Goal: Information Seeking & Learning: Learn about a topic

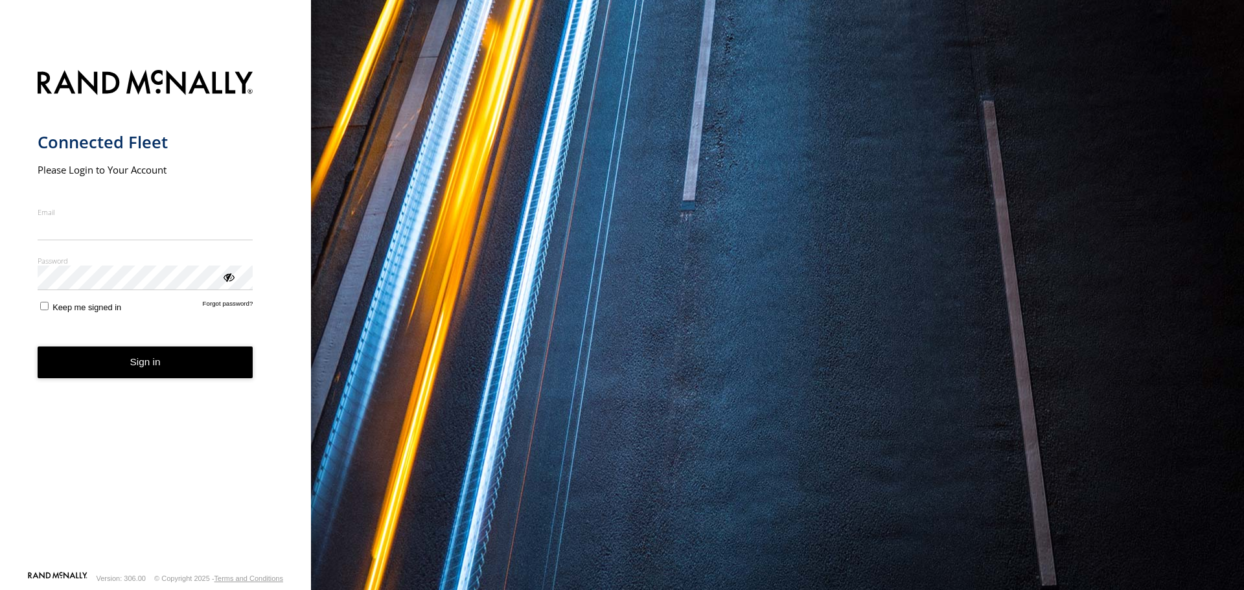
type input "**********"
click at [137, 377] on button "Sign in" at bounding box center [146, 363] width 216 height 32
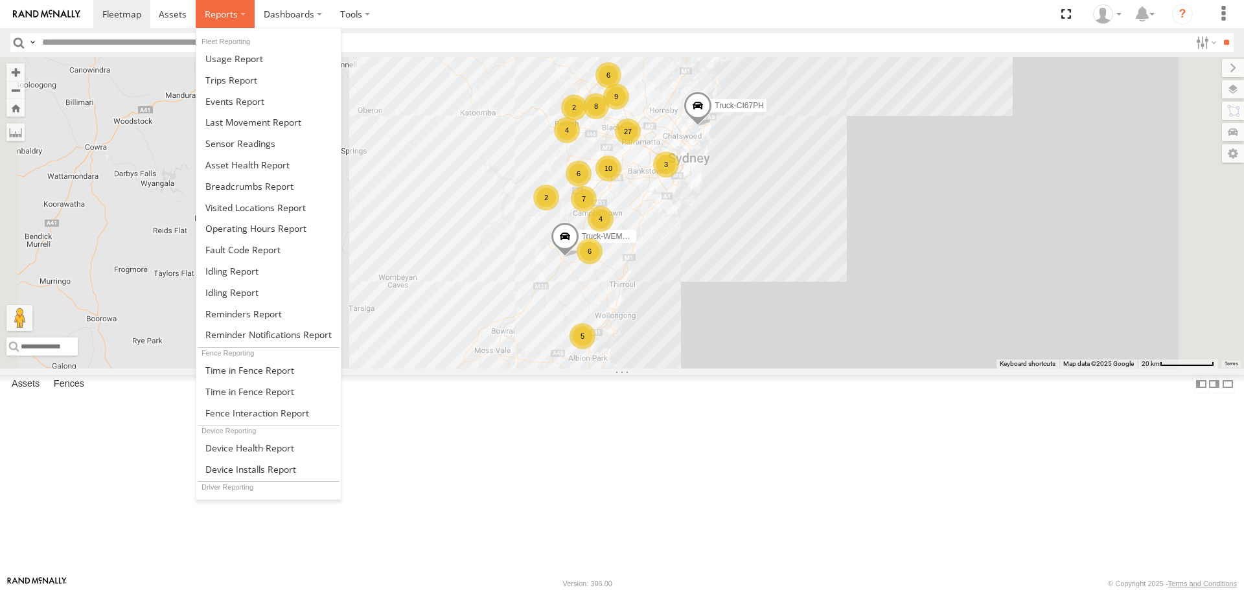
click at [230, 16] on span at bounding box center [221, 14] width 33 height 12
click at [261, 186] on span at bounding box center [249, 186] width 88 height 12
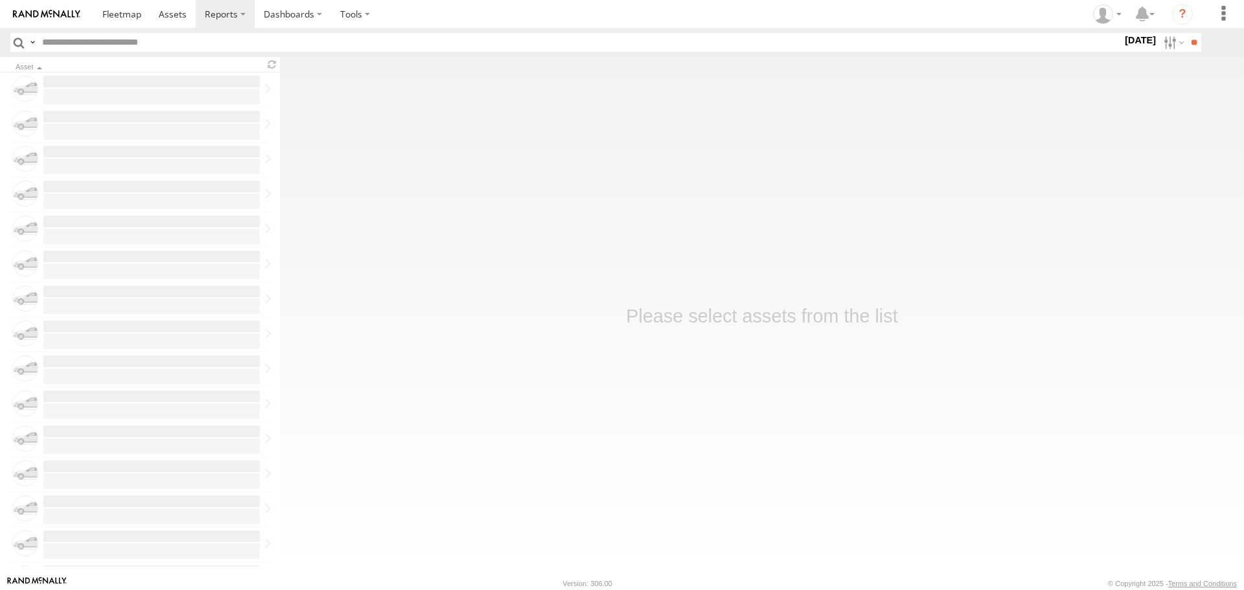
click at [879, 45] on input "text" at bounding box center [580, 42] width 1086 height 19
click at [1159, 43] on label at bounding box center [1173, 42] width 28 height 19
click at [0, 0] on label at bounding box center [0, 0] width 0 height 0
click at [1196, 45] on input "**" at bounding box center [1194, 42] width 15 height 19
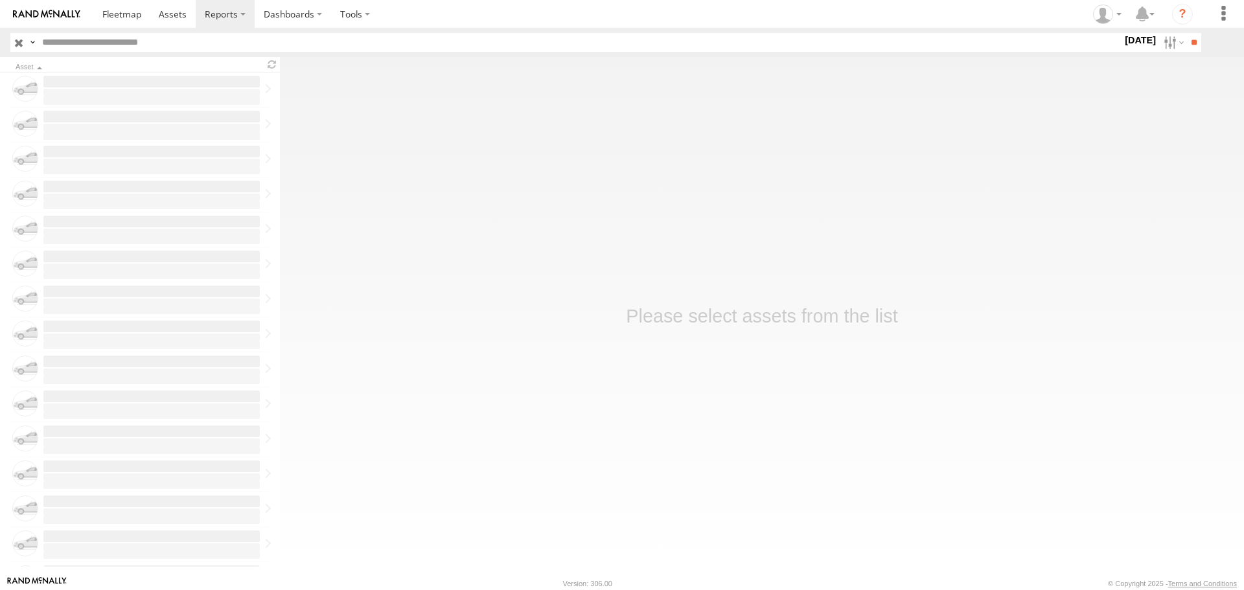
click at [306, 49] on input "text" at bounding box center [580, 42] width 1086 height 19
type input "******"
click at [1187, 33] on input "**" at bounding box center [1194, 42] width 15 height 19
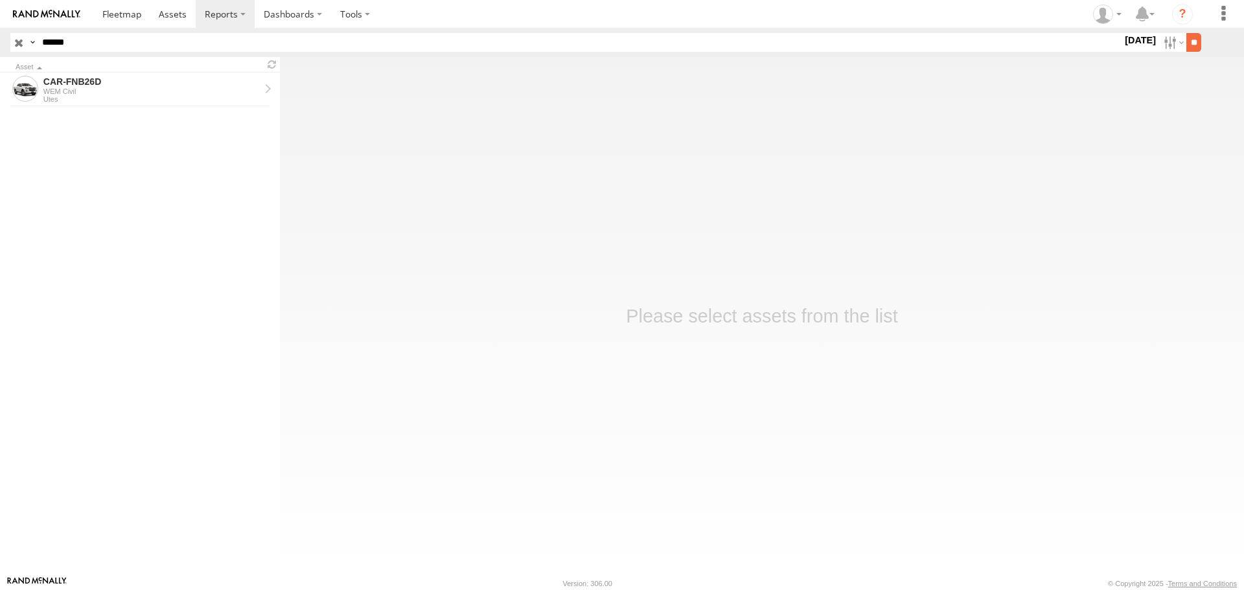
click at [1194, 36] on input "**" at bounding box center [1194, 42] width 15 height 19
click at [181, 99] on div "Utes" at bounding box center [151, 99] width 216 height 8
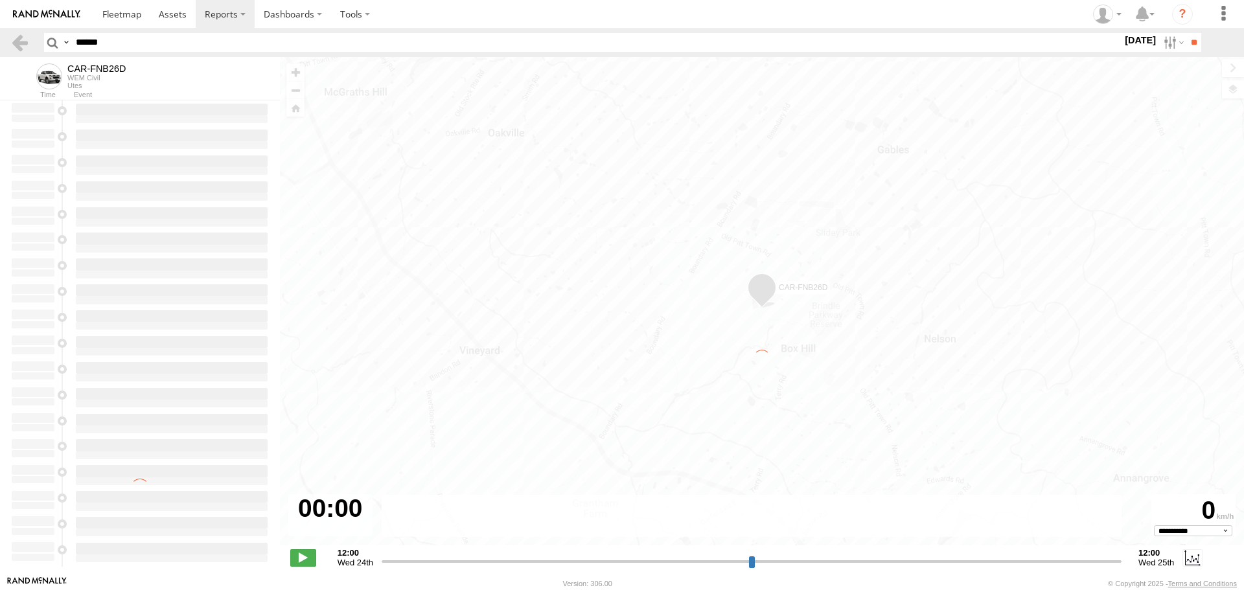
type input "**********"
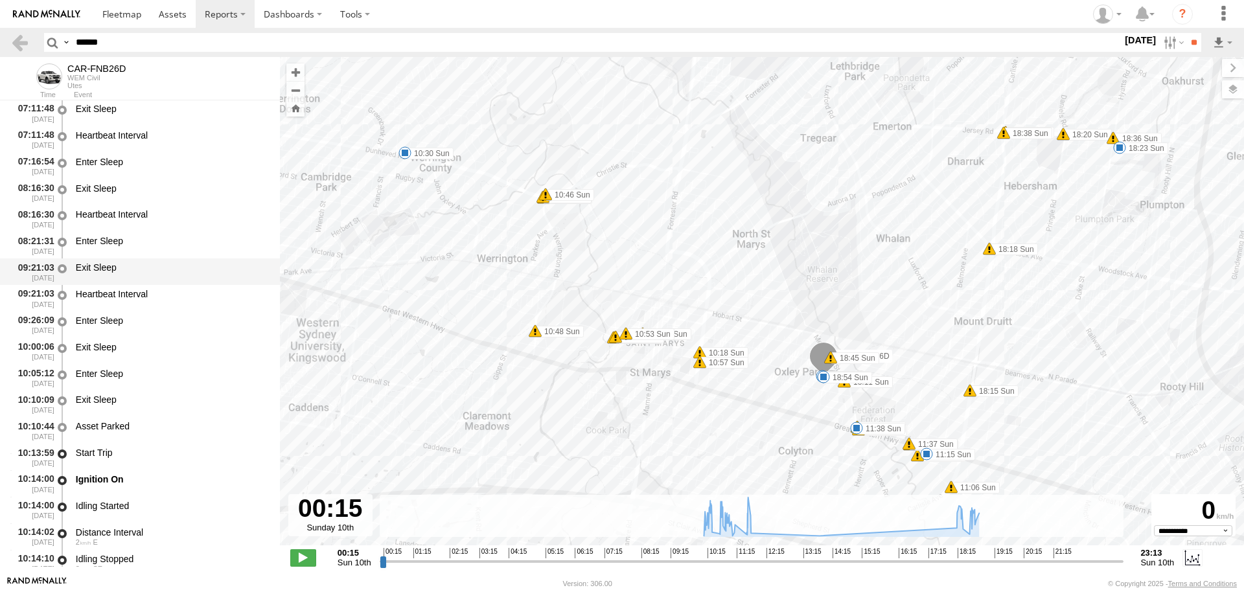
scroll to position [518, 0]
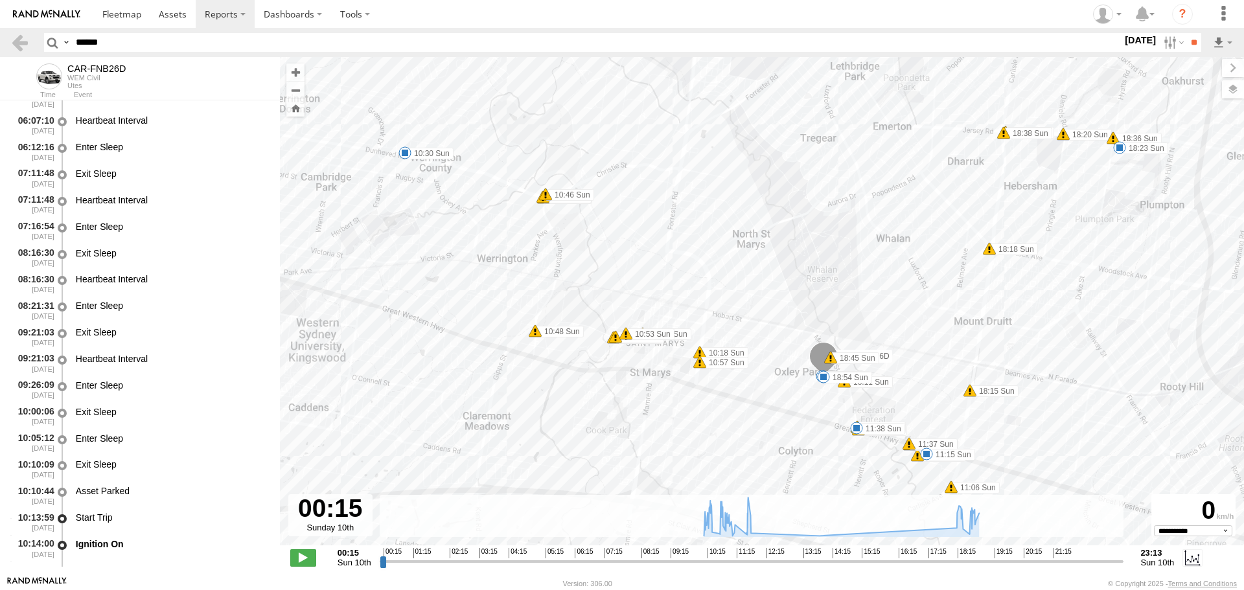
drag, startPoint x: 1113, startPoint y: 40, endPoint x: 1133, endPoint y: 40, distance: 19.4
click at [1123, 40] on label "10 Aug 25" at bounding box center [1141, 40] width 36 height 14
click at [1123, 40] on input "******" at bounding box center [597, 42] width 1052 height 19
click at [0, 0] on label at bounding box center [0, 0] width 0 height 0
click at [1187, 42] on input "**" at bounding box center [1194, 42] width 15 height 19
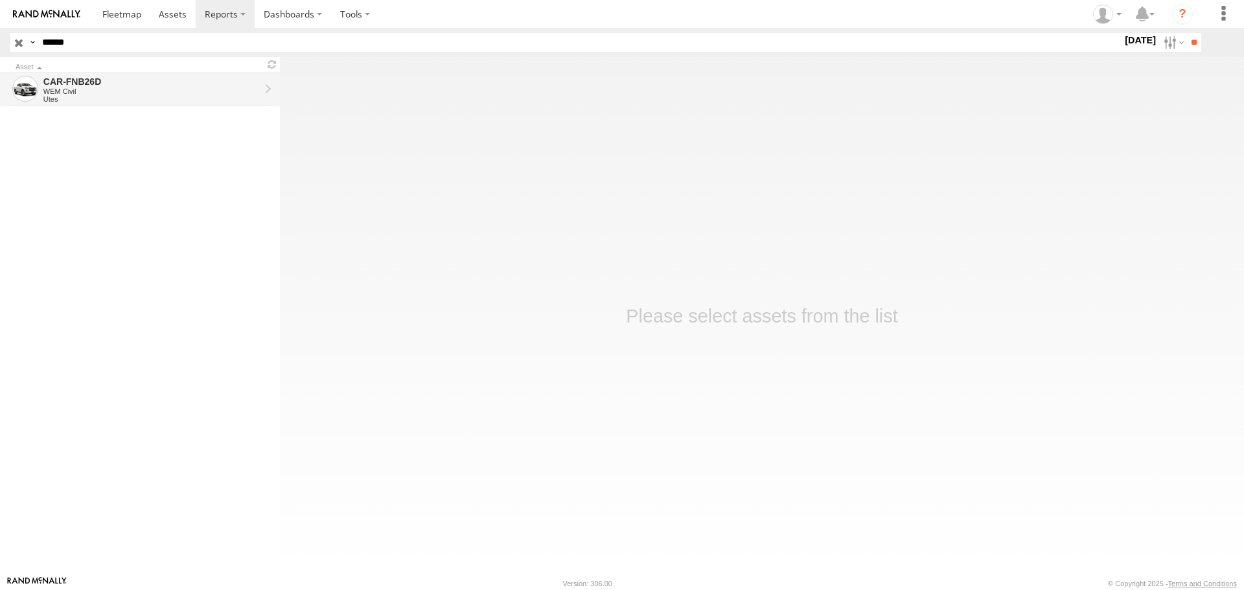
click at [126, 91] on div "WEM Civil" at bounding box center [151, 91] width 216 height 8
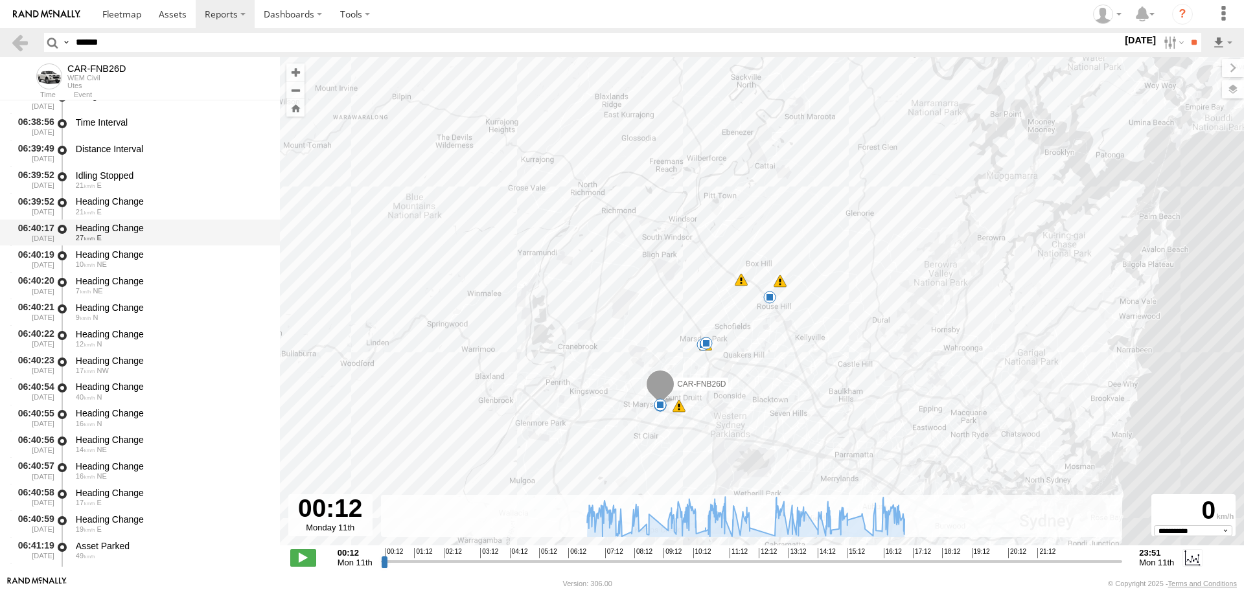
scroll to position [648, 0]
click at [126, 131] on div "21 E" at bounding box center [172, 134] width 192 height 8
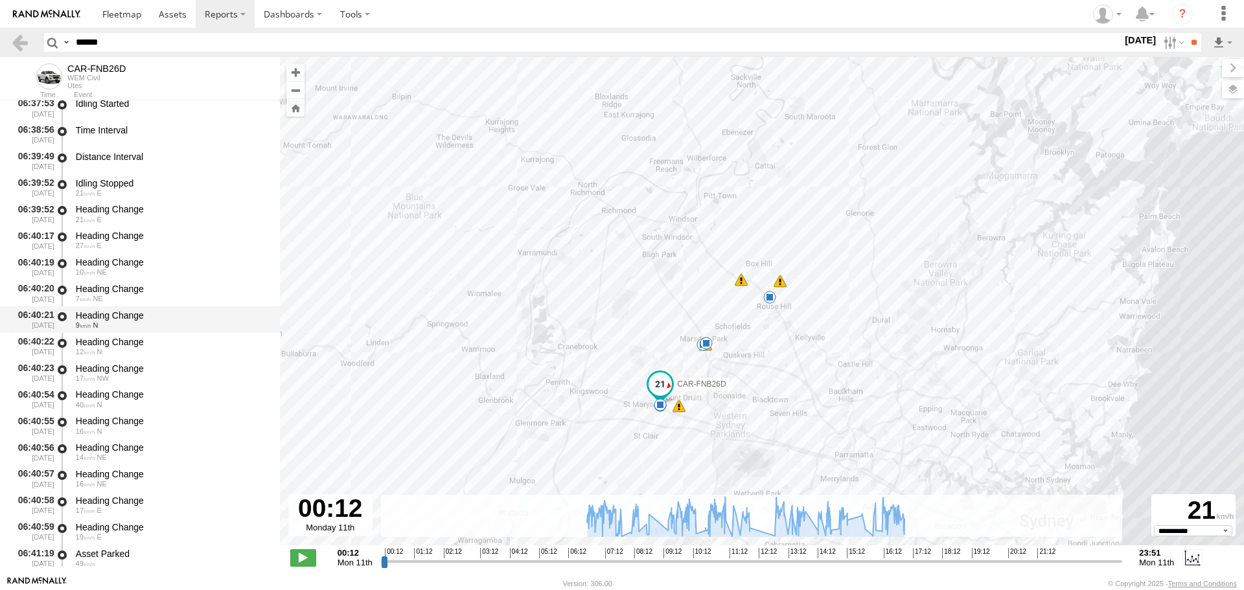
scroll to position [518, 0]
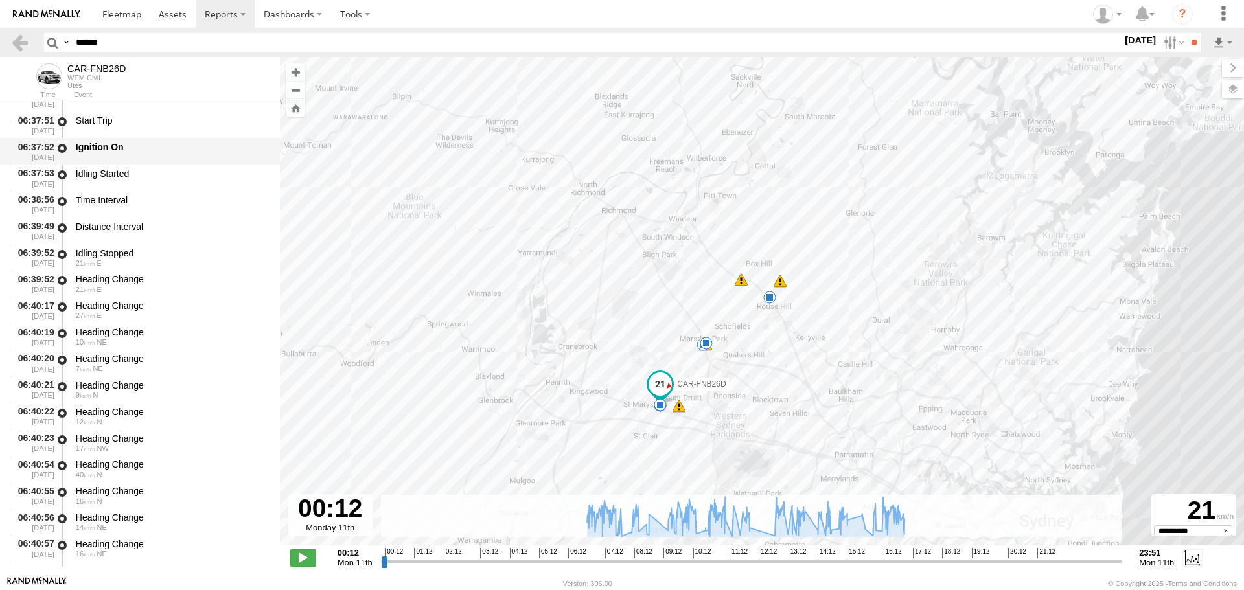
click at [128, 151] on div "Ignition On" at bounding box center [172, 147] width 192 height 12
click at [125, 148] on div "Ignition On" at bounding box center [172, 147] width 192 height 12
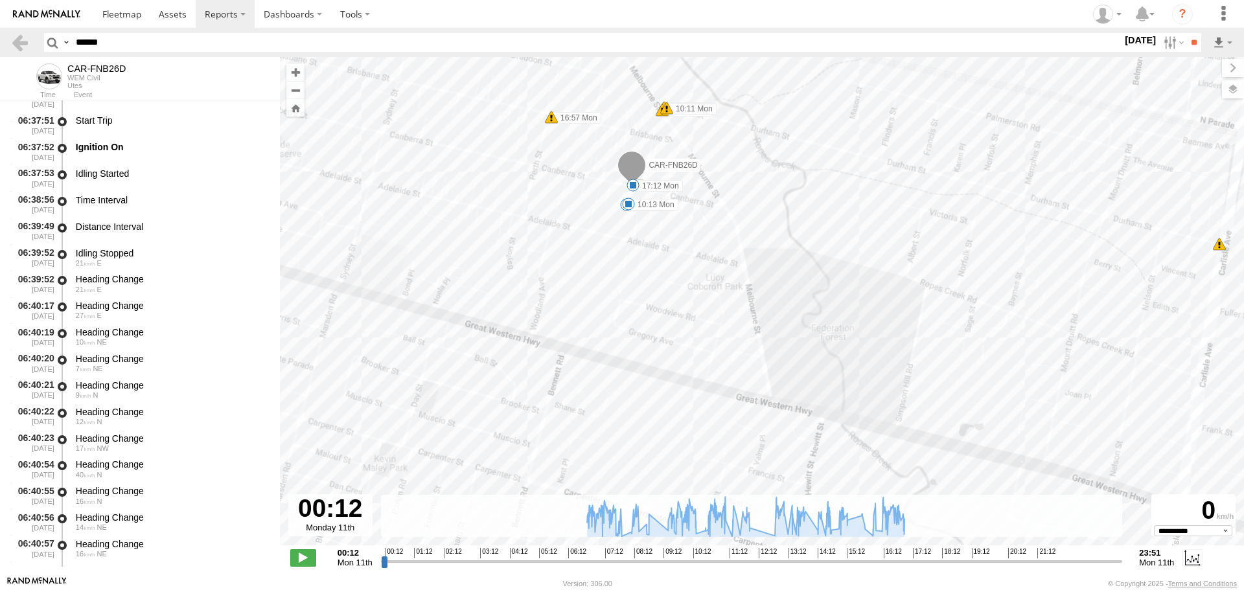
drag, startPoint x: 589, startPoint y: 220, endPoint x: 585, endPoint y: 256, distance: 36.5
click at [585, 256] on div "CAR-FNB26D 06:55 Mon 10:13 Mon 13:05 Mon 13:21 Mon 17:12 Mon 16:57 Mon 5 06:53 …" at bounding box center [762, 308] width 964 height 502
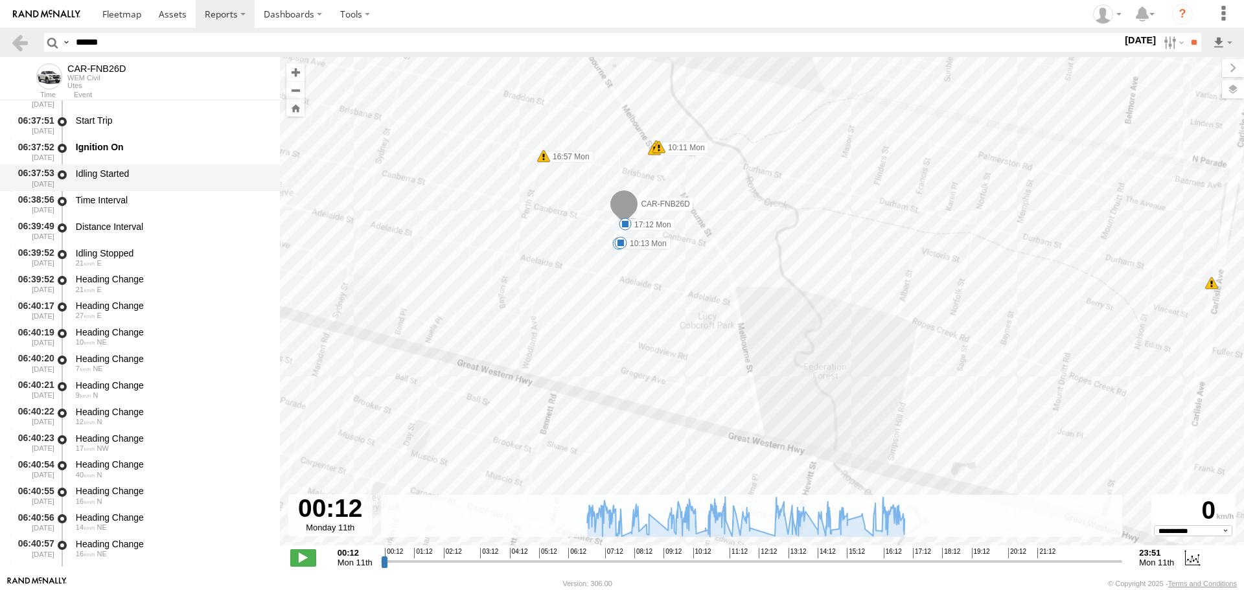
click at [113, 180] on div "Idling Started" at bounding box center [172, 178] width 196 height 24
drag, startPoint x: 117, startPoint y: 212, endPoint x: 118, endPoint y: 246, distance: 33.7
click at [119, 213] on div "Time Interval" at bounding box center [172, 204] width 196 height 24
click at [117, 252] on div "Idling Stopped" at bounding box center [172, 254] width 192 height 12
click at [130, 287] on div "21 E" at bounding box center [172, 290] width 192 height 8
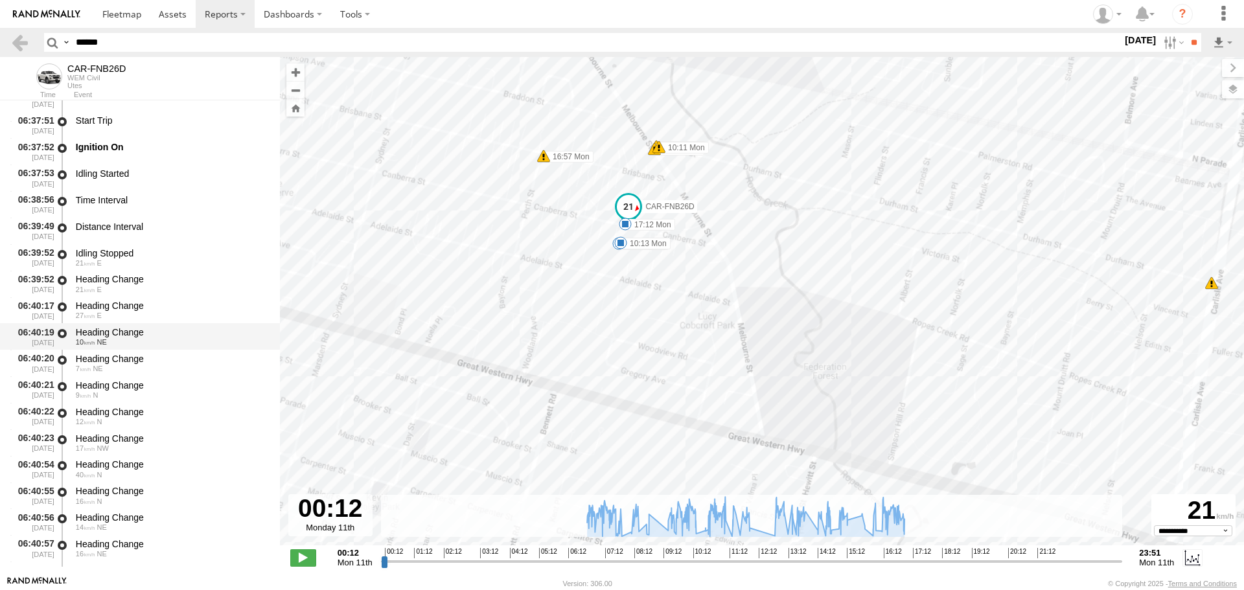
click at [130, 320] on div "Heading Change 27 E" at bounding box center [172, 311] width 196 height 24
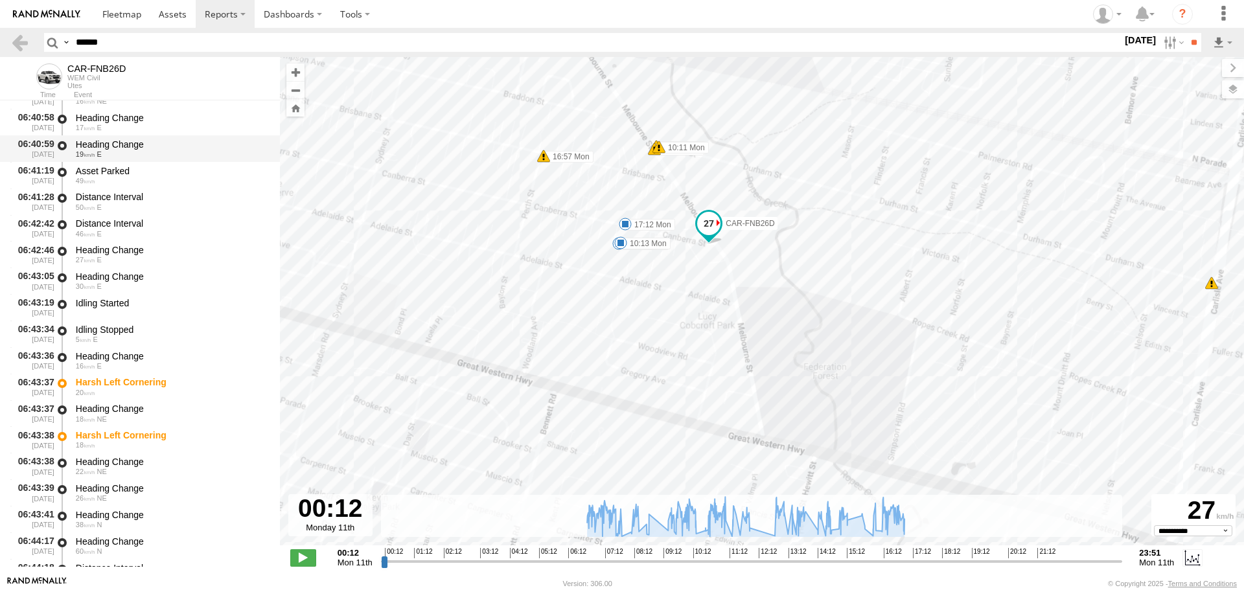
scroll to position [972, 0]
click at [119, 355] on div "Heading Change" at bounding box center [172, 356] width 192 height 12
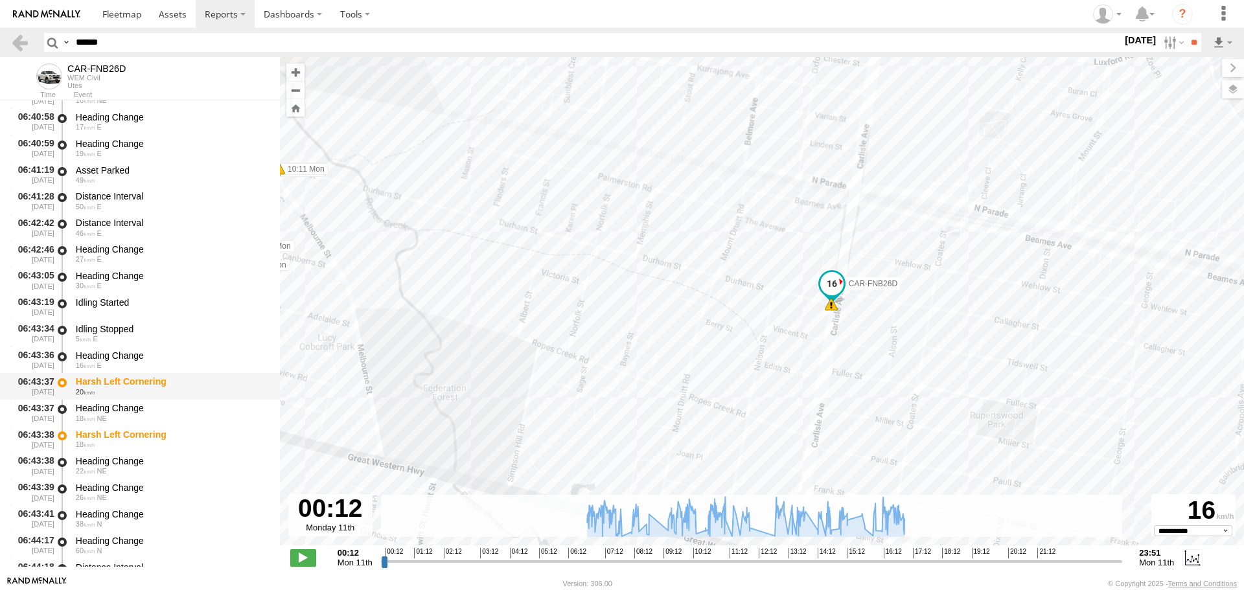
click at [113, 384] on div "Harsh Left Cornering" at bounding box center [172, 382] width 192 height 12
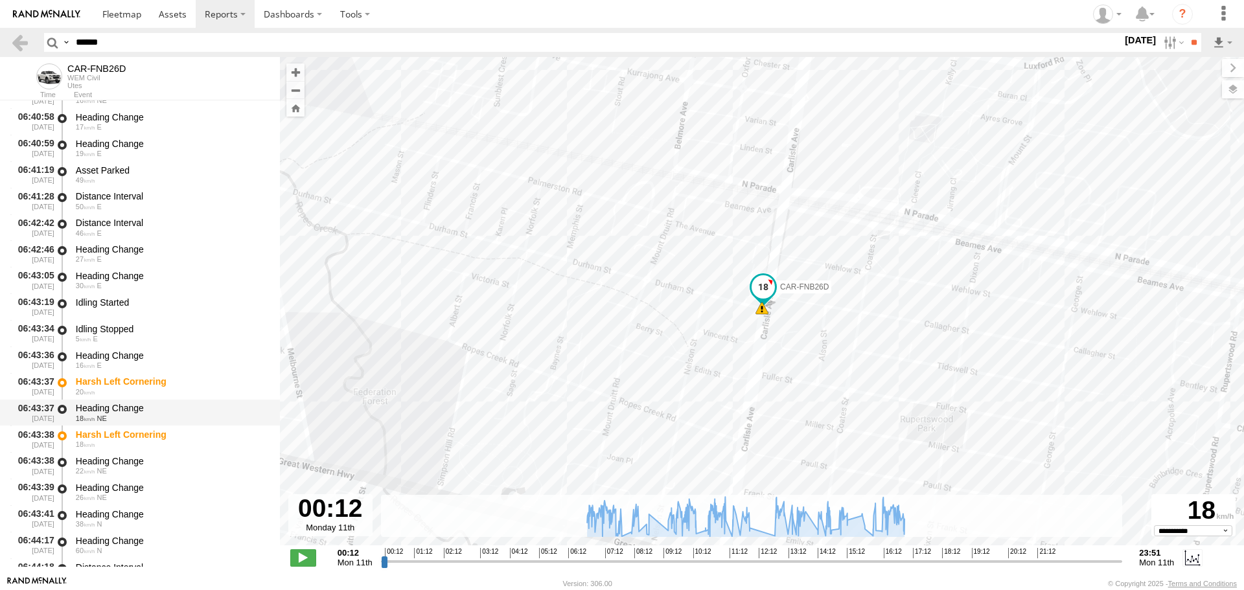
click at [104, 419] on span "NE" at bounding box center [102, 419] width 10 height 8
click at [103, 439] on div "Harsh Left Cornering" at bounding box center [172, 435] width 192 height 12
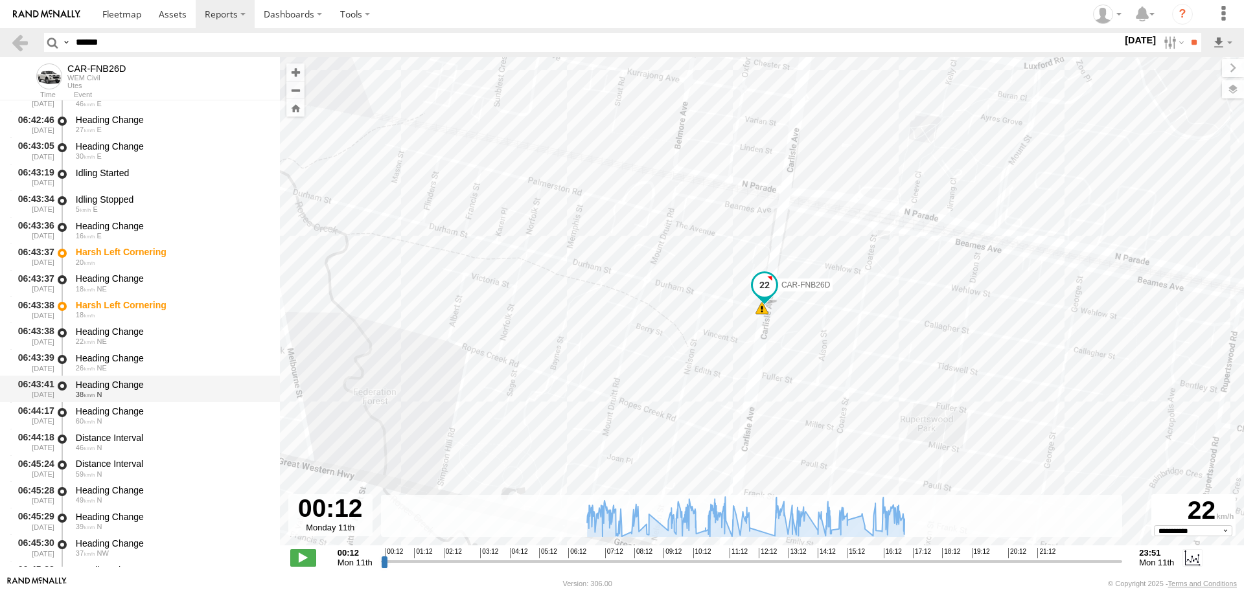
click at [111, 380] on div "Heading Change" at bounding box center [172, 385] width 192 height 12
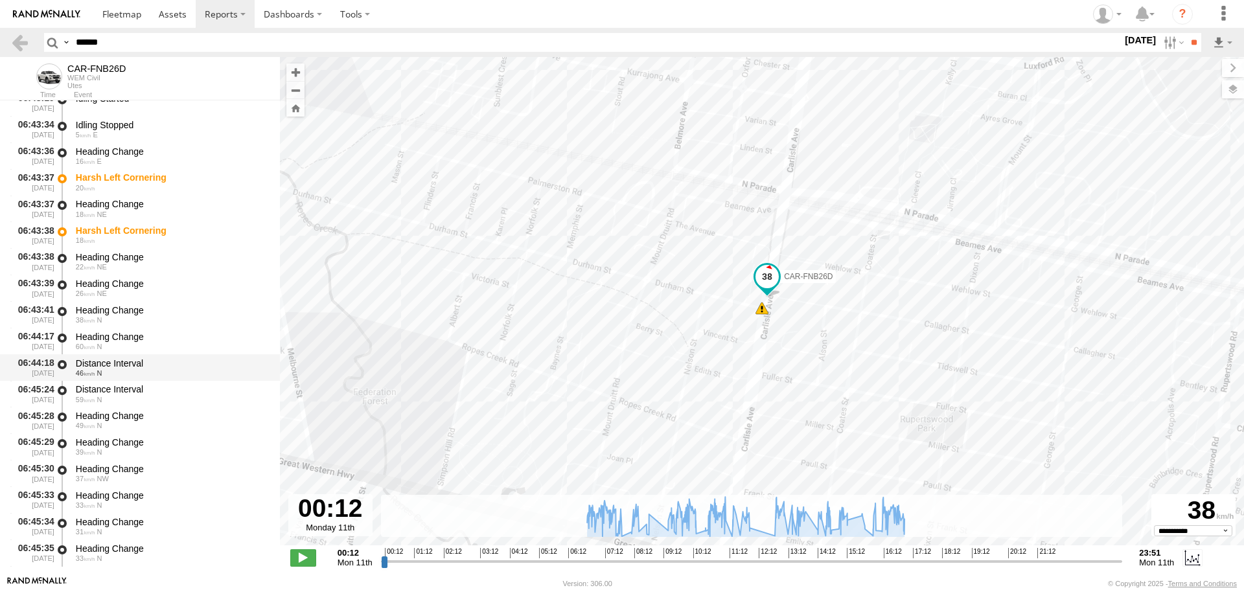
scroll to position [1361, 0]
click at [117, 375] on div "33 N" at bounding box center [172, 374] width 192 height 8
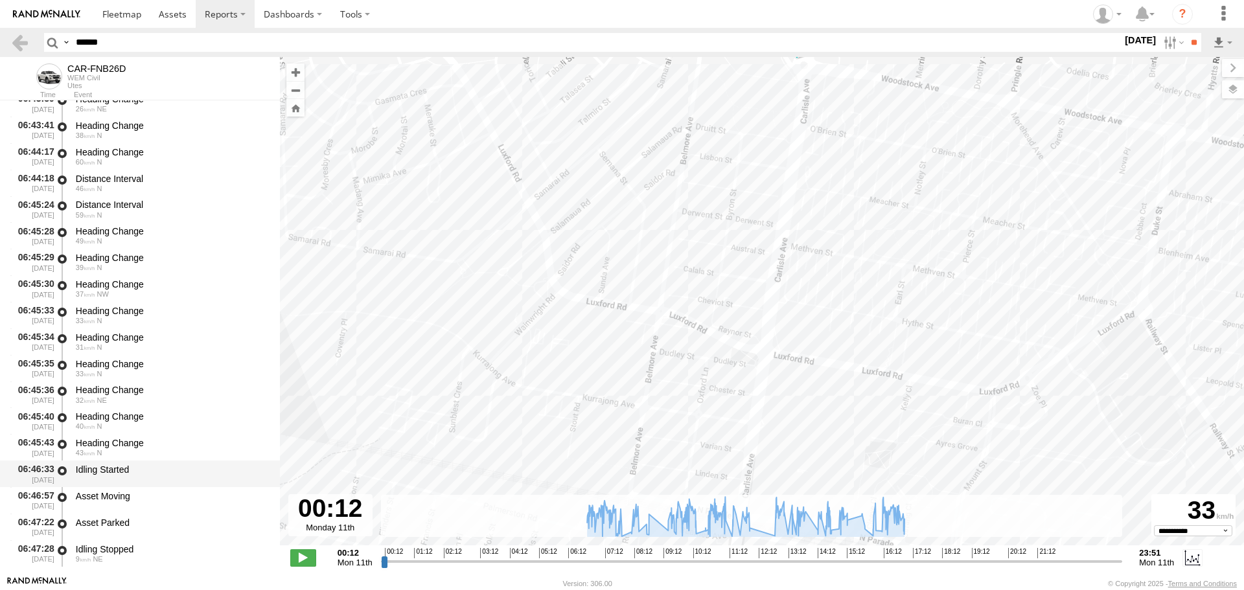
click at [98, 465] on div "Idling Started" at bounding box center [172, 470] width 192 height 12
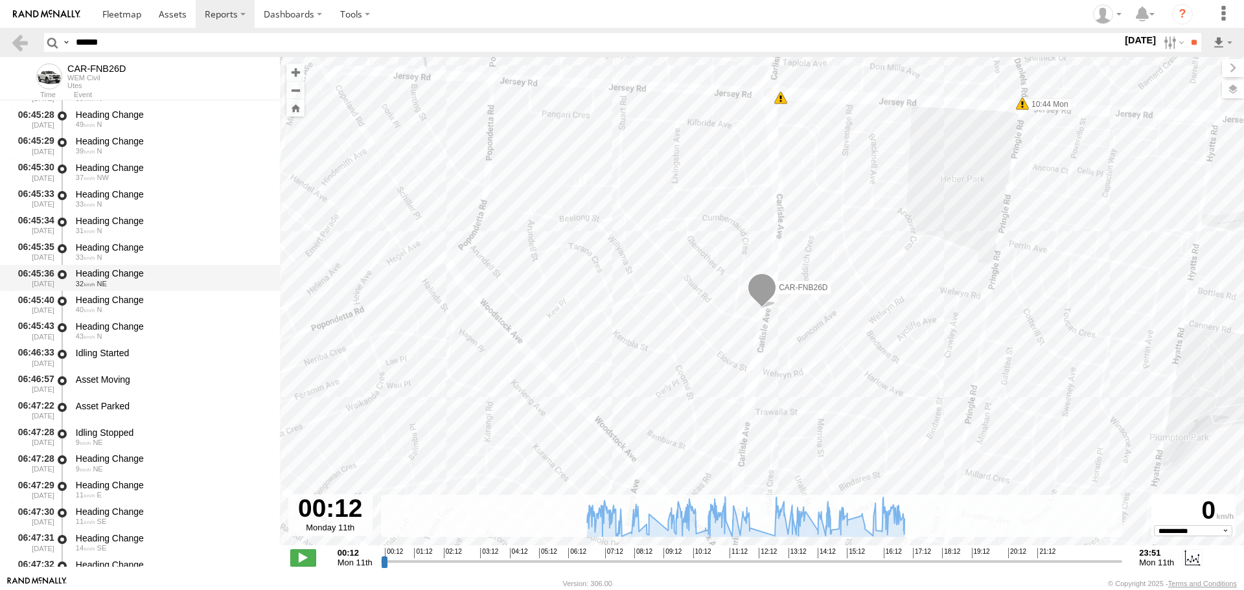
scroll to position [1491, 0]
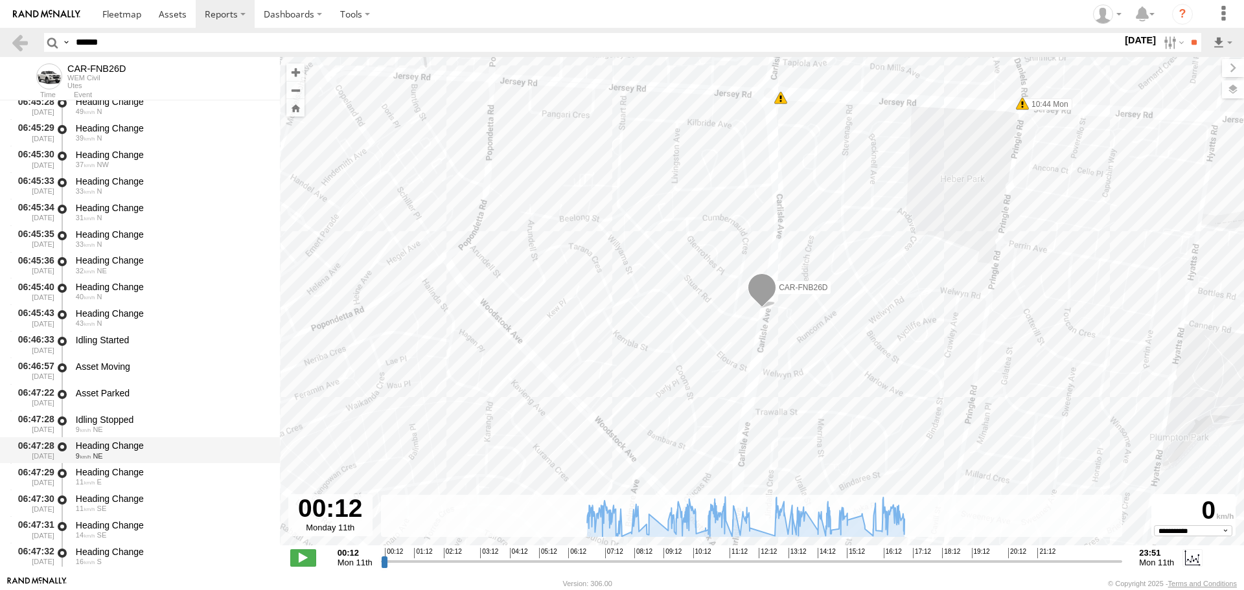
click at [117, 454] on div "9 NE" at bounding box center [172, 456] width 192 height 8
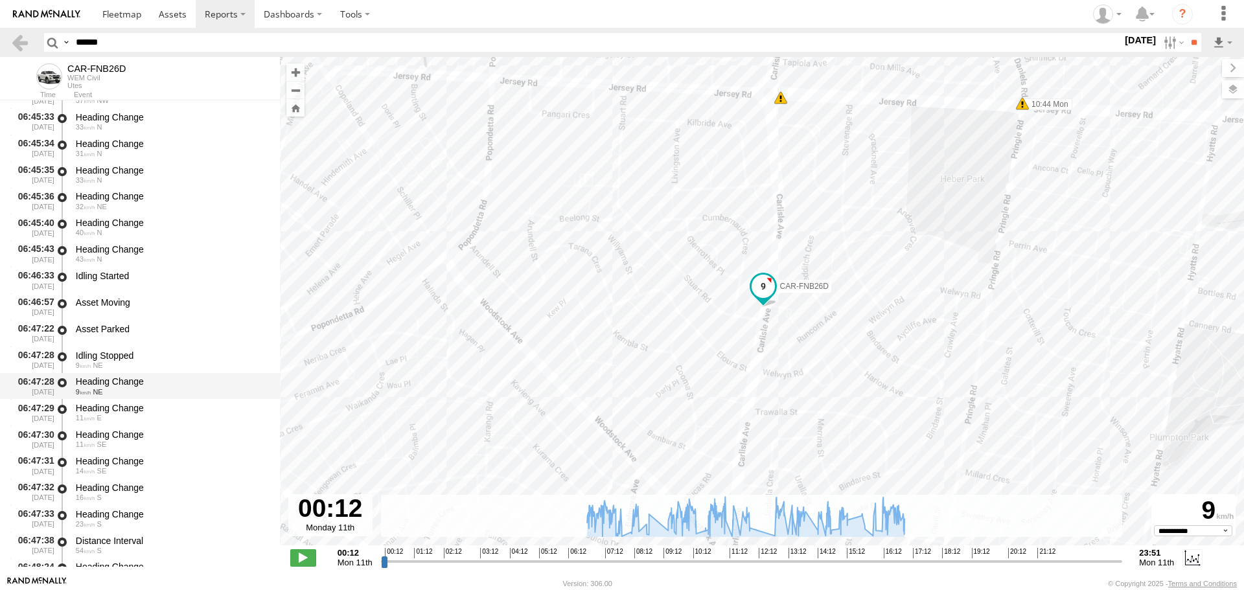
scroll to position [1815, 0]
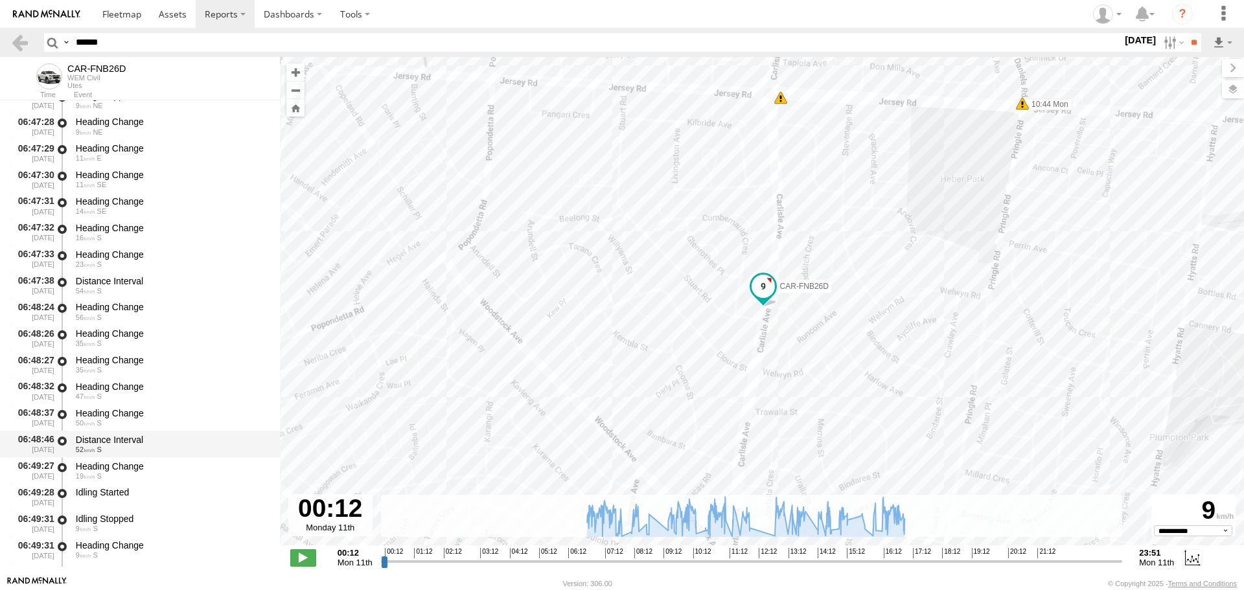
click at [120, 437] on div "Distance Interval" at bounding box center [172, 440] width 192 height 12
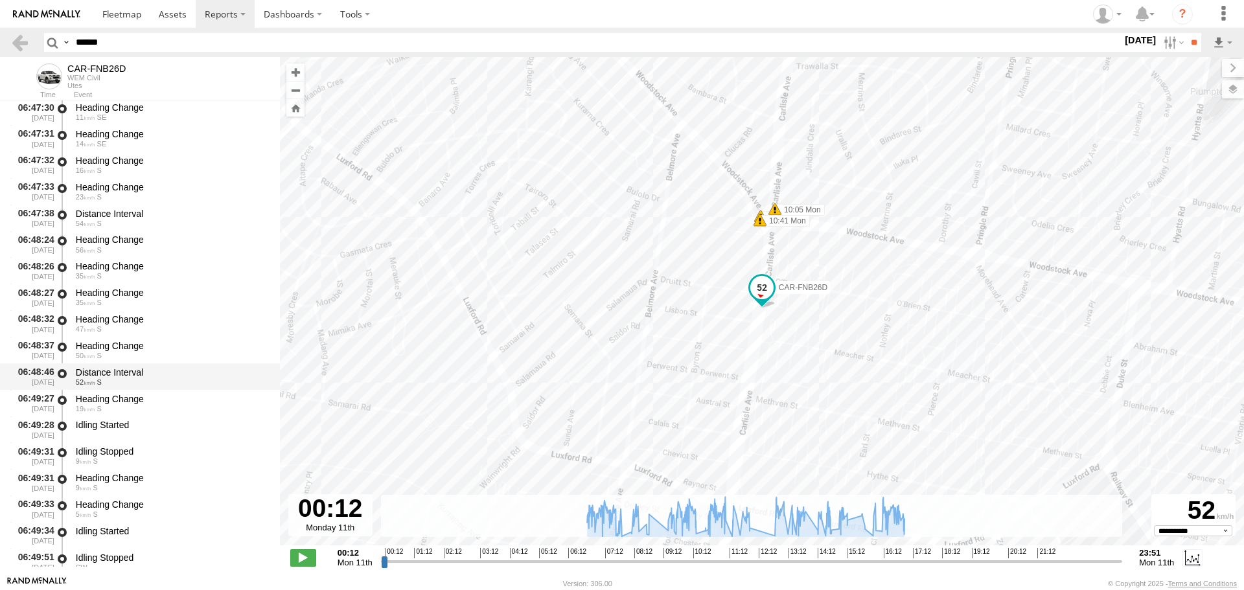
scroll to position [1944, 0]
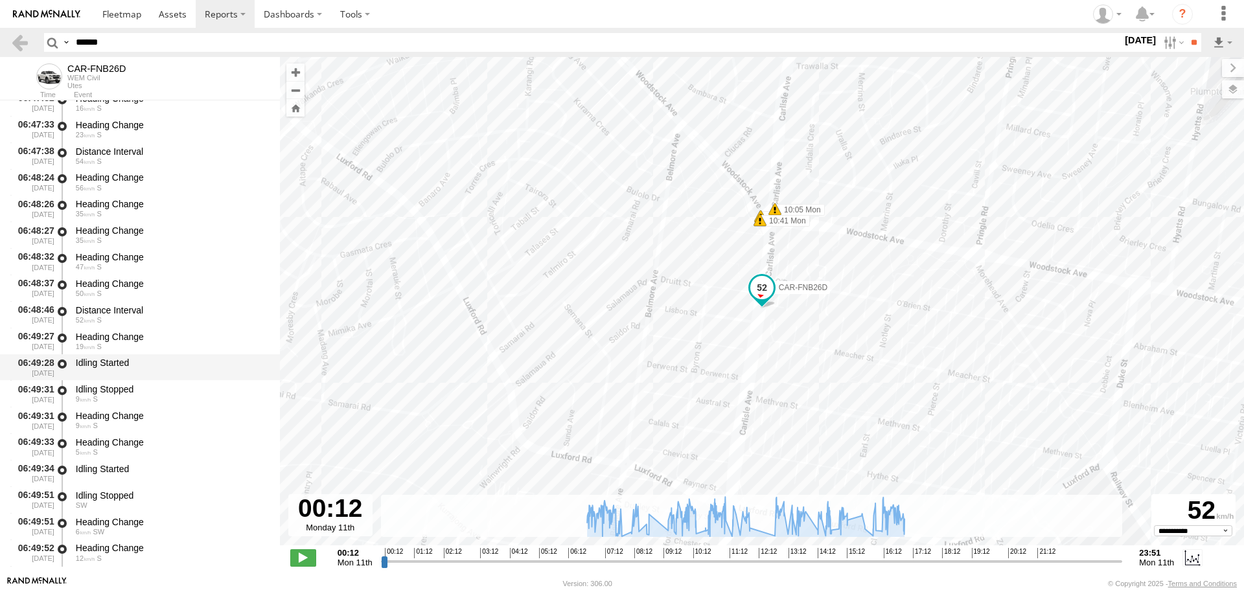
click at [124, 356] on div "Idling Started" at bounding box center [172, 368] width 196 height 24
click at [124, 406] on div "06:49:31 11/08/2025 Idling Stopped 9 S" at bounding box center [140, 393] width 280 height 27
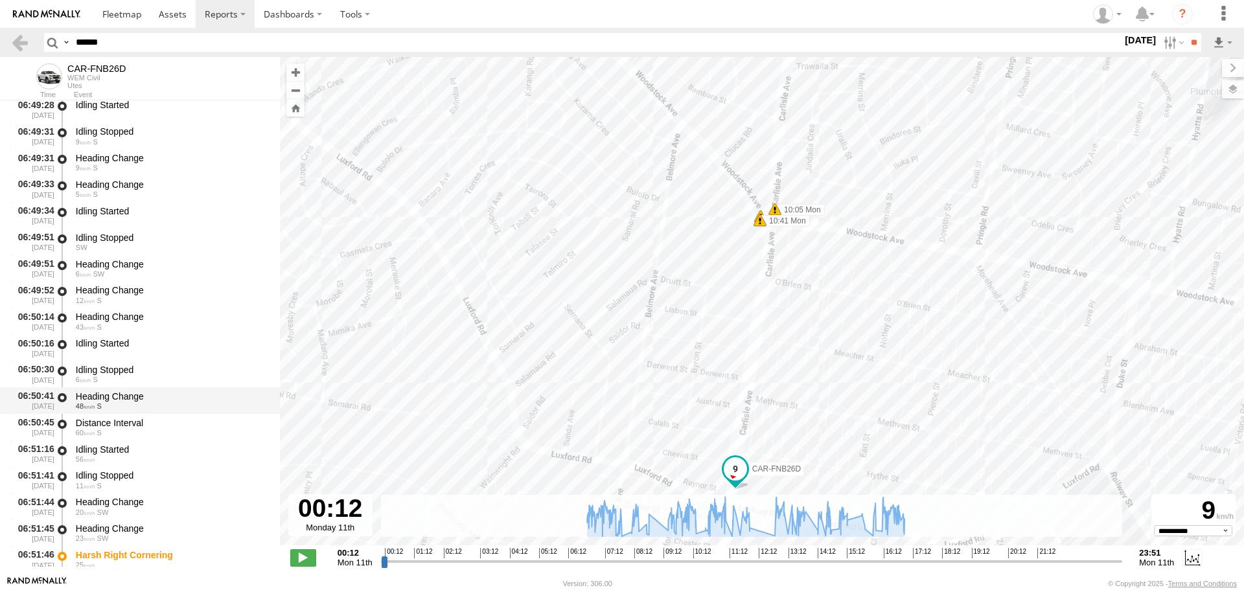
scroll to position [2204, 0]
click at [127, 377] on div "6 S" at bounding box center [172, 378] width 192 height 8
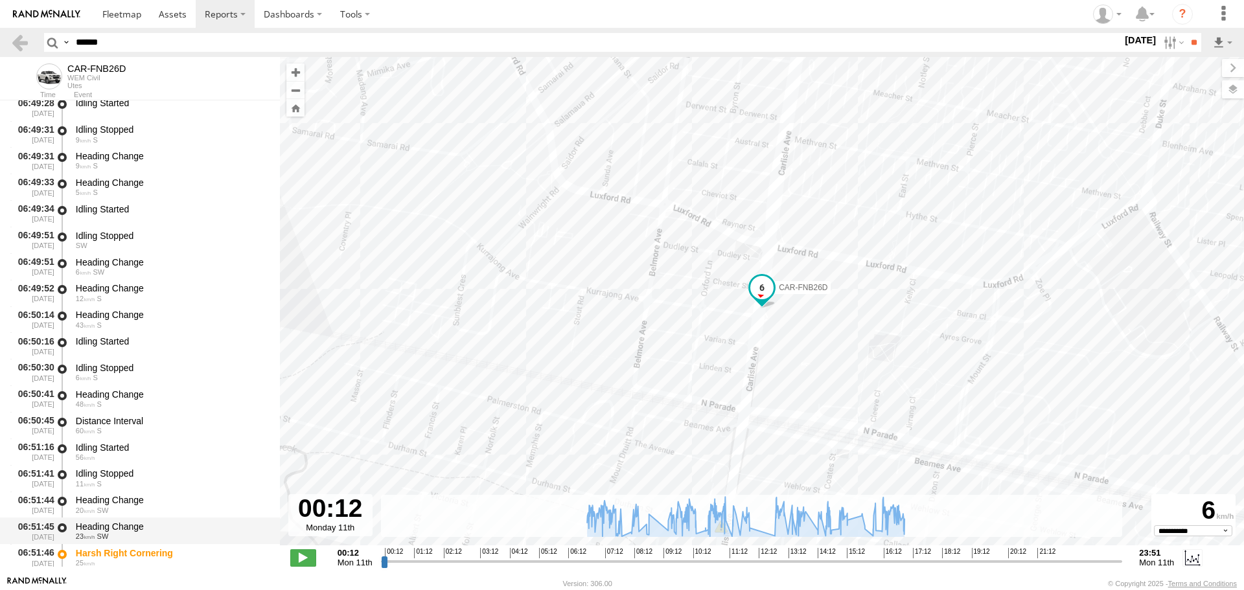
click at [121, 518] on div "06:51:45 11/08/2025 Heading Change 23 SW" at bounding box center [140, 531] width 280 height 27
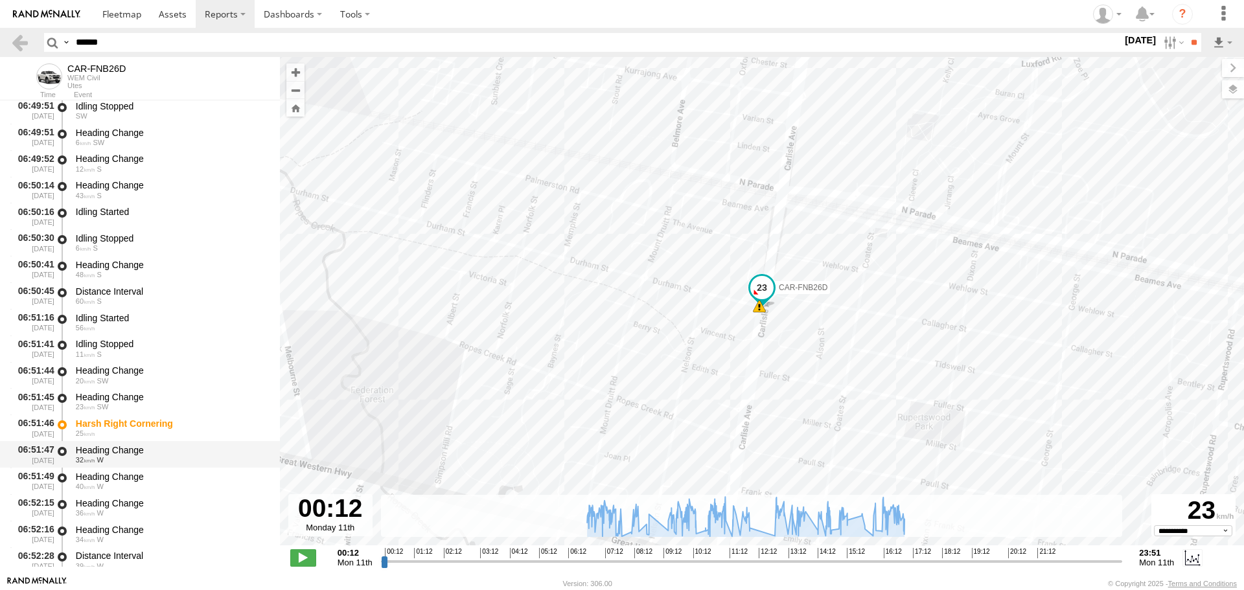
click at [136, 464] on div "32 W" at bounding box center [172, 460] width 192 height 8
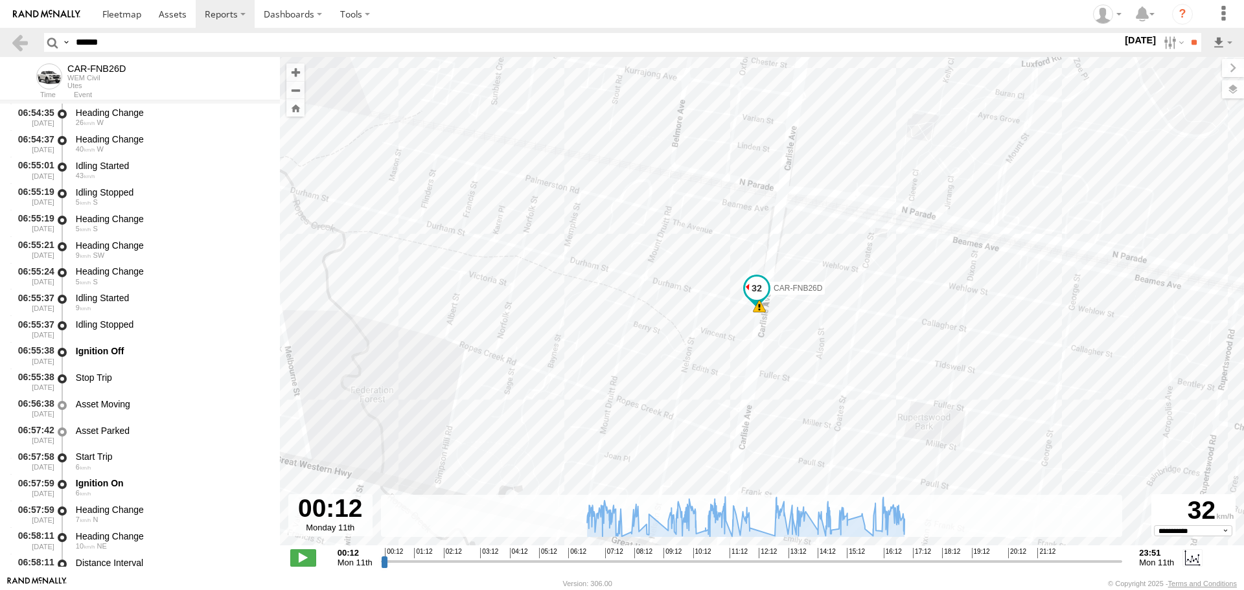
scroll to position [3176, 0]
drag, startPoint x: 130, startPoint y: 457, endPoint x: 132, endPoint y: 472, distance: 15.8
click at [130, 458] on div "Start Trip" at bounding box center [172, 455] width 192 height 12
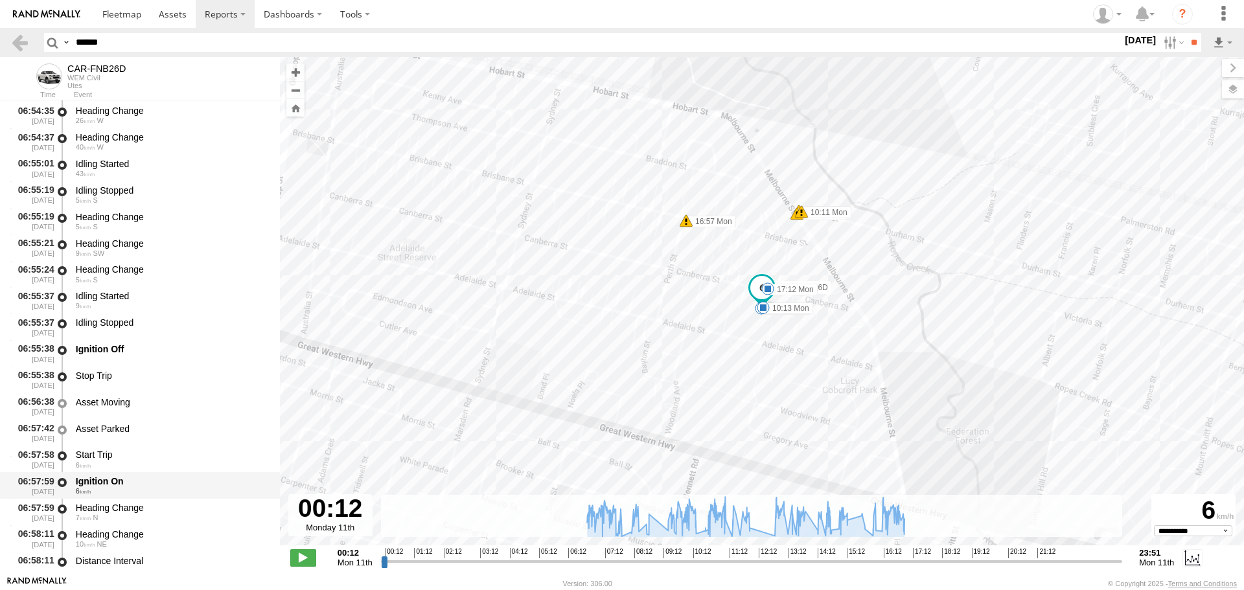
click at [118, 485] on div "Ignition On" at bounding box center [172, 482] width 192 height 12
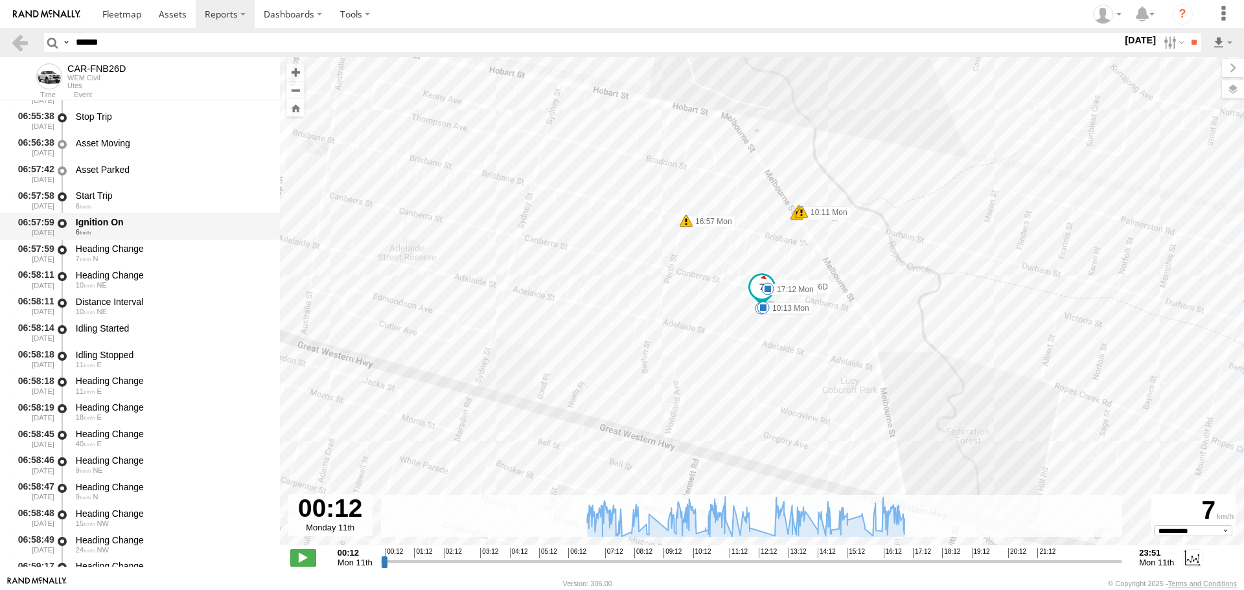
click at [108, 225] on div "Ignition On" at bounding box center [172, 222] width 192 height 12
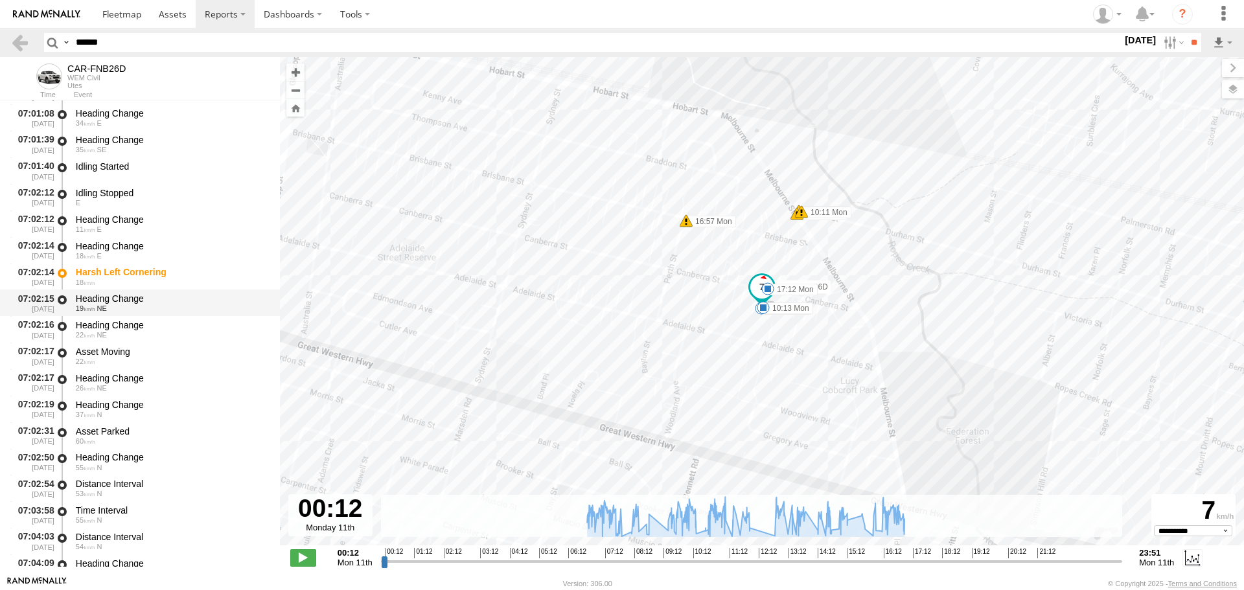
scroll to position [4149, 0]
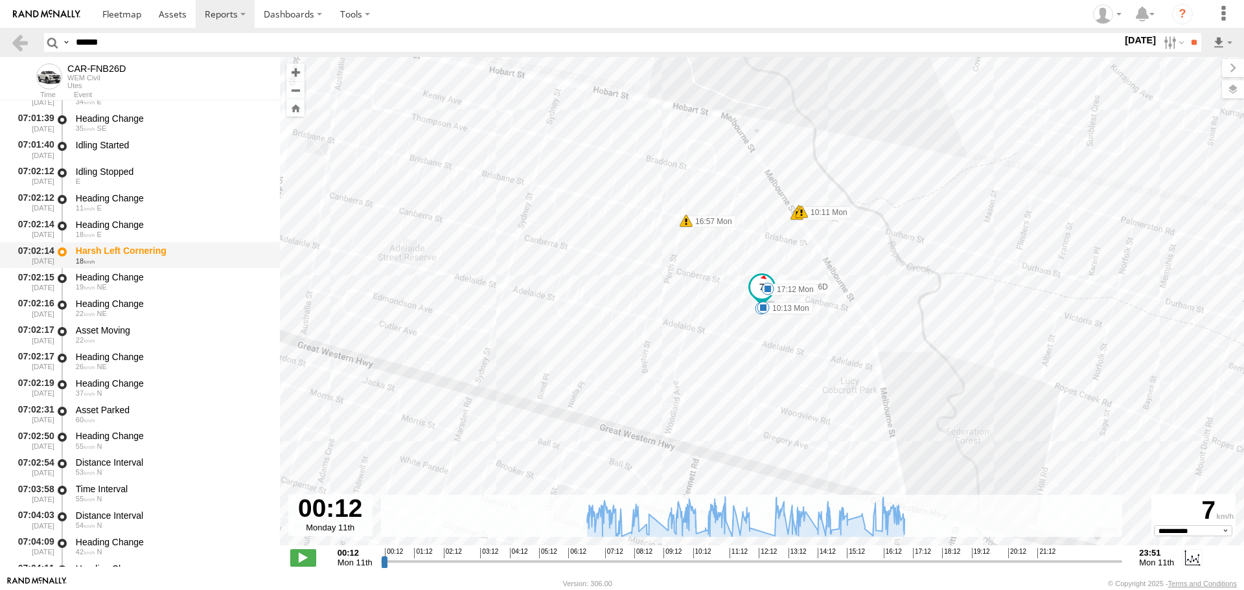
click at [131, 257] on div "Harsh Left Cornering" at bounding box center [172, 251] width 192 height 12
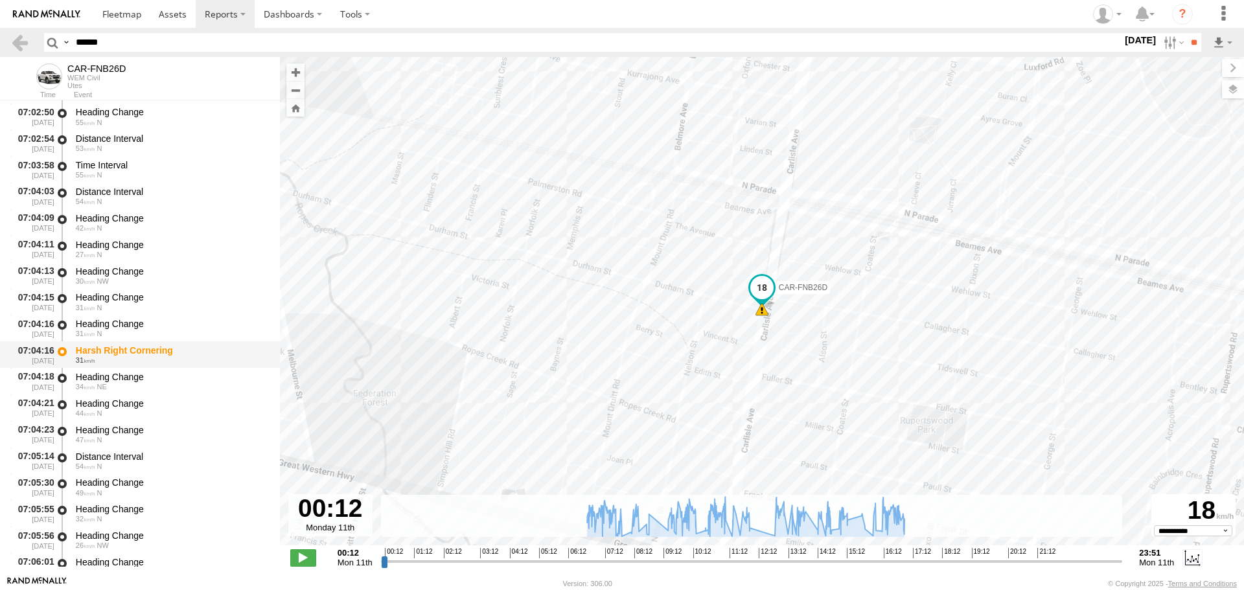
click at [130, 358] on div "31" at bounding box center [172, 360] width 192 height 8
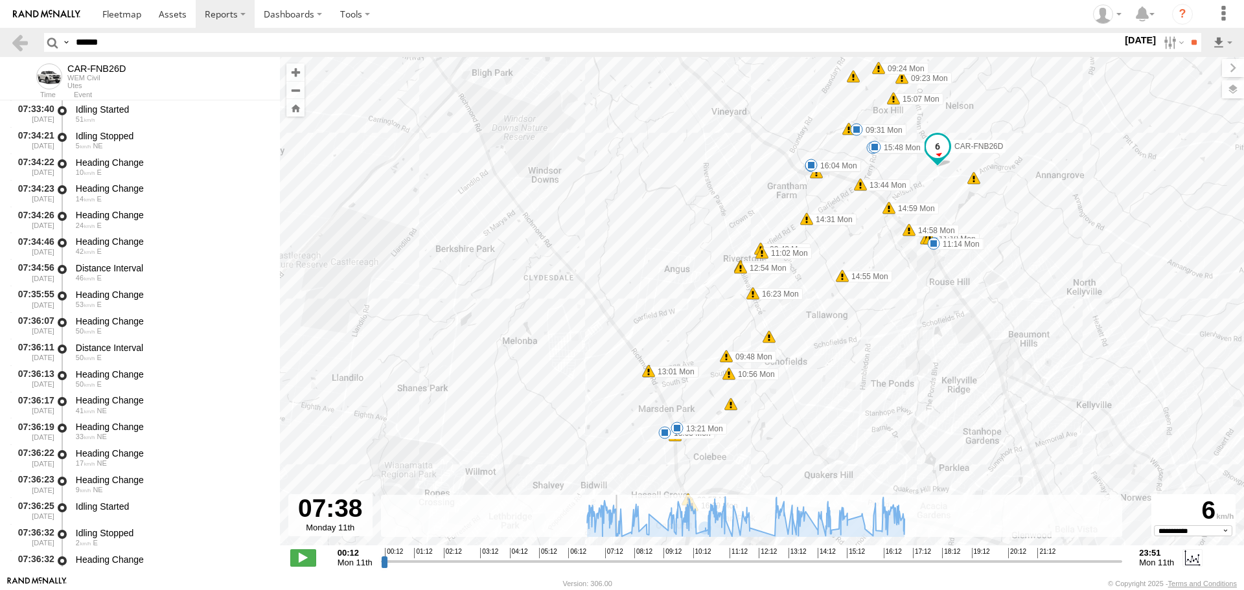
scroll to position [10461, 0]
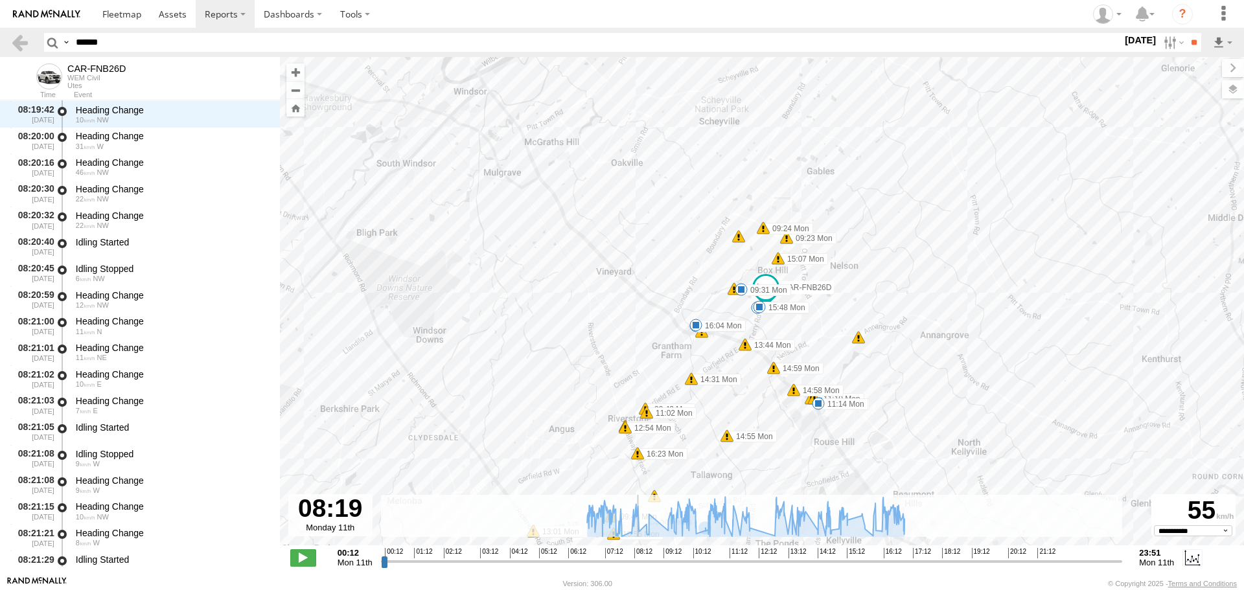
drag, startPoint x: 382, startPoint y: 562, endPoint x: 636, endPoint y: 555, distance: 254.2
click at [636, 555] on input "range" at bounding box center [752, 561] width 742 height 12
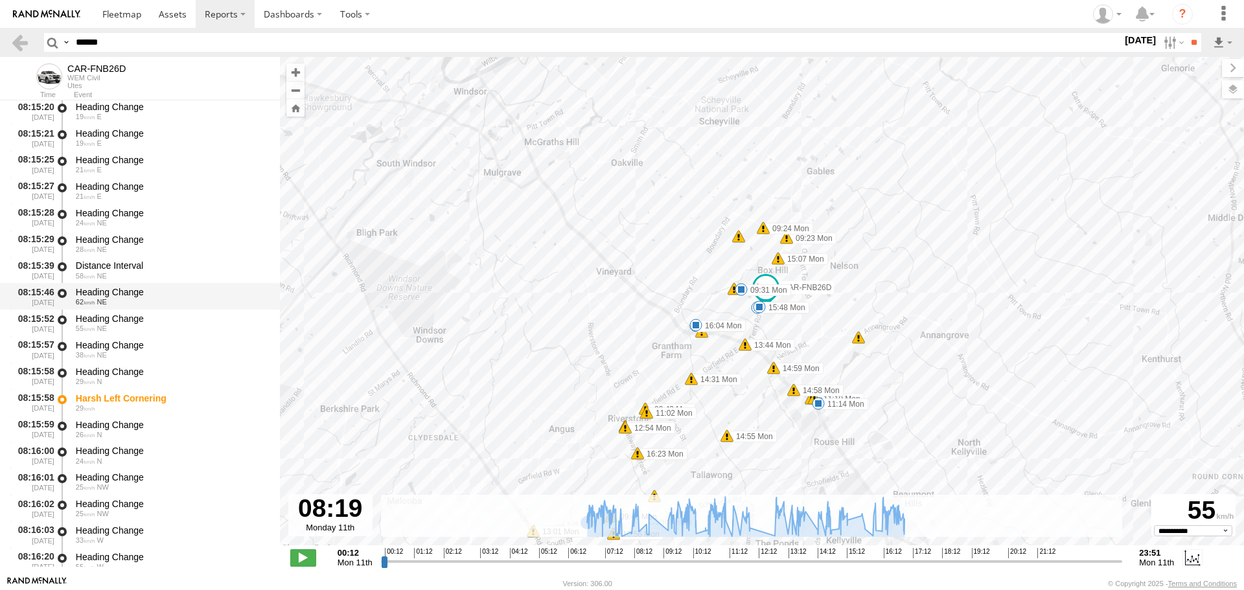
scroll to position [13754, 0]
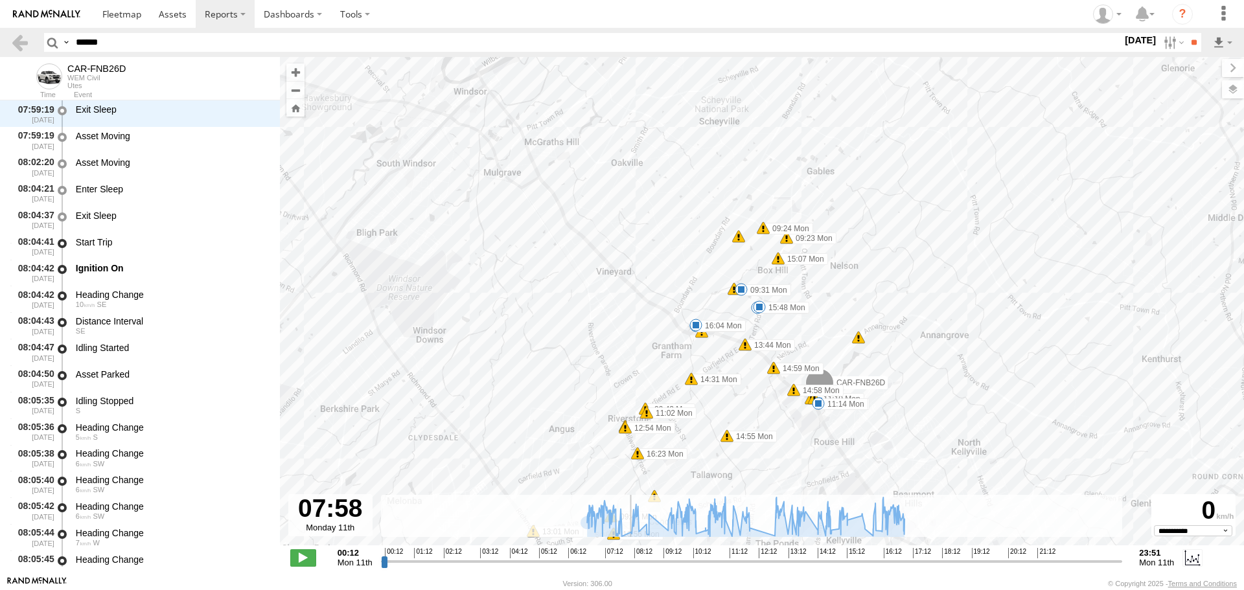
drag, startPoint x: 636, startPoint y: 559, endPoint x: 625, endPoint y: 553, distance: 12.5
click at [625, 555] on input "range" at bounding box center [752, 561] width 742 height 12
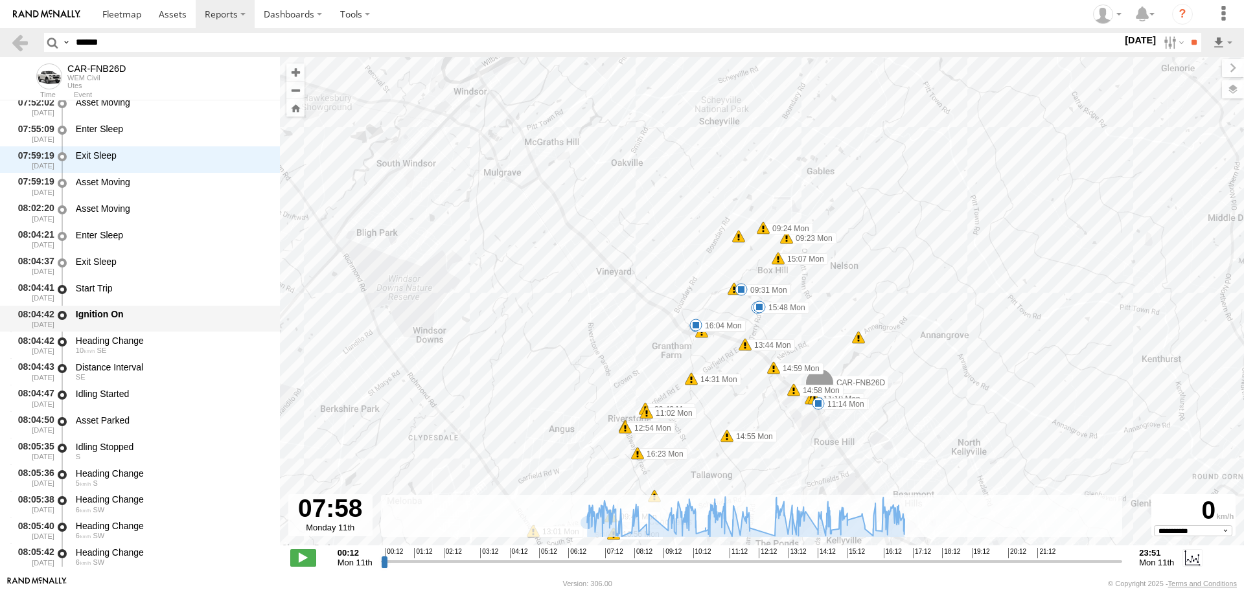
scroll to position [11696, 0]
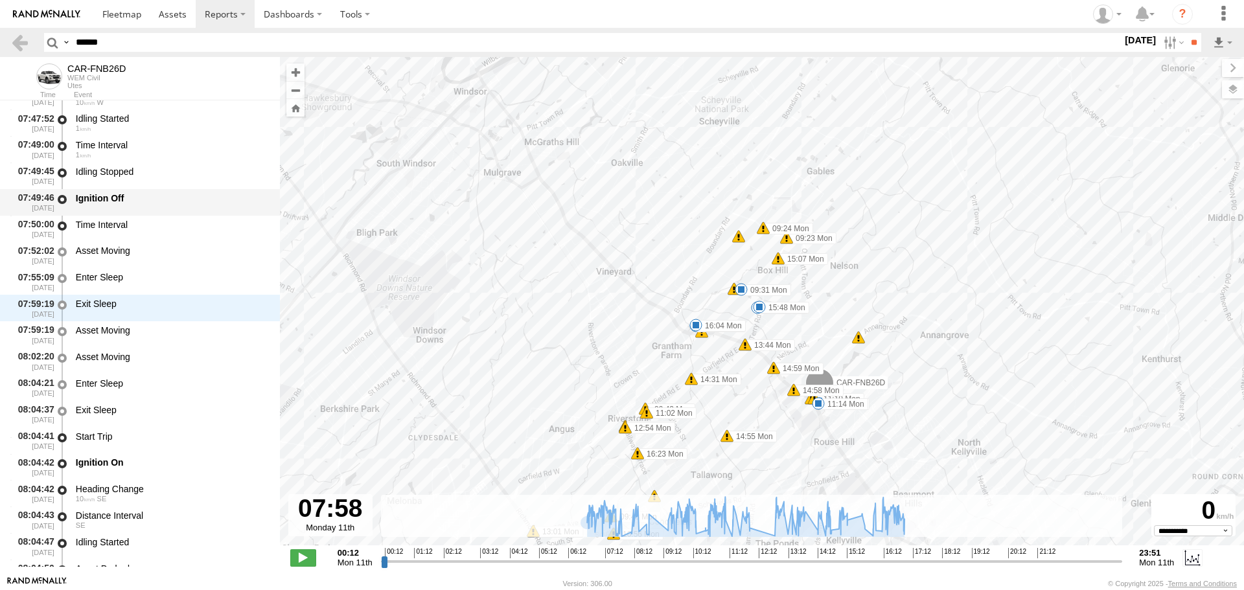
click at [130, 196] on div "Ignition Off" at bounding box center [172, 198] width 192 height 12
click at [159, 200] on div "Ignition Off" at bounding box center [172, 198] width 192 height 12
click at [137, 198] on div "Ignition Off" at bounding box center [172, 198] width 192 height 12
drag, startPoint x: 137, startPoint y: 165, endPoint x: 142, endPoint y: 185, distance: 20.1
click at [137, 165] on div "Idling Stopped" at bounding box center [172, 176] width 196 height 24
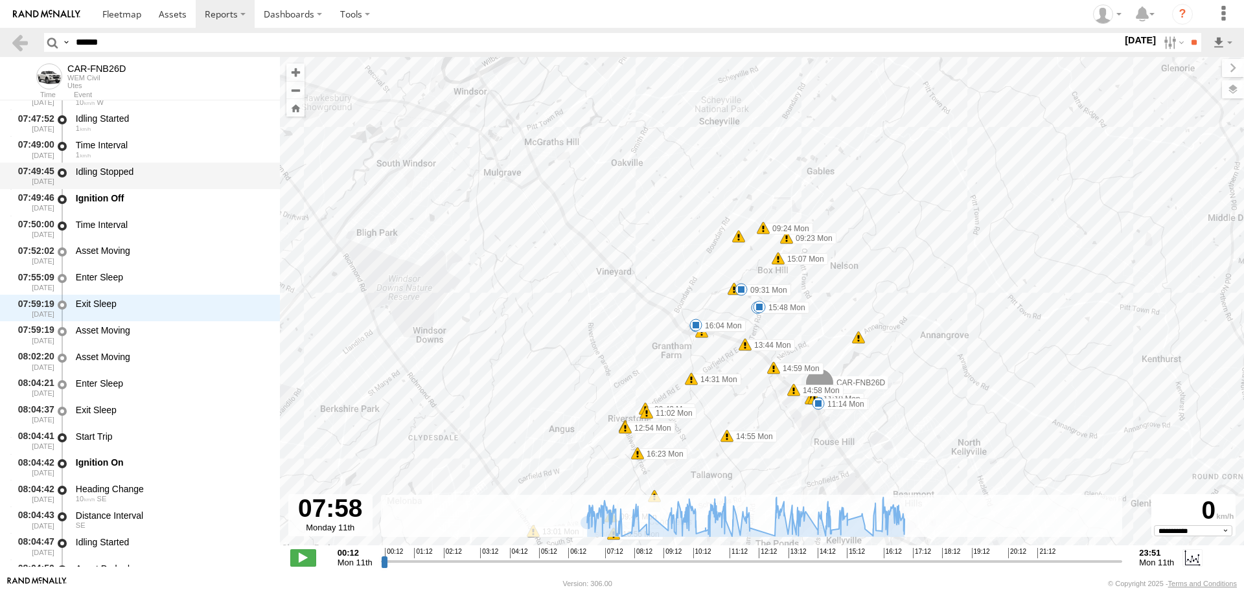
click at [156, 185] on div "Idling Stopped" at bounding box center [172, 176] width 196 height 24
click at [154, 172] on div "Idling Stopped" at bounding box center [172, 172] width 192 height 12
click at [151, 200] on div "Ignition Off" at bounding box center [172, 198] width 192 height 12
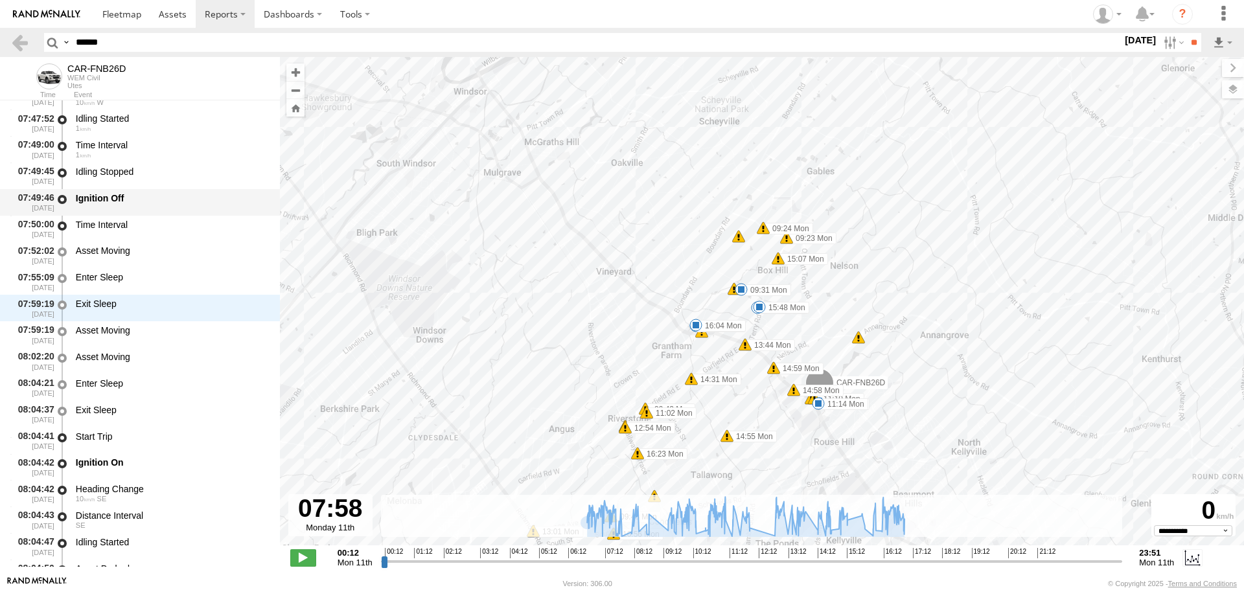
click at [136, 203] on div "Ignition Off" at bounding box center [172, 198] width 192 height 12
click at [131, 239] on div "Time Interval" at bounding box center [172, 229] width 196 height 24
click at [131, 269] on div "07:55:09 11/08/2025 Enter Sleep" at bounding box center [140, 282] width 280 height 27
click at [129, 456] on div "Ignition On" at bounding box center [172, 468] width 196 height 24
click at [136, 200] on div "Ignition Off" at bounding box center [172, 198] width 192 height 12
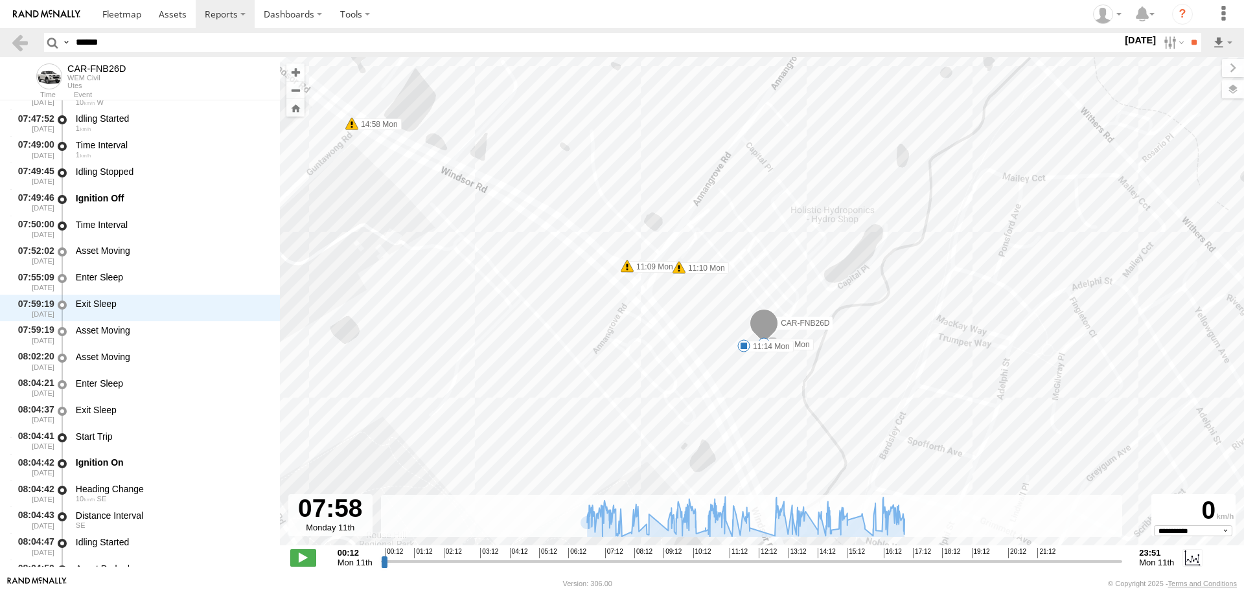
drag, startPoint x: 690, startPoint y: 327, endPoint x: 647, endPoint y: 166, distance: 167.0
click at [647, 166] on div "CAR-FNB26D 06:55 Mon 10:13 Mon 13:05 Mon 13:21 Mon 17:12 Mon 16:57 Mon 06:53 Mo…" at bounding box center [762, 308] width 964 height 502
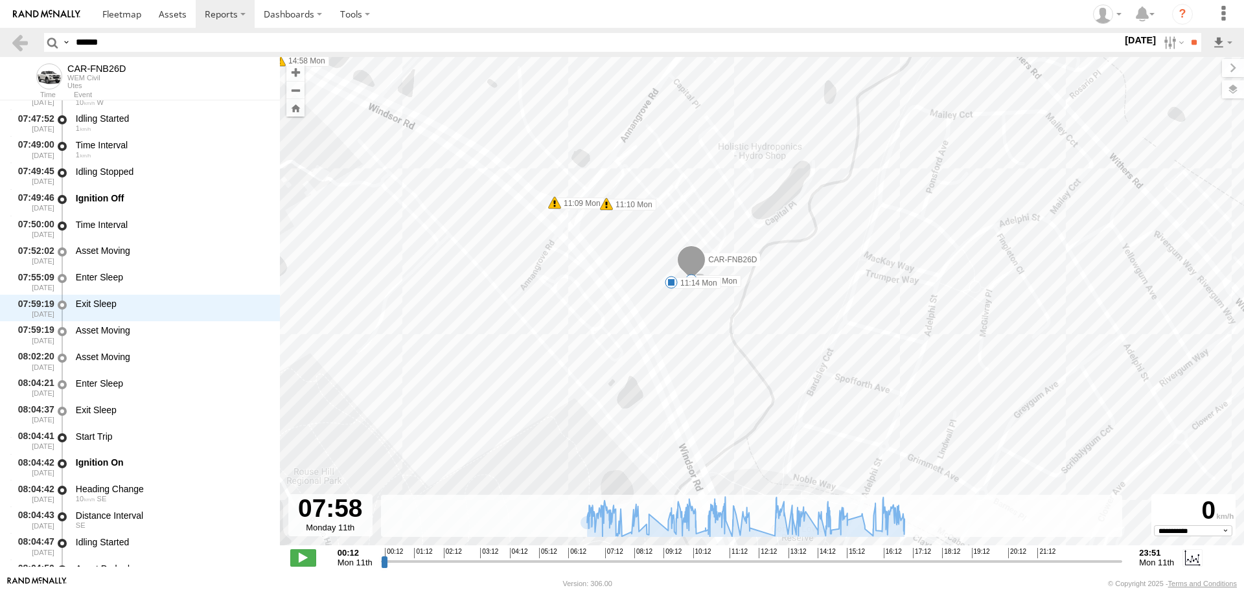
drag, startPoint x: 938, startPoint y: 266, endPoint x: 790, endPoint y: 251, distance: 148.5
click at [790, 251] on div "CAR-FNB26D 06:55 Mon 10:13 Mon 13:05 Mon 13:21 Mon 17:12 Mon 16:57 Mon 06:53 Mo…" at bounding box center [762, 308] width 964 height 502
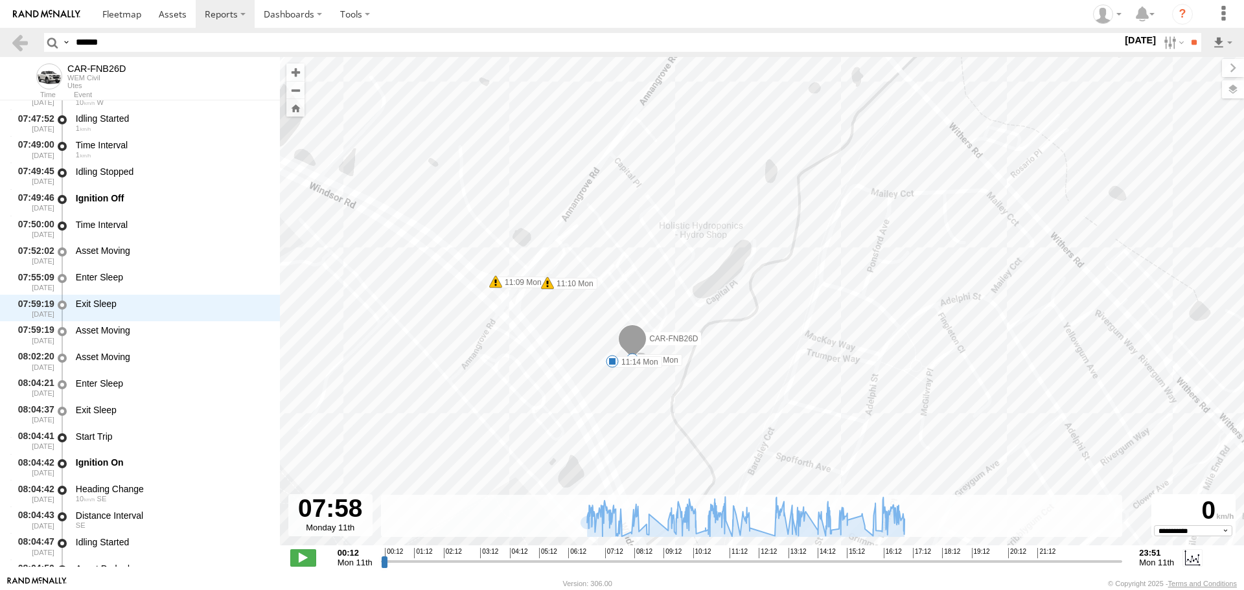
drag, startPoint x: 598, startPoint y: 142, endPoint x: 611, endPoint y: 255, distance: 113.4
click at [611, 255] on div "CAR-FNB26D 06:55 Mon 10:13 Mon 13:05 Mon 13:21 Mon 17:12 Mon 16:57 Mon 06:53 Mo…" at bounding box center [762, 308] width 964 height 502
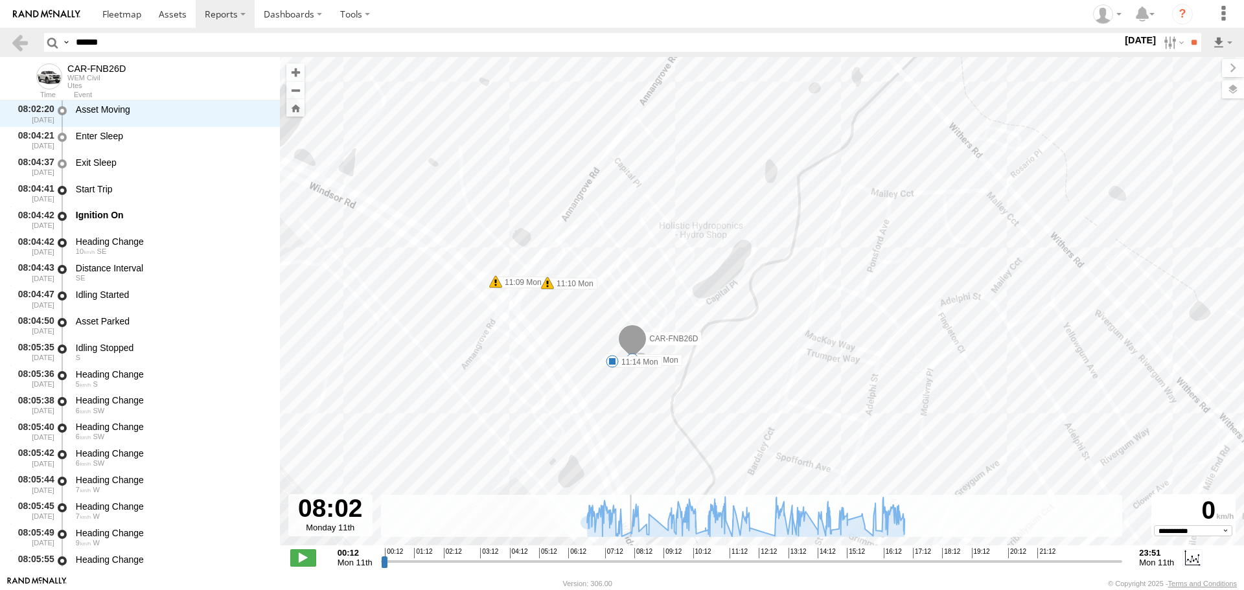
click at [627, 563] on input "range" at bounding box center [752, 561] width 742 height 12
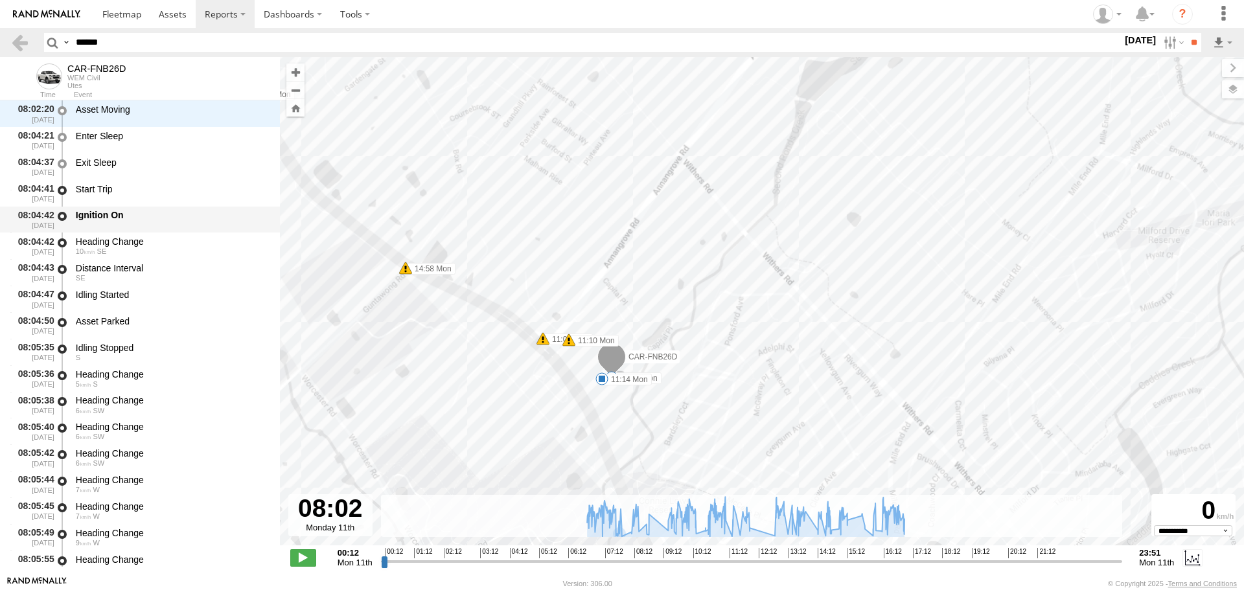
click at [87, 212] on div "Ignition On" at bounding box center [172, 215] width 192 height 12
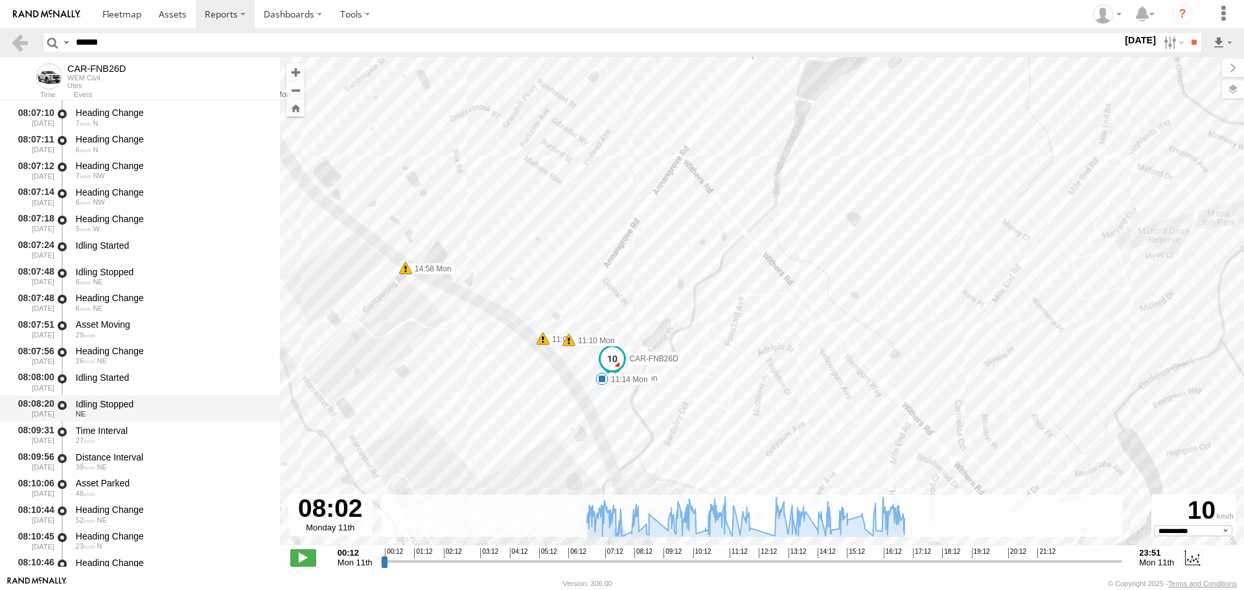
scroll to position [12787, 0]
click at [134, 384] on div "Idling Started" at bounding box center [172, 379] width 192 height 12
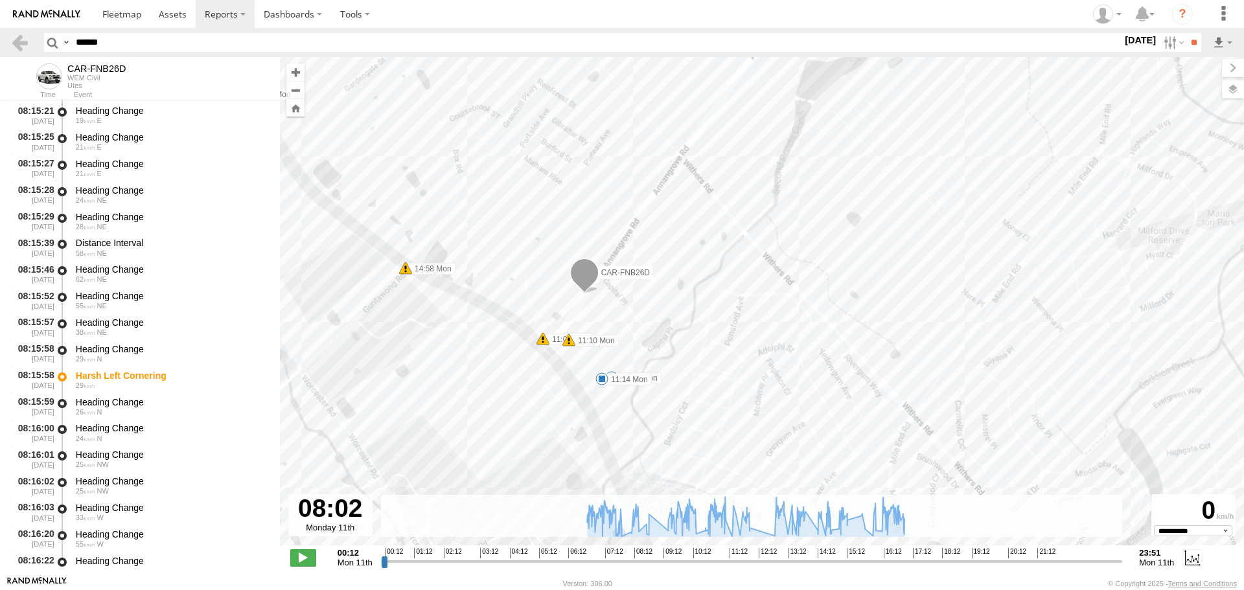
scroll to position [13889, 0]
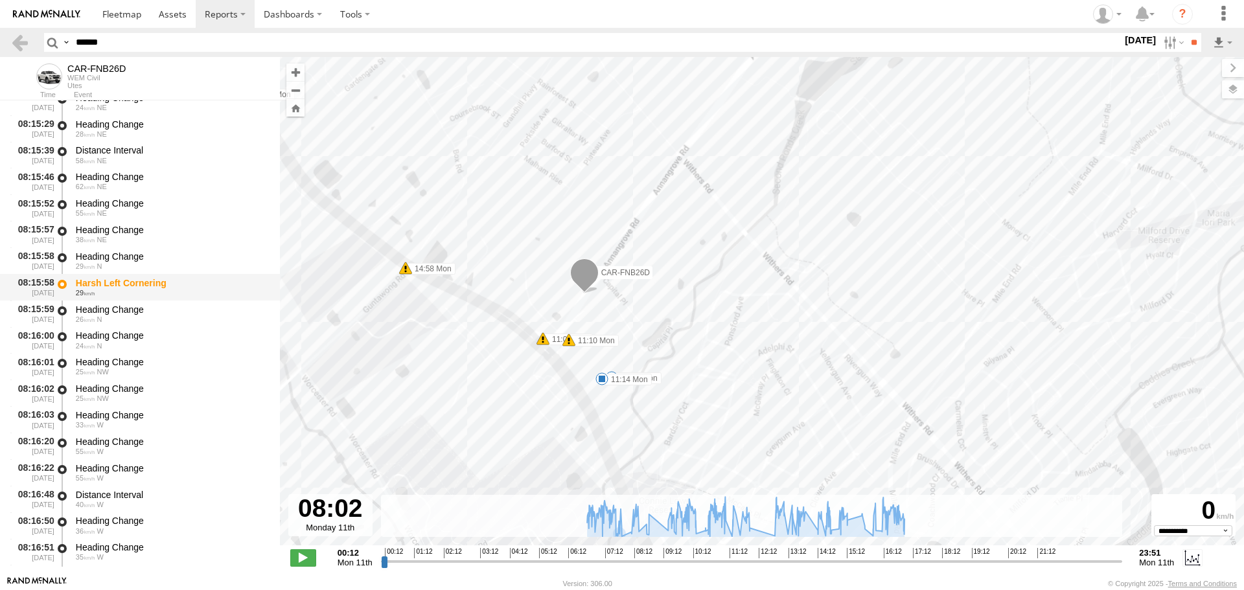
click at [180, 289] on div "29" at bounding box center [172, 293] width 192 height 8
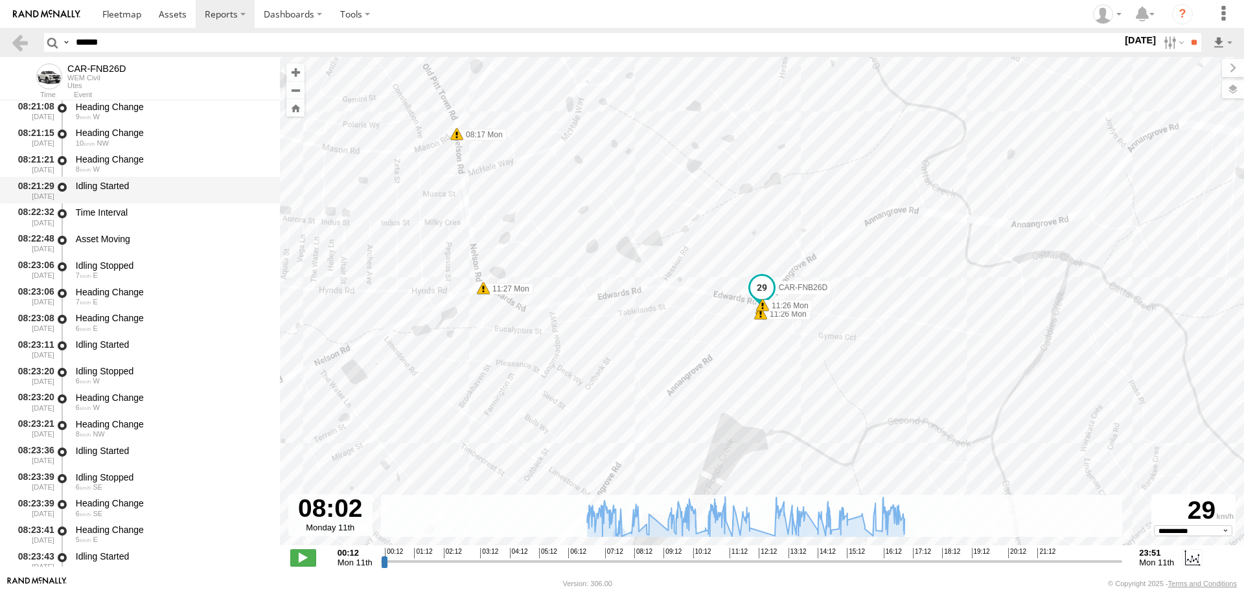
scroll to position [15250, 0]
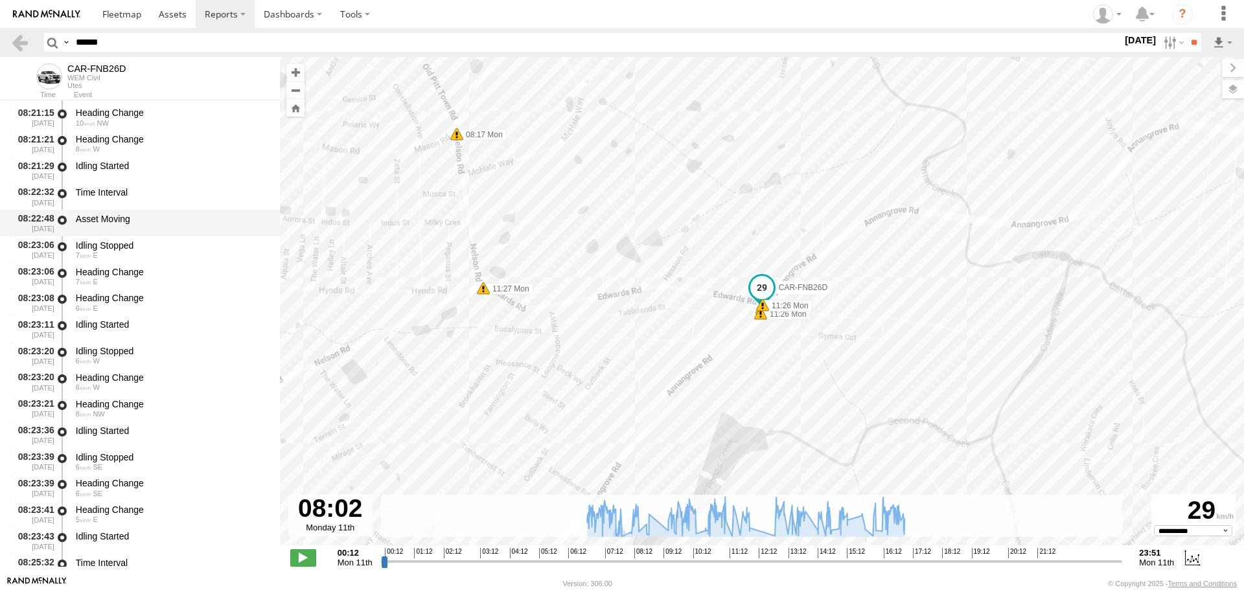
click at [146, 229] on div "Asset Moving" at bounding box center [172, 223] width 196 height 24
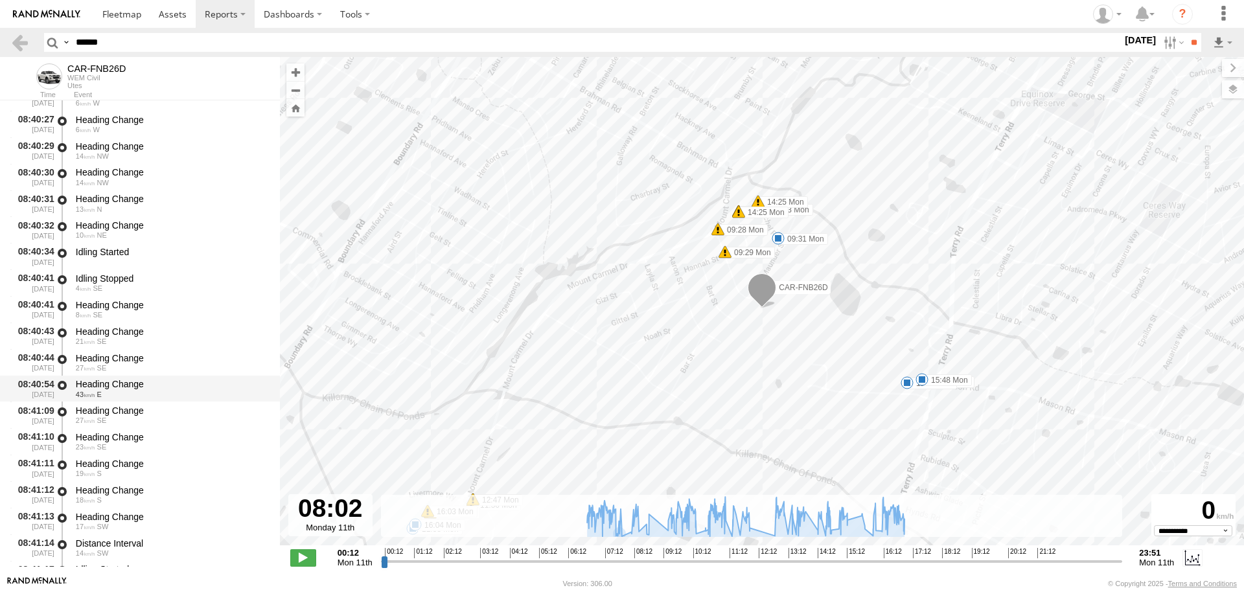
scroll to position [17066, 0]
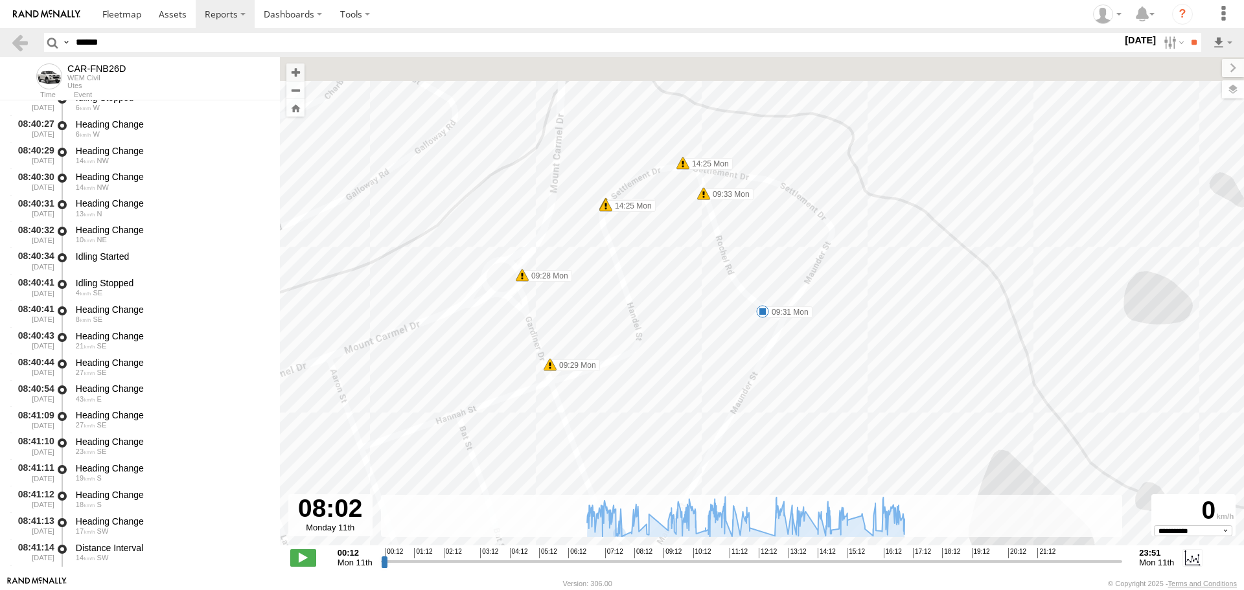
drag, startPoint x: 689, startPoint y: 279, endPoint x: 693, endPoint y: 355, distance: 76.6
click at [693, 355] on div "CAR-FNB26D 06:55 Mon 10:13 Mon 13:05 Mon 13:21 Mon 17:12 Mon 16:57 Mon 06:53 Mo…" at bounding box center [762, 308] width 964 height 502
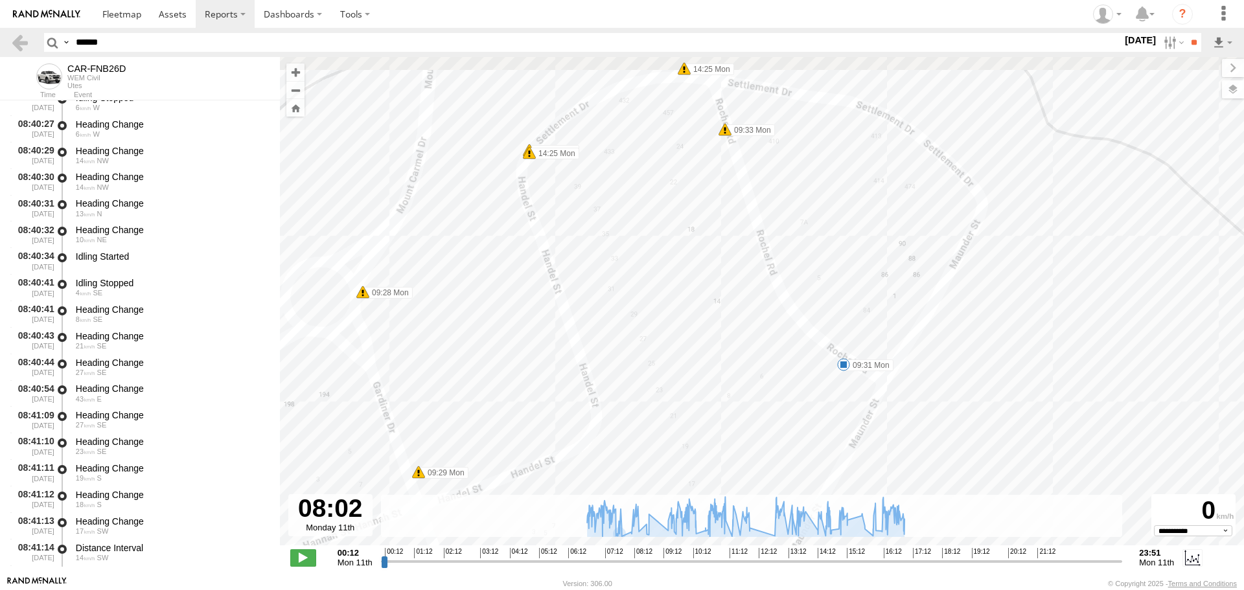
drag, startPoint x: 675, startPoint y: 172, endPoint x: 675, endPoint y: 198, distance: 25.9
click at [675, 198] on div "CAR-FNB26D 06:55 Mon 10:13 Mon 13:05 Mon 13:21 Mon 17:12 Mon 16:57 Mon 06:53 Mo…" at bounding box center [762, 308] width 964 height 502
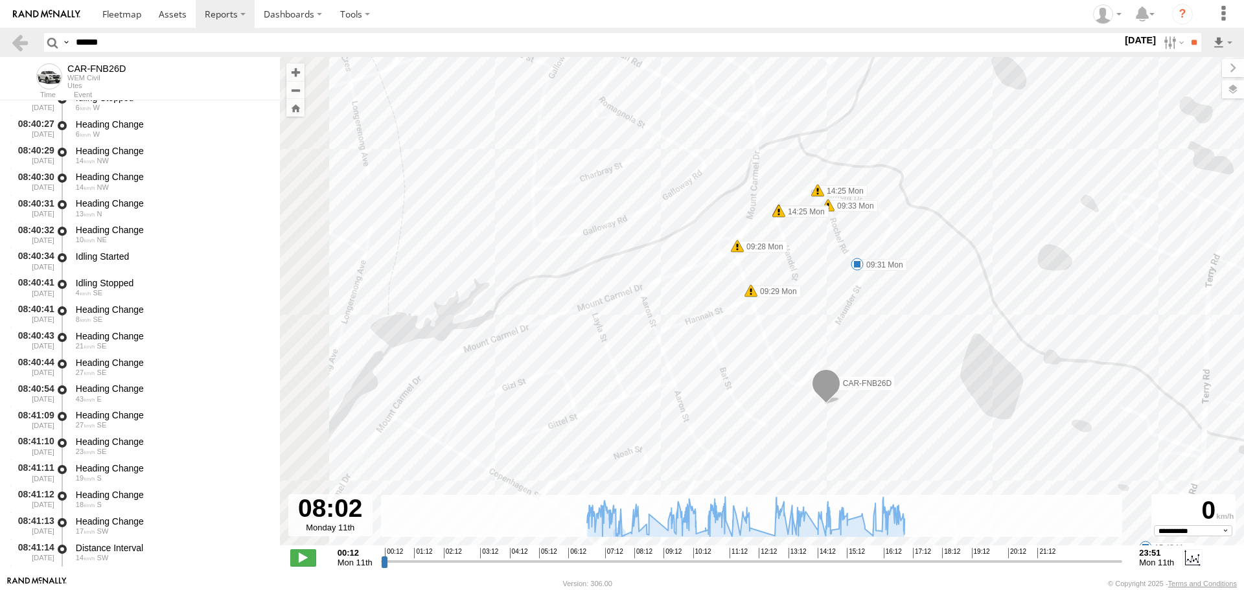
drag, startPoint x: 484, startPoint y: 324, endPoint x: 778, endPoint y: 266, distance: 299.8
click at [778, 266] on div "CAR-FNB26D 06:55 Mon 10:13 Mon 13:05 Mon 13:21 Mon 17:12 Mon 16:57 Mon 06:53 Mo…" at bounding box center [762, 308] width 964 height 502
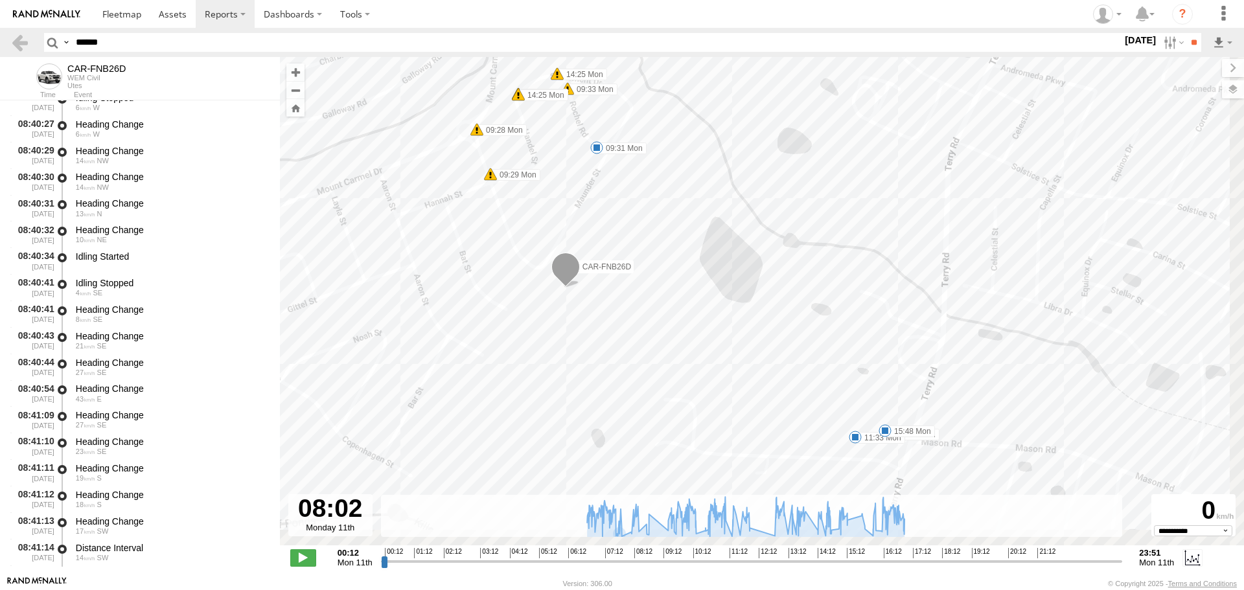
drag, startPoint x: 681, startPoint y: 296, endPoint x: 443, endPoint y: 174, distance: 267.0
click at [443, 174] on div "CAR-FNB26D 06:55 Mon 10:13 Mon 13:05 Mon 13:21 Mon 17:12 Mon 16:57 Mon 06:53 Mo…" at bounding box center [762, 308] width 964 height 502
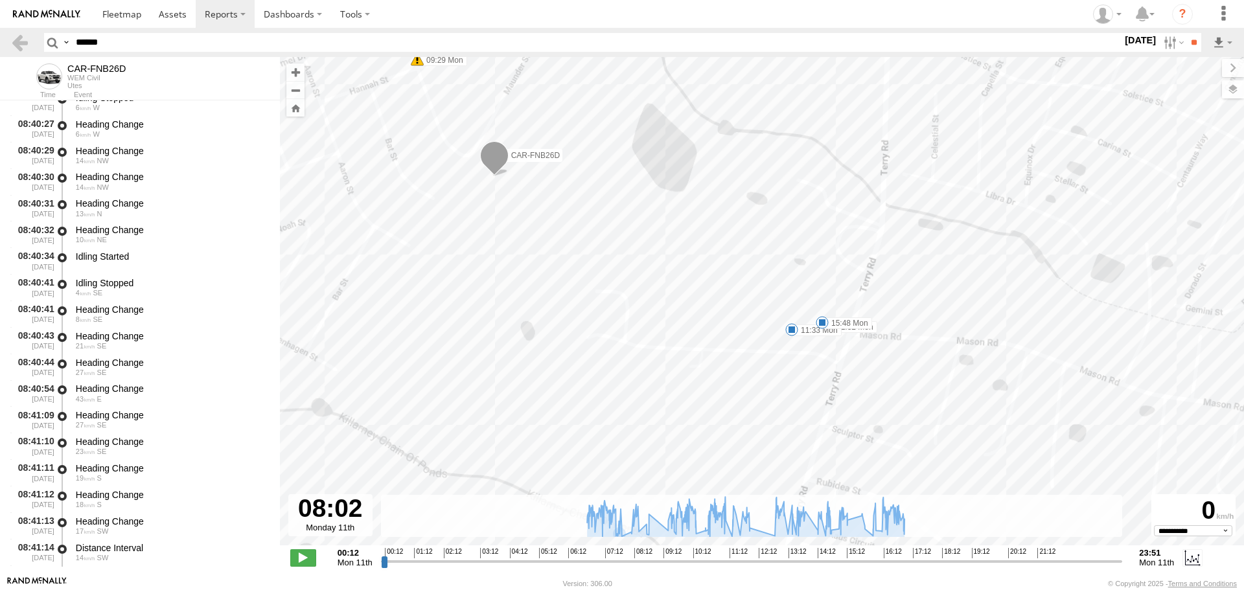
drag, startPoint x: 892, startPoint y: 324, endPoint x: 675, endPoint y: 181, distance: 260.7
click at [675, 181] on div "CAR-FNB26D 06:55 Mon 10:13 Mon 13:05 Mon 13:21 Mon 17:12 Mon 16:57 Mon 06:53 Mo…" at bounding box center [762, 308] width 964 height 502
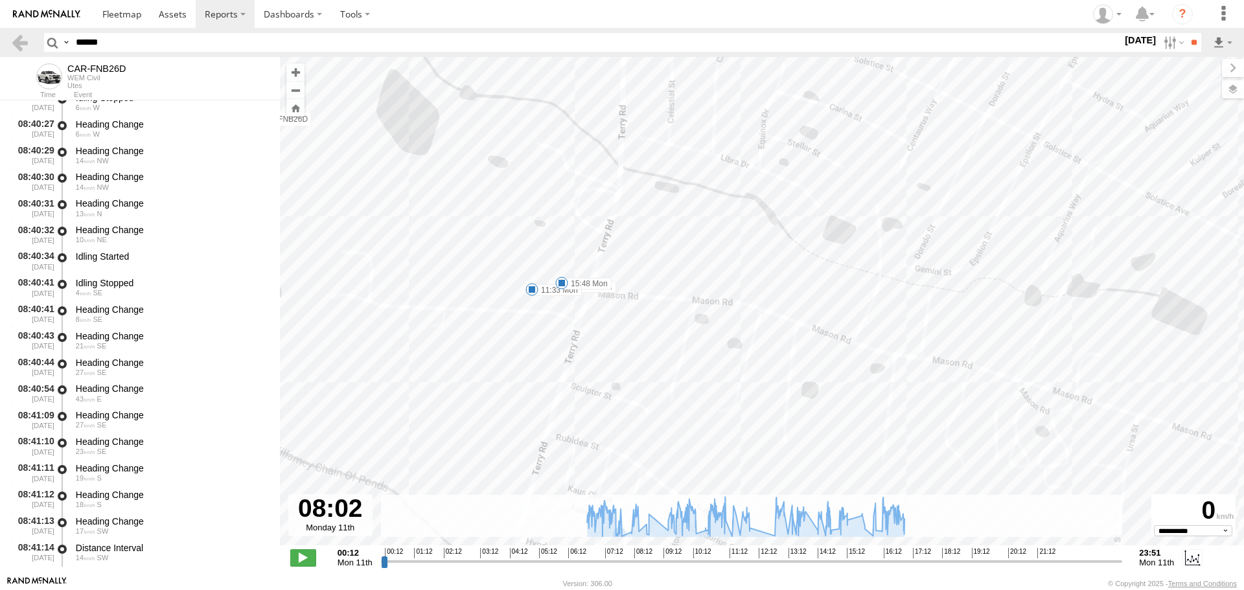
drag, startPoint x: 533, startPoint y: 196, endPoint x: 752, endPoint y: 287, distance: 238.0
click at [752, 287] on div "CAR-FNB26D 06:55 Mon 10:13 Mon 13:05 Mon 13:21 Mon 17:12 Mon 16:57 Mon 06:53 Mo…" at bounding box center [762, 308] width 964 height 502
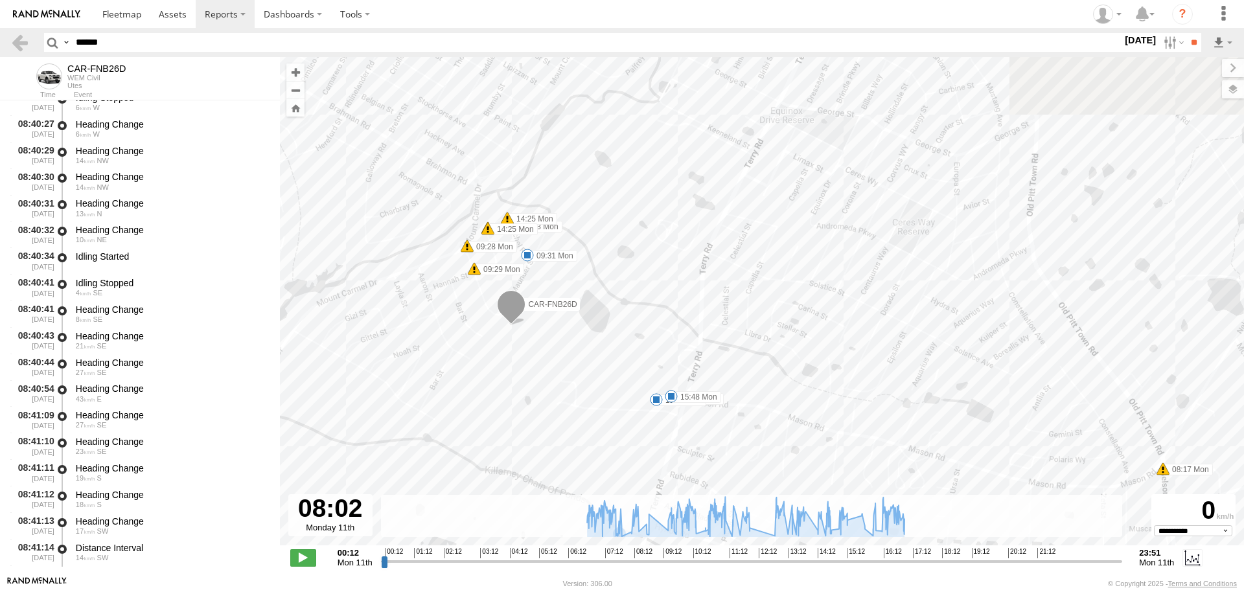
drag, startPoint x: 449, startPoint y: 213, endPoint x: 641, endPoint y: 355, distance: 239.2
click at [641, 355] on div "CAR-FNB26D 06:55 Mon 10:13 Mon 13:05 Mon 13:21 Mon 17:12 Mon 16:57 Mon 06:53 Mo…" at bounding box center [762, 308] width 964 height 502
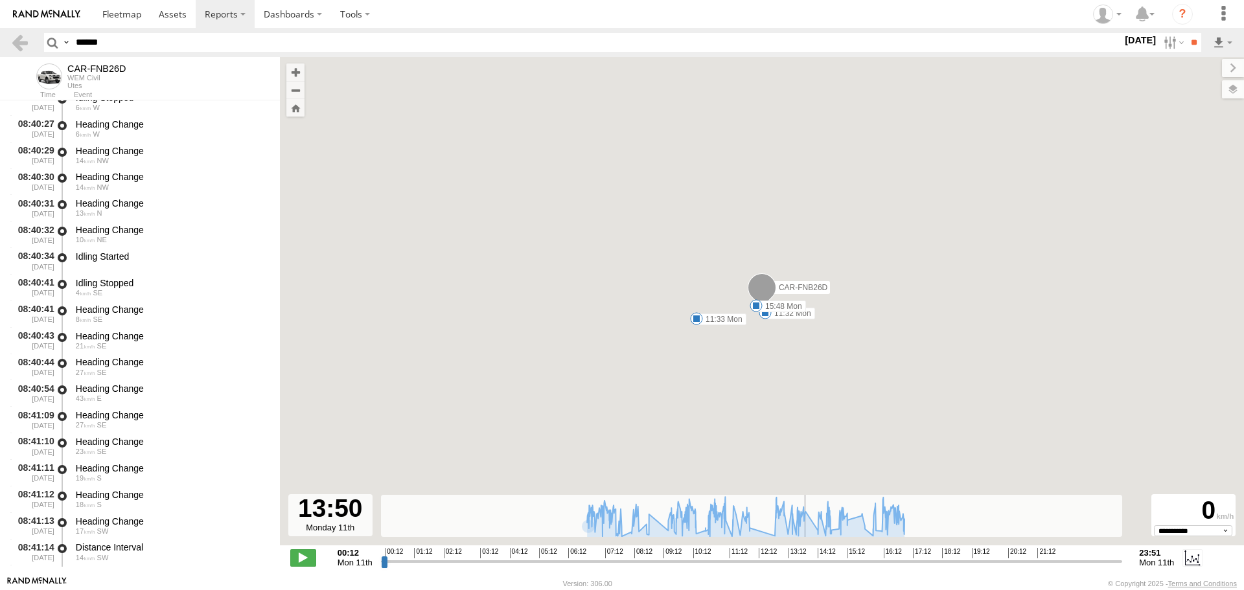
scroll to position [14565, 0]
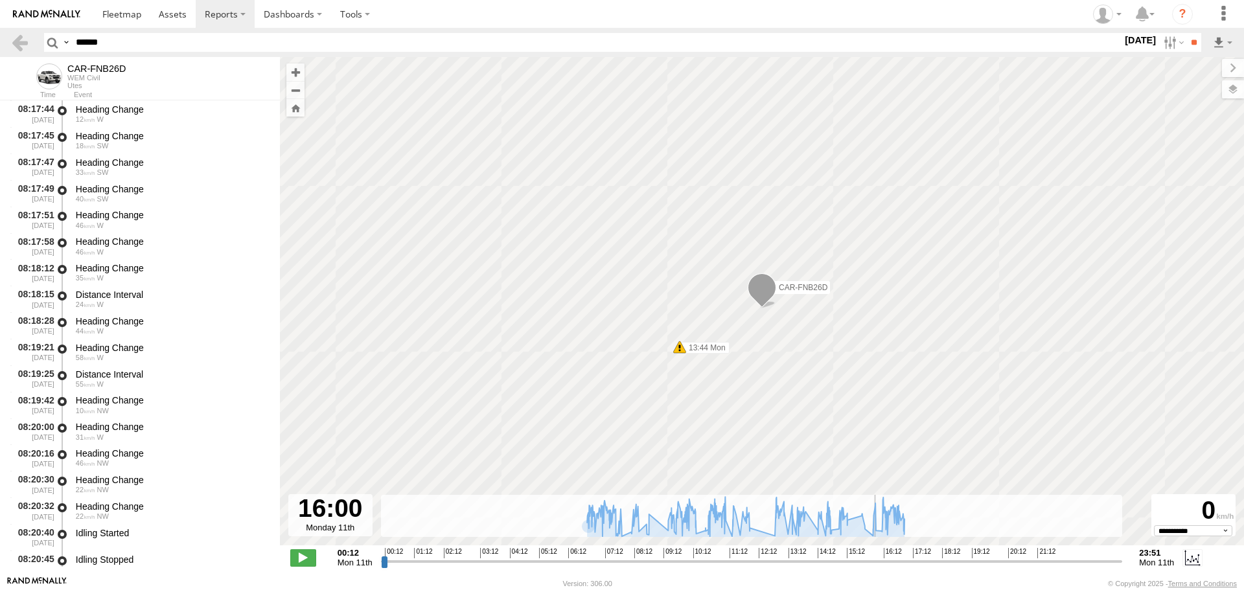
drag, startPoint x: 754, startPoint y: 562, endPoint x: 875, endPoint y: 555, distance: 121.4
click at [875, 555] on input "range" at bounding box center [752, 561] width 742 height 12
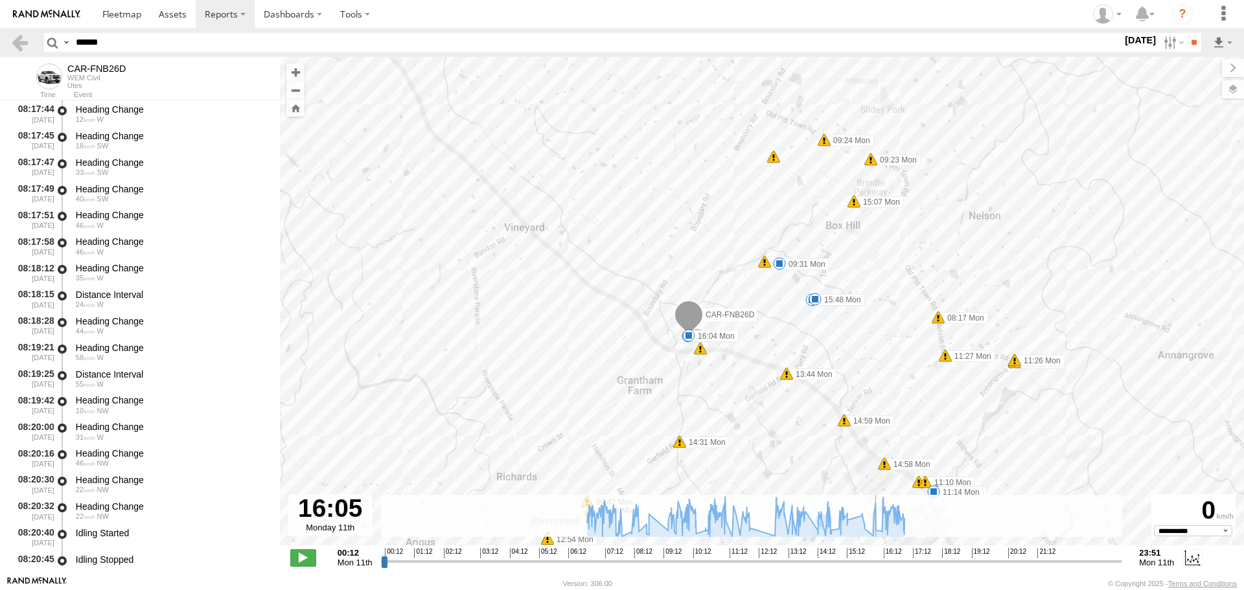
drag, startPoint x: 874, startPoint y: 565, endPoint x: 852, endPoint y: 550, distance: 26.8
click at [878, 565] on input "range" at bounding box center [752, 561] width 742 height 12
click at [310, 557] on span at bounding box center [303, 558] width 26 height 17
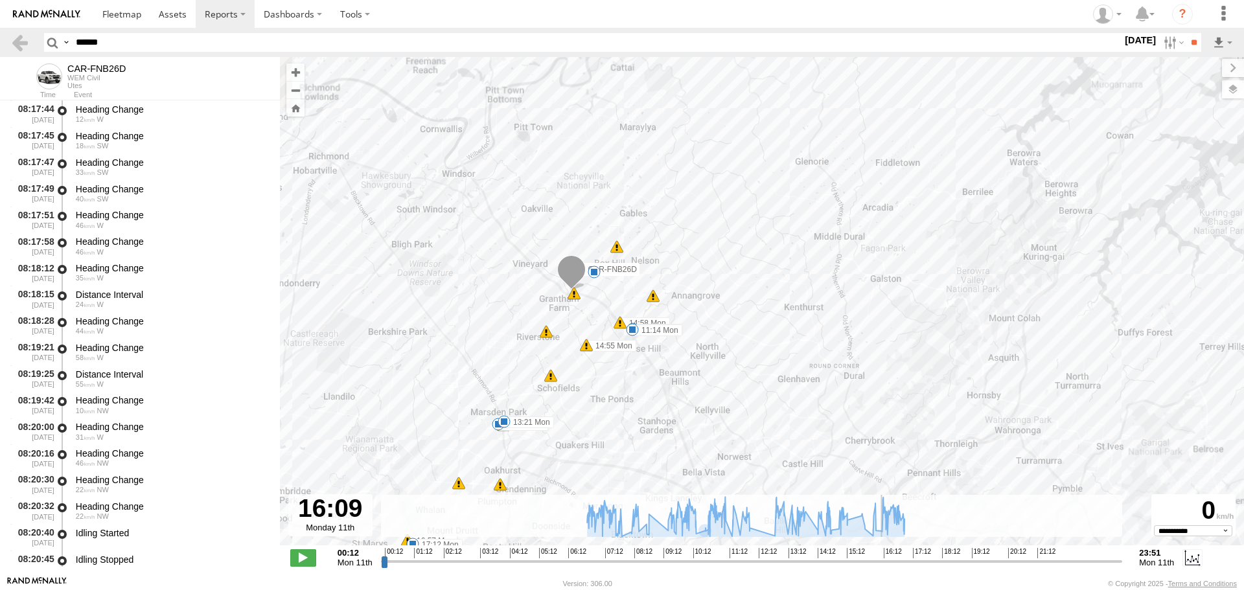
drag, startPoint x: 441, startPoint y: 362, endPoint x: 509, endPoint y: 315, distance: 82.4
click at [509, 315] on div "CAR-FNB26D 06:55 Mon 10:13 Mon 13:05 Mon 13:21 Mon 17:12 Mon 16:57 Mon 07:49 Mo…" at bounding box center [762, 308] width 964 height 502
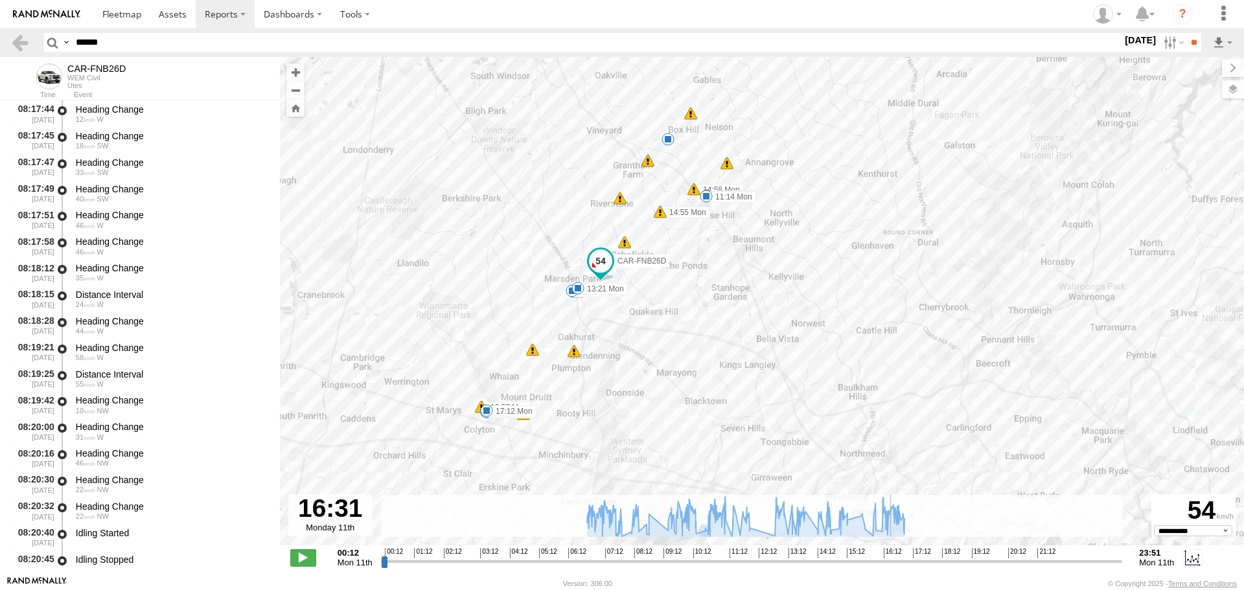
drag, startPoint x: 402, startPoint y: 379, endPoint x: 478, endPoint y: 244, distance: 154.7
click at [478, 244] on div "CAR-FNB26D 06:55 Mon 10:13 Mon 13:05 Mon 13:21 Mon 17:12 Mon 16:57 Mon 07:49 Mo…" at bounding box center [762, 308] width 964 height 502
click at [1162, 41] on label at bounding box center [1173, 42] width 28 height 19
click at [0, 0] on label at bounding box center [0, 0] width 0 height 0
click at [1193, 41] on input "**" at bounding box center [1194, 42] width 15 height 19
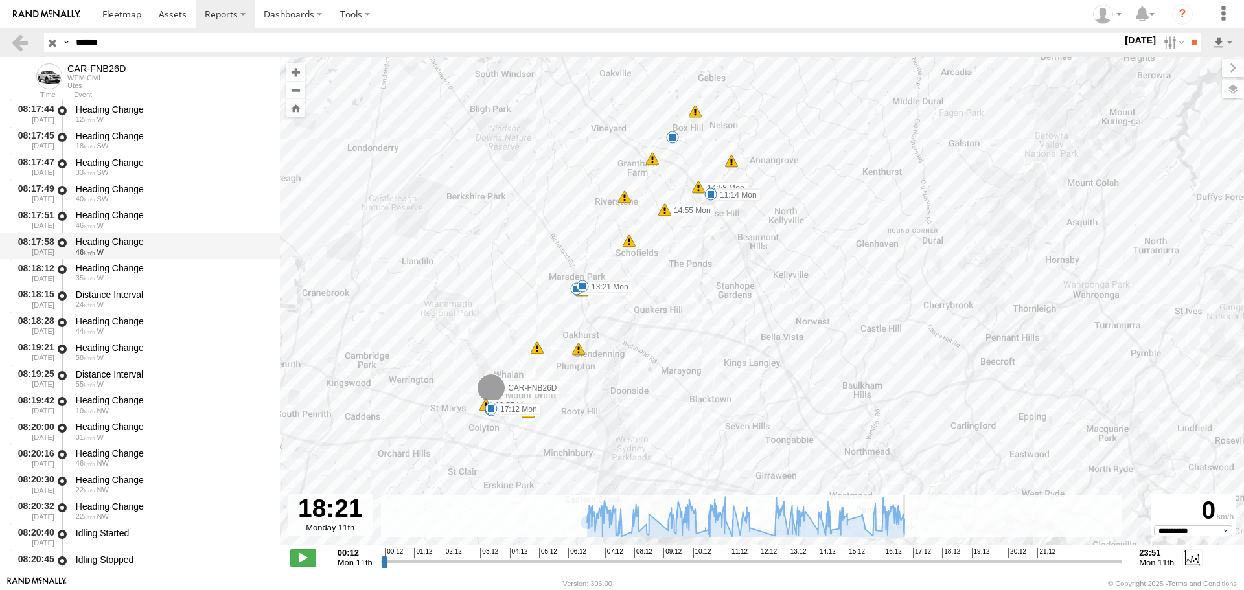
type input "**********"
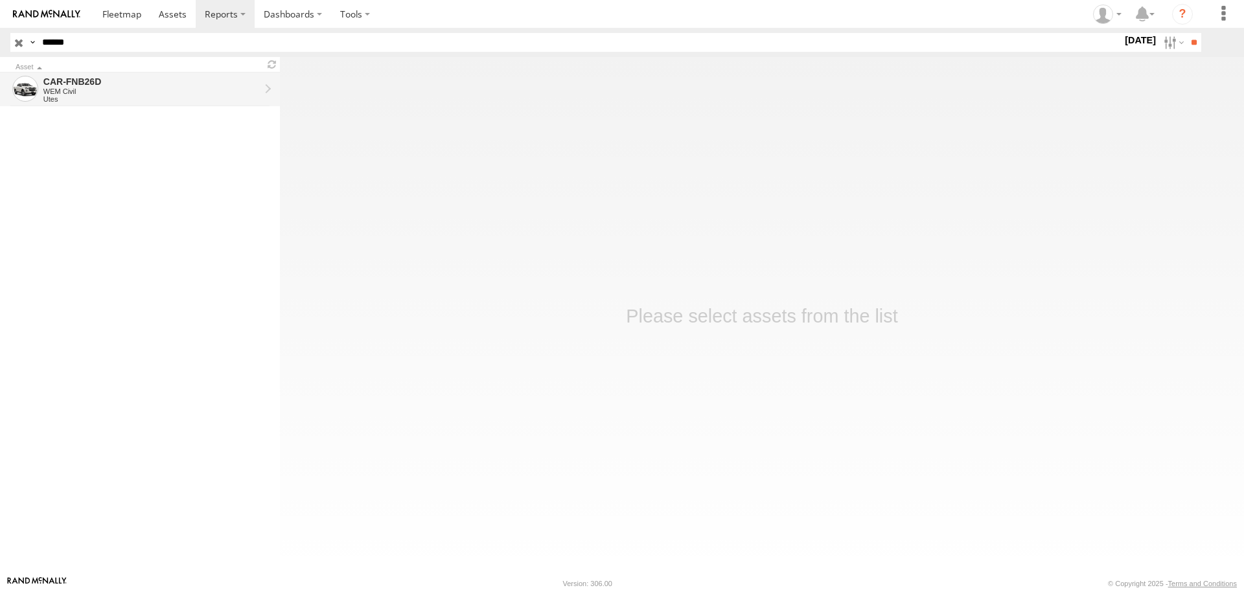
click at [134, 84] on div "CAR-FNB26D" at bounding box center [151, 82] width 216 height 12
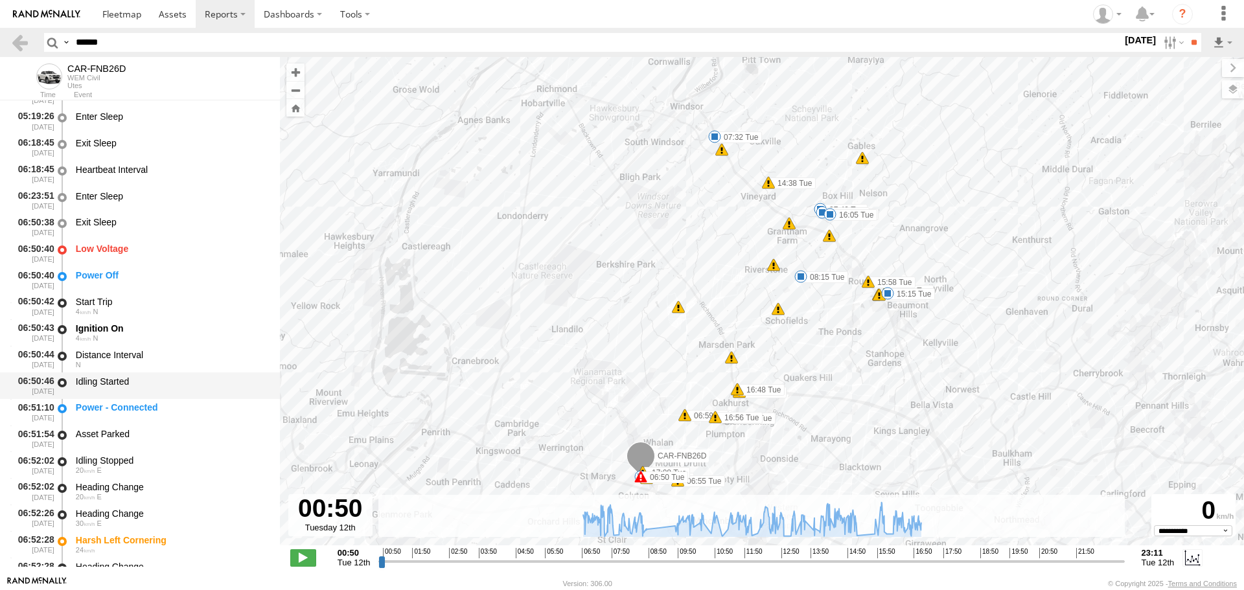
scroll to position [389, 0]
click at [124, 253] on div "Low Voltage" at bounding box center [172, 250] width 192 height 12
click at [129, 268] on div "06:50:40 12/08/2025 Power Off" at bounding box center [140, 281] width 280 height 27
click at [128, 286] on div "Power Off" at bounding box center [172, 281] width 196 height 24
click at [118, 332] on div "Ignition On" at bounding box center [172, 330] width 192 height 12
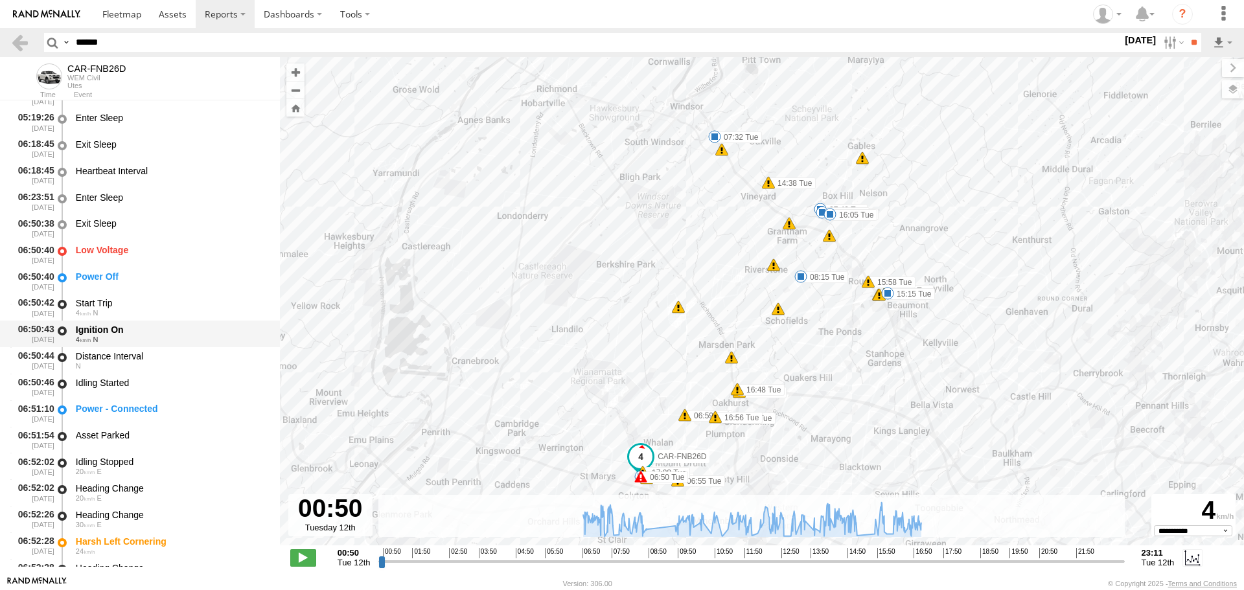
click at [137, 338] on div "4 N" at bounding box center [172, 340] width 192 height 8
click at [136, 408] on div "Power - Connected" at bounding box center [172, 409] width 192 height 12
click at [132, 324] on div "Ignition On" at bounding box center [172, 330] width 192 height 12
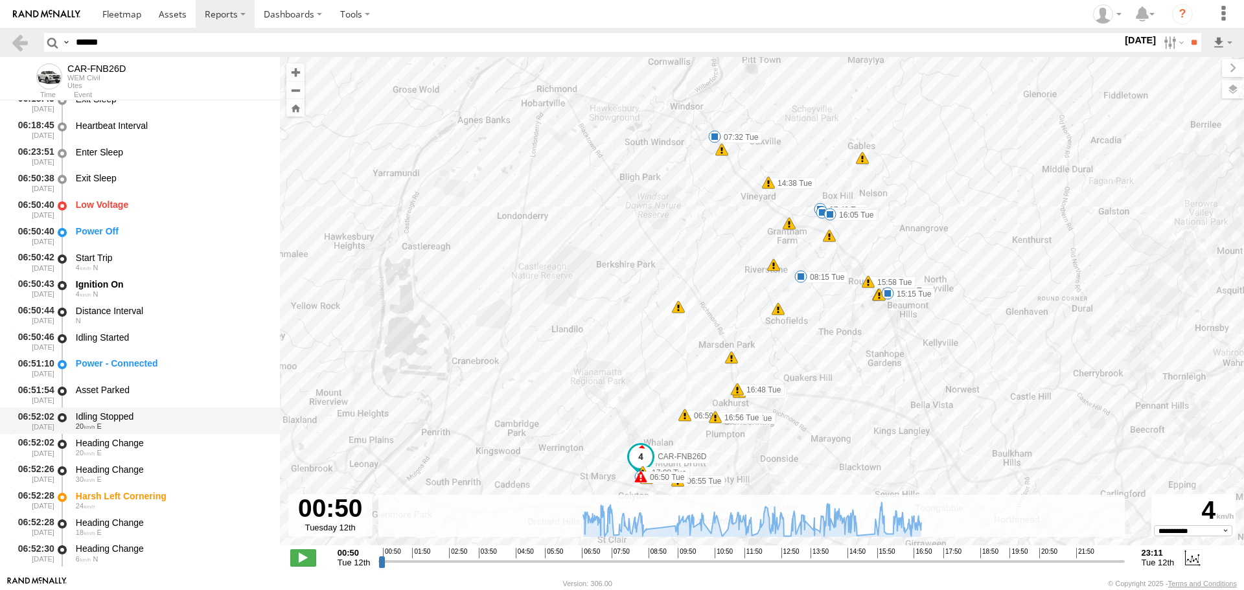
scroll to position [454, 0]
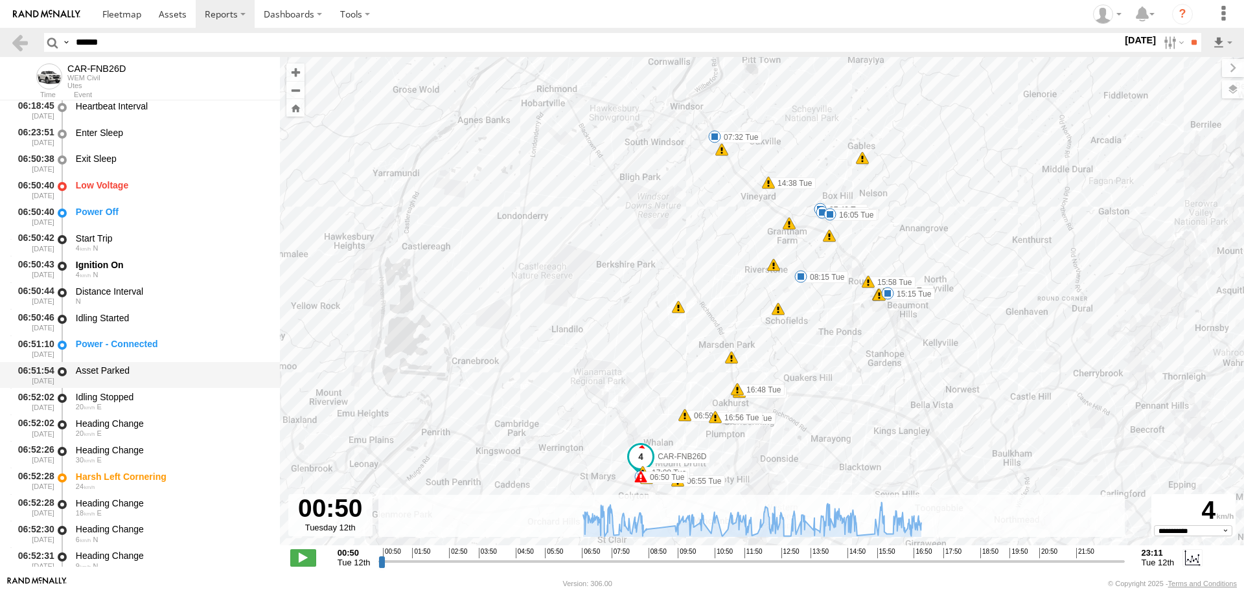
click at [122, 369] on div "Asset Parked" at bounding box center [172, 371] width 192 height 12
click at [123, 402] on div "Idling Stopped" at bounding box center [172, 397] width 192 height 12
click at [124, 481] on div "Harsh Left Cornering" at bounding box center [172, 477] width 192 height 12
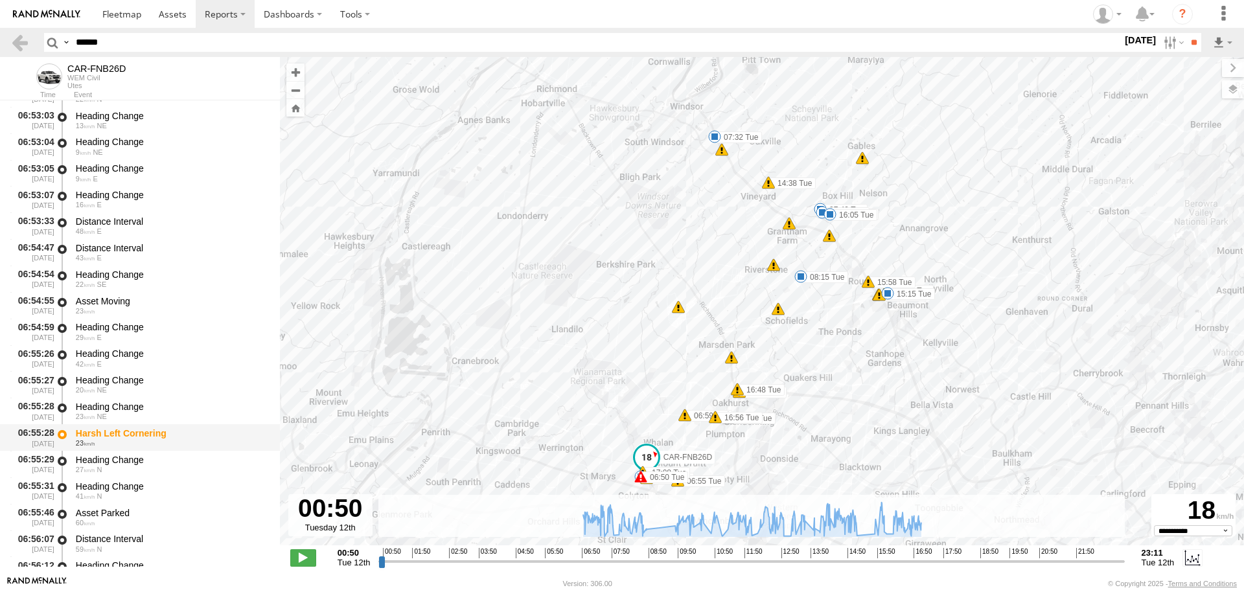
scroll to position [1037, 0]
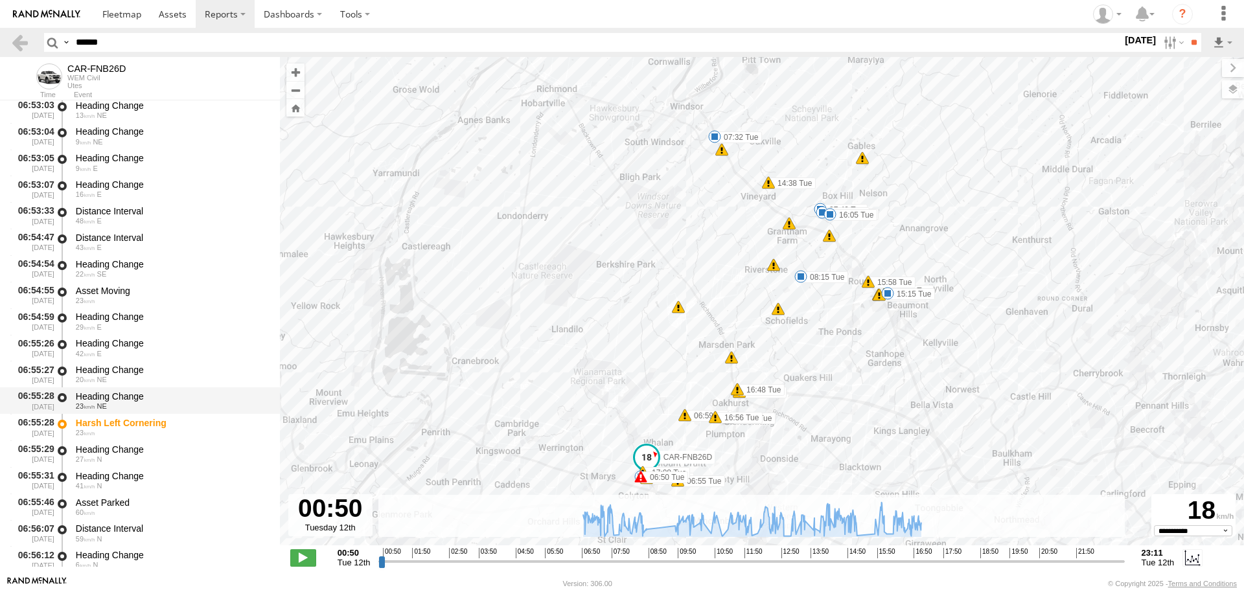
click at [124, 412] on div "Heading Change 23 NE" at bounding box center [172, 401] width 196 height 24
click at [125, 435] on div "23" at bounding box center [172, 433] width 192 height 8
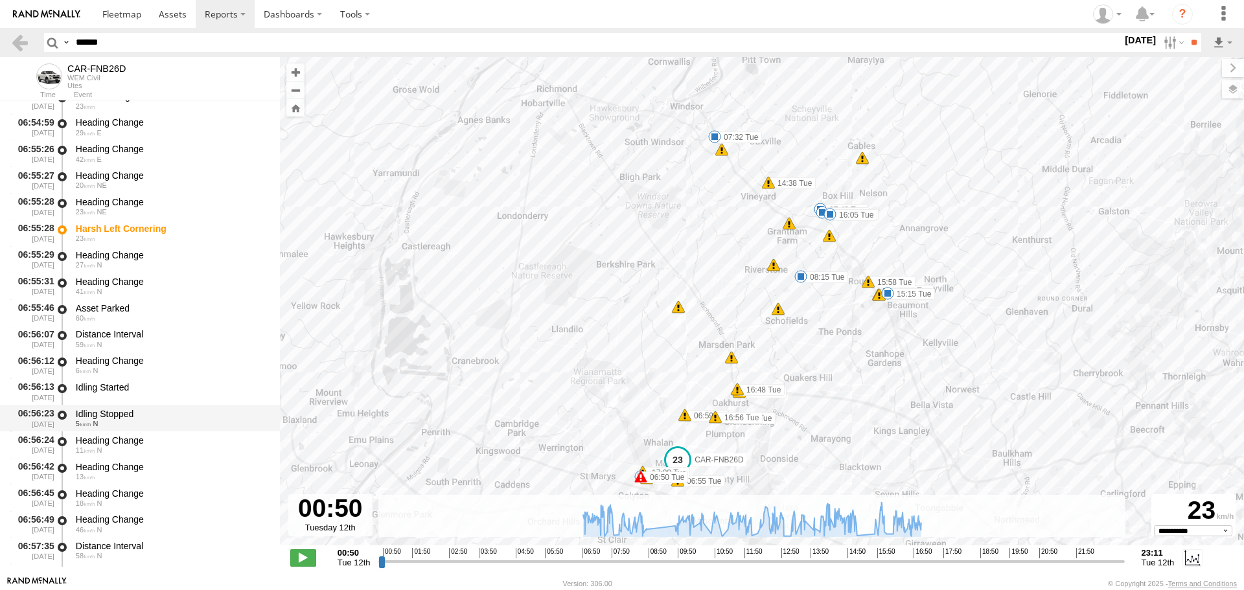
click at [127, 419] on div "Idling Stopped" at bounding box center [172, 414] width 192 height 12
click at [124, 471] on div "Heading Change" at bounding box center [172, 467] width 192 height 12
click at [122, 509] on div "Heading Change 18 N" at bounding box center [172, 498] width 196 height 24
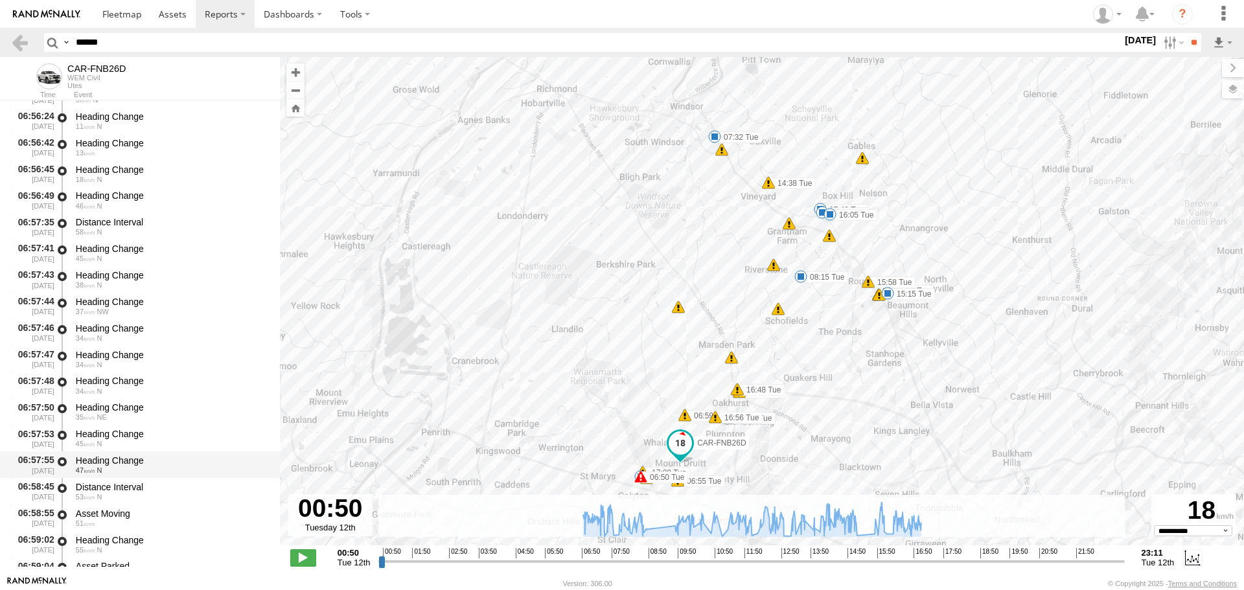
click at [135, 461] on div "Heading Change" at bounding box center [172, 461] width 192 height 12
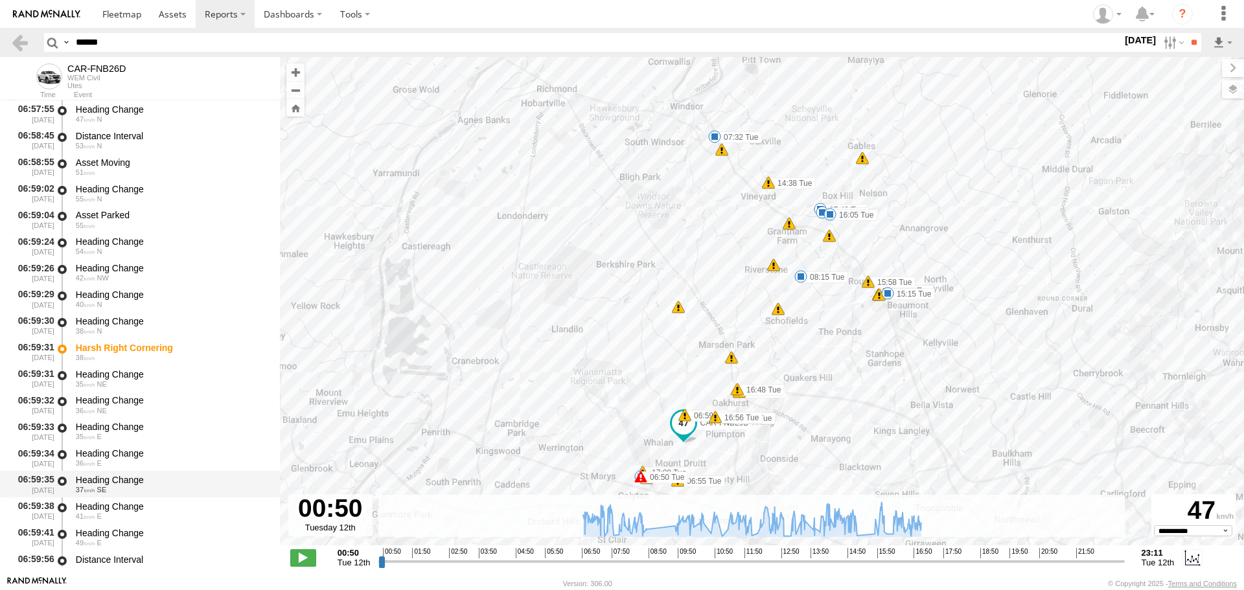
scroll to position [1944, 0]
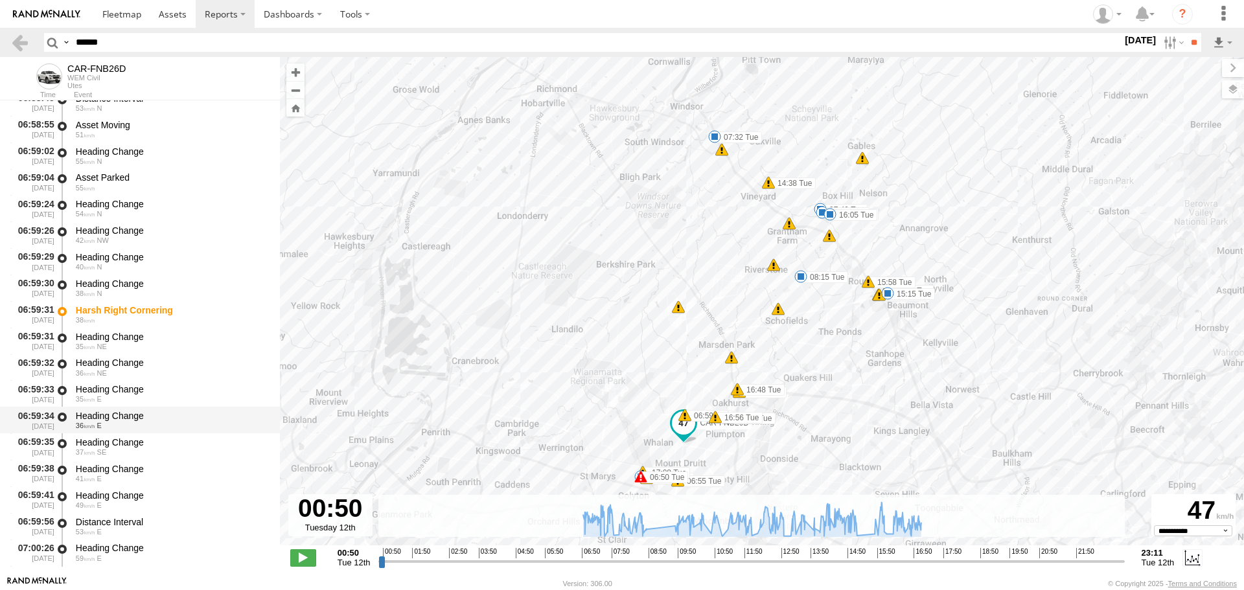
click at [138, 429] on div "36 E" at bounding box center [172, 426] width 192 height 8
click at [143, 311] on div "Harsh Right Cornering" at bounding box center [172, 311] width 192 height 12
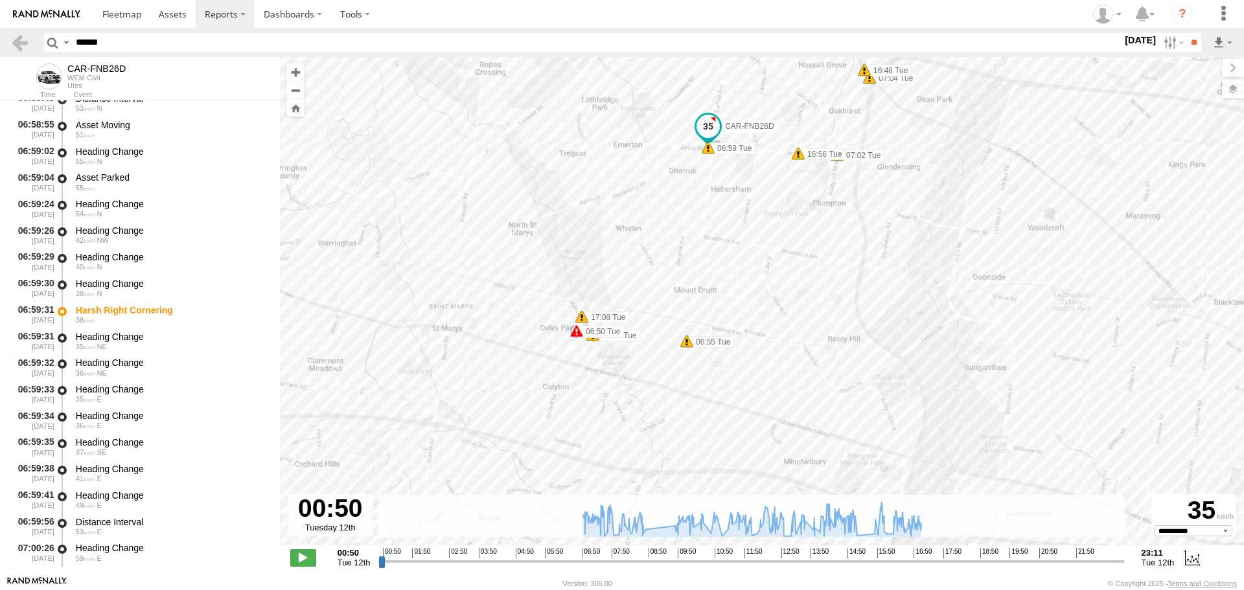
drag, startPoint x: 592, startPoint y: 406, endPoint x: 903, endPoint y: 126, distance: 418.1
click at [903, 126] on div "CAR-FNB26D 06:50 Tue 06:52 Tue 06:55 Tue 06:59 Tue 07:02 Tue 07:04 Tue 07:32 Tu…" at bounding box center [762, 308] width 964 height 502
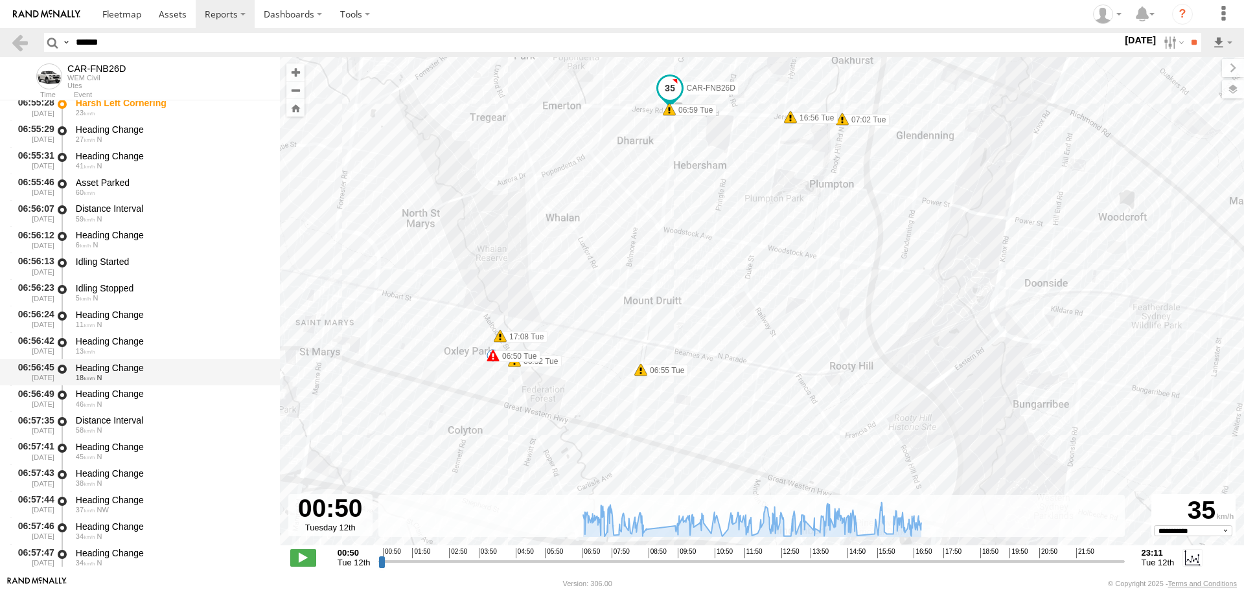
scroll to position [1167, 0]
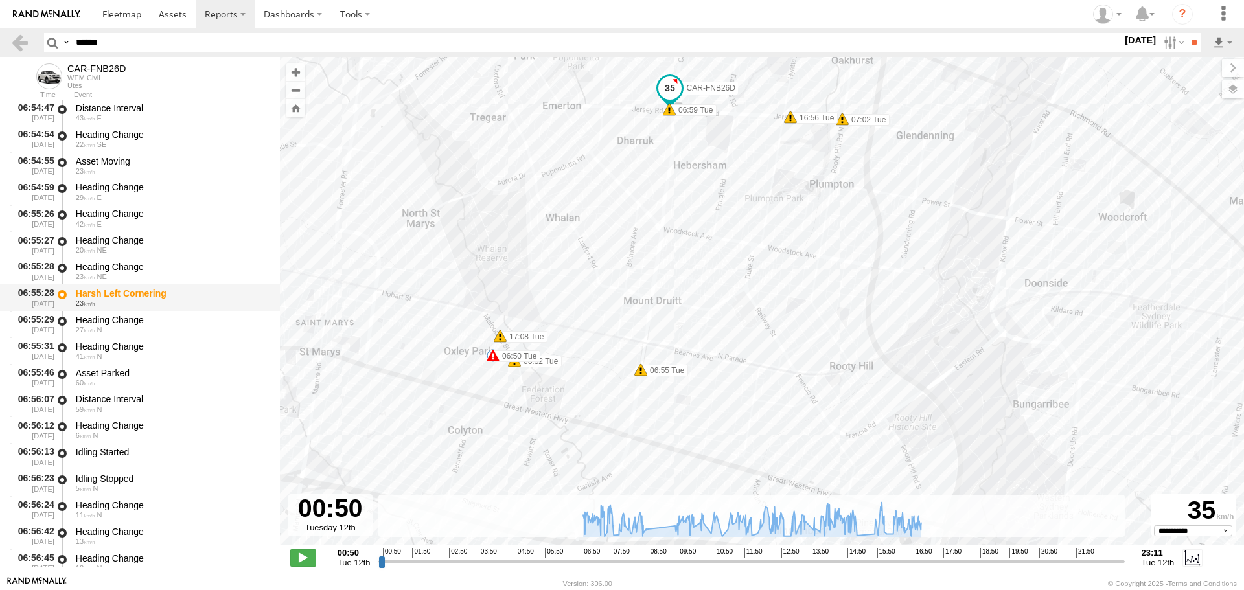
click at [124, 302] on div "23" at bounding box center [172, 303] width 192 height 8
click at [127, 275] on div "23 NE" at bounding box center [172, 277] width 192 height 8
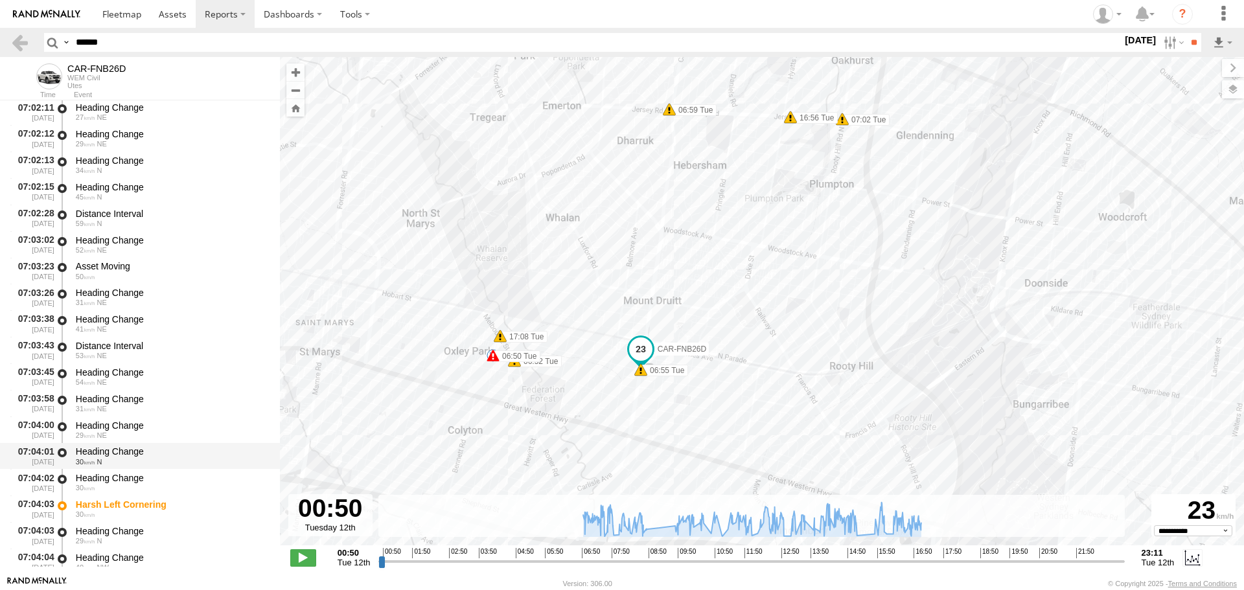
scroll to position [2657, 0]
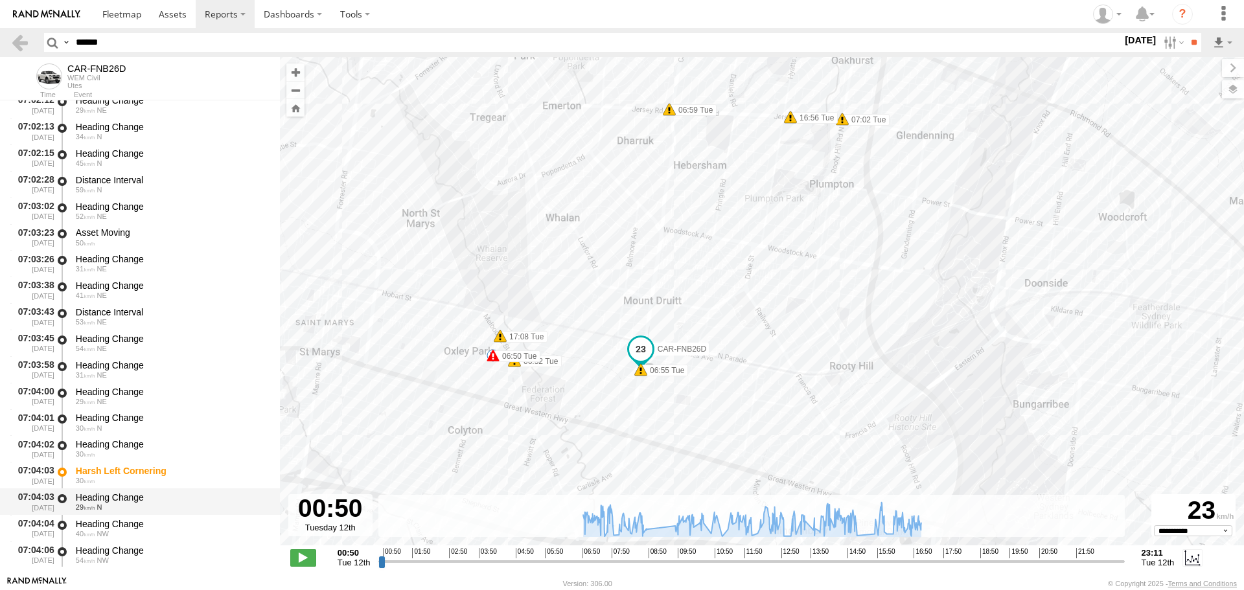
click at [117, 508] on div "29 N" at bounding box center [172, 508] width 192 height 8
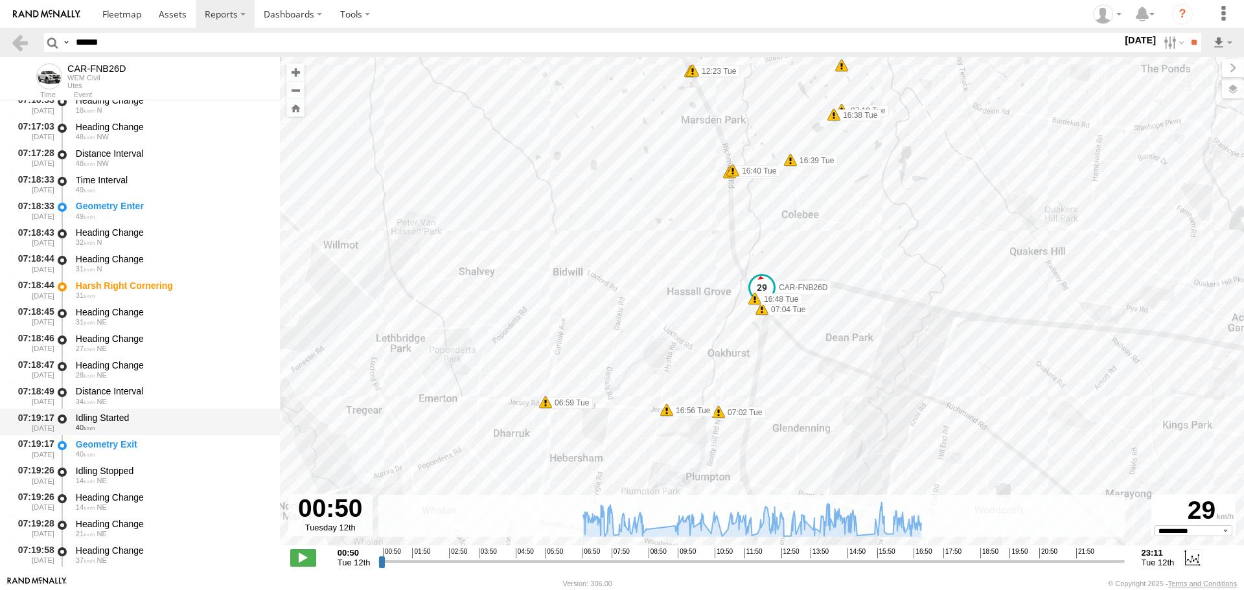
scroll to position [5315, 0]
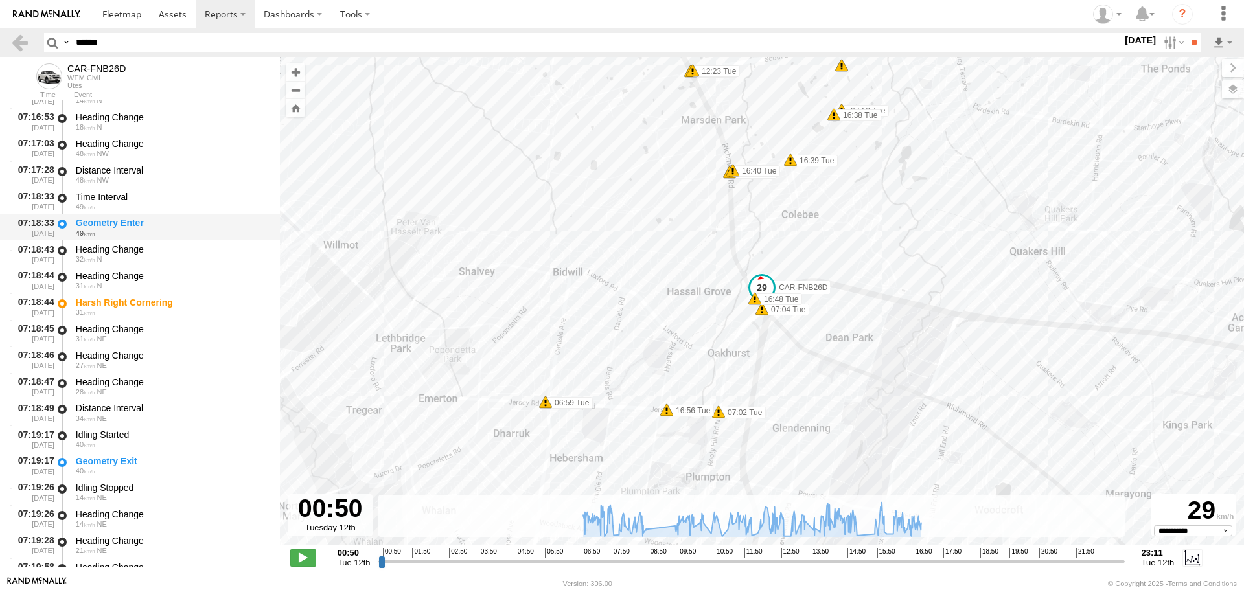
click at [137, 224] on div "Geometry Enter" at bounding box center [172, 223] width 192 height 12
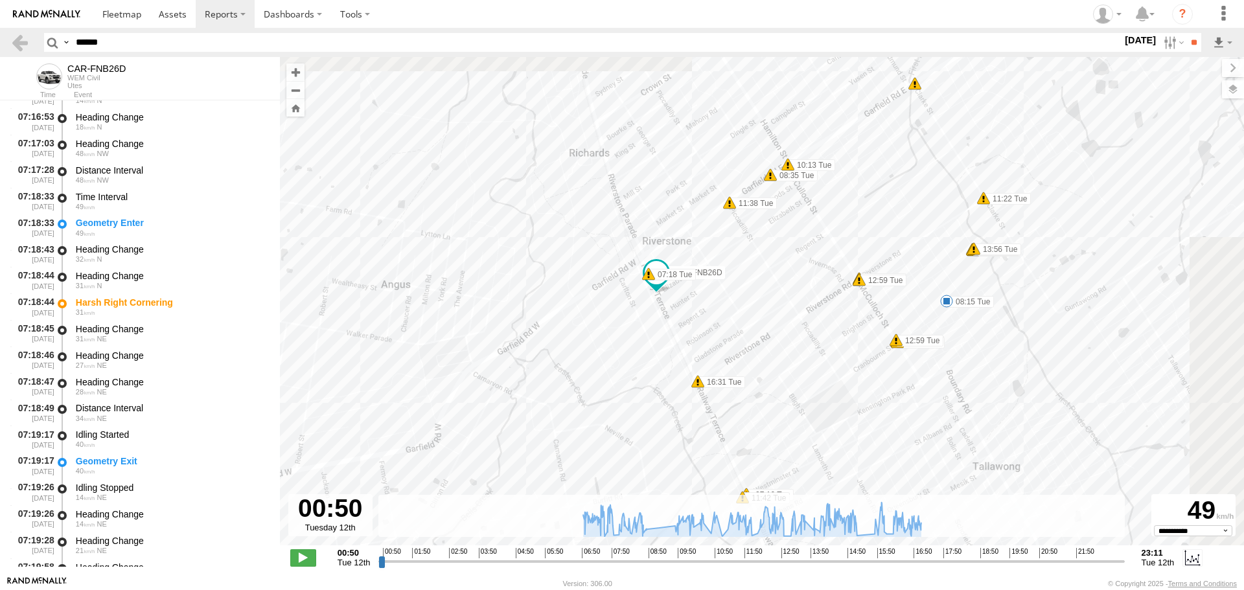
drag, startPoint x: 694, startPoint y: 326, endPoint x: 599, endPoint y: 343, distance: 96.8
click at [599, 343] on div "CAR-FNB26D 06:50 Tue 06:52 Tue 06:55 Tue 06:59 Tue 07:02 Tue 07:04 Tue 07:32 Tu…" at bounding box center [762, 308] width 964 height 502
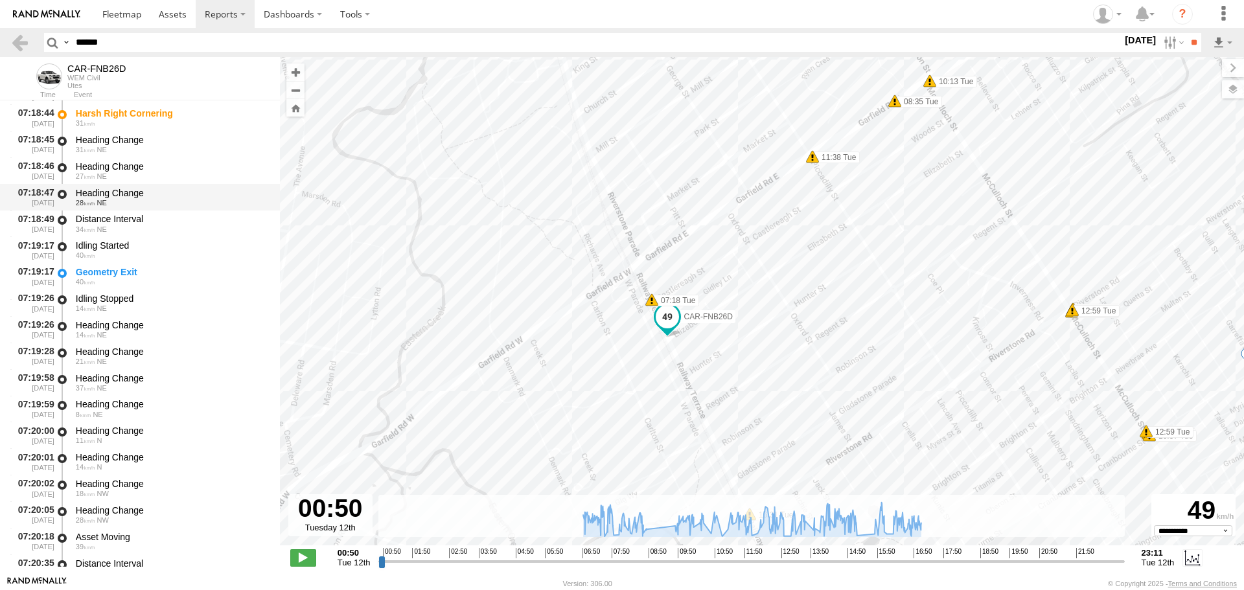
scroll to position [5510, 0]
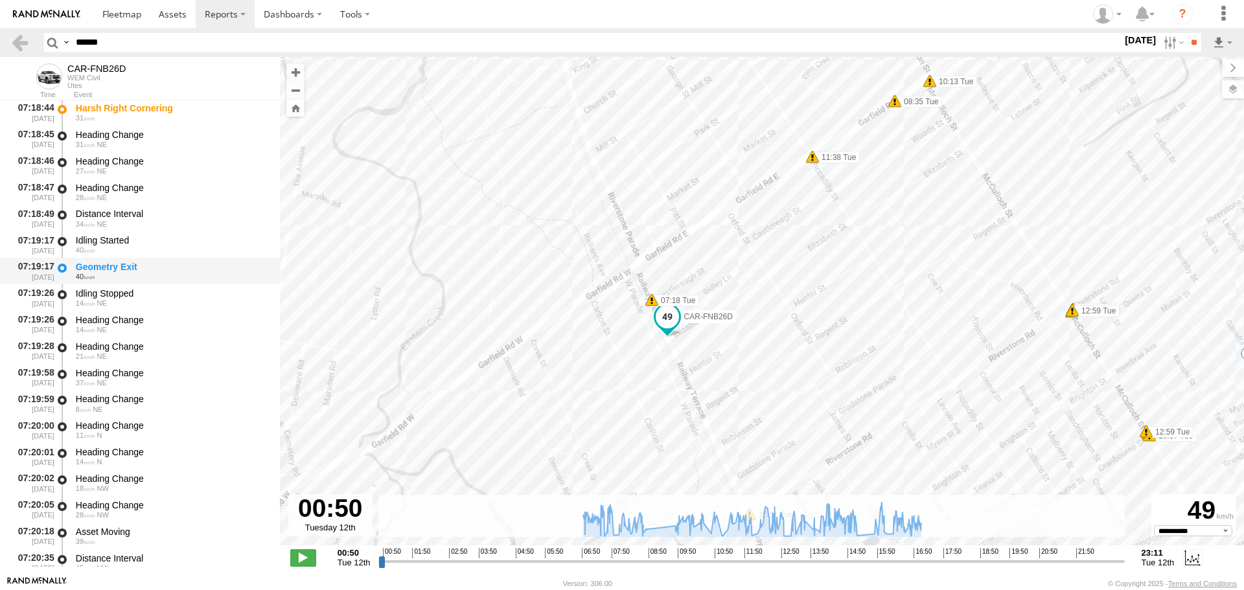
click at [137, 261] on div "Geometry Exit" at bounding box center [172, 267] width 192 height 12
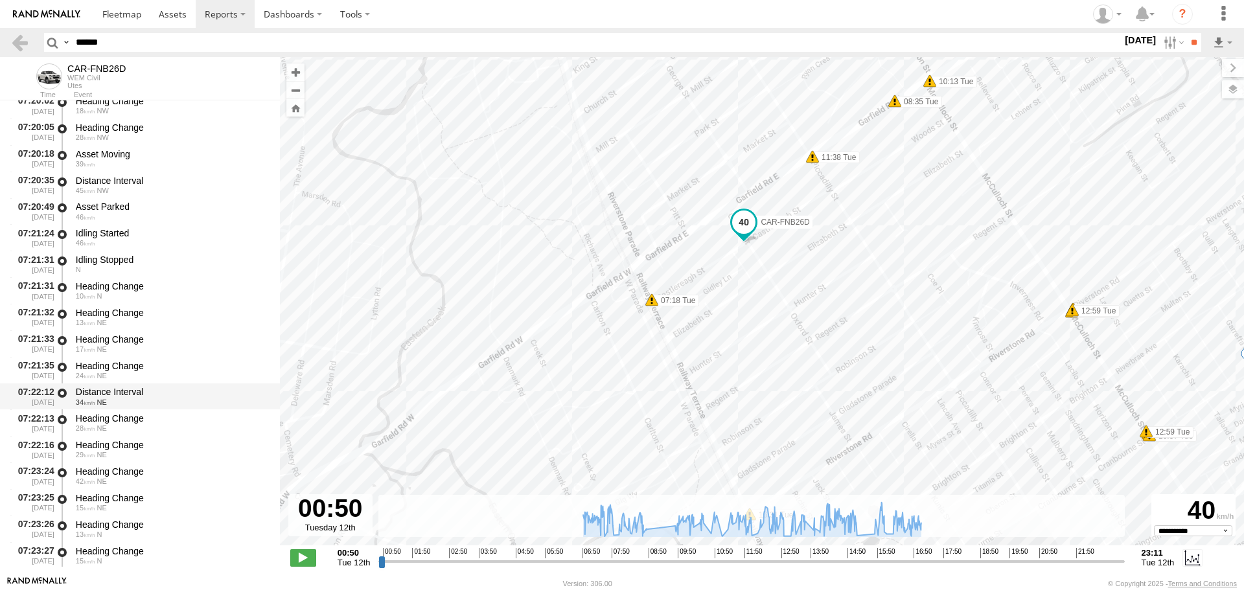
scroll to position [5899, 0]
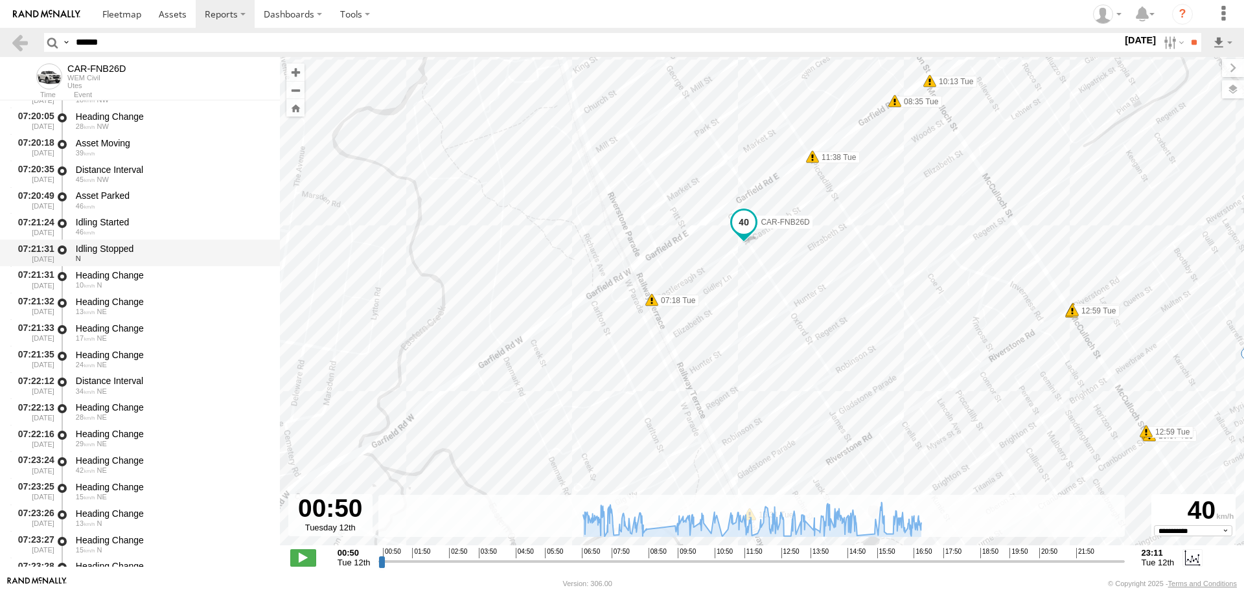
click at [147, 245] on div "Idling Stopped" at bounding box center [172, 249] width 192 height 12
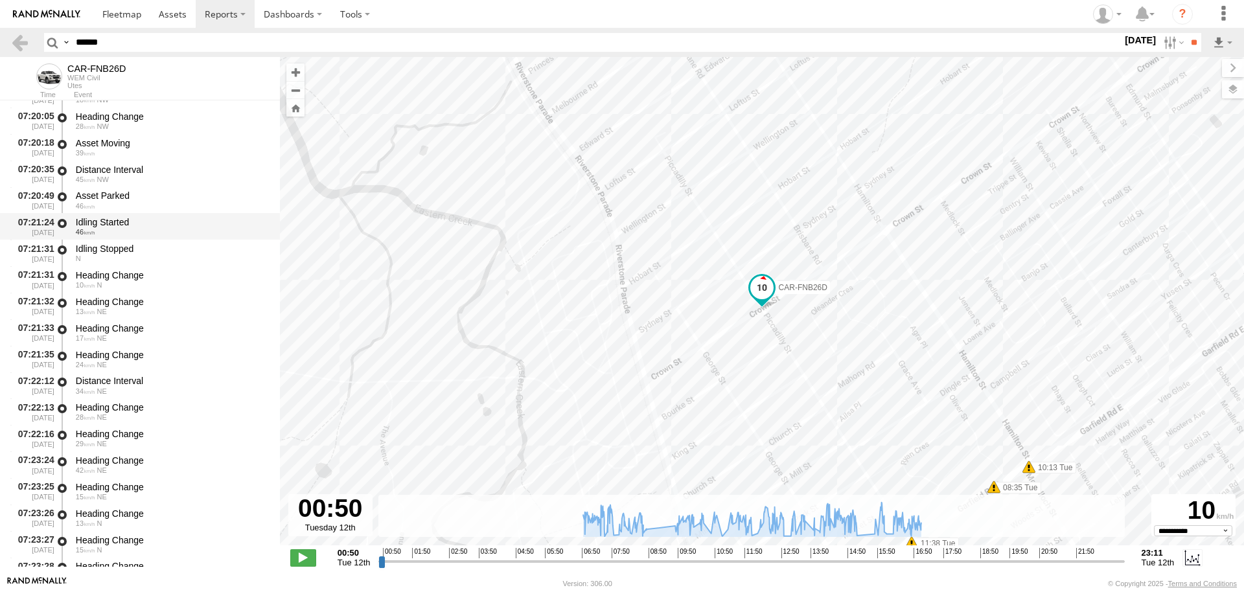
click at [149, 224] on div "Idling Started" at bounding box center [172, 222] width 192 height 12
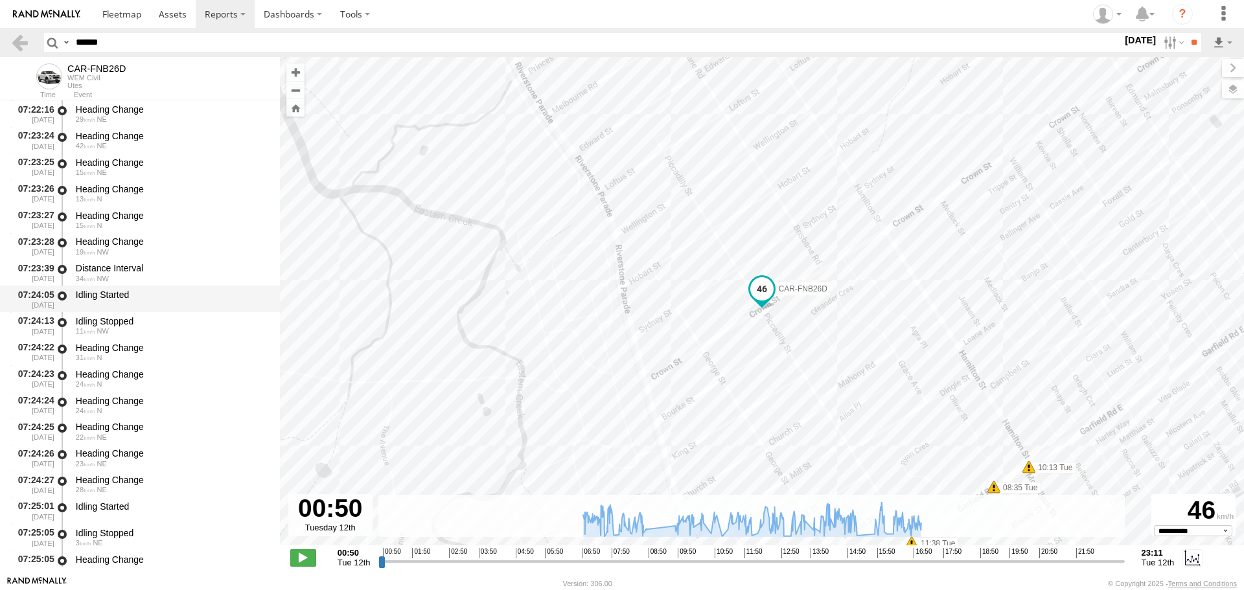
click at [141, 300] on div "Idling Started" at bounding box center [172, 295] width 192 height 12
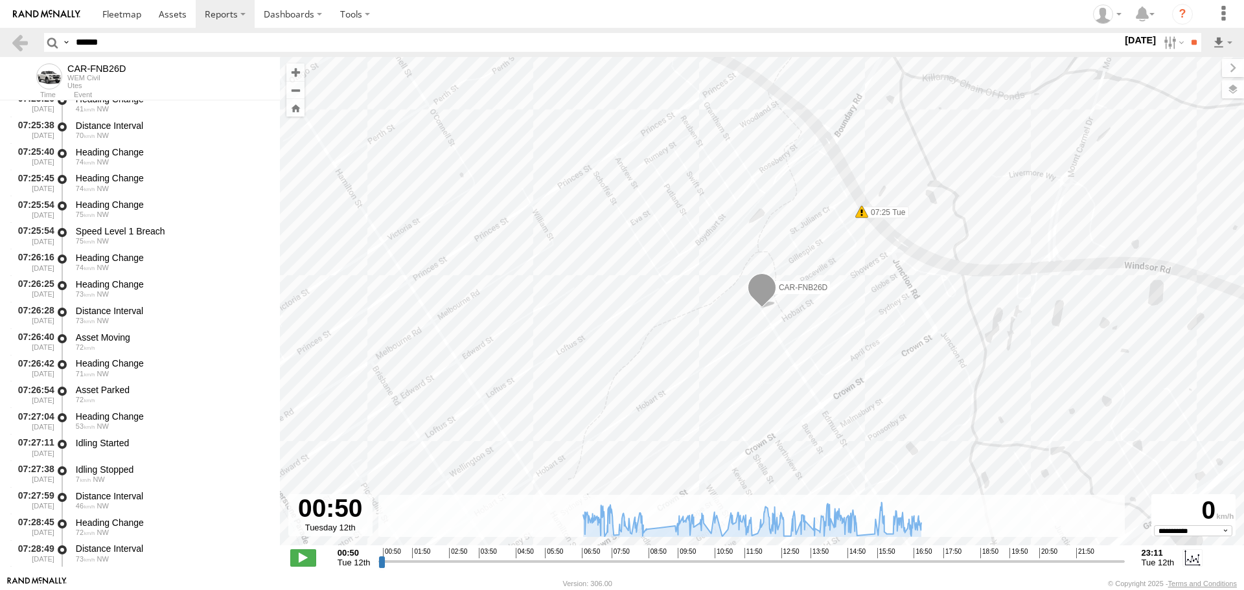
scroll to position [6871, 0]
click at [141, 242] on div "75 NW" at bounding box center [172, 239] width 192 height 8
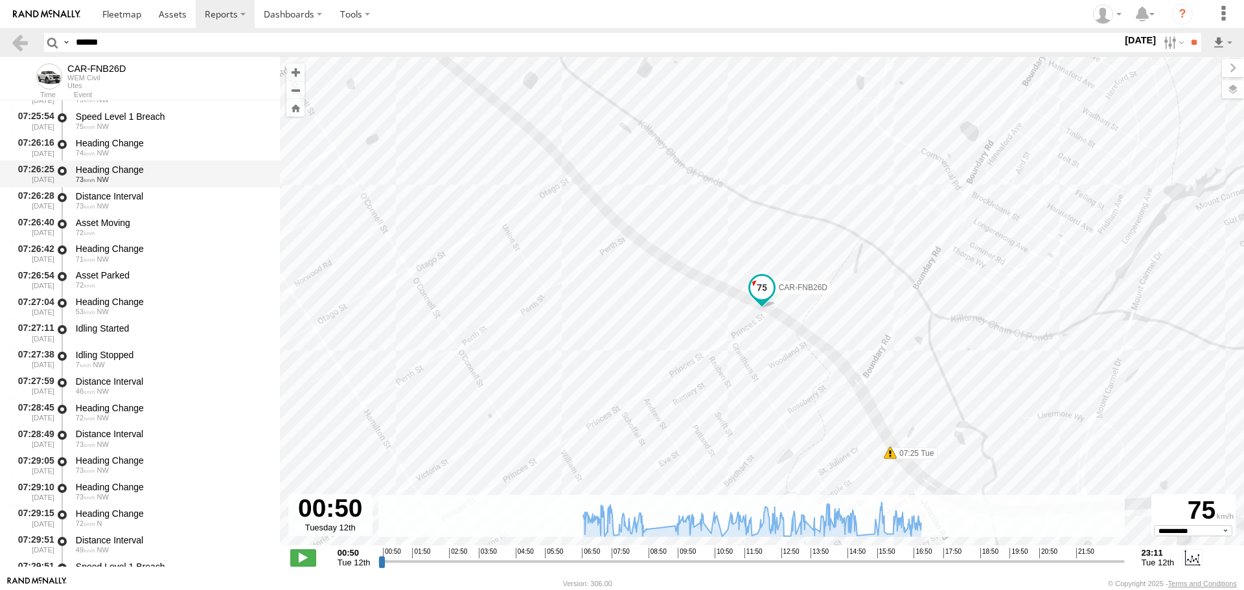
scroll to position [7001, 0]
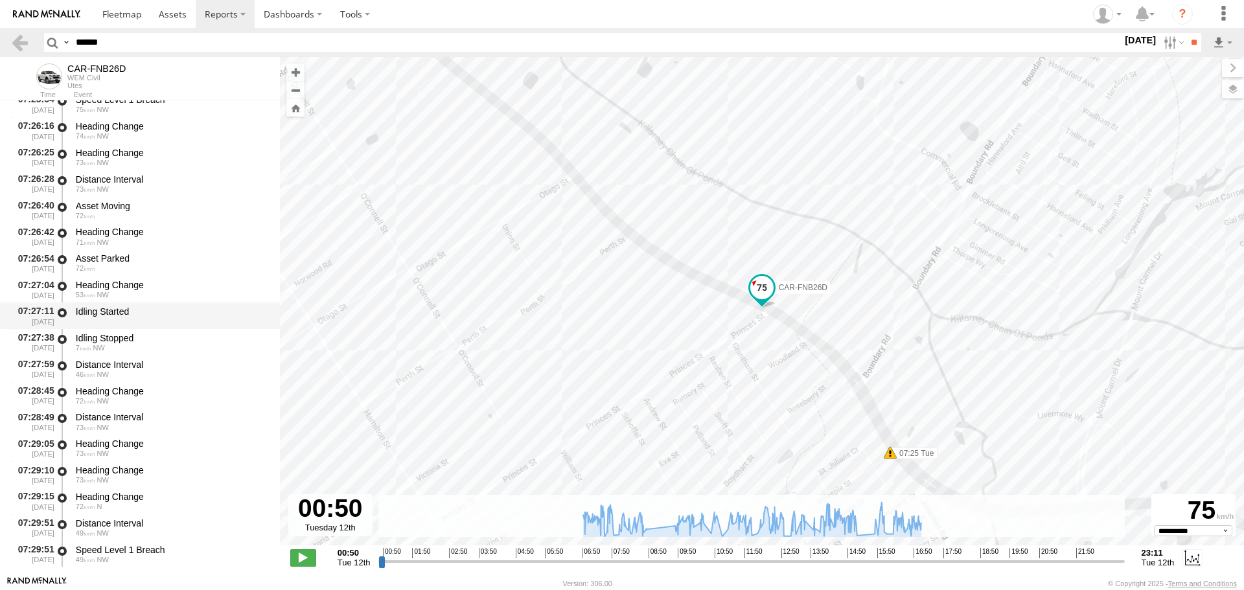
click at [133, 316] on div "Idling Started" at bounding box center [172, 312] width 192 height 12
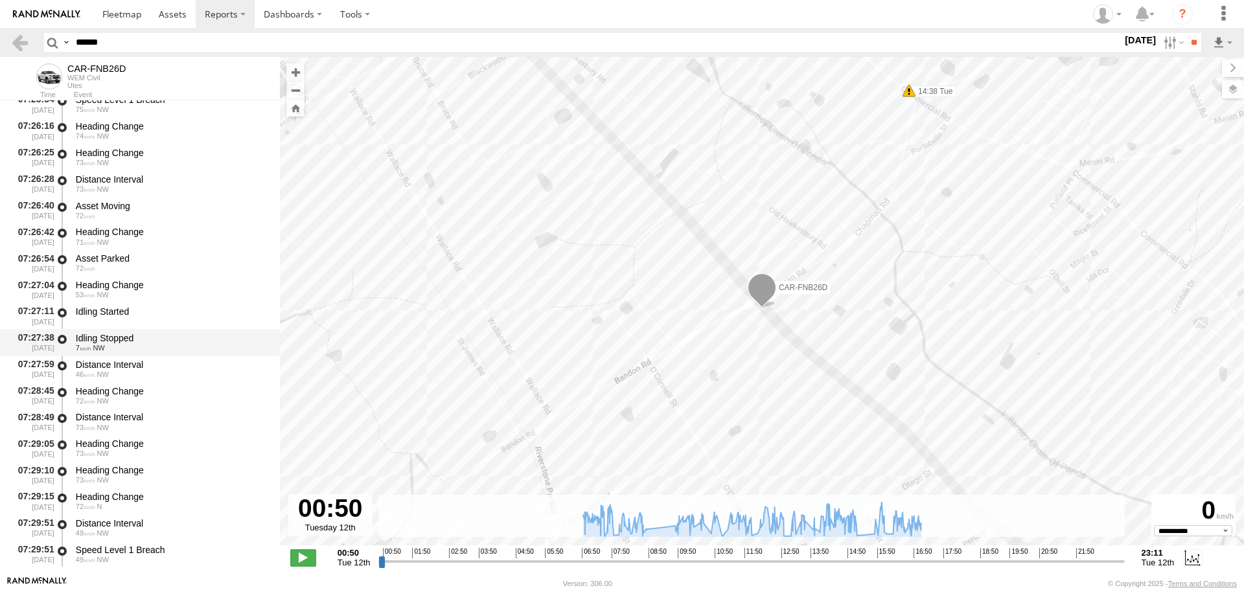
click at [136, 344] on div "Idling Stopped" at bounding box center [172, 338] width 192 height 12
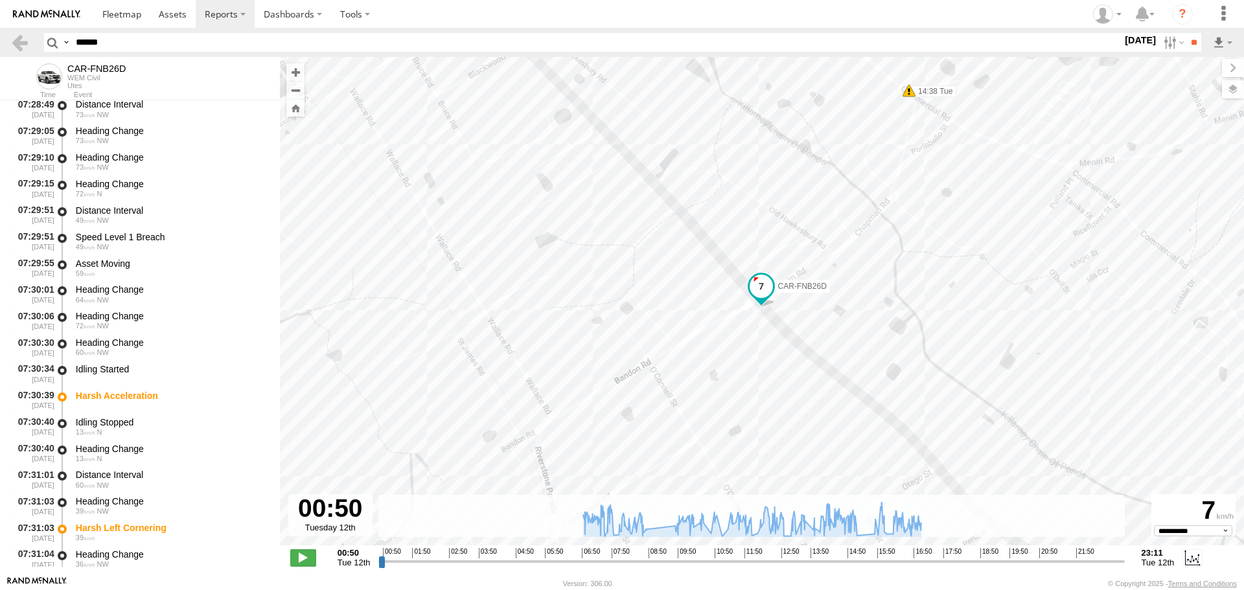
scroll to position [7325, 0]
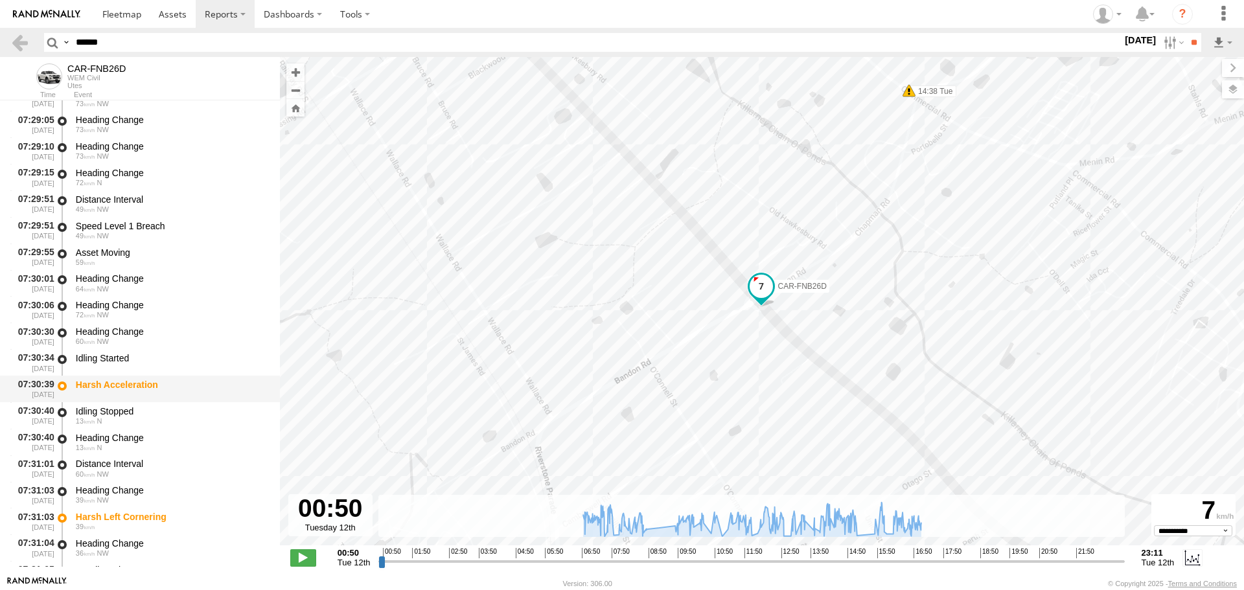
click at [126, 397] on div "Harsh Acceleration" at bounding box center [172, 389] width 196 height 24
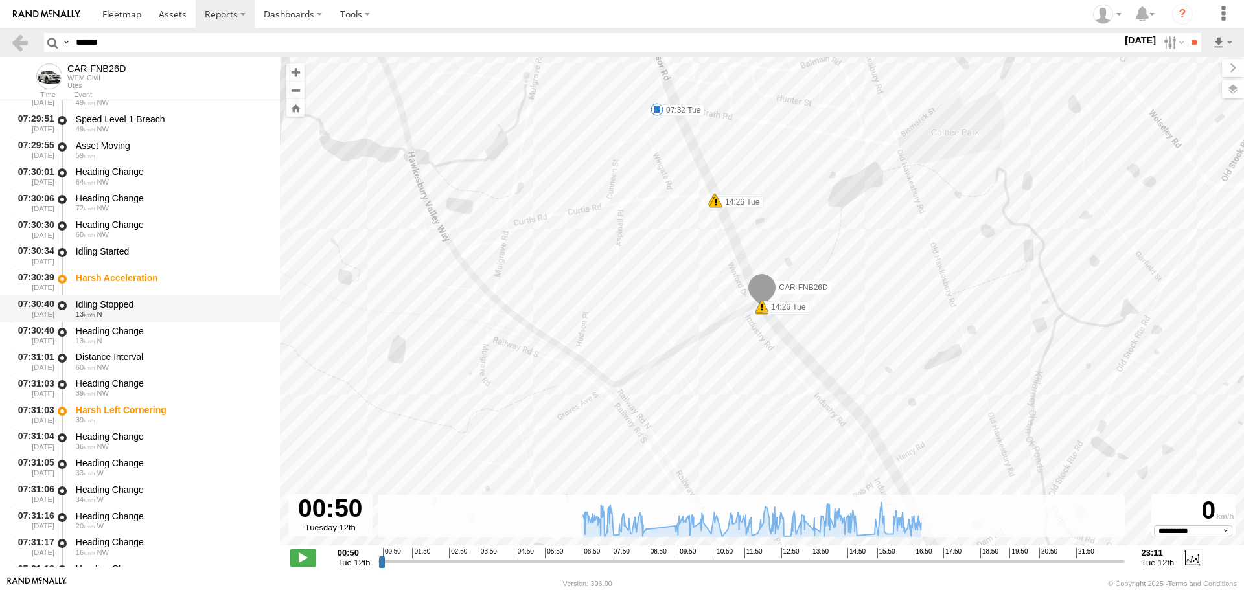
scroll to position [7455, 0]
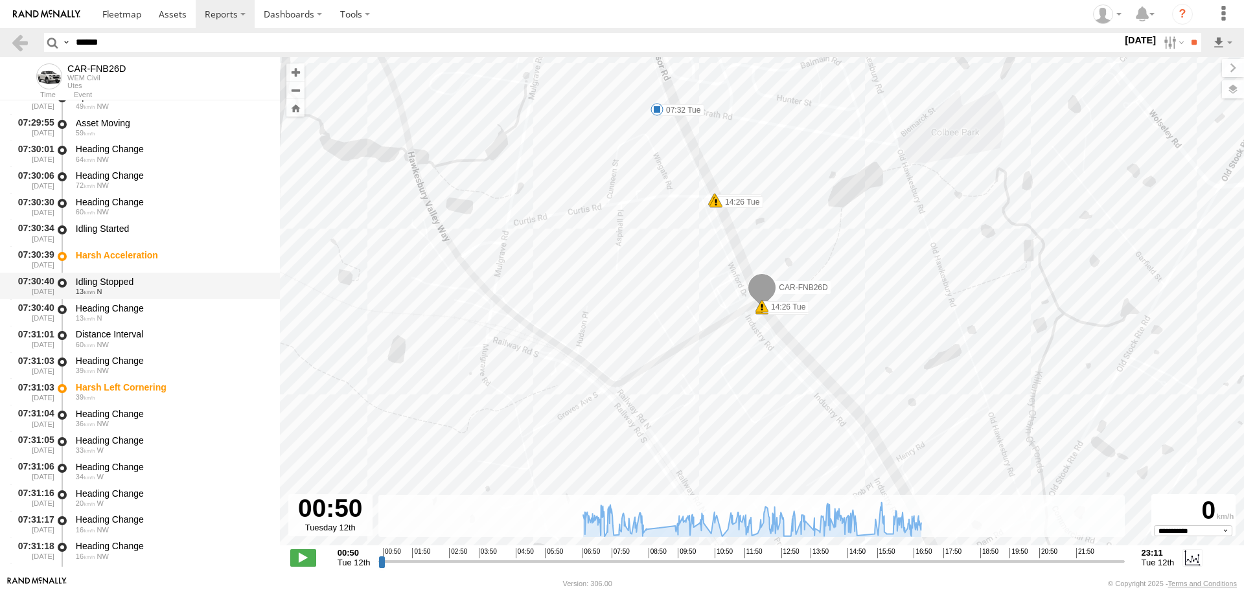
click at [122, 285] on div "Idling Stopped" at bounding box center [172, 282] width 192 height 12
click at [127, 320] on div "13 N" at bounding box center [172, 318] width 192 height 8
click at [124, 353] on div "07:31:03 12/08/2025 Heading Change 39 NW" at bounding box center [140, 366] width 280 height 27
click at [123, 358] on div "Heading Change" at bounding box center [172, 361] width 192 height 12
click at [126, 393] on div "Harsh Left Cornering" at bounding box center [172, 388] width 192 height 12
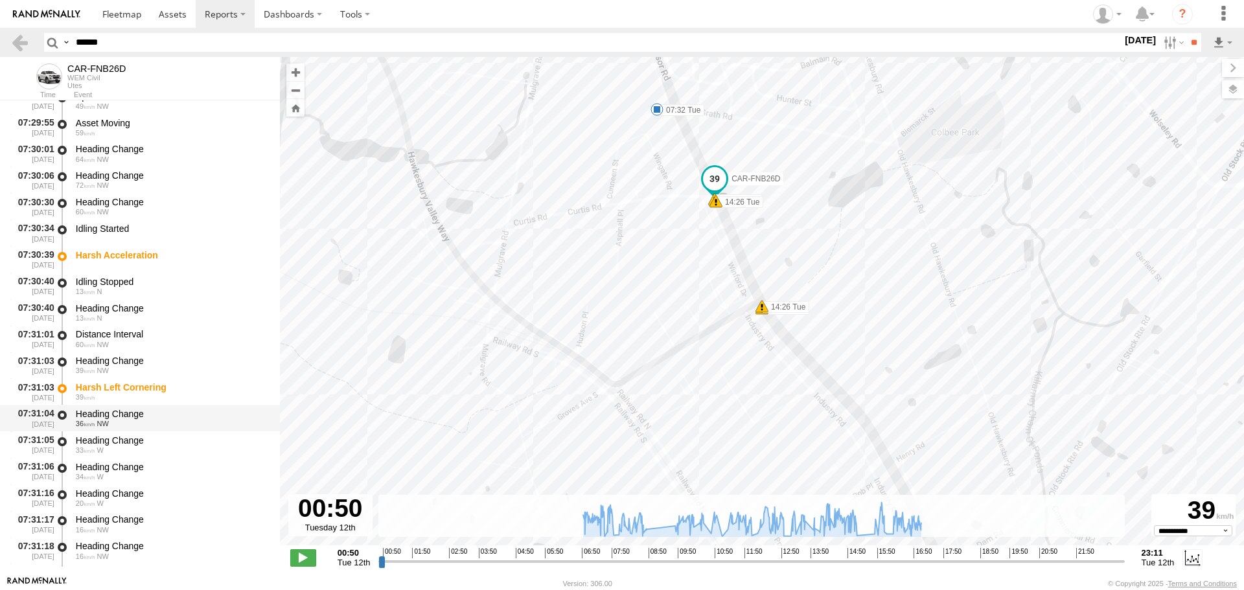
click at [123, 430] on div "Heading Change 36 NW" at bounding box center [172, 418] width 196 height 24
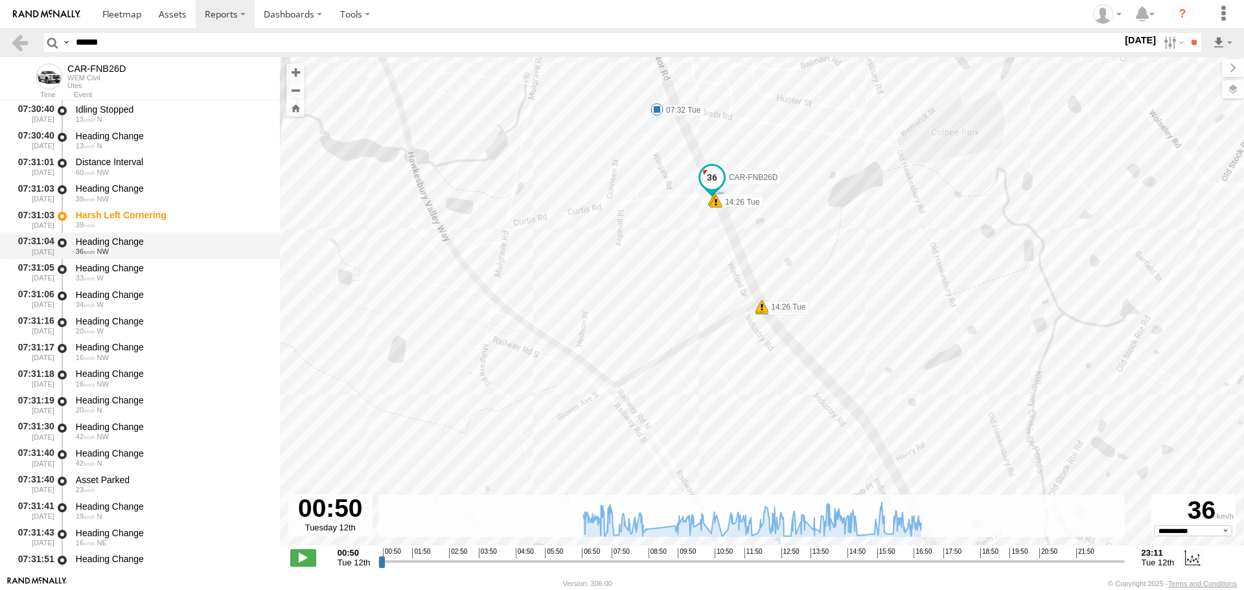
scroll to position [7650, 0]
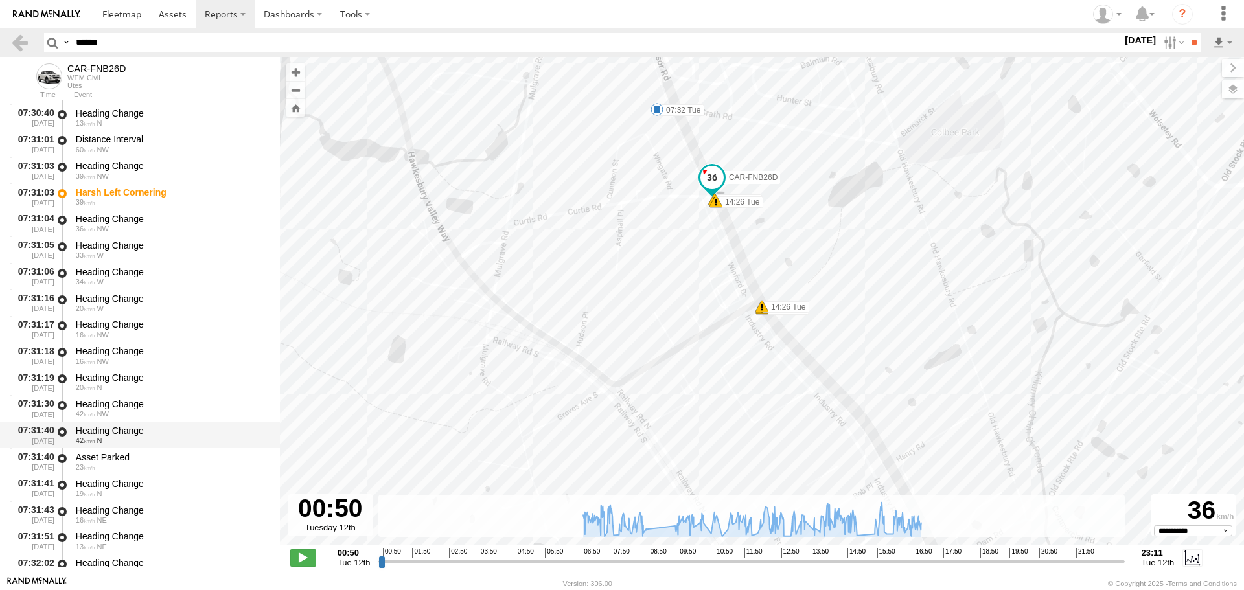
click at [122, 439] on div "42 N" at bounding box center [172, 441] width 192 height 8
click at [122, 458] on div "Asset Parked" at bounding box center [172, 458] width 192 height 12
click at [80, 466] on span "23" at bounding box center [85, 467] width 19 height 8
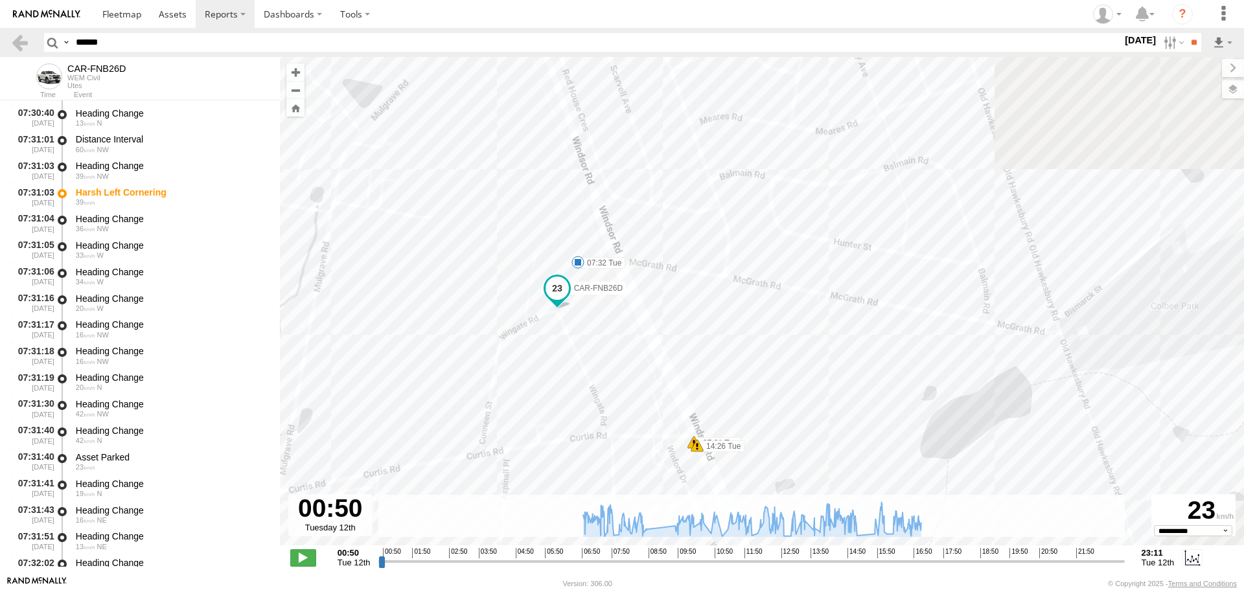
drag, startPoint x: 625, startPoint y: 183, endPoint x: 472, endPoint y: 382, distance: 250.9
click at [472, 382] on div "CAR-FNB26D 06:50 Tue 06:52 Tue 06:55 Tue 06:59 Tue 07:02 Tue 07:04 Tue 07:32 Tu…" at bounding box center [762, 308] width 964 height 502
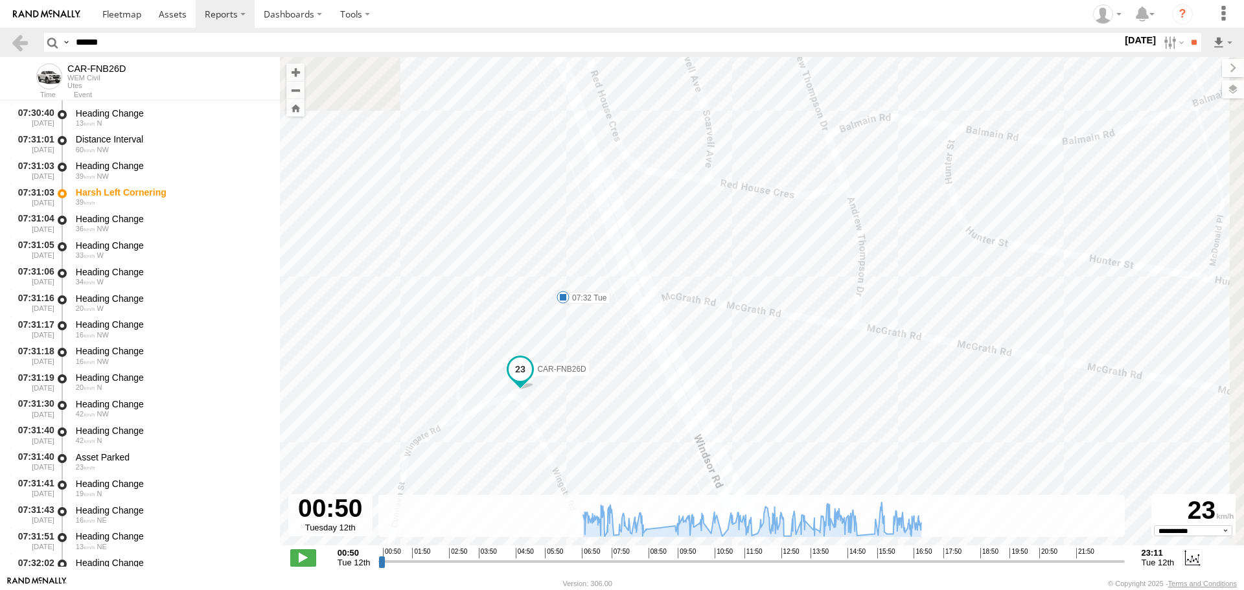
drag, startPoint x: 559, startPoint y: 215, endPoint x: 507, endPoint y: 297, distance: 96.7
click at [507, 297] on div "CAR-FNB26D 06:50 Tue 06:52 Tue 06:55 Tue 06:59 Tue 07:02 Tue 07:04 Tue 07:32 Tu…" at bounding box center [762, 308] width 964 height 502
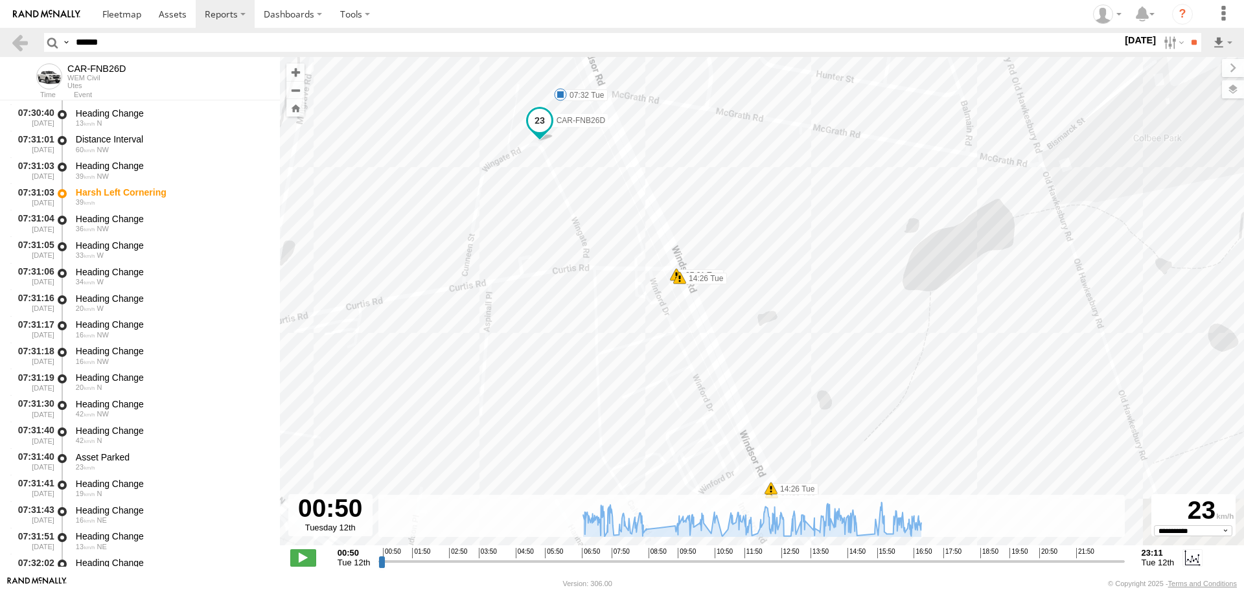
drag, startPoint x: 487, startPoint y: 183, endPoint x: 498, endPoint y: 122, distance: 61.3
click at [498, 122] on div "CAR-FNB26D 06:50 Tue 06:52 Tue 06:55 Tue 06:59 Tue 07:02 Tue 07:04 Tue 07:32 Tu…" at bounding box center [762, 308] width 964 height 502
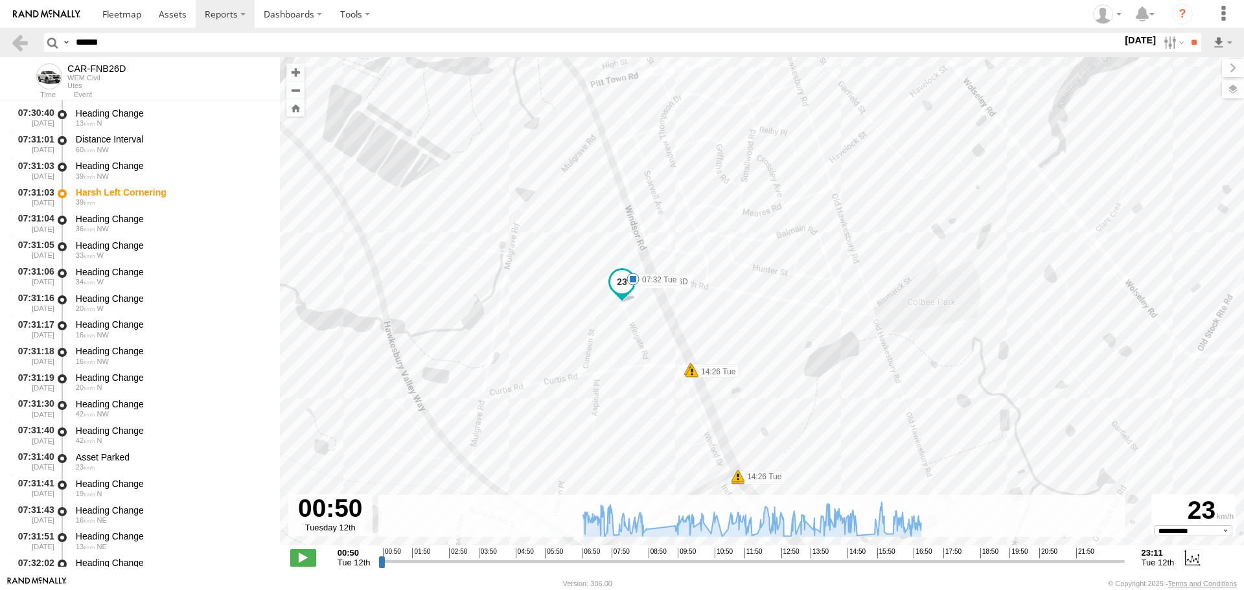
drag, startPoint x: 452, startPoint y: 208, endPoint x: 565, endPoint y: 327, distance: 163.7
click at [565, 327] on div "CAR-FNB26D 06:50 Tue 06:52 Tue 06:55 Tue 06:59 Tue 07:02 Tue 07:04 Tue 07:32 Tu…" at bounding box center [762, 308] width 964 height 502
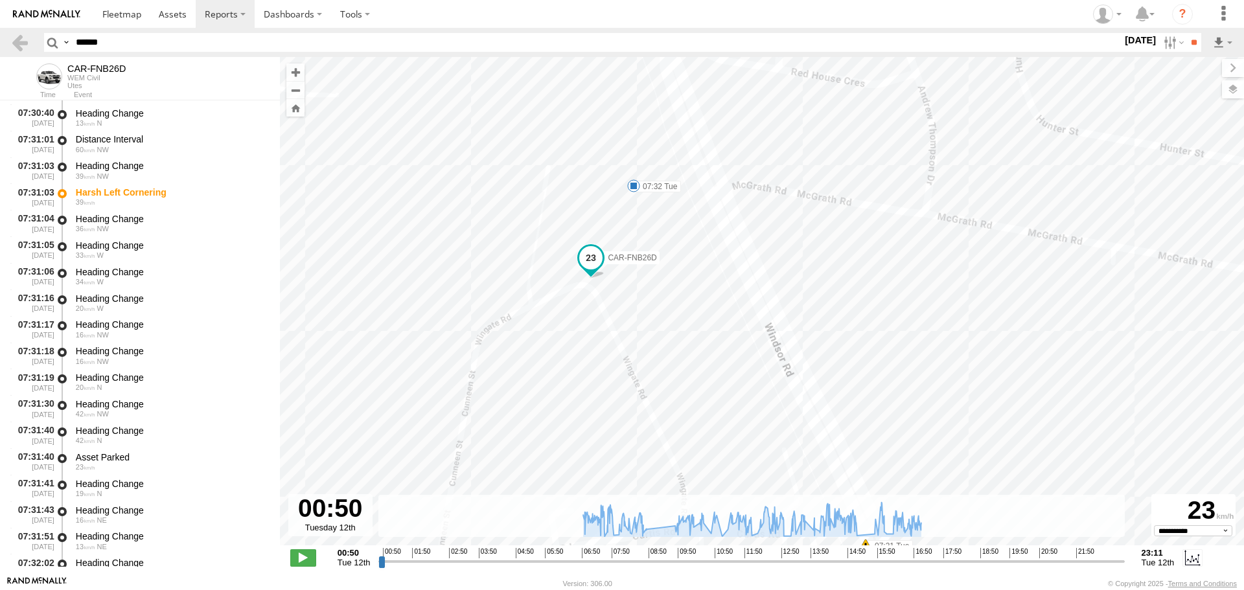
drag, startPoint x: 629, startPoint y: 207, endPoint x: 537, endPoint y: 258, distance: 104.4
click at [537, 258] on div "CAR-FNB26D 06:50 Tue 06:52 Tue 06:55 Tue 06:59 Tue 07:02 Tue 07:04 Tue 07:32 Tu…" at bounding box center [762, 308] width 964 height 502
drag, startPoint x: 664, startPoint y: 323, endPoint x: 654, endPoint y: 247, distance: 77.1
click at [654, 247] on div "CAR-FNB26D 06:50 Tue 06:52 Tue 06:55 Tue 06:59 Tue 07:02 Tue 07:04 Tue 07:32 Tu…" at bounding box center [762, 308] width 964 height 502
drag, startPoint x: 623, startPoint y: 259, endPoint x: 617, endPoint y: 339, distance: 79.9
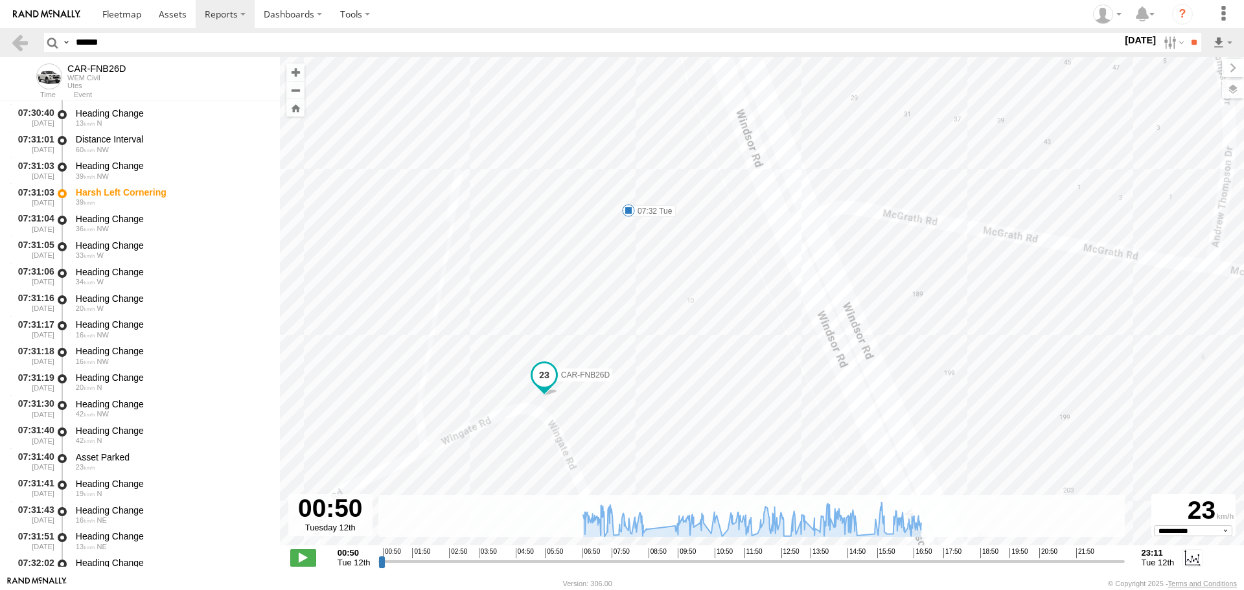
click at [617, 339] on div "CAR-FNB26D 06:50 Tue 06:52 Tue 06:55 Tue 06:59 Tue 07:02 Tue 07:04 Tue 07:32 Tu…" at bounding box center [762, 308] width 964 height 502
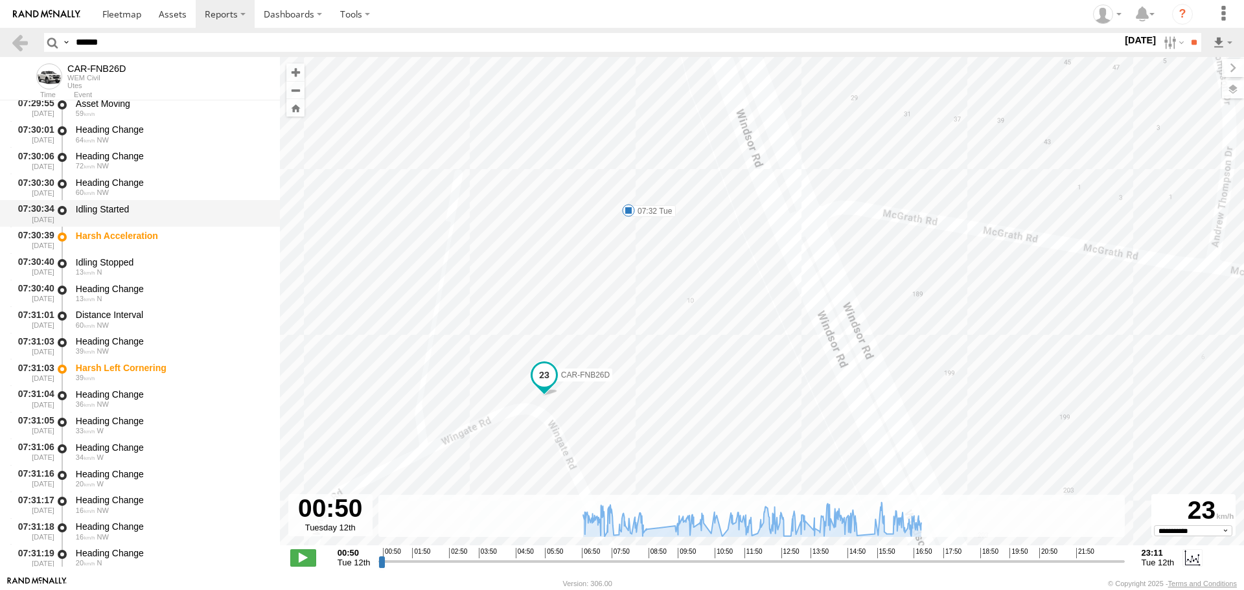
scroll to position [7455, 0]
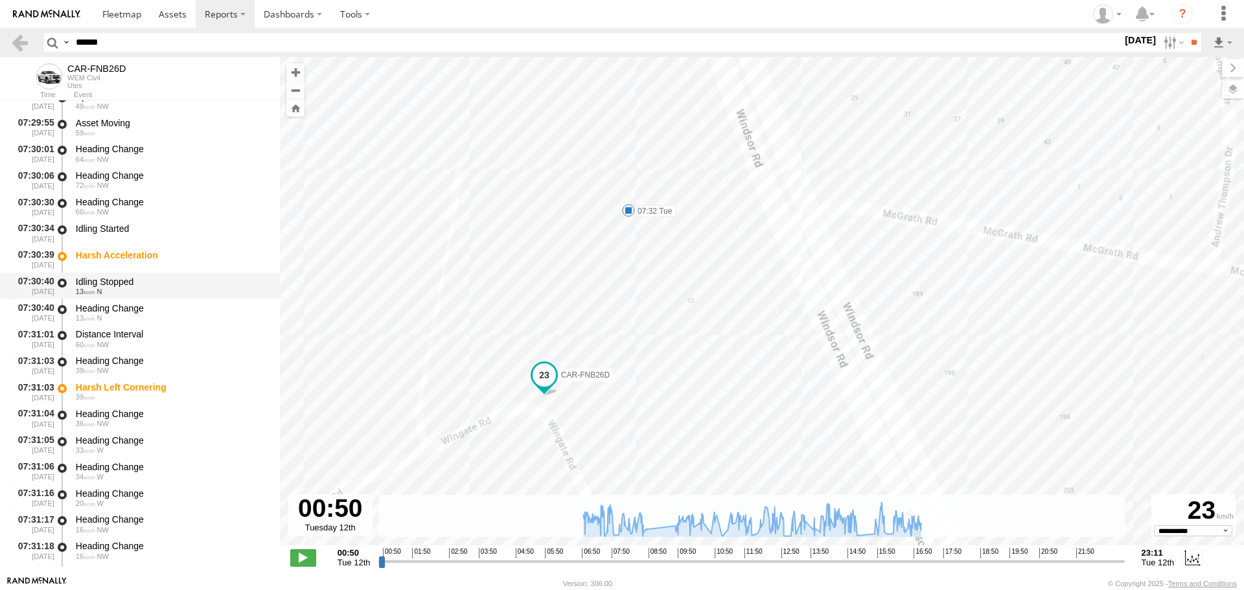
click at [139, 283] on div "Idling Stopped" at bounding box center [172, 282] width 192 height 12
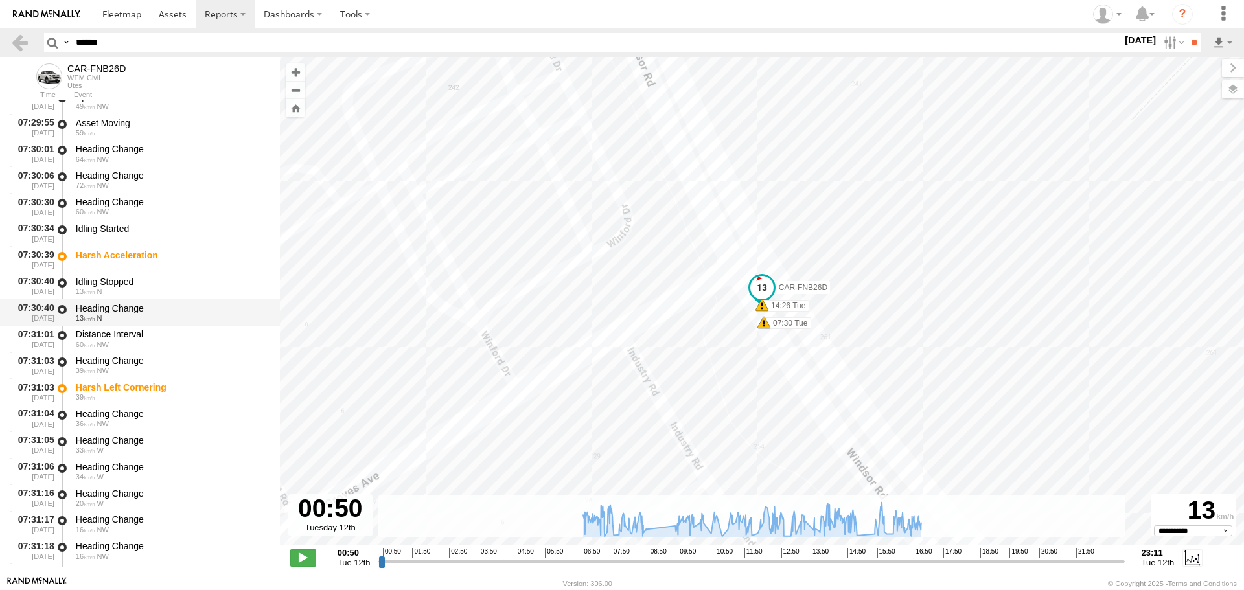
click at [139, 301] on div "Heading Change 13 N" at bounding box center [172, 313] width 196 height 24
click at [139, 361] on div "Heading Change" at bounding box center [172, 361] width 192 height 12
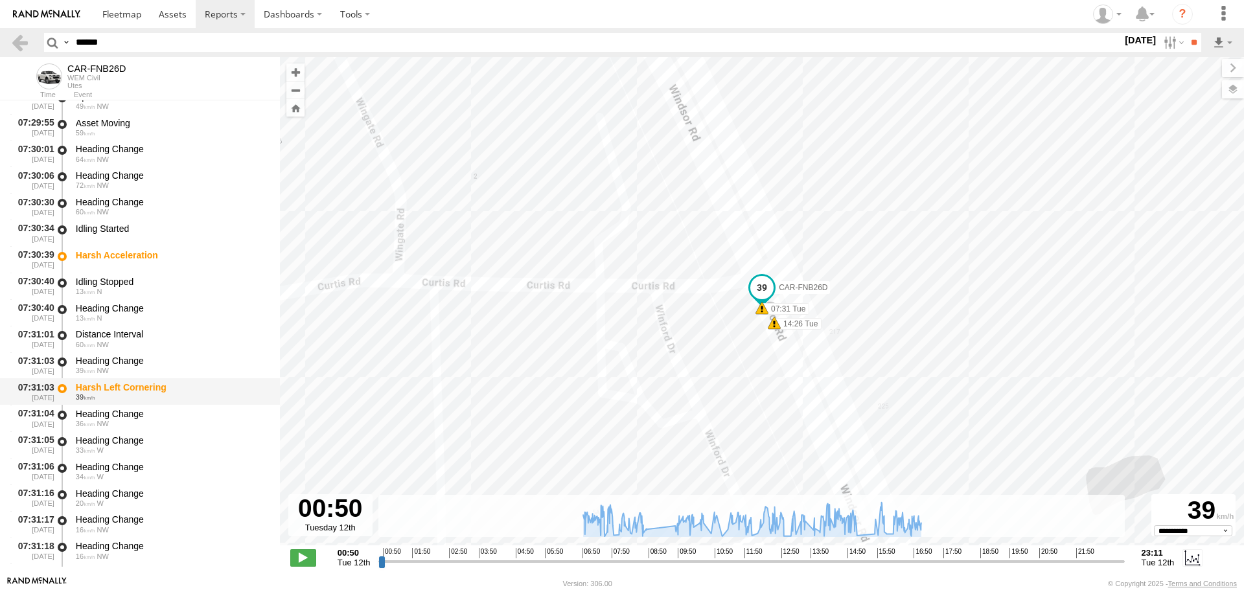
click at [135, 397] on div "39" at bounding box center [172, 397] width 192 height 8
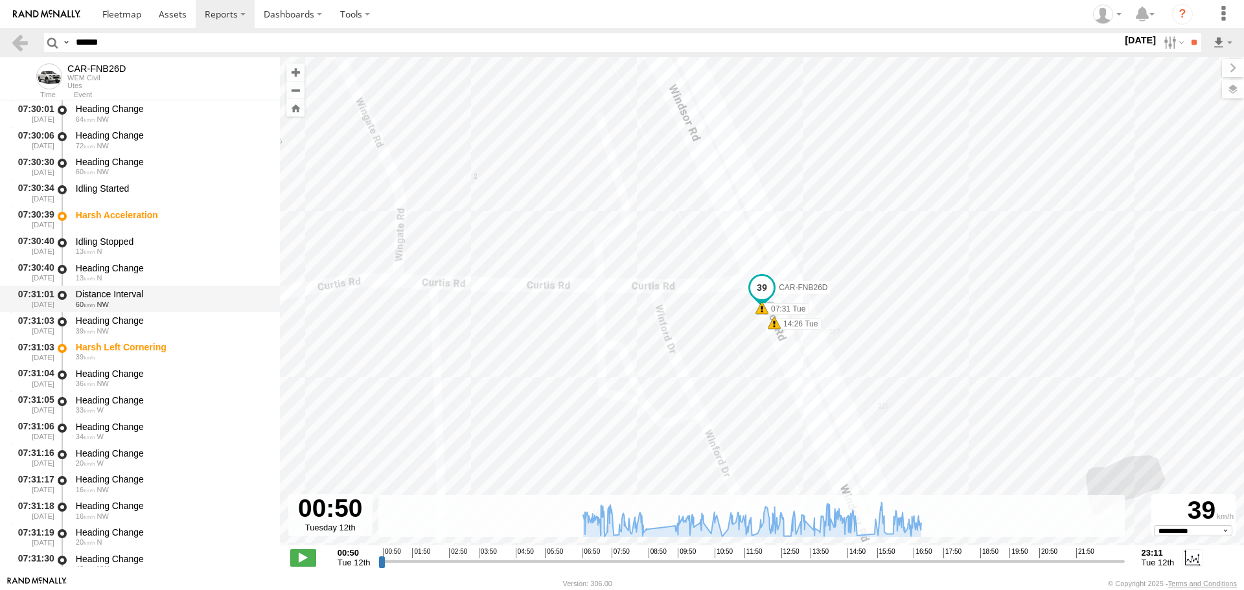
scroll to position [7650, 0]
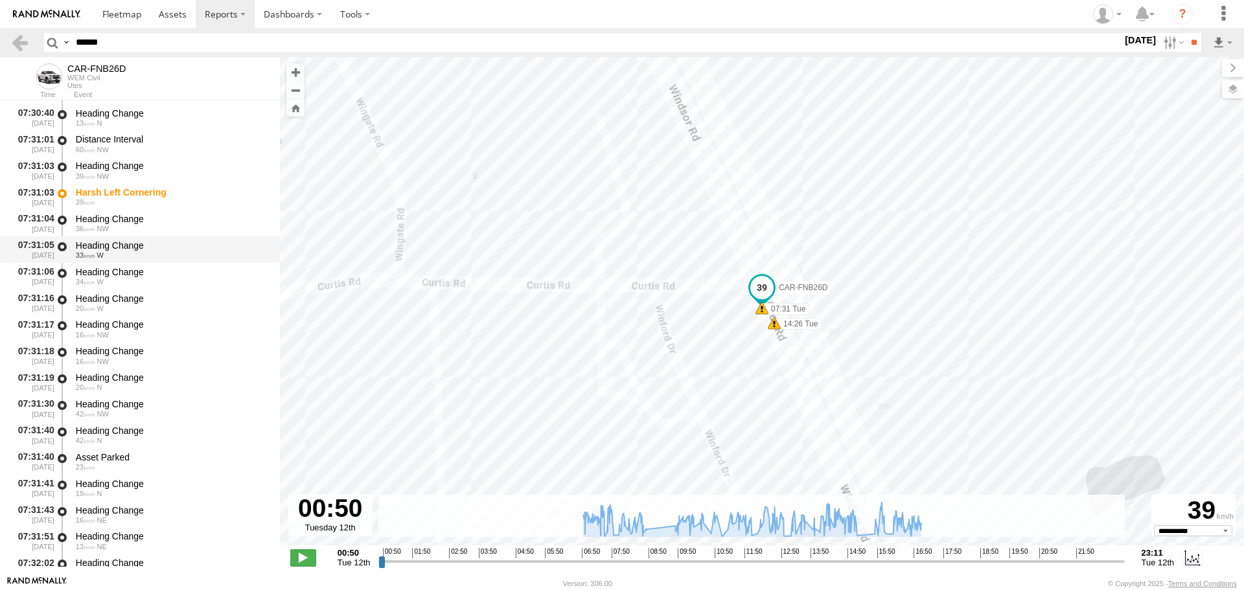
click at [135, 253] on div "33 W" at bounding box center [172, 255] width 192 height 8
click at [134, 291] on div "Heading Change 20 W" at bounding box center [172, 303] width 196 height 24
click at [130, 352] on div "Heading Change" at bounding box center [172, 351] width 192 height 12
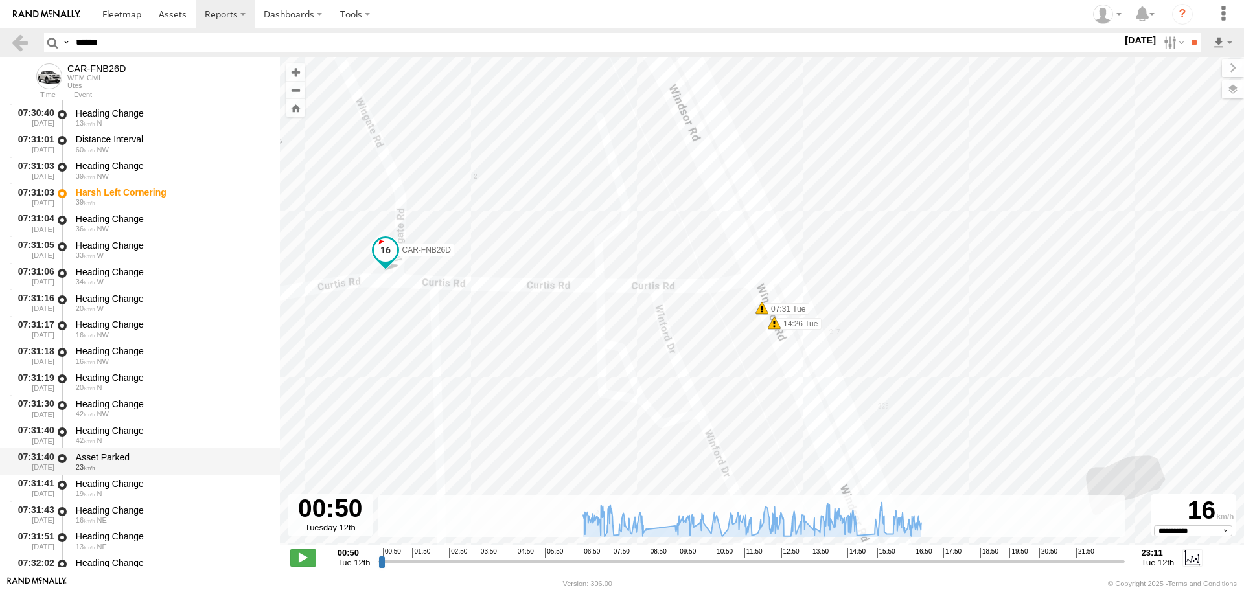
click at [124, 473] on div "Asset Parked 23" at bounding box center [172, 462] width 196 height 24
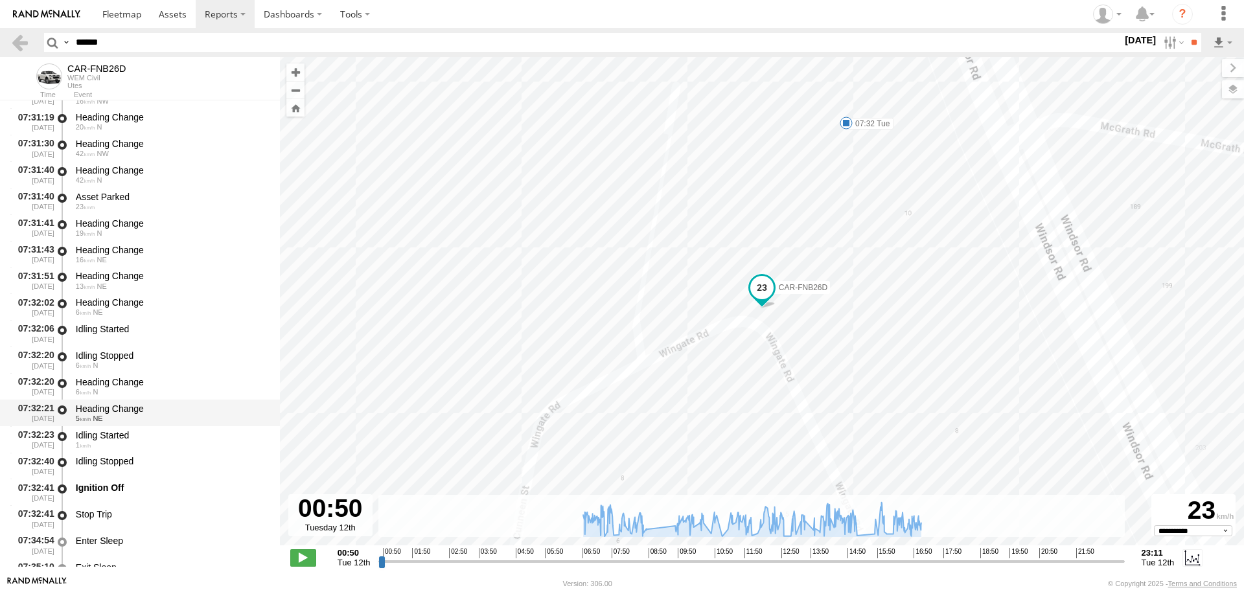
scroll to position [8039, 0]
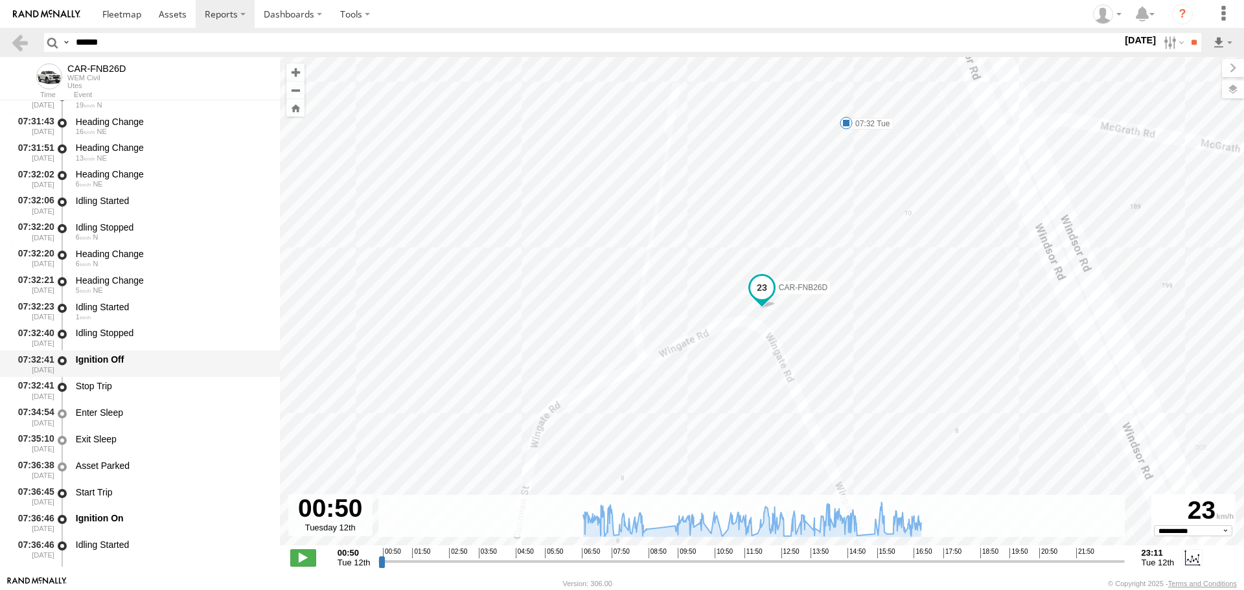
click at [135, 363] on div "Ignition Off" at bounding box center [172, 360] width 192 height 12
click at [128, 406] on div "Enter Sleep" at bounding box center [172, 417] width 196 height 24
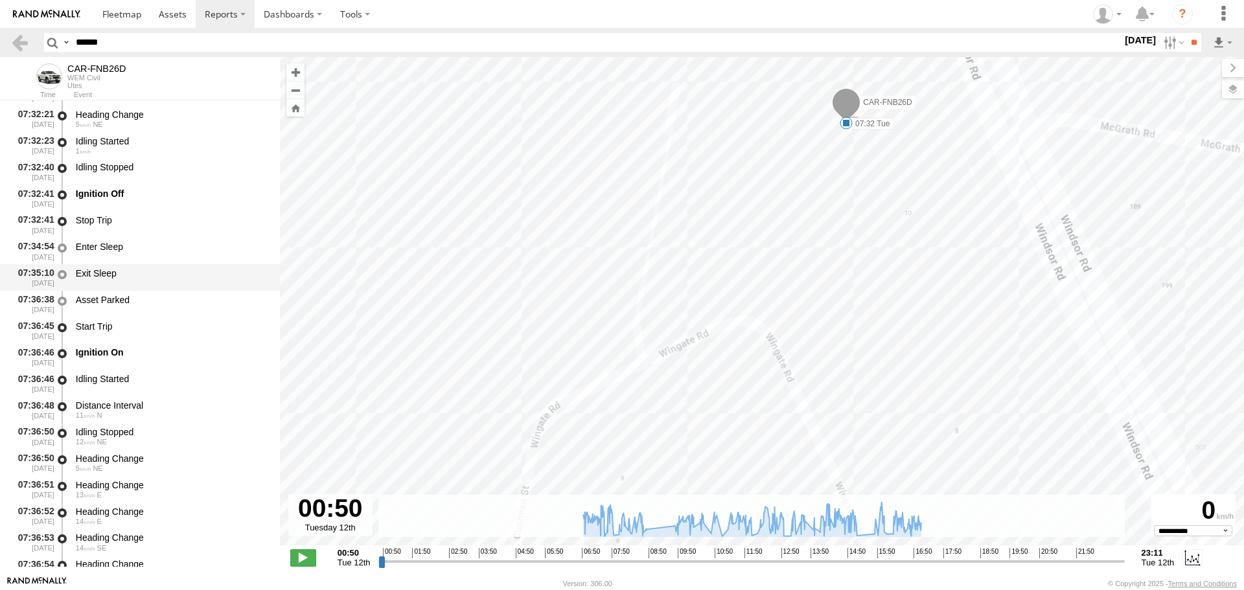
scroll to position [8363, 0]
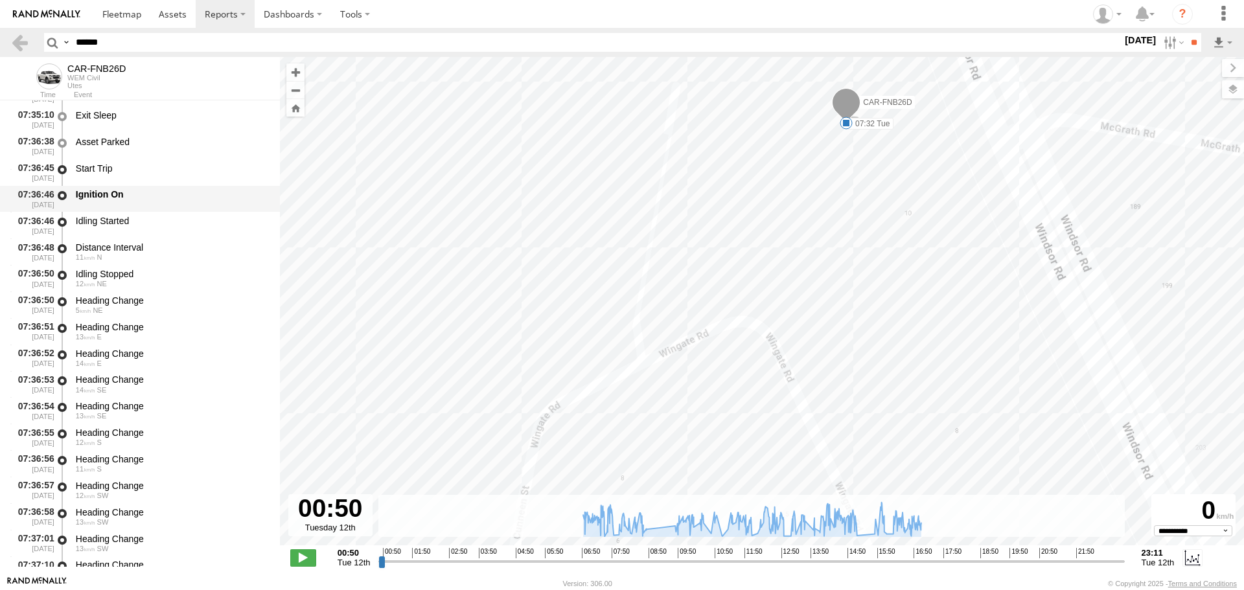
click at [120, 198] on div "Ignition On" at bounding box center [172, 195] width 192 height 12
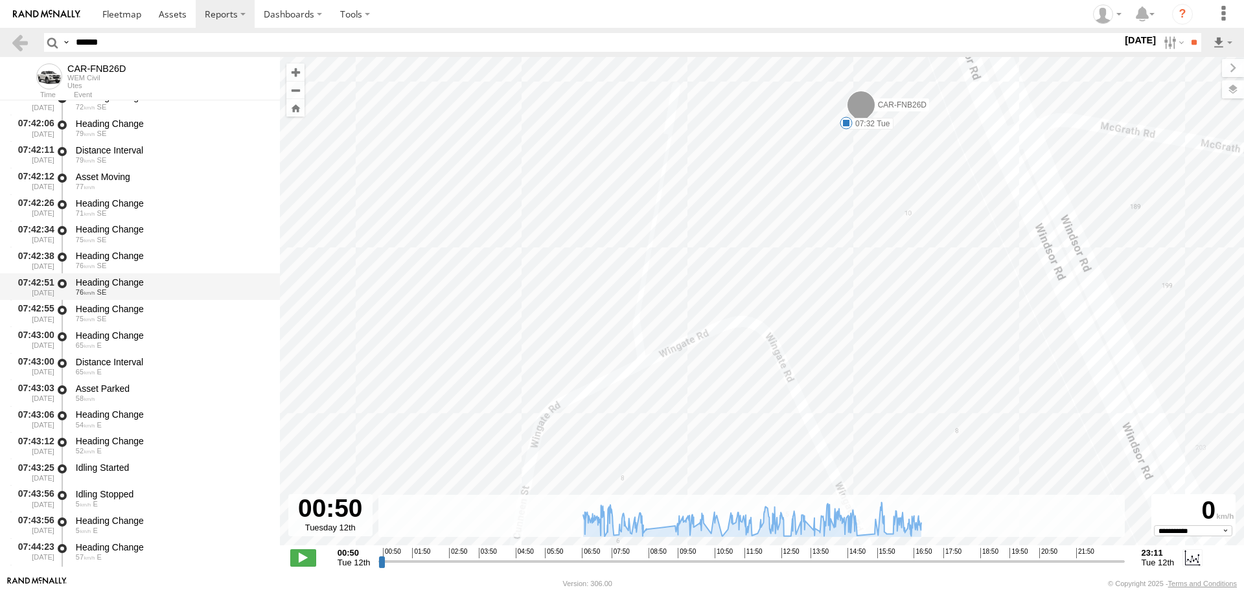
scroll to position [9660, 0]
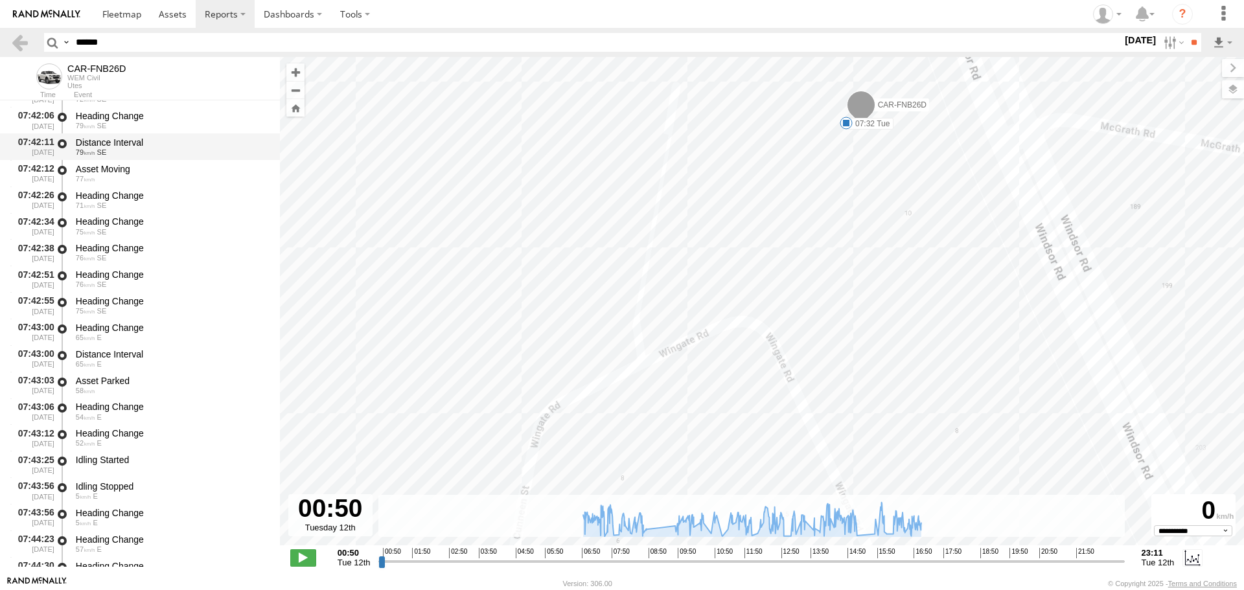
click at [138, 159] on div "07:38:34 12/08/2025 Distance Interval 69 SE 07:38:53 12/08/2025 Heading Change …" at bounding box center [140, 372] width 280 height 1324
click at [139, 178] on div "77" at bounding box center [172, 179] width 192 height 8
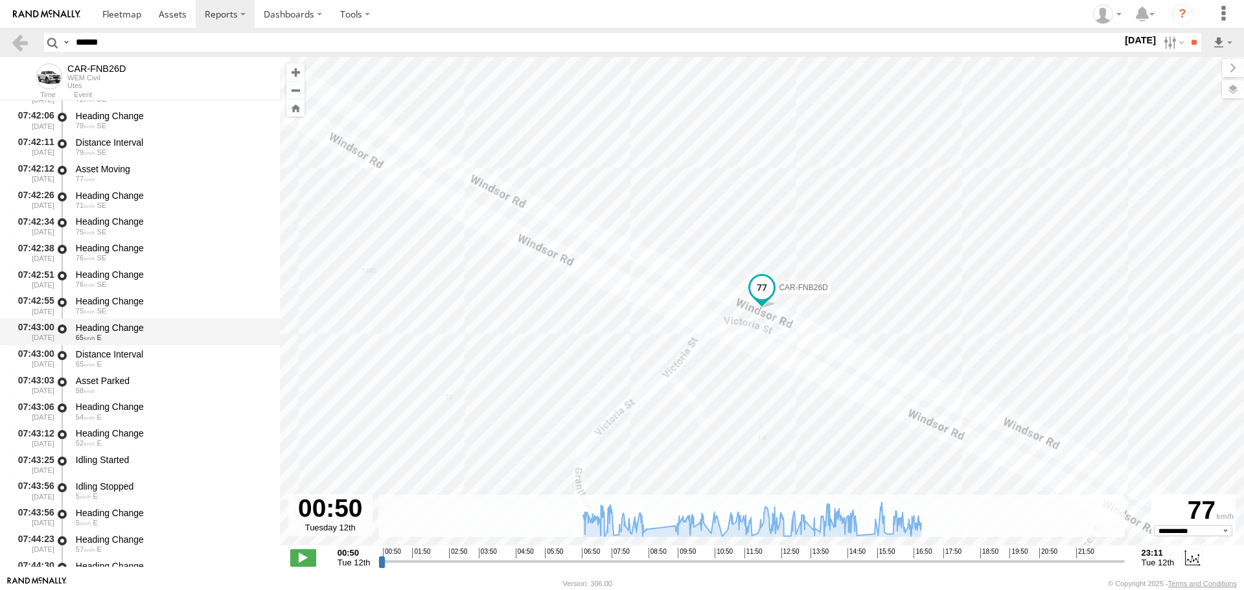
click at [128, 339] on div "65 E" at bounding box center [172, 338] width 192 height 8
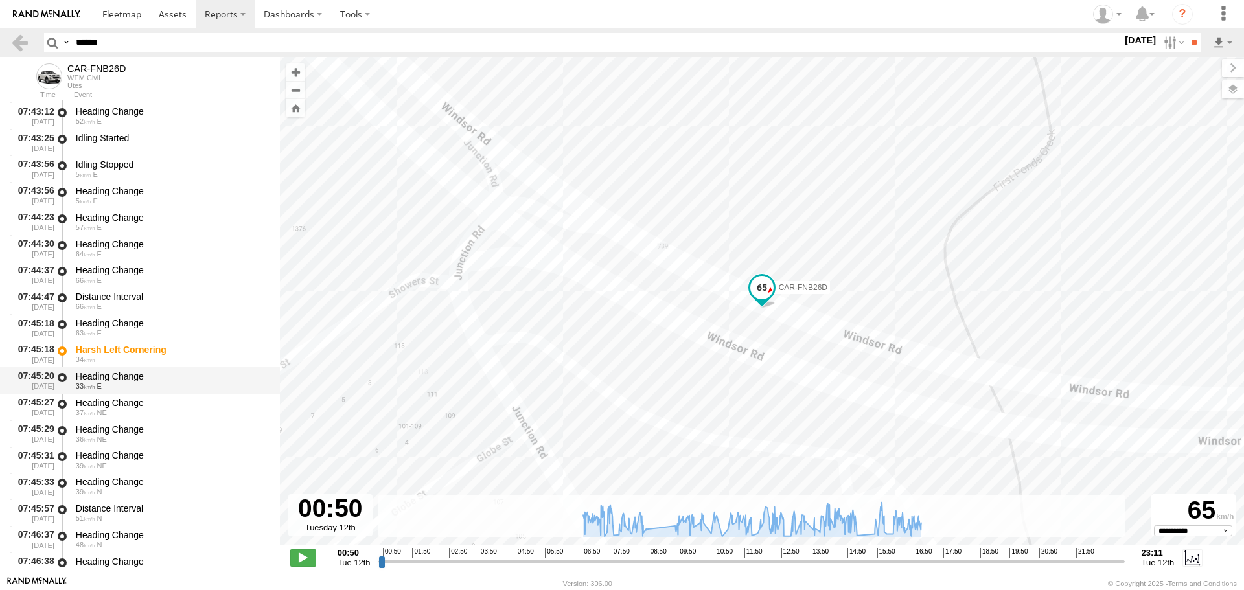
scroll to position [9984, 0]
click at [137, 350] on div "Harsh Left Cornering" at bounding box center [172, 348] width 192 height 12
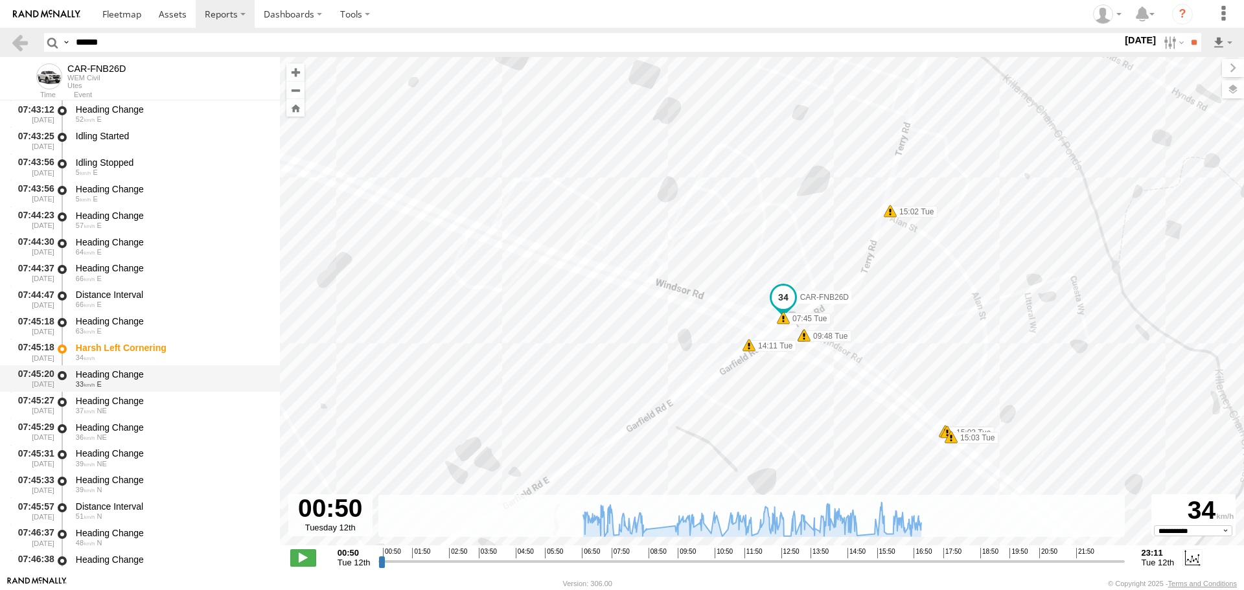
click at [154, 369] on div "Heading Change" at bounding box center [172, 375] width 192 height 12
click at [146, 434] on div "36 NE" at bounding box center [172, 438] width 192 height 8
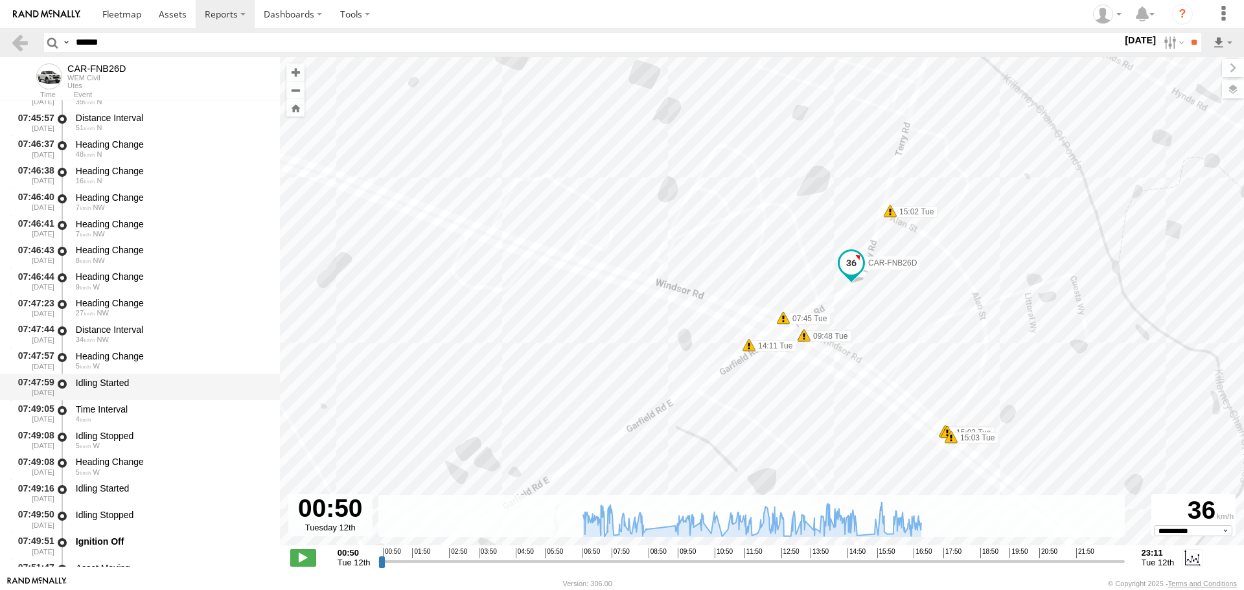
click at [154, 377] on div "Idling Started" at bounding box center [172, 383] width 192 height 12
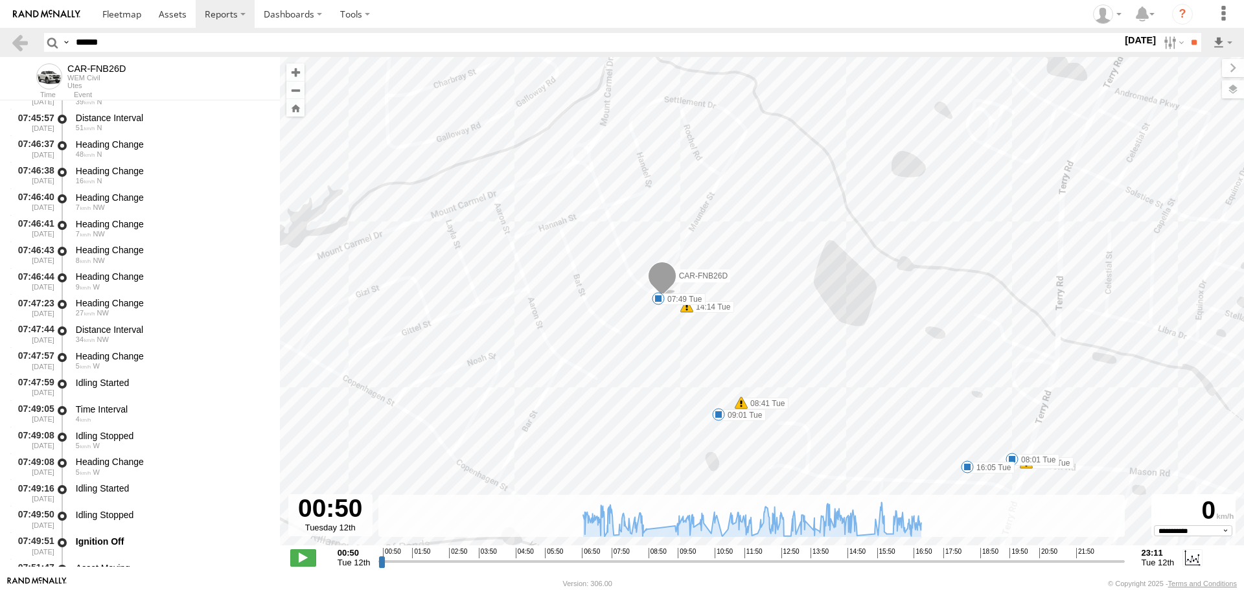
drag, startPoint x: 660, startPoint y: 394, endPoint x: 588, endPoint y: 389, distance: 71.5
click at [588, 389] on div "CAR-FNB26D 06:50 Tue 06:52 Tue 06:55 Tue 06:59 Tue 07:02 Tue 07:04 Tue 07:32 Tu…" at bounding box center [762, 308] width 964 height 502
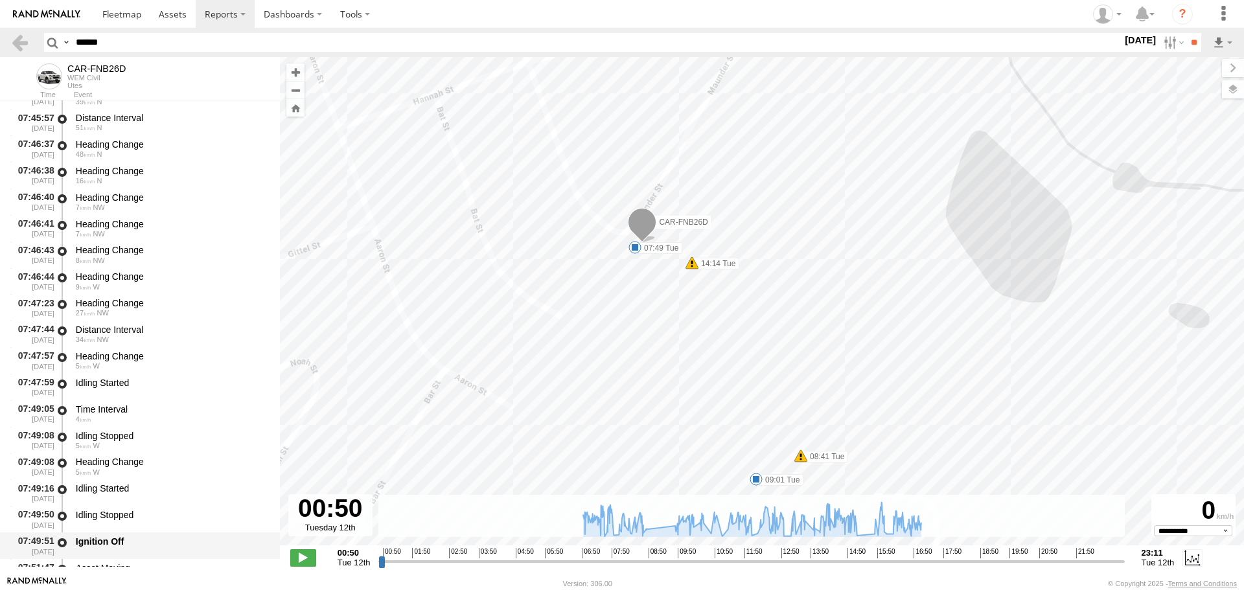
click at [146, 539] on div "Ignition Off" at bounding box center [172, 542] width 192 height 12
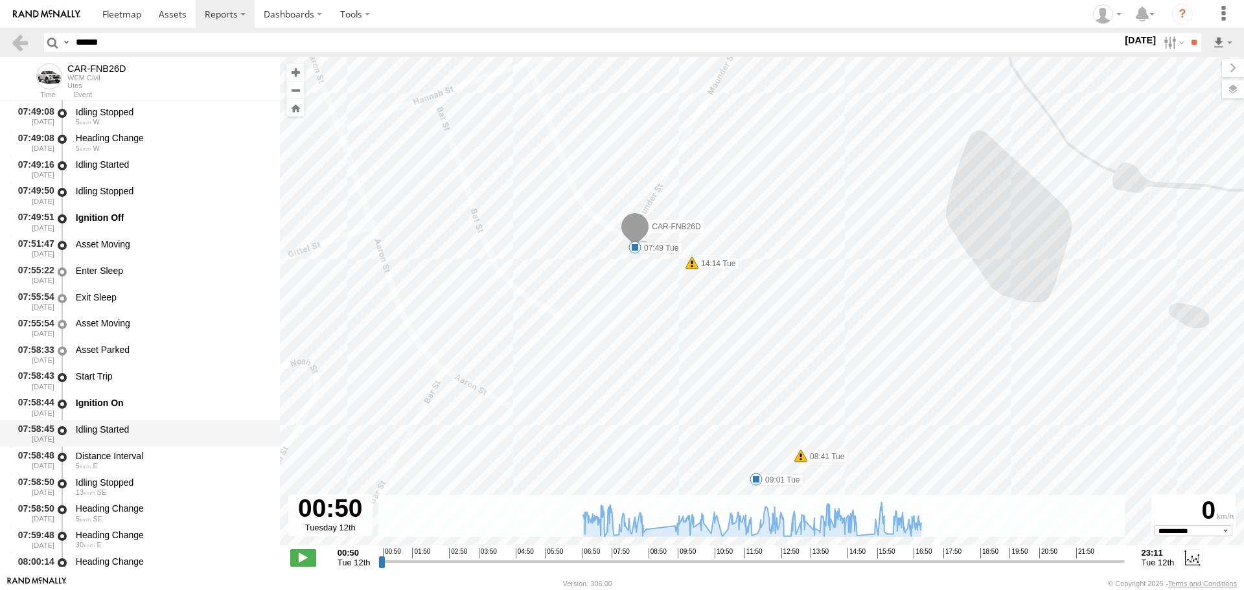
scroll to position [11021, 0]
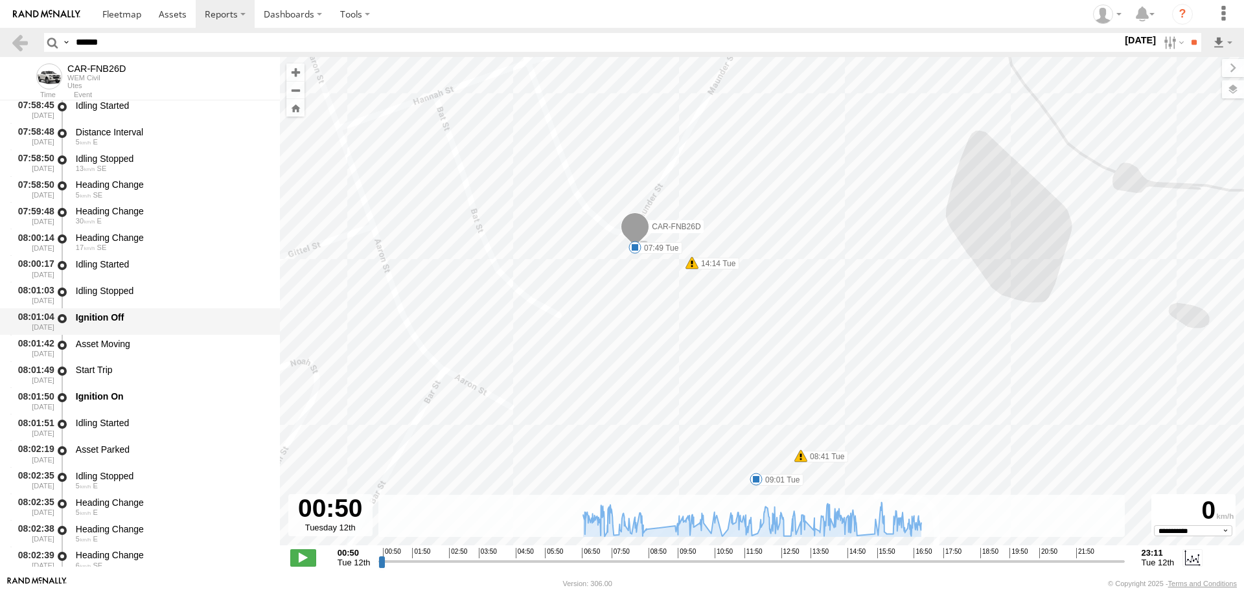
click at [164, 318] on div "Ignition Off" at bounding box center [172, 318] width 192 height 12
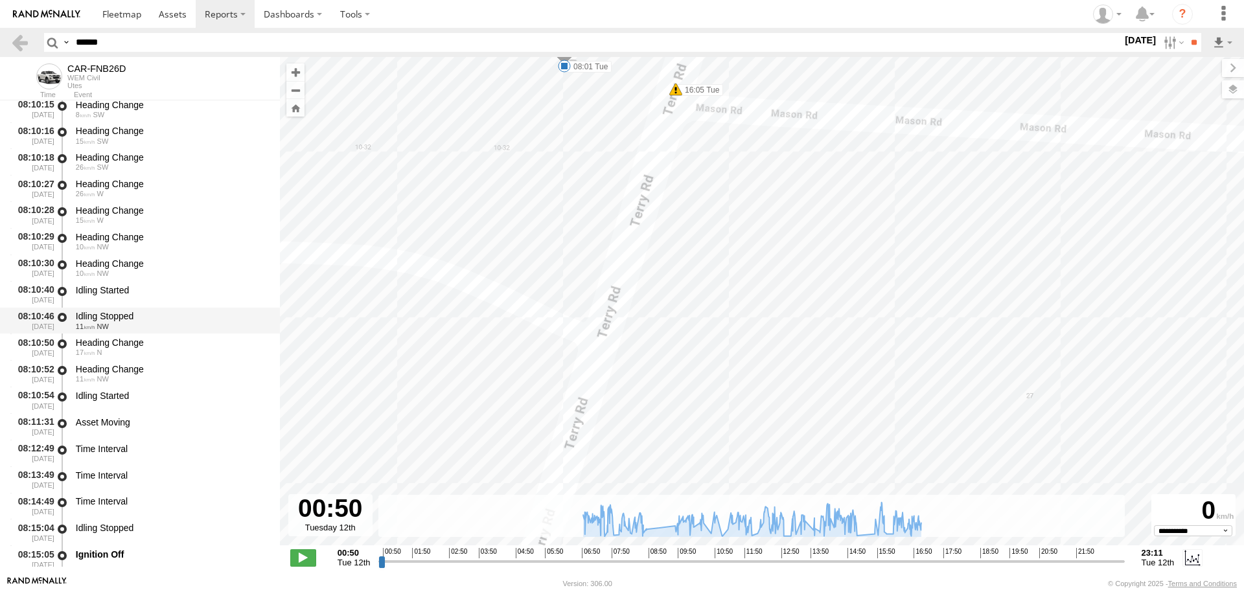
scroll to position [12642, 0]
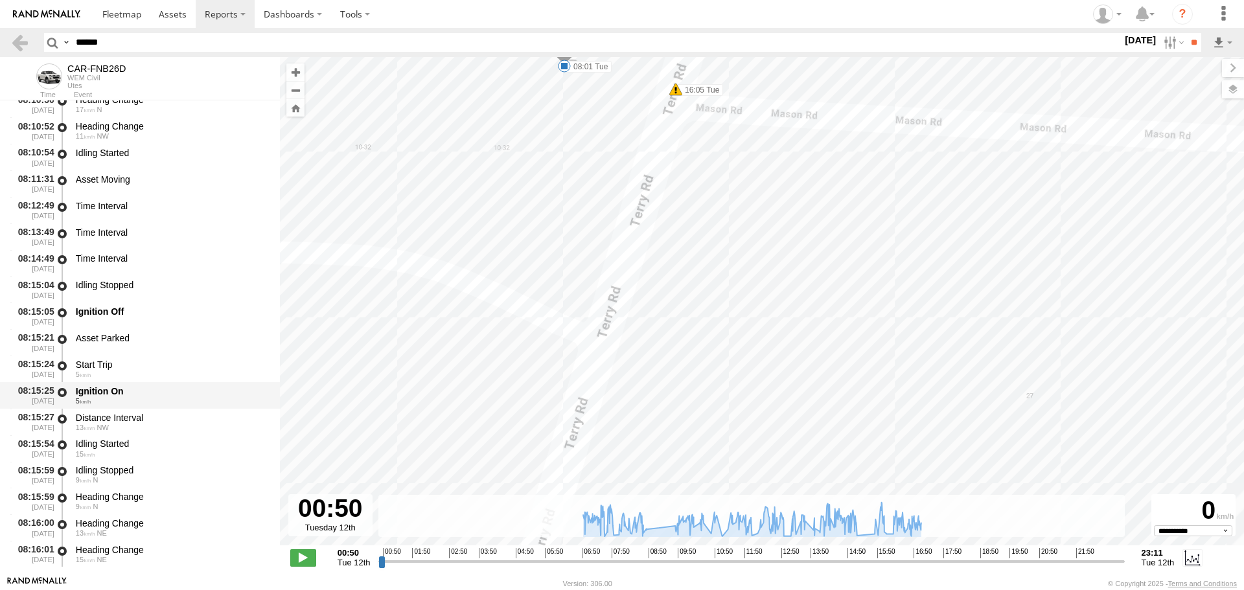
click at [124, 396] on div "Ignition On" at bounding box center [172, 392] width 192 height 12
click at [136, 332] on div "Asset Parked" at bounding box center [172, 338] width 192 height 12
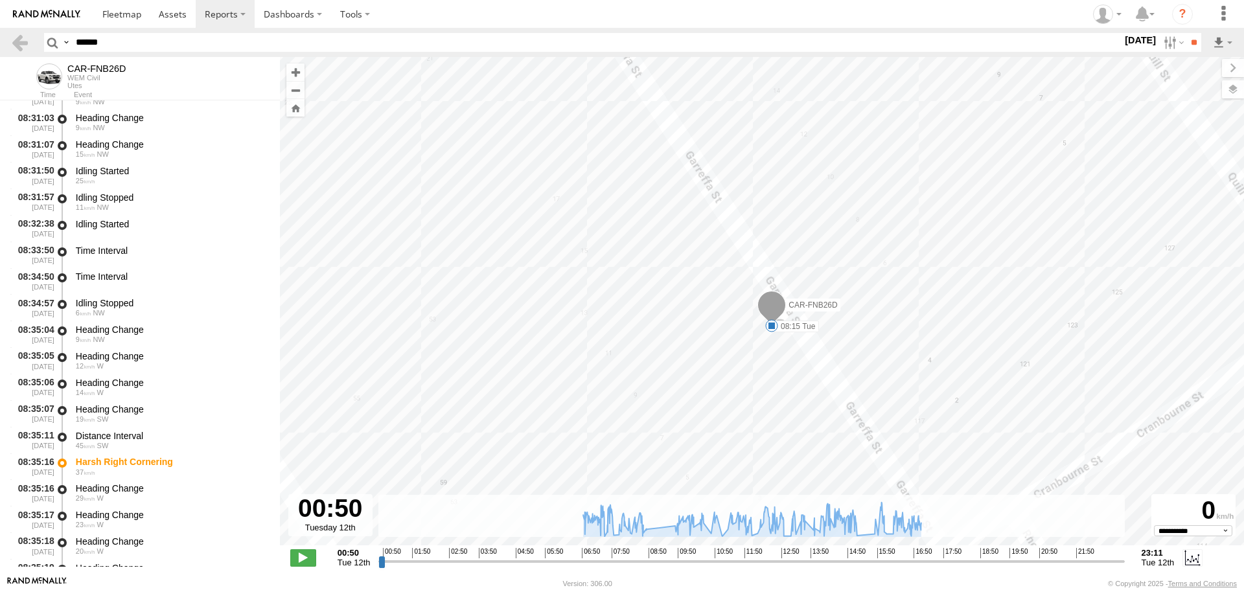
scroll to position [15105, 0]
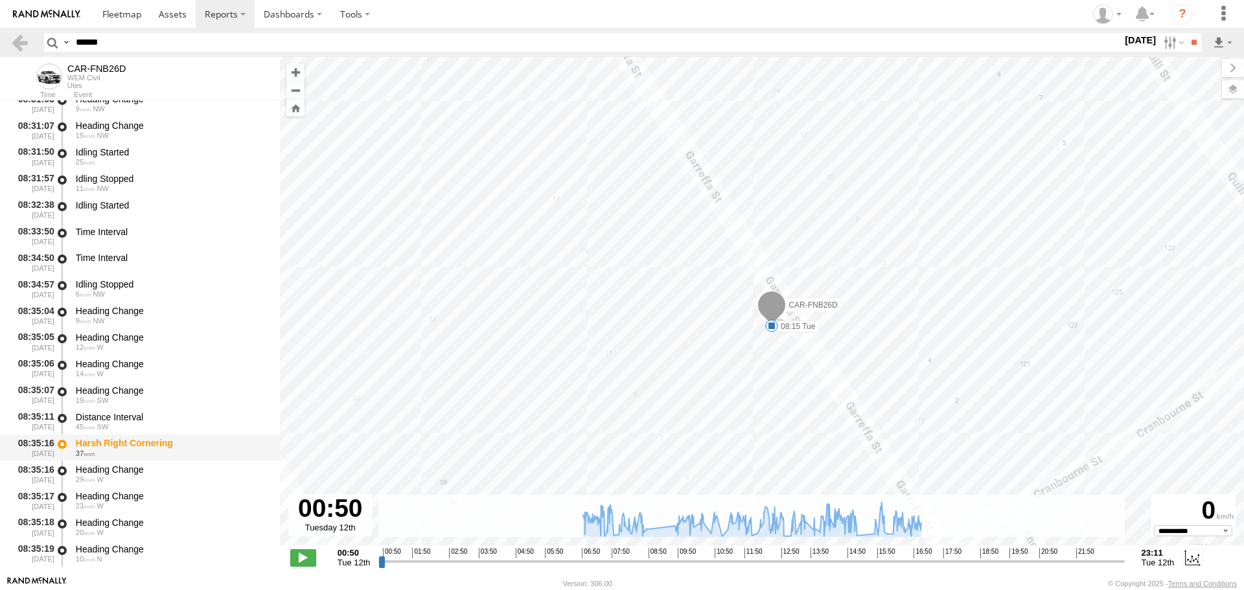
click at [128, 455] on div "37" at bounding box center [172, 454] width 192 height 8
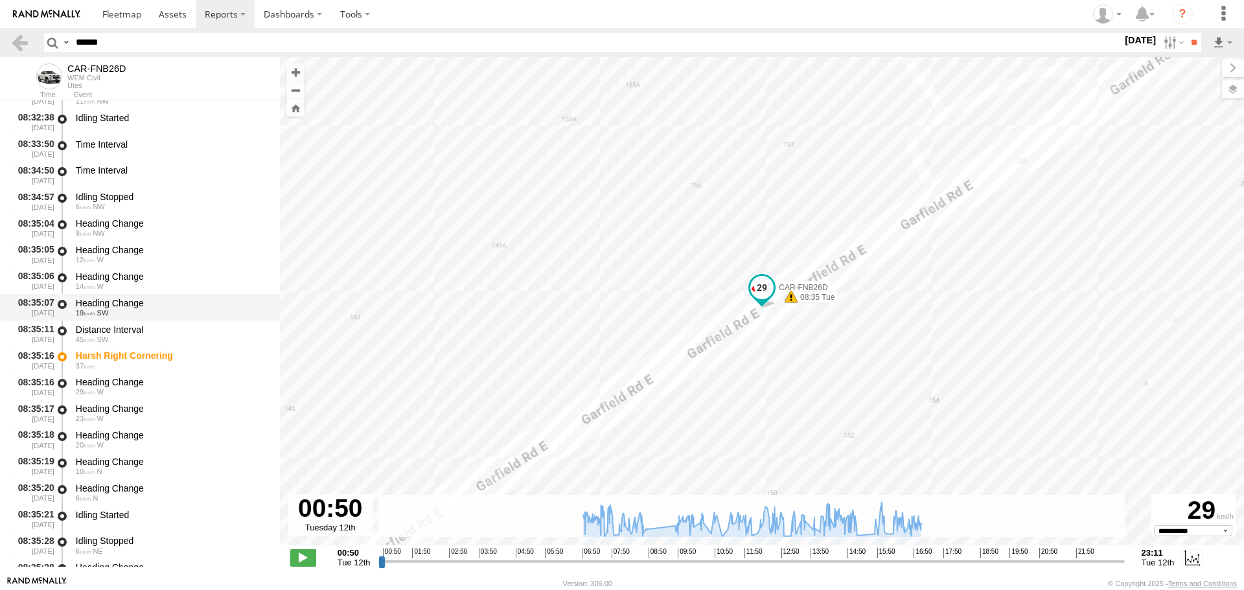
scroll to position [15171, 0]
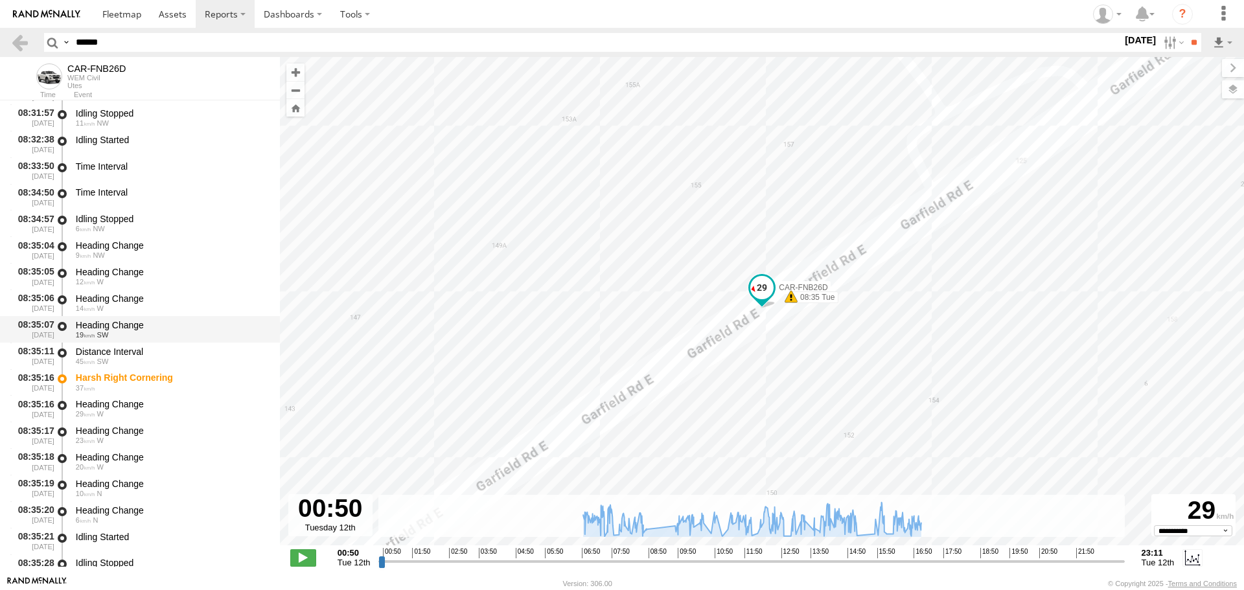
click at [132, 316] on div "08:35:07 12/08/2025 Heading Change 19 SW" at bounding box center [140, 329] width 280 height 27
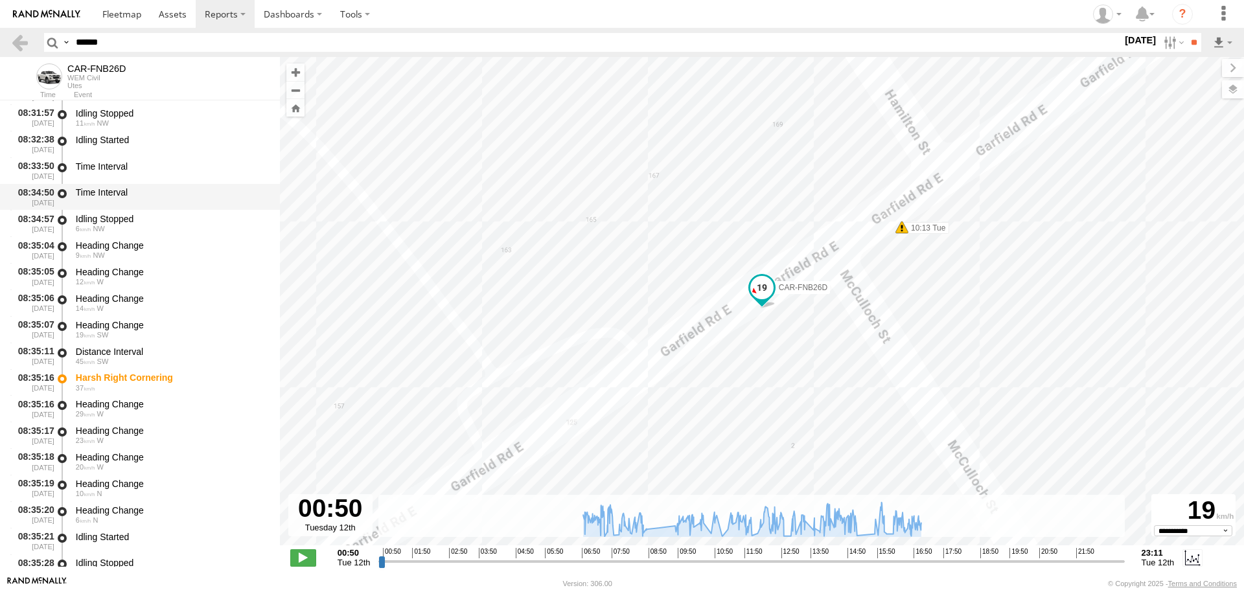
click at [152, 184] on div "08:34:50 12/08/2025 Time Interval" at bounding box center [140, 197] width 280 height 27
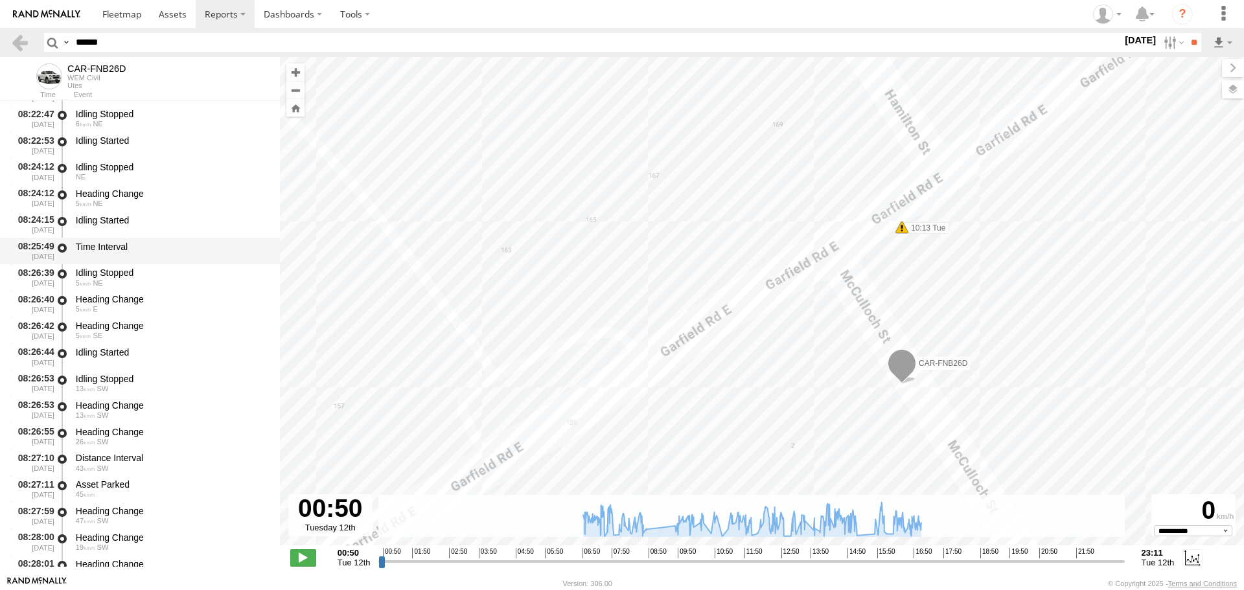
scroll to position [13939, 0]
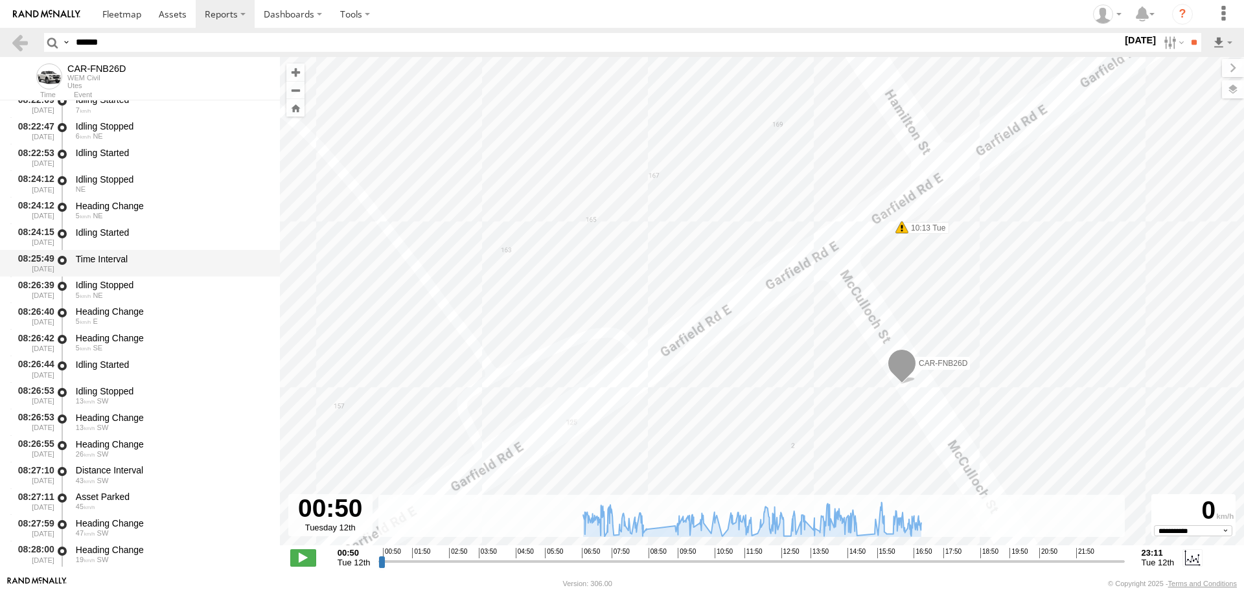
click at [143, 275] on div "08:25:49 12/08/2025 Time Interval" at bounding box center [140, 263] width 280 height 27
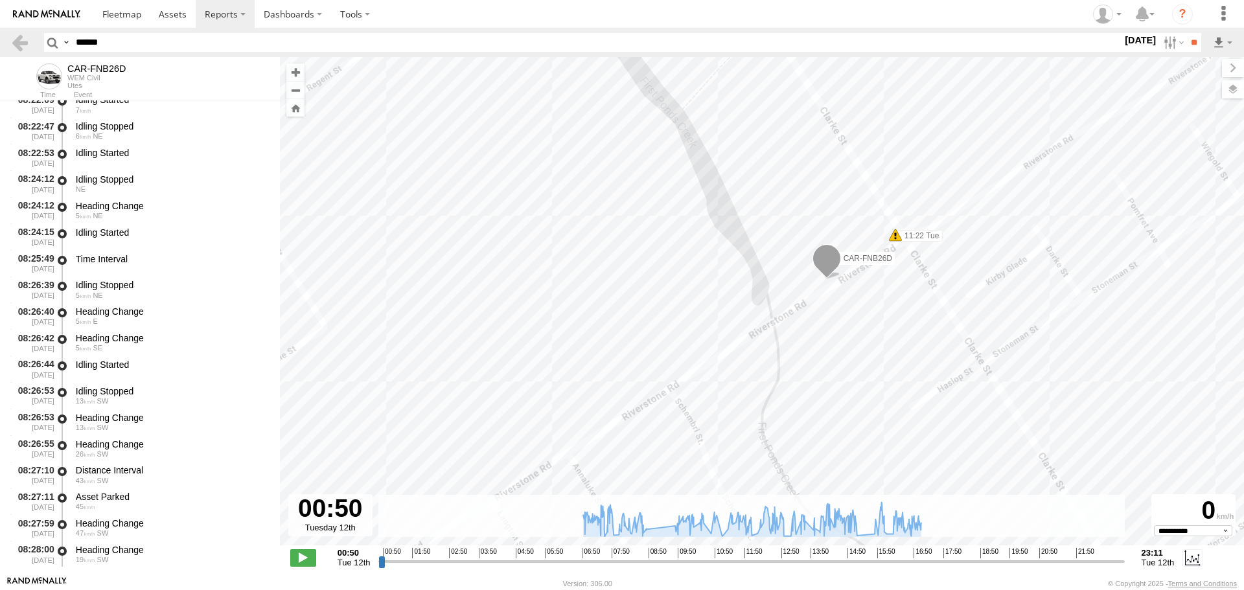
drag, startPoint x: 743, startPoint y: 211, endPoint x: 751, endPoint y: 243, distance: 33.3
click at [751, 243] on div "CAR-FNB26D 06:50 Tue 06:52 Tue 06:55 Tue 06:59 Tue 07:02 Tue 07:04 Tue 07:32 Tu…" at bounding box center [762, 308] width 964 height 502
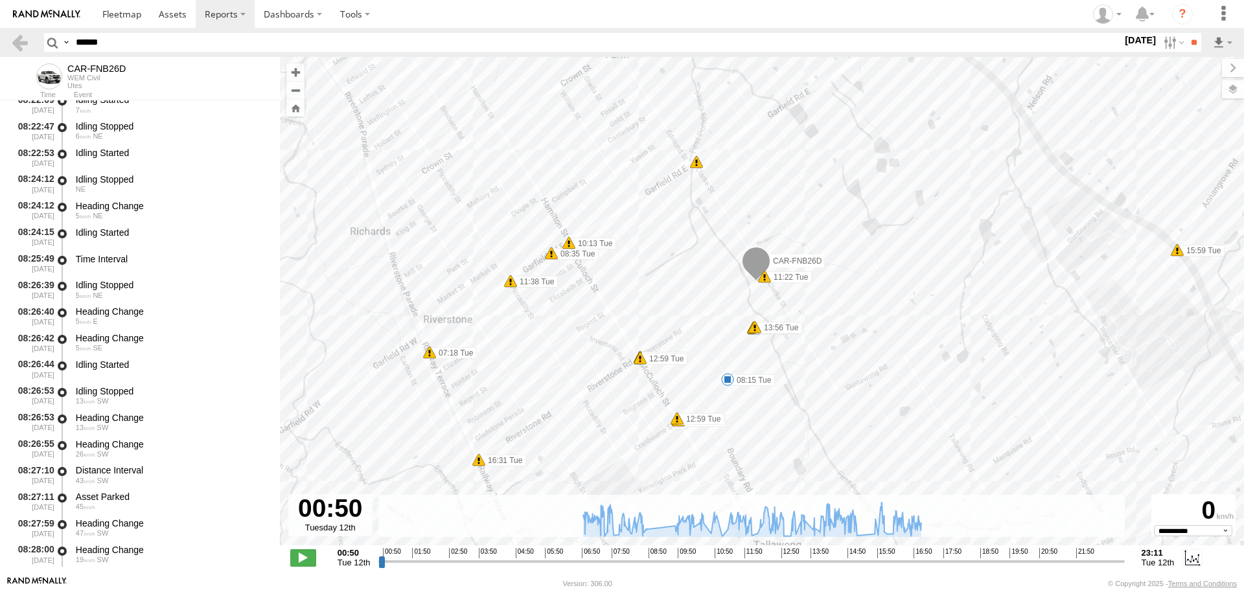
drag, startPoint x: 654, startPoint y: 208, endPoint x: 511, endPoint y: 427, distance: 261.7
click at [519, 420] on div "CAR-FNB26D 06:50 Tue 06:52 Tue 06:55 Tue 06:59 Tue 07:02 Tue 07:04 Tue 07:32 Tu…" at bounding box center [762, 308] width 964 height 502
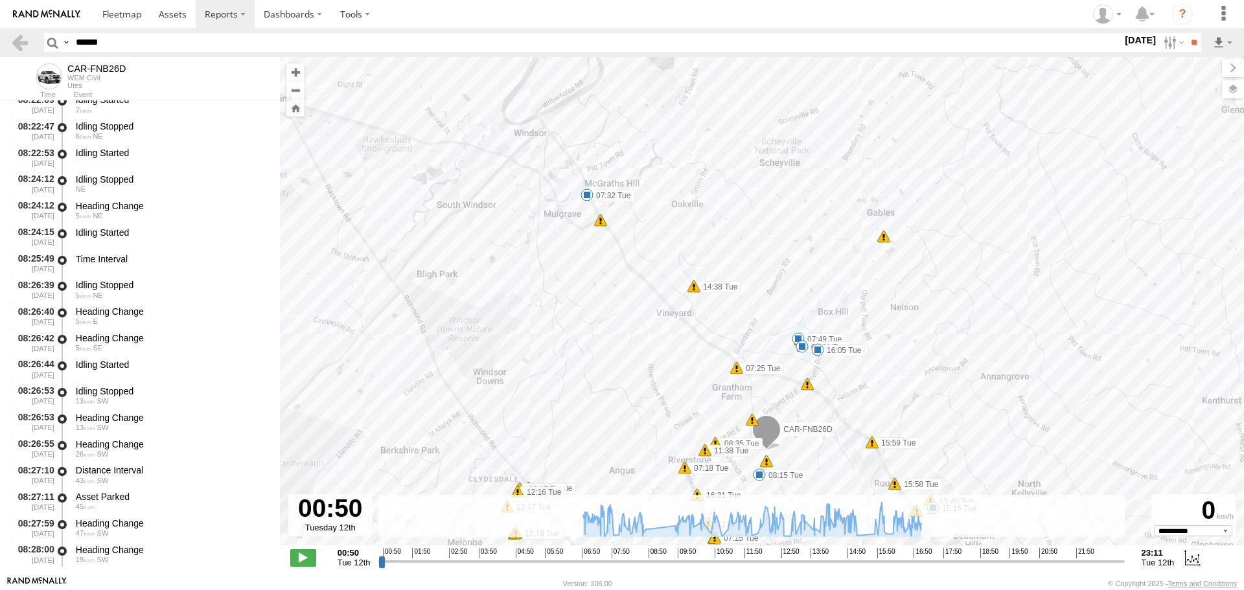
drag, startPoint x: 524, startPoint y: 301, endPoint x: 764, endPoint y: 301, distance: 240.5
click at [764, 301] on div "CAR-FNB26D 06:50 Tue 06:52 Tue 06:55 Tue 06:59 Tue 07:02 Tue 07:04 Tue 07:32 Tu…" at bounding box center [762, 308] width 964 height 502
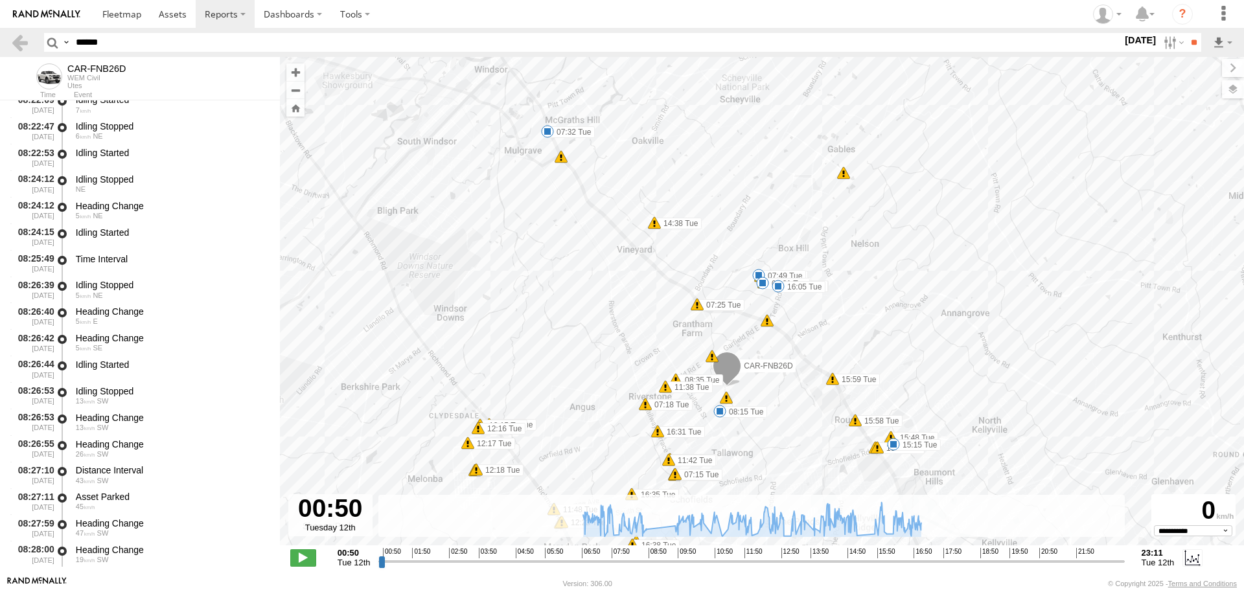
drag, startPoint x: 843, startPoint y: 355, endPoint x: 748, endPoint y: 307, distance: 106.4
click at [748, 307] on div "CAR-FNB26D 06:50 Tue 06:52 Tue 06:55 Tue 06:59 Tue 07:02 Tue 07:04 Tue 07:32 Tu…" at bounding box center [762, 308] width 964 height 502
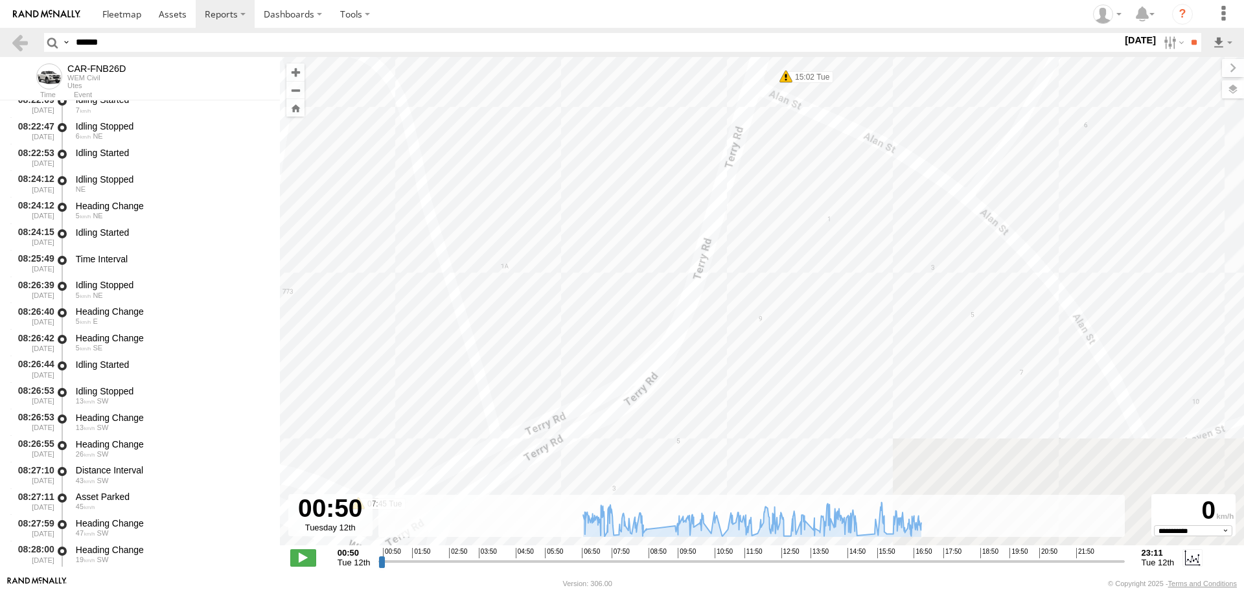
drag, startPoint x: 731, startPoint y: 434, endPoint x: 748, endPoint y: 174, distance: 260.4
click at [746, 175] on div "CAR-FNB26D 06:50 Tue 06:52 Tue 06:55 Tue 06:59 Tue 07:02 Tue 07:04 Tue 07:32 Tu…" at bounding box center [762, 308] width 964 height 502
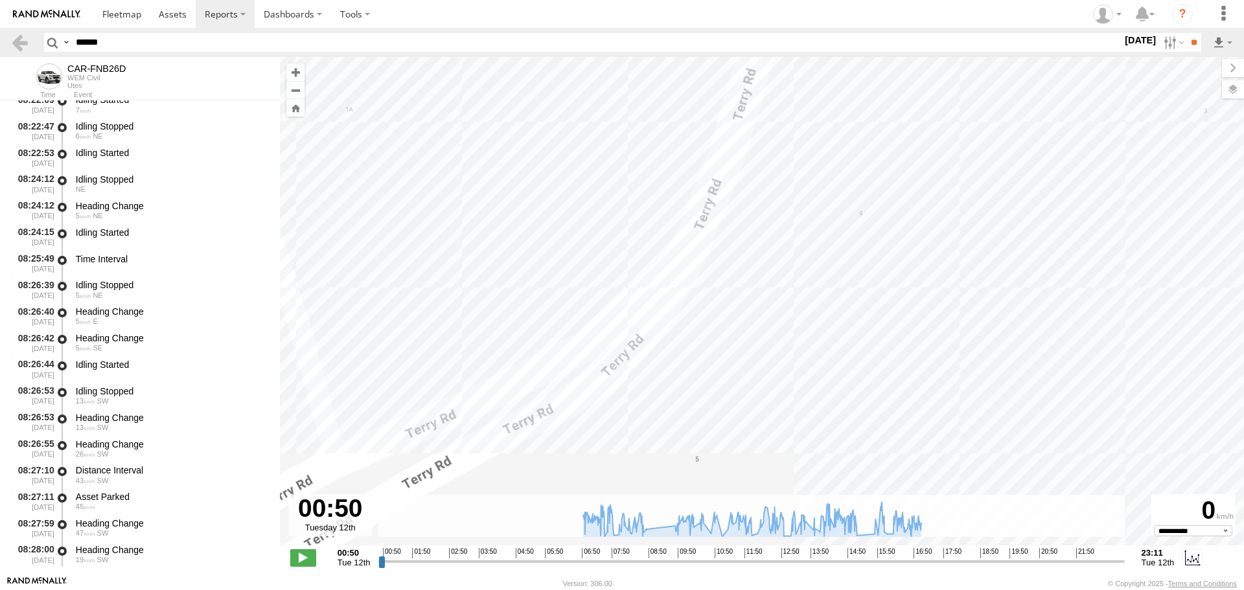
drag, startPoint x: 716, startPoint y: 322, endPoint x: 796, endPoint y: 115, distance: 222.4
click at [796, 115] on div "CAR-FNB26D 06:50 Tue 06:52 Tue 06:55 Tue 06:59 Tue 07:02 Tue 07:04 Tue 07:32 Tu…" at bounding box center [762, 308] width 964 height 502
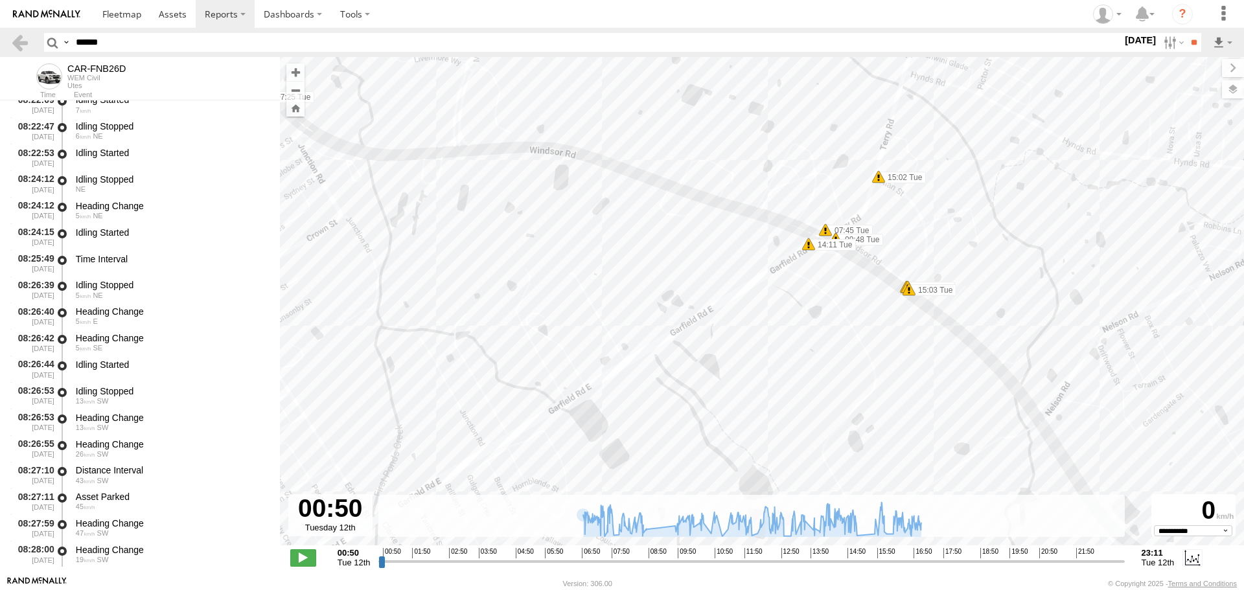
drag, startPoint x: 418, startPoint y: 421, endPoint x: 780, endPoint y: 300, distance: 381.8
click at [780, 300] on div "CAR-FNB26D 06:50 Tue 06:52 Tue 06:55 Tue 06:59 Tue 07:02 Tue 07:04 Tue 07:32 Tu…" at bounding box center [762, 308] width 964 height 502
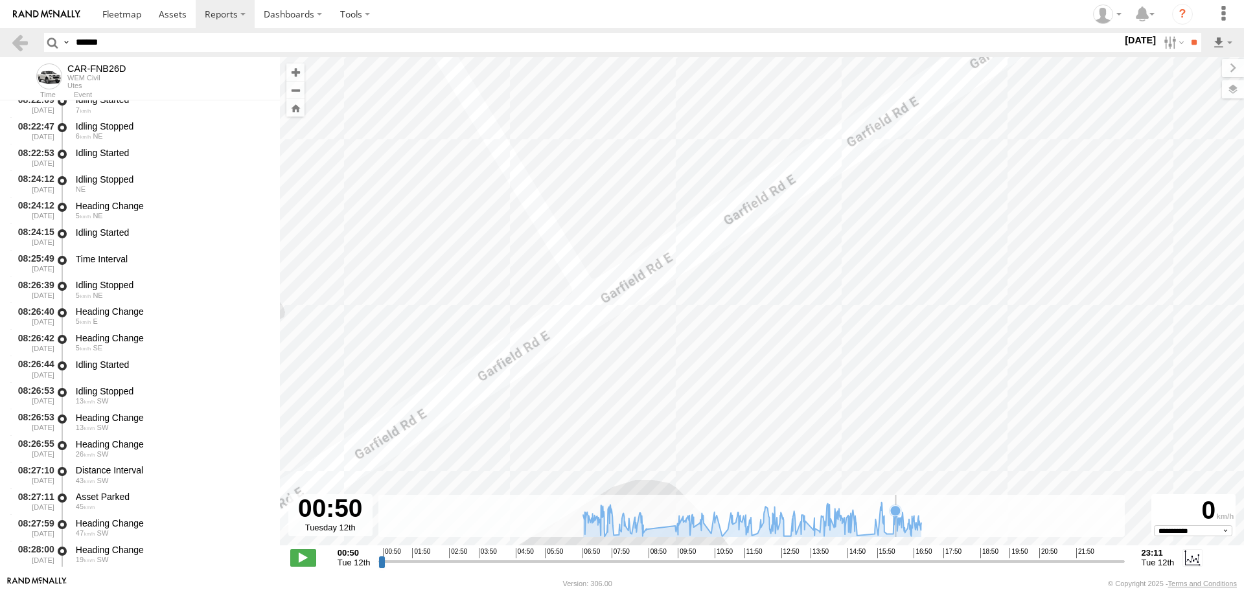
click at [896, 528] on icon at bounding box center [752, 519] width 351 height 34
click at [902, 526] on icon at bounding box center [752, 519] width 351 height 34
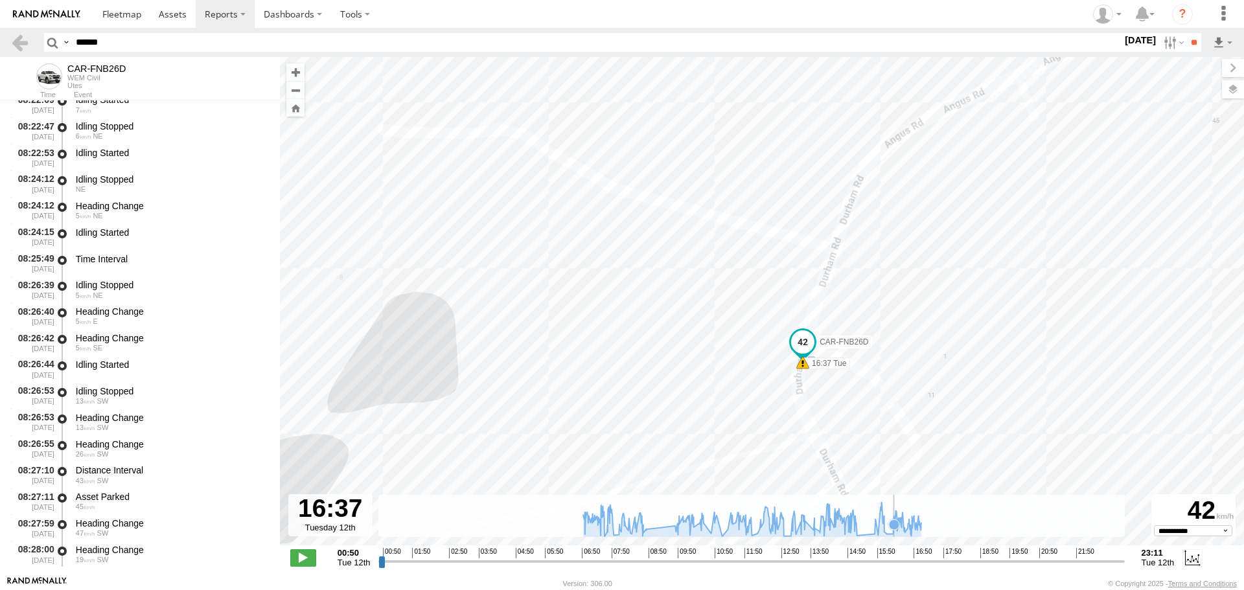
click at [895, 531] on icon at bounding box center [894, 524] width 13 height 13
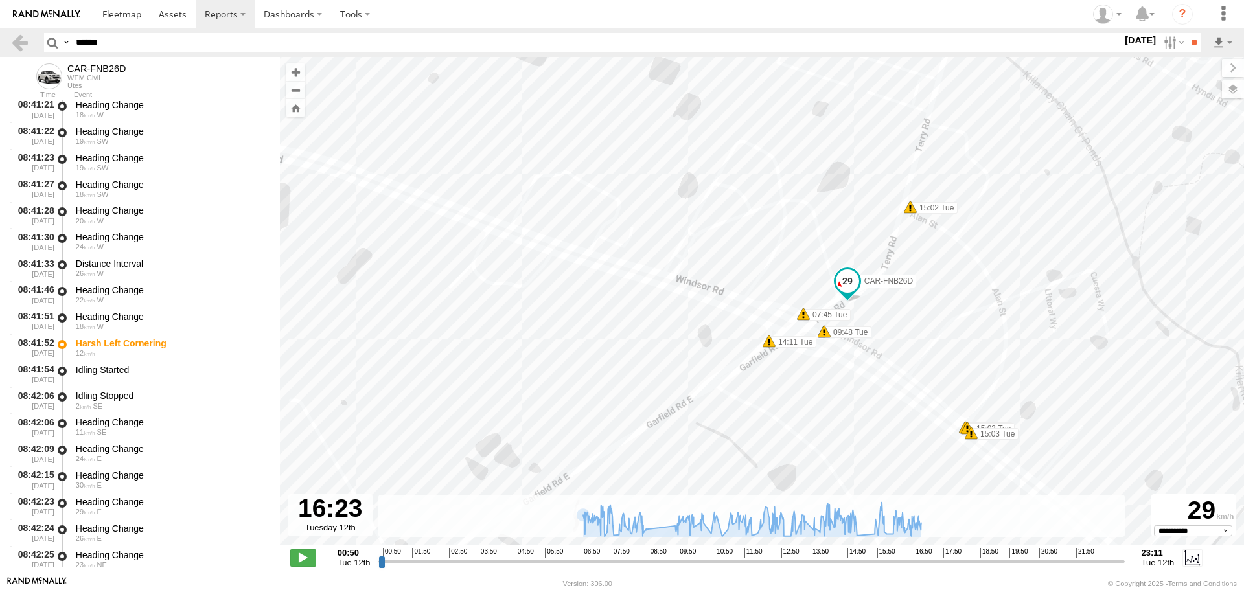
scroll to position [16403, 0]
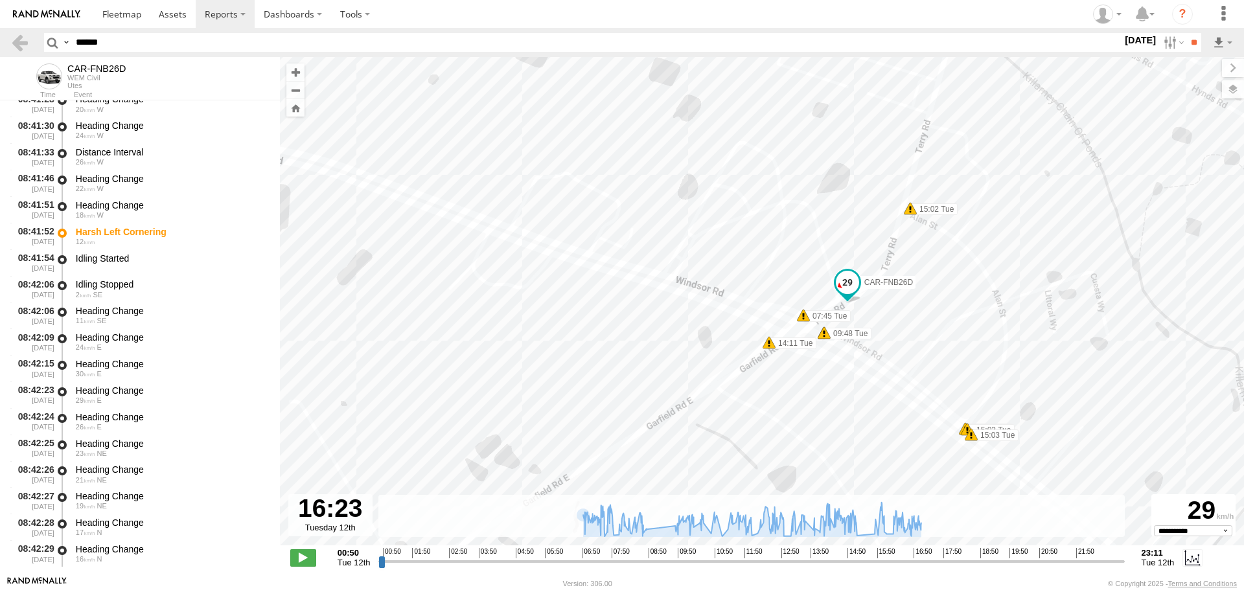
click at [282, 495] on div "CAR-FNB26D 06:50 Tue 06:52 Tue 06:55 Tue 06:59 Tue 07:02 Tue 07:04 Tue 07:32 Tu…" at bounding box center [762, 308] width 964 height 502
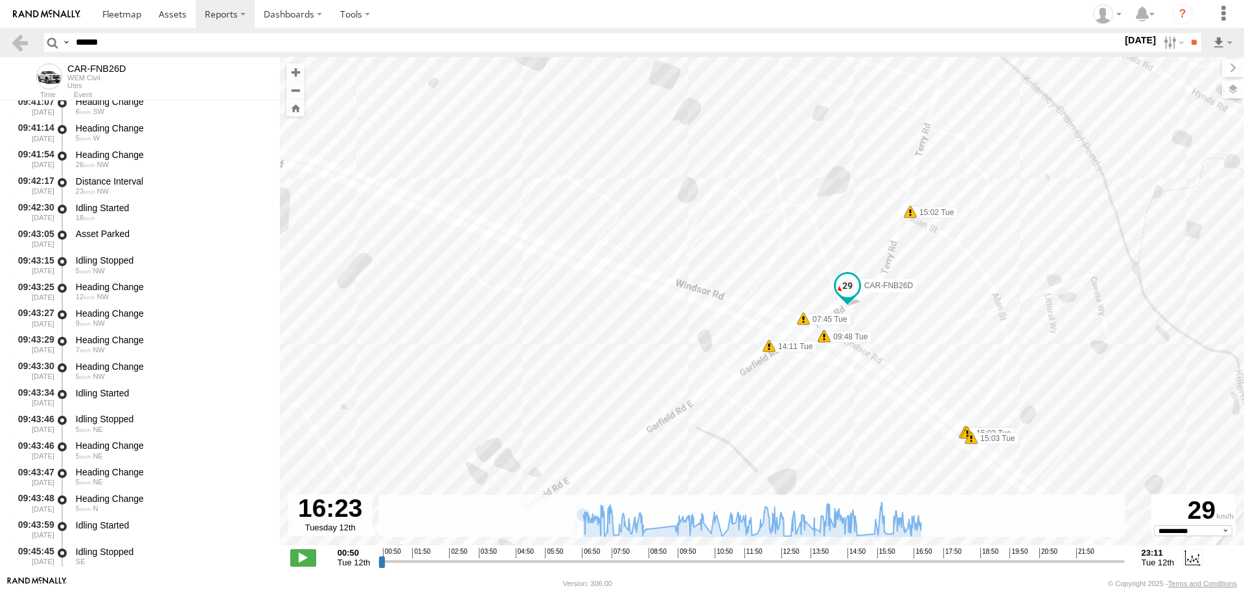
scroll to position [20881, 0]
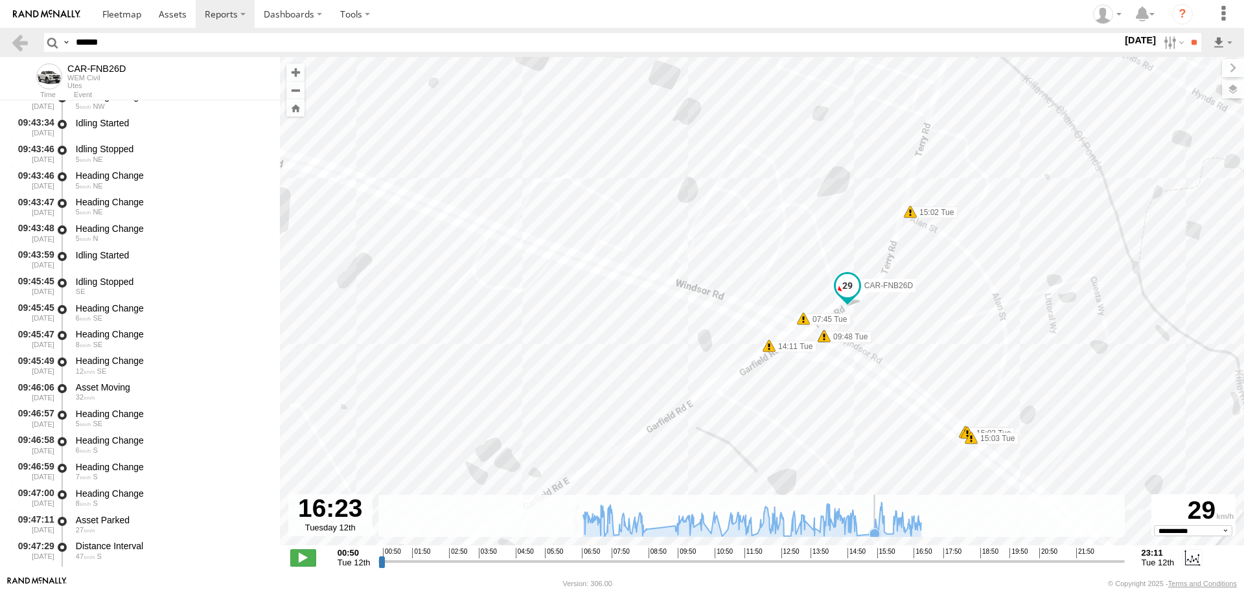
click at [874, 530] on icon at bounding box center [875, 534] width 10 height 10
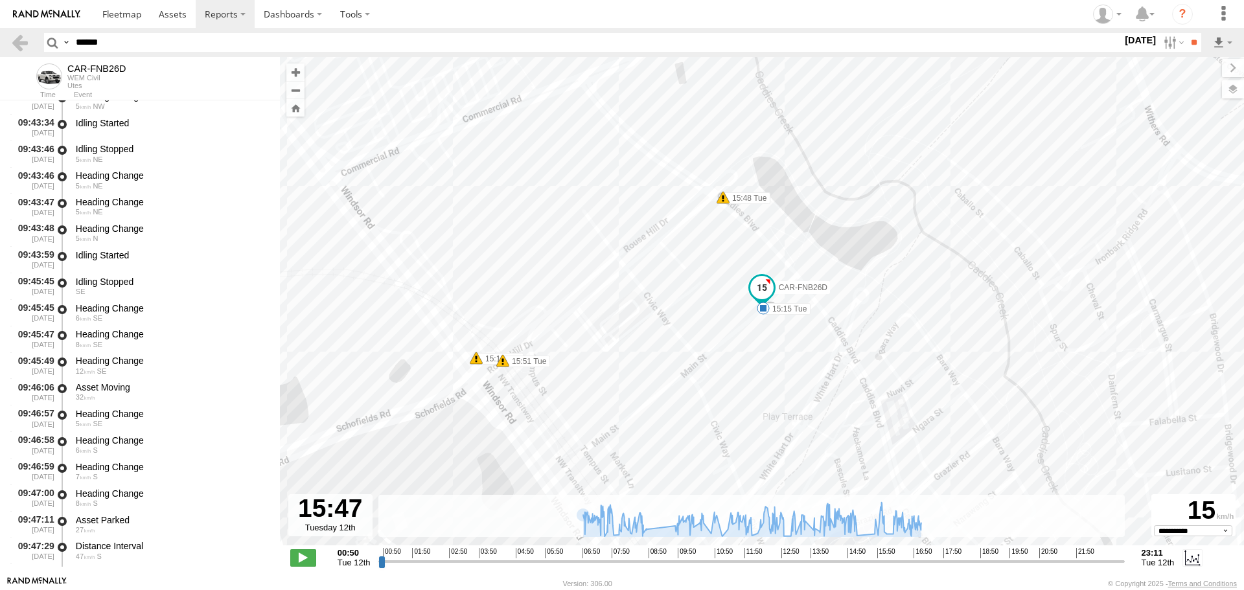
drag, startPoint x: 301, startPoint y: 557, endPoint x: 344, endPoint y: 518, distance: 57.3
click at [302, 557] on span at bounding box center [303, 558] width 26 height 17
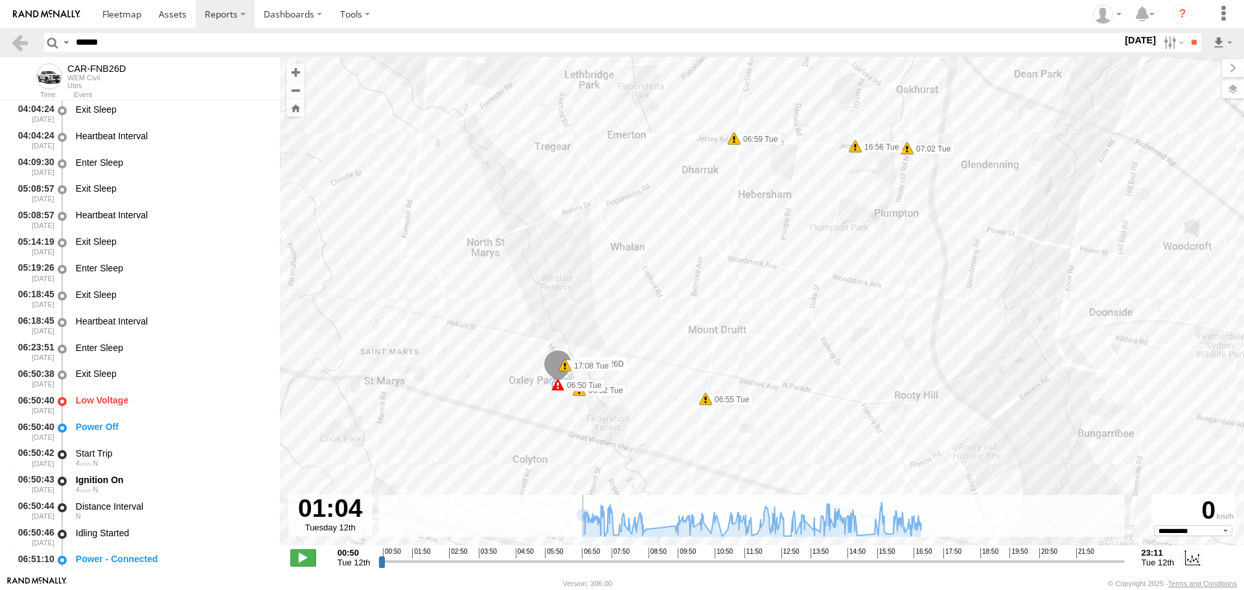
scroll to position [19941, 0]
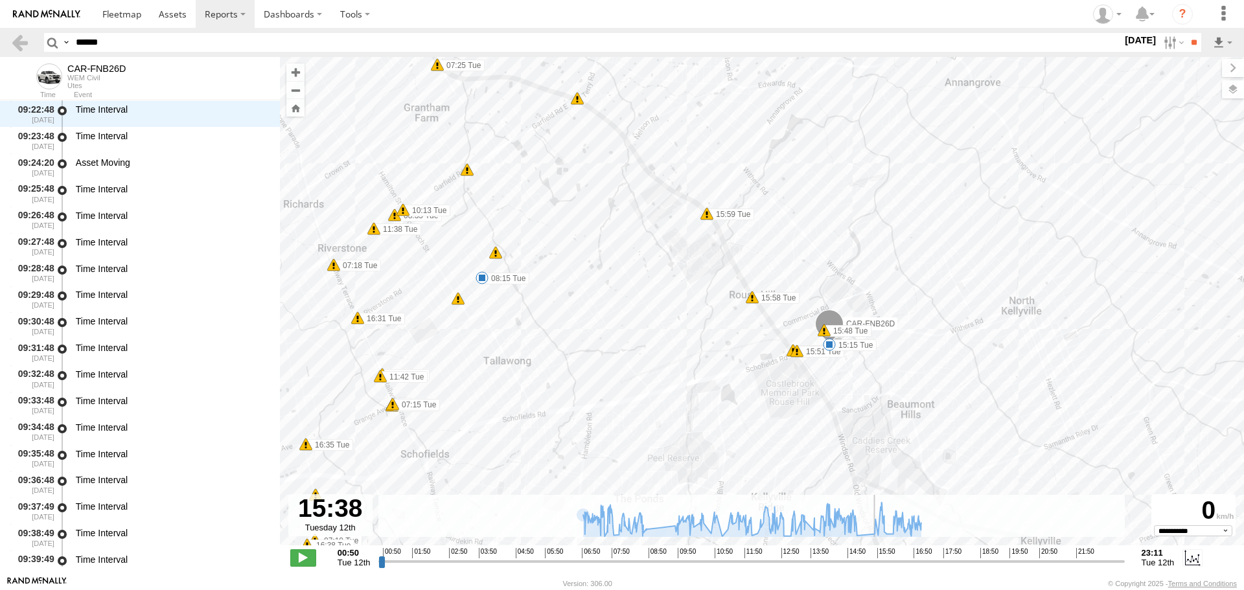
drag, startPoint x: 391, startPoint y: 564, endPoint x: 870, endPoint y: 555, distance: 478.4
click at [870, 555] on input "range" at bounding box center [752, 561] width 746 height 12
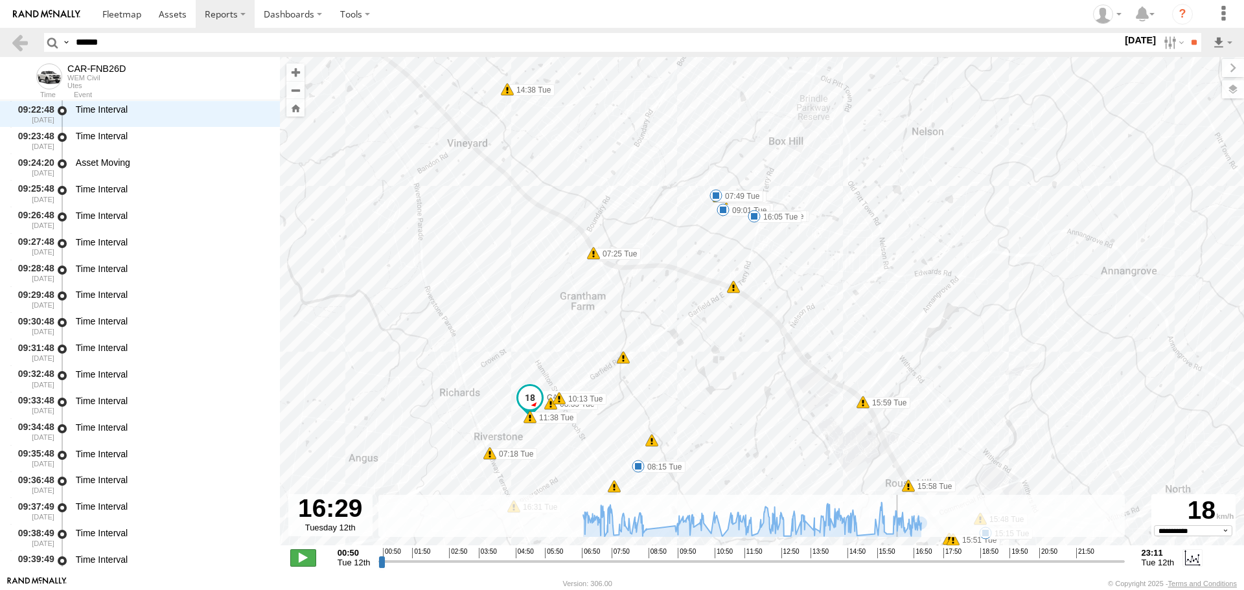
click at [299, 562] on span at bounding box center [303, 558] width 26 height 17
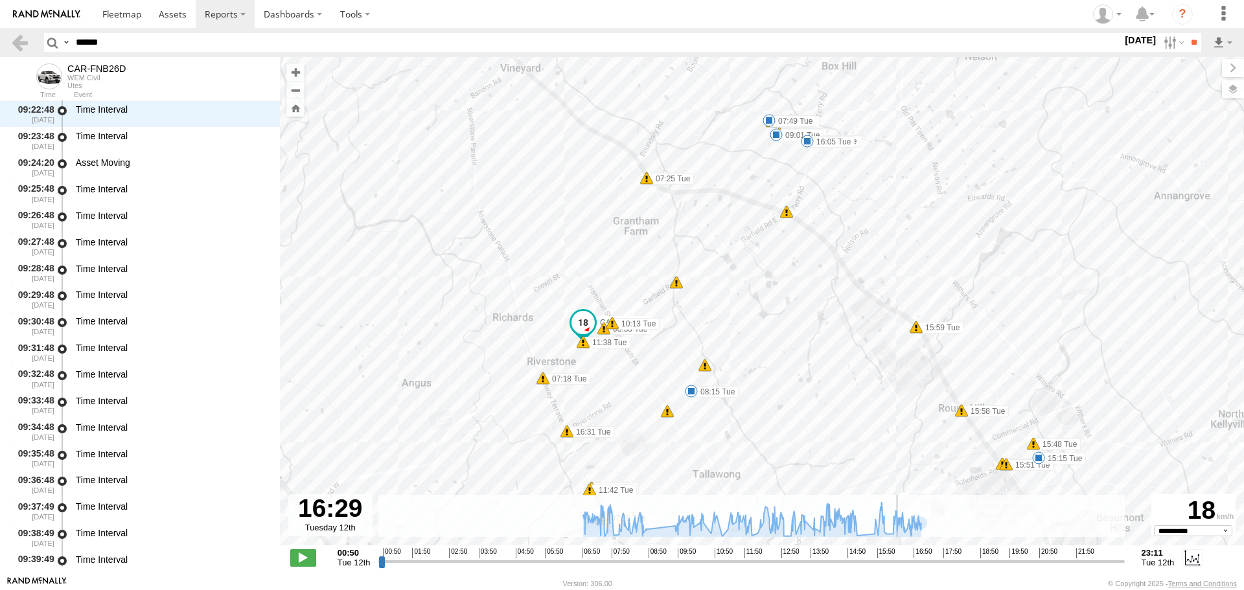
drag, startPoint x: 464, startPoint y: 377, endPoint x: 505, endPoint y: 327, distance: 64.5
click at [505, 327] on div "CAR-FNB26D 06:50 Tue 06:52 Tue 06:55 Tue 06:59 Tue 07:02 Tue 07:04 Tue 07:32 Tu…" at bounding box center [762, 308] width 964 height 502
click at [310, 555] on span at bounding box center [303, 558] width 26 height 17
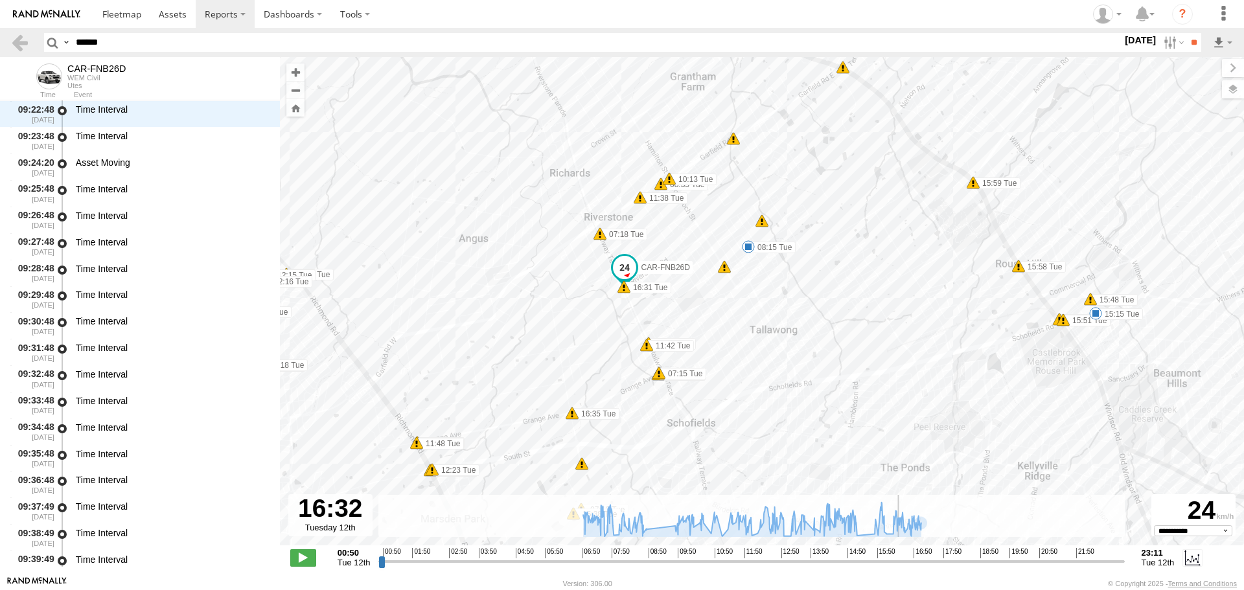
drag, startPoint x: 393, startPoint y: 379, endPoint x: 428, endPoint y: 261, distance: 123.0
click at [428, 261] on div "CAR-FNB26D 06:50 Tue 06:52 Tue 06:55 Tue 06:59 Tue 07:02 Tue 07:04 Tue 07:32 Tu…" at bounding box center [762, 308] width 964 height 502
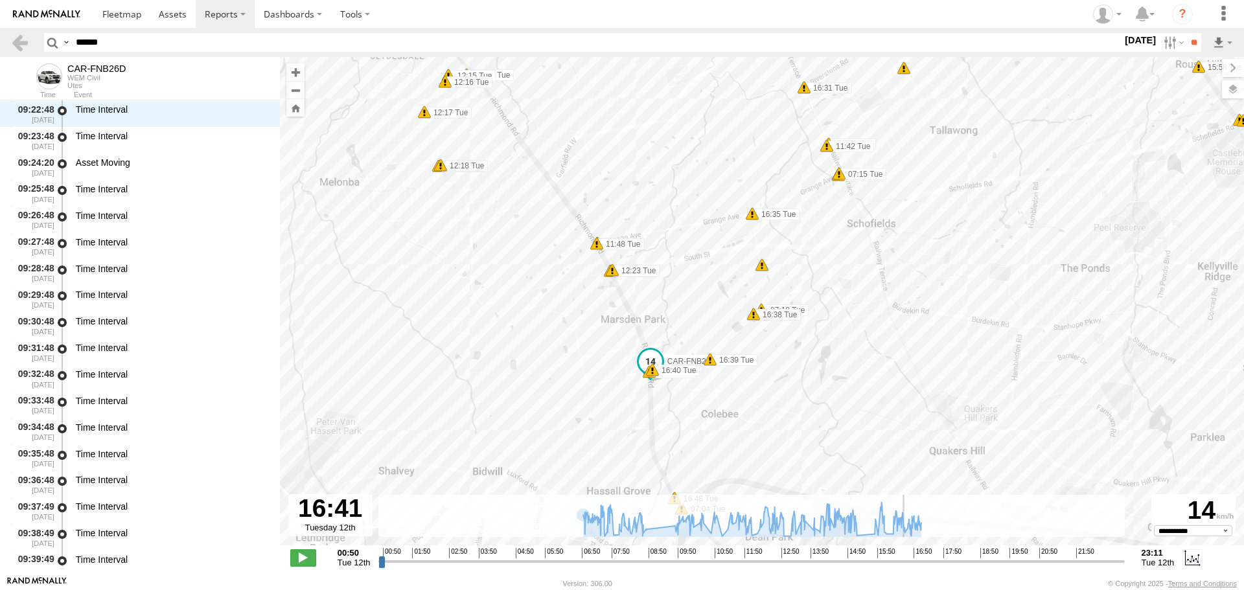
click at [905, 565] on input "range" at bounding box center [752, 561] width 746 height 12
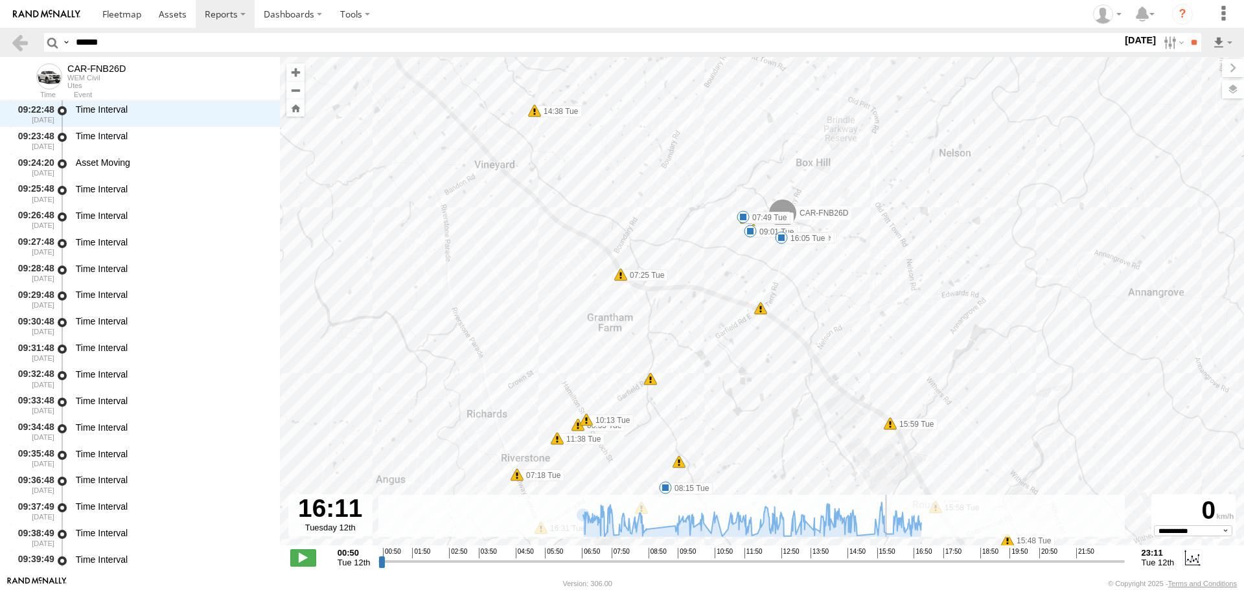
drag, startPoint x: 907, startPoint y: 563, endPoint x: 889, endPoint y: 546, distance: 24.8
click at [889, 555] on input "range" at bounding box center [752, 561] width 746 height 12
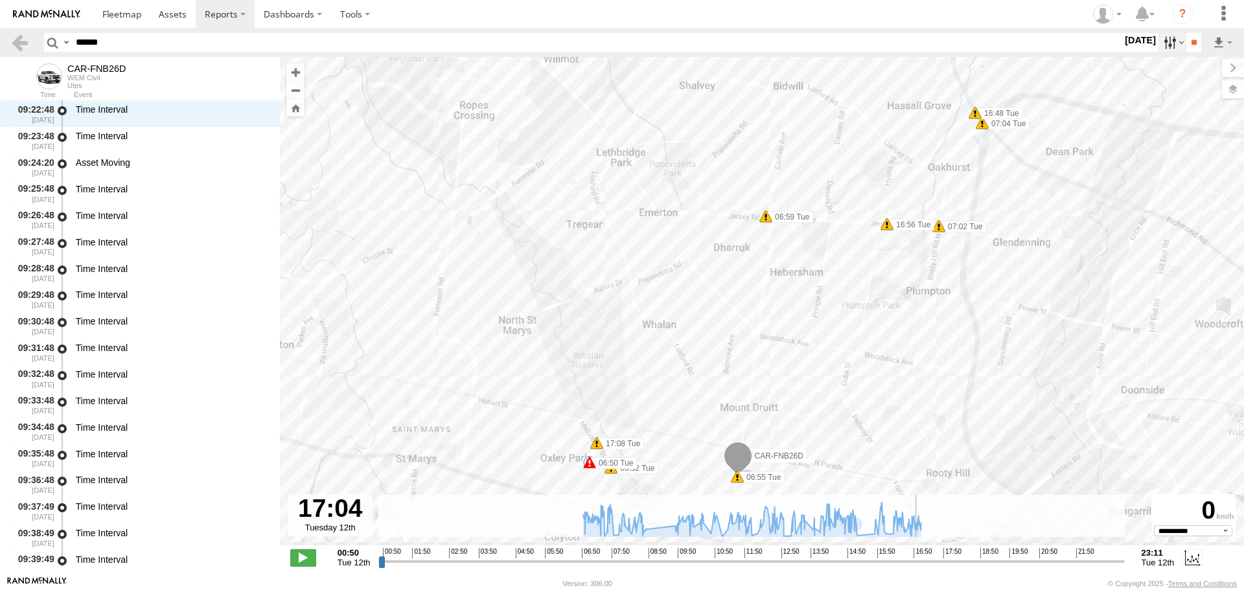
click at [1163, 40] on label at bounding box center [1173, 42] width 28 height 19
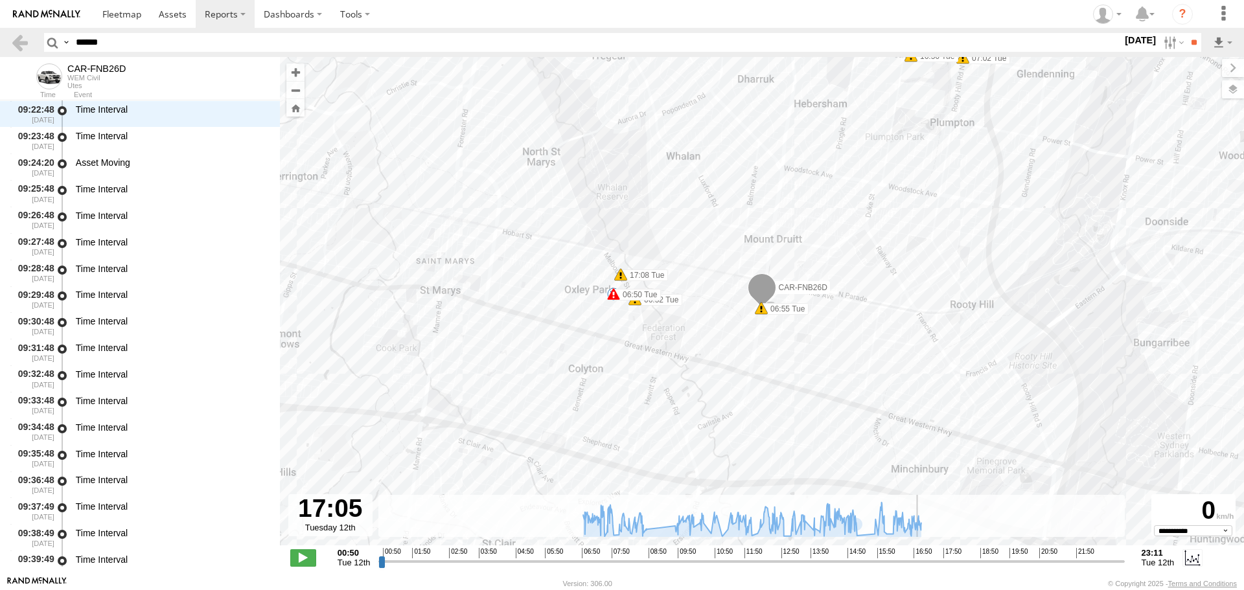
click at [0, 0] on label at bounding box center [0, 0] width 0 height 0
click at [1201, 40] on input "**" at bounding box center [1194, 42] width 15 height 19
type input "**********"
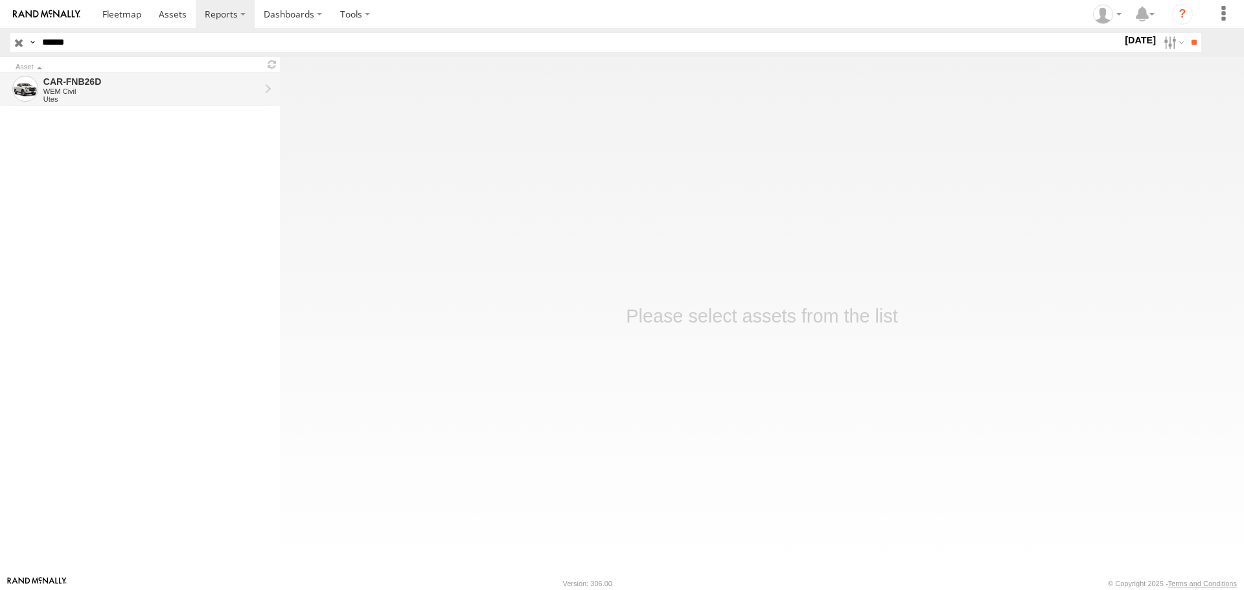
click at [185, 84] on div "CAR-FNB26D" at bounding box center [151, 82] width 216 height 12
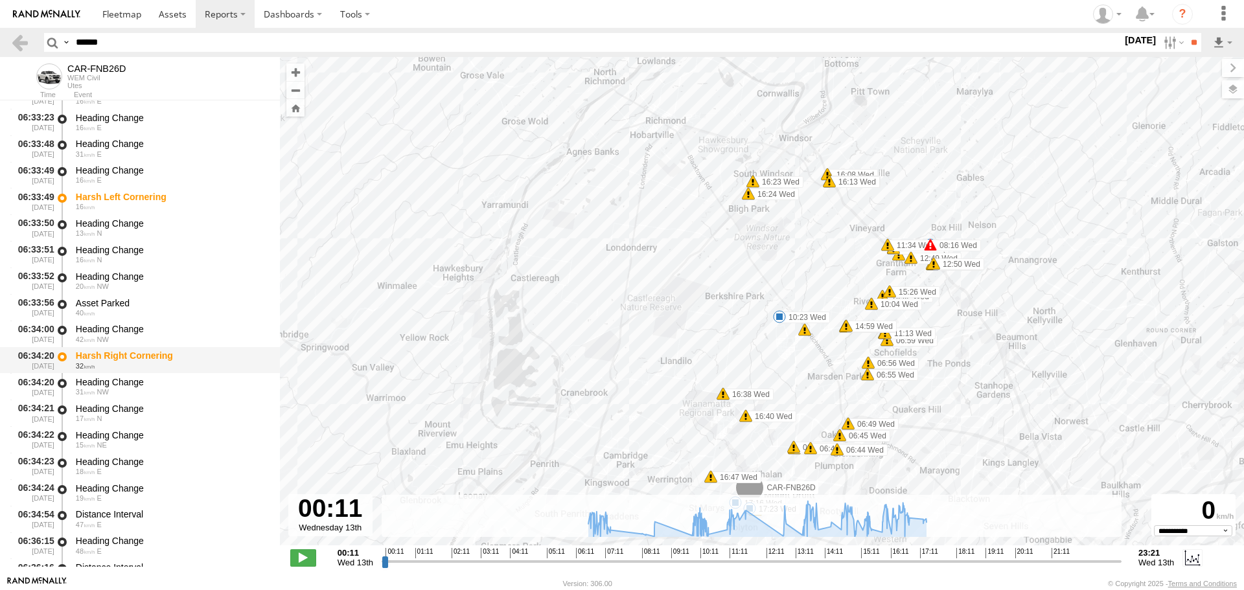
scroll to position [648, 0]
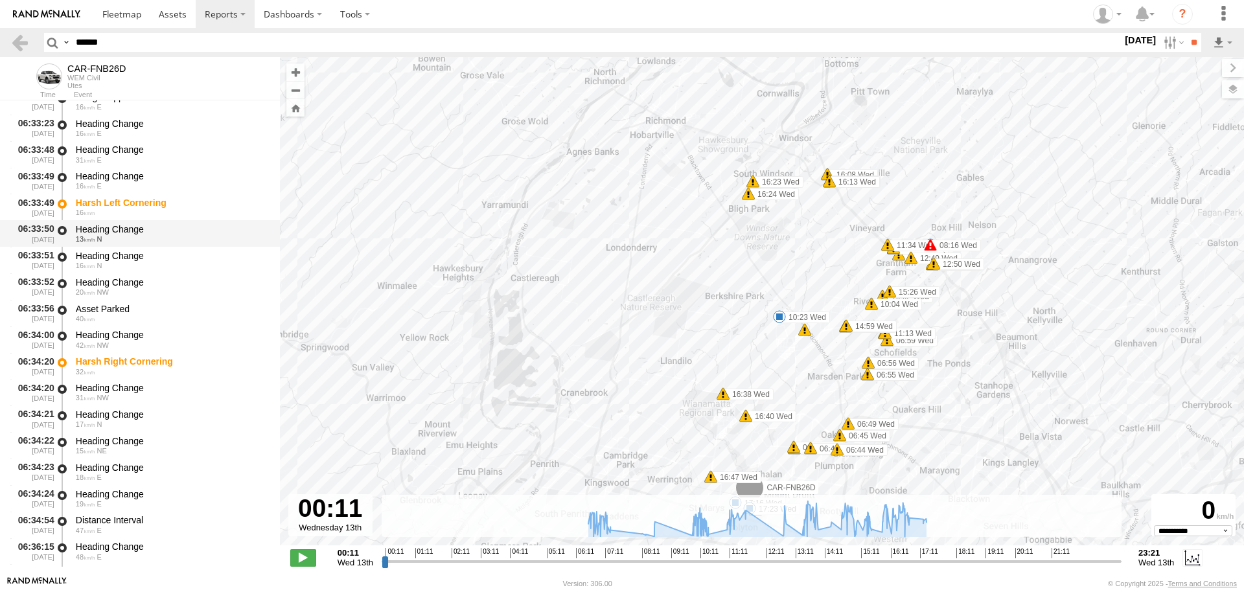
click at [110, 244] on div "Heading Change 13 N" at bounding box center [172, 234] width 196 height 24
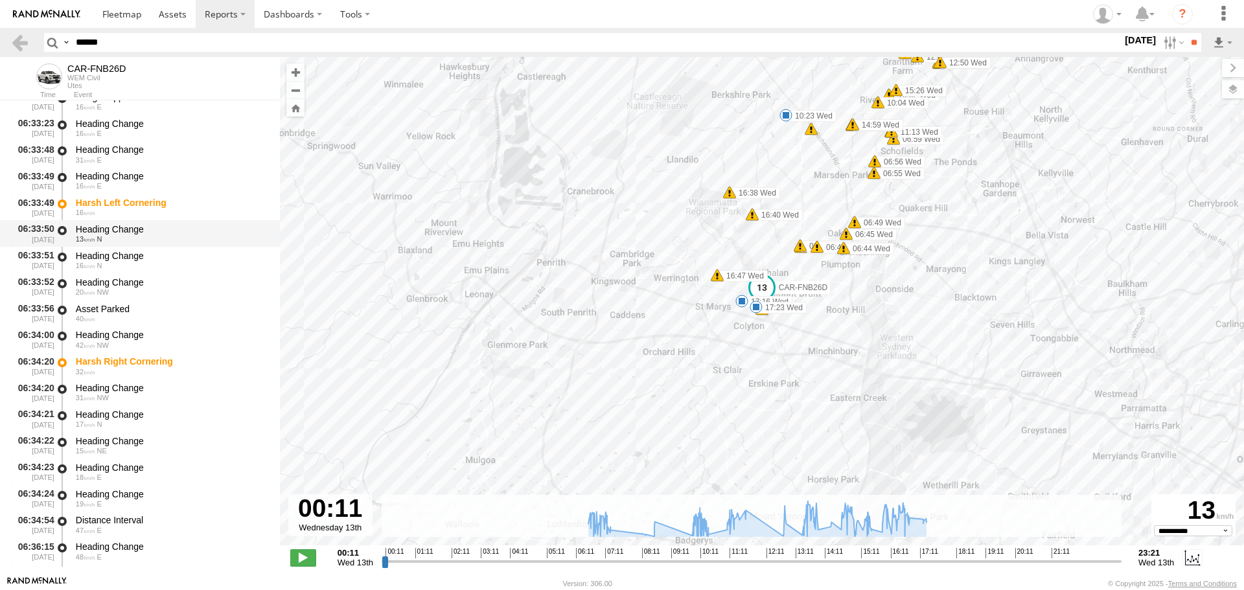
click at [121, 246] on div "06:33:50 13/08/2025 Heading Change 13 N" at bounding box center [140, 233] width 280 height 27
click at [116, 260] on div "Heading Change" at bounding box center [172, 256] width 192 height 12
drag, startPoint x: 110, startPoint y: 296, endPoint x: 110, endPoint y: 310, distance: 14.3
click at [110, 297] on div "Heading Change 20 NW" at bounding box center [172, 287] width 196 height 24
click at [106, 335] on div "Heading Change" at bounding box center [172, 335] width 192 height 12
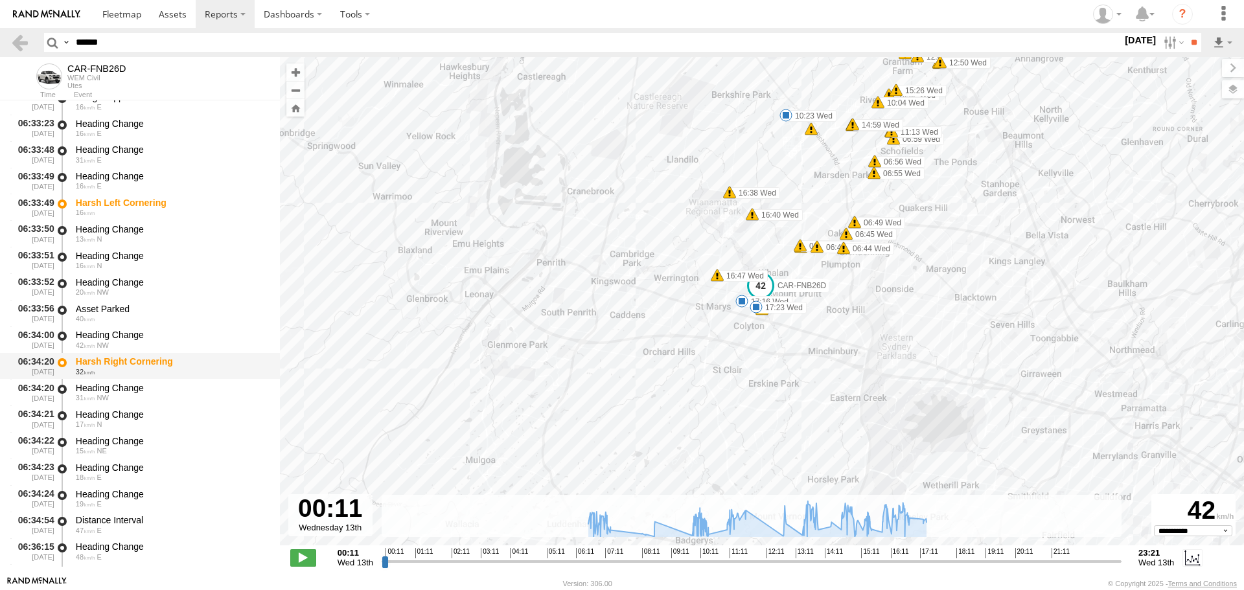
click at [113, 369] on div "32" at bounding box center [172, 372] width 192 height 8
click at [113, 420] on div "Heading Change" at bounding box center [172, 415] width 192 height 12
click at [118, 485] on div "06:34:24 13/08/2025 Heading Change 19 E" at bounding box center [140, 498] width 280 height 27
click at [126, 511] on div "06:34:24 13/08/2025 Heading Change 19 E" at bounding box center [140, 498] width 280 height 27
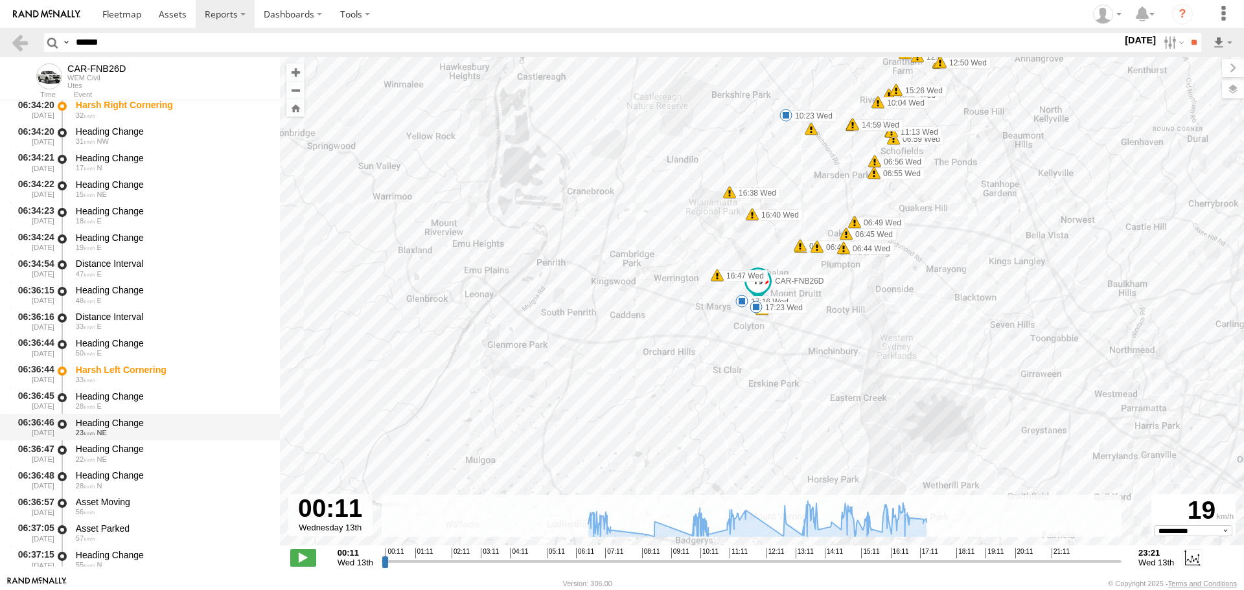
scroll to position [907, 0]
click at [142, 436] on div "Heading Change 23 NE" at bounding box center [172, 425] width 196 height 24
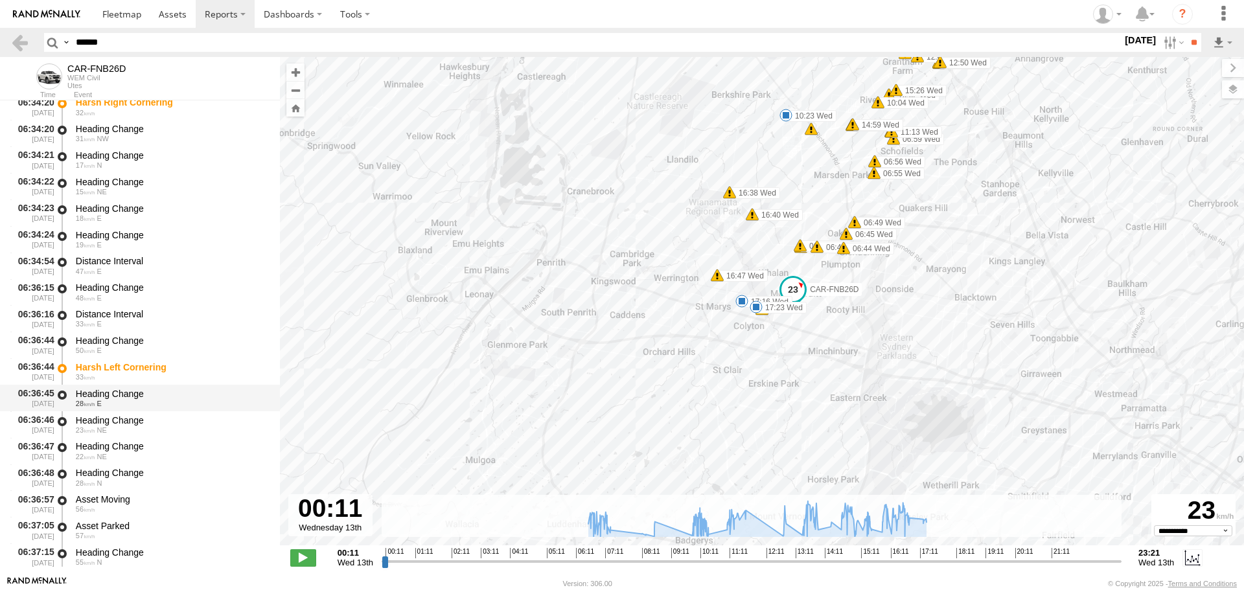
drag, startPoint x: 142, startPoint y: 388, endPoint x: 145, endPoint y: 407, distance: 19.1
click at [142, 389] on div "Heading Change" at bounding box center [172, 394] width 192 height 12
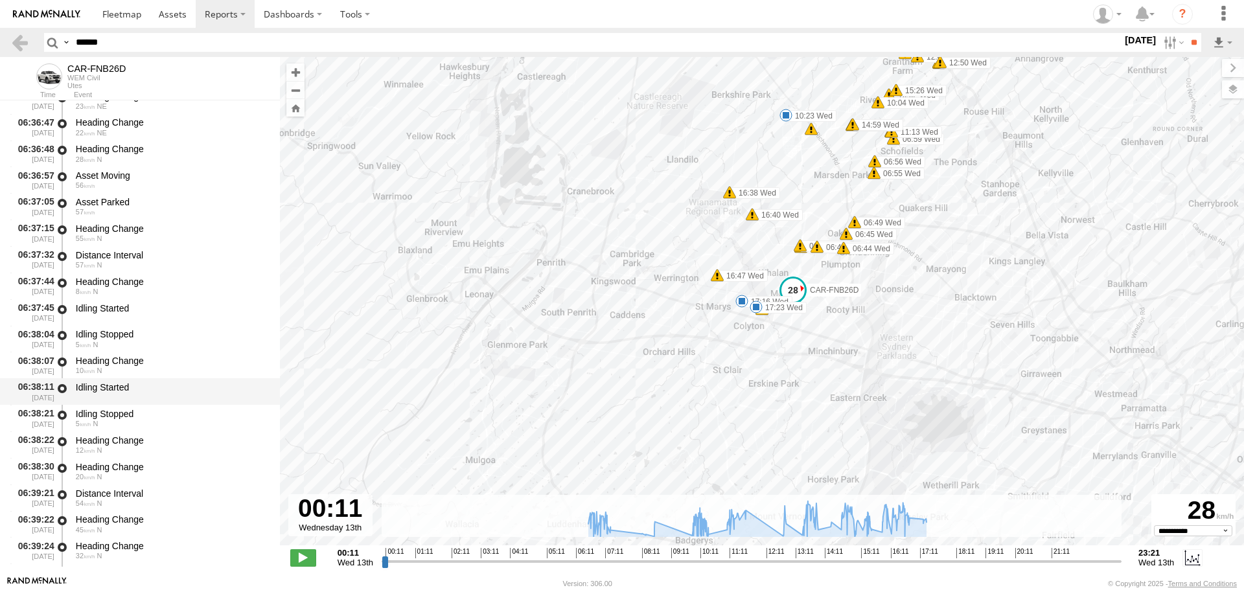
click at [128, 382] on div "Idling Started" at bounding box center [172, 388] width 192 height 12
click at [135, 458] on div "06:38:30 13/08/2025 Heading Change 20 N" at bounding box center [140, 471] width 280 height 27
click at [128, 506] on div "54 N" at bounding box center [172, 504] width 192 height 8
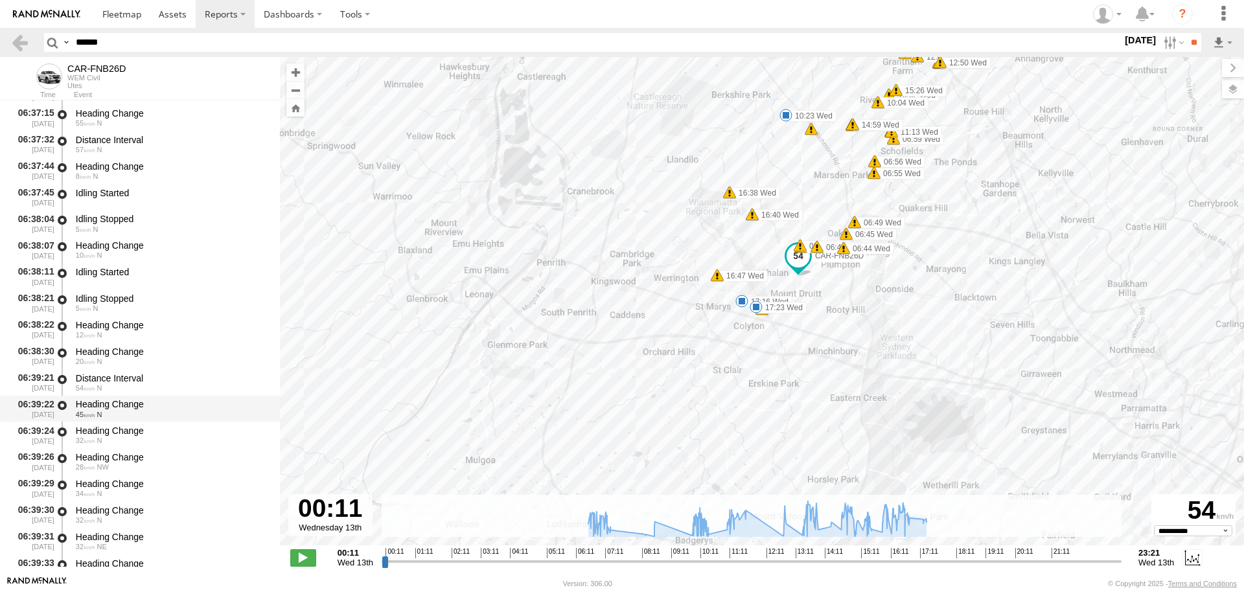
scroll to position [1555, 0]
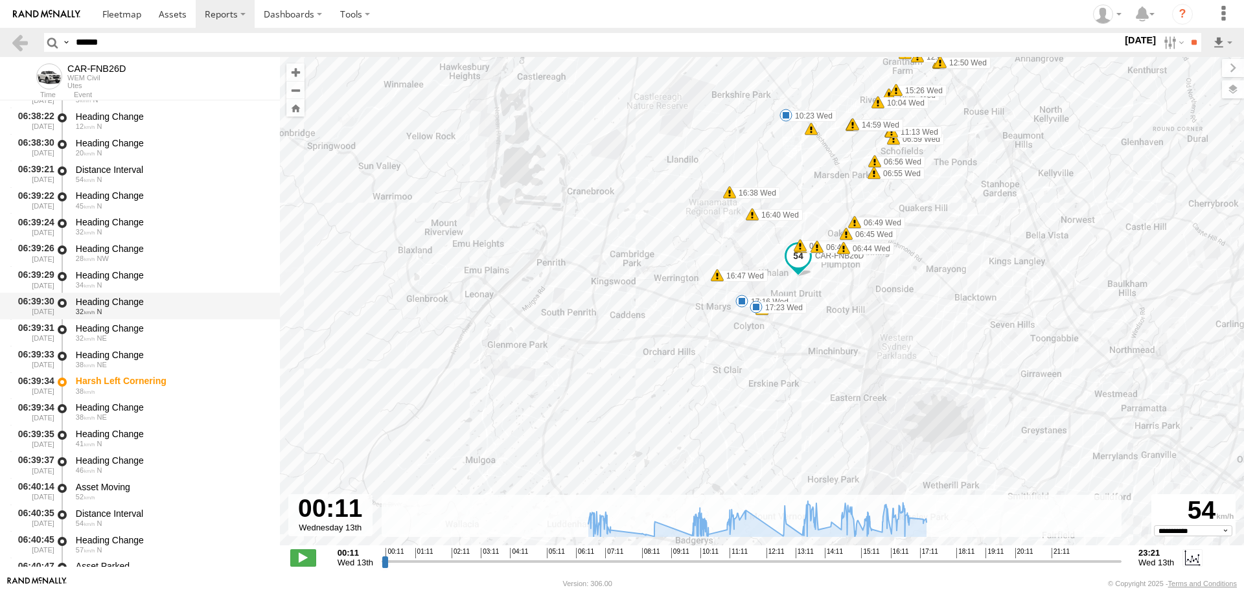
click at [136, 310] on div "32 N" at bounding box center [172, 312] width 192 height 8
click at [126, 365] on div "38 NE" at bounding box center [172, 365] width 192 height 8
click at [128, 389] on div "38" at bounding box center [172, 392] width 192 height 8
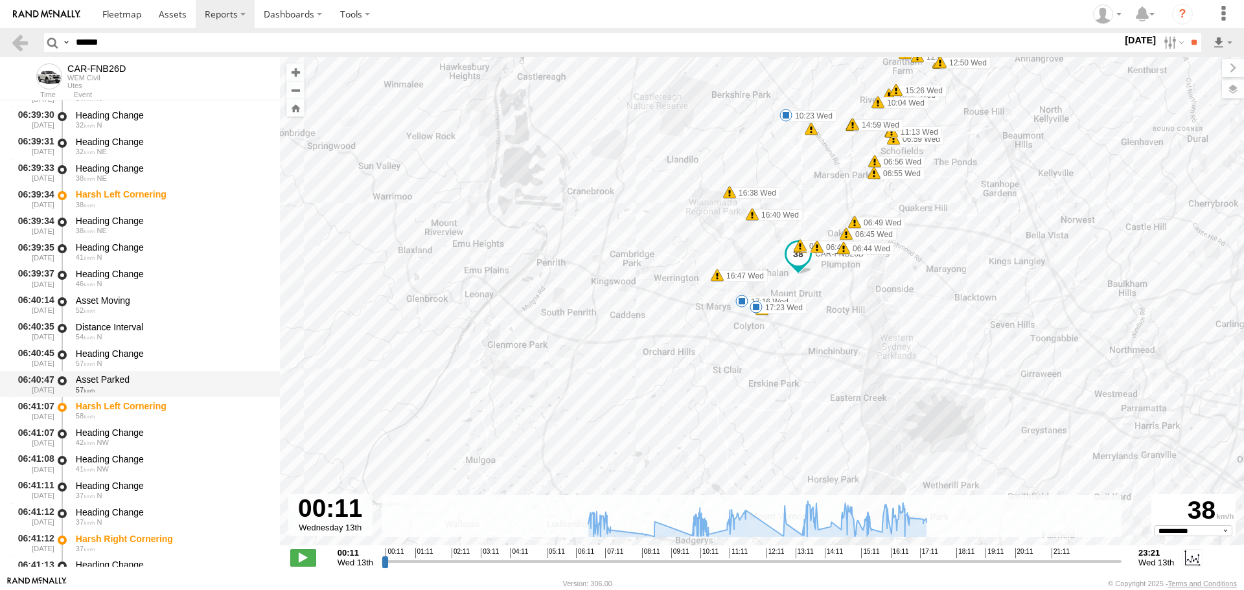
scroll to position [1750, 0]
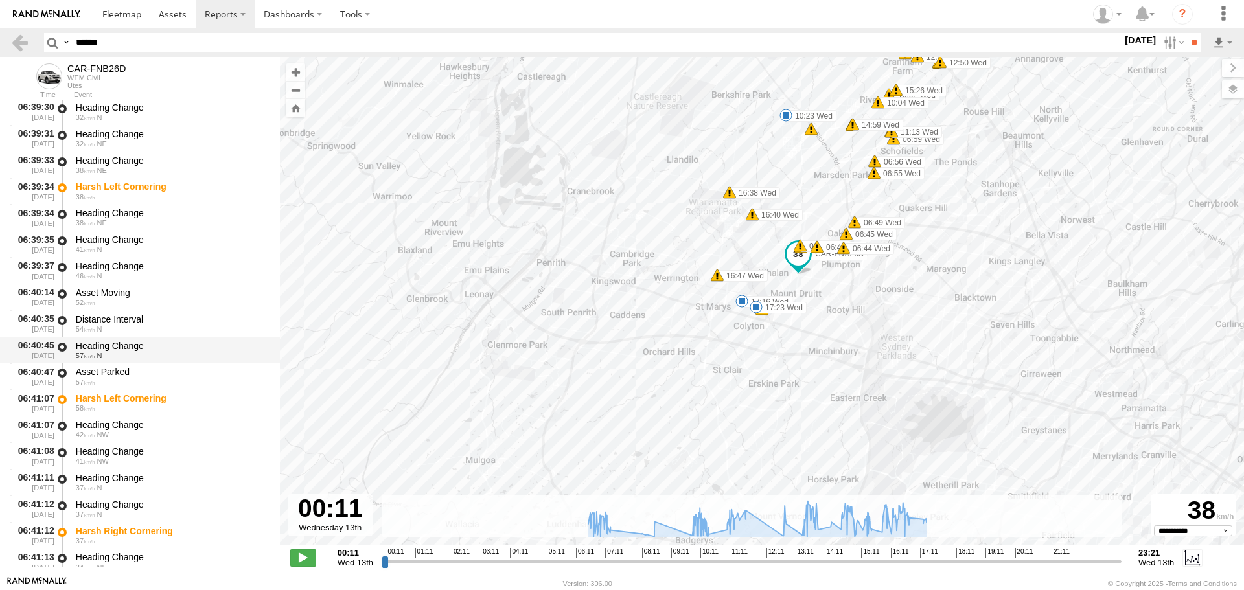
click at [116, 353] on div "57 N" at bounding box center [172, 356] width 192 height 8
click at [119, 396] on div "Harsh Left Cornering" at bounding box center [172, 399] width 192 height 12
click at [120, 375] on div "Asset Parked" at bounding box center [172, 372] width 192 height 12
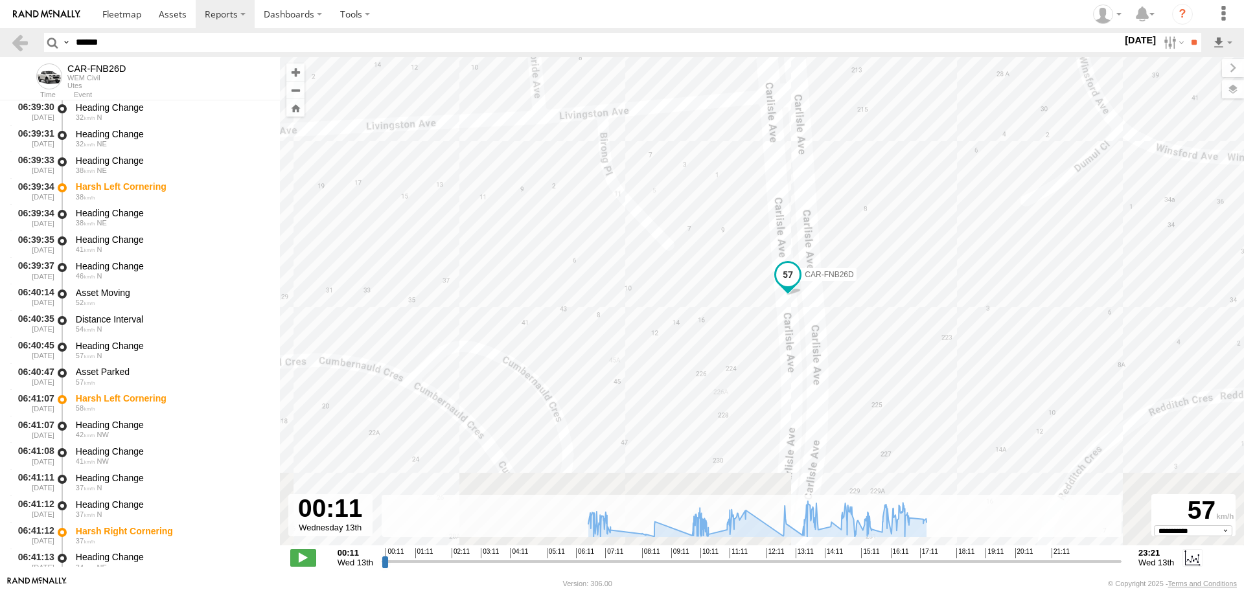
drag, startPoint x: 716, startPoint y: 398, endPoint x: 723, endPoint y: 237, distance: 160.9
click at [731, 234] on div "CAR-FNB26D 06:41 Wed 06:41 Wed 06:42 Wed 06:44 Wed 06:45 Wed 06:49 Wed 06:55 We…" at bounding box center [762, 308] width 964 height 502
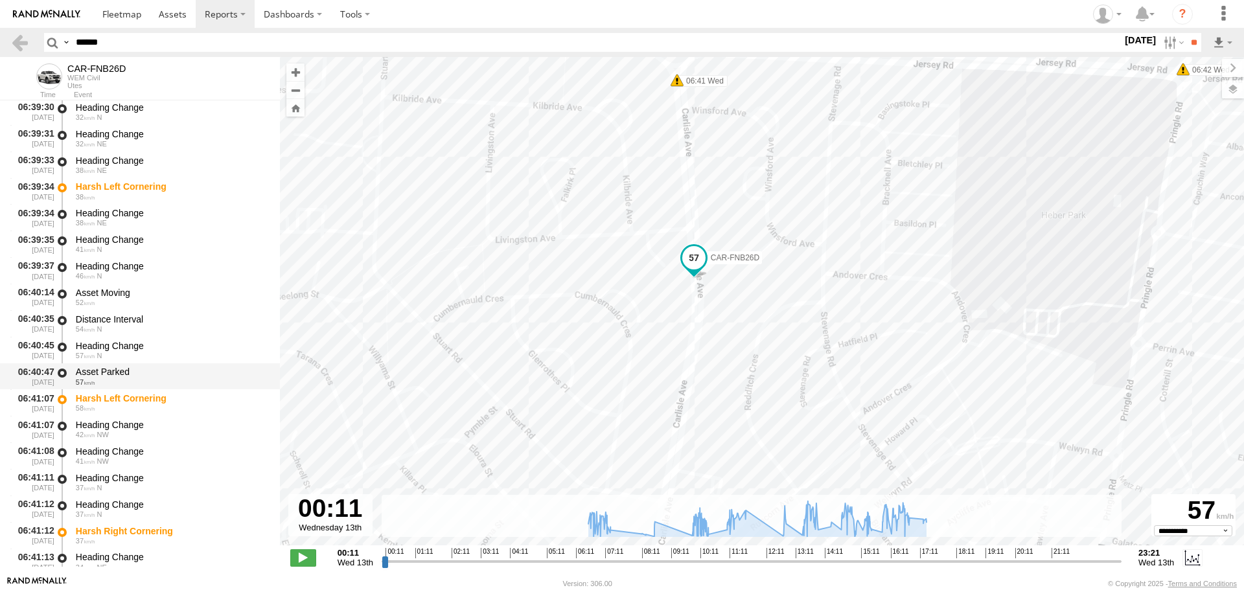
click at [188, 382] on div "57" at bounding box center [172, 383] width 192 height 8
click at [171, 405] on div "58" at bounding box center [172, 408] width 192 height 8
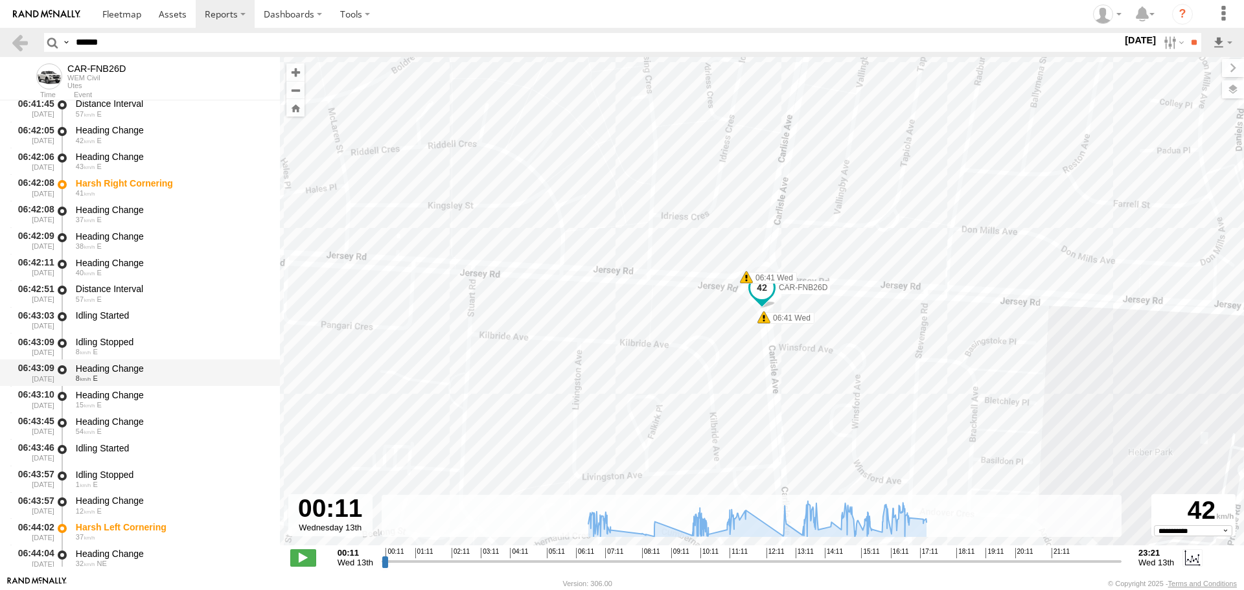
scroll to position [2399, 0]
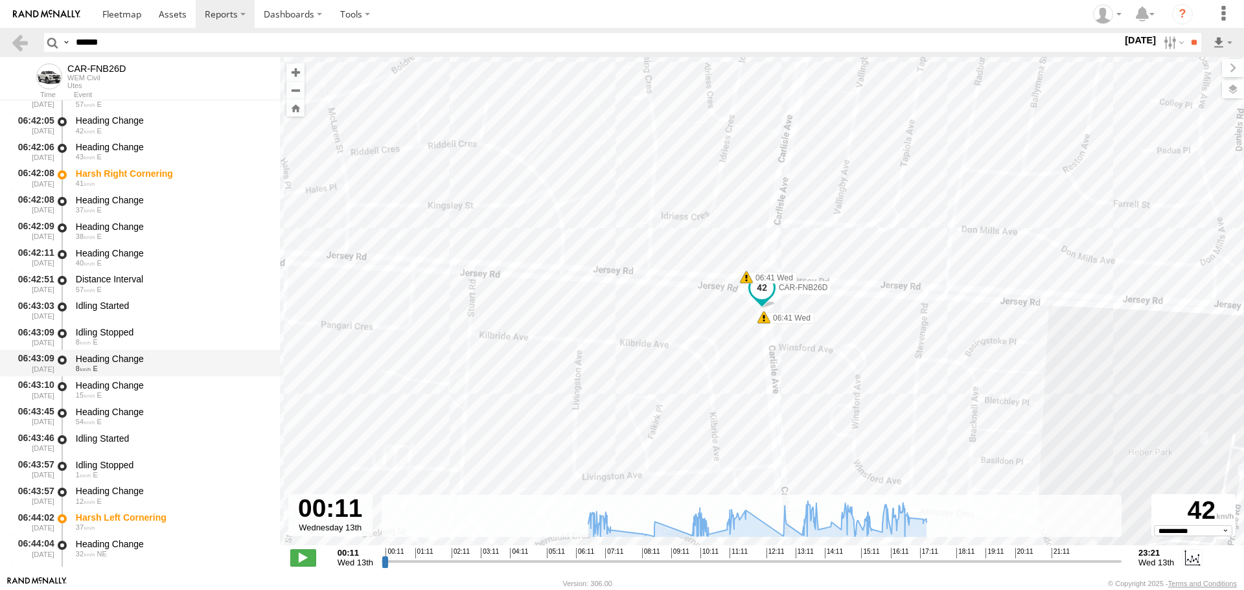
click at [165, 365] on div "8 E" at bounding box center [172, 369] width 192 height 8
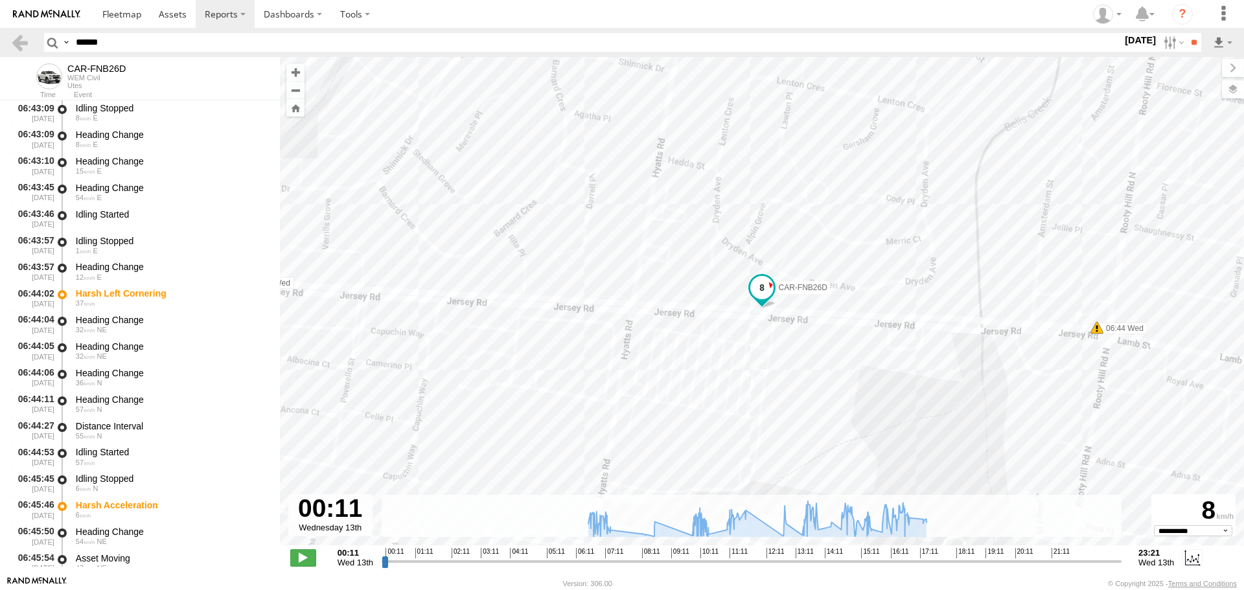
scroll to position [2788, 0]
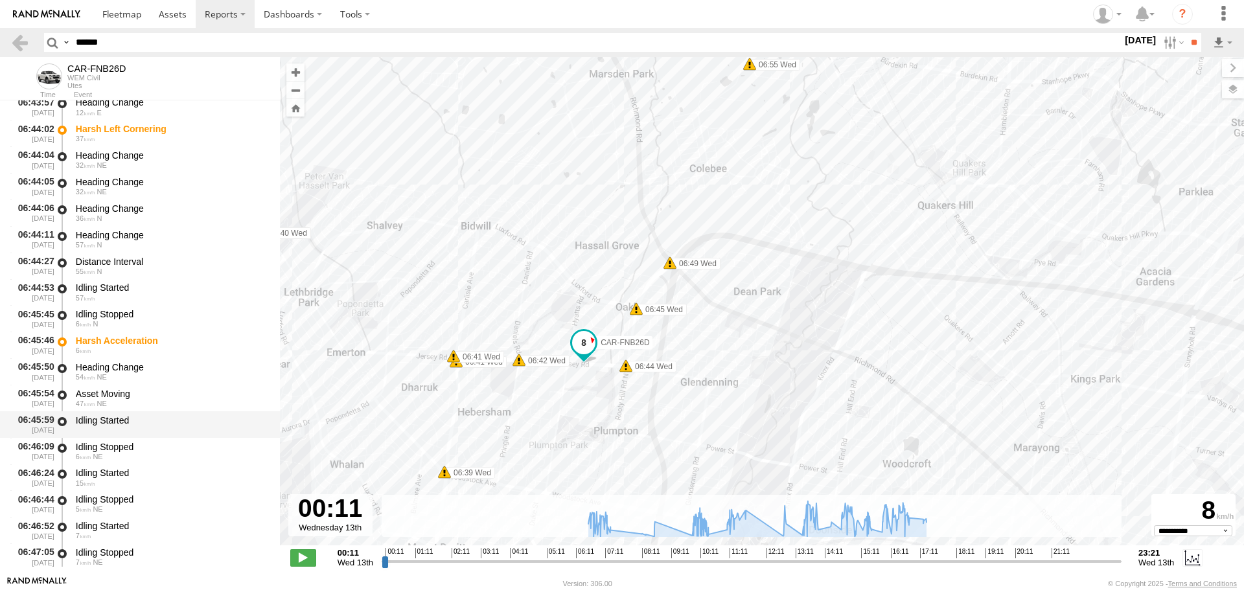
click at [183, 419] on div "Idling Started" at bounding box center [172, 421] width 192 height 12
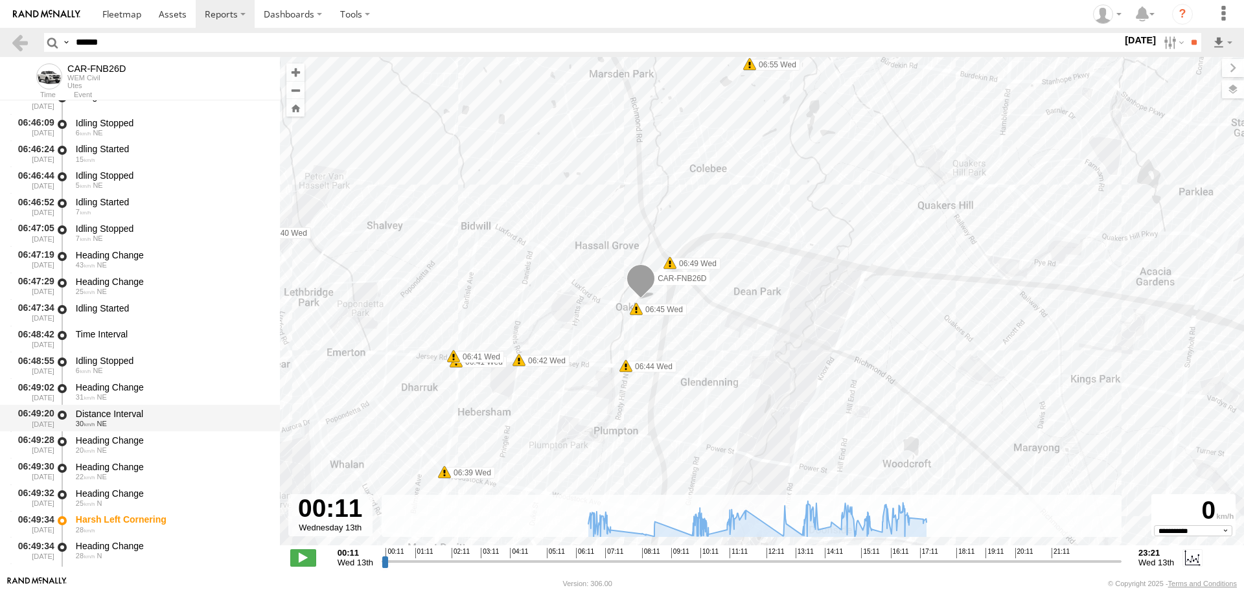
click at [152, 406] on div "Distance Interval 30 NE" at bounding box center [172, 418] width 196 height 24
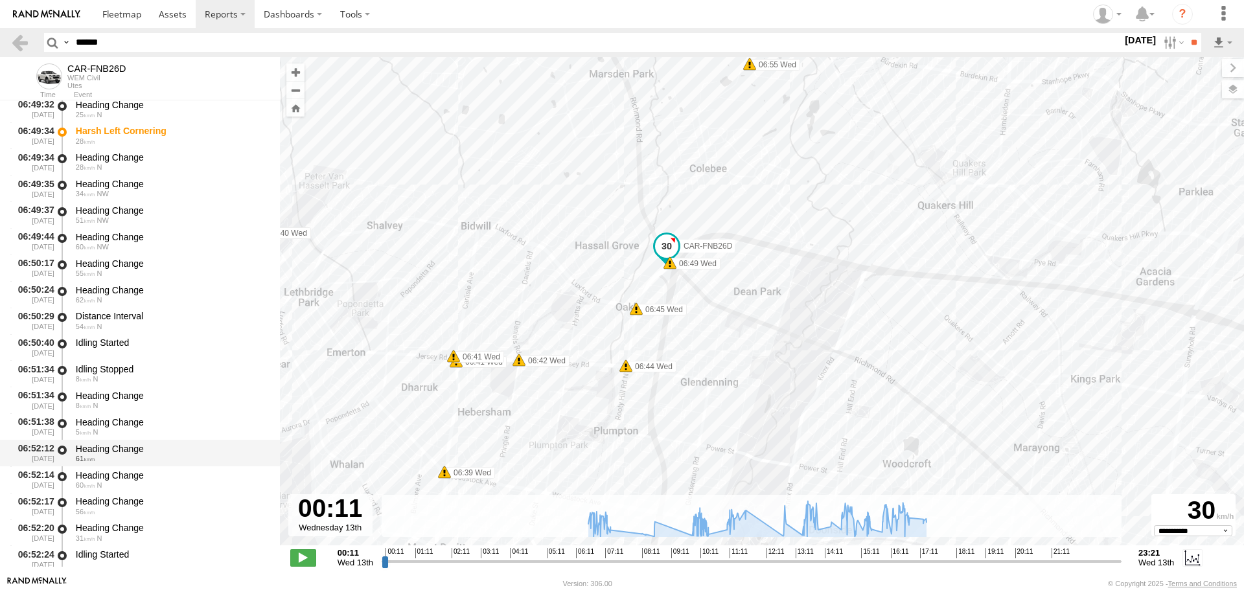
click at [152, 451] on div "Heading Change" at bounding box center [172, 449] width 192 height 12
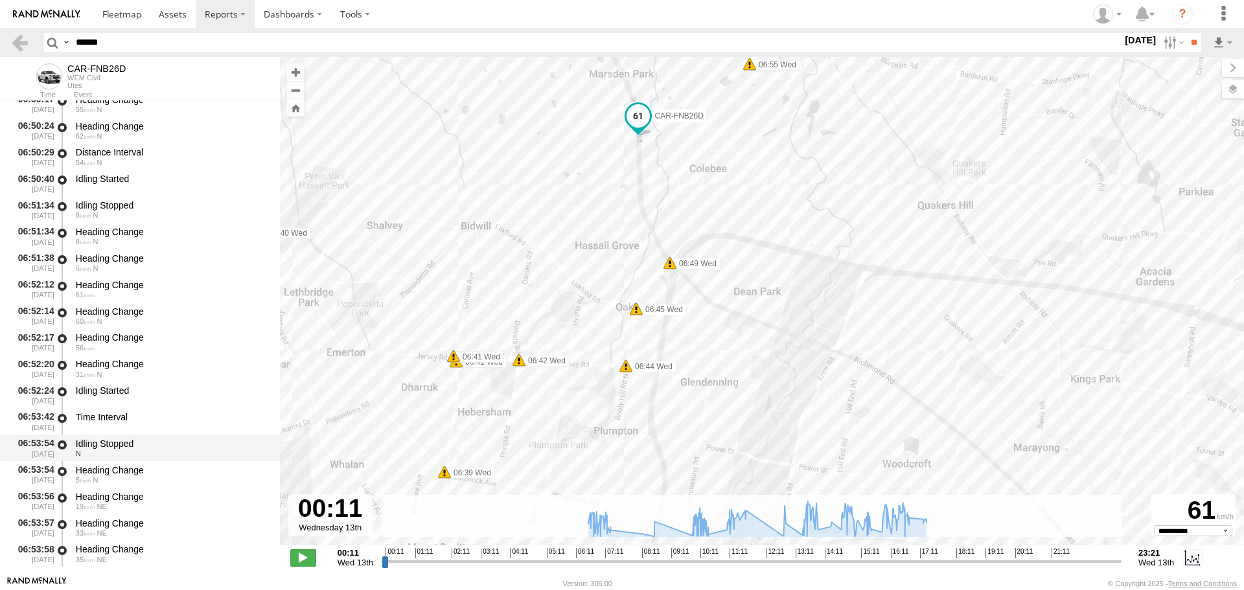
scroll to position [3696, 0]
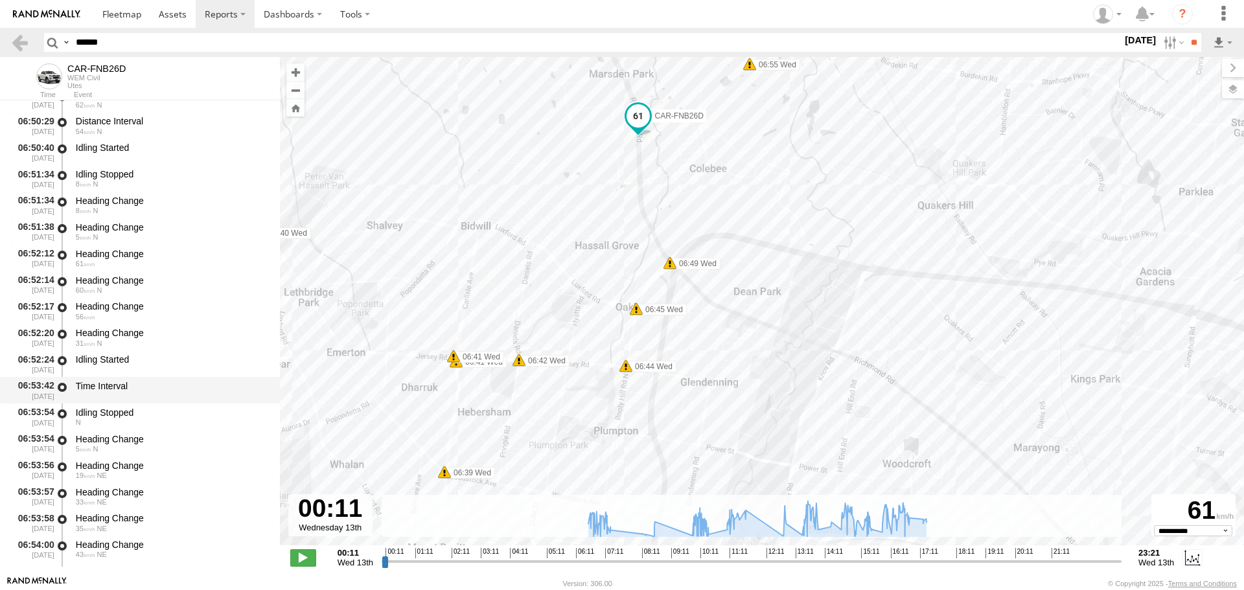
click at [151, 402] on div "Time Interval" at bounding box center [172, 391] width 196 height 24
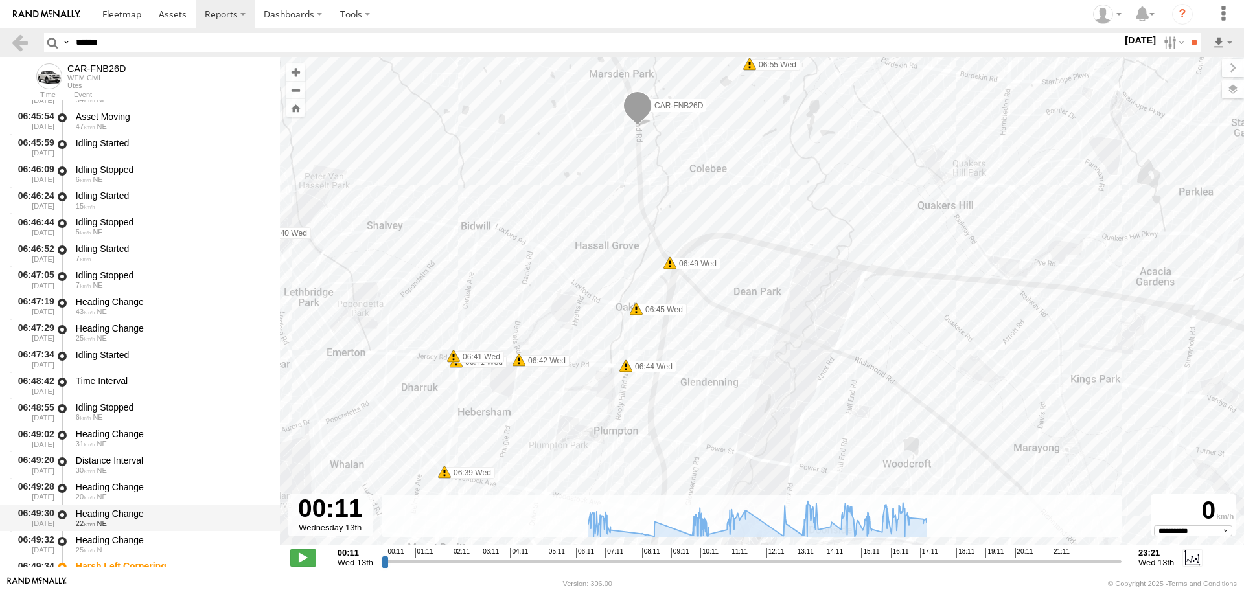
scroll to position [3306, 0]
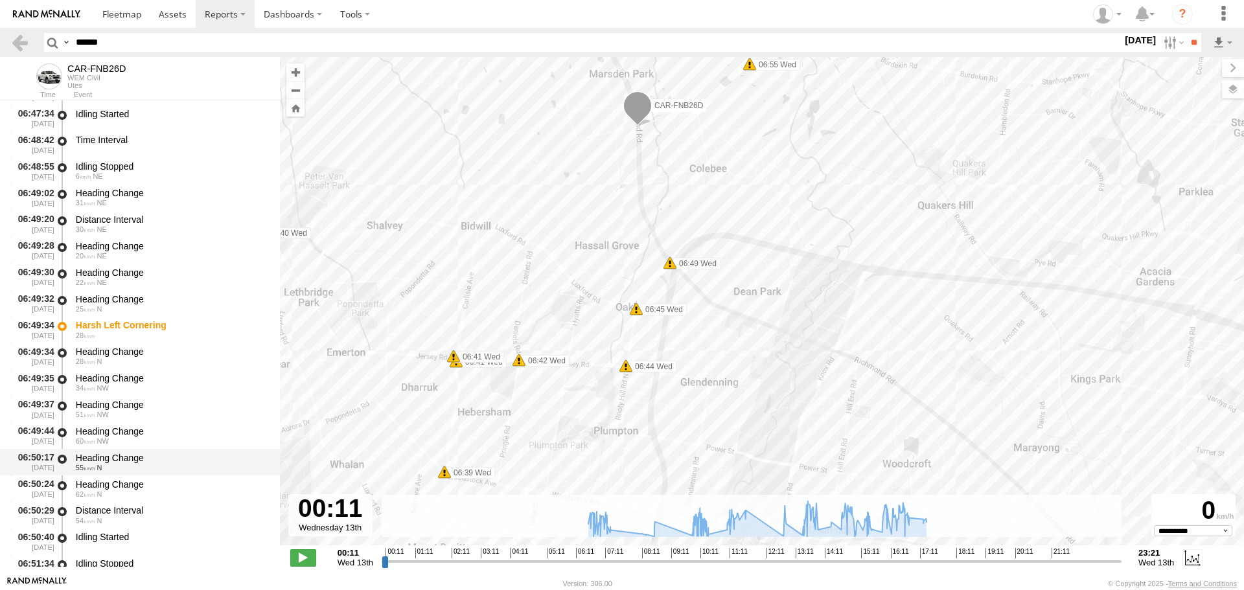
click at [114, 469] on div "55 N" at bounding box center [172, 468] width 192 height 8
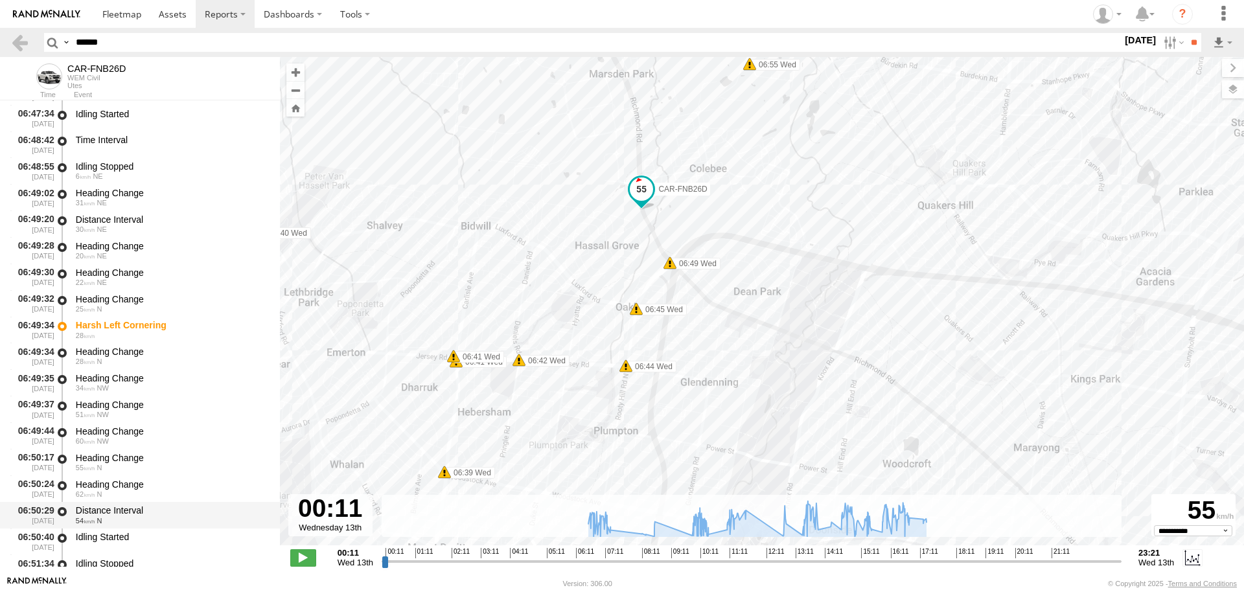
click at [103, 513] on div "Distance Interval" at bounding box center [172, 511] width 192 height 12
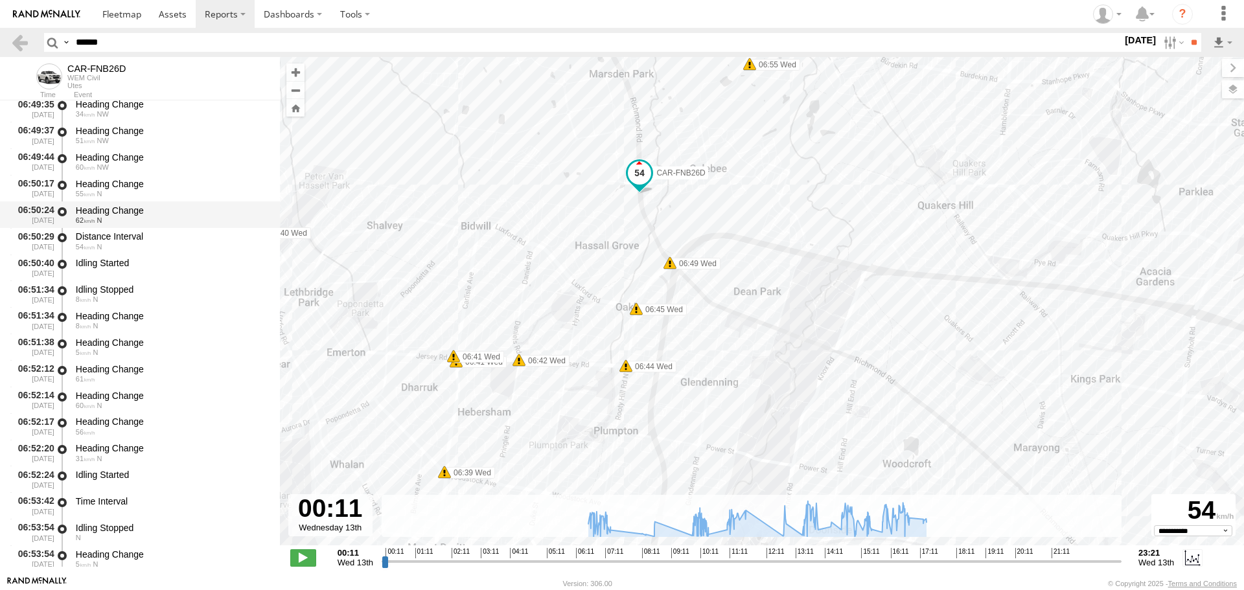
scroll to position [3696, 0]
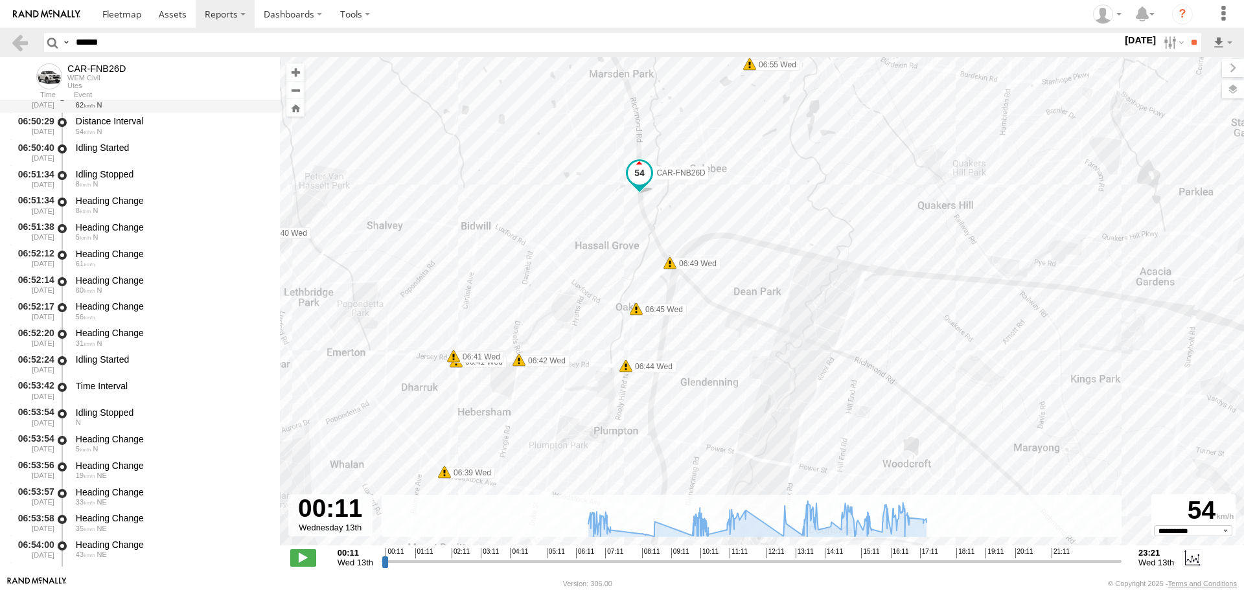
click at [115, 476] on div "19 NE" at bounding box center [172, 476] width 192 height 8
click at [119, 417] on div "Idling Stopped" at bounding box center [172, 413] width 192 height 12
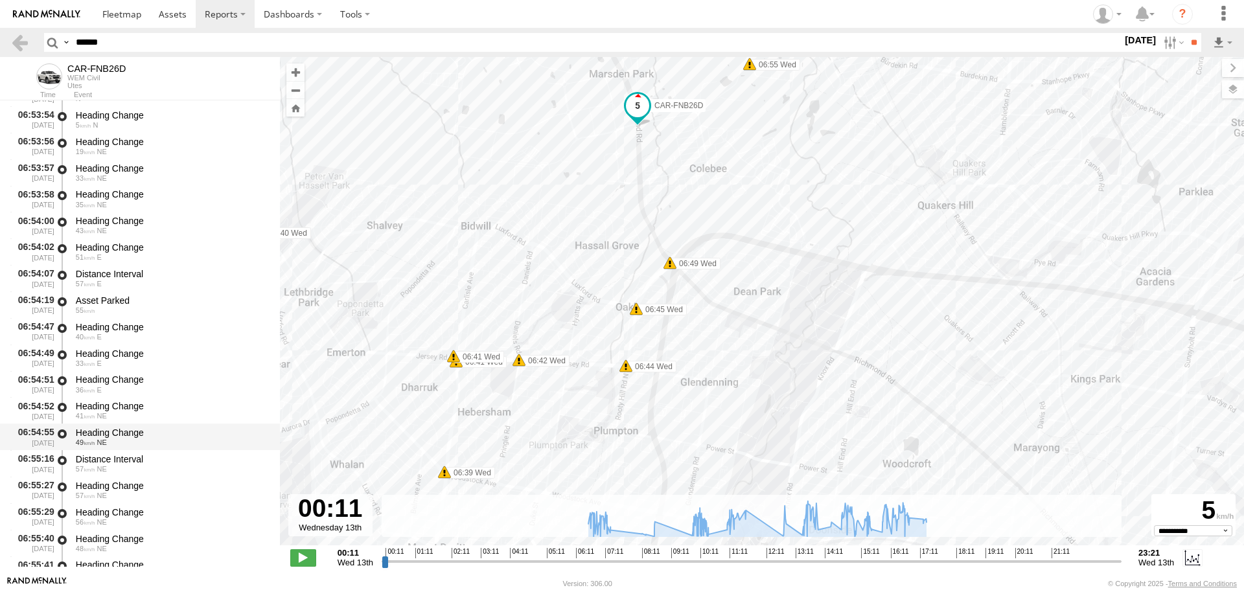
click at [117, 443] on div "49 NE" at bounding box center [172, 443] width 192 height 8
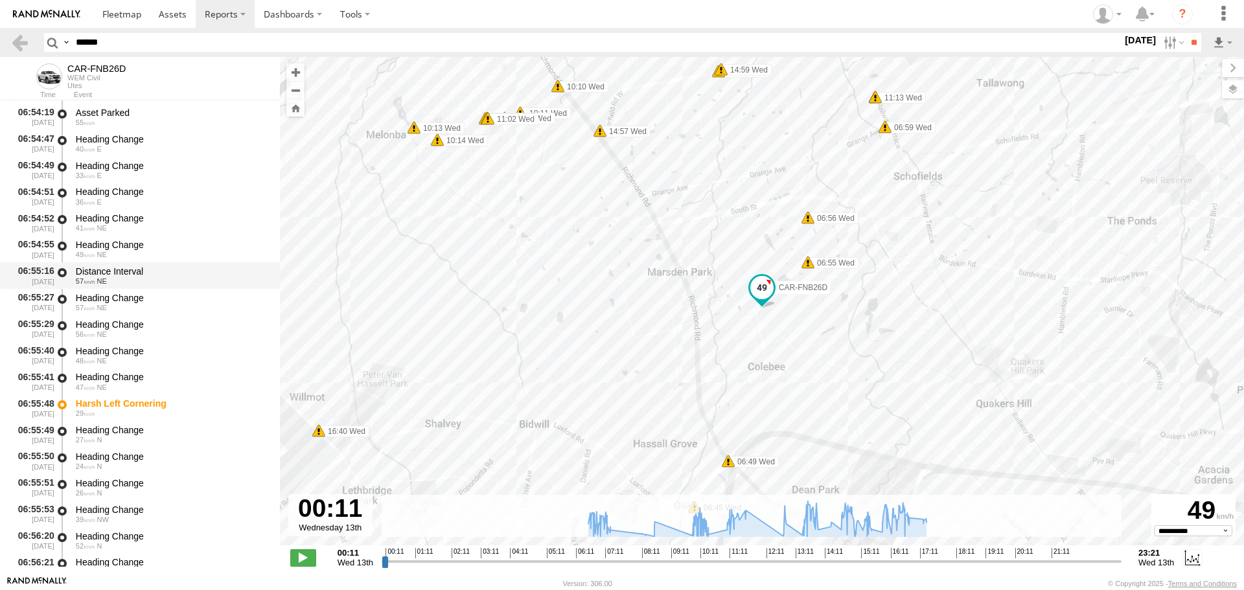
scroll to position [4214, 0]
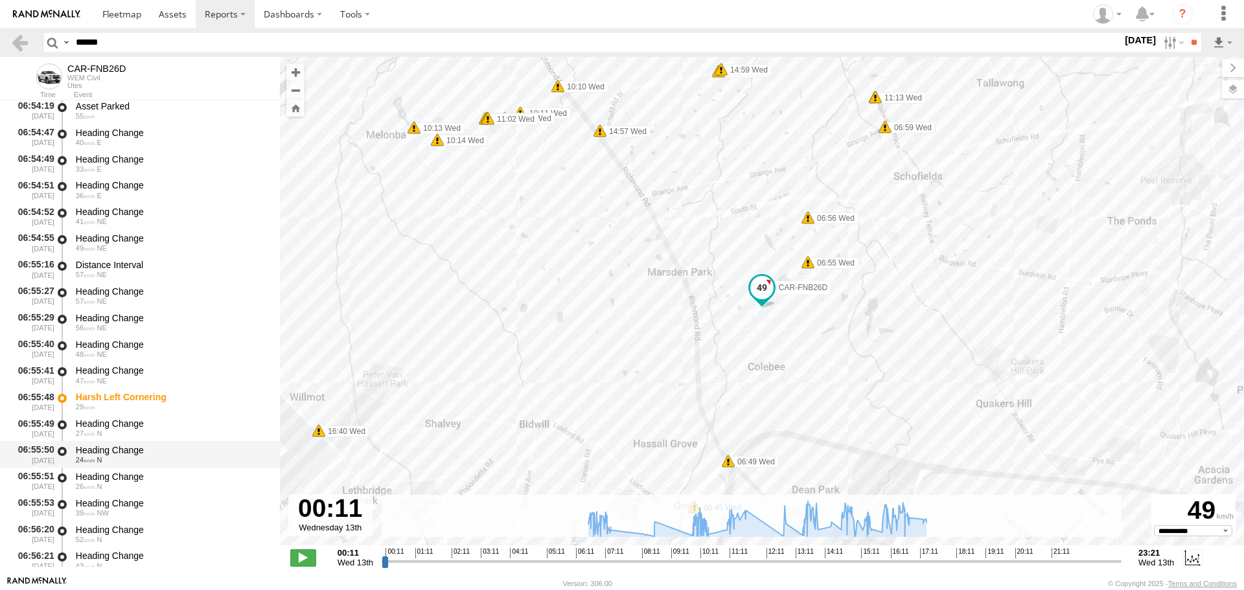
click at [112, 450] on div "Heading Change" at bounding box center [172, 451] width 192 height 12
click at [108, 524] on div "Heading Change" at bounding box center [172, 530] width 192 height 12
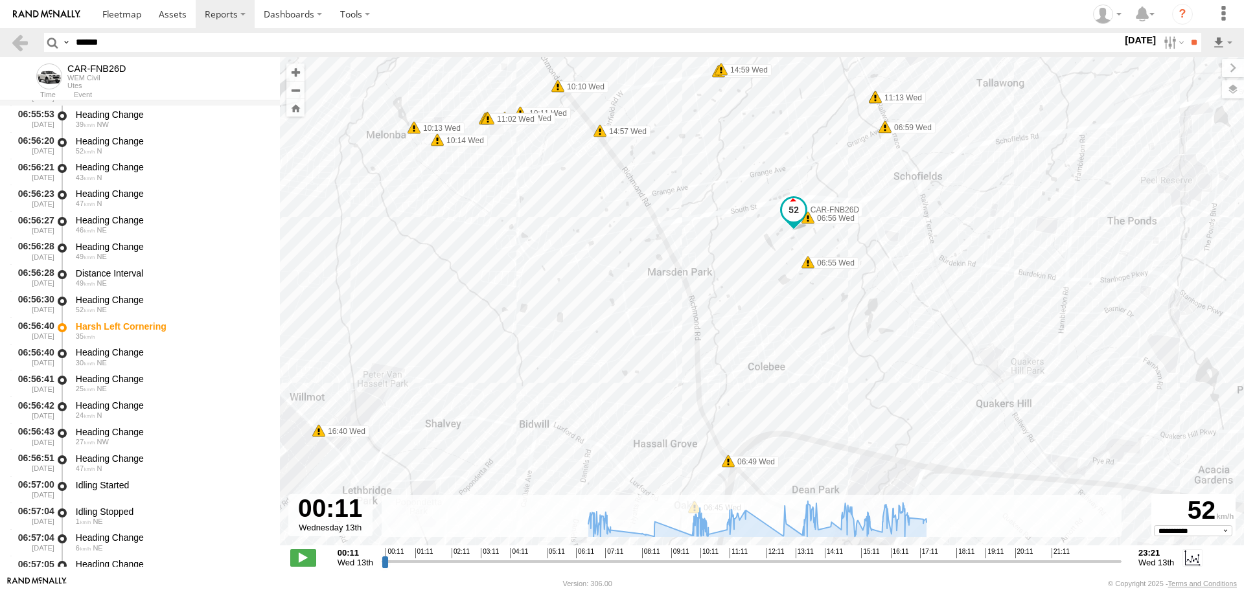
click at [124, 490] on div "Idling Started" at bounding box center [172, 486] width 192 height 12
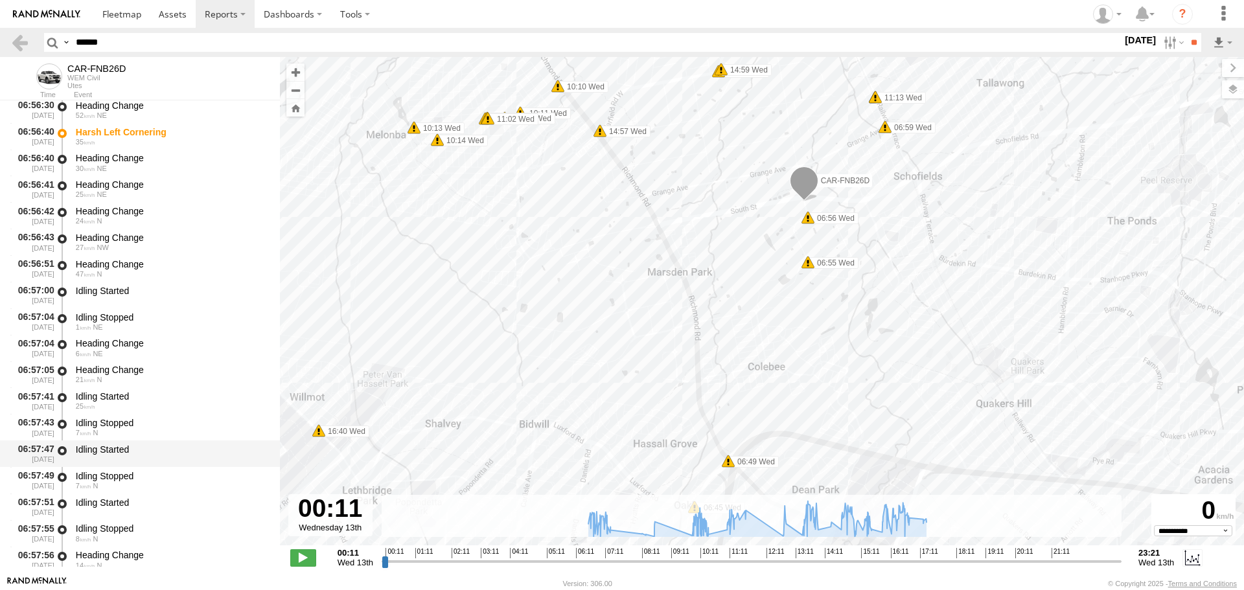
click at [123, 480] on div "Idling Stopped" at bounding box center [172, 477] width 192 height 12
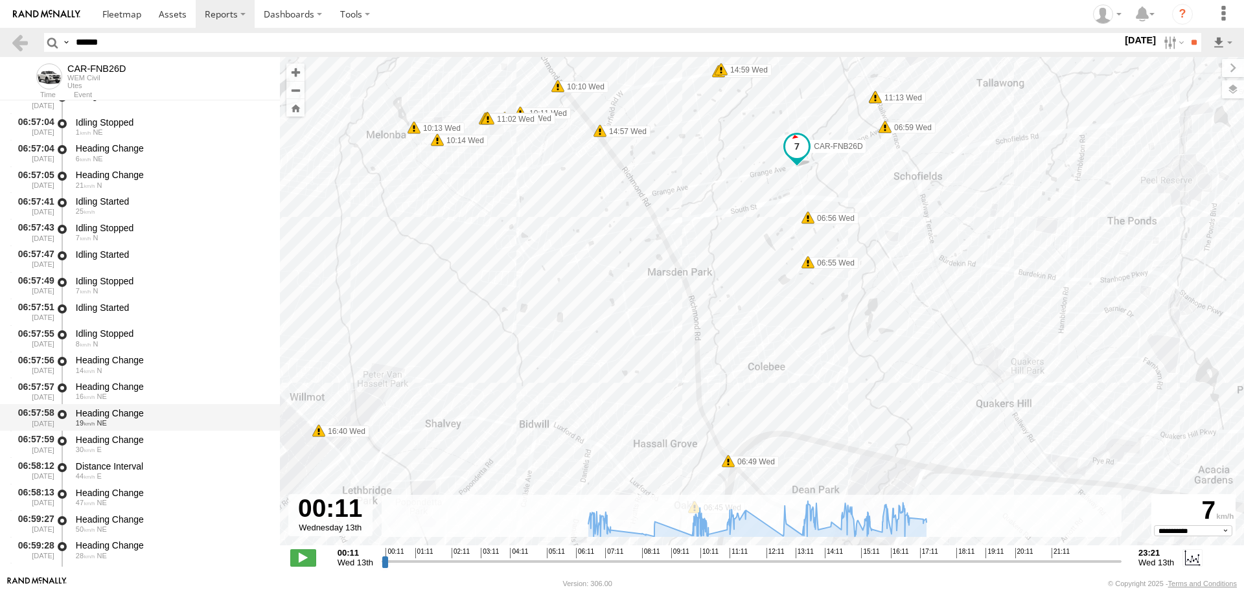
click at [122, 420] on div "19 NE" at bounding box center [172, 423] width 192 height 8
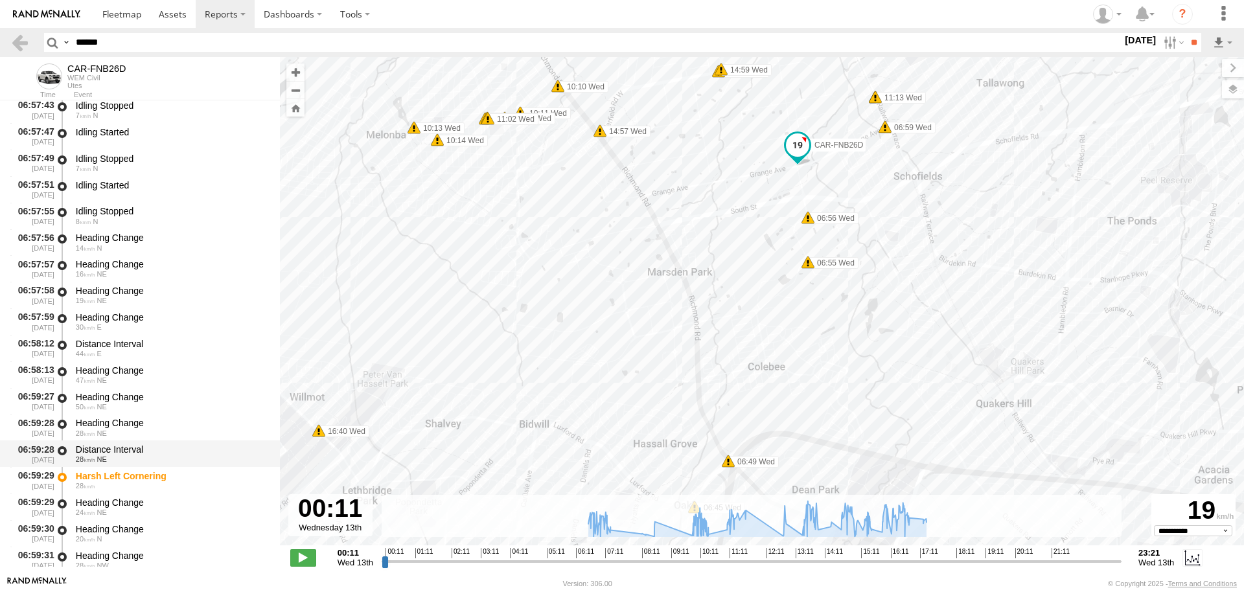
scroll to position [5122, 0]
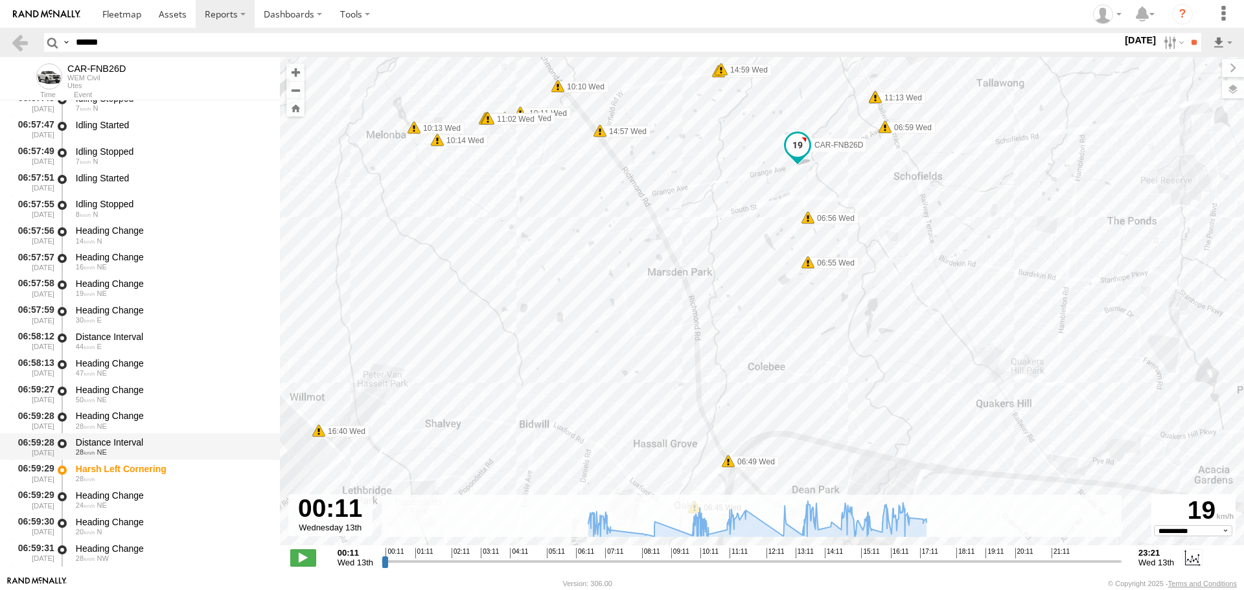
click at [121, 441] on div "Distance Interval" at bounding box center [172, 443] width 192 height 12
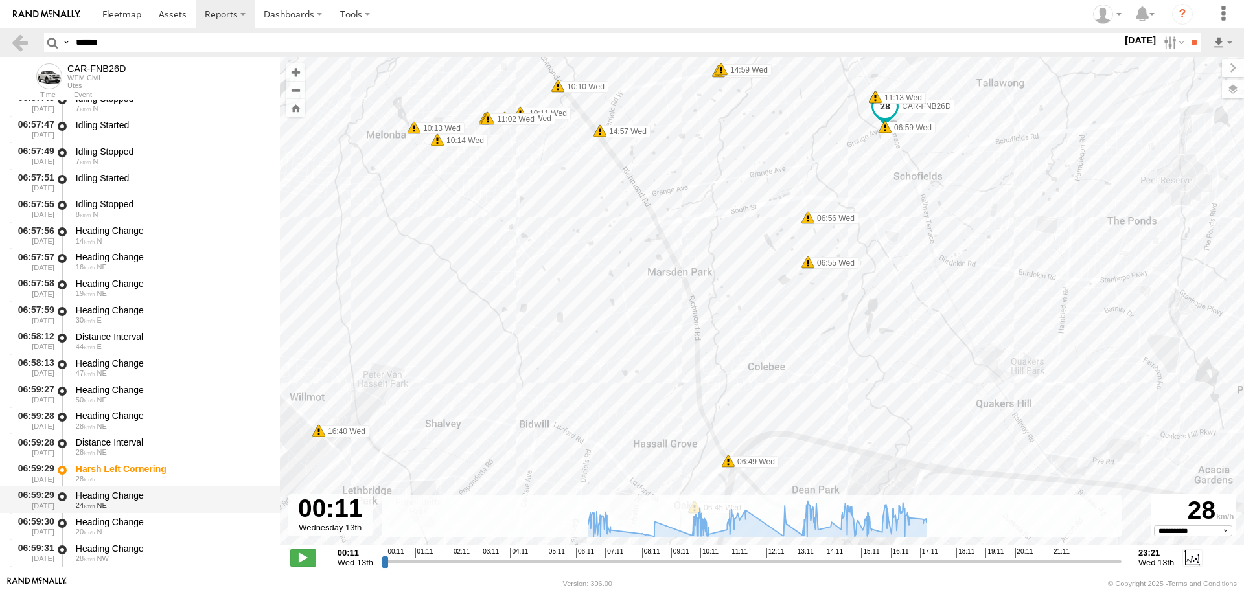
click at [103, 503] on span "NE" at bounding box center [102, 506] width 10 height 8
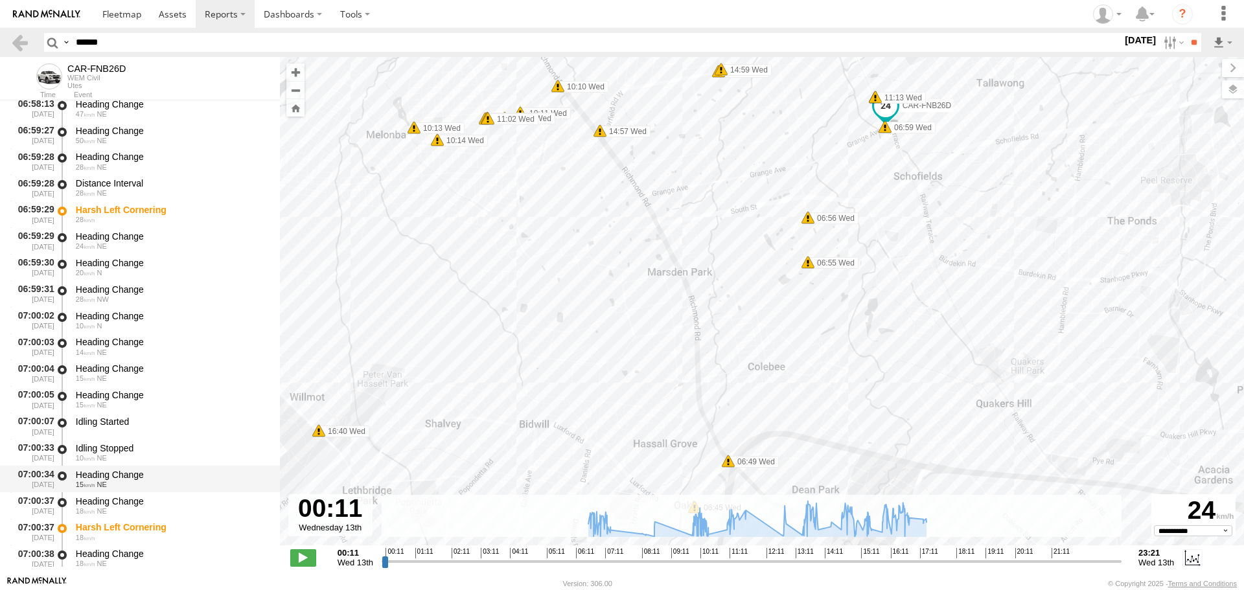
click at [113, 471] on div "Heading Change" at bounding box center [172, 475] width 192 height 12
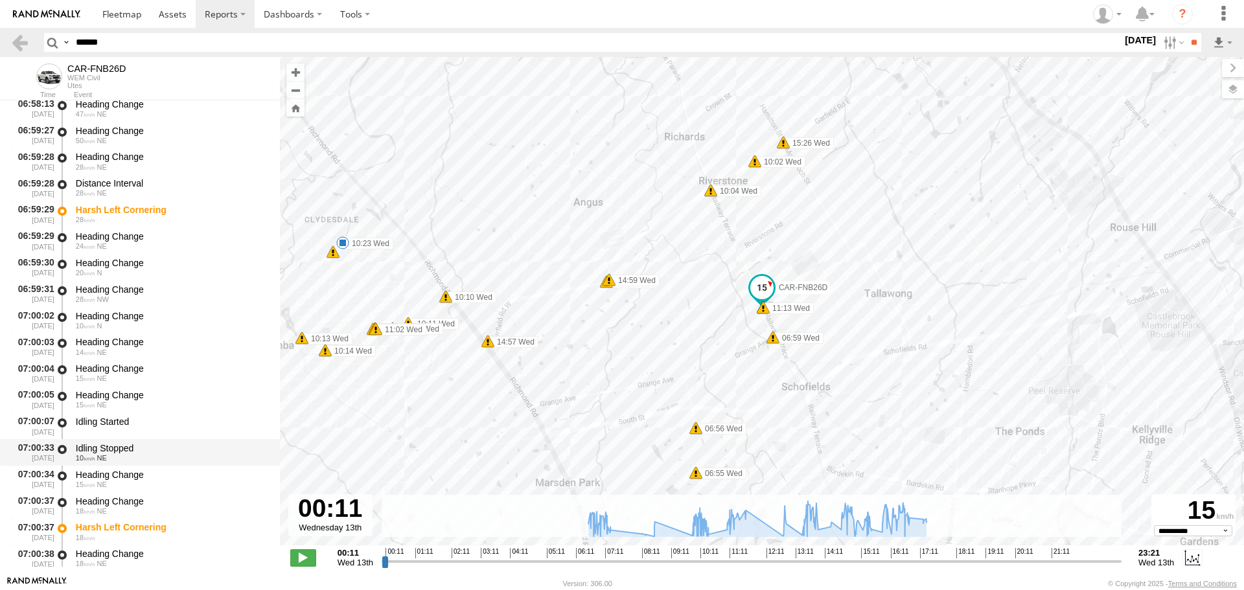
click at [120, 443] on div "Idling Stopped" at bounding box center [172, 449] width 192 height 12
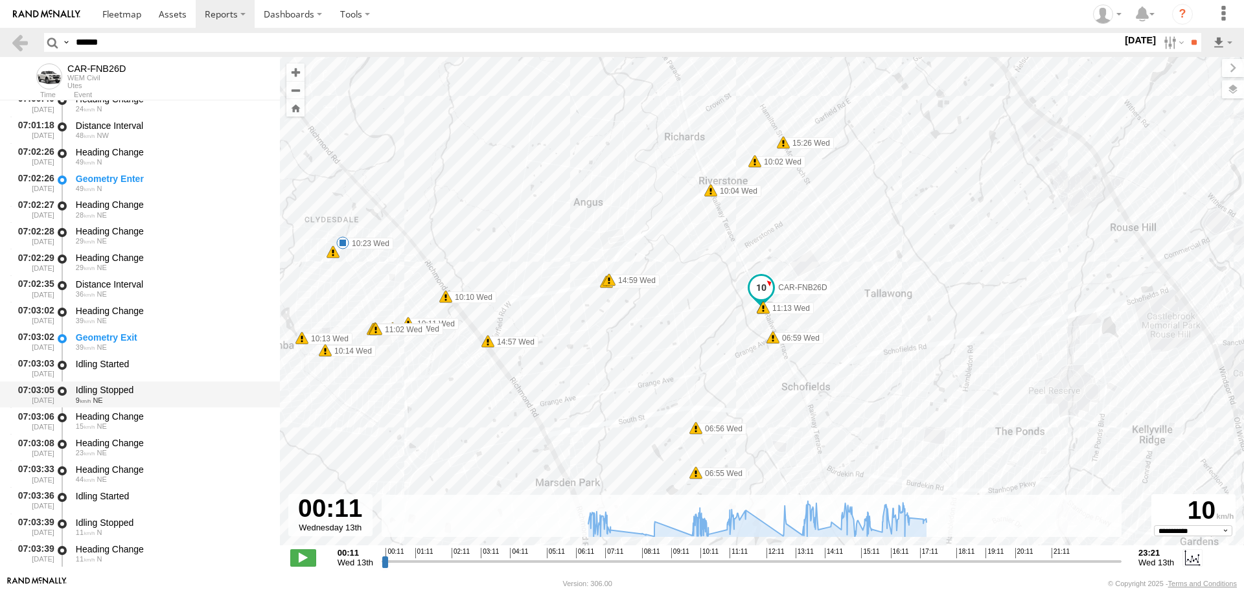
scroll to position [5900, 0]
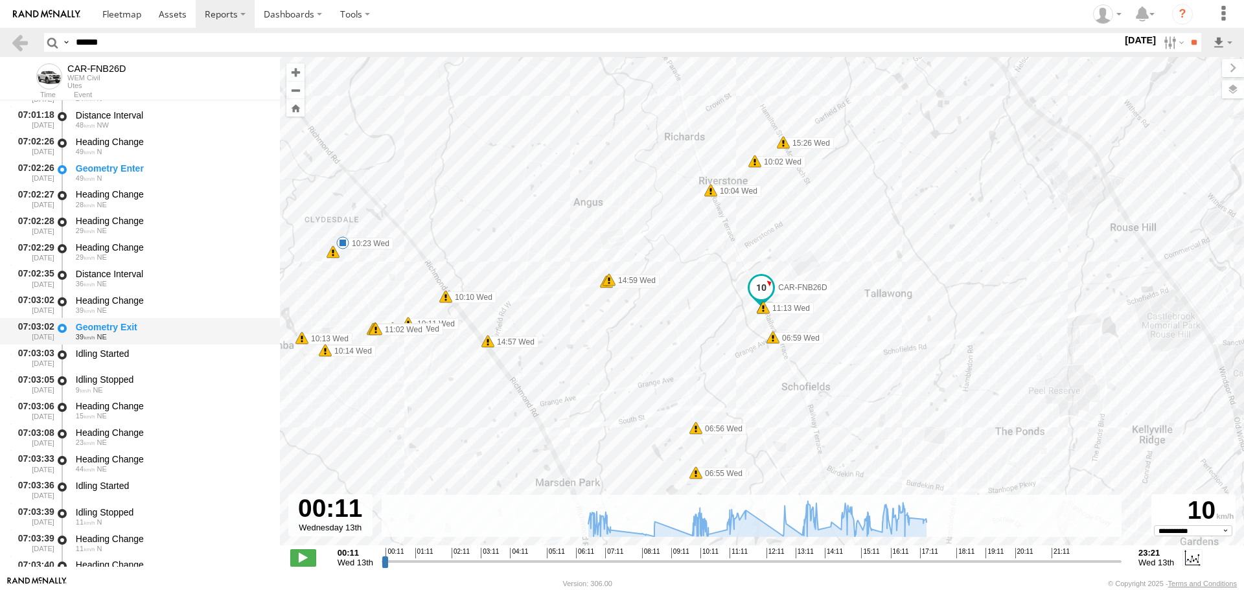
click at [119, 336] on div "39 NE" at bounding box center [172, 337] width 192 height 8
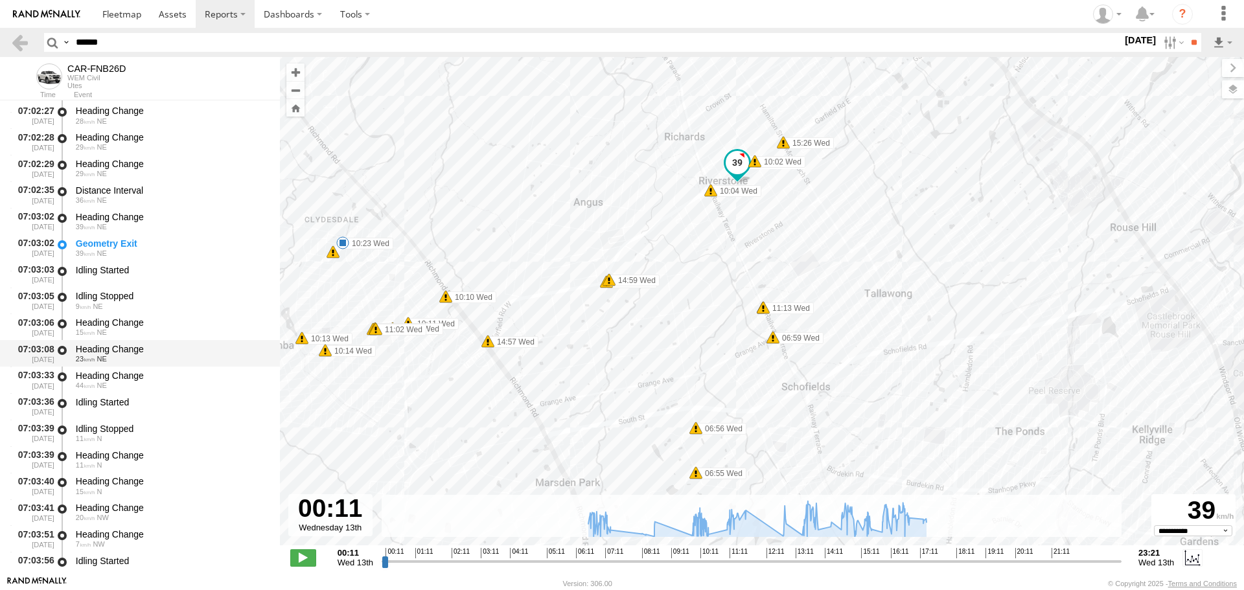
scroll to position [6094, 0]
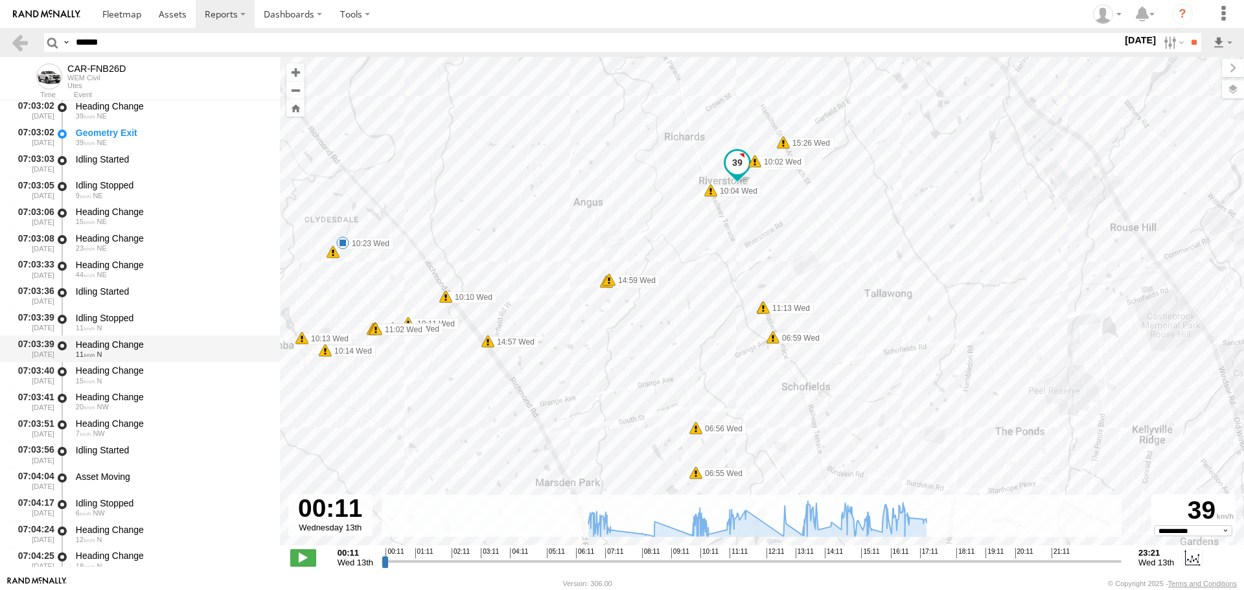
click at [117, 353] on div "11 N" at bounding box center [172, 355] width 192 height 8
click at [108, 419] on div "Heading Change 7 NW" at bounding box center [172, 428] width 196 height 24
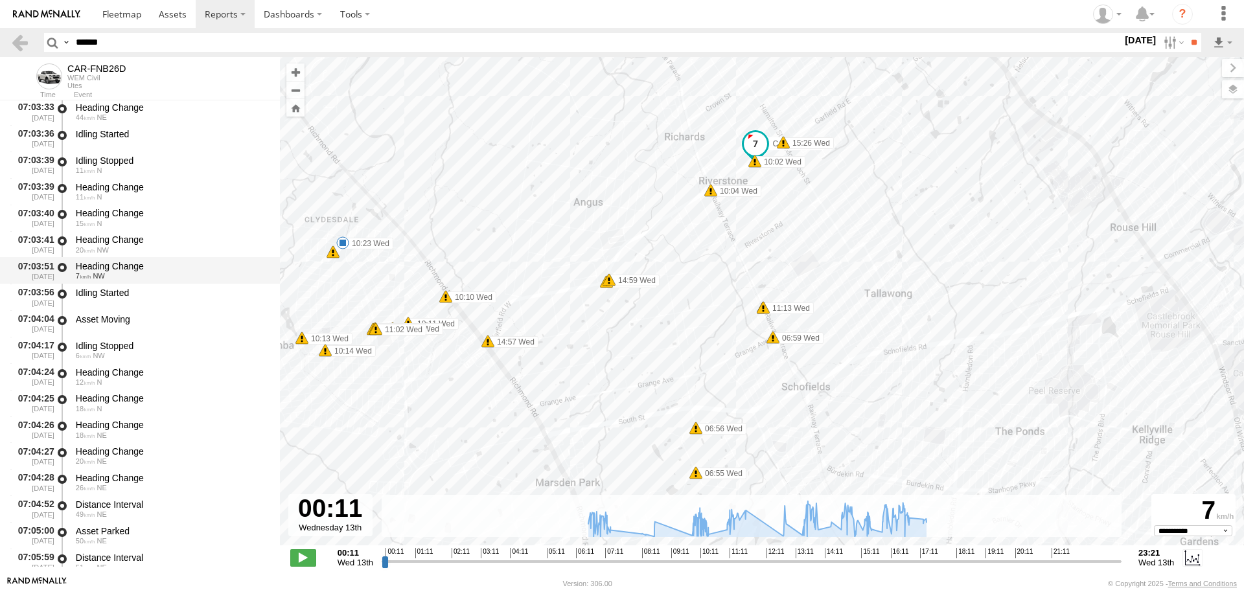
scroll to position [6289, 0]
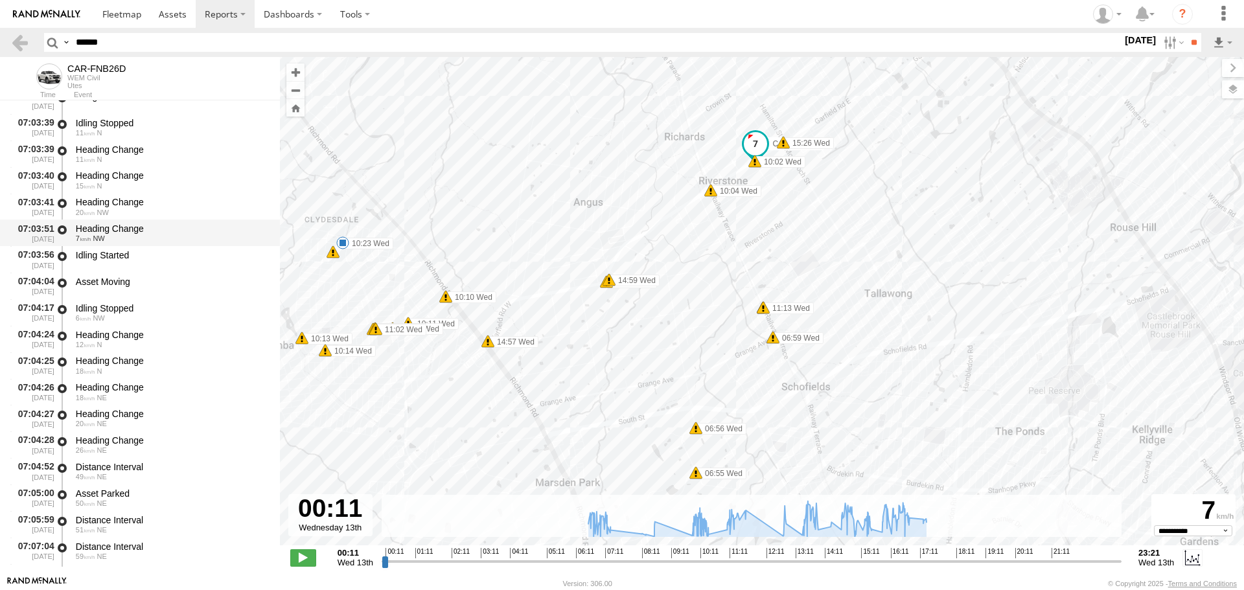
click at [109, 419] on div "Heading Change" at bounding box center [172, 414] width 192 height 12
click at [118, 283] on div "Asset Moving" at bounding box center [172, 282] width 192 height 12
click at [125, 283] on div "Asset Moving" at bounding box center [172, 282] width 192 height 12
click at [131, 256] on div "Idling Started" at bounding box center [172, 256] width 192 height 12
click at [132, 288] on div "Asset Moving" at bounding box center [172, 282] width 192 height 12
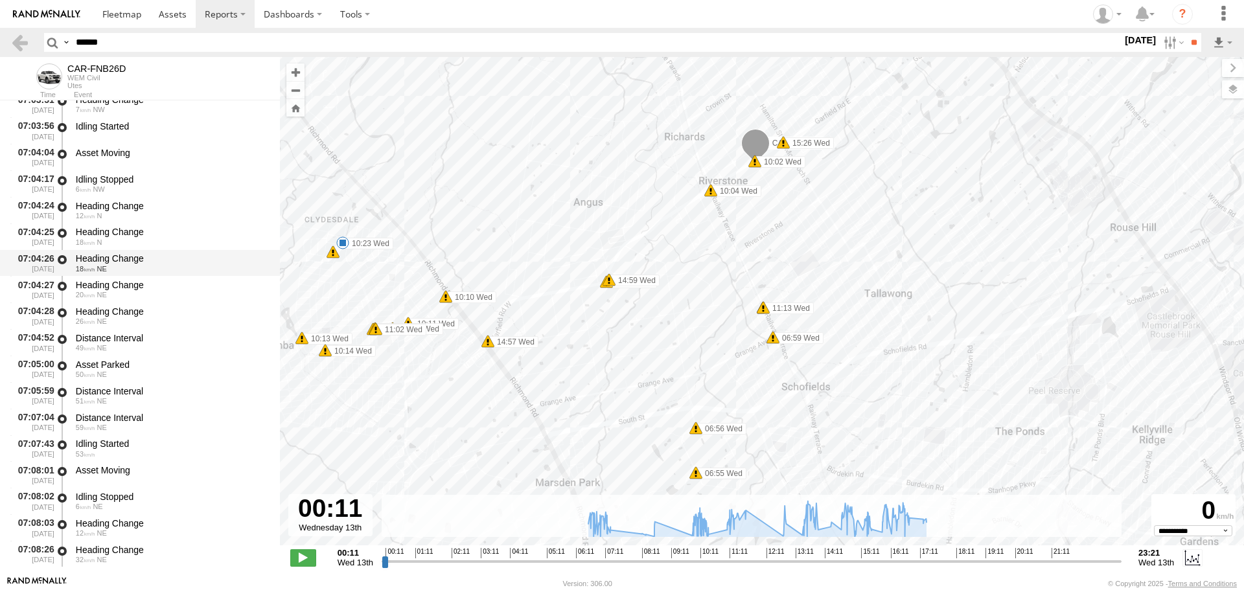
scroll to position [6419, 0]
click at [119, 414] on div "Distance Interval" at bounding box center [172, 418] width 192 height 12
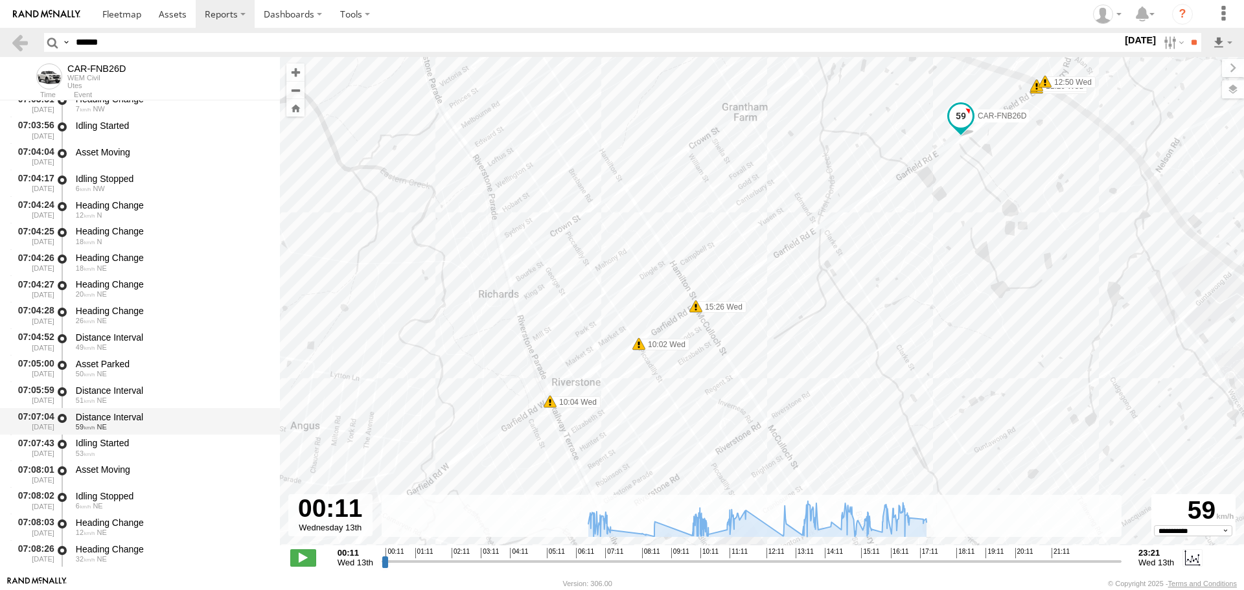
click at [173, 412] on div "Distance Interval" at bounding box center [172, 418] width 192 height 12
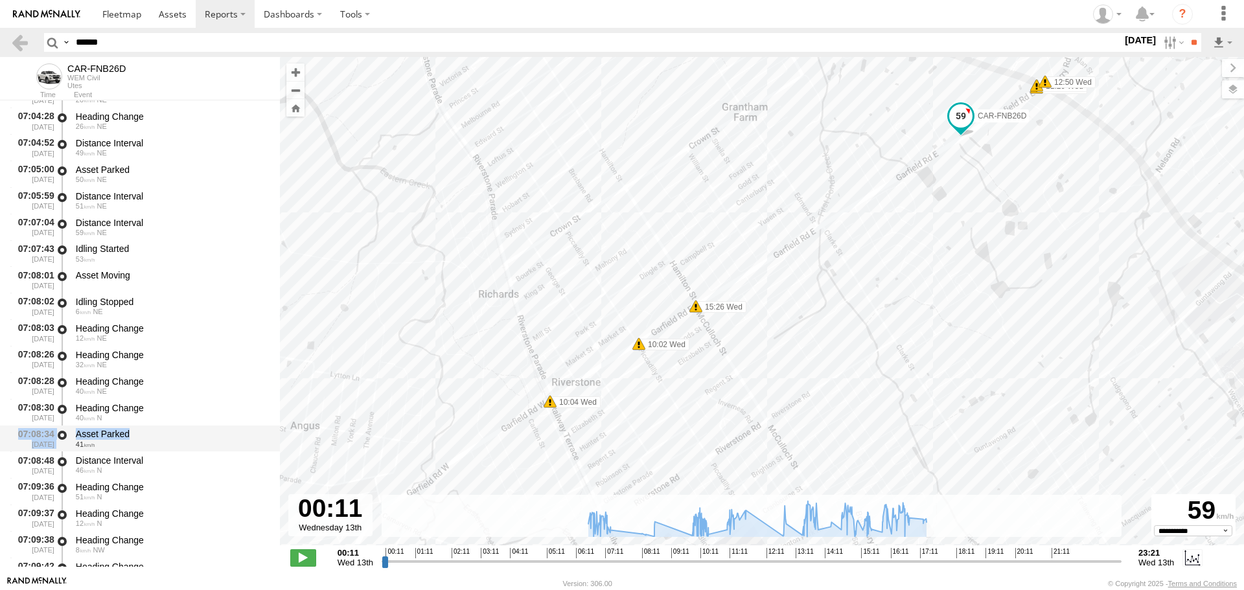
click at [140, 467] on div "46 N" at bounding box center [172, 471] width 192 height 8
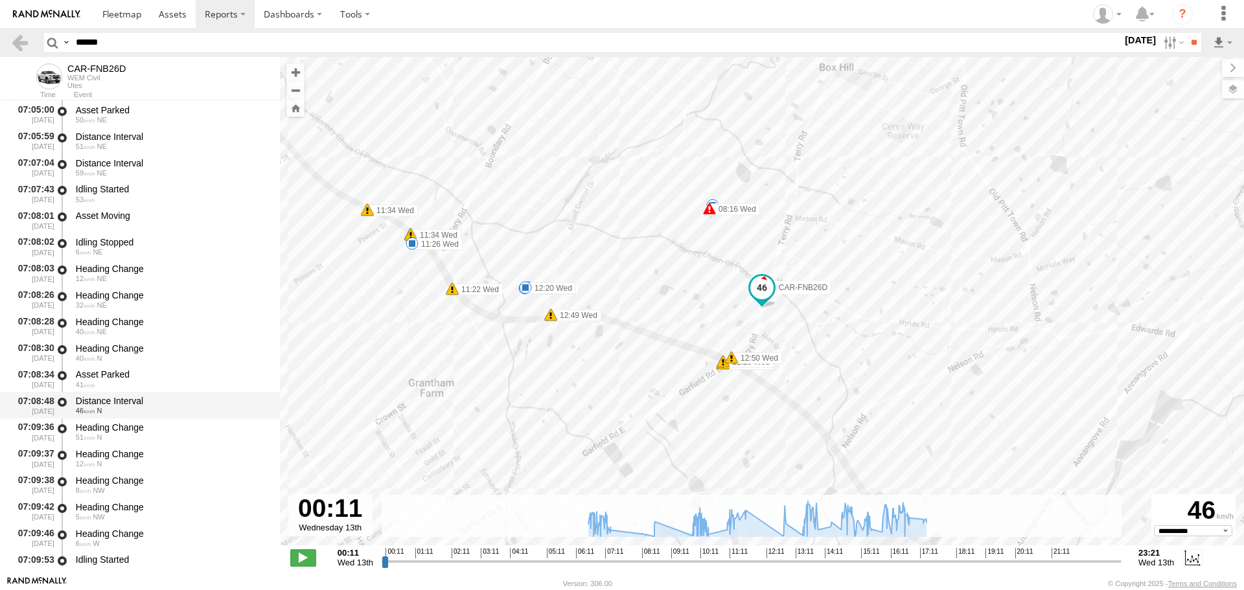
scroll to position [6743, 0]
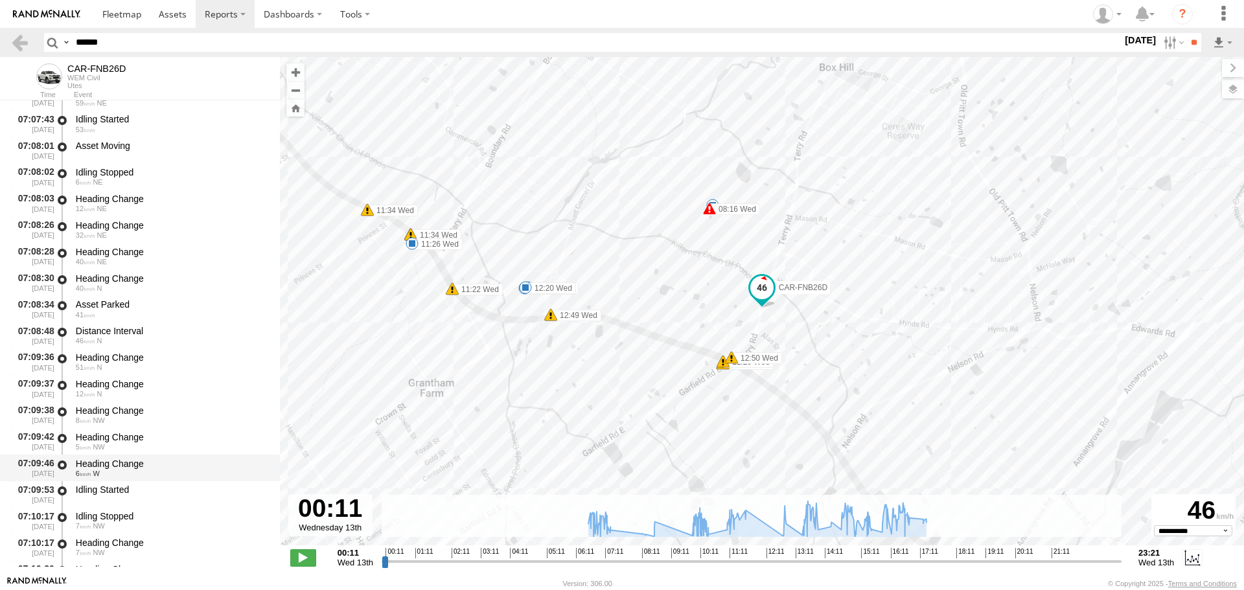
click at [122, 465] on div "Heading Change" at bounding box center [172, 464] width 192 height 12
click at [121, 493] on div "Idling Started" at bounding box center [172, 490] width 192 height 12
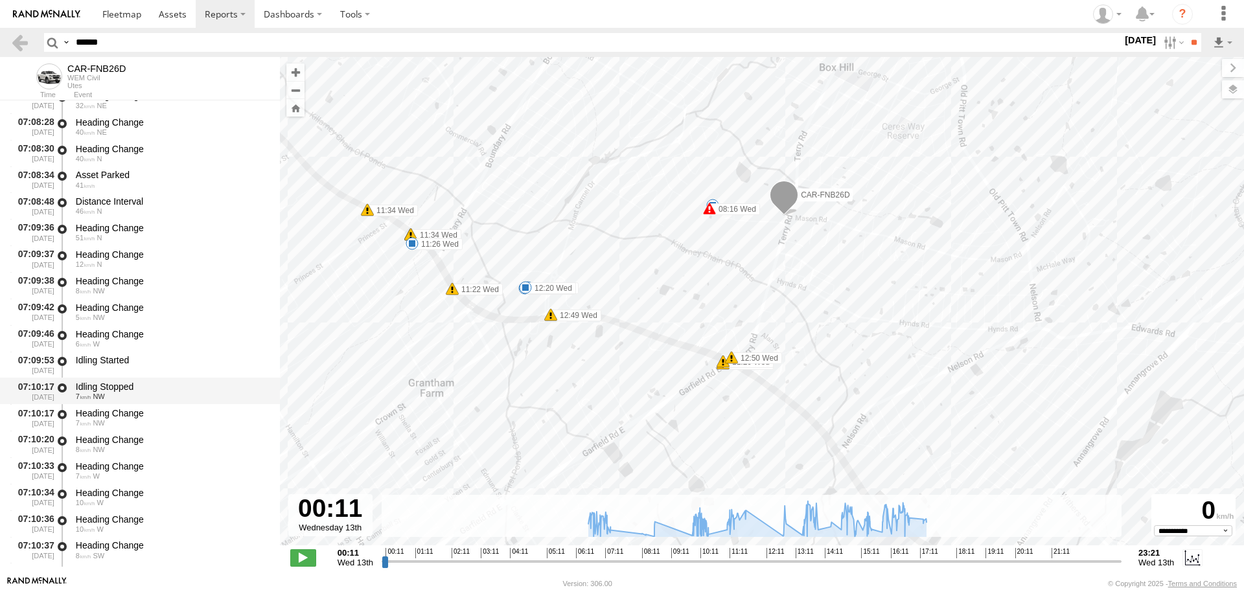
click at [124, 391] on div "Idling Stopped" at bounding box center [172, 387] width 192 height 12
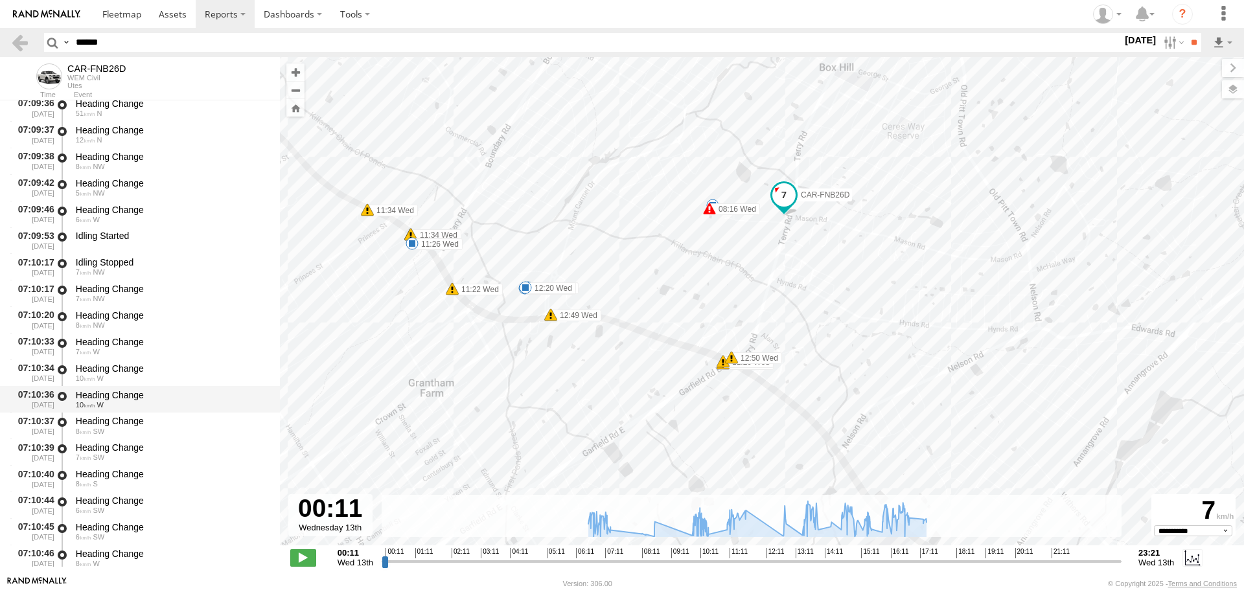
scroll to position [7002, 0]
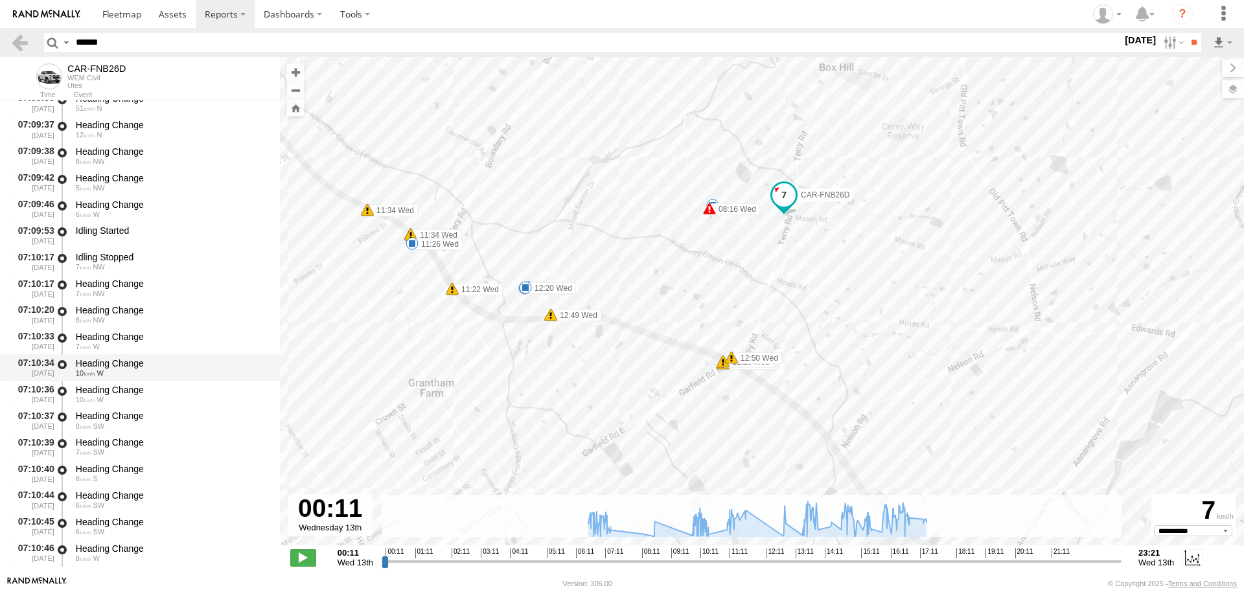
click at [131, 362] on div "Heading Change" at bounding box center [172, 364] width 192 height 12
click at [130, 408] on div "07:10:37 13/08/2025 Heading Change 8 SW" at bounding box center [140, 421] width 280 height 27
click at [126, 434] on div "07:10:39 13/08/2025 Heading Change 7 SW" at bounding box center [140, 447] width 280 height 27
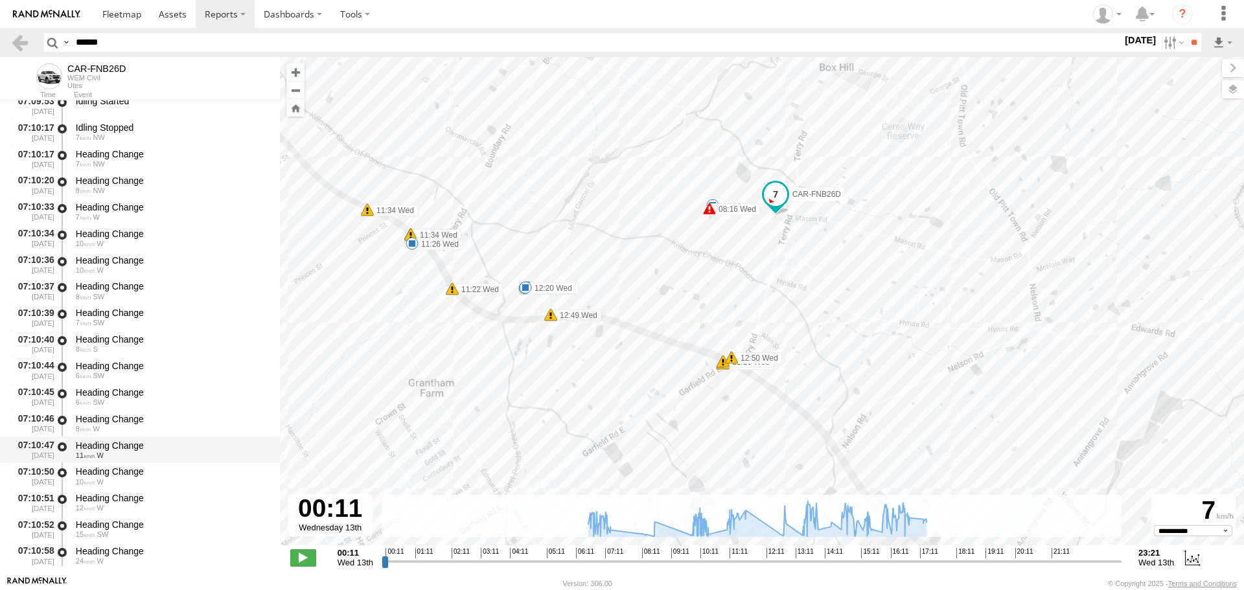
click at [124, 439] on div "Heading Change 11 W" at bounding box center [172, 450] width 196 height 24
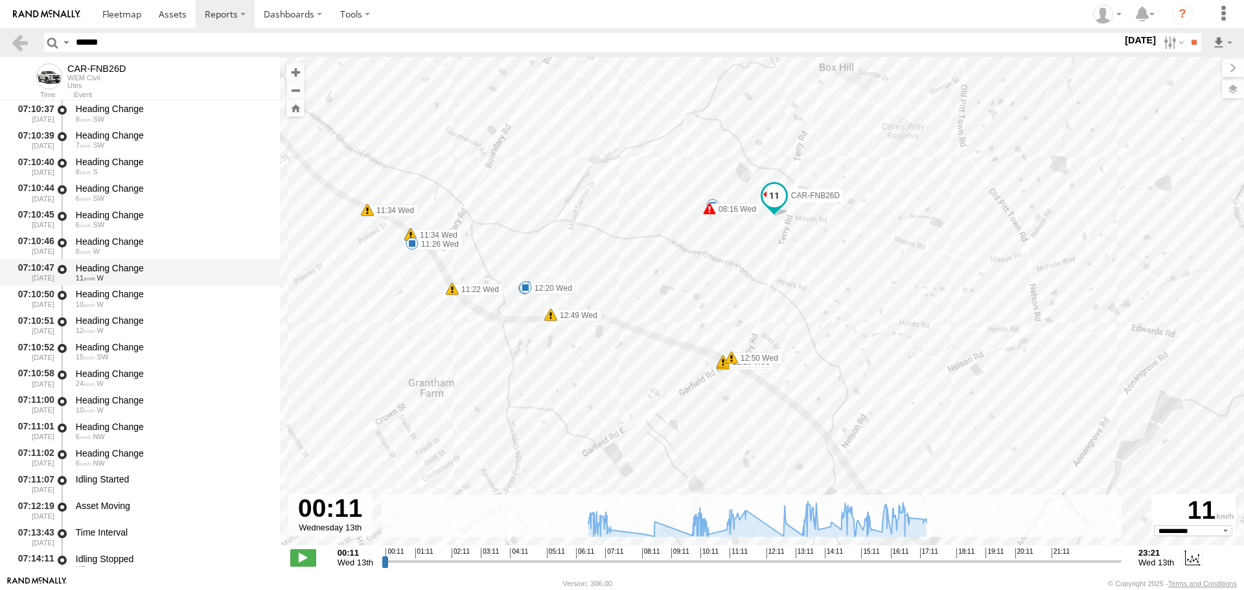
scroll to position [7326, 0]
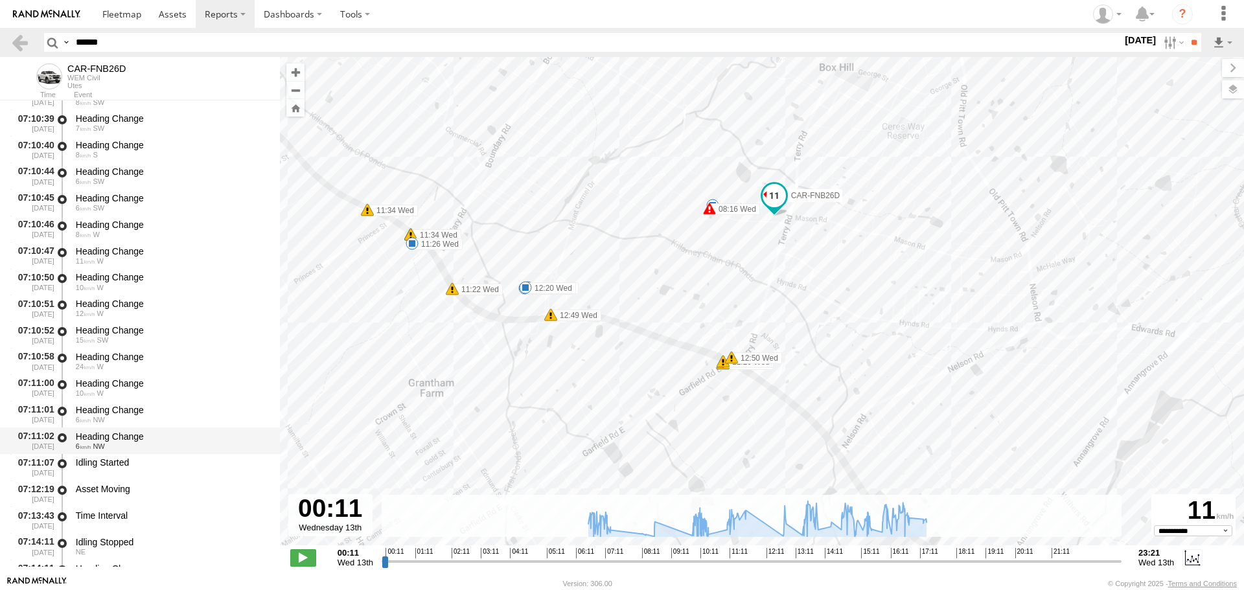
click at [125, 429] on div "Heading Change 6 NW" at bounding box center [172, 441] width 196 height 24
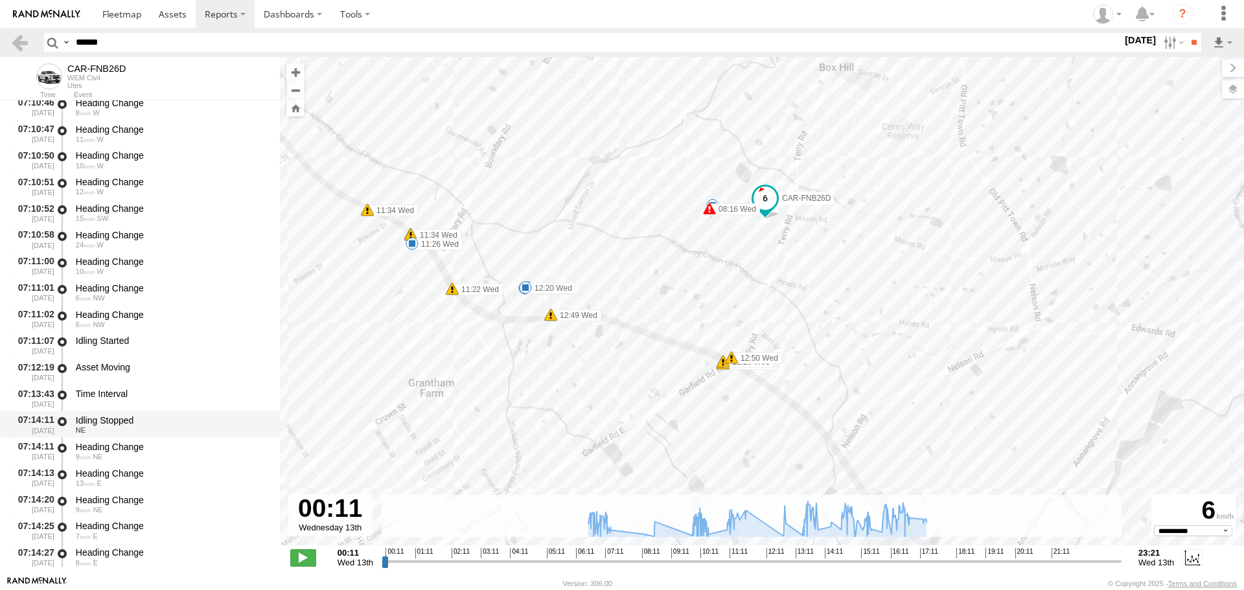
scroll to position [7456, 0]
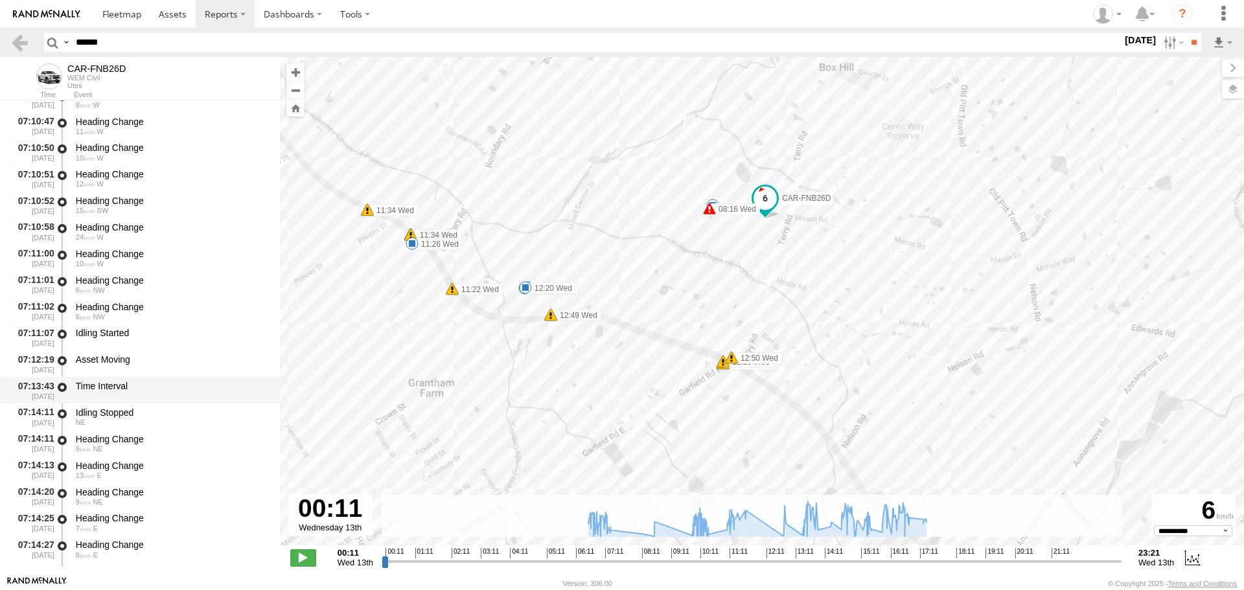
click at [126, 387] on div "Time Interval" at bounding box center [172, 386] width 192 height 12
click at [127, 368] on div "Asset Moving" at bounding box center [172, 365] width 196 height 24
click at [125, 377] on div "07:13:43 13/08/2025 Time Interval" at bounding box center [140, 390] width 280 height 27
click at [128, 369] on div "Asset Moving" at bounding box center [172, 365] width 196 height 24
click at [128, 388] on div "Time Interval" at bounding box center [172, 386] width 192 height 12
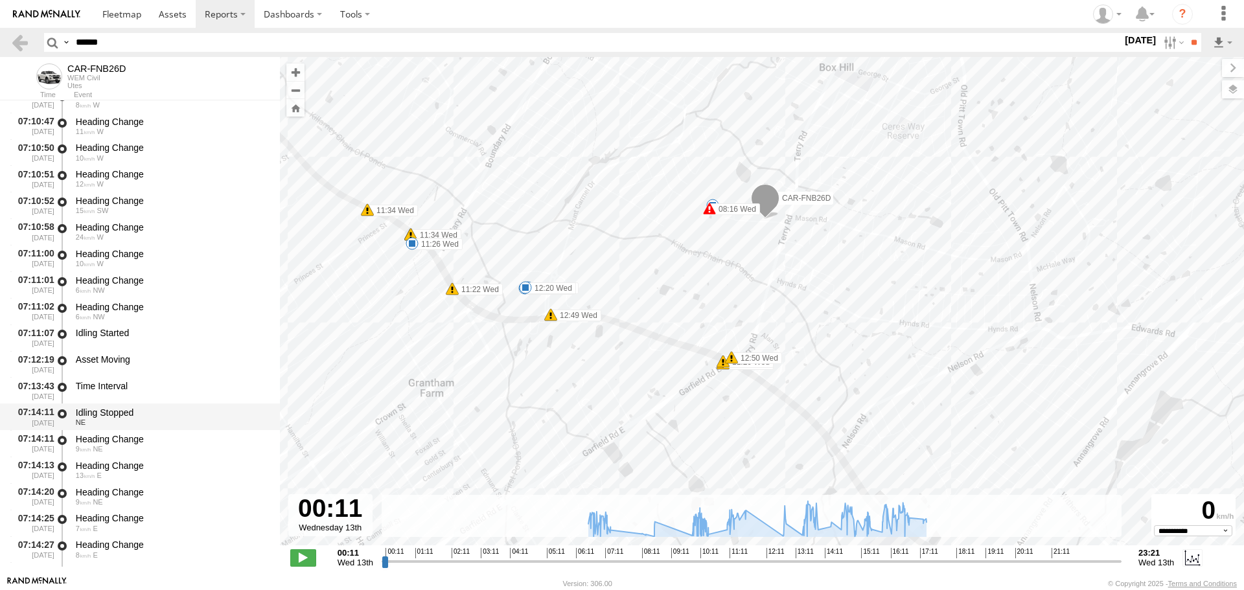
click at [121, 426] on div "NE" at bounding box center [172, 423] width 192 height 8
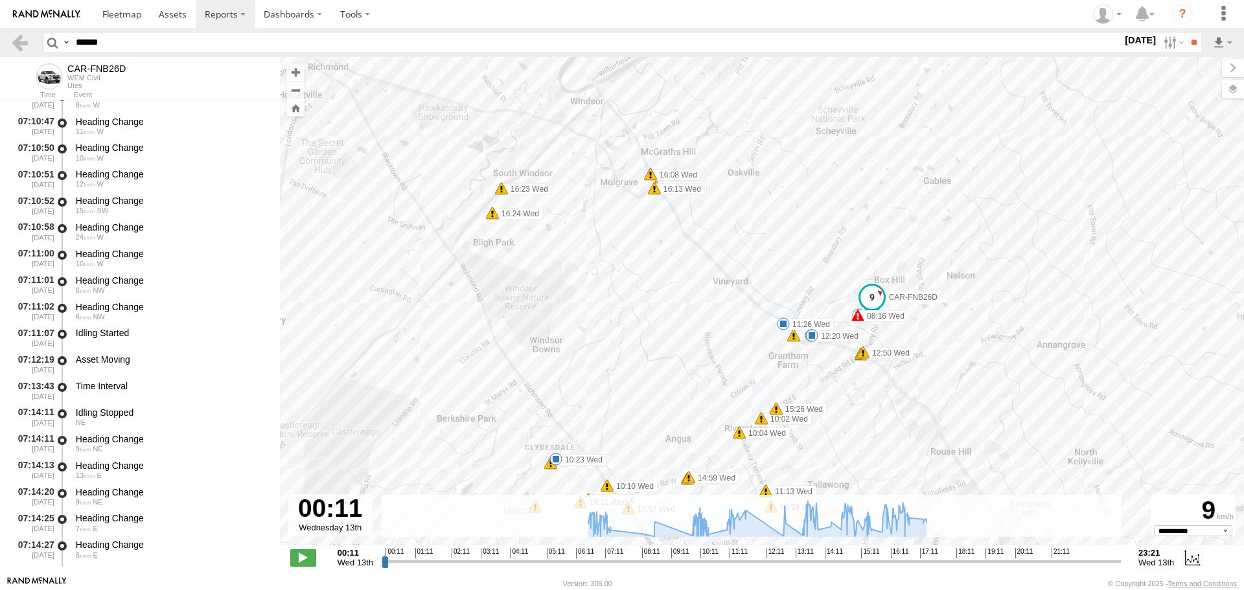
drag, startPoint x: 556, startPoint y: 339, endPoint x: 657, endPoint y: 361, distance: 103.5
click at [657, 361] on div "CAR-FNB26D 06:41 Wed 06:41 Wed 06:42 Wed 06:44 Wed 06:45 Wed 06:49 Wed 06:55 We…" at bounding box center [762, 308] width 964 height 502
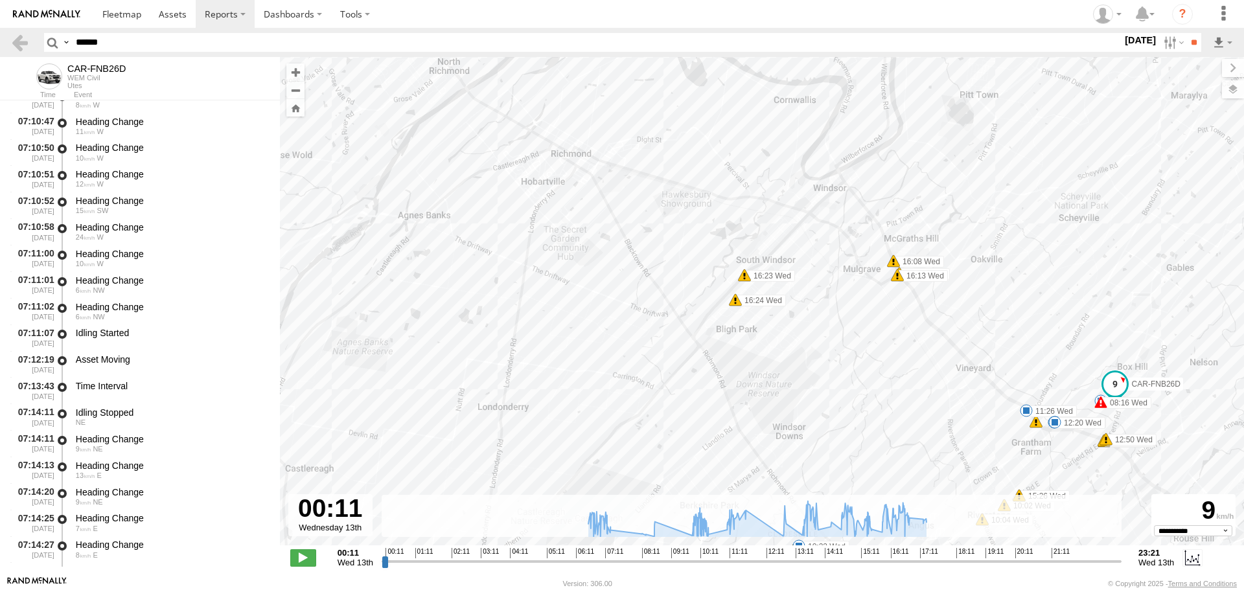
drag, startPoint x: 592, startPoint y: 318, endPoint x: 830, endPoint y: 393, distance: 250.3
click at [830, 393] on div "CAR-FNB26D 06:41 Wed 06:41 Wed 06:42 Wed 06:44 Wed 06:45 Wed 06:49 Wed 06:55 We…" at bounding box center [762, 308] width 964 height 502
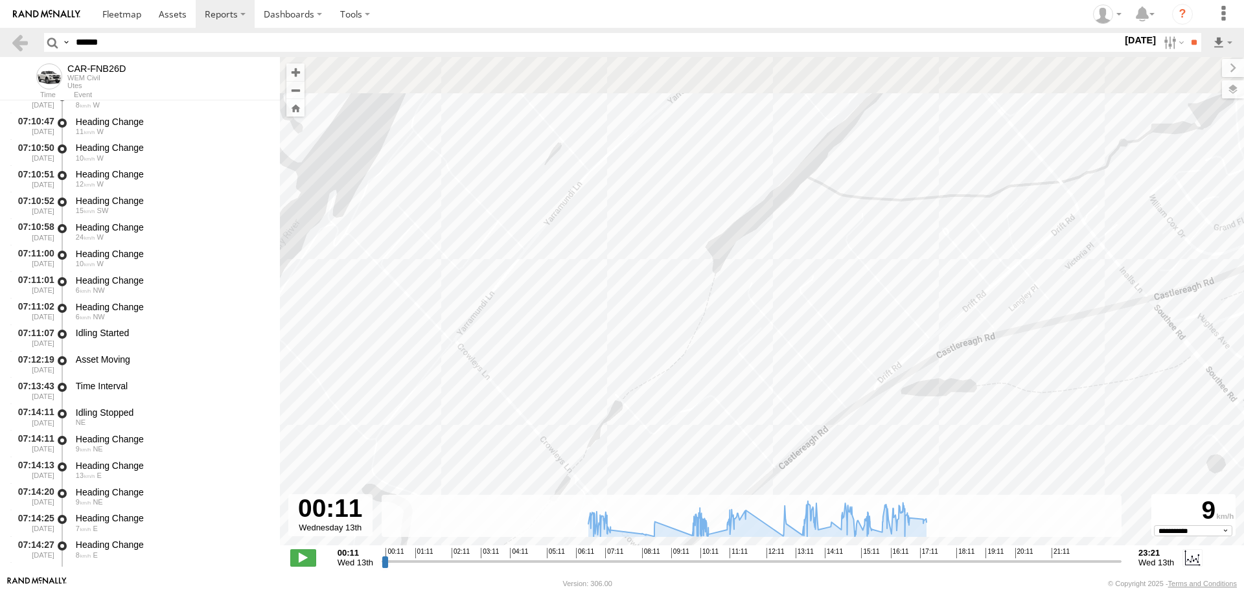
drag, startPoint x: 562, startPoint y: 141, endPoint x: 562, endPoint y: 300, distance: 158.8
click at [554, 307] on div "CAR-FNB26D 06:41 Wed 06:41 Wed 06:42 Wed 06:44 Wed 06:45 Wed 06:49 Wed 06:55 We…" at bounding box center [762, 308] width 964 height 502
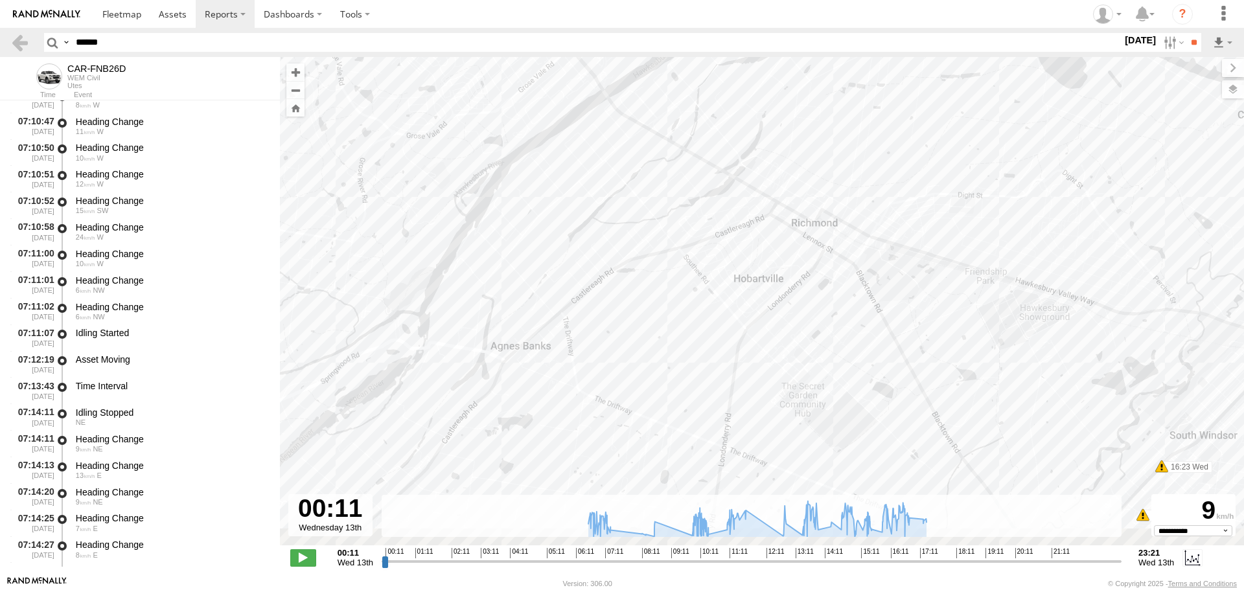
drag, startPoint x: 872, startPoint y: 279, endPoint x: 735, endPoint y: 205, distance: 155.4
click at [745, 214] on div "CAR-FNB26D 06:41 Wed 06:41 Wed 06:42 Wed 06:44 Wed 06:45 Wed 06:49 Wed 06:55 We…" at bounding box center [762, 308] width 964 height 502
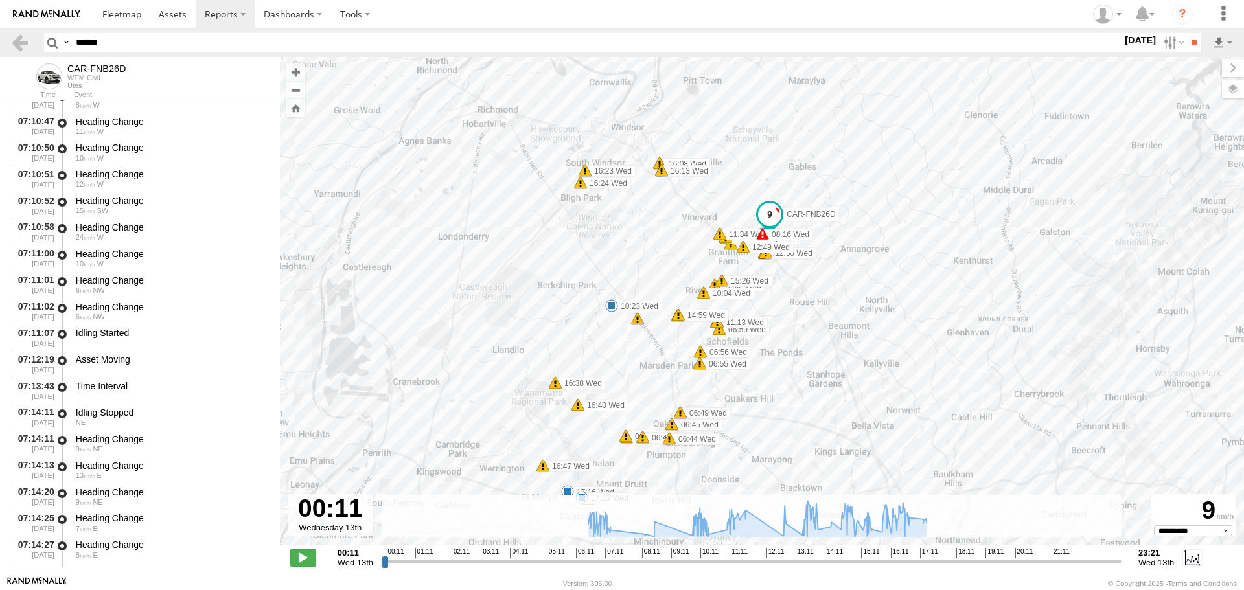
drag, startPoint x: 735, startPoint y: 303, endPoint x: 588, endPoint y: 252, distance: 155.0
click at [588, 252] on div "CAR-FNB26D 06:41 Wed 06:41 Wed 06:42 Wed 06:44 Wed 06:45 Wed 06:49 Wed 06:55 We…" at bounding box center [762, 308] width 964 height 502
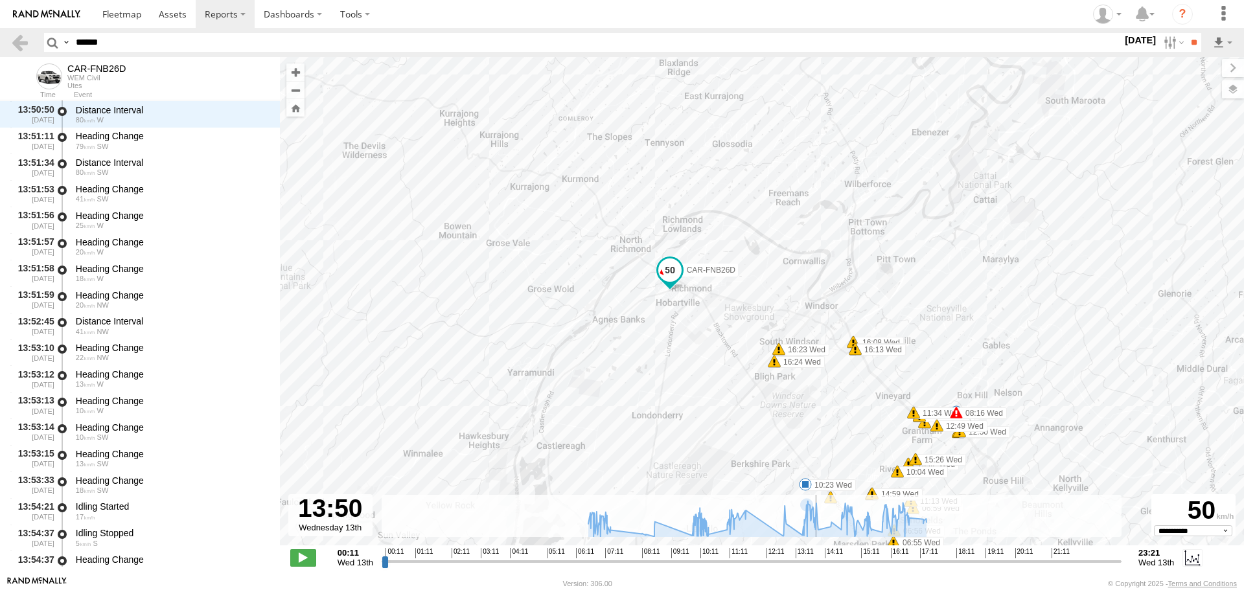
scroll to position [33632, 0]
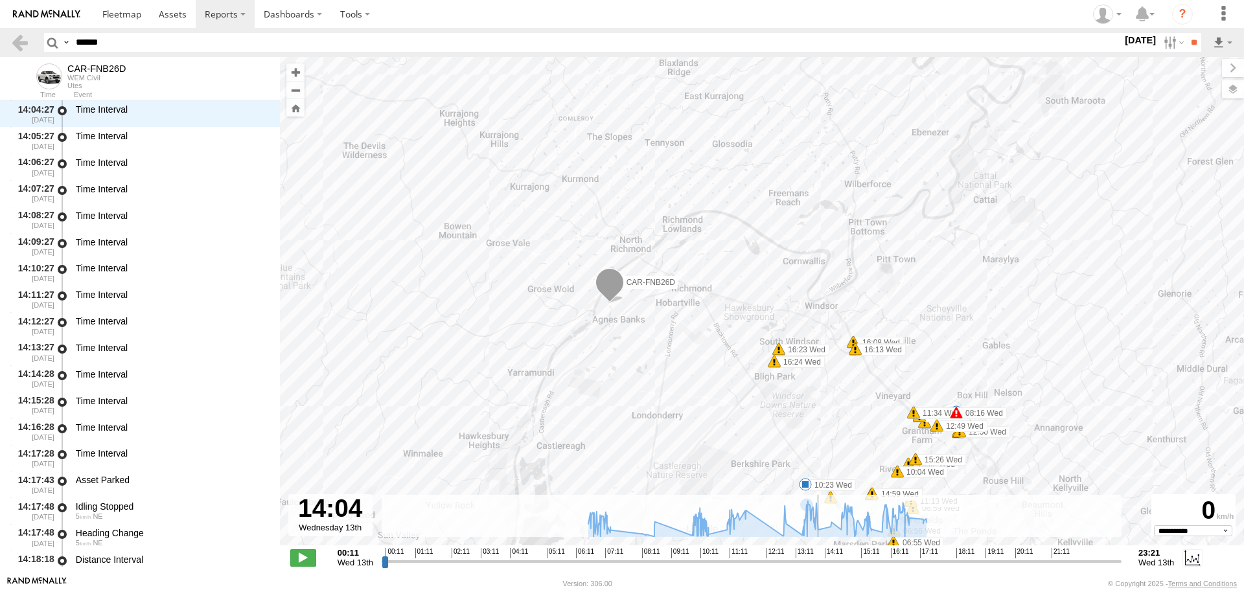
drag, startPoint x: 386, startPoint y: 560, endPoint x: 821, endPoint y: 555, distance: 434.3
click at [823, 555] on input "range" at bounding box center [752, 561] width 740 height 12
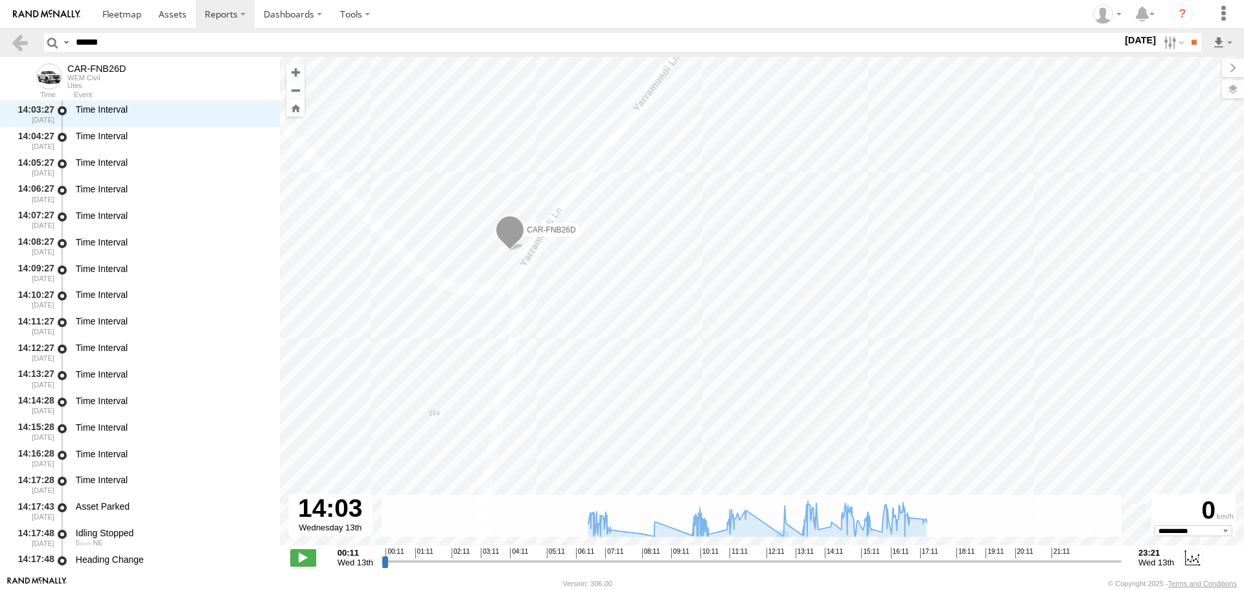
drag, startPoint x: 627, startPoint y: 189, endPoint x: 616, endPoint y: 264, distance: 76.1
click at [616, 264] on div "CAR-FNB26D 06:41 Wed 06:41 Wed 06:42 Wed 06:44 Wed 06:45 Wed 06:49 Wed 06:55 We…" at bounding box center [762, 308] width 964 height 502
click at [496, 303] on div "CAR-FNB26D 06:41 Wed 06:41 Wed 06:42 Wed 06:44 Wed 06:45 Wed 06:49 Wed 06:55 We…" at bounding box center [762, 308] width 964 height 502
click at [701, 284] on div "CAR-FNB26D 06:41 Wed 06:41 Wed 06:42 Wed 06:44 Wed 06:45 Wed 06:49 Wed 06:55 We…" at bounding box center [762, 308] width 964 height 502
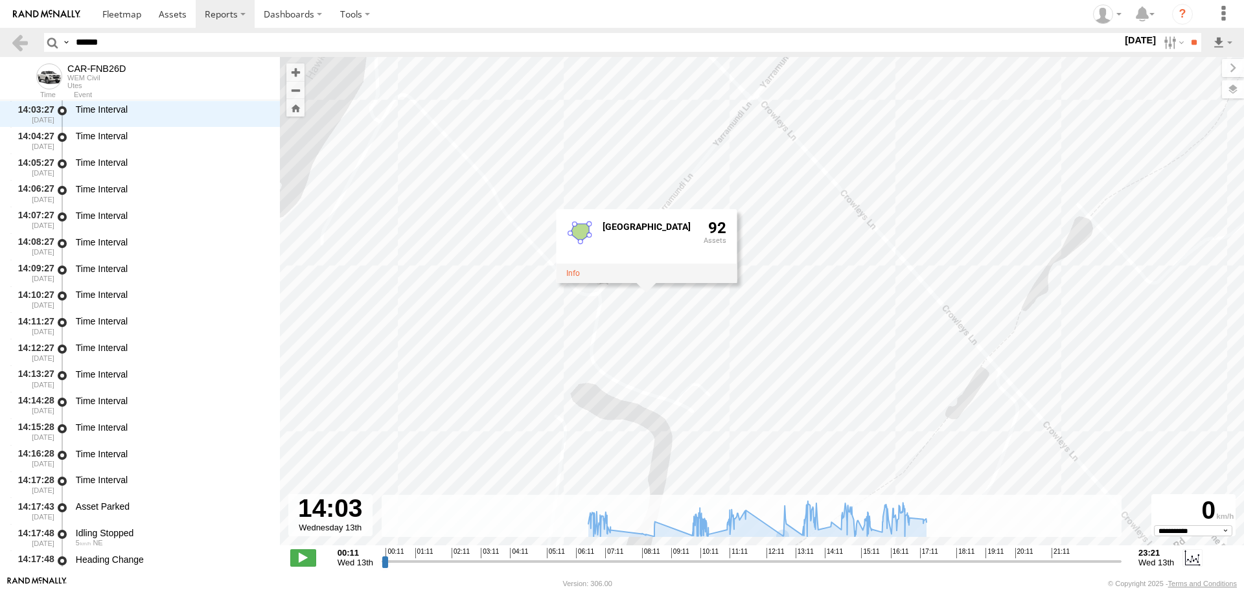
click at [738, 324] on div "CAR-FNB26D 06:41 Wed 06:41 Wed 06:42 Wed 06:44 Wed 06:45 Wed 06:49 Wed 06:55 We…" at bounding box center [762, 308] width 964 height 502
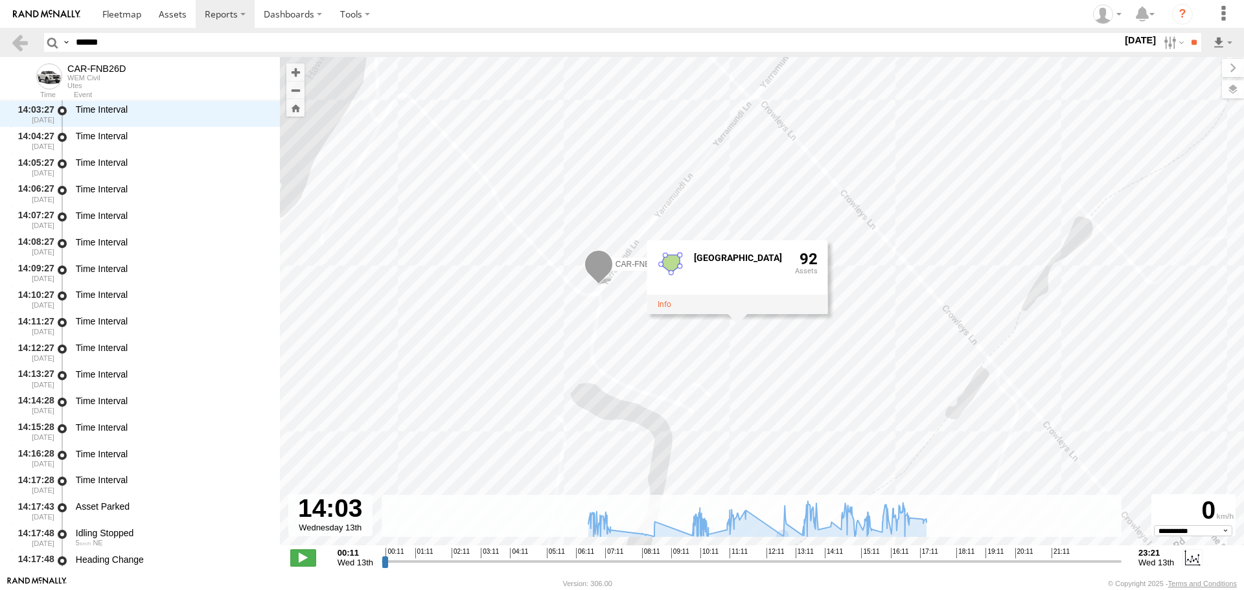
click at [413, 291] on div "CAR-FNB26D 06:41 Wed 06:41 Wed 06:42 Wed 06:44 Wed 06:45 Wed 06:49 Wed 06:55 We…" at bounding box center [762, 308] width 964 height 502
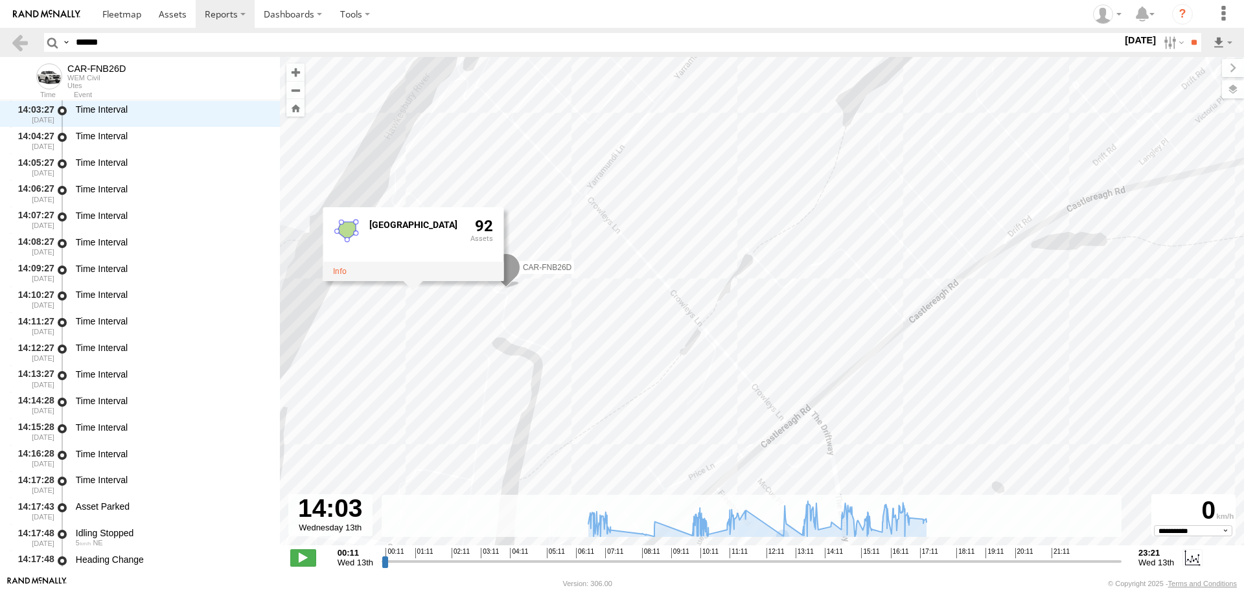
click at [460, 215] on div "Greater Sydney 92" at bounding box center [413, 234] width 181 height 54
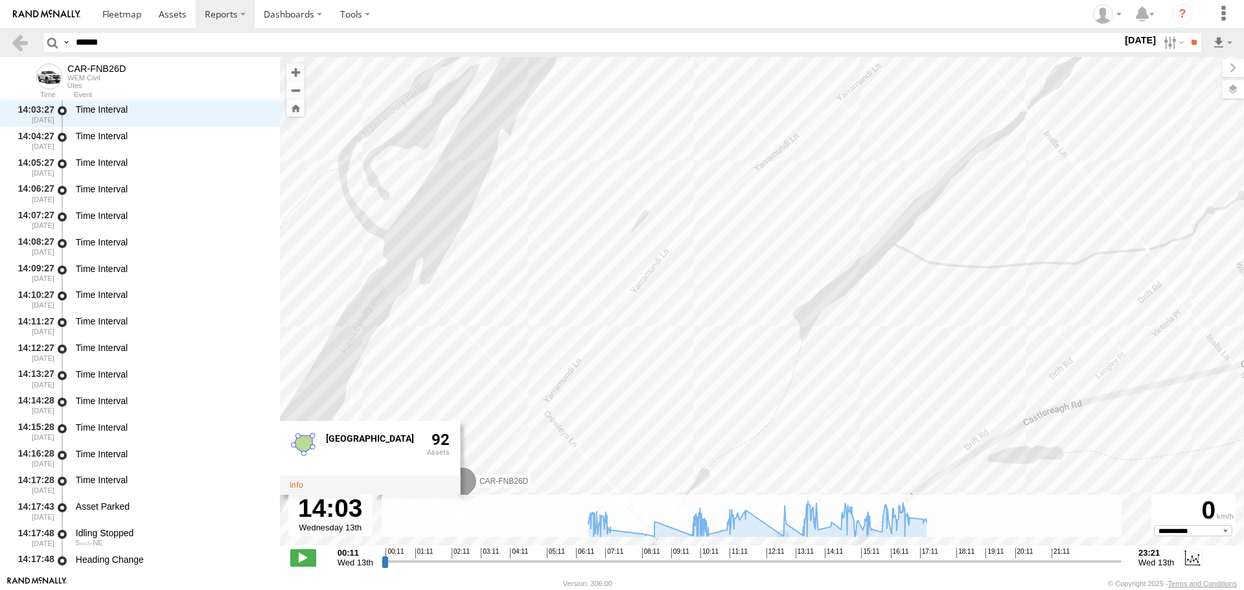
drag, startPoint x: 628, startPoint y: 220, endPoint x: 585, endPoint y: 415, distance: 199.2
click at [585, 415] on div "CAR-FNB26D 06:41 Wed 06:41 Wed 06:42 Wed 06:44 Wed 06:45 Wed 06:49 Wed 06:55 We…" at bounding box center [762, 308] width 964 height 502
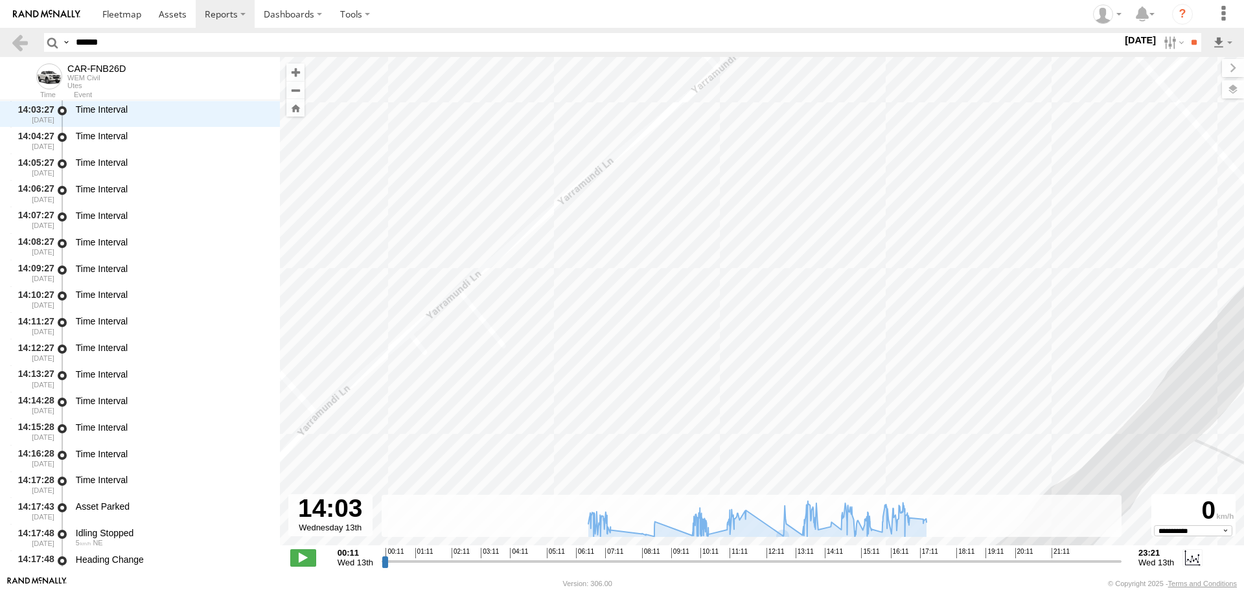
drag, startPoint x: 672, startPoint y: 218, endPoint x: 665, endPoint y: 261, distance: 44.0
click at [665, 261] on div "CAR-FNB26D 06:41 Wed 06:41 Wed 06:42 Wed 06:44 Wed 06:45 Wed 06:49 Wed 06:55 We…" at bounding box center [762, 308] width 964 height 502
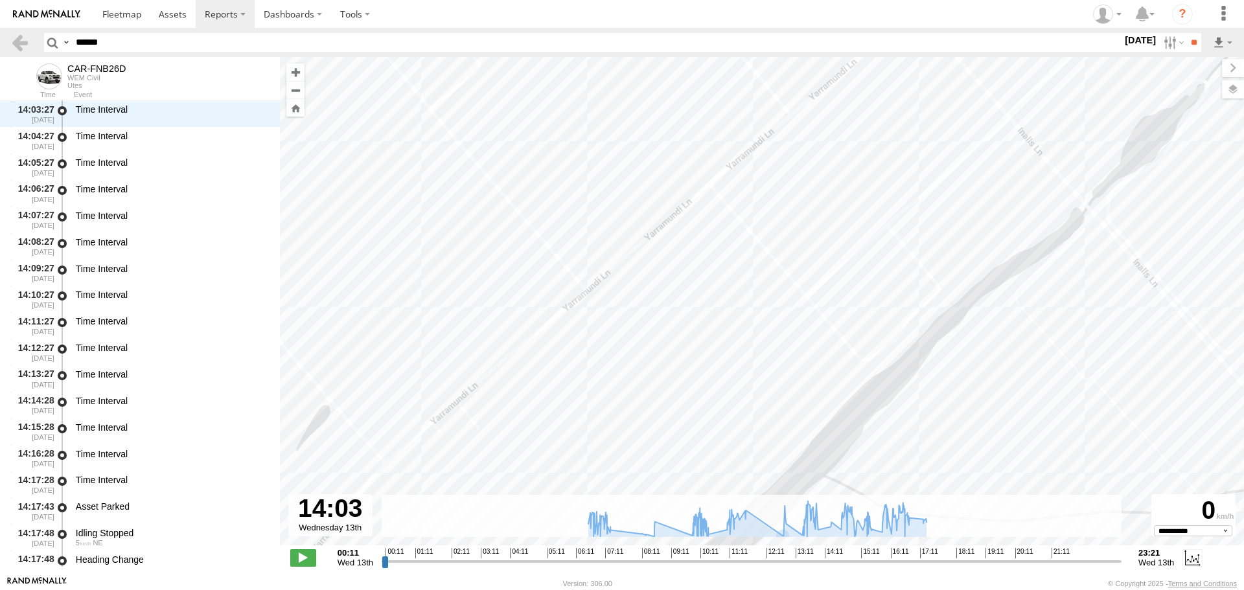
drag, startPoint x: 802, startPoint y: 221, endPoint x: 699, endPoint y: 341, distance: 157.7
click at [699, 341] on div "CAR-FNB26D 06:41 Wed 06:41 Wed 06:42 Wed 06:44 Wed 06:45 Wed 06:49 Wed 06:55 We…" at bounding box center [762, 308] width 964 height 502
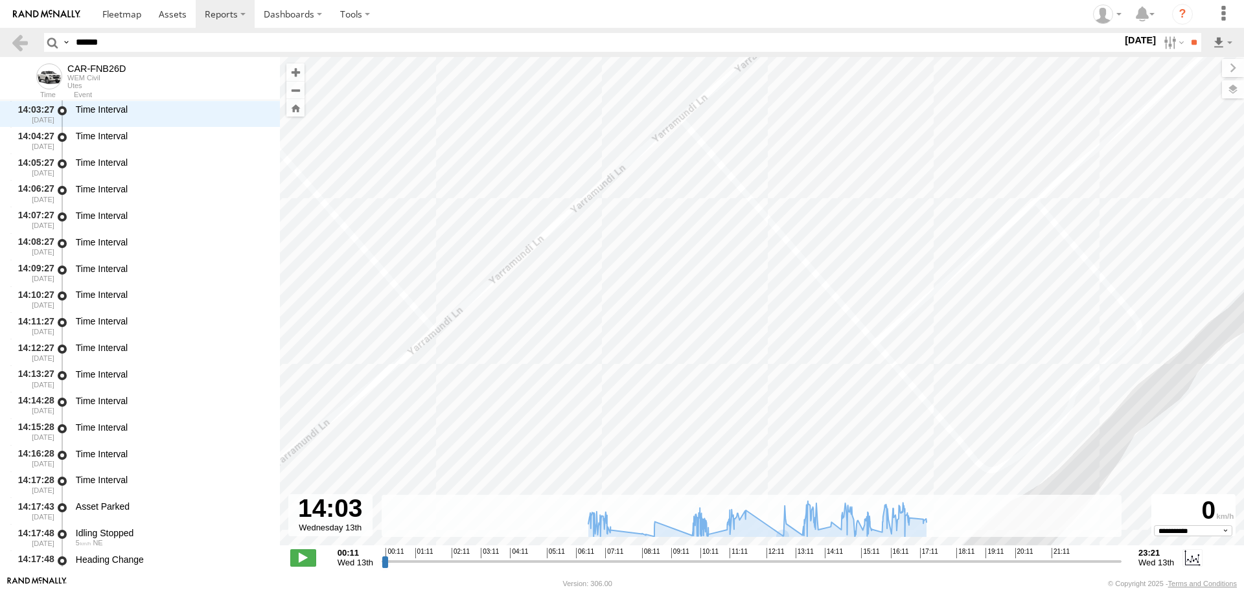
drag, startPoint x: 674, startPoint y: 343, endPoint x: 811, endPoint y: 111, distance: 269.1
click at [811, 111] on div "CAR-FNB26D 06:41 Wed 06:41 Wed 06:42 Wed 06:44 Wed 06:45 Wed 06:49 Wed 06:55 We…" at bounding box center [762, 308] width 964 height 502
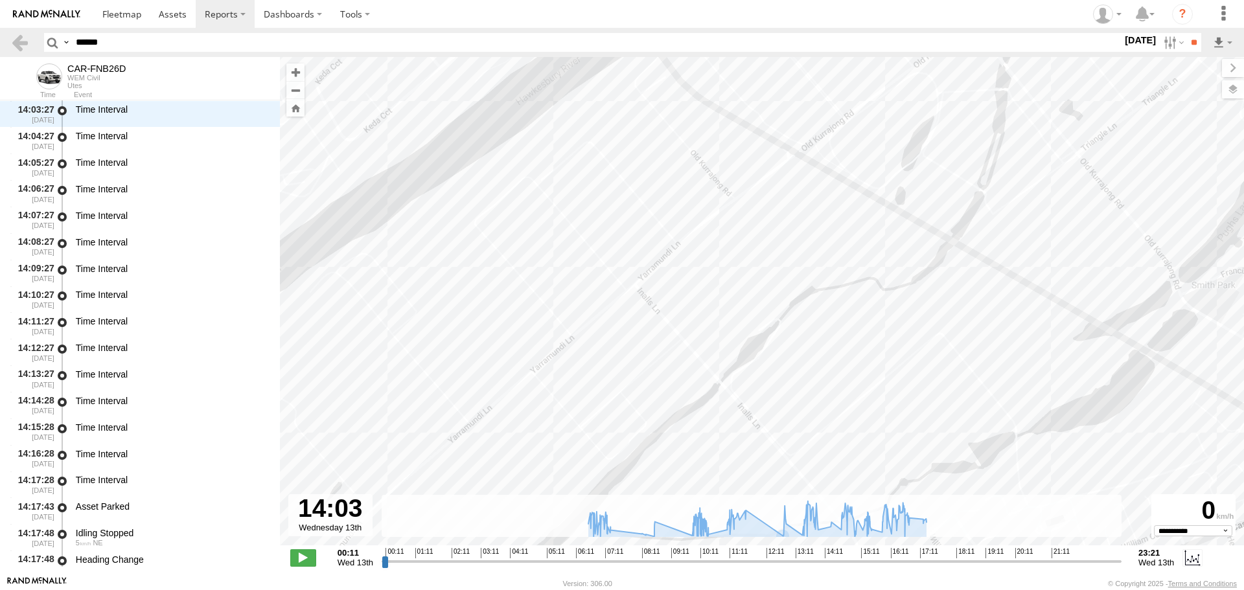
drag, startPoint x: 739, startPoint y: 205, endPoint x: 615, endPoint y: 383, distance: 216.5
click at [615, 383] on div "CAR-FNB26D 06:41 Wed 06:41 Wed 06:42 Wed 06:44 Wed 06:45 Wed 06:49 Wed 06:55 We…" at bounding box center [762, 308] width 964 height 502
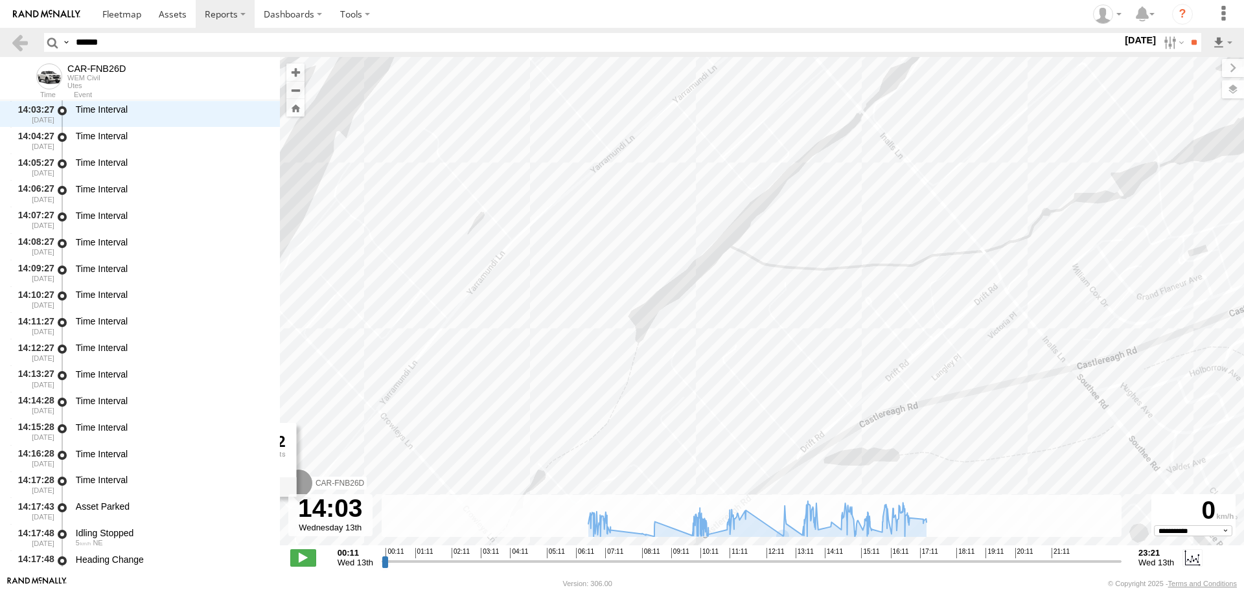
drag, startPoint x: 504, startPoint y: 444, endPoint x: 651, endPoint y: 170, distance: 310.3
click at [651, 170] on div "CAR-FNB26D 06:41 Wed 06:41 Wed 06:42 Wed 06:44 Wed 06:45 Wed 06:49 Wed 06:55 We…" at bounding box center [762, 308] width 964 height 502
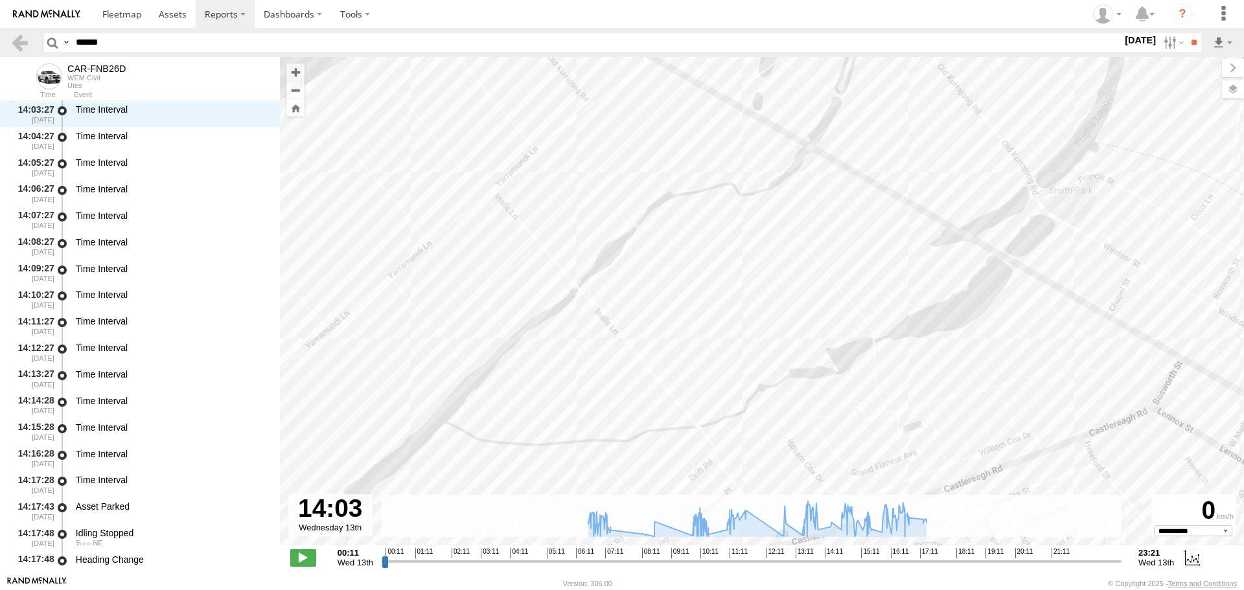
drag, startPoint x: 778, startPoint y: 216, endPoint x: 499, endPoint y: 392, distance: 329.8
click at [499, 392] on div "CAR-FNB26D 06:41 Wed 06:41 Wed 06:42 Wed 06:44 Wed 06:45 Wed 06:49 Wed 06:55 We…" at bounding box center [762, 308] width 964 height 502
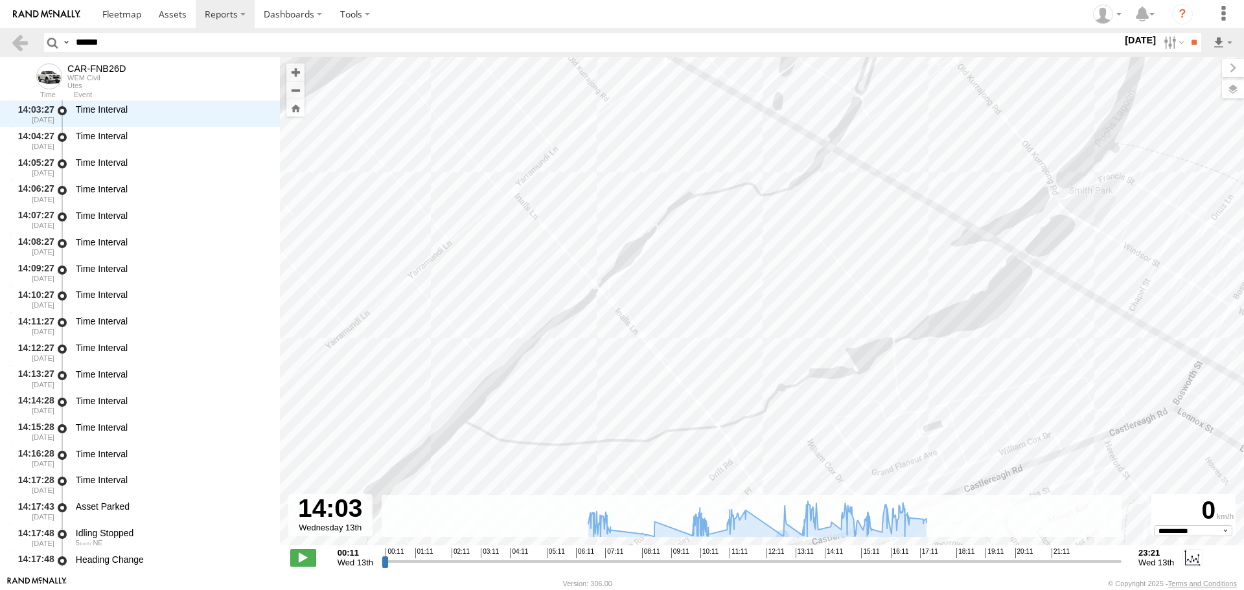
drag, startPoint x: 433, startPoint y: 336, endPoint x: 525, endPoint y: 275, distance: 110.4
click at [467, 332] on div "CAR-FNB26D 06:41 Wed 06:41 Wed 06:42 Wed 06:44 Wed 06:45 Wed 06:49 Wed 06:55 We…" at bounding box center [762, 308] width 964 height 502
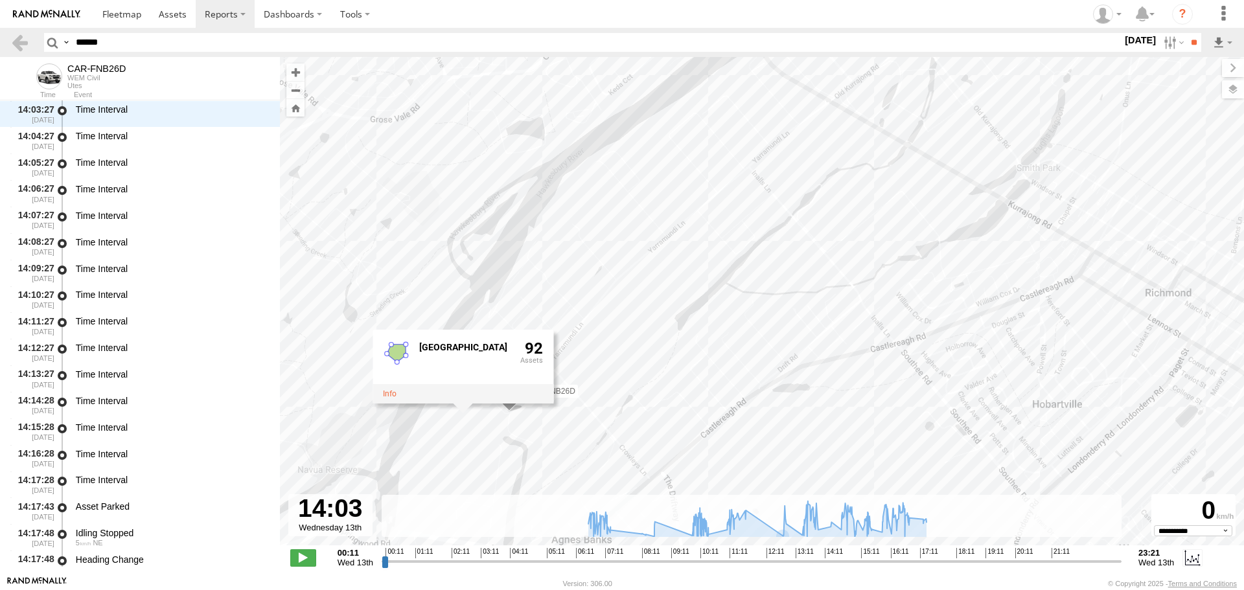
drag, startPoint x: 438, startPoint y: 329, endPoint x: 660, endPoint y: 256, distance: 234.1
click at [660, 256] on div "CAR-FNB26D 06:41 Wed 06:41 Wed 06:42 Wed 06:44 Wed 06:45 Wed 06:49 Wed 06:55 We…" at bounding box center [762, 308] width 964 height 502
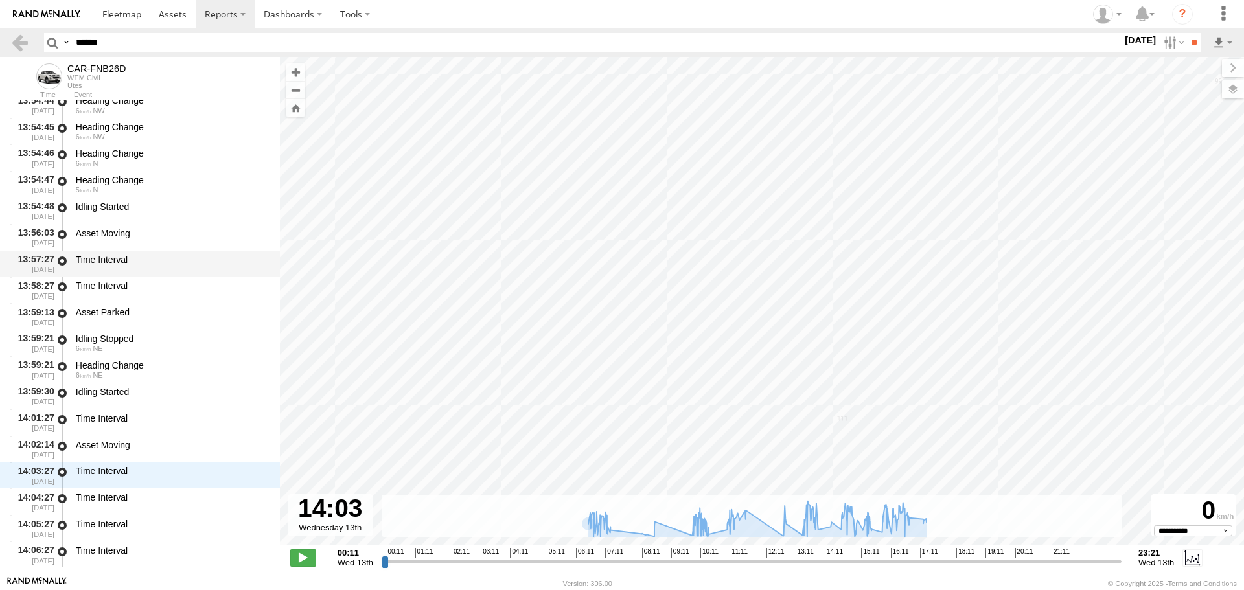
scroll to position [34541, 0]
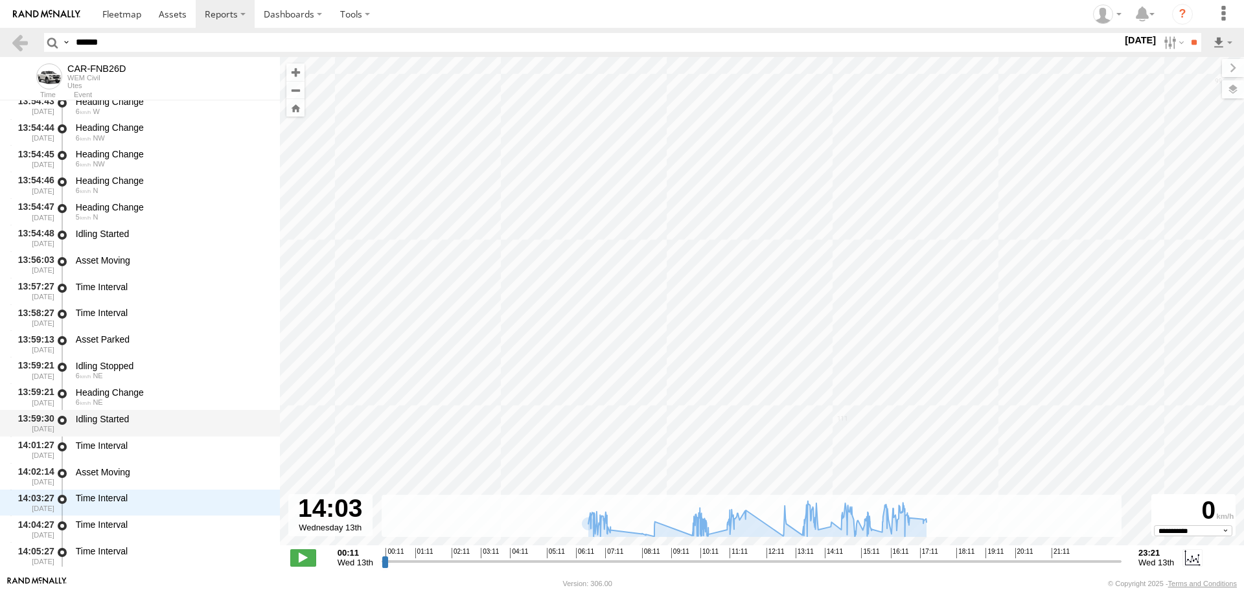
click at [114, 423] on div "Idling Started" at bounding box center [172, 420] width 192 height 12
click at [108, 465] on div "Asset Moving" at bounding box center [172, 477] width 196 height 24
click at [113, 454] on div "Time Interval" at bounding box center [172, 450] width 196 height 24
click at [108, 480] on div "Asset Moving" at bounding box center [172, 477] width 196 height 24
click at [112, 432] on div "Idling Started" at bounding box center [172, 424] width 196 height 24
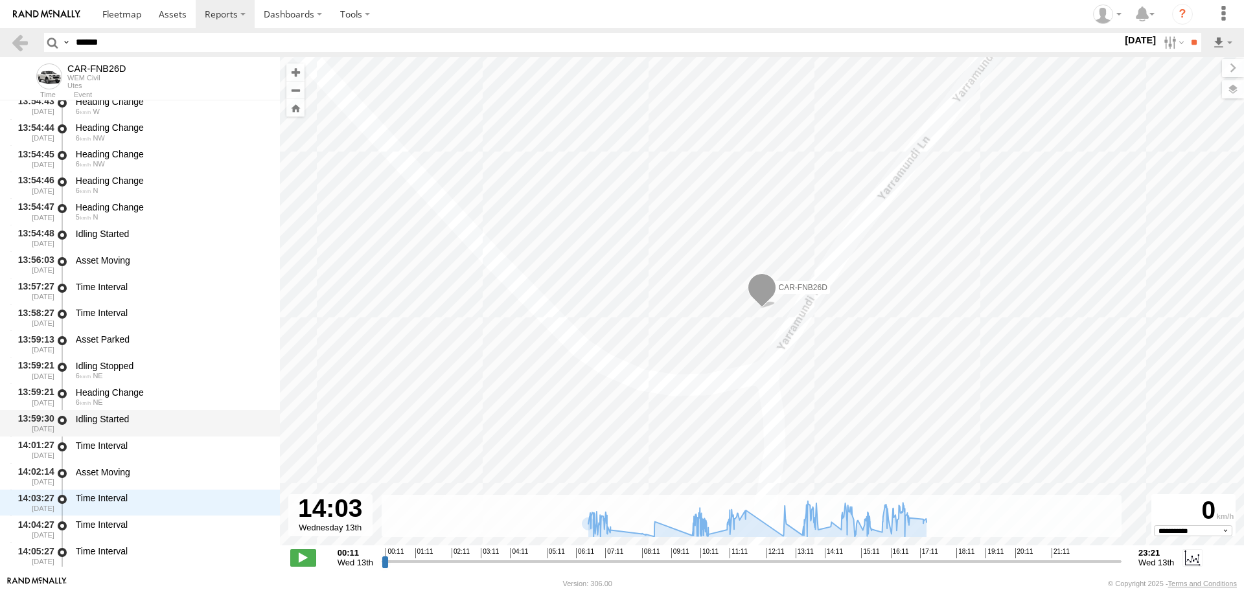
click at [113, 417] on div "Idling Started" at bounding box center [172, 420] width 192 height 12
click at [125, 387] on div "Heading Change" at bounding box center [172, 393] width 192 height 12
click at [130, 336] on div "Asset Parked" at bounding box center [172, 340] width 192 height 12
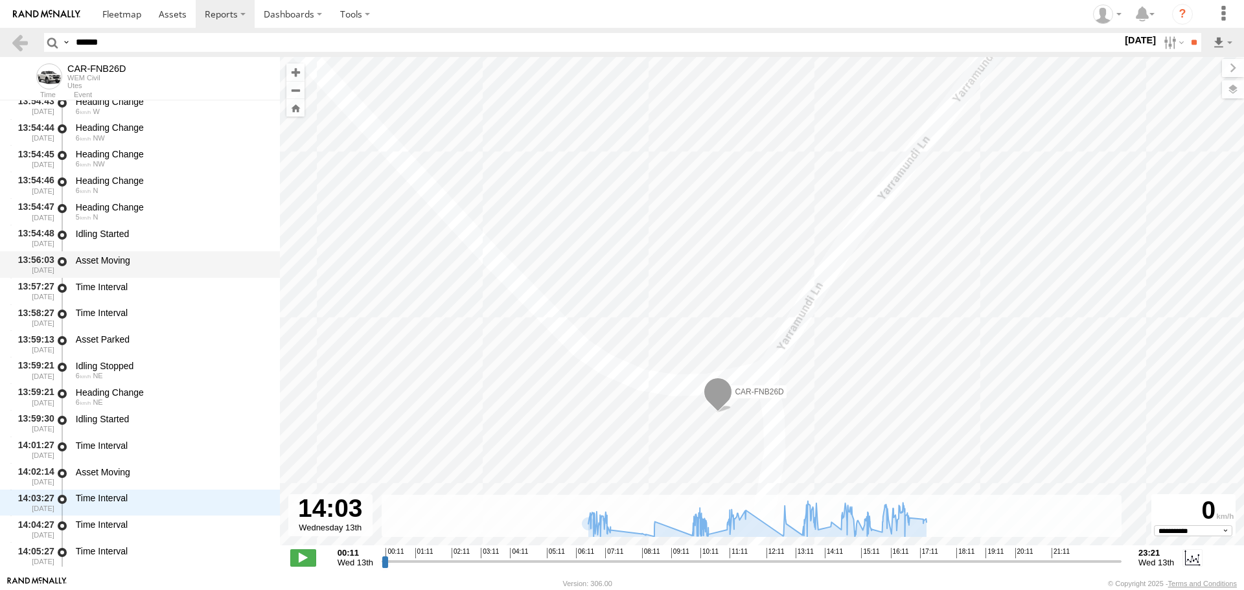
click at [141, 269] on div "Asset Moving" at bounding box center [172, 265] width 196 height 24
click at [138, 239] on div "Idling Started" at bounding box center [172, 234] width 192 height 12
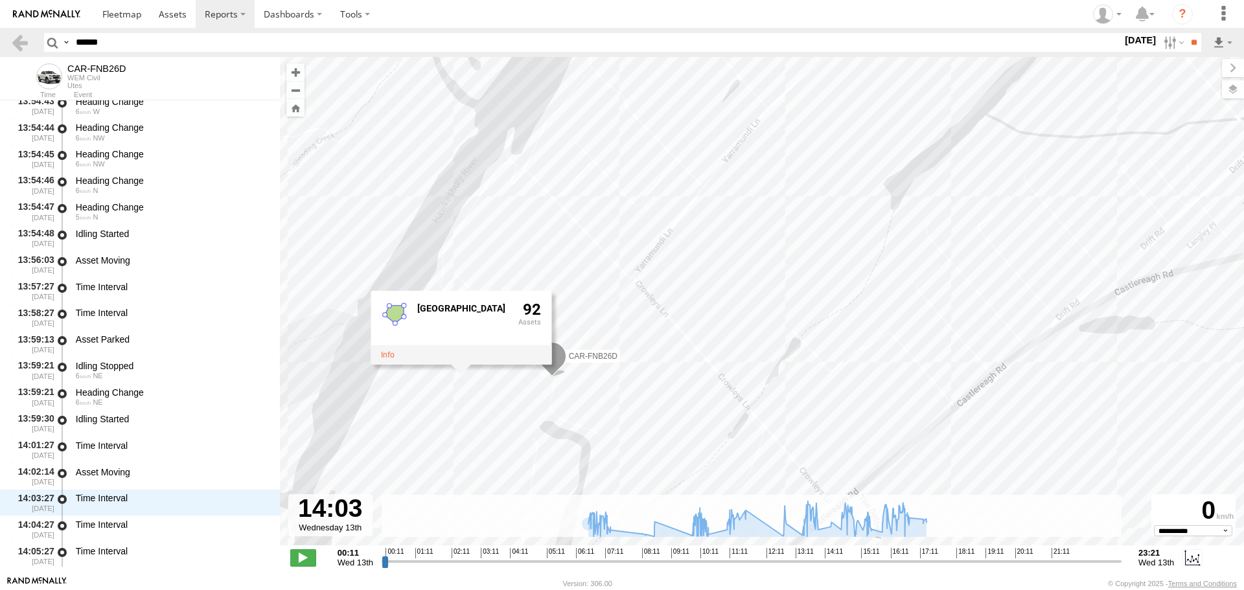
drag, startPoint x: 830, startPoint y: 250, endPoint x: 647, endPoint y: 367, distance: 216.3
click at [647, 367] on div "CAR-FNB26D 06:41 Wed 06:41 Wed 06:42 Wed 06:44 Wed 06:45 Wed 06:49 Wed 06:55 We…" at bounding box center [762, 308] width 964 height 502
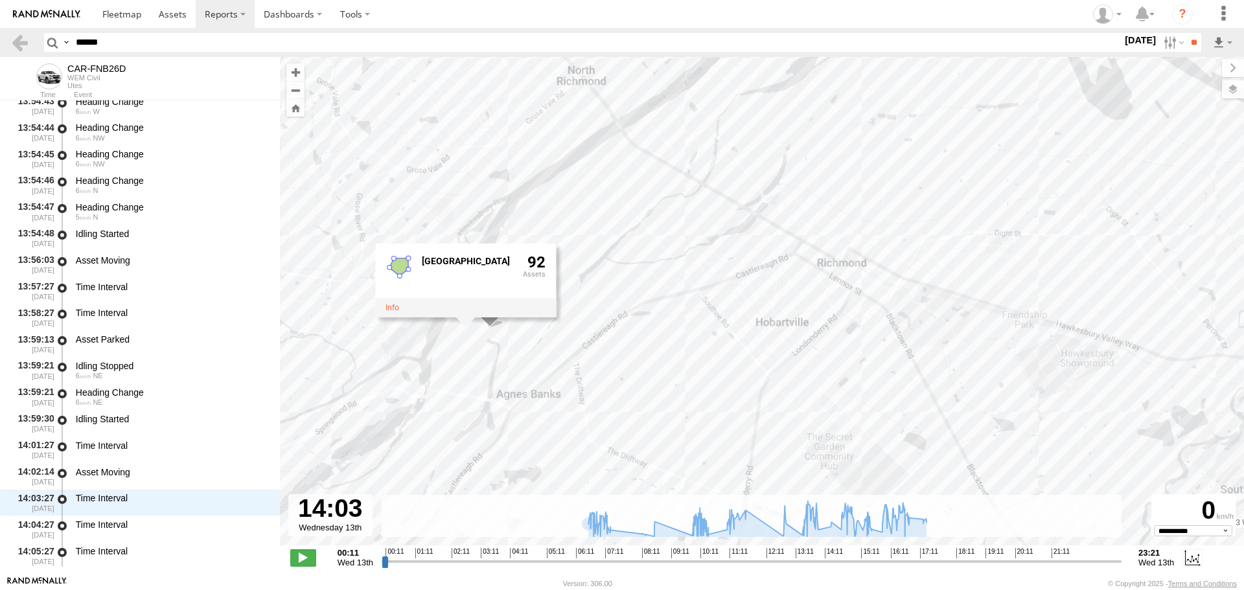
drag, startPoint x: 862, startPoint y: 360, endPoint x: 647, endPoint y: 283, distance: 228.6
click at [647, 283] on div "CAR-FNB26D 06:41 Wed 06:41 Wed 06:42 Wed 06:44 Wed 06:45 Wed 06:49 Wed 06:55 We…" at bounding box center [762, 308] width 964 height 502
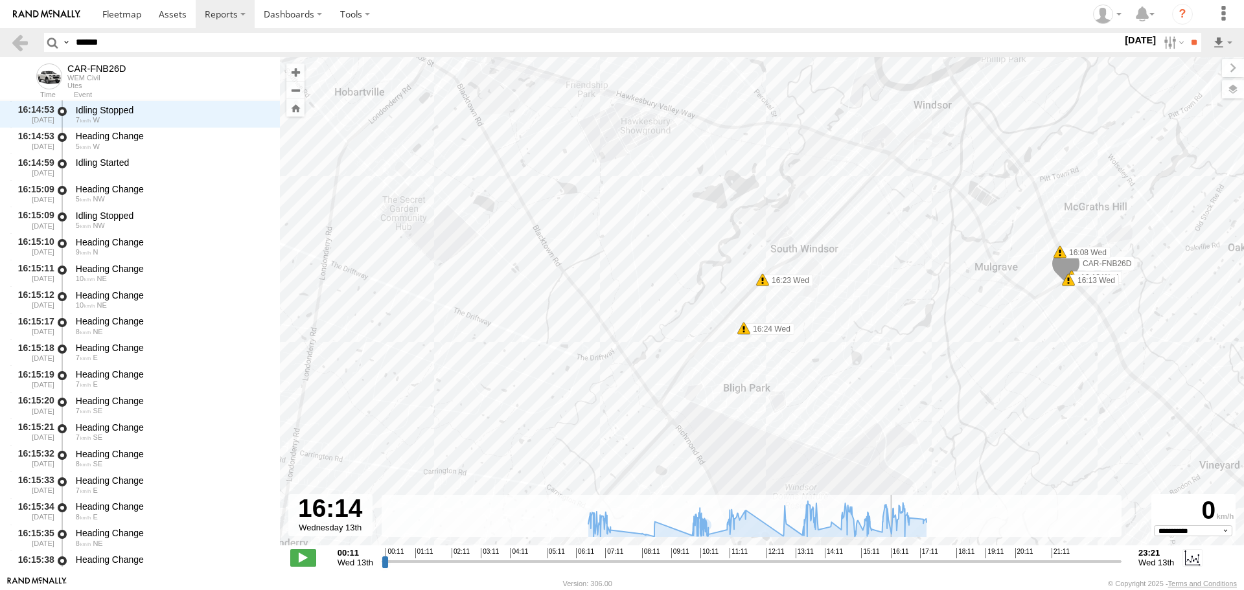
scroll to position [47695, 0]
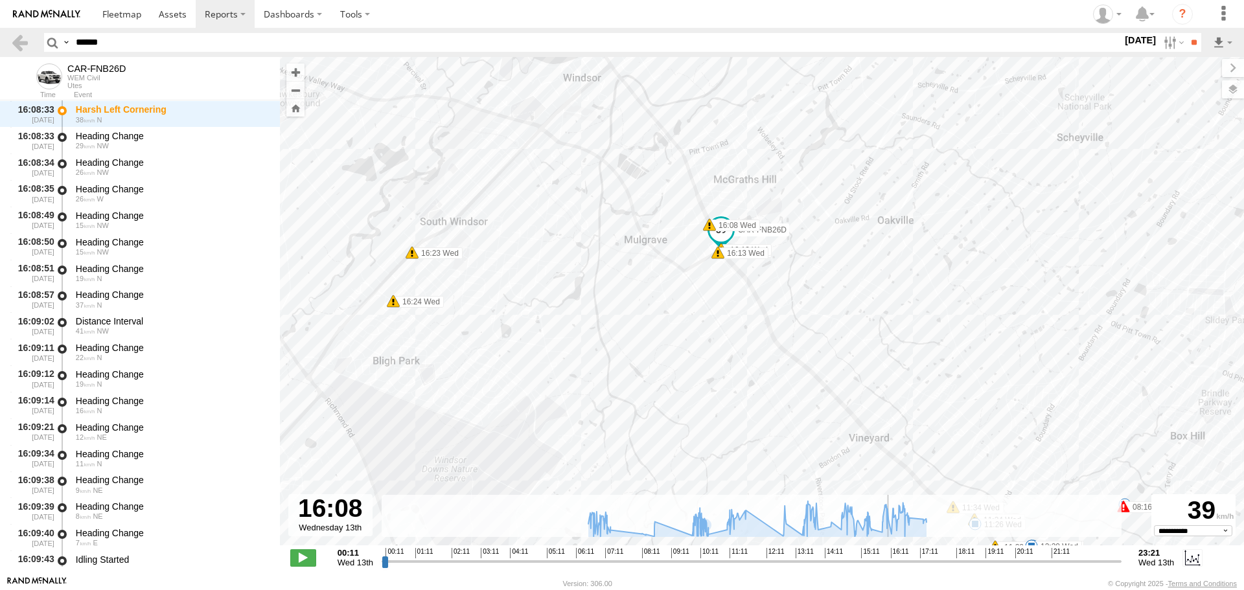
drag, startPoint x: 821, startPoint y: 562, endPoint x: 889, endPoint y: 550, distance: 69.0
type input "**********"
click at [889, 555] on input "range" at bounding box center [752, 561] width 740 height 12
click at [1167, 41] on label at bounding box center [1173, 42] width 28 height 19
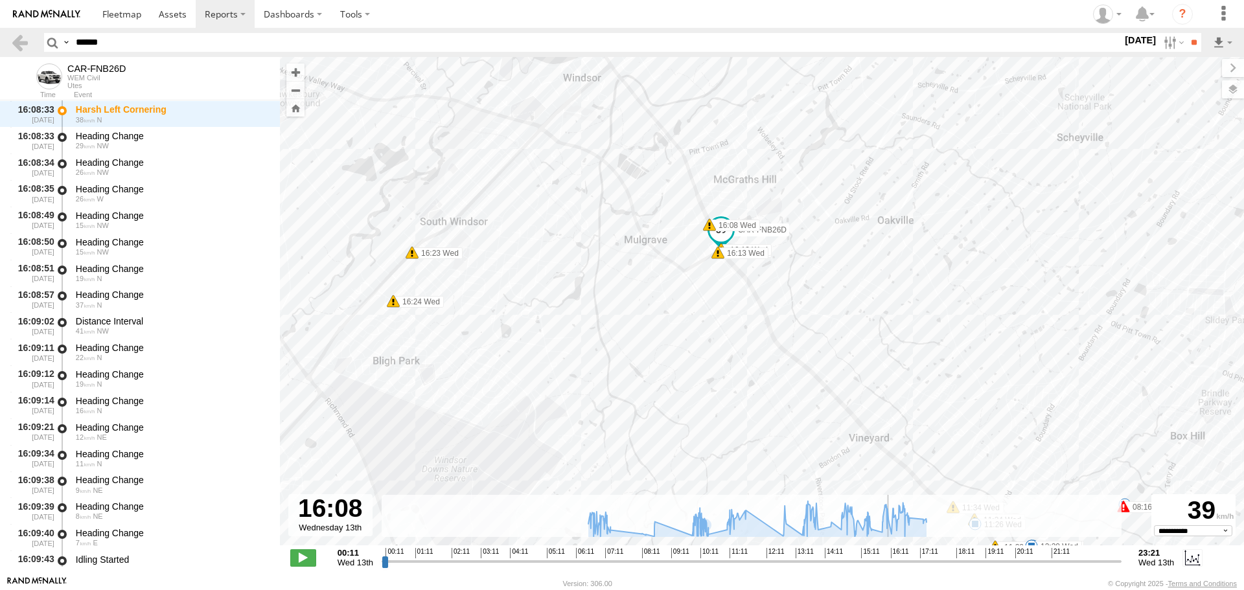
click at [0, 0] on label at bounding box center [0, 0] width 0 height 0
click at [1196, 38] on input "**" at bounding box center [1194, 42] width 15 height 19
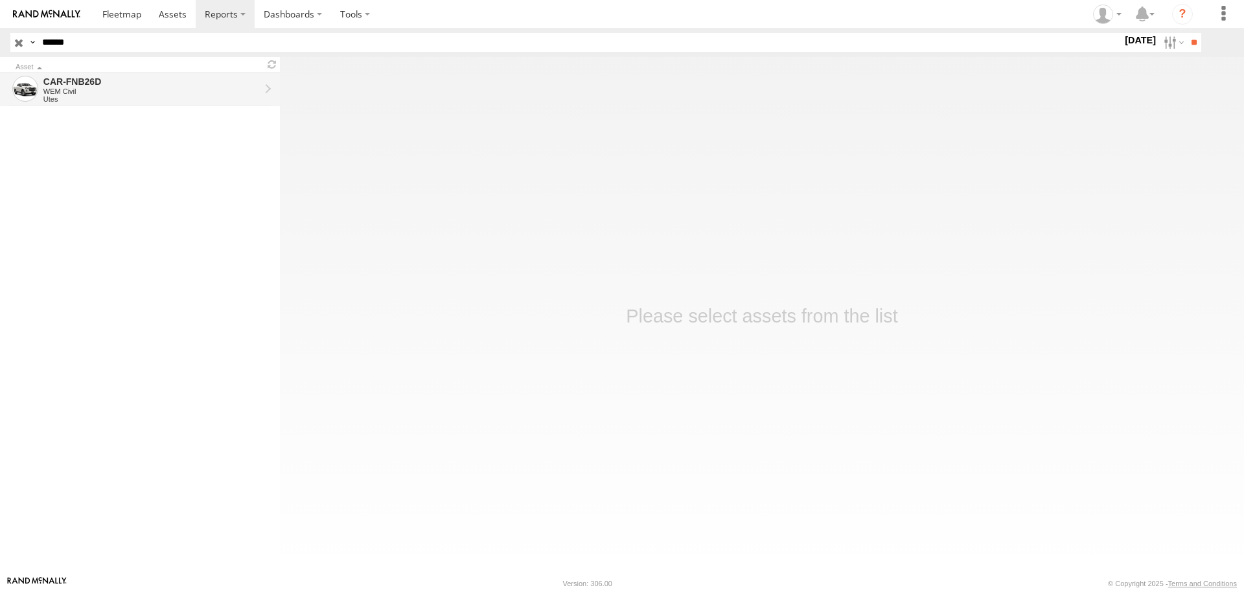
click at [143, 91] on div "WEM Civil" at bounding box center [151, 91] width 216 height 8
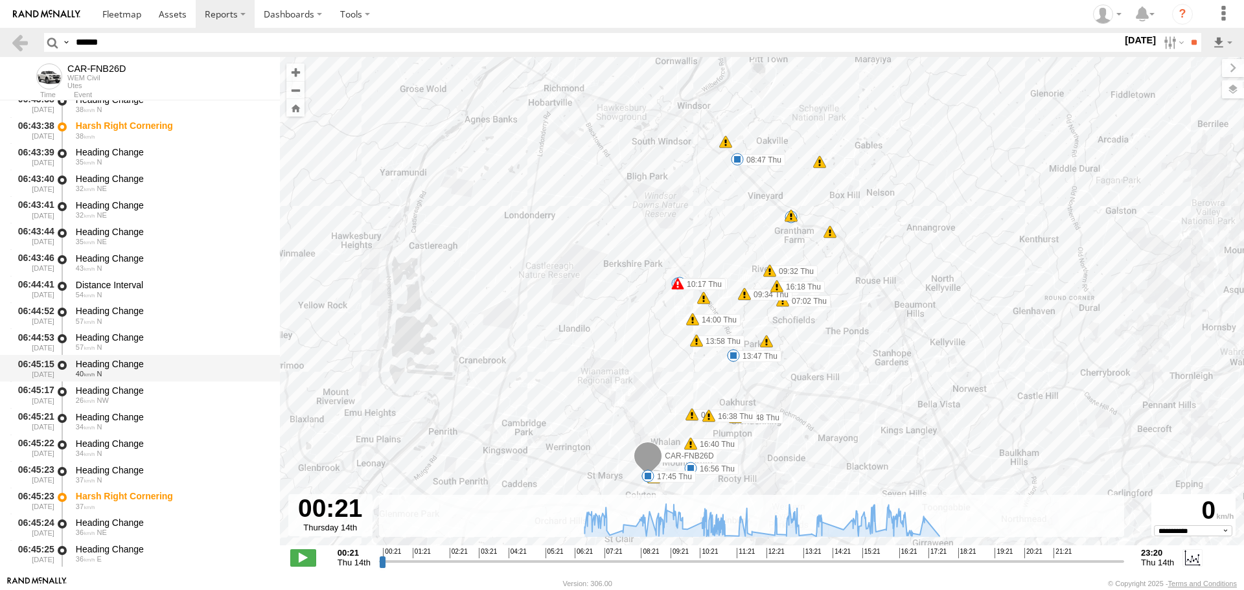
scroll to position [2009, 0]
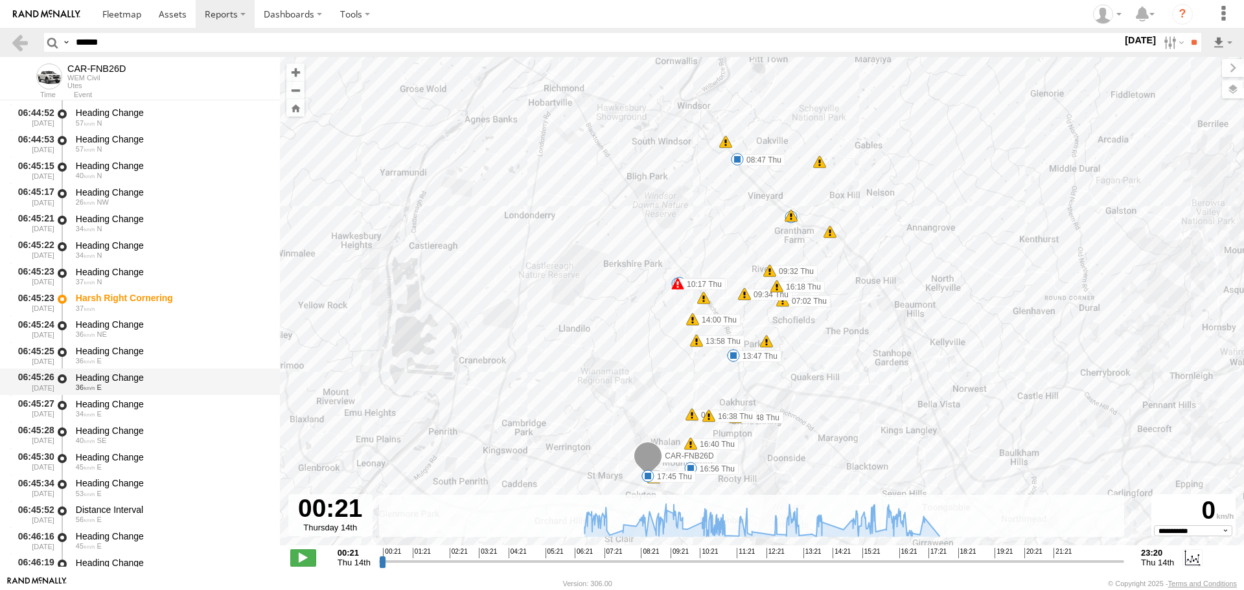
click at [136, 385] on div "36 E" at bounding box center [172, 388] width 192 height 8
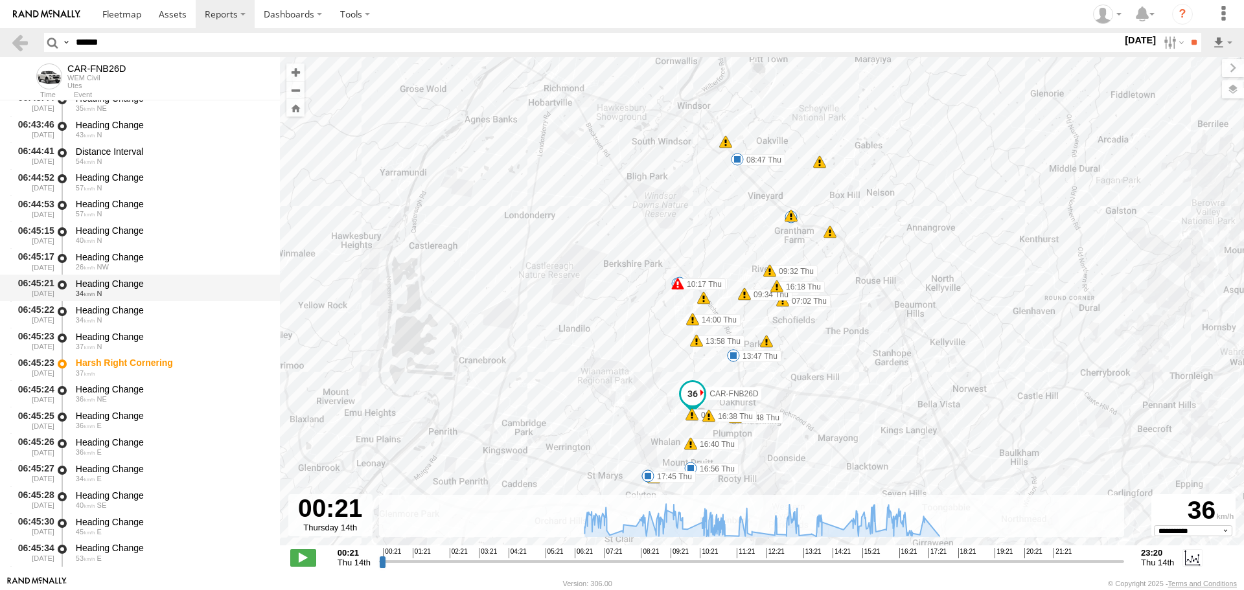
click at [145, 276] on div "Heading Change 34 N" at bounding box center [172, 288] width 196 height 24
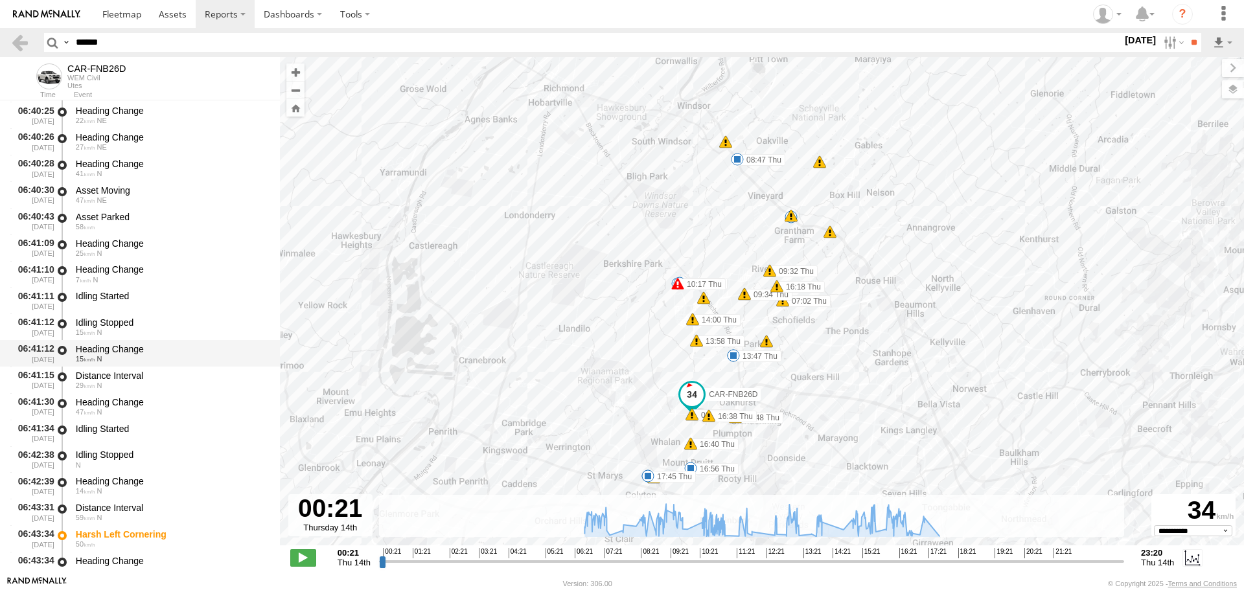
click at [157, 346] on div "Heading Change" at bounding box center [172, 350] width 192 height 12
click at [159, 301] on div "Idling Started" at bounding box center [172, 296] width 192 height 12
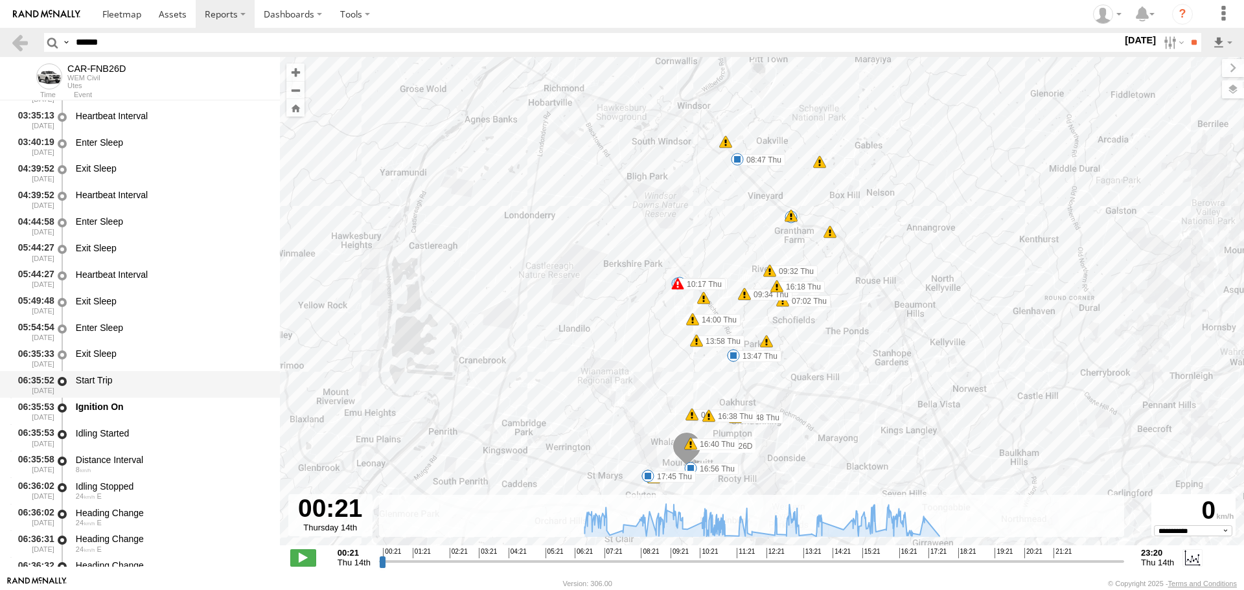
scroll to position [259, 0]
click at [119, 445] on div "Idling Started" at bounding box center [172, 437] width 196 height 24
click at [118, 454] on div "Distance Interval" at bounding box center [172, 460] width 192 height 12
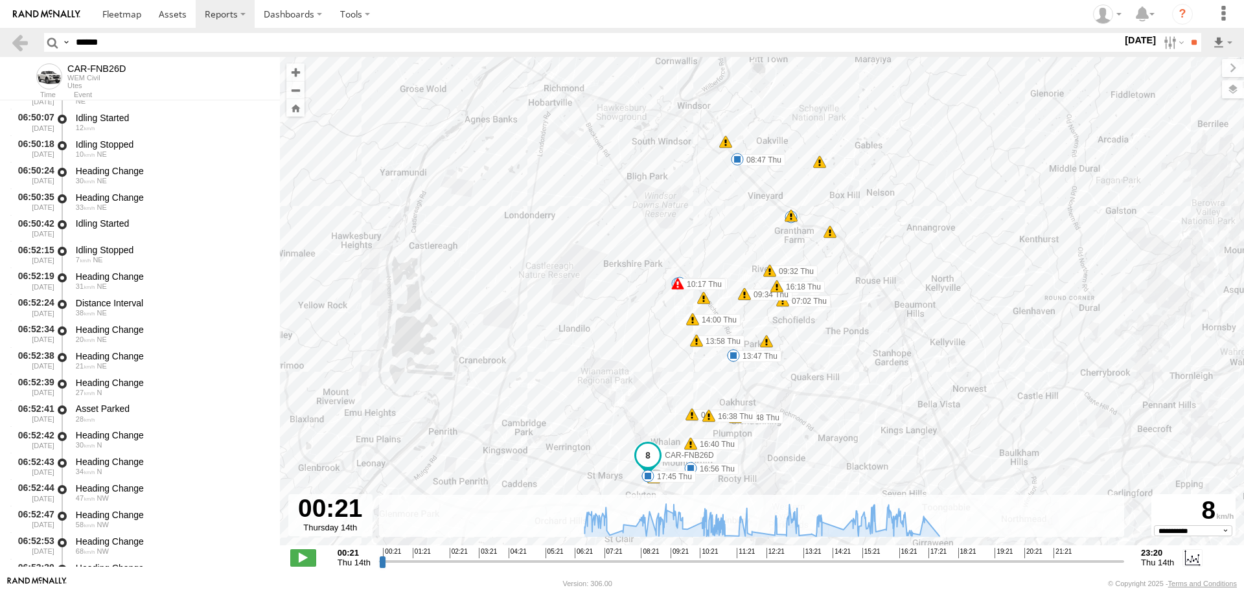
scroll to position [3370, 0]
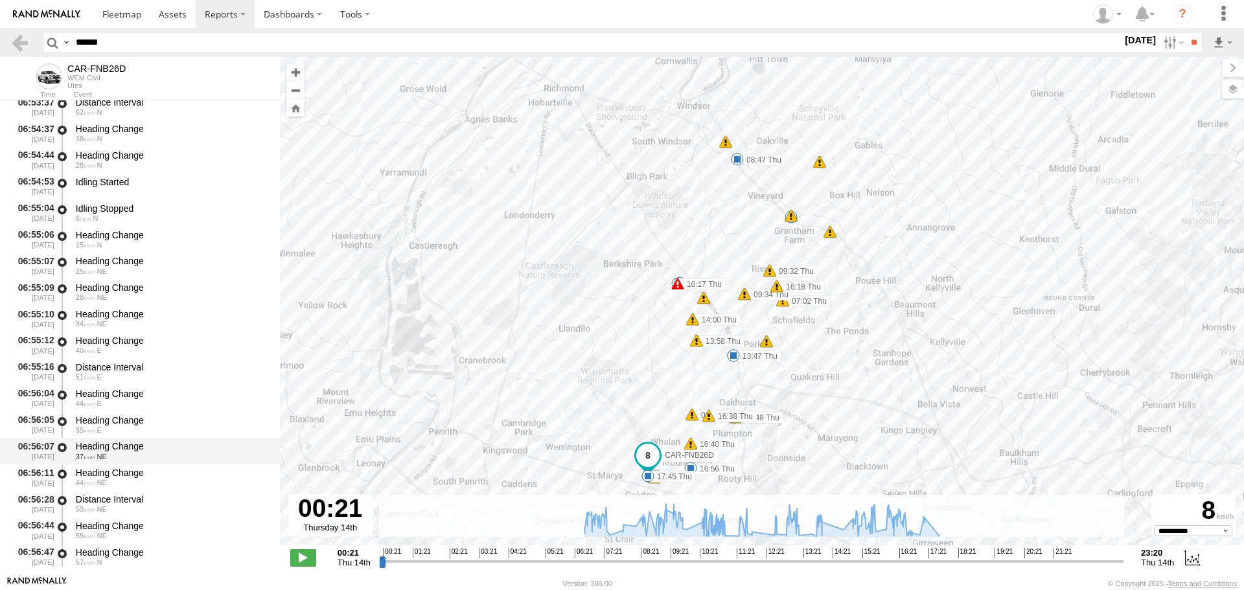
click at [108, 443] on div "Heading Change" at bounding box center [172, 447] width 192 height 12
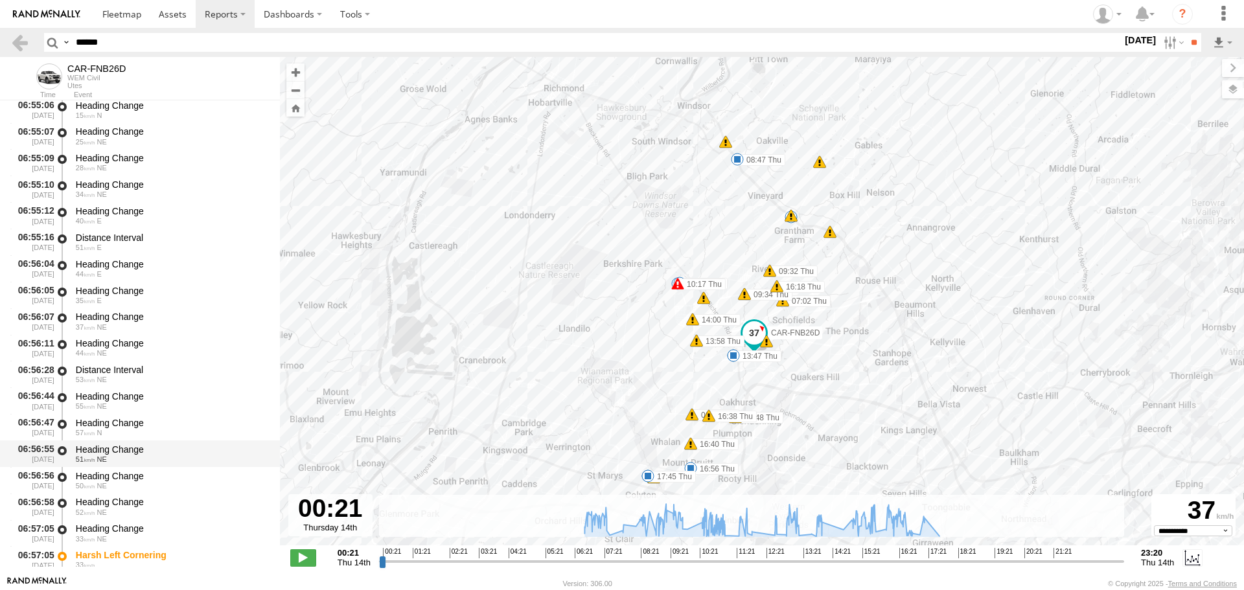
click at [120, 463] on div "51 NE" at bounding box center [172, 460] width 192 height 8
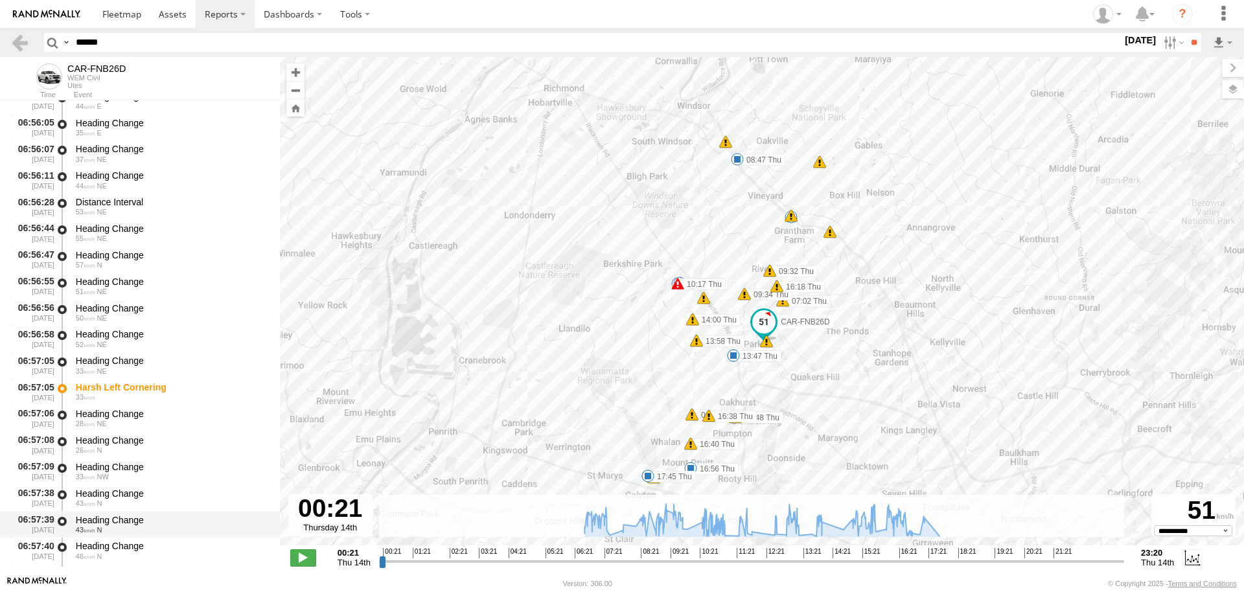
scroll to position [3760, 0]
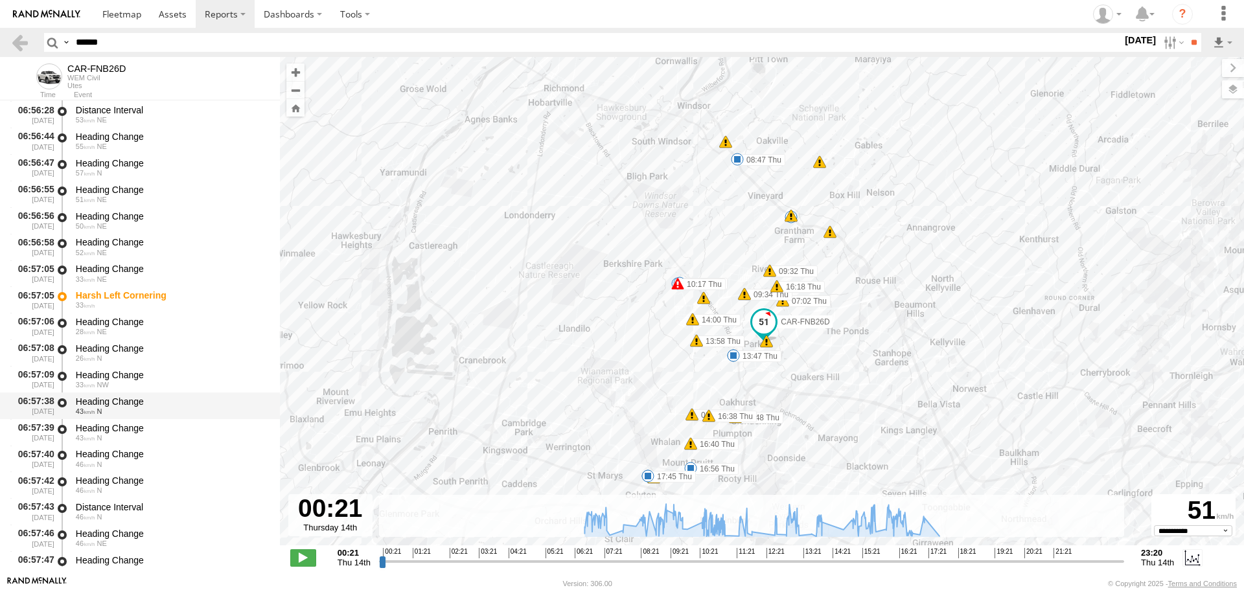
click at [127, 393] on div "06:57:38 [DATE] Heading Change 43 N" at bounding box center [140, 406] width 280 height 27
click at [126, 457] on div "Heading Change" at bounding box center [172, 455] width 192 height 12
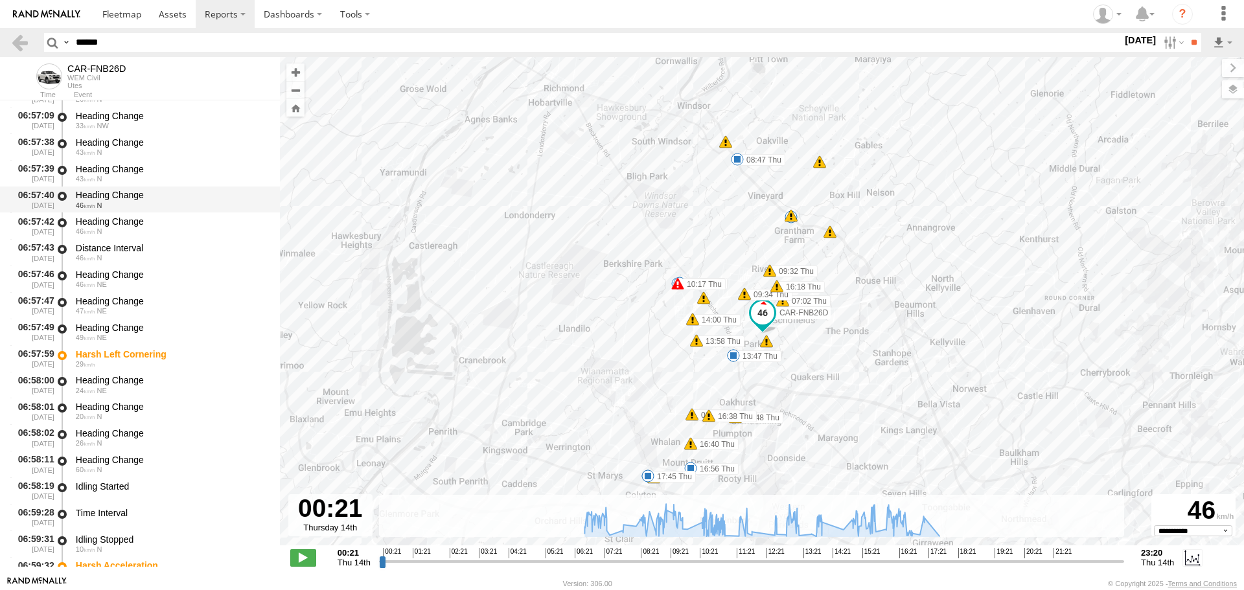
click at [133, 452] on div "Heading Change 60 N" at bounding box center [172, 464] width 196 height 24
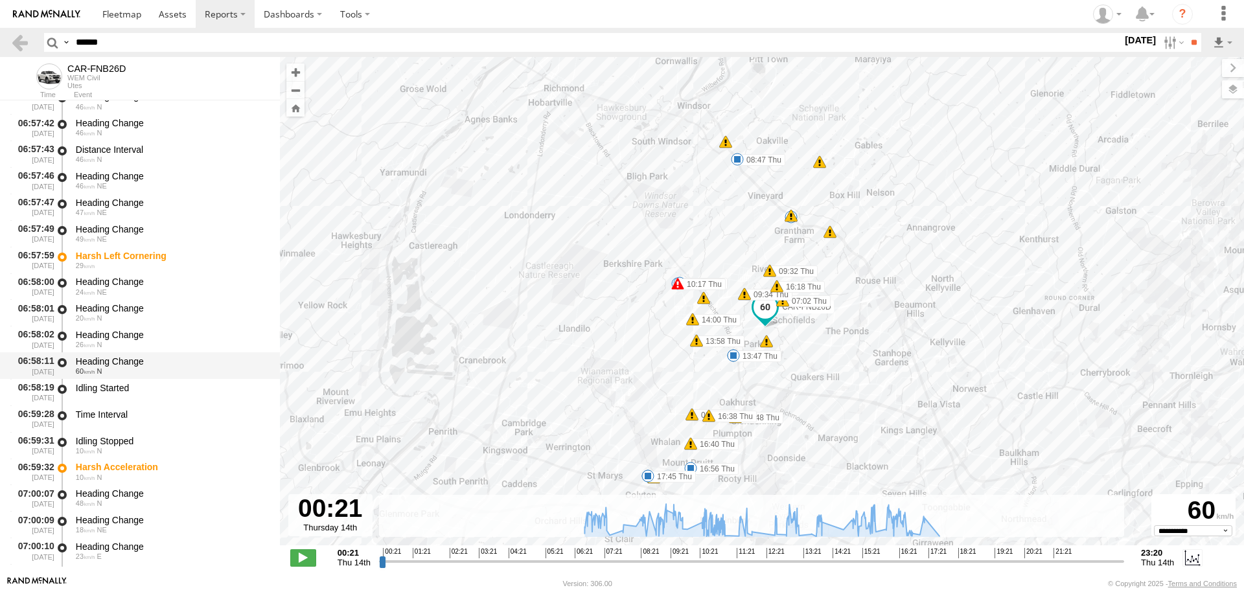
scroll to position [4343, 0]
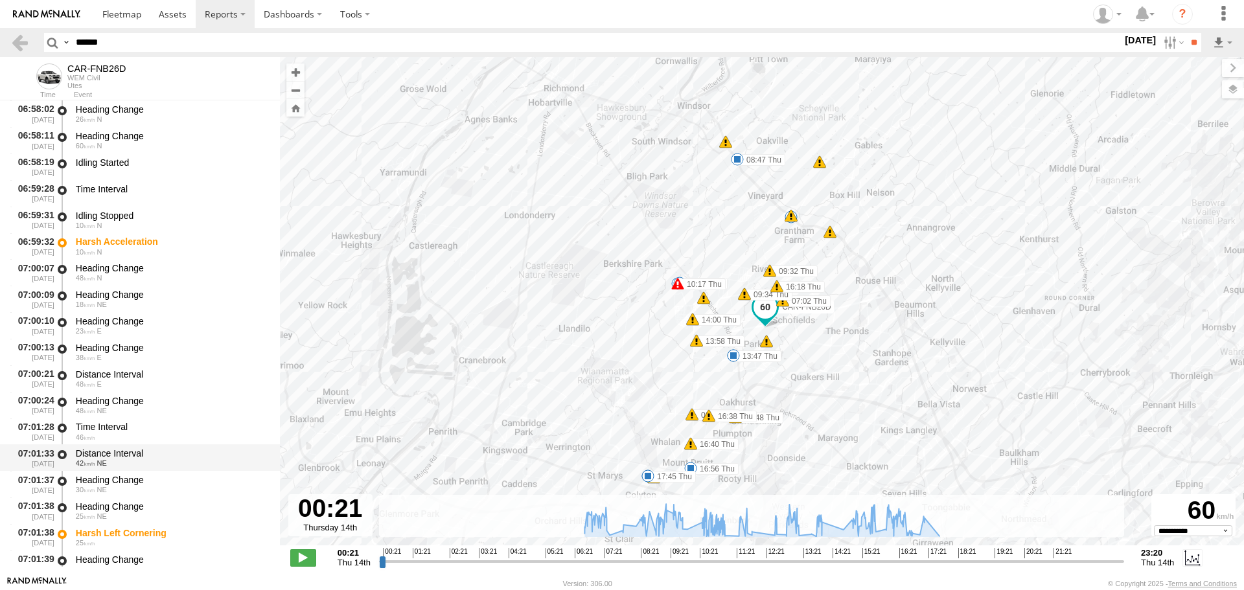
click at [132, 456] on div "Distance Interval" at bounding box center [172, 454] width 192 height 12
click at [135, 424] on div "Time Interval" at bounding box center [172, 427] width 192 height 12
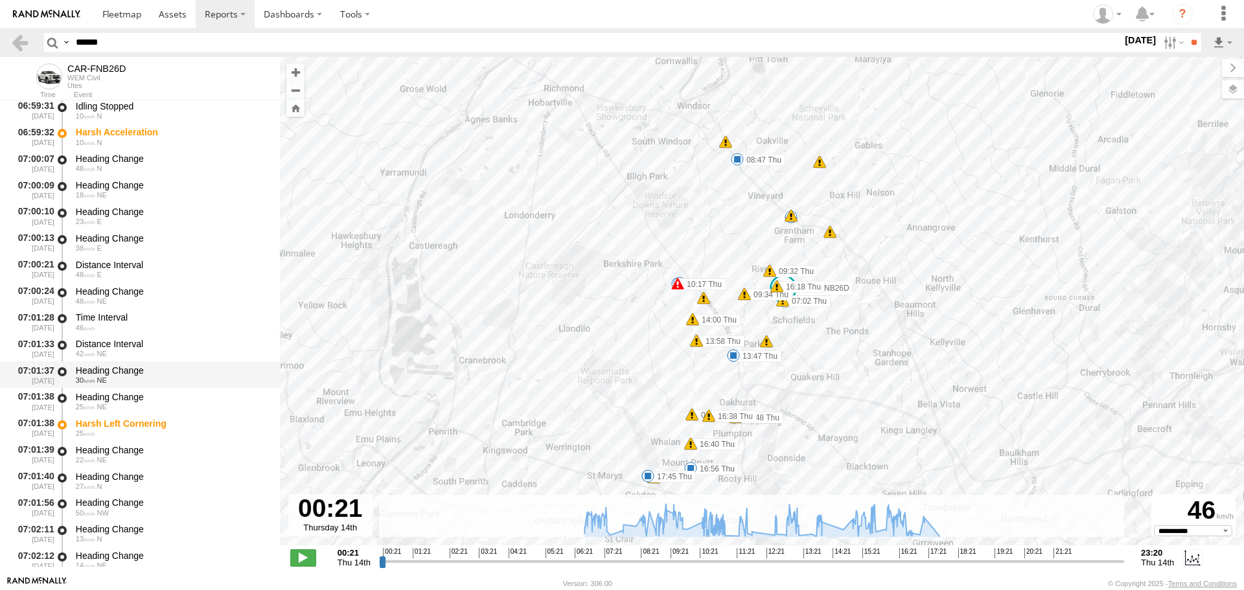
scroll to position [4473, 0]
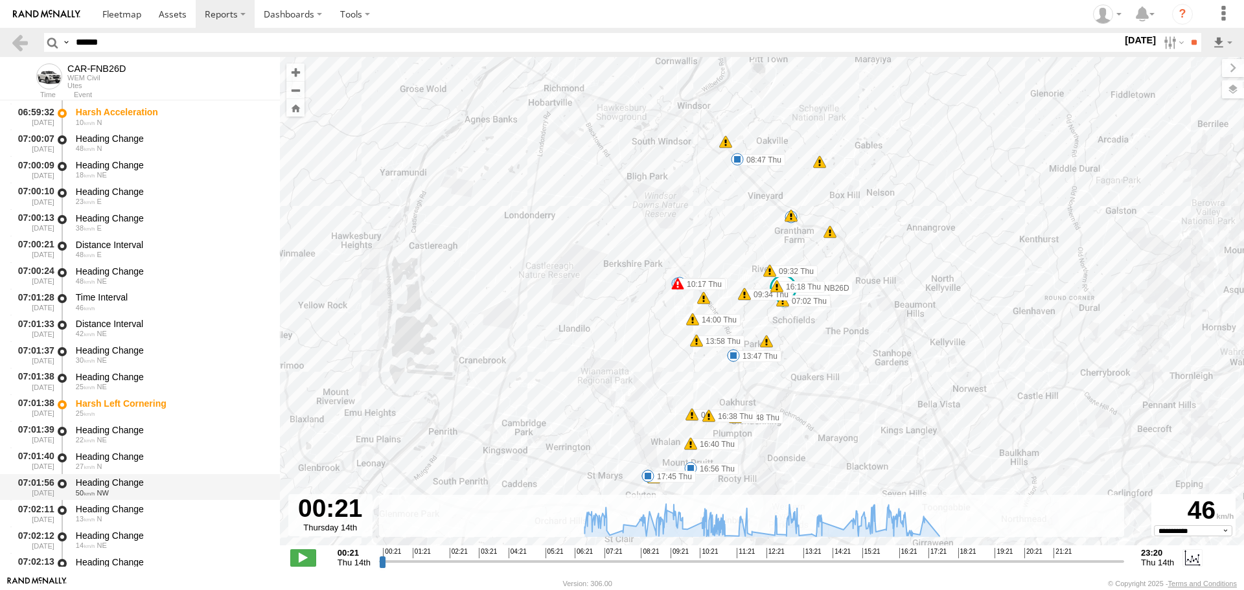
click at [126, 476] on div "Heading Change 50 NW" at bounding box center [172, 488] width 196 height 24
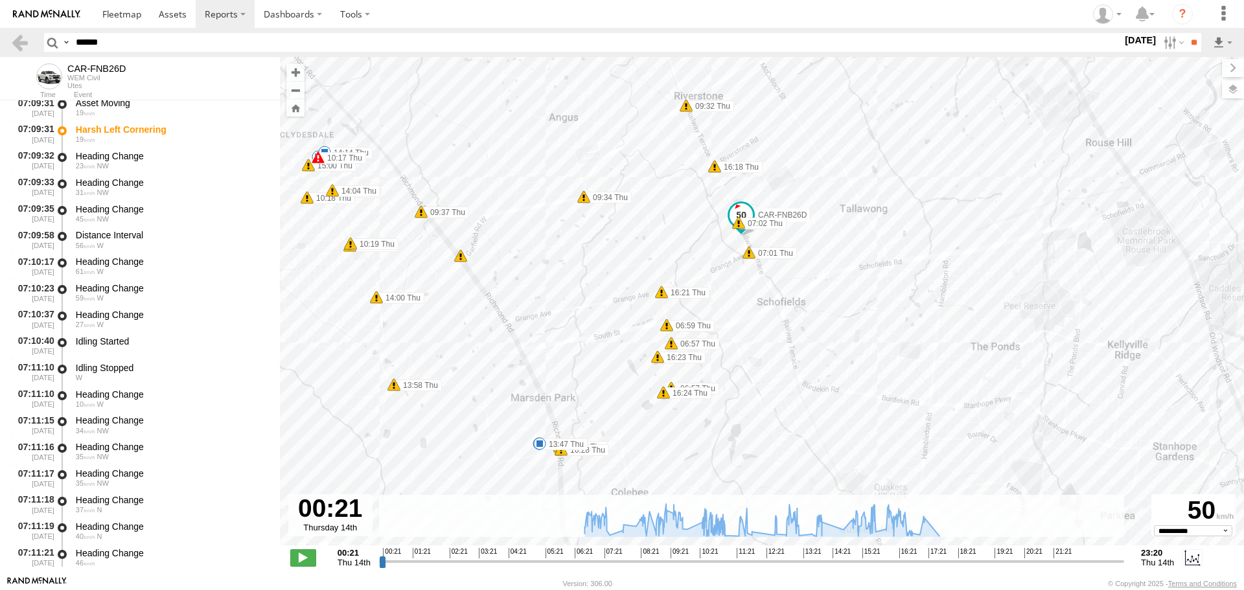
scroll to position [6094, 0]
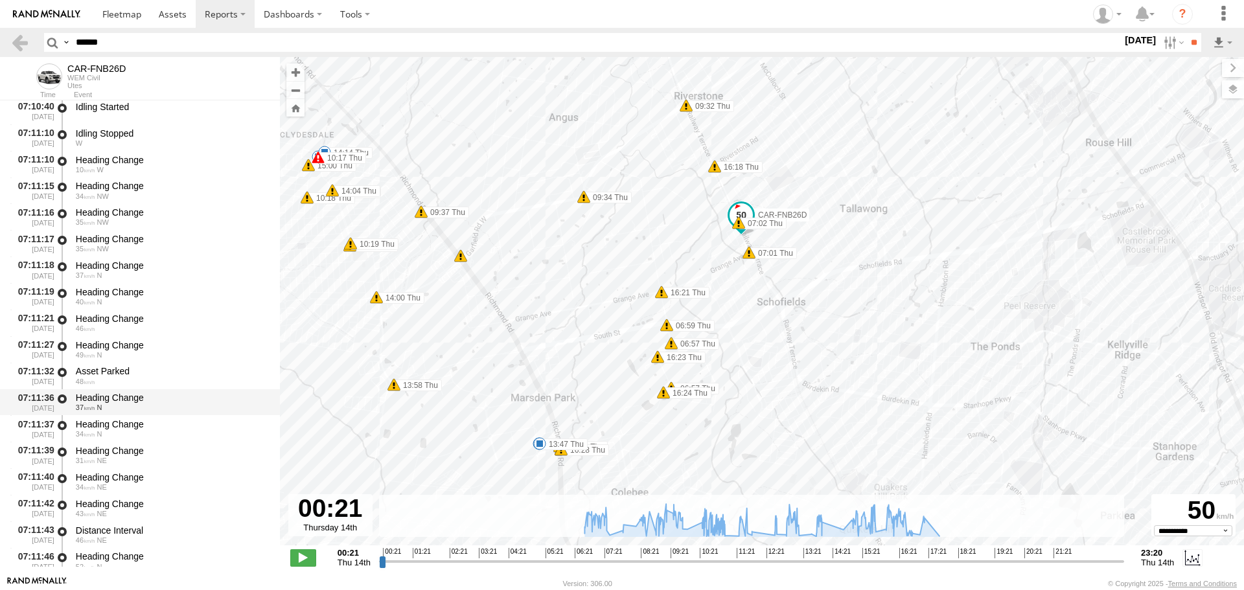
click at [134, 405] on div "37 N" at bounding box center [172, 408] width 192 height 8
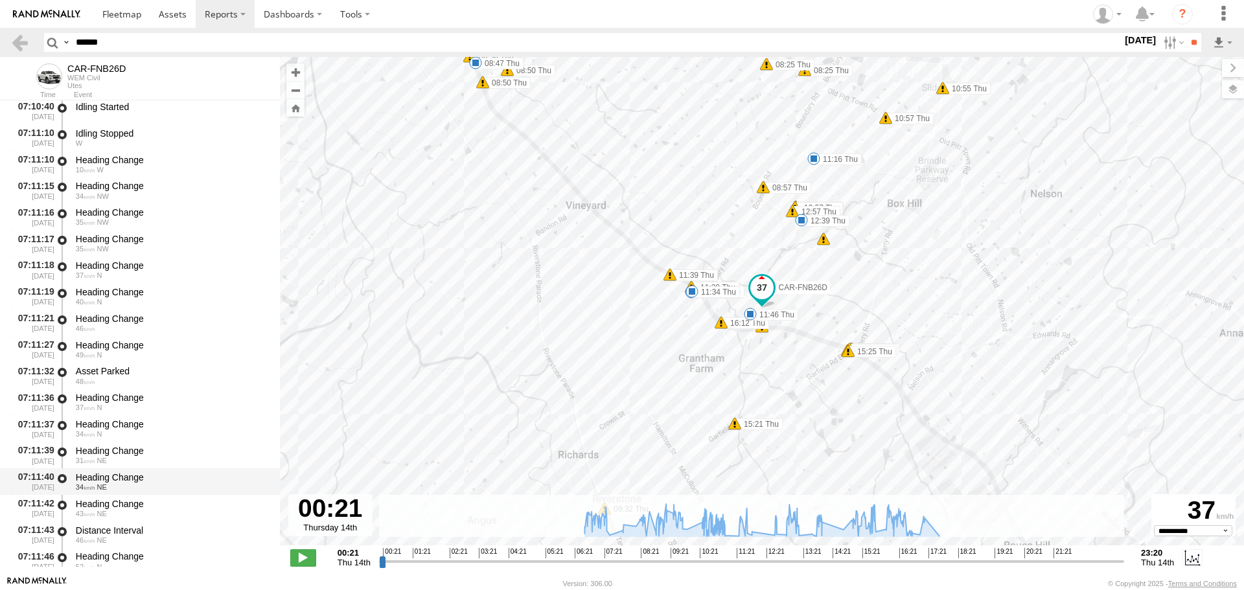
click at [143, 478] on div "Heading Change" at bounding box center [172, 478] width 192 height 12
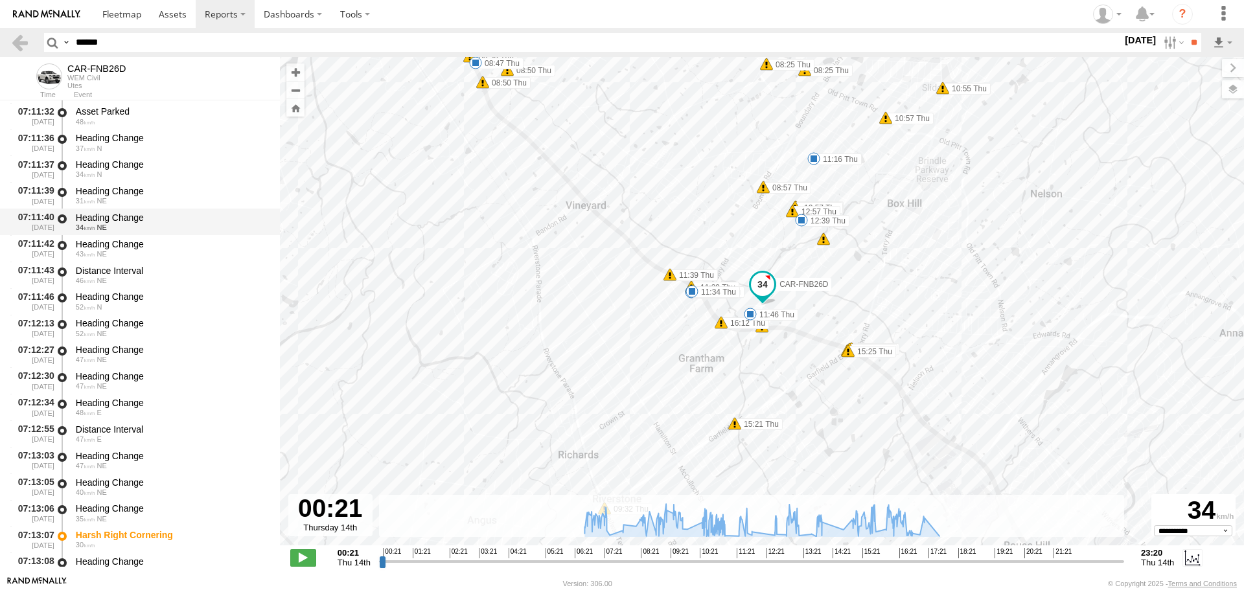
click at [154, 465] on div "47 NE" at bounding box center [172, 466] width 192 height 8
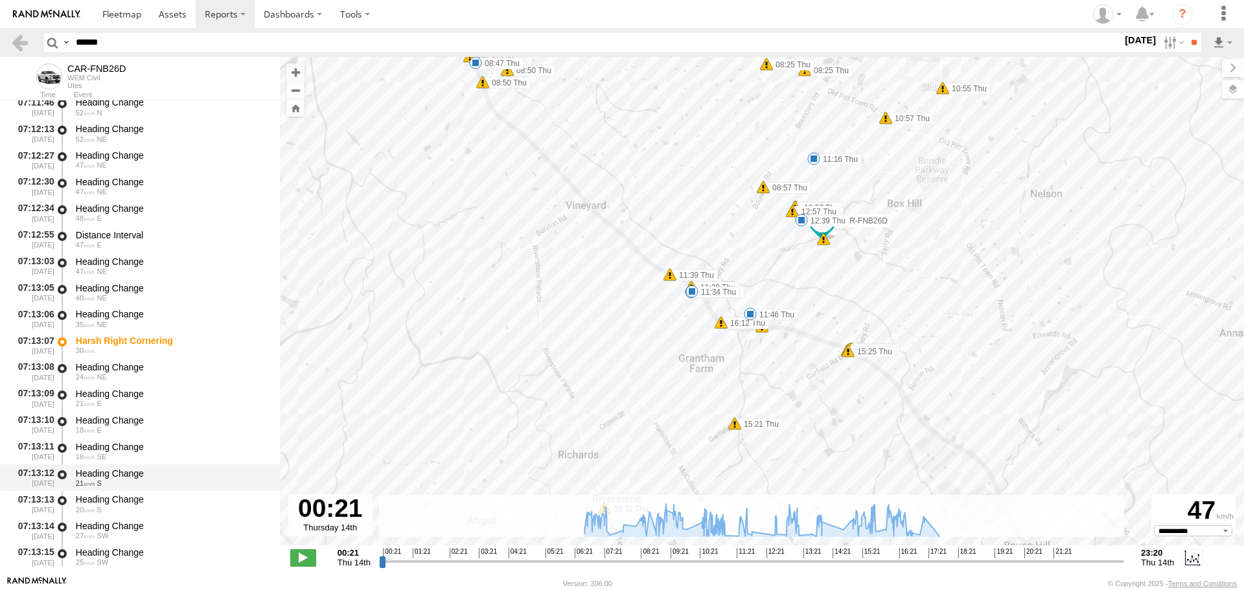
click at [152, 466] on div "Heading Change 21 S" at bounding box center [172, 478] width 196 height 24
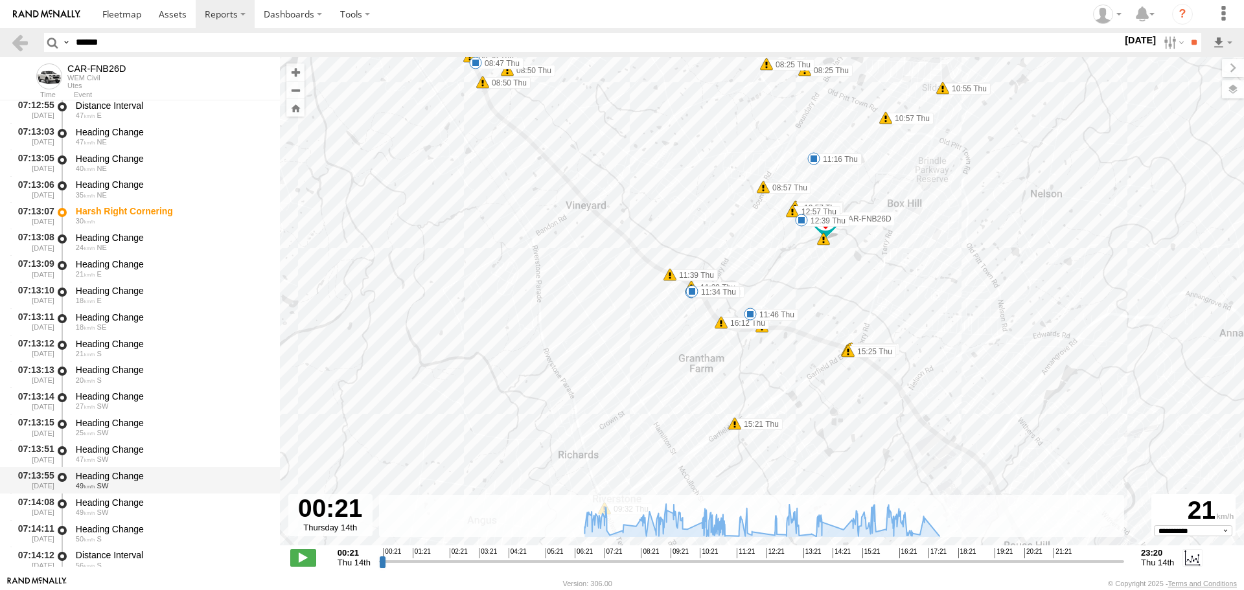
click at [152, 471] on div "Heading Change" at bounding box center [172, 477] width 192 height 12
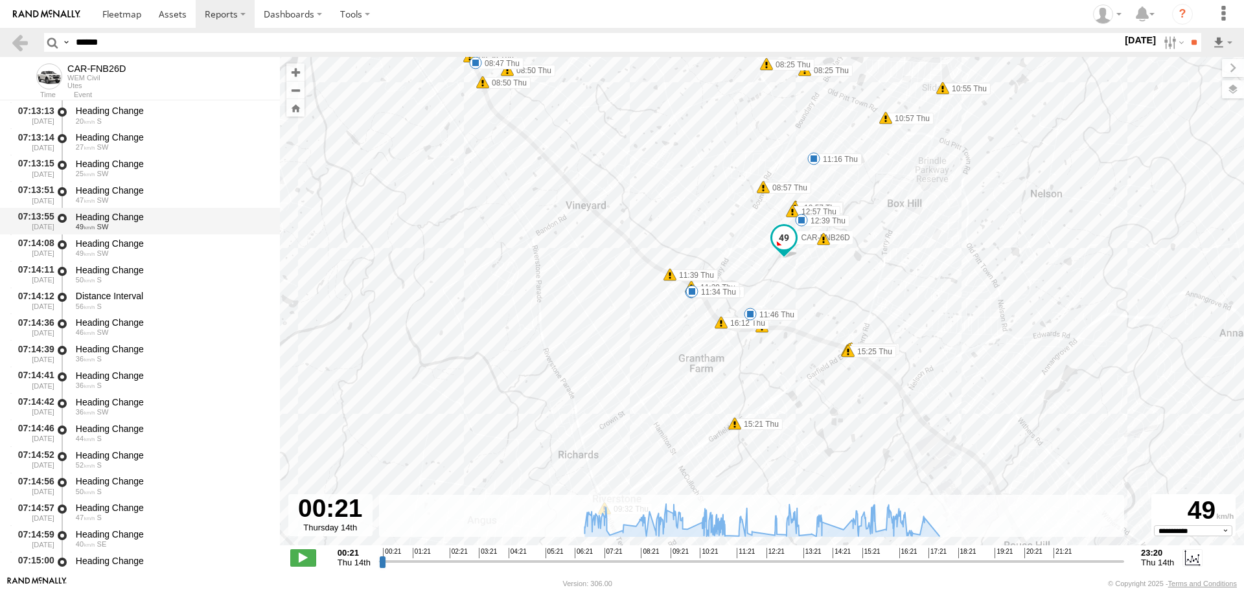
click at [153, 473] on div "07:14:56 [DATE] Heading Change 50 S" at bounding box center [140, 486] width 280 height 27
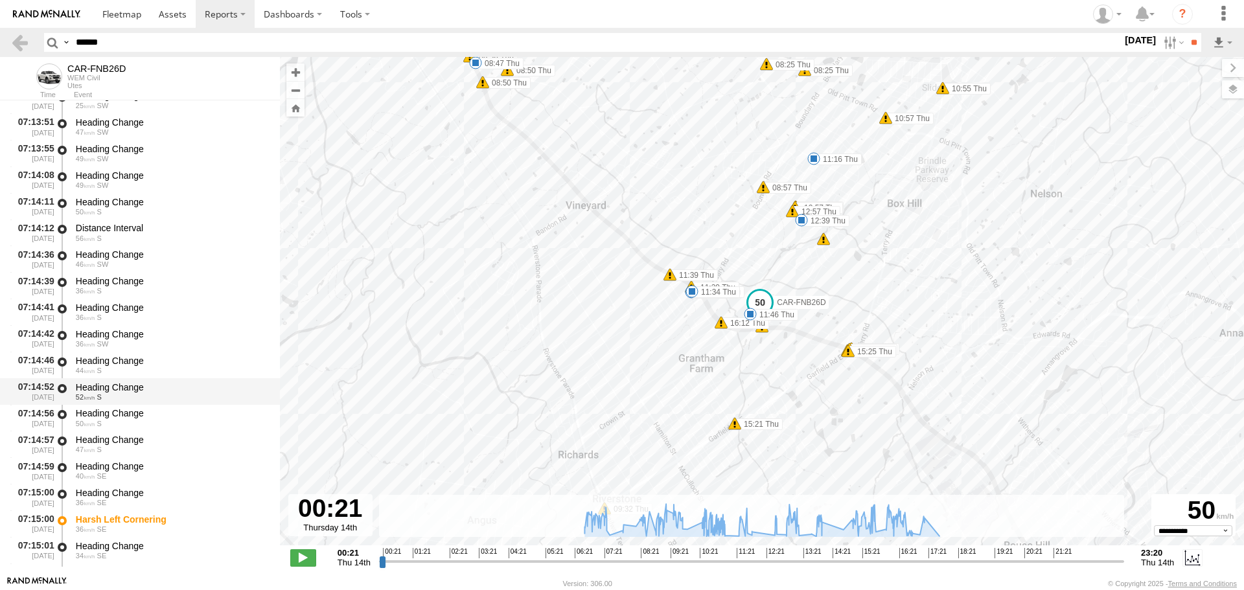
scroll to position [7131, 0]
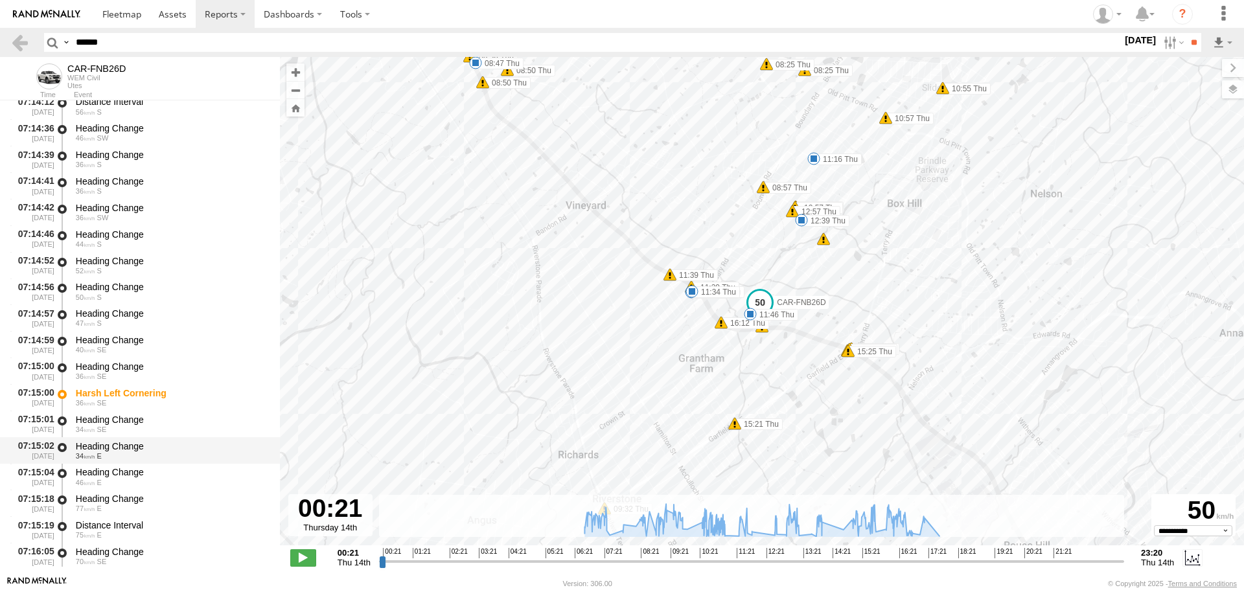
click at [145, 454] on div "34 E" at bounding box center [172, 456] width 192 height 8
click at [136, 502] on div "Heading Change" at bounding box center [172, 499] width 192 height 12
click at [158, 354] on div "40 SE" at bounding box center [172, 350] width 192 height 8
click at [142, 289] on div "Heading Change" at bounding box center [172, 287] width 192 height 12
click at [144, 235] on div "Heading Change" at bounding box center [172, 235] width 192 height 12
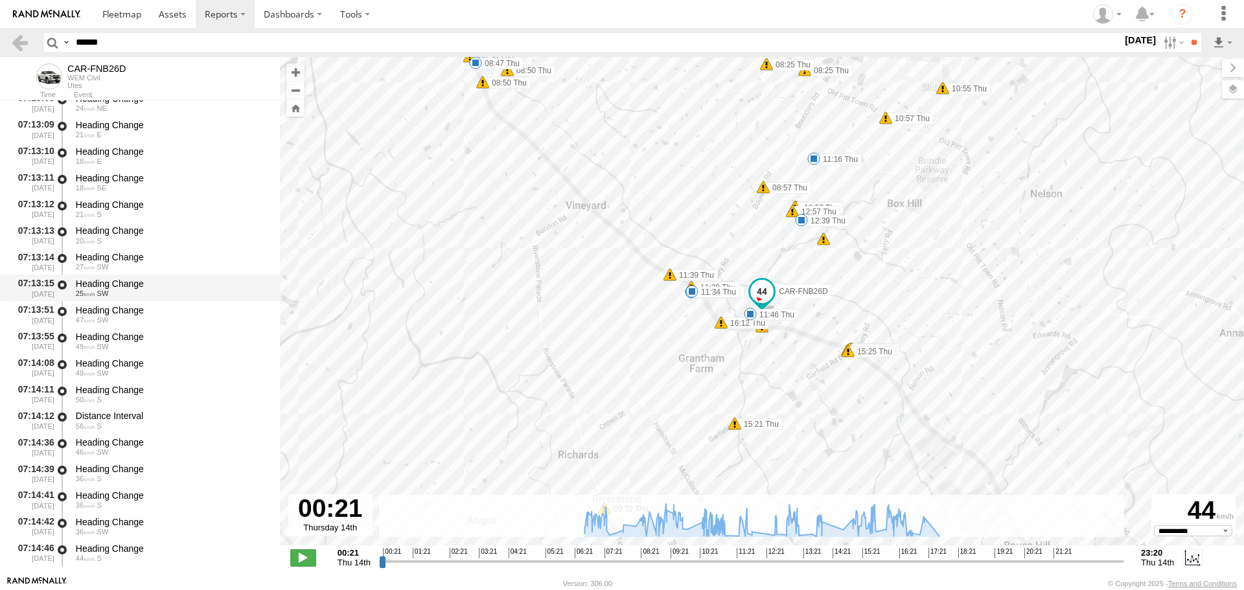
scroll to position [6807, 0]
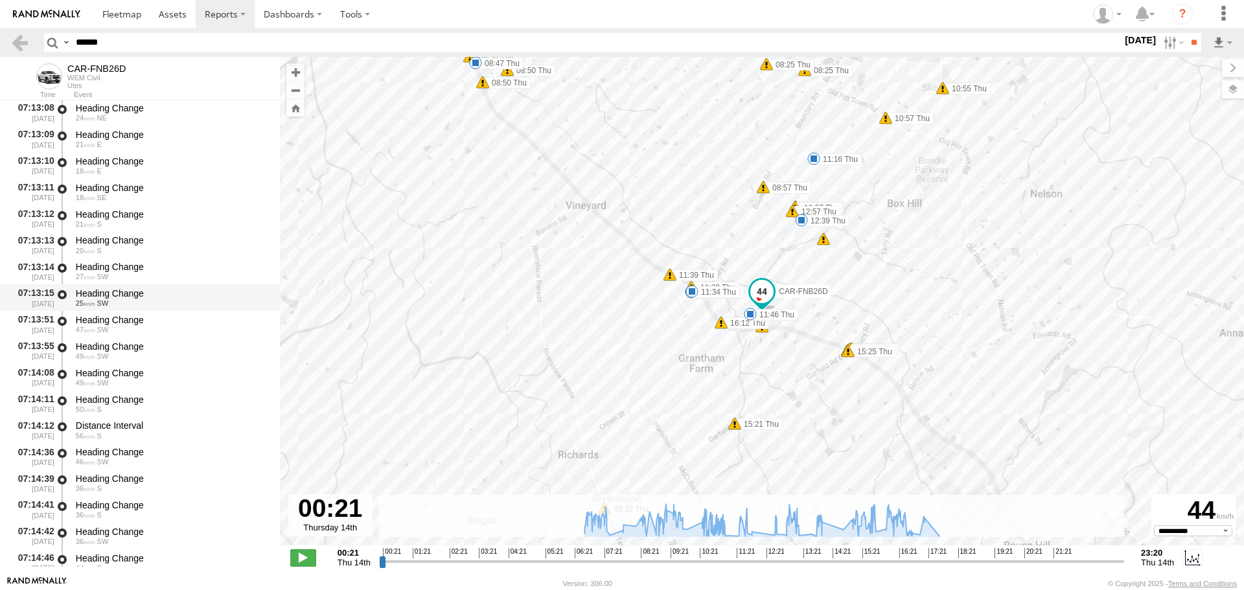
click at [133, 297] on div "Heading Change" at bounding box center [172, 294] width 192 height 12
click at [132, 234] on div "Heading Change 20 S" at bounding box center [172, 245] width 196 height 24
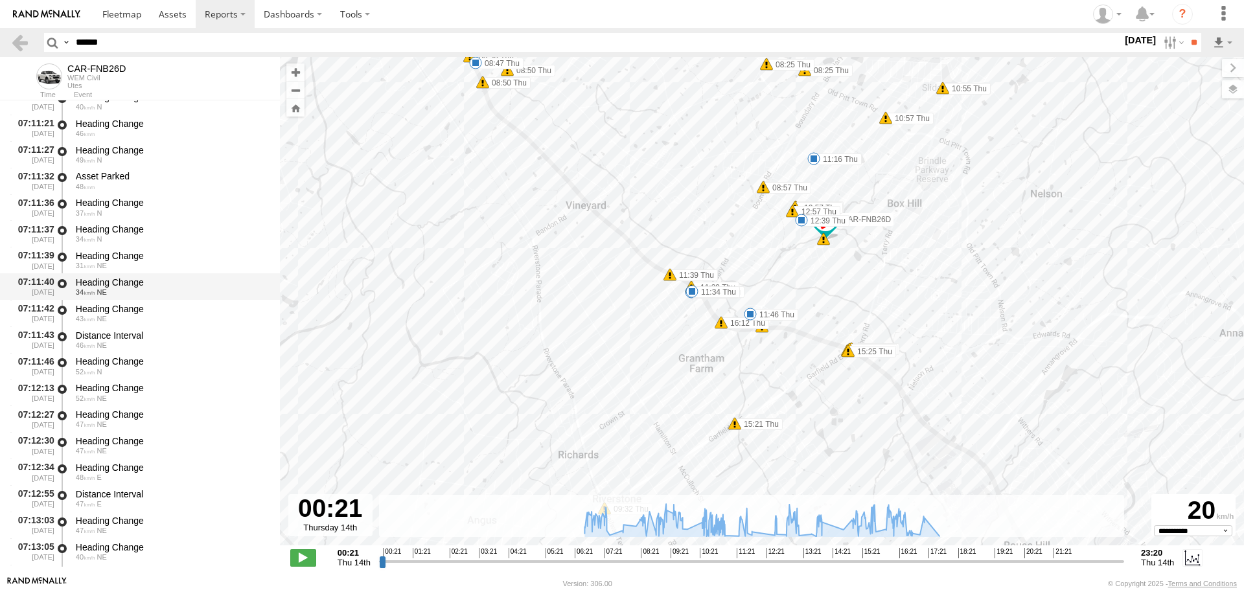
click at [167, 279] on div "Heading Change" at bounding box center [172, 283] width 192 height 12
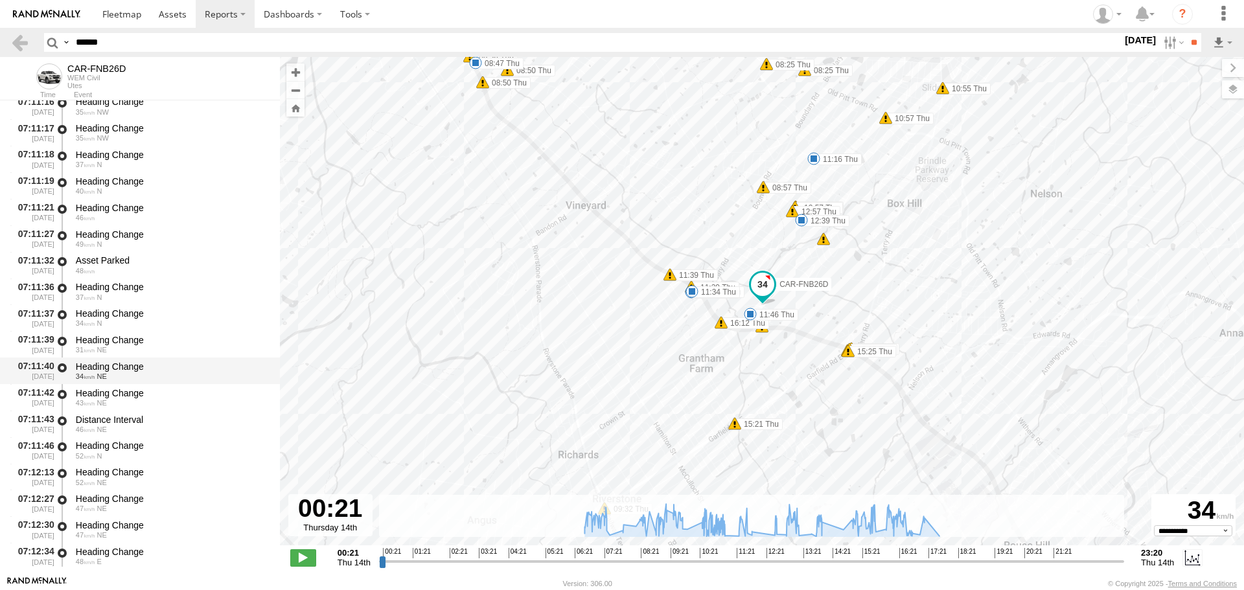
scroll to position [6029, 0]
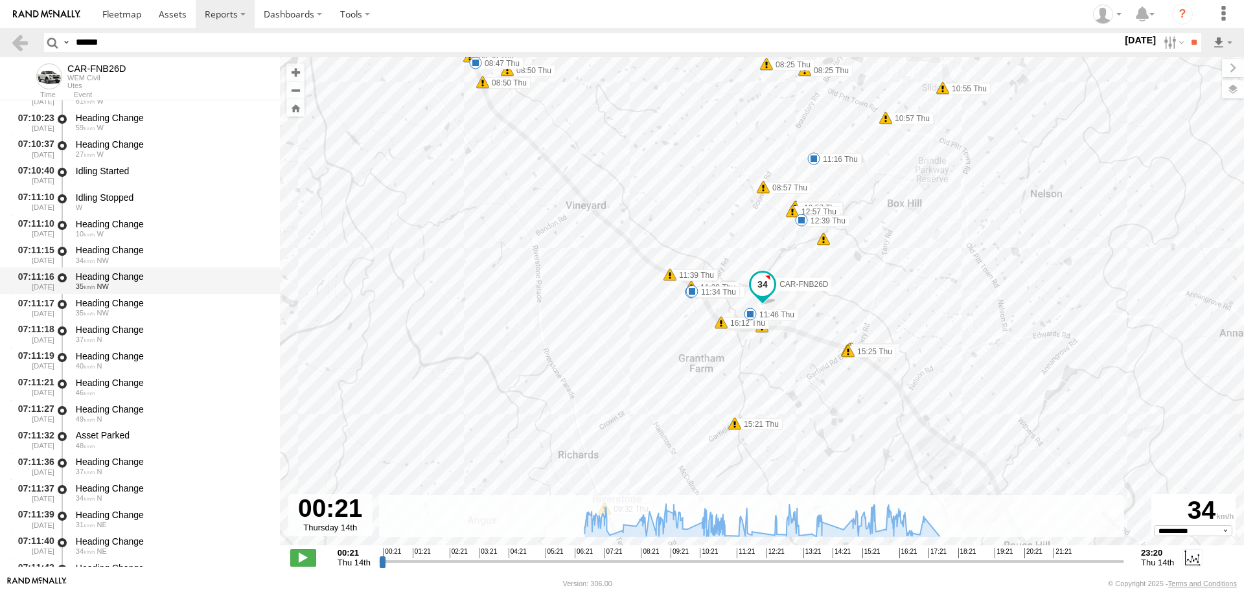
click at [178, 285] on div "35 NW" at bounding box center [172, 287] width 192 height 8
click at [153, 214] on div "07:11:10 [DATE] Idling Stopped W" at bounding box center [140, 202] width 280 height 27
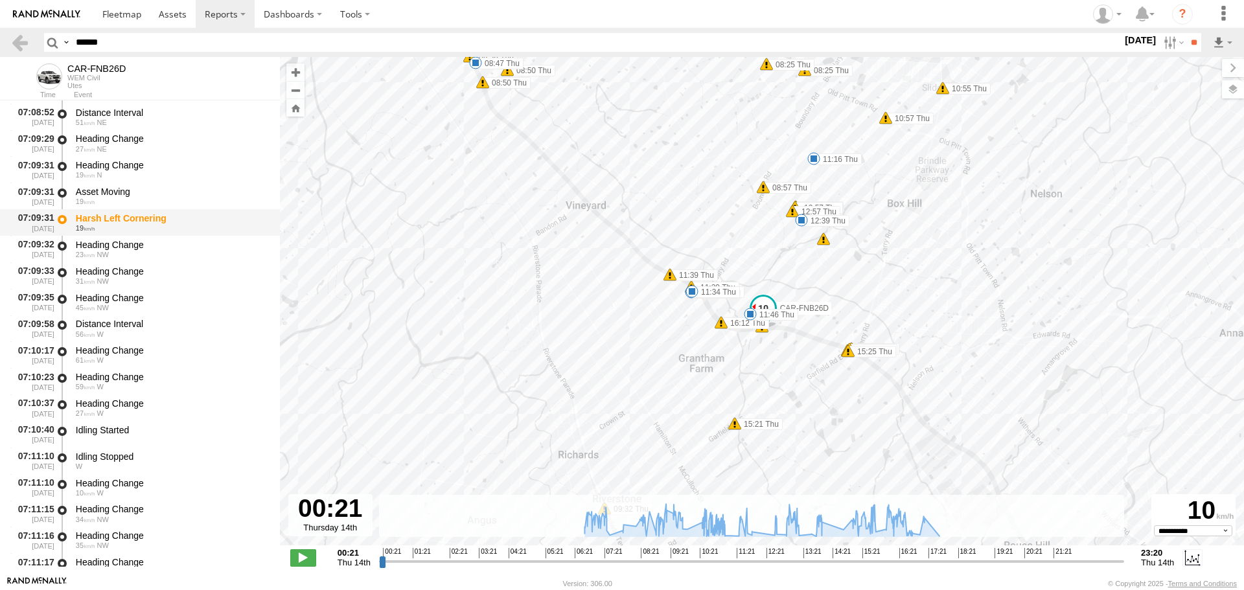
click at [154, 224] on div "Harsh Left Cornering" at bounding box center [172, 219] width 192 height 12
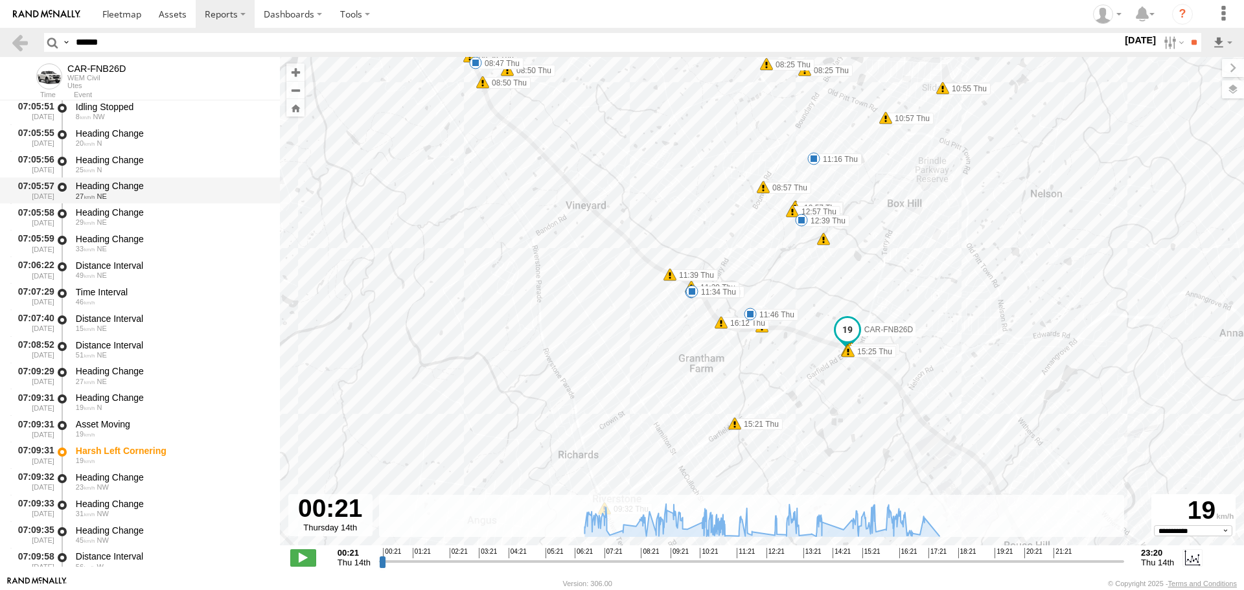
scroll to position [5511, 0]
click at [156, 212] on div "Heading Change" at bounding box center [172, 213] width 192 height 12
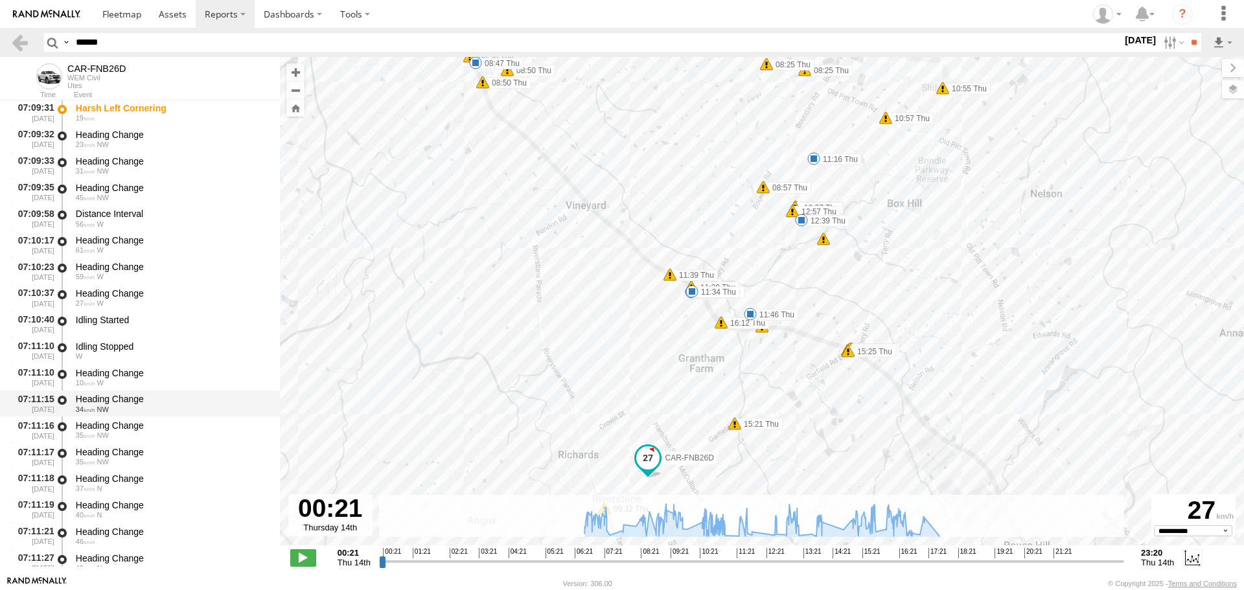
scroll to position [5900, 0]
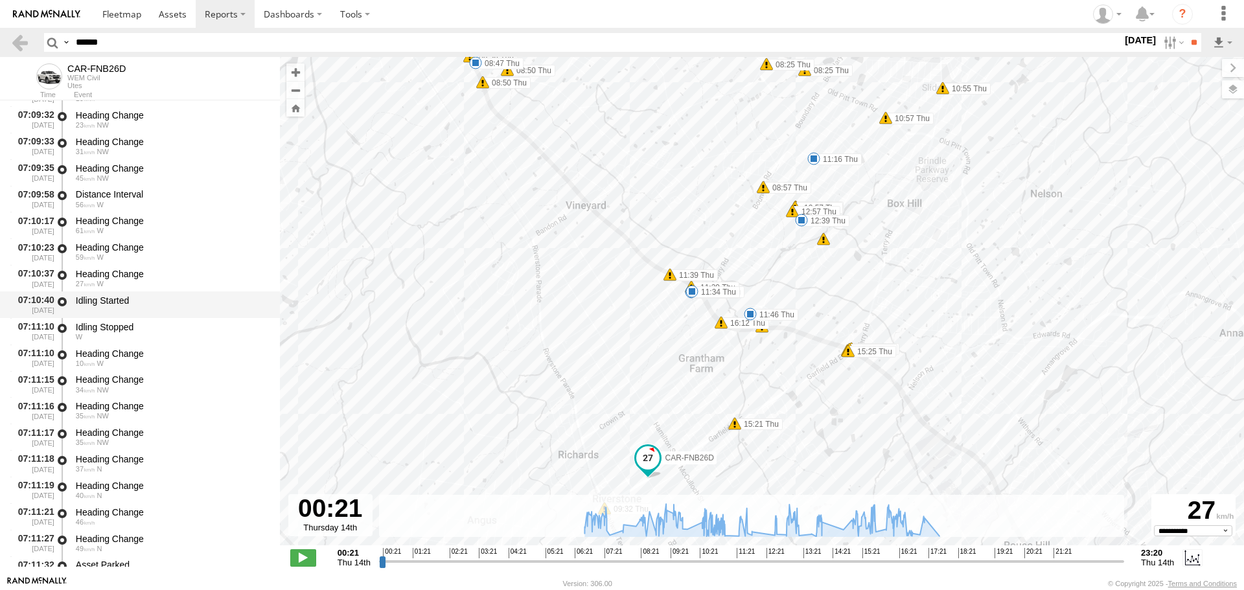
click at [156, 307] on div "Idling Started" at bounding box center [172, 305] width 196 height 24
click at [155, 250] on div "Heading Change" at bounding box center [172, 248] width 192 height 12
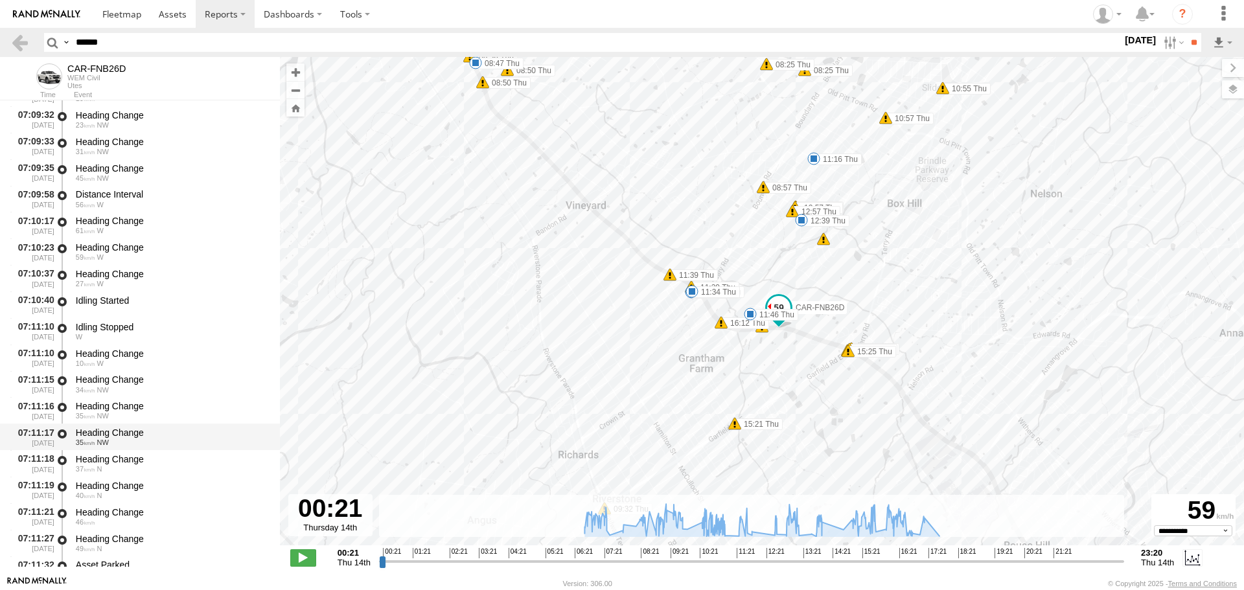
click at [141, 436] on div "Heading Change" at bounding box center [172, 433] width 192 height 12
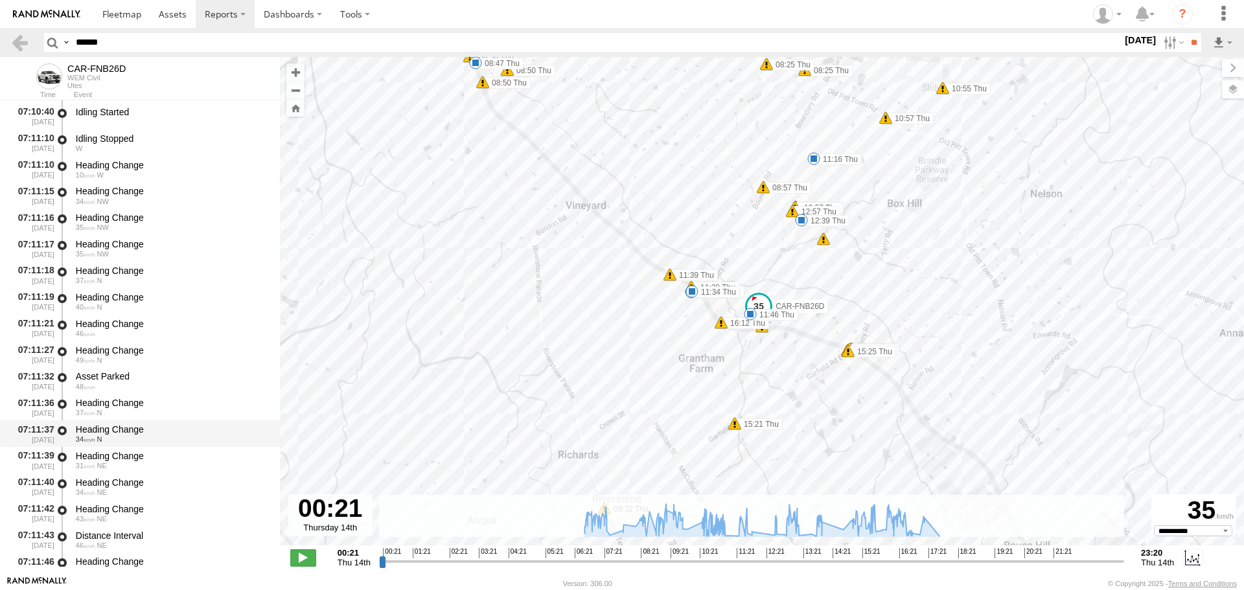
scroll to position [6094, 0]
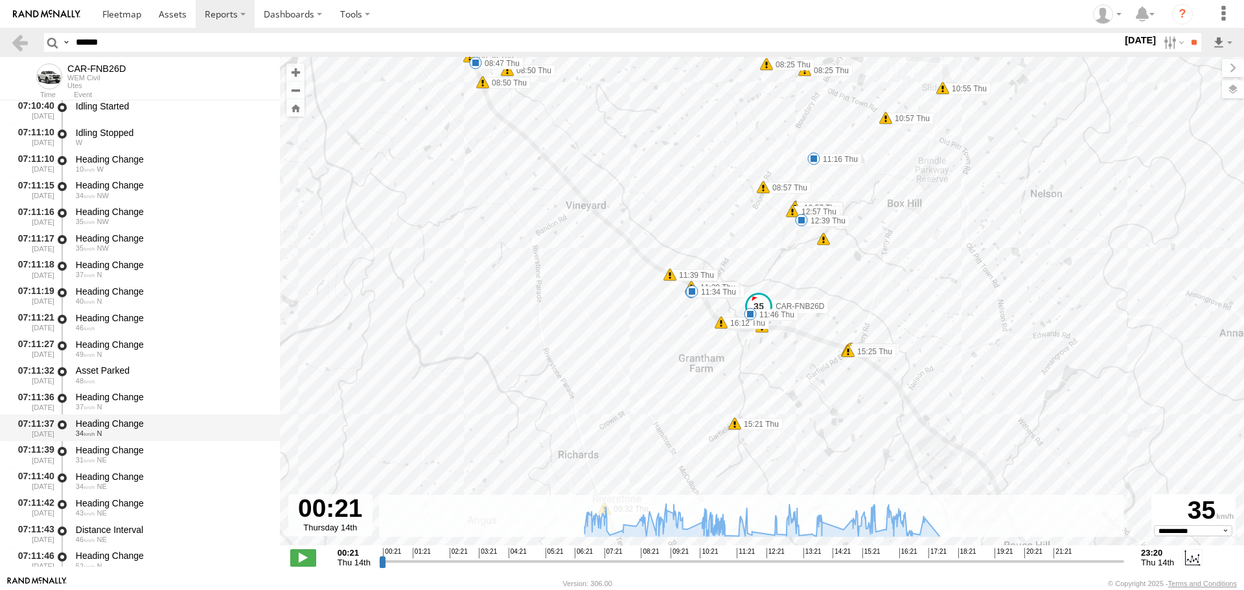
click at [141, 437] on div "34 N" at bounding box center [172, 434] width 192 height 8
click at [122, 491] on div "Heading Change 34 NE" at bounding box center [172, 481] width 196 height 24
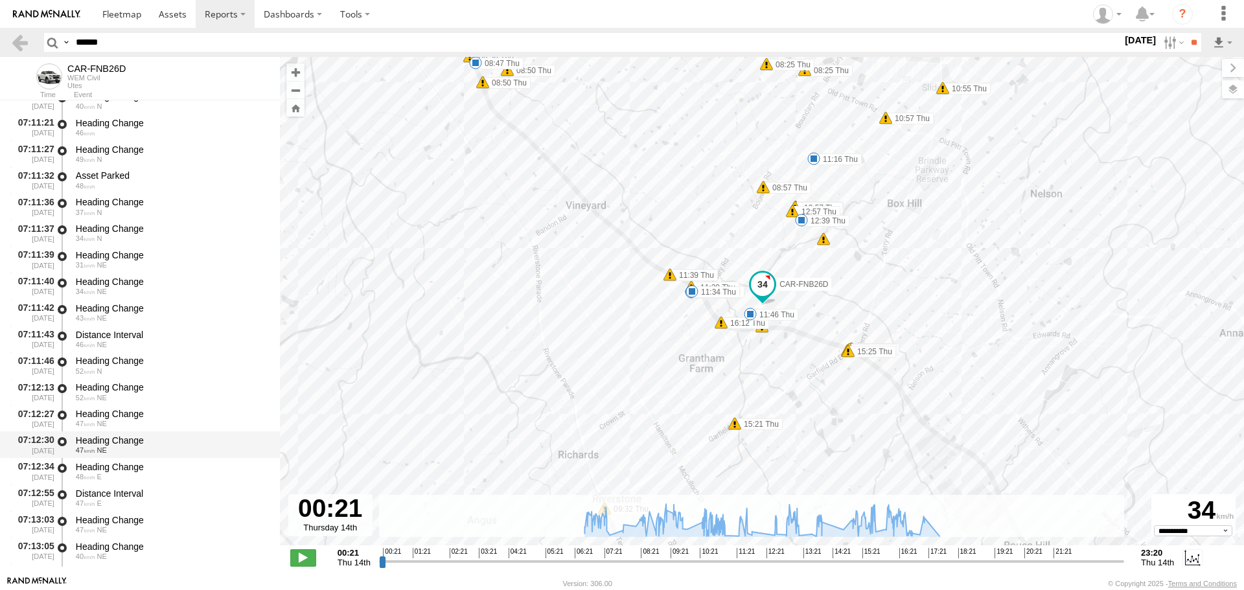
click at [141, 445] on div "Heading Change" at bounding box center [172, 441] width 192 height 12
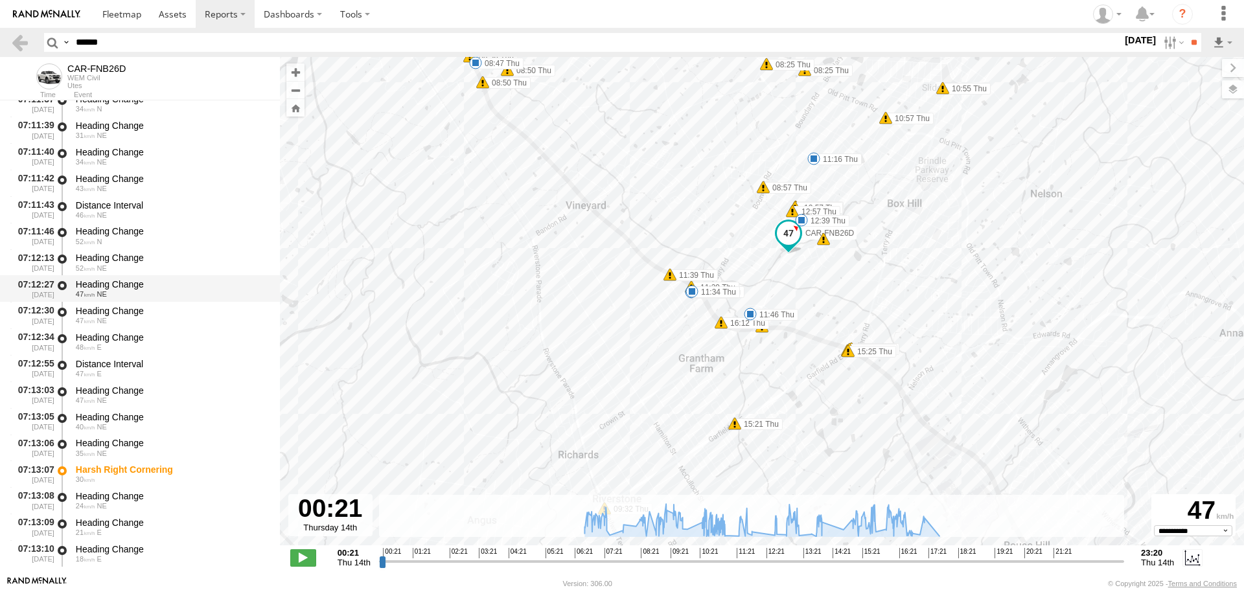
click at [146, 425] on div "40 NE" at bounding box center [172, 427] width 192 height 8
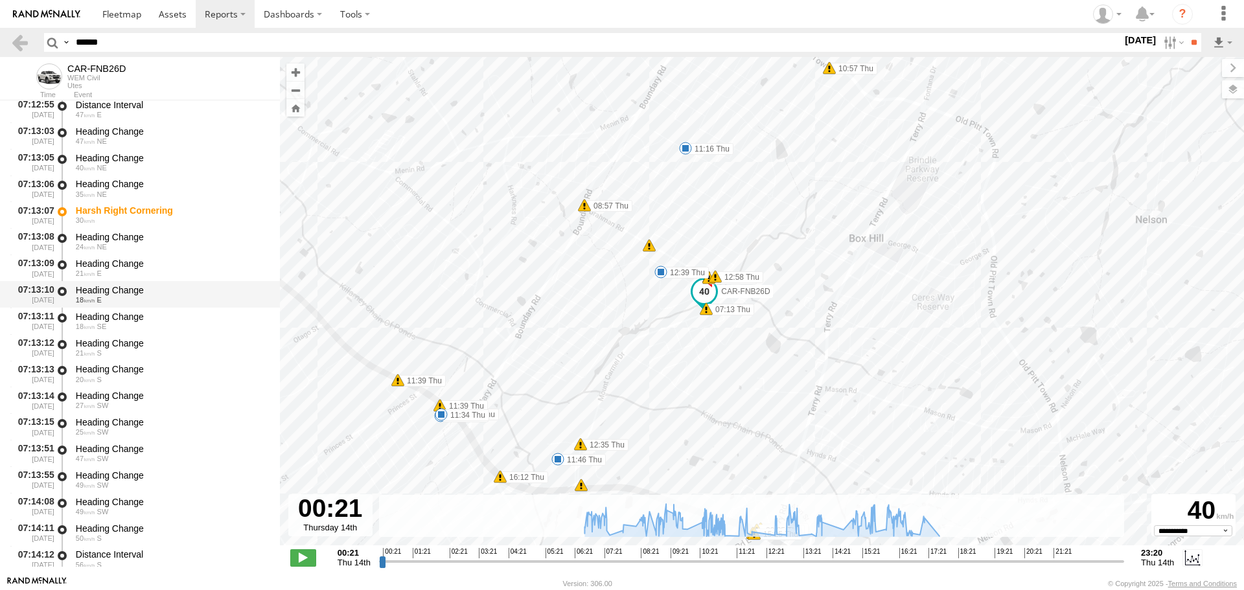
scroll to position [6808, 0]
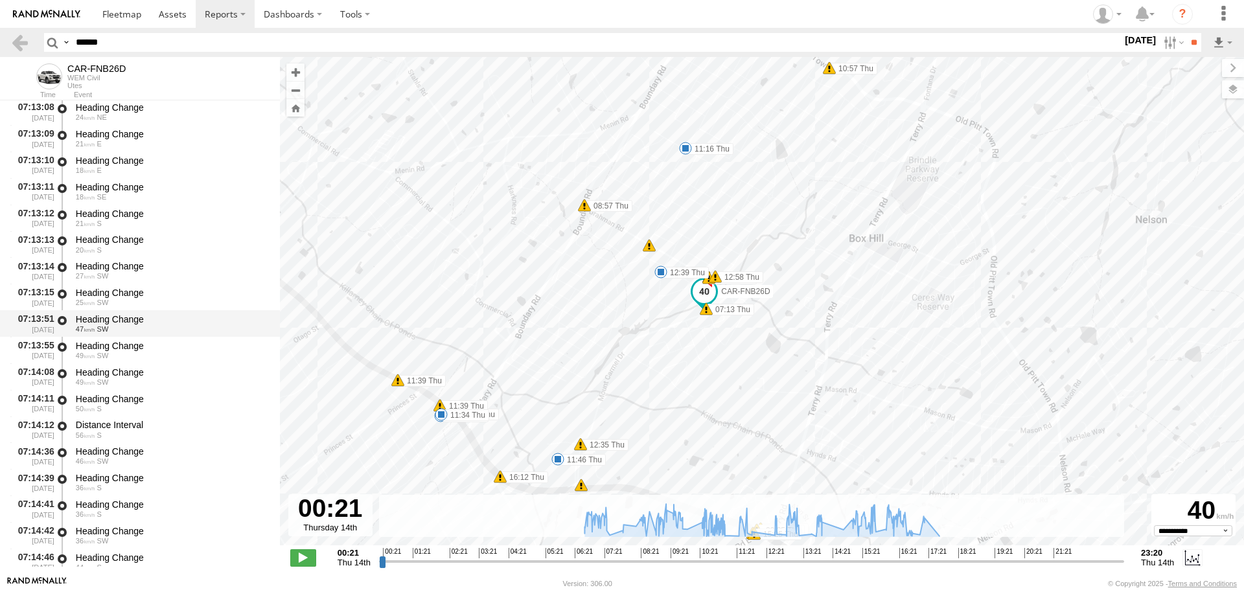
click at [152, 312] on div "Heading Change 47 SW" at bounding box center [172, 324] width 196 height 24
click at [128, 404] on div "Heading Change" at bounding box center [172, 399] width 192 height 12
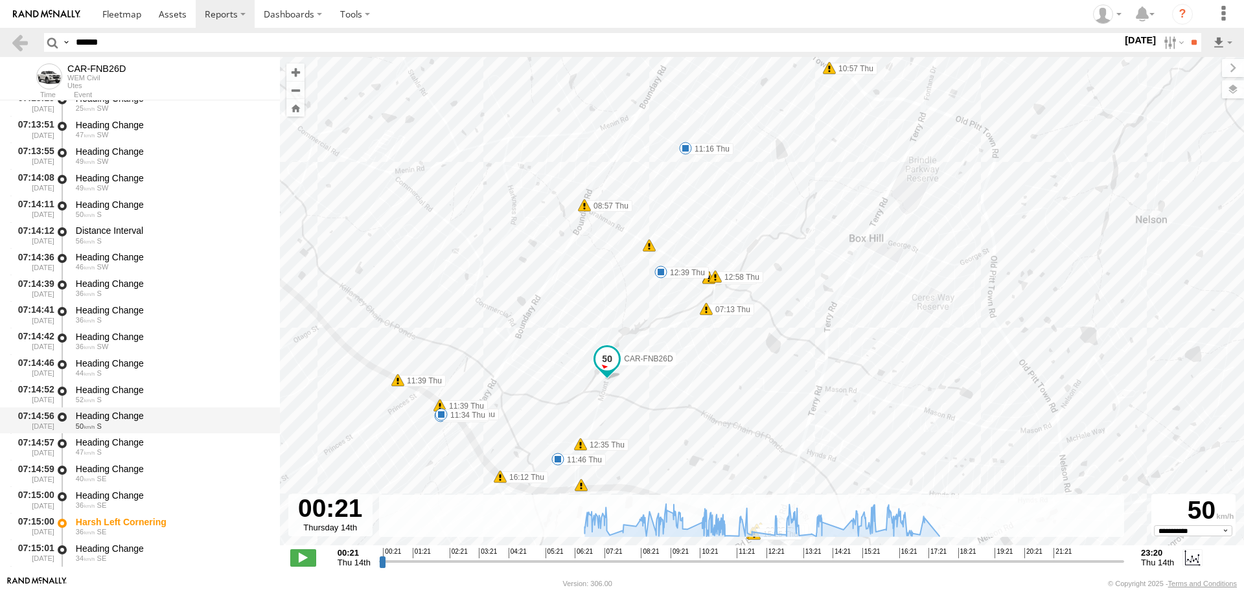
click at [132, 419] on div "Heading Change" at bounding box center [172, 416] width 192 height 12
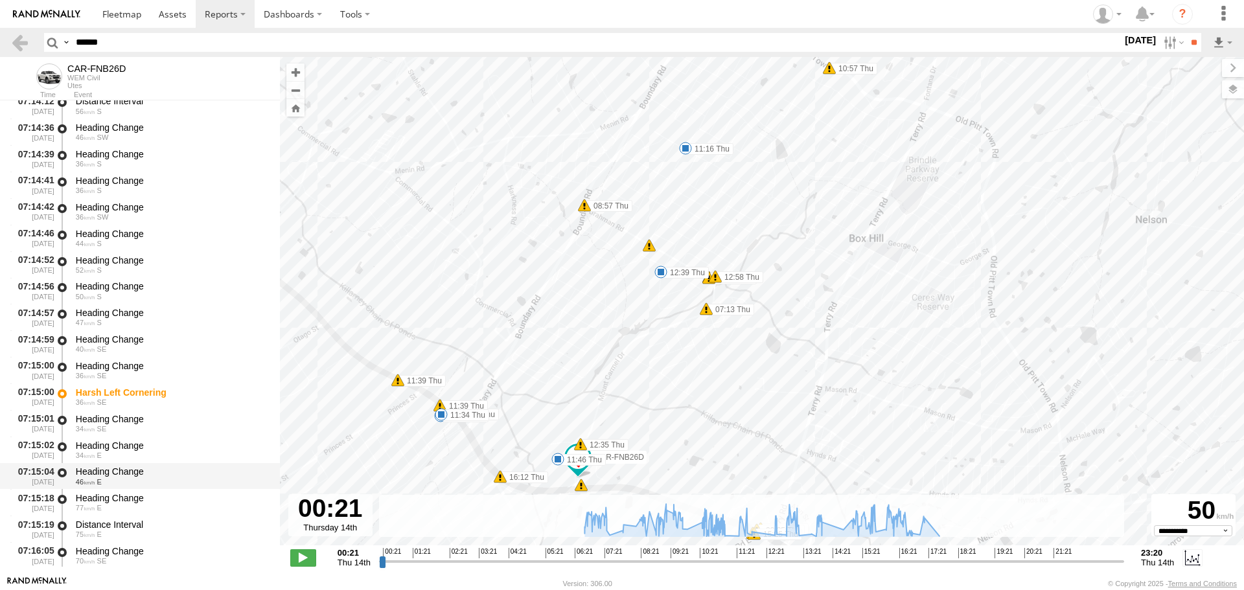
click at [129, 467] on div "Heading Change" at bounding box center [172, 472] width 192 height 12
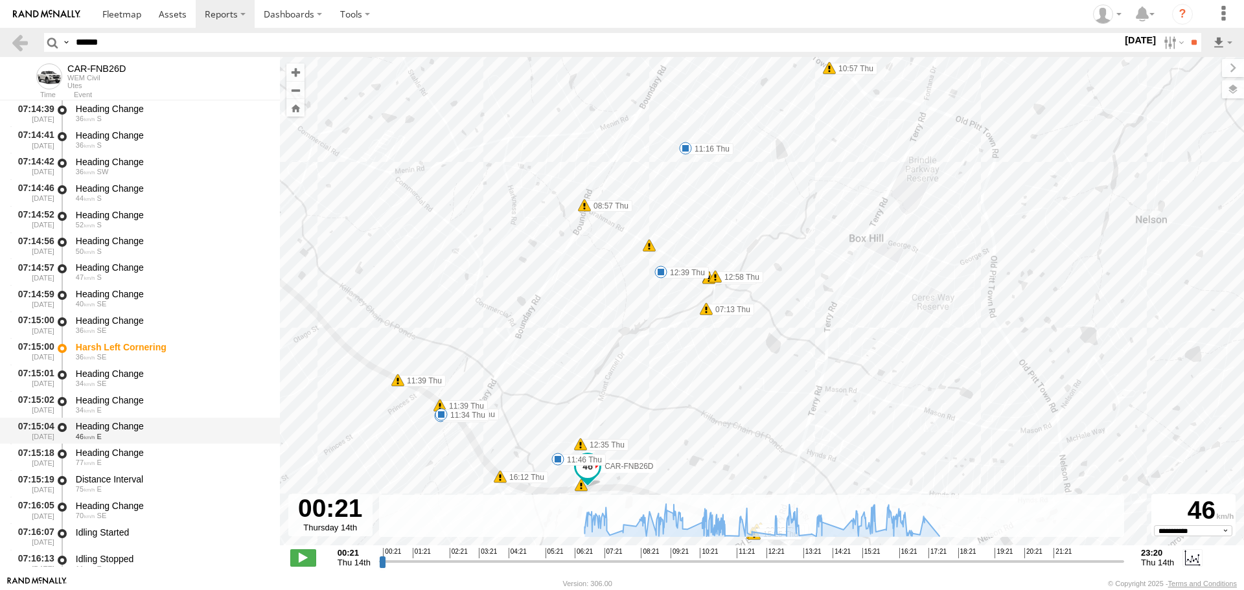
scroll to position [7326, 0]
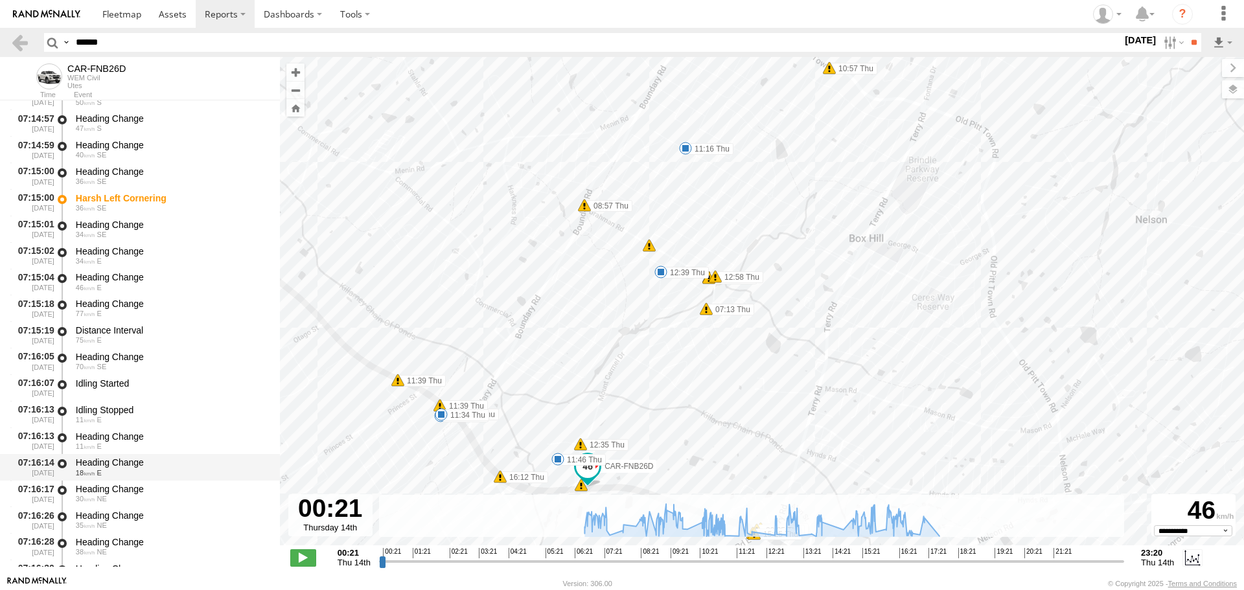
click at [137, 456] on div "Heading Change 18 E" at bounding box center [172, 468] width 196 height 24
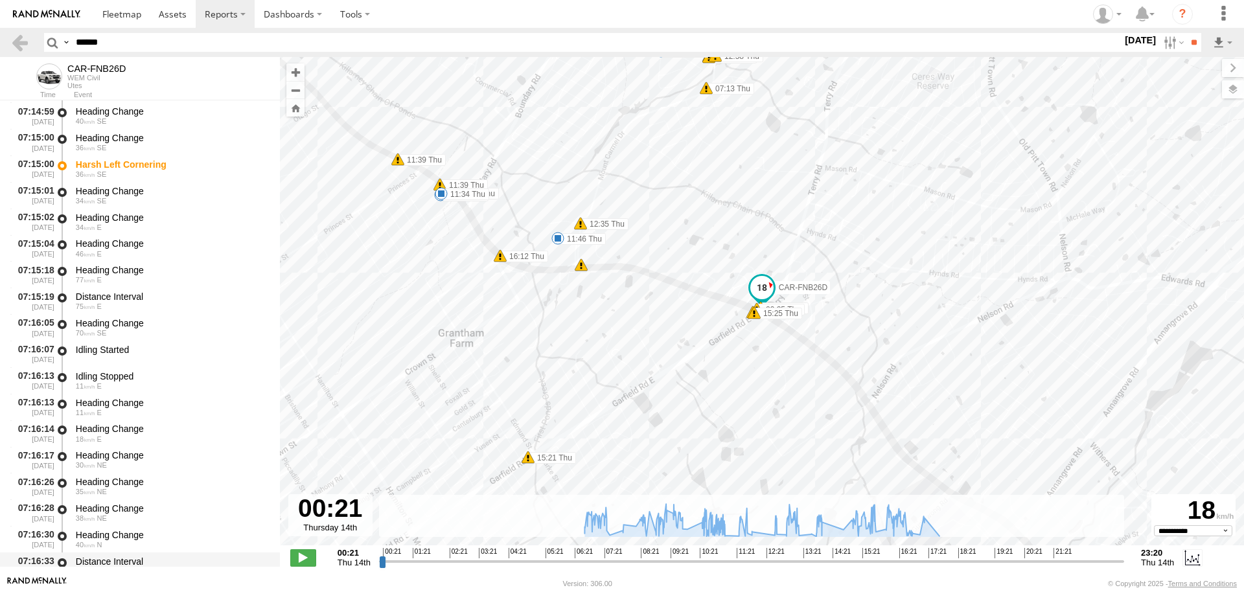
scroll to position [7456, 0]
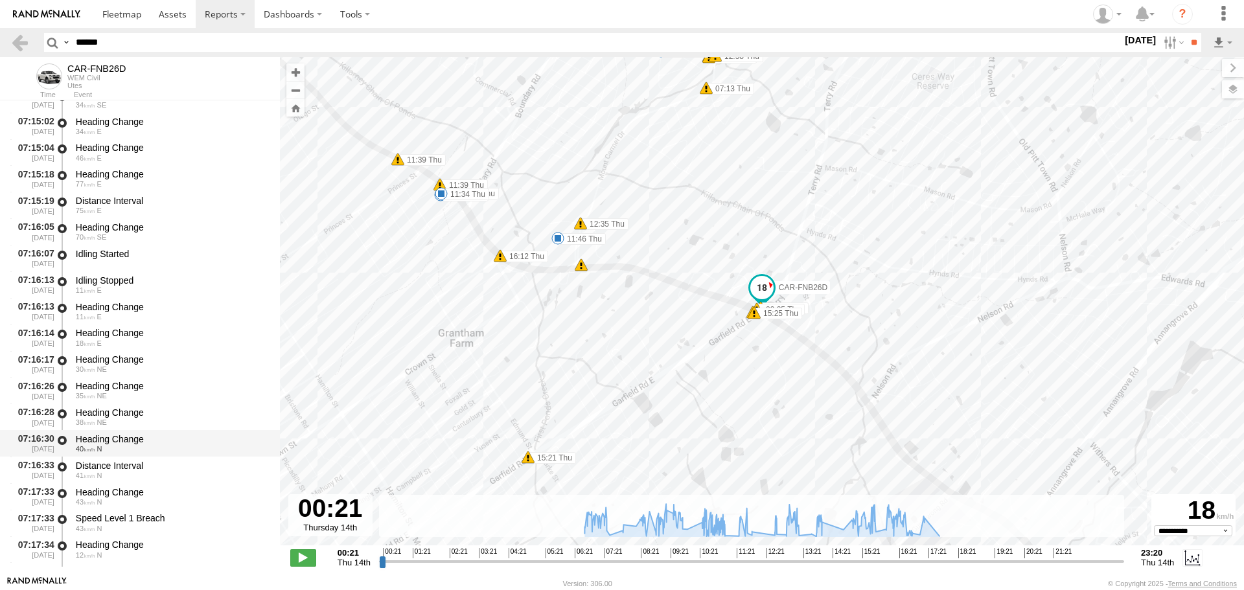
click at [137, 438] on div "Heading Change" at bounding box center [172, 440] width 192 height 12
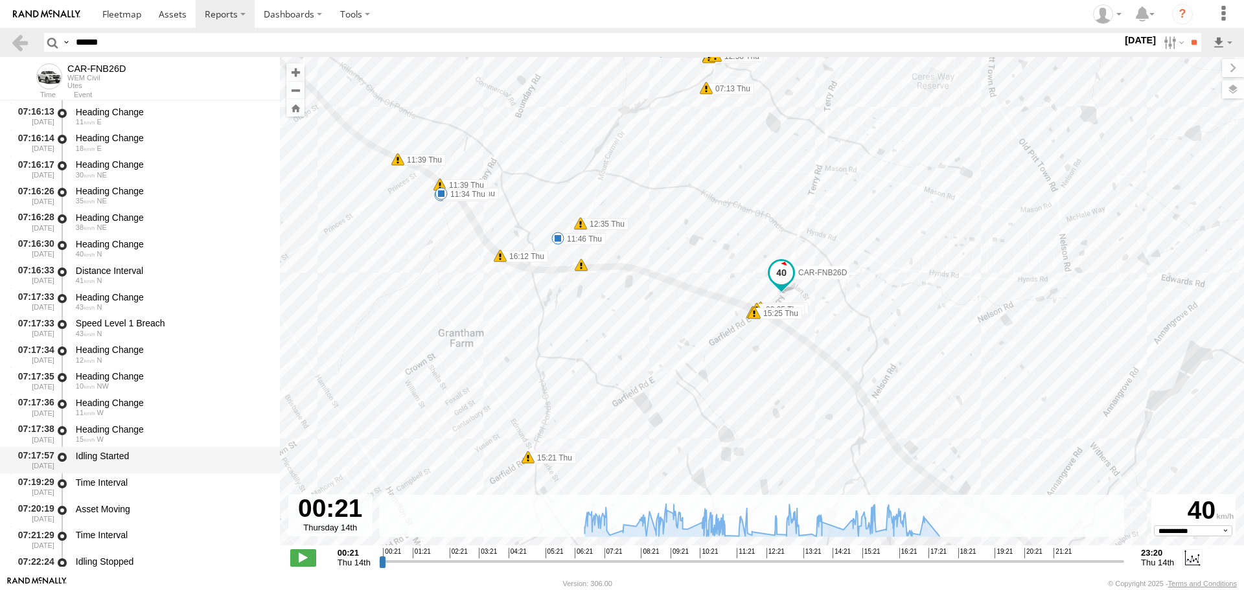
click at [130, 471] on div "Idling Started" at bounding box center [172, 461] width 196 height 24
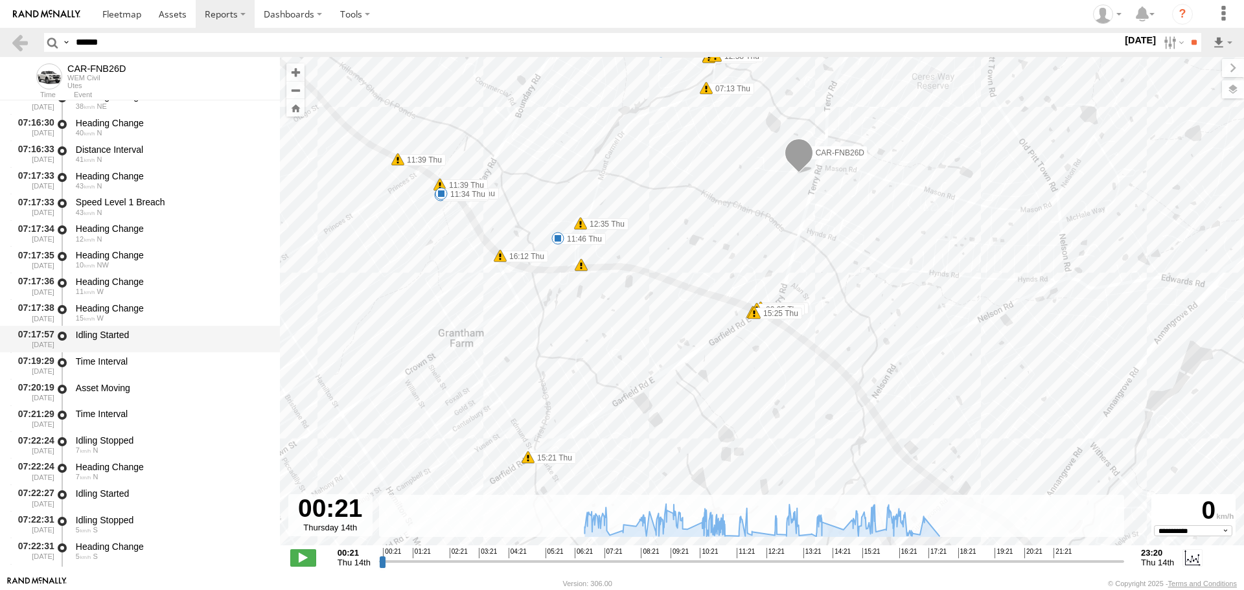
scroll to position [7781, 0]
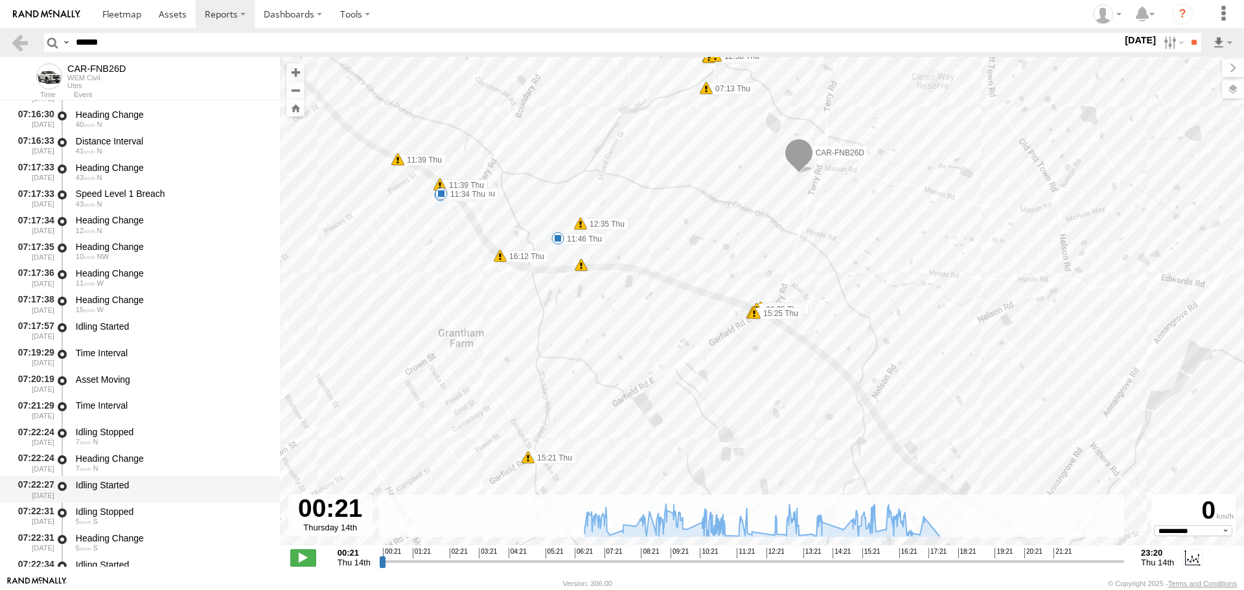
click at [142, 497] on div "Idling Started" at bounding box center [172, 490] width 196 height 24
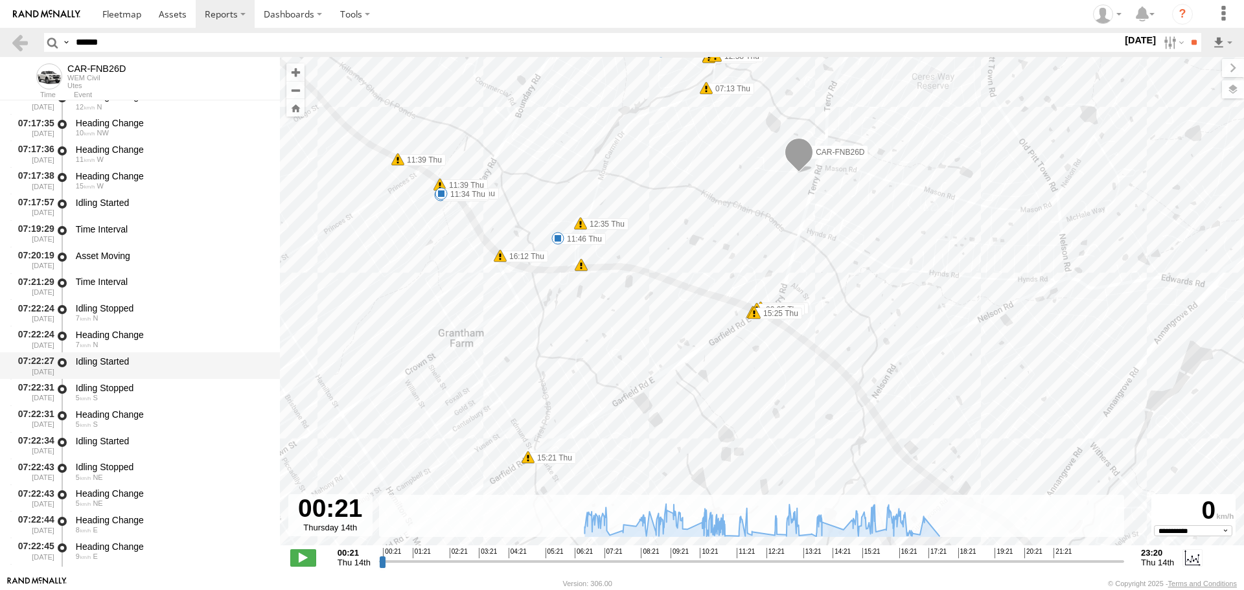
scroll to position [7910, 0]
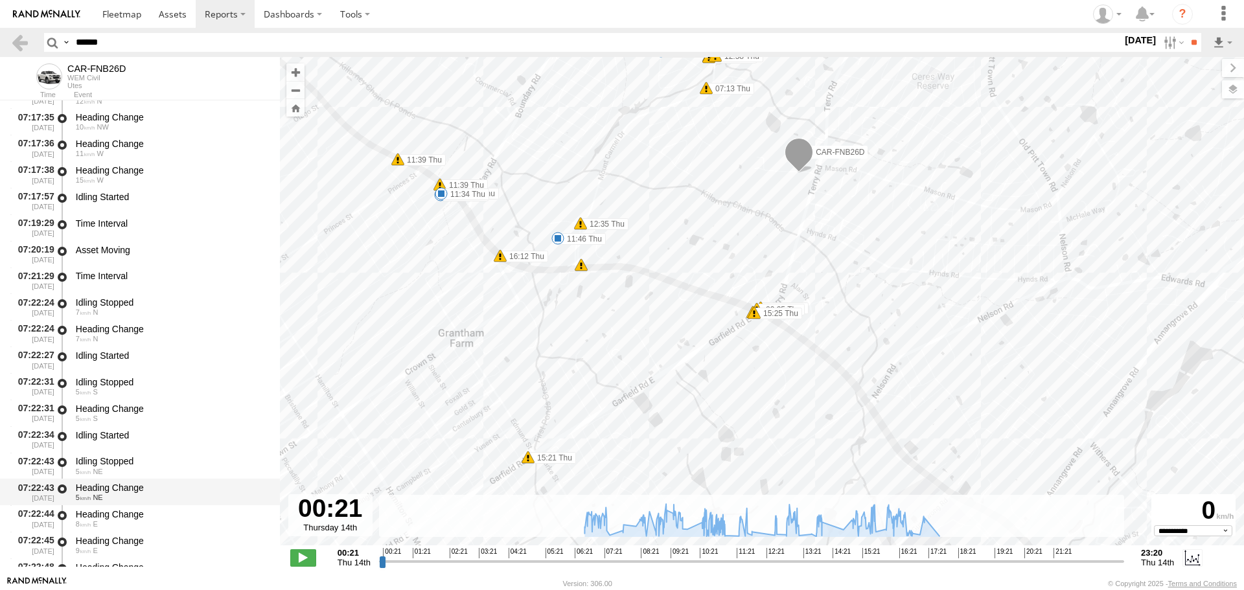
click at [145, 504] on div "Heading Change 5 NE" at bounding box center [172, 492] width 196 height 24
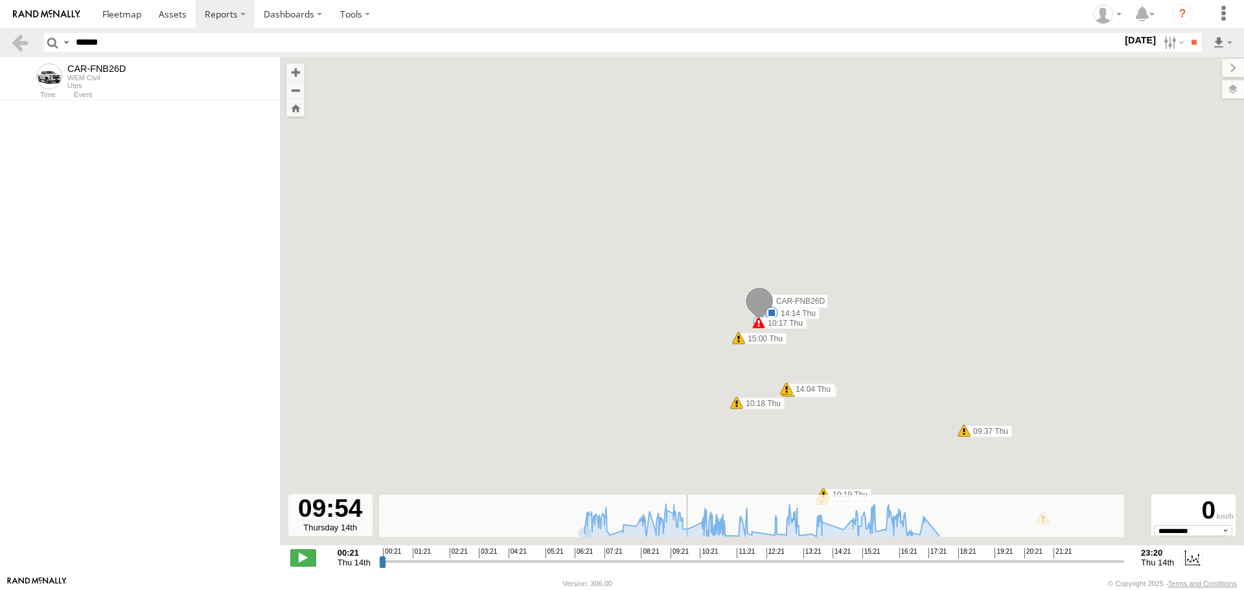
scroll to position [2648, 0]
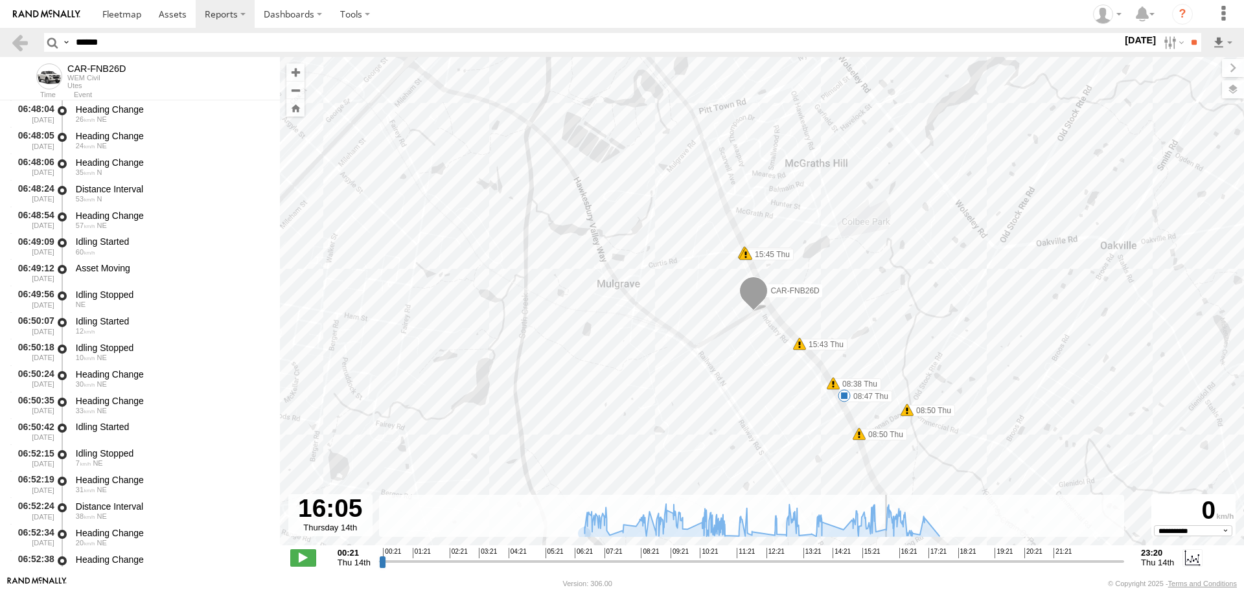
drag, startPoint x: 385, startPoint y: 562, endPoint x: 887, endPoint y: 544, distance: 502.6
type input "**********"
click at [887, 555] on input "range" at bounding box center [751, 561] width 745 height 12
click at [1187, 34] on input "**" at bounding box center [1194, 42] width 15 height 19
click at [1165, 40] on label at bounding box center [1173, 42] width 28 height 19
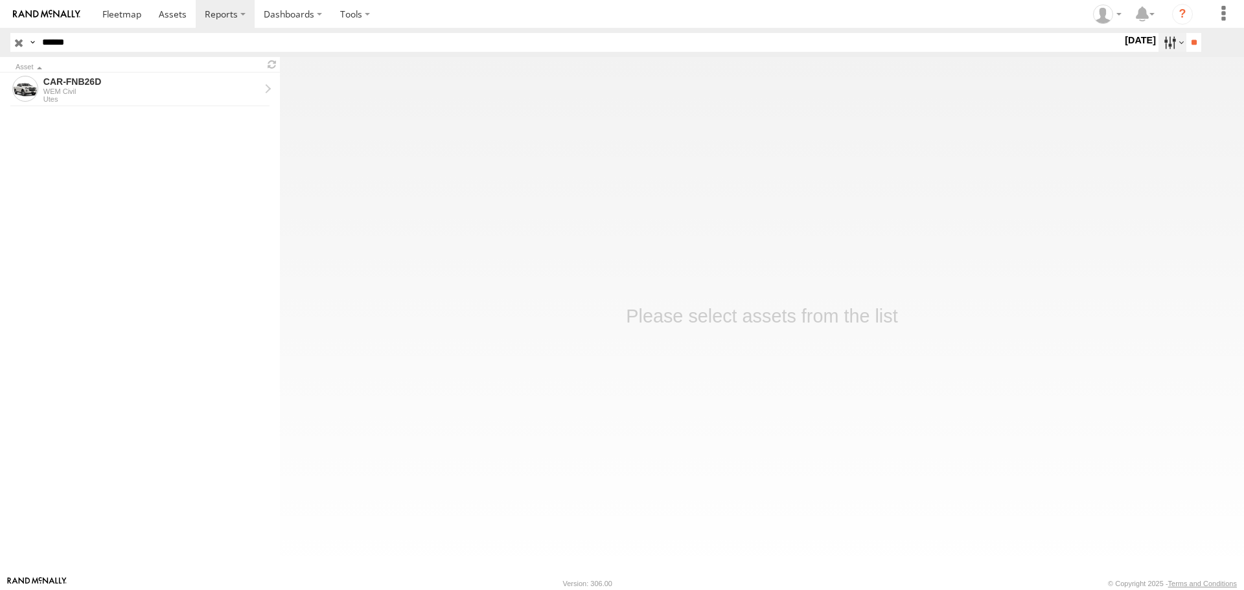
click at [1165, 43] on label at bounding box center [1173, 42] width 28 height 19
click at [0, 0] on label at bounding box center [0, 0] width 0 height 0
click at [1191, 45] on input "**" at bounding box center [1194, 42] width 15 height 19
click at [141, 98] on div "Utes" at bounding box center [151, 99] width 216 height 8
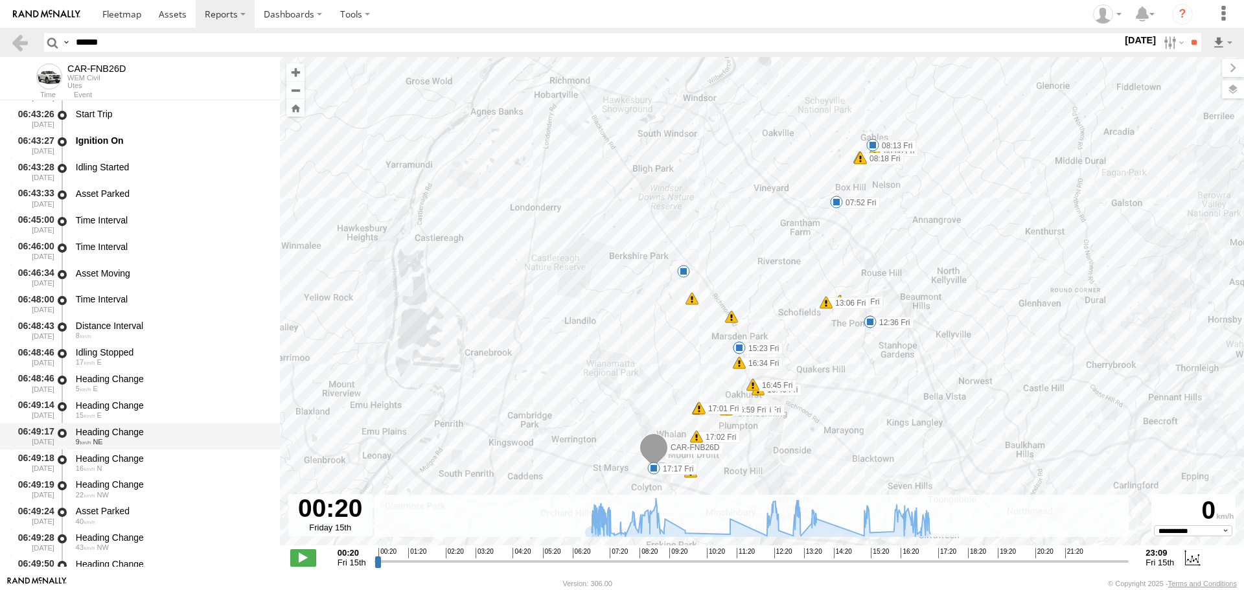
scroll to position [518, 0]
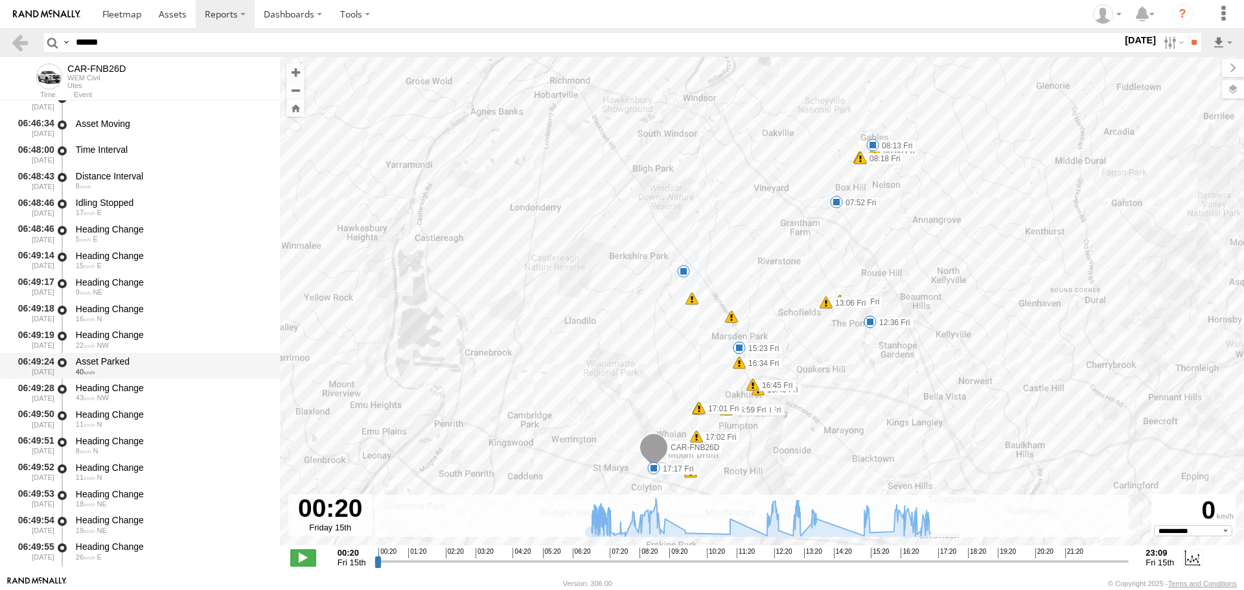
click at [113, 369] on div "40" at bounding box center [172, 372] width 192 height 8
click at [124, 300] on div "06:49:18 [DATE] Heading Change 16 N" at bounding box center [140, 313] width 280 height 27
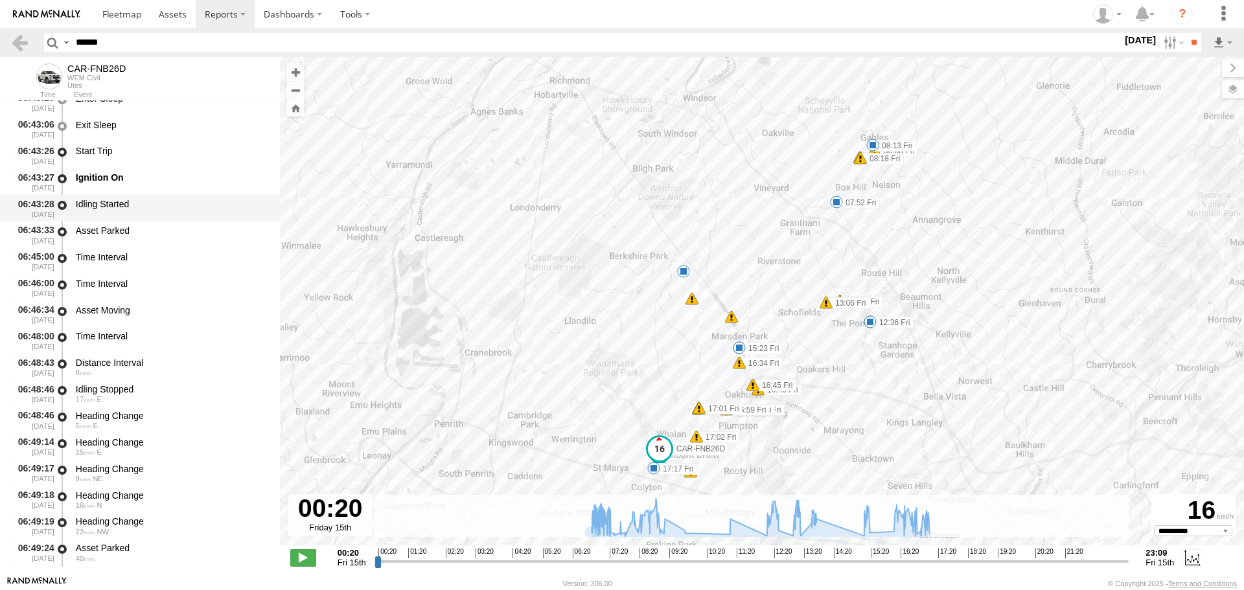
scroll to position [324, 0]
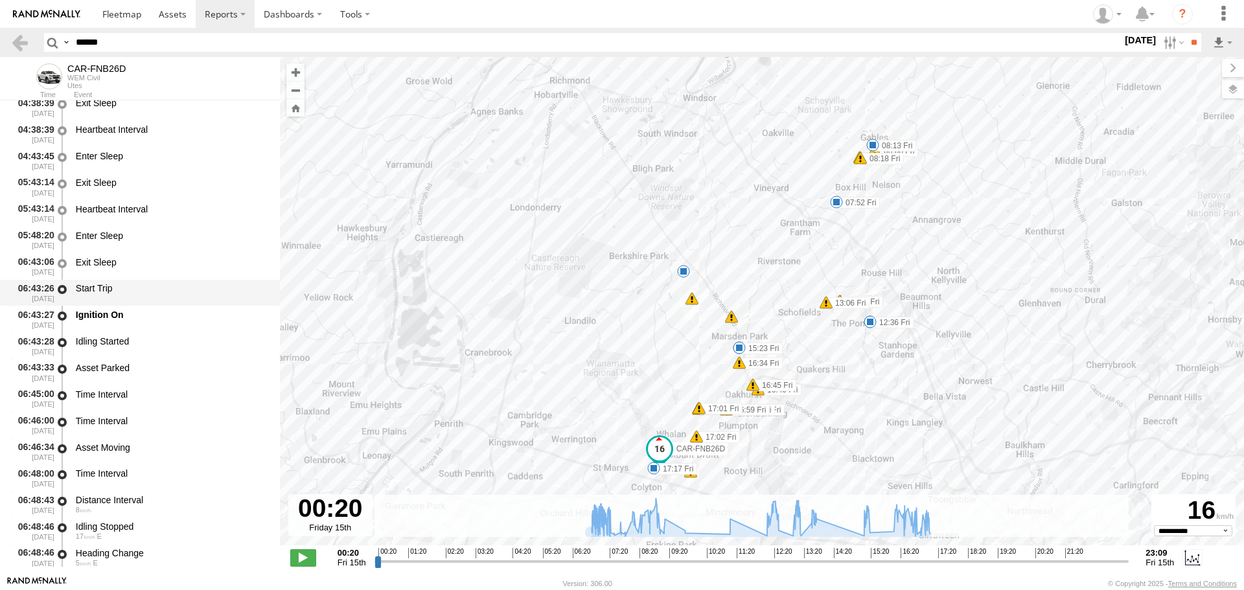
click at [117, 280] on div "06:43:26 [DATE] Start Trip" at bounding box center [140, 293] width 280 height 27
click at [112, 319] on div "Ignition On" at bounding box center [172, 315] width 192 height 12
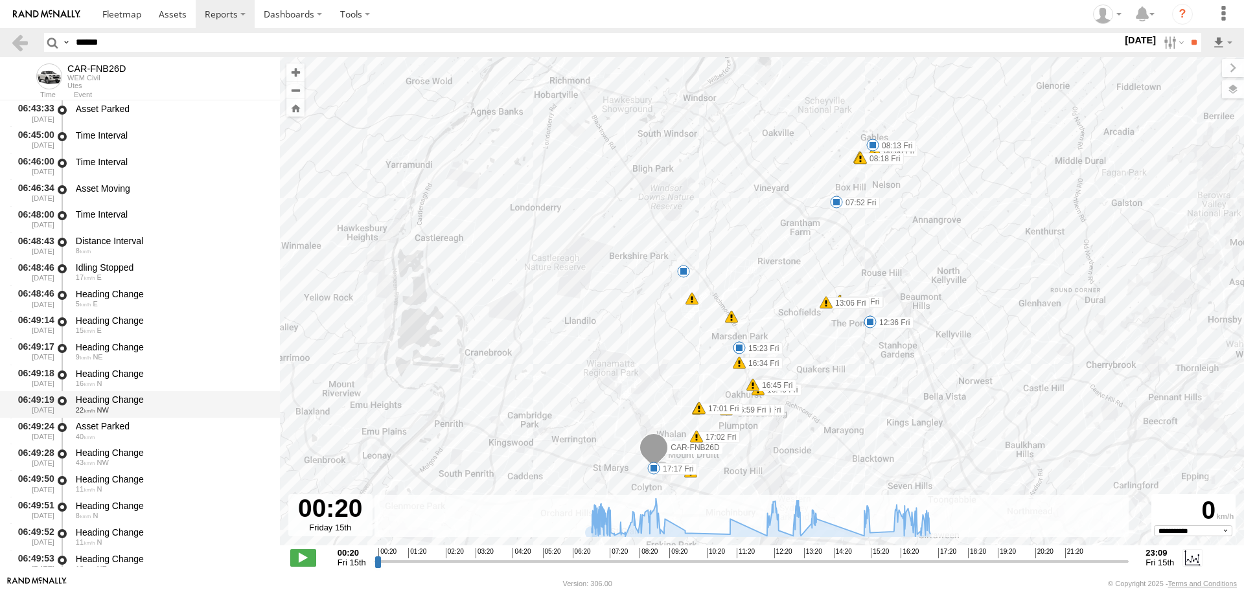
drag, startPoint x: 111, startPoint y: 382, endPoint x: 113, endPoint y: 395, distance: 13.2
click at [111, 383] on div "16 N" at bounding box center [172, 384] width 192 height 8
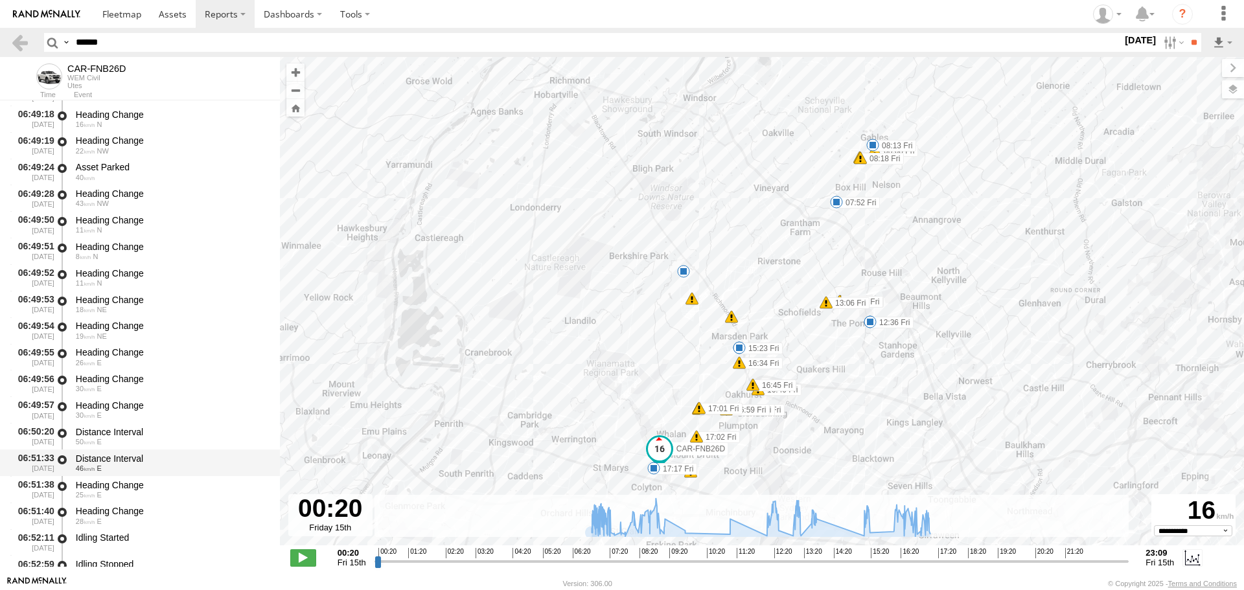
click at [127, 469] on div "46 E" at bounding box center [172, 469] width 192 height 8
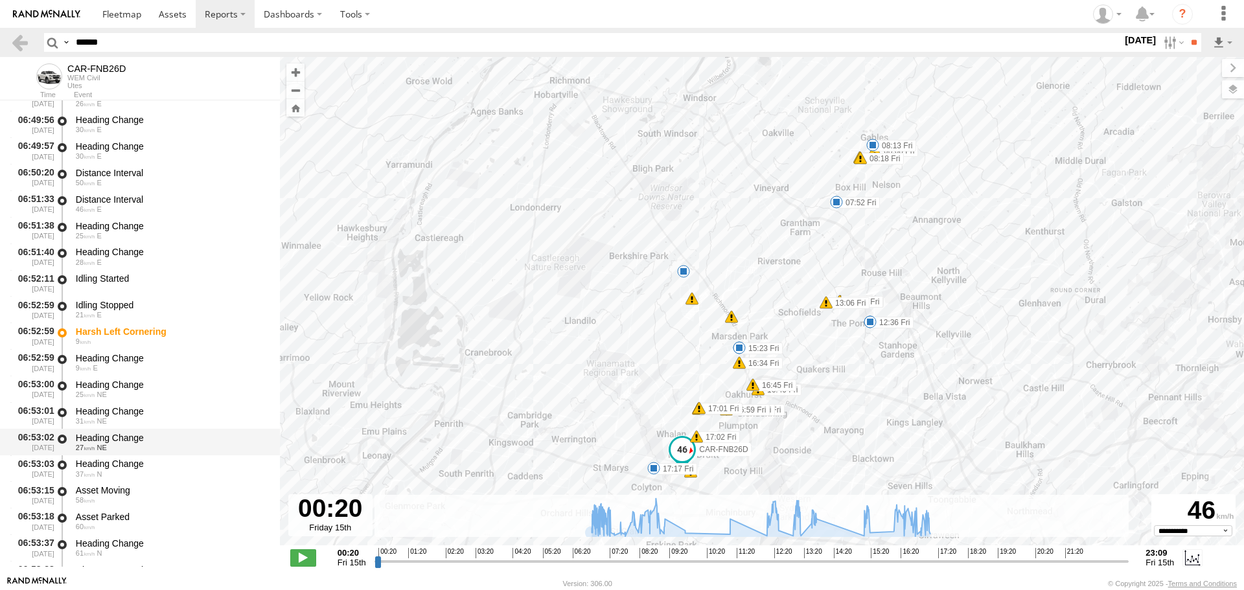
click at [133, 452] on div "Heading Change 27 NE" at bounding box center [172, 442] width 196 height 24
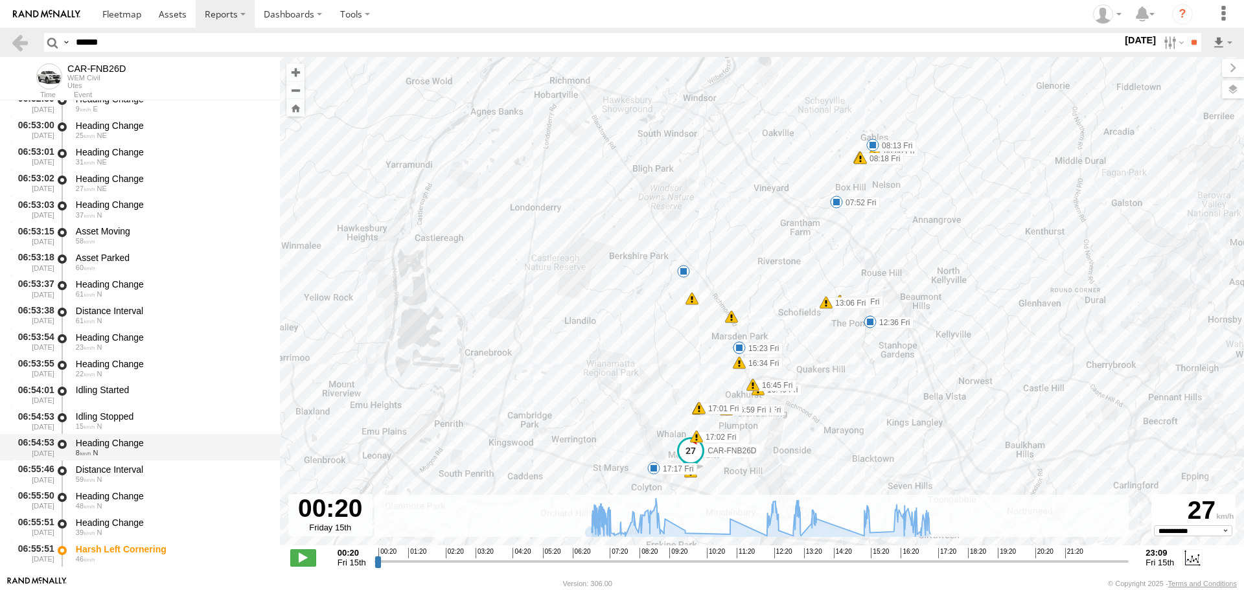
click at [130, 450] on div "8 N" at bounding box center [172, 453] width 192 height 8
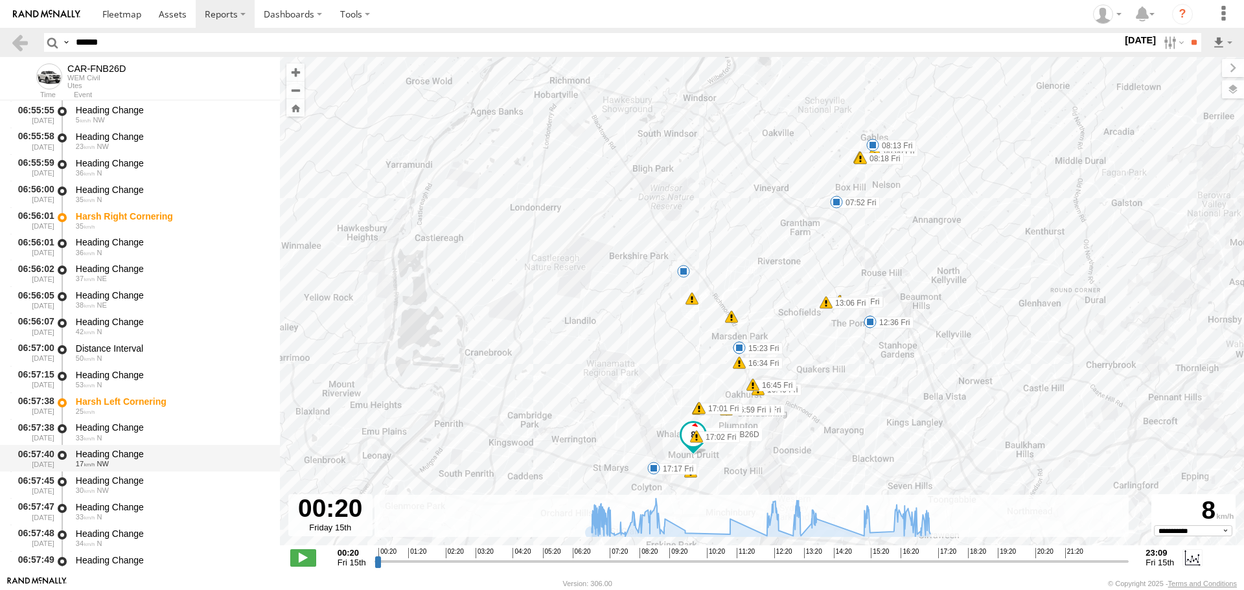
click at [128, 452] on div "Heading Change" at bounding box center [172, 455] width 192 height 12
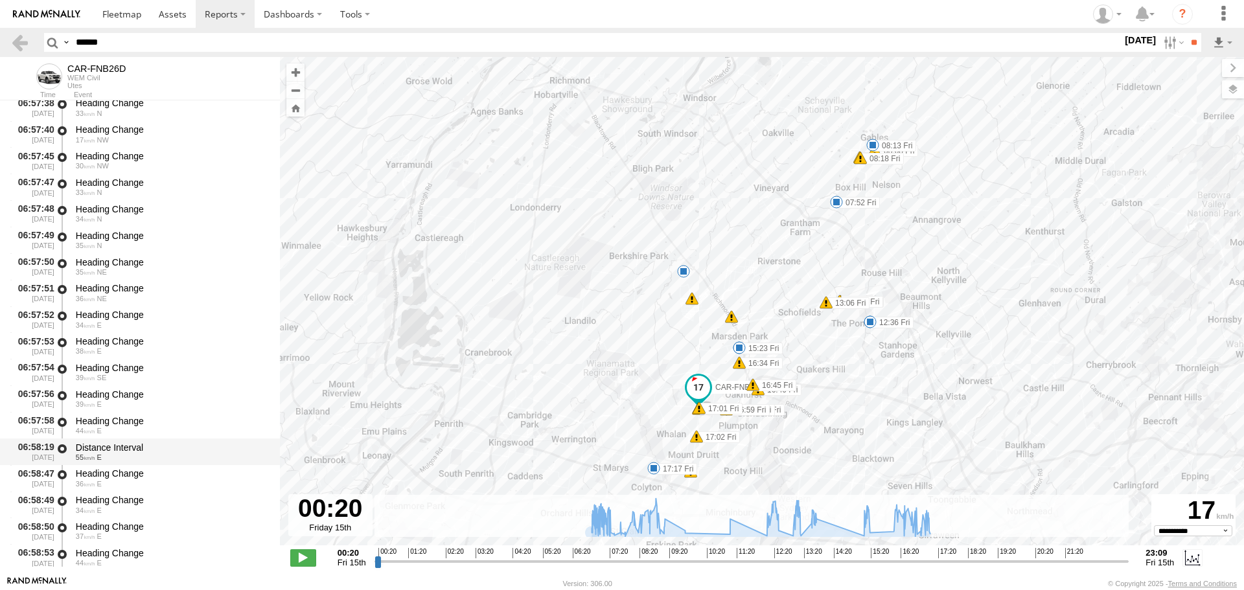
click at [128, 450] on div "Distance Interval" at bounding box center [172, 448] width 192 height 12
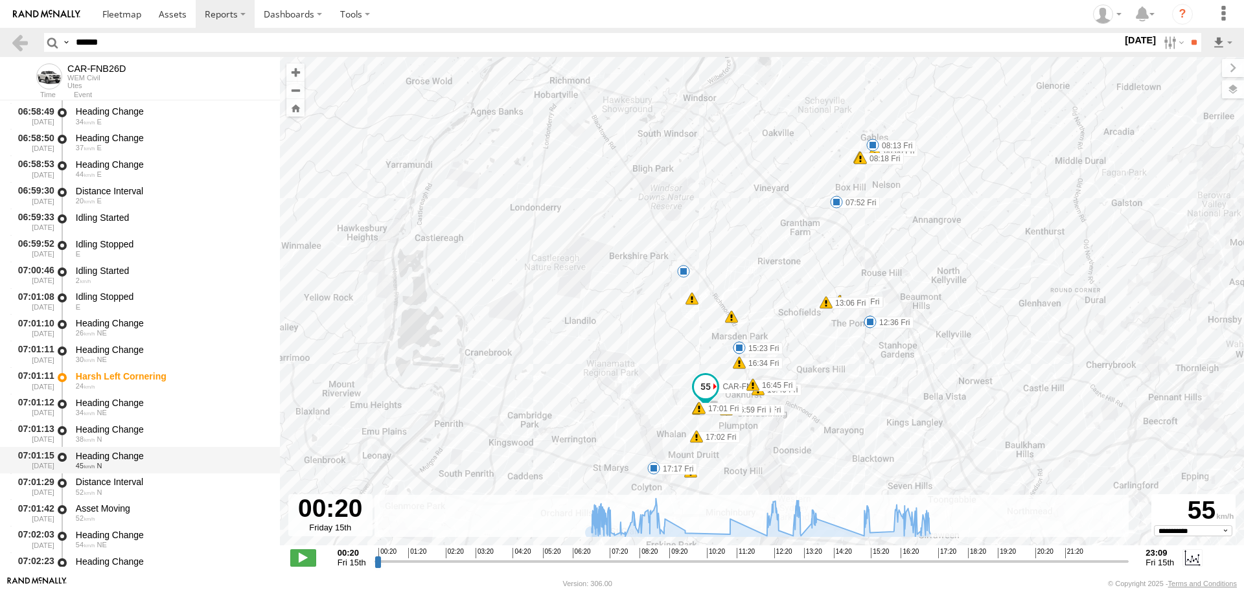
click at [118, 461] on div "Heading Change" at bounding box center [172, 456] width 192 height 12
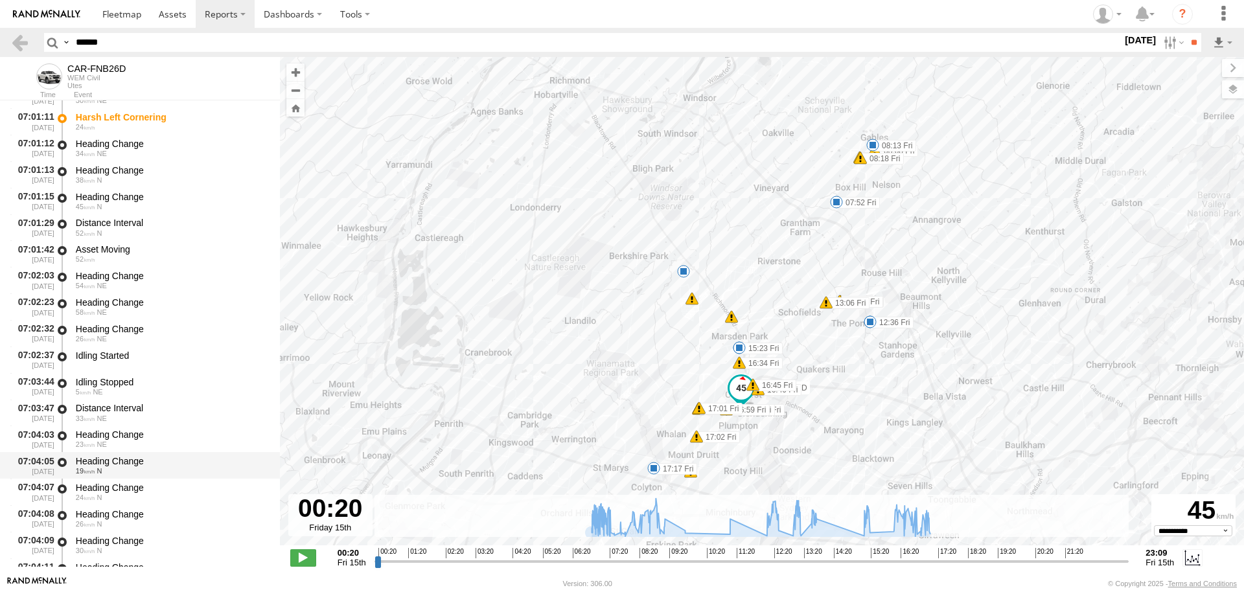
click at [117, 465] on div "Heading Change" at bounding box center [172, 462] width 192 height 12
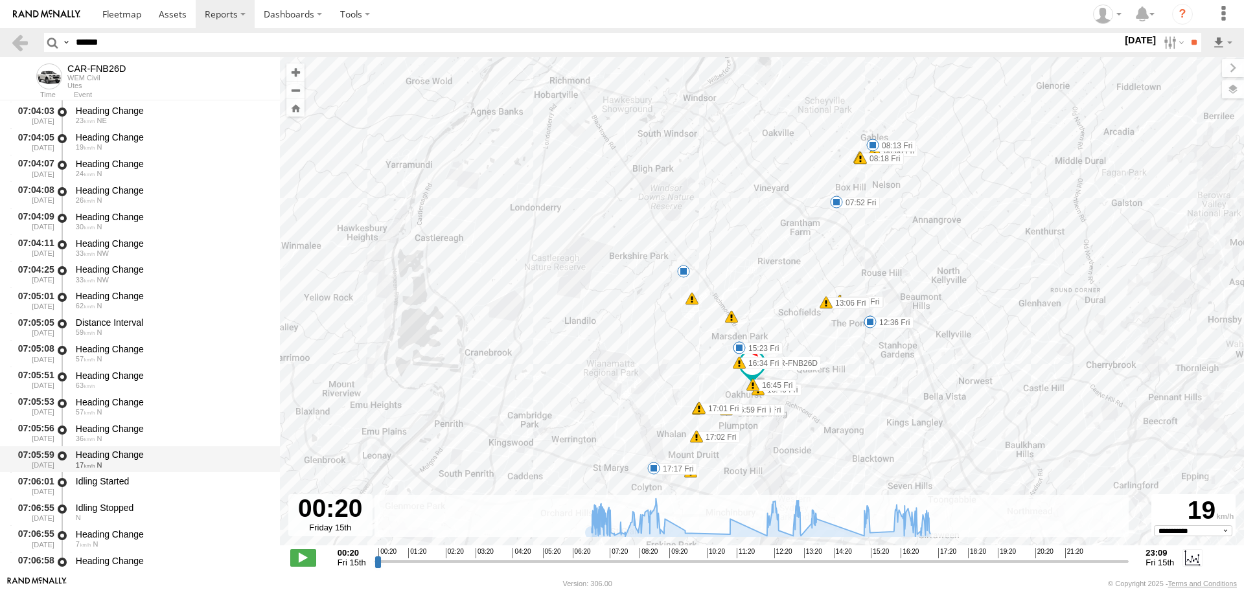
click at [122, 472] on div "07:05:59 [DATE] Heading Change 17 N" at bounding box center [140, 460] width 280 height 27
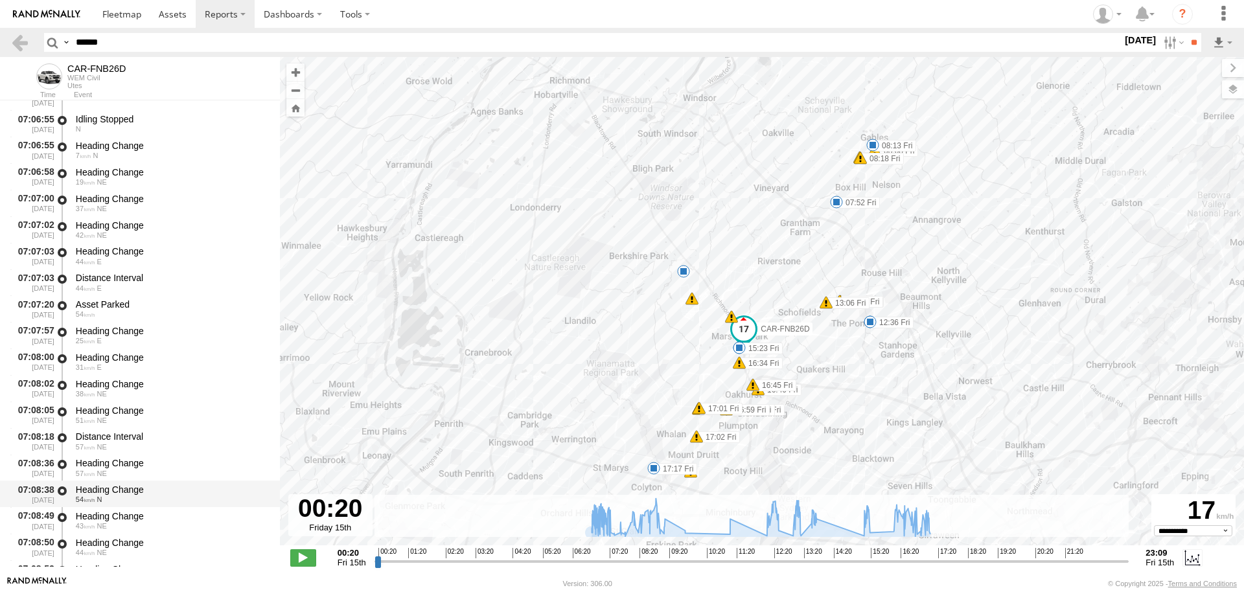
click at [111, 497] on div "54 N" at bounding box center [172, 500] width 192 height 8
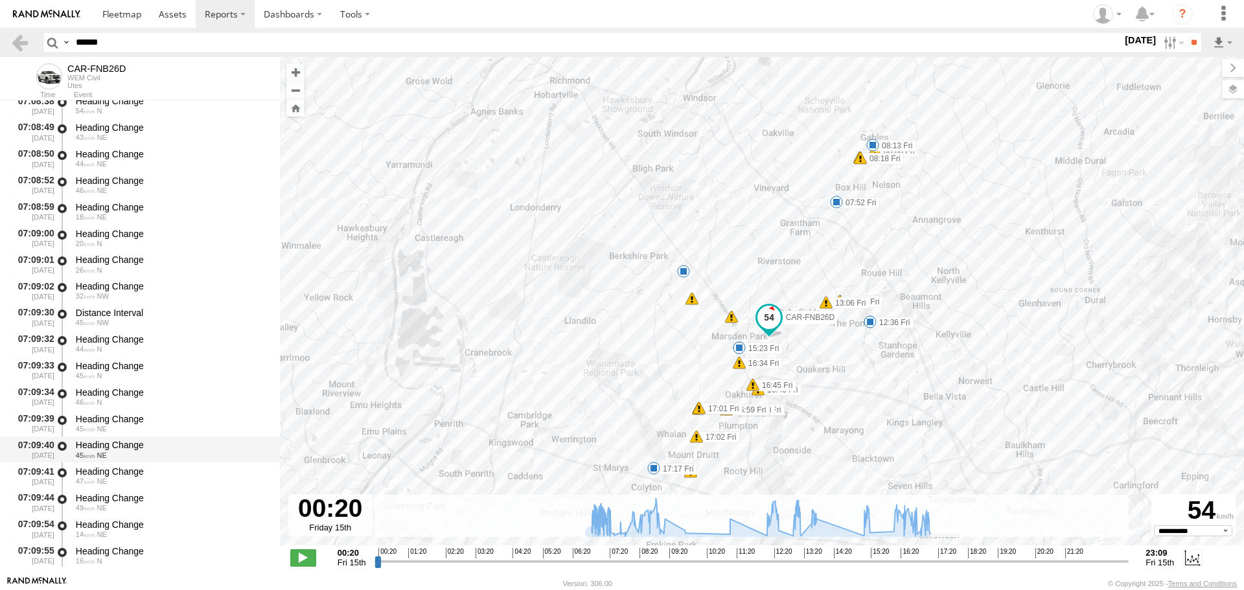
click at [117, 460] on div "45 NE" at bounding box center [172, 456] width 192 height 8
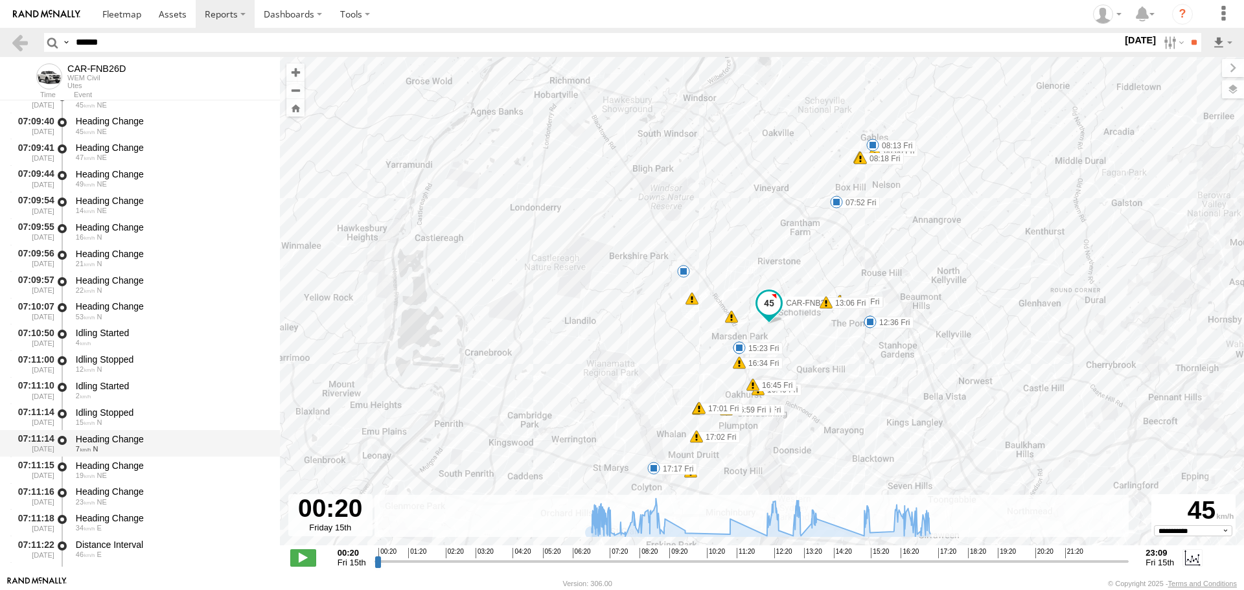
click at [115, 466] on div "Heading Change" at bounding box center [172, 466] width 192 height 12
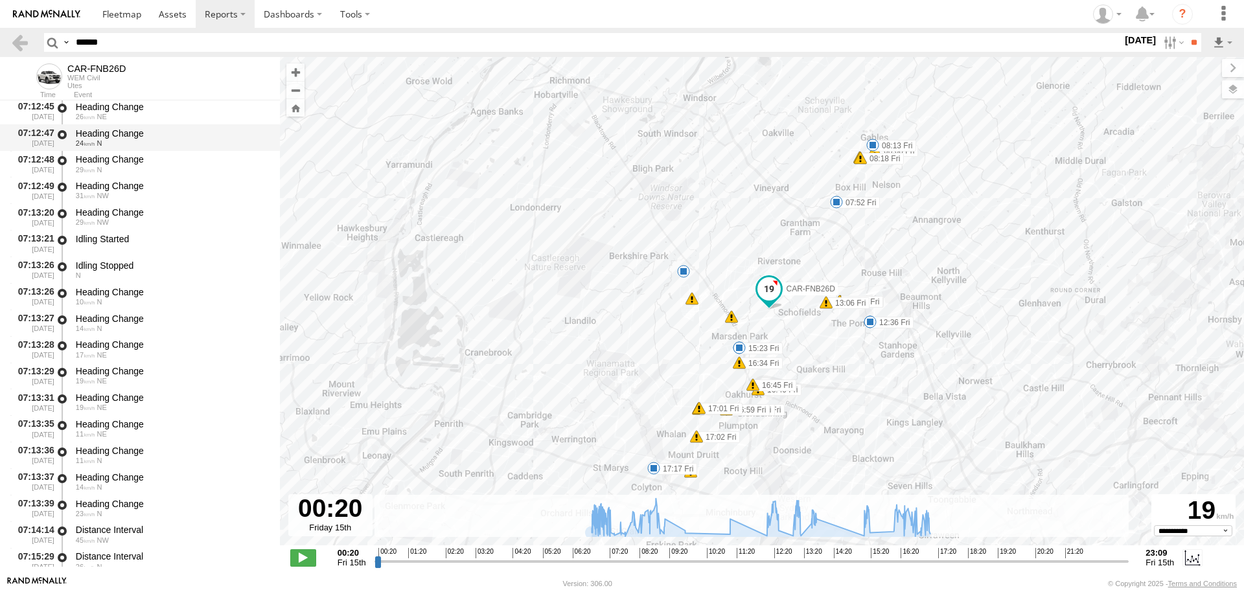
scroll to position [4797, 0]
click at [125, 279] on div "N" at bounding box center [172, 275] width 192 height 8
click at [127, 344] on div "Heading Change" at bounding box center [172, 344] width 192 height 12
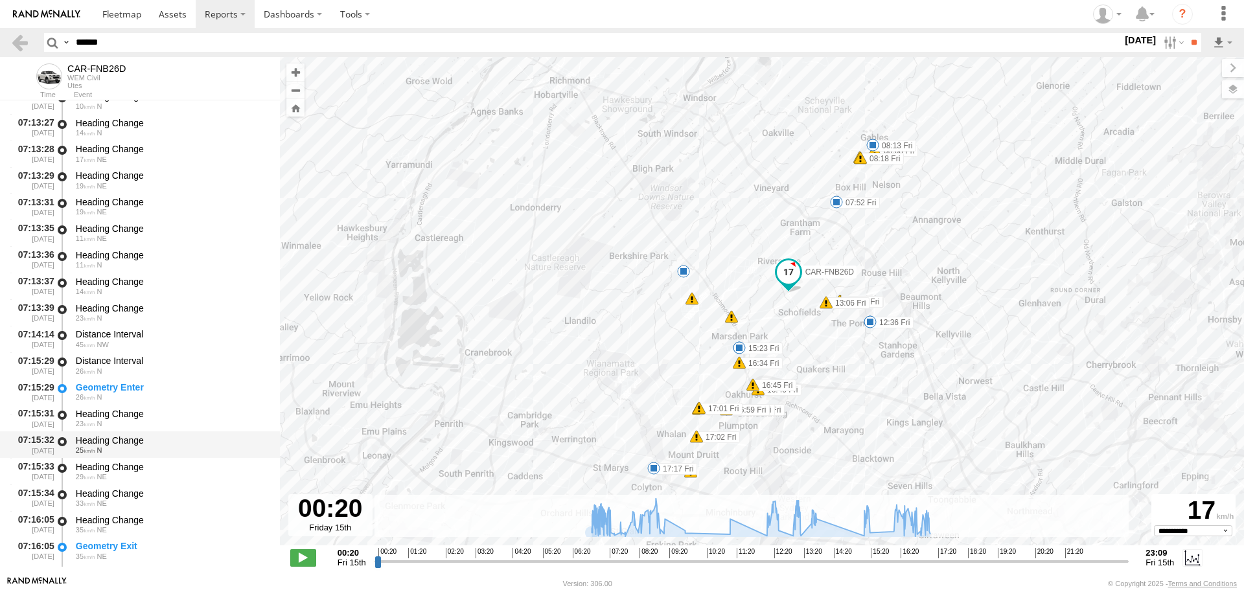
click at [116, 439] on div "Heading Change" at bounding box center [172, 441] width 192 height 12
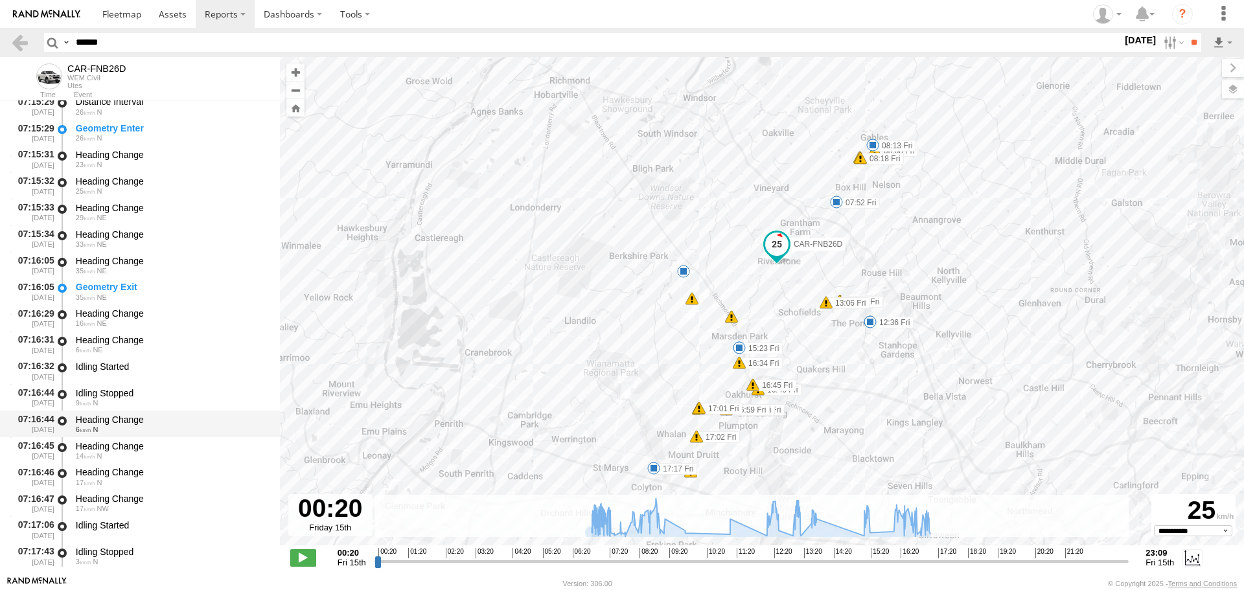
click at [121, 413] on div "Heading Change 6 N" at bounding box center [172, 424] width 196 height 24
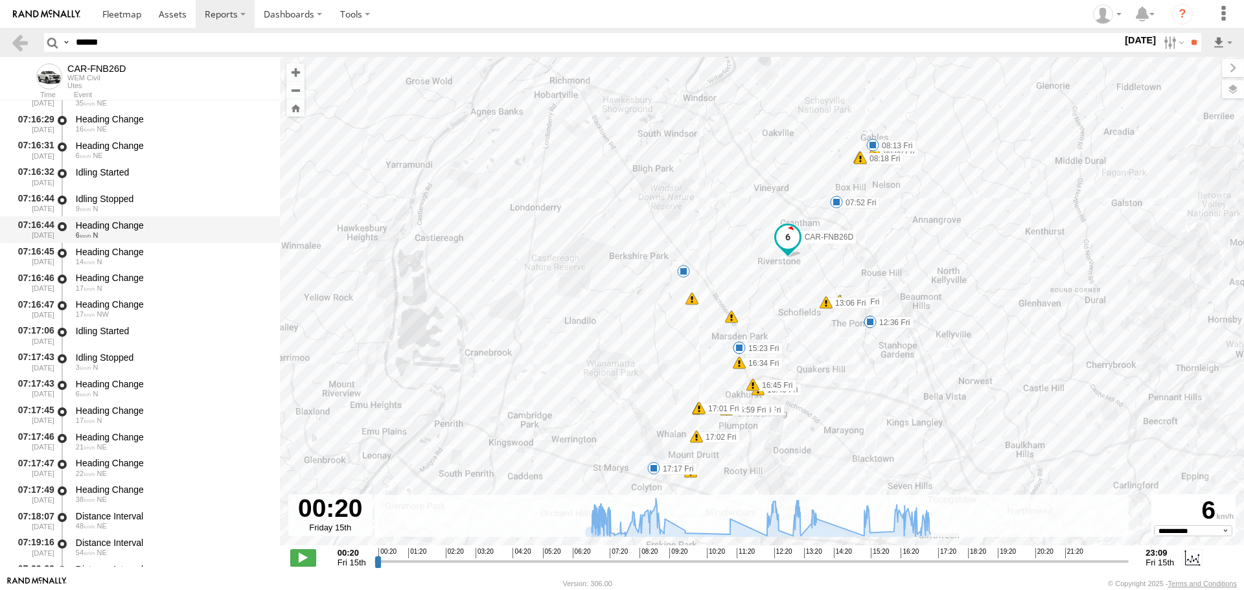
click at [122, 412] on div "Heading Change" at bounding box center [172, 411] width 192 height 12
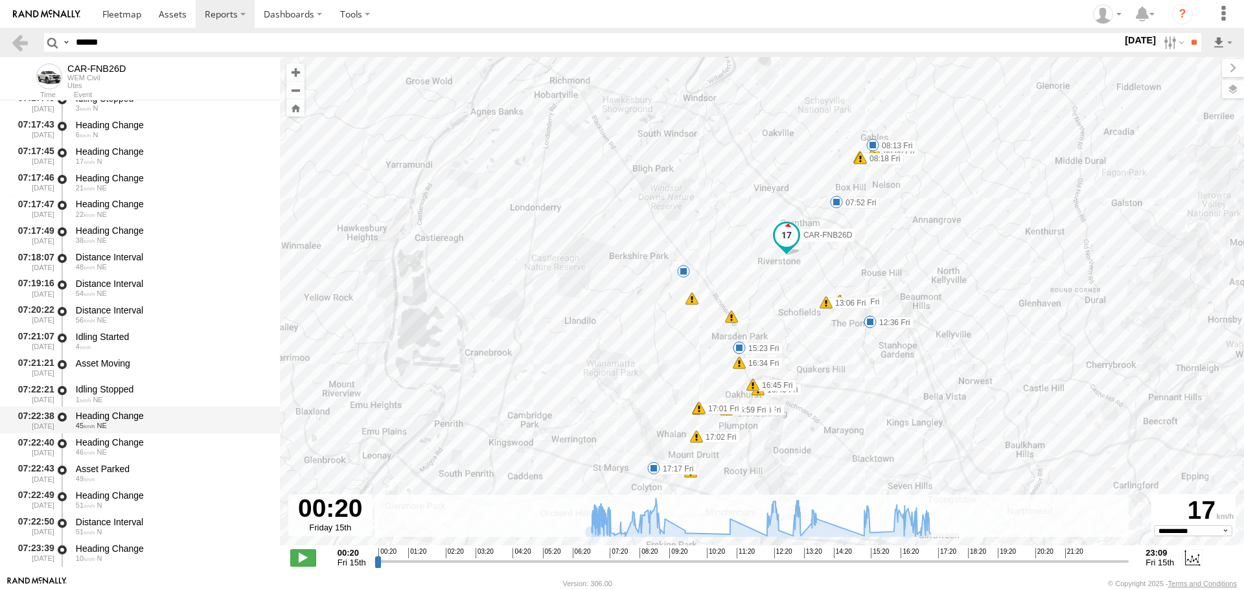
click at [129, 417] on div "Heading Change" at bounding box center [172, 416] width 192 height 12
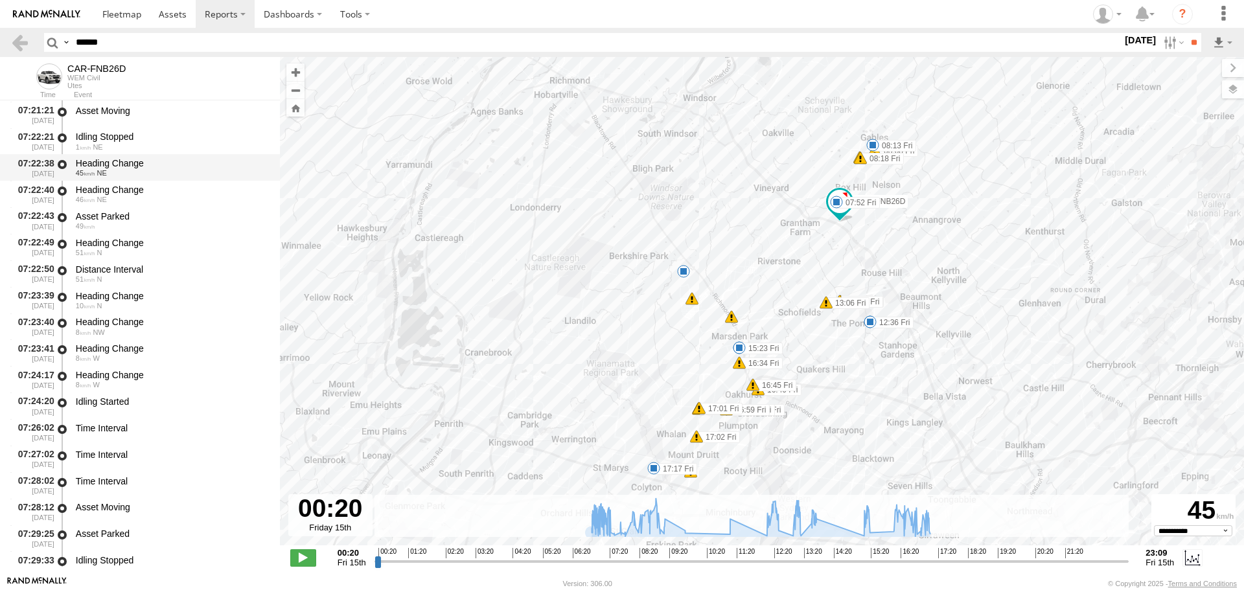
scroll to position [5964, 0]
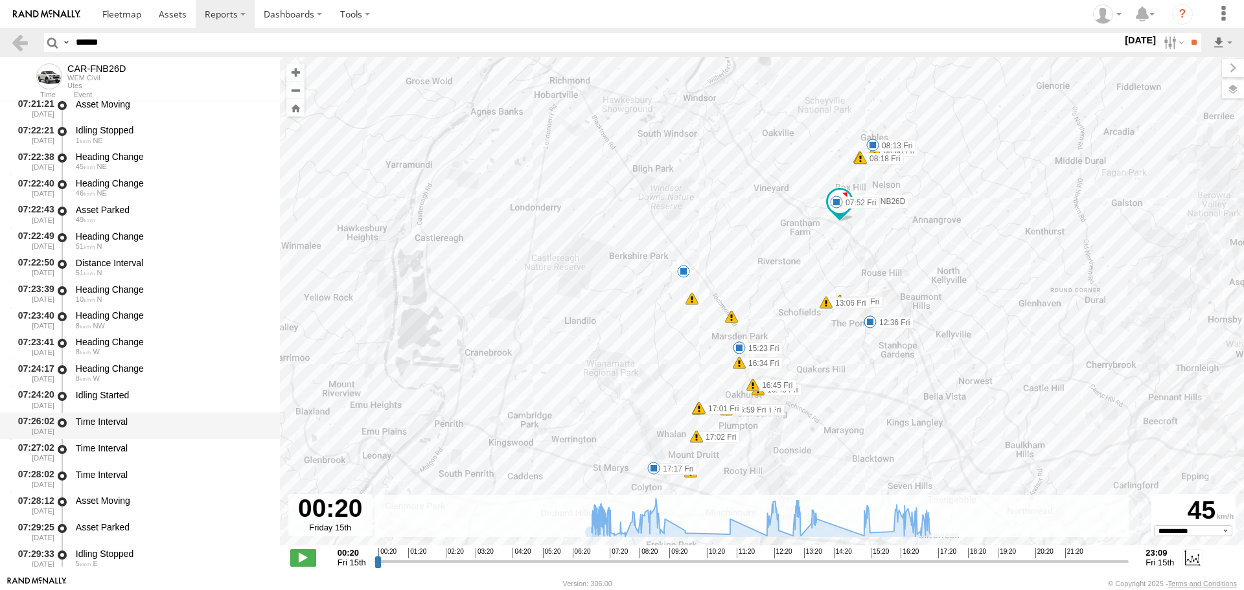
click at [130, 417] on div "Time Interval" at bounding box center [172, 422] width 192 height 12
click at [120, 458] on div "Time Interval" at bounding box center [172, 453] width 196 height 24
click at [112, 487] on div "Time Interval" at bounding box center [172, 479] width 196 height 24
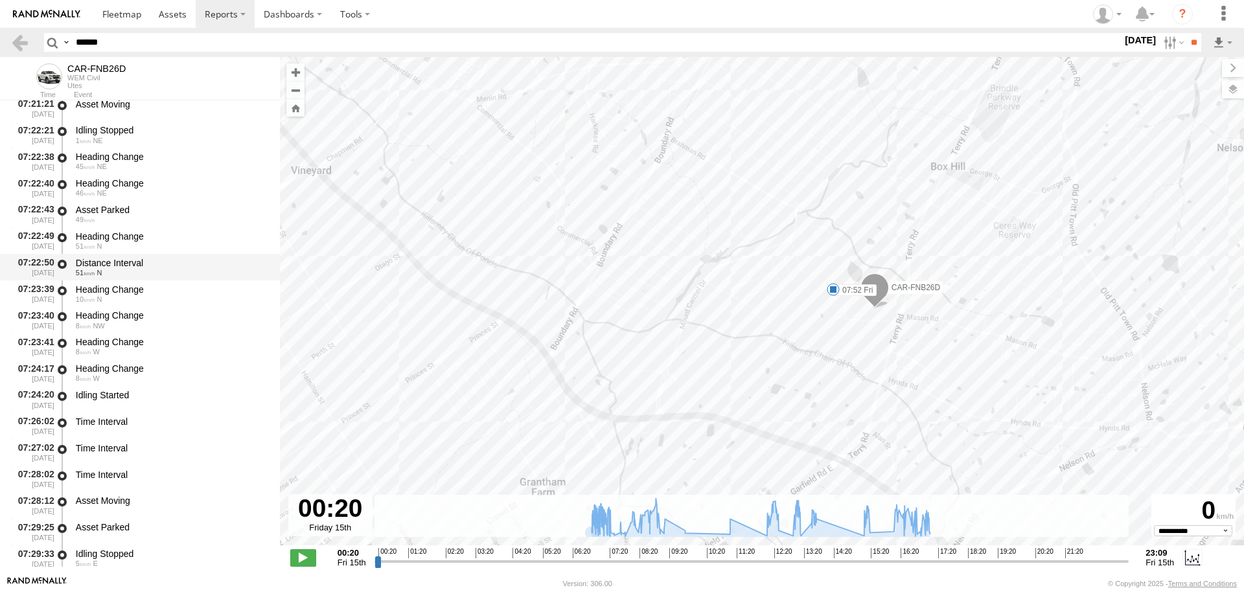
click at [149, 259] on div "Distance Interval" at bounding box center [172, 263] width 192 height 12
click at [141, 288] on div "Heading Change" at bounding box center [172, 290] width 192 height 12
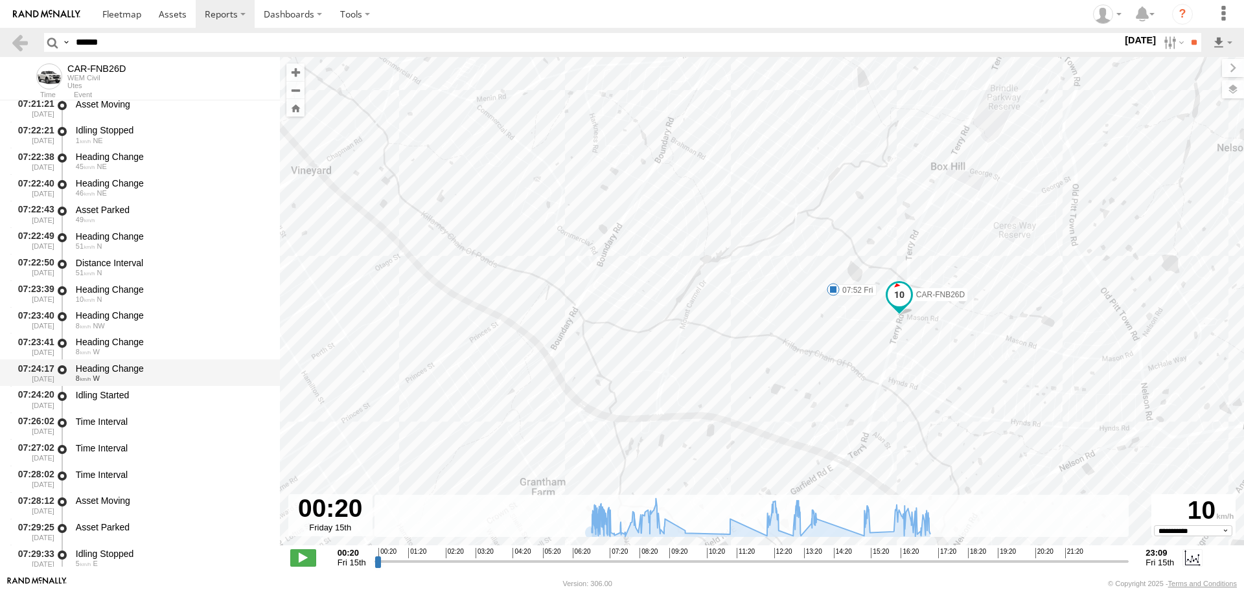
click at [135, 372] on div "Heading Change" at bounding box center [172, 369] width 192 height 12
click at [131, 395] on div "Idling Started" at bounding box center [172, 396] width 192 height 12
click at [131, 372] on div "Heading Change" at bounding box center [172, 369] width 192 height 12
click at [124, 399] on div "Idling Started" at bounding box center [172, 396] width 192 height 12
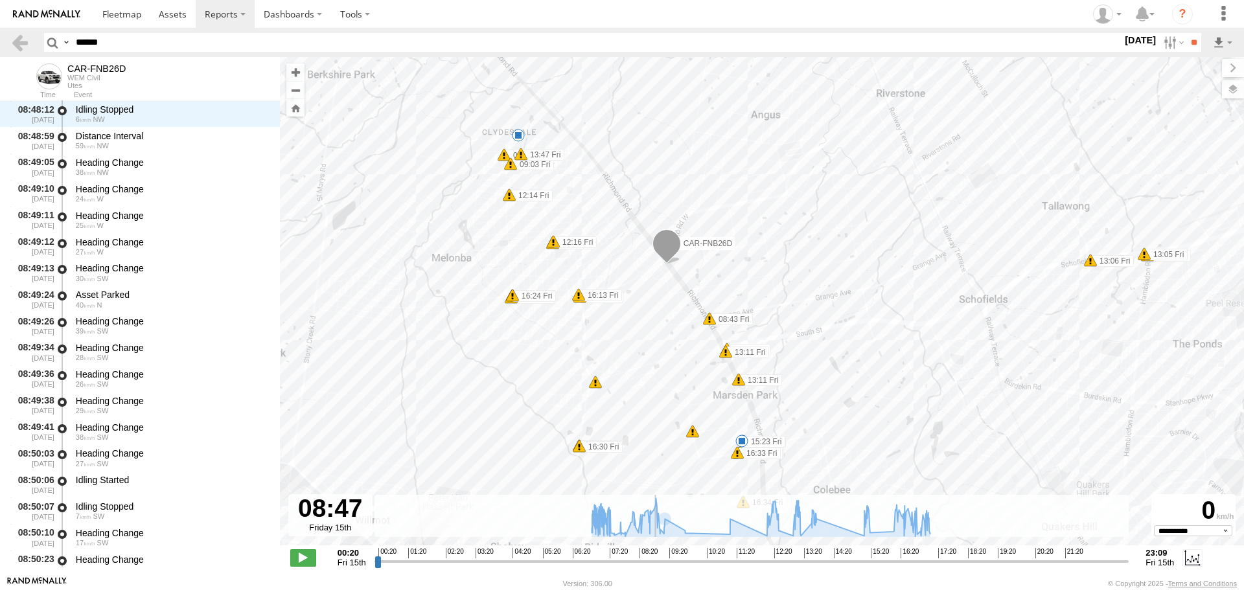
scroll to position [15095, 0]
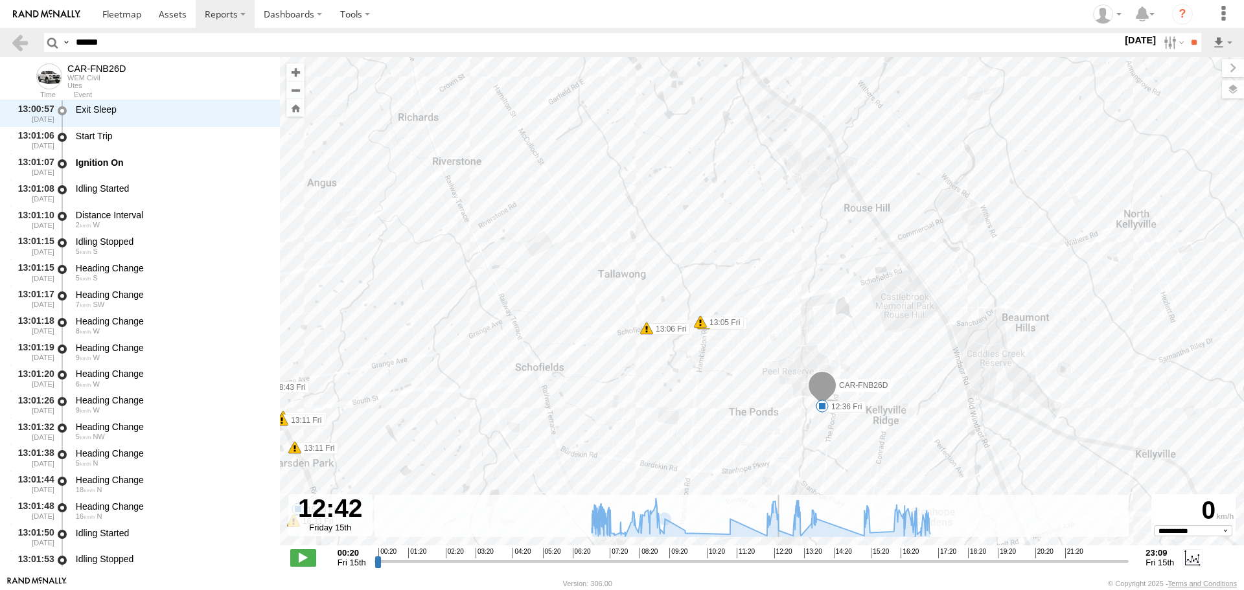
drag, startPoint x: 377, startPoint y: 563, endPoint x: 788, endPoint y: 496, distance: 416.8
click at [784, 555] on input "range" at bounding box center [752, 561] width 755 height 12
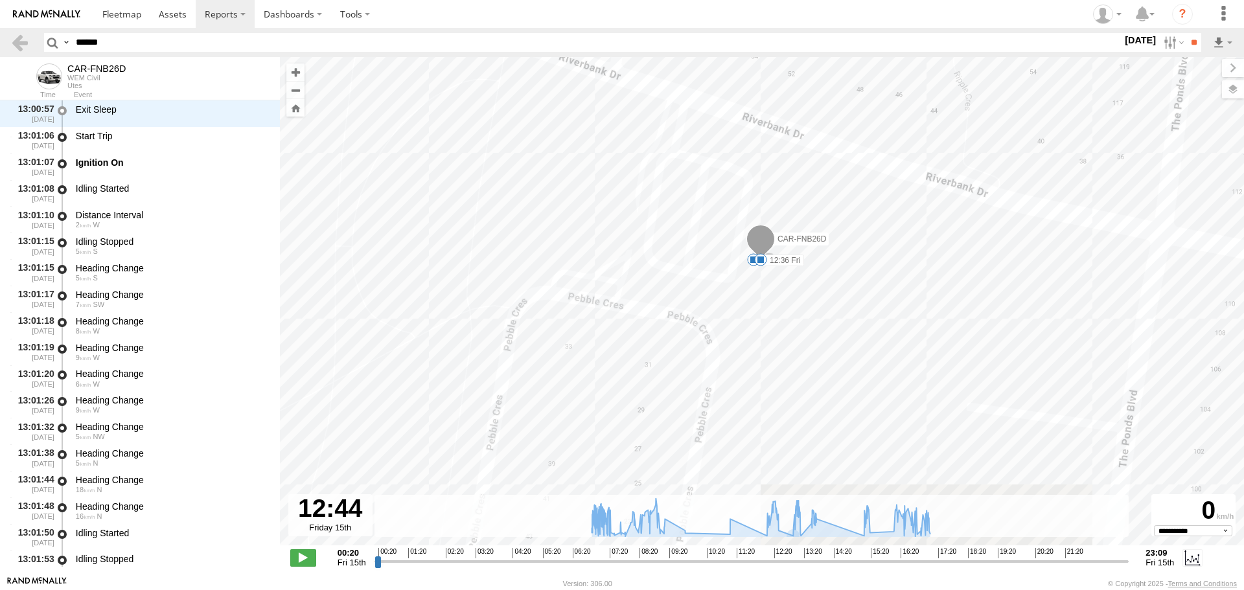
drag, startPoint x: 769, startPoint y: 447, endPoint x: 789, endPoint y: 306, distance: 142.1
click at [789, 306] on div "CAR-FNB26D 06:57 Fri 07:01 Fri 07:52 Fri 08:06 Fri 08:08 Fri 08:13 Fri 08:18 Fr…" at bounding box center [762, 308] width 964 height 502
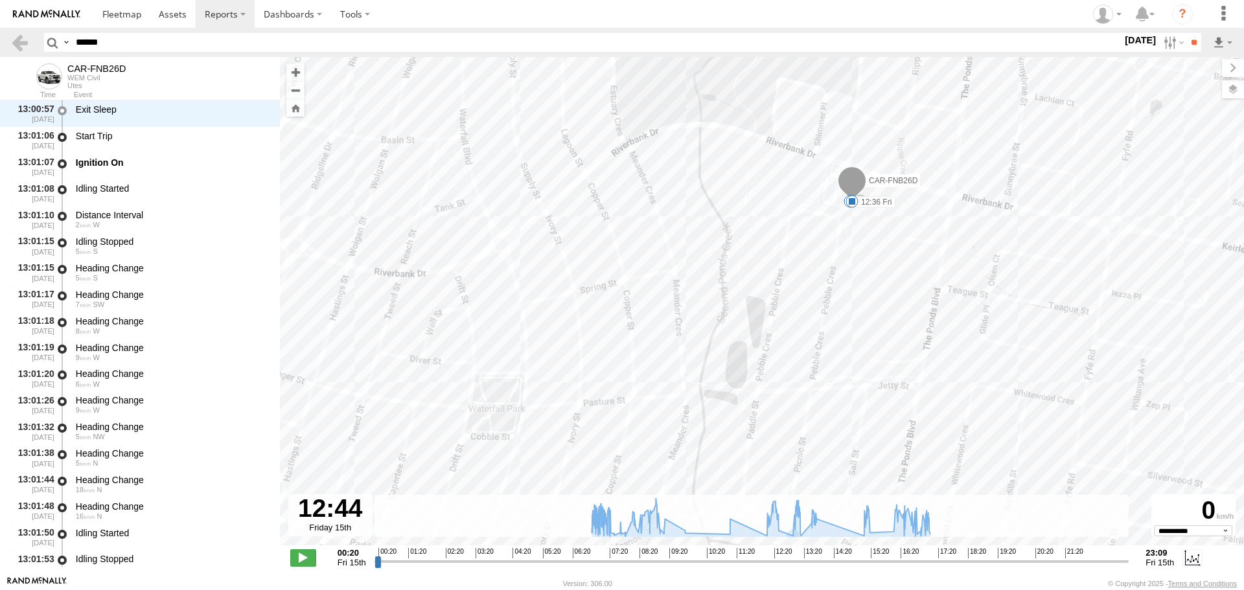
drag, startPoint x: 573, startPoint y: 232, endPoint x: 754, endPoint y: 197, distance: 184.8
click at [754, 197] on div "CAR-FNB26D 06:57 Fri 07:01 Fri 07:52 Fri 08:06 Fri 08:08 Fri 08:13 Fri 08:18 Fr…" at bounding box center [762, 308] width 964 height 502
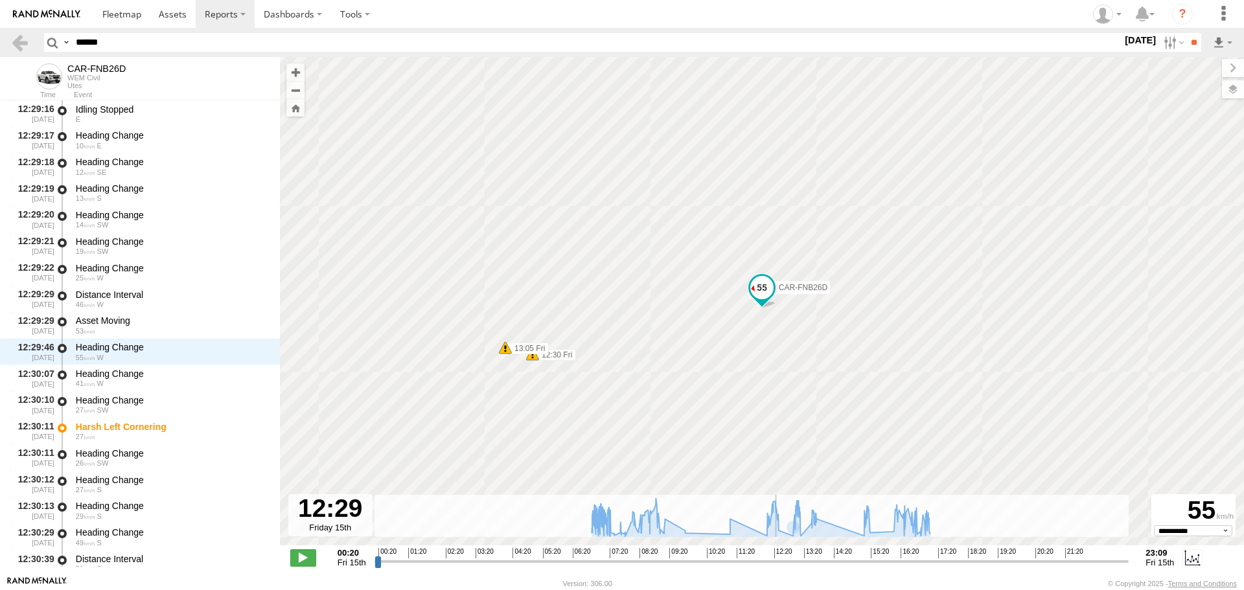
drag, startPoint x: 782, startPoint y: 559, endPoint x: 773, endPoint y: 558, distance: 8.5
click at [775, 559] on input "range" at bounding box center [752, 561] width 755 height 12
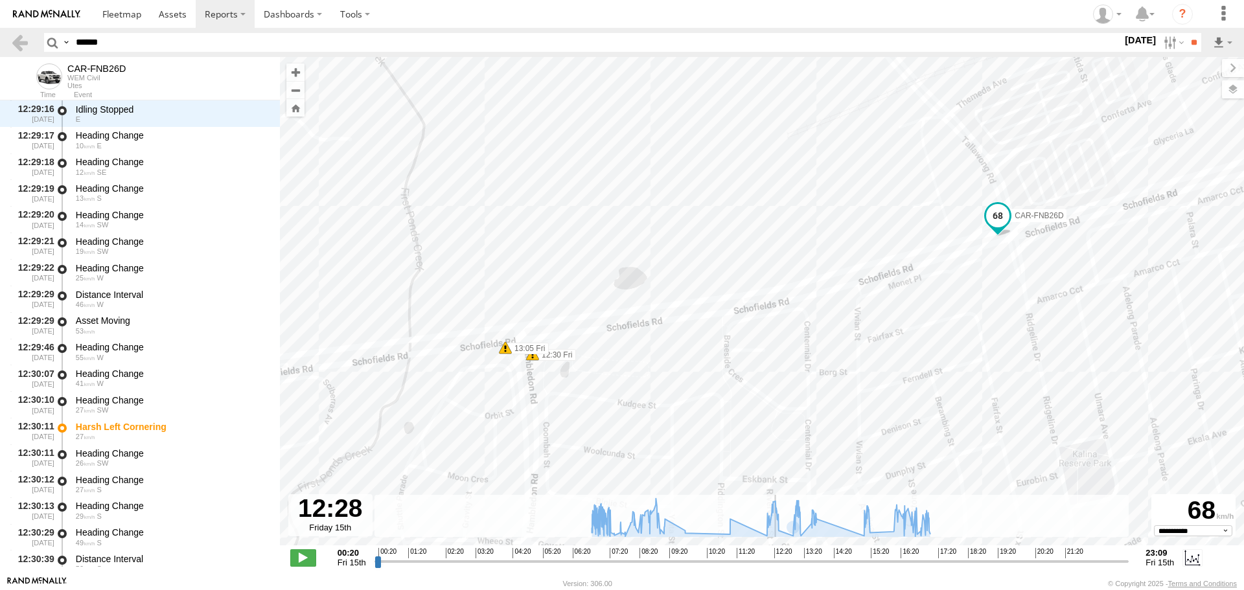
scroll to position [23728, 0]
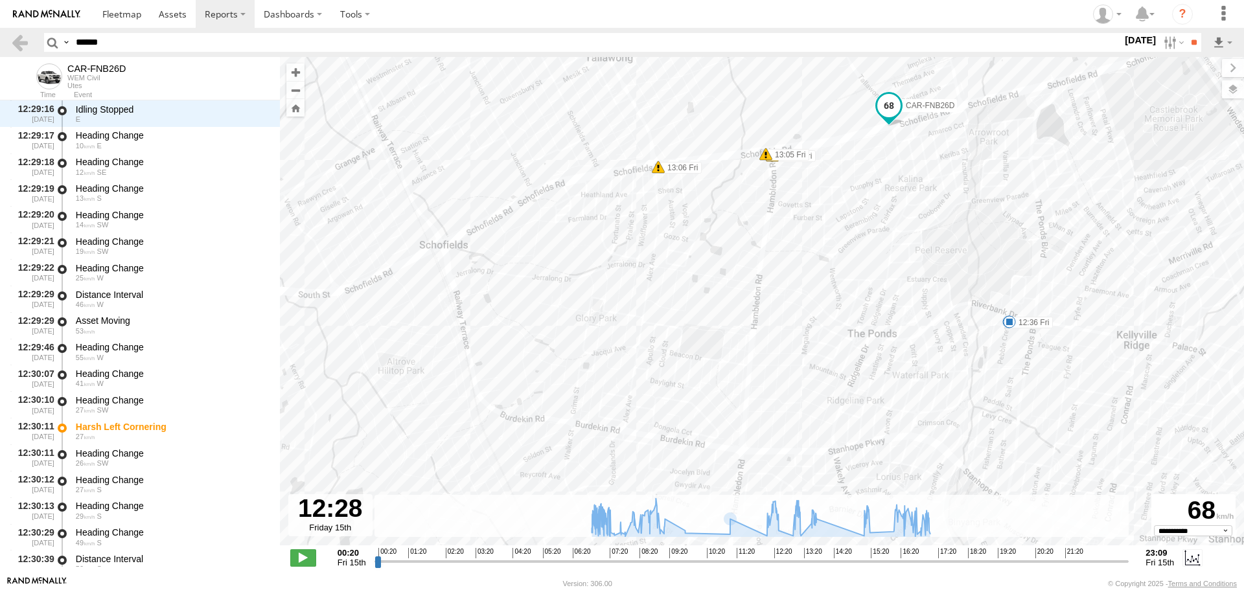
drag, startPoint x: 627, startPoint y: 426, endPoint x: 710, endPoint y: 198, distance: 242.1
click at [710, 198] on div "CAR-FNB26D 06:57 Fri 07:01 Fri 07:52 Fri 08:06 Fri 08:08 Fri 08:13 Fri 08:18 Fr…" at bounding box center [762, 308] width 964 height 502
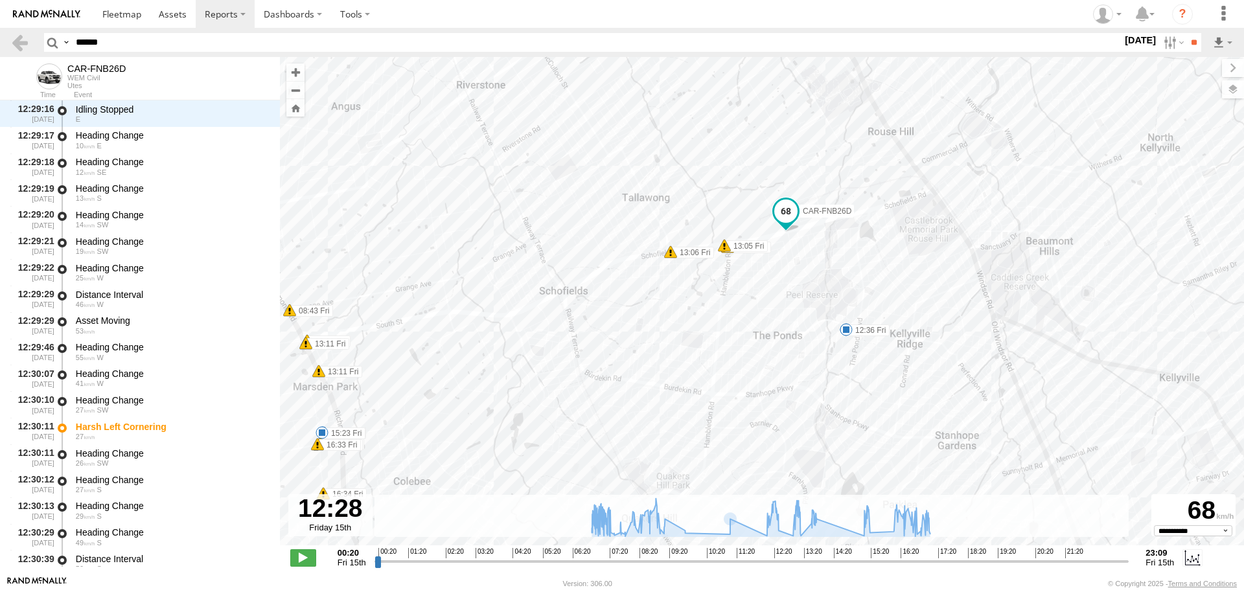
drag, startPoint x: 676, startPoint y: 249, endPoint x: 670, endPoint y: 309, distance: 60.6
click at [670, 309] on div "CAR-FNB26D 06:57 Fri 07:01 Fri 07:52 Fri 08:06 Fri 08:08 Fri 08:13 Fri 08:18 Fr…" at bounding box center [762, 308] width 964 height 502
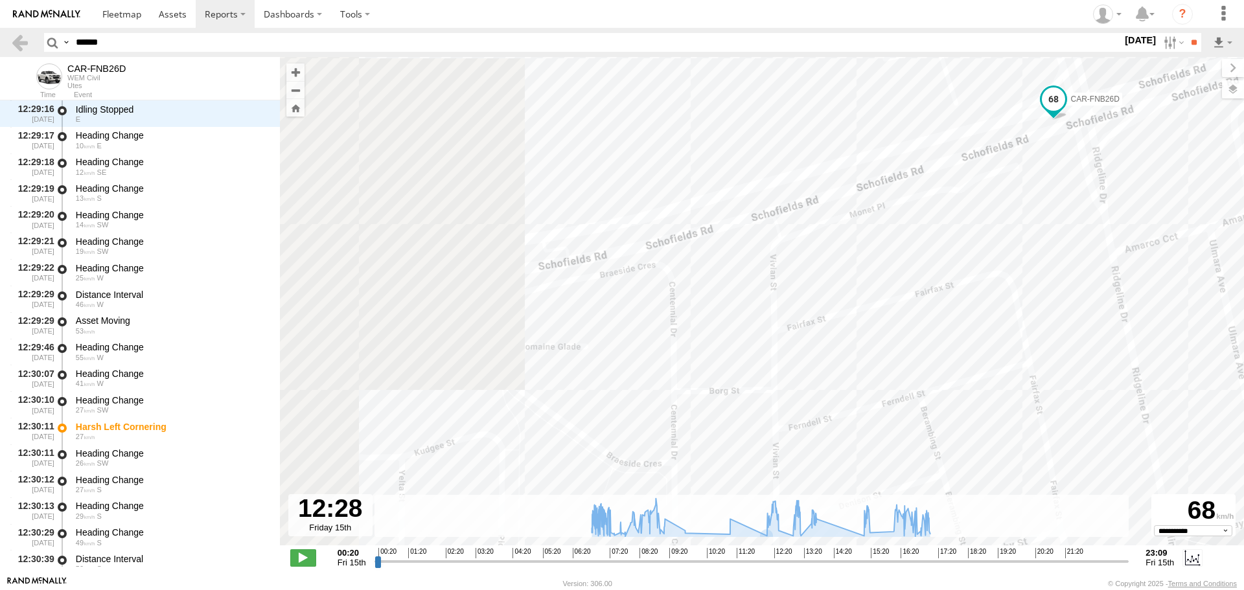
drag, startPoint x: 686, startPoint y: 298, endPoint x: 811, endPoint y: 263, distance: 129.9
click at [811, 265] on div "CAR-FNB26D 06:57 Fri 07:01 Fri 07:52 Fri 08:06 Fri 08:08 Fri 08:13 Fri 08:18 Fr…" at bounding box center [762, 308] width 964 height 502
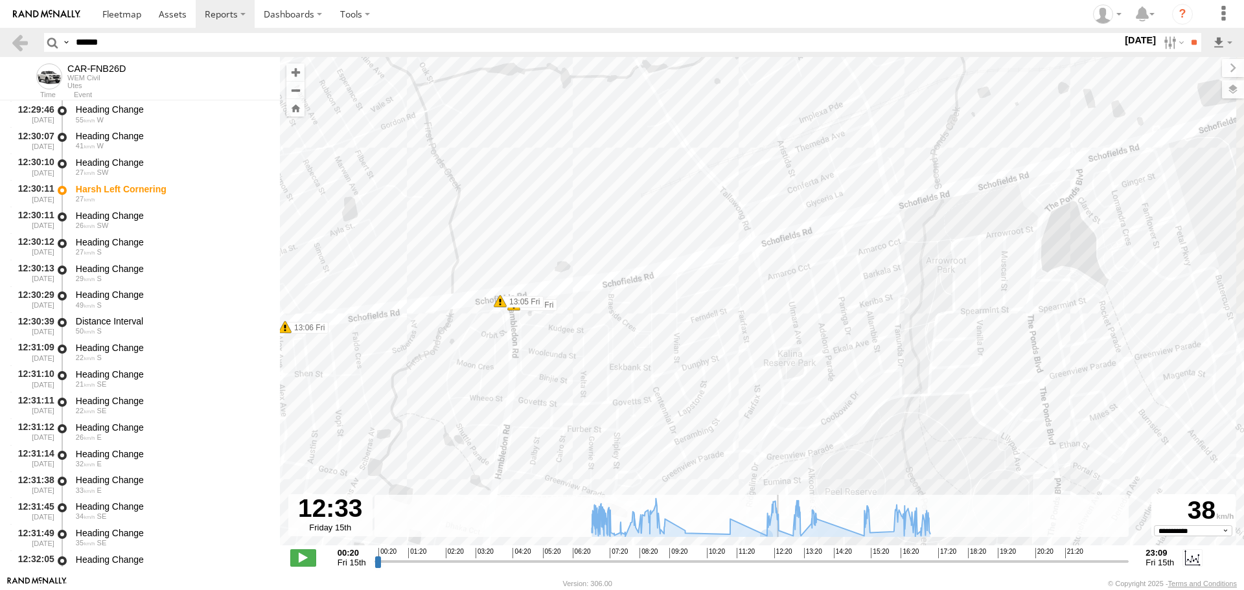
scroll to position [24814, 0]
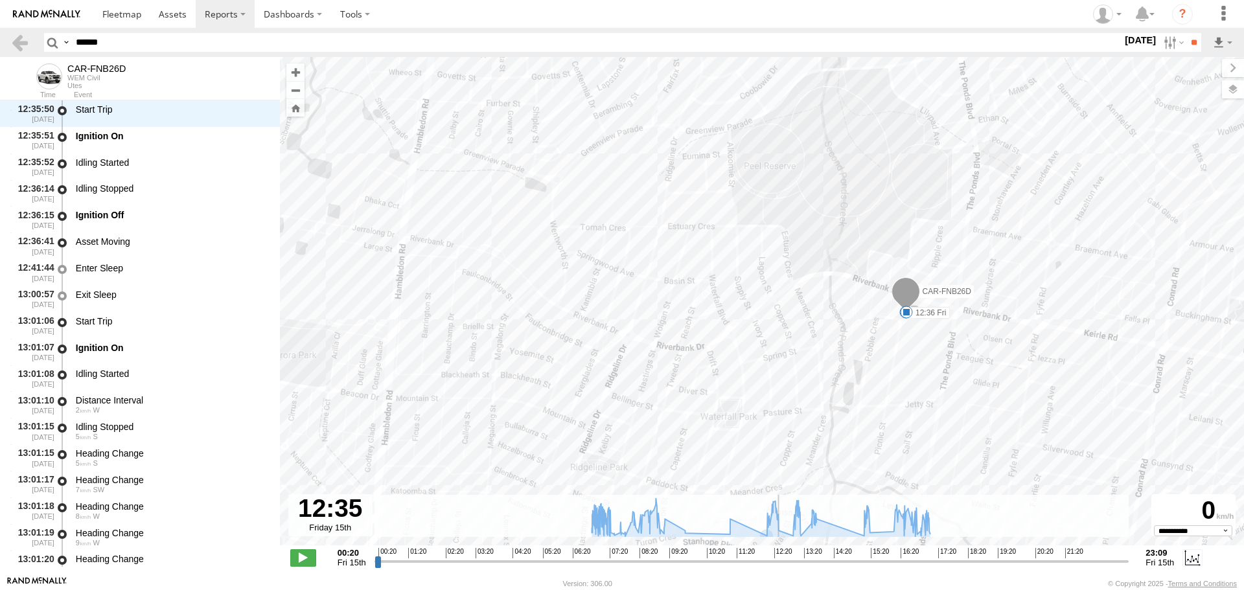
click at [779, 561] on input "range" at bounding box center [752, 561] width 755 height 12
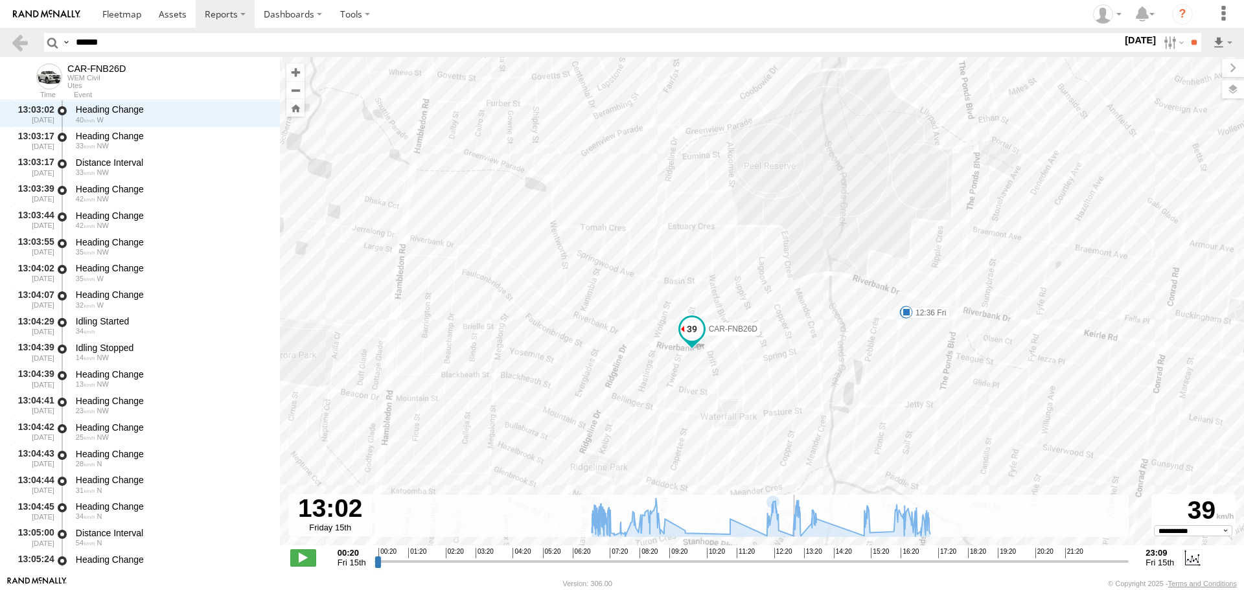
drag, startPoint x: 782, startPoint y: 562, endPoint x: 794, endPoint y: 564, distance: 12.5
click at [794, 564] on input "range" at bounding box center [752, 561] width 755 height 12
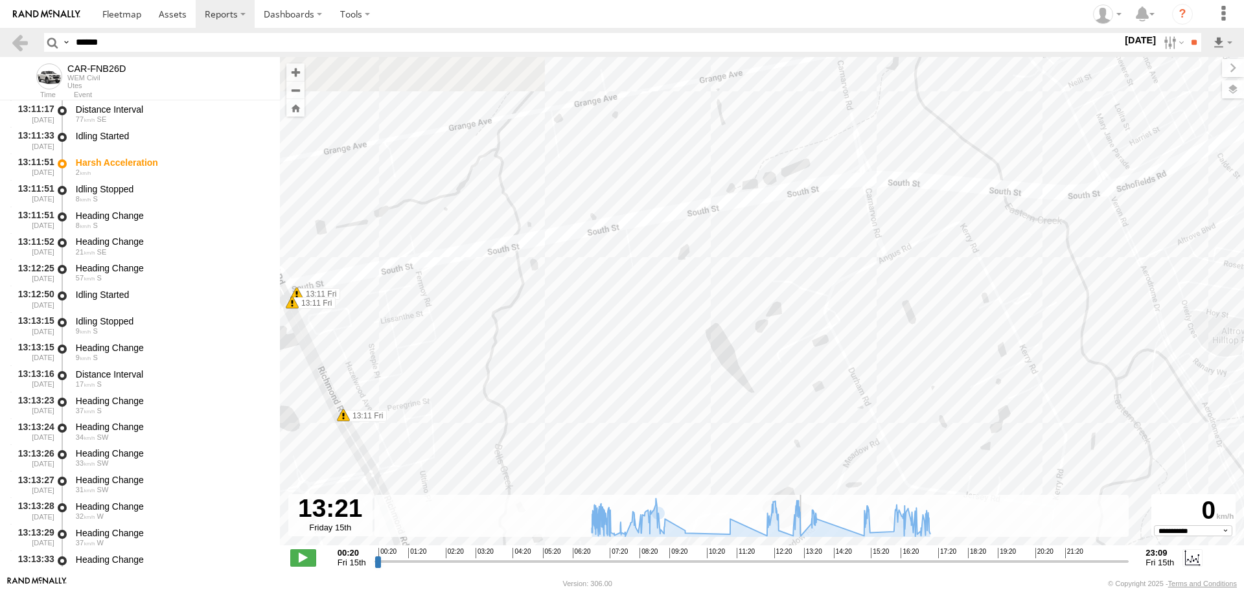
scroll to position [29131, 0]
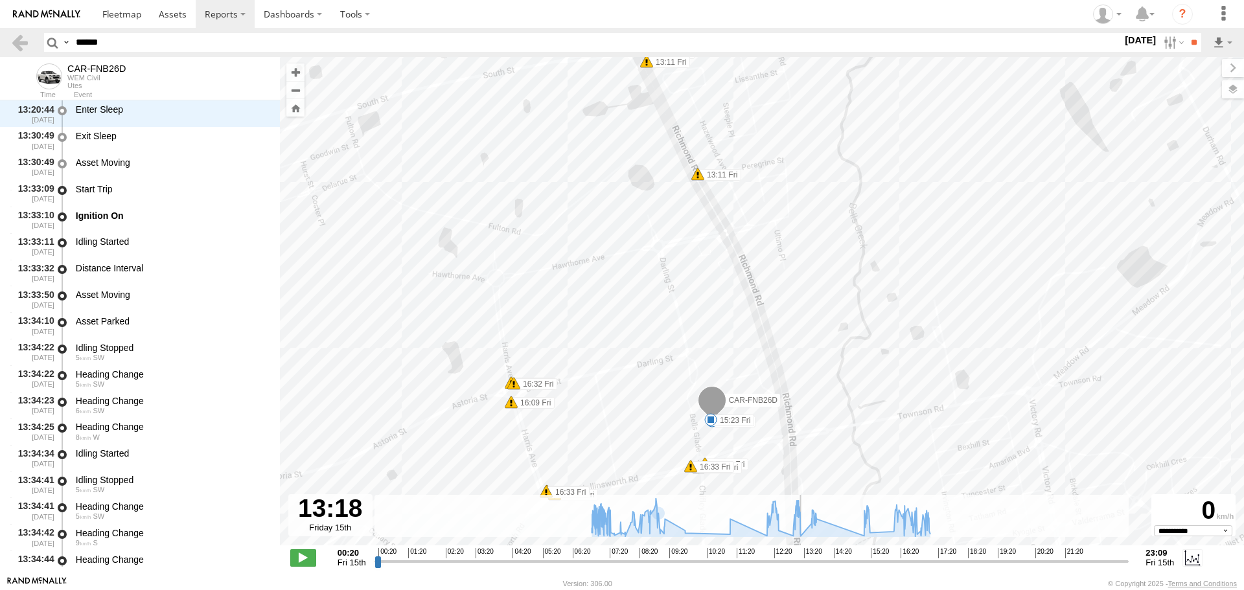
drag, startPoint x: 794, startPoint y: 564, endPoint x: 802, endPoint y: 566, distance: 8.6
click at [802, 566] on input "range" at bounding box center [752, 561] width 755 height 12
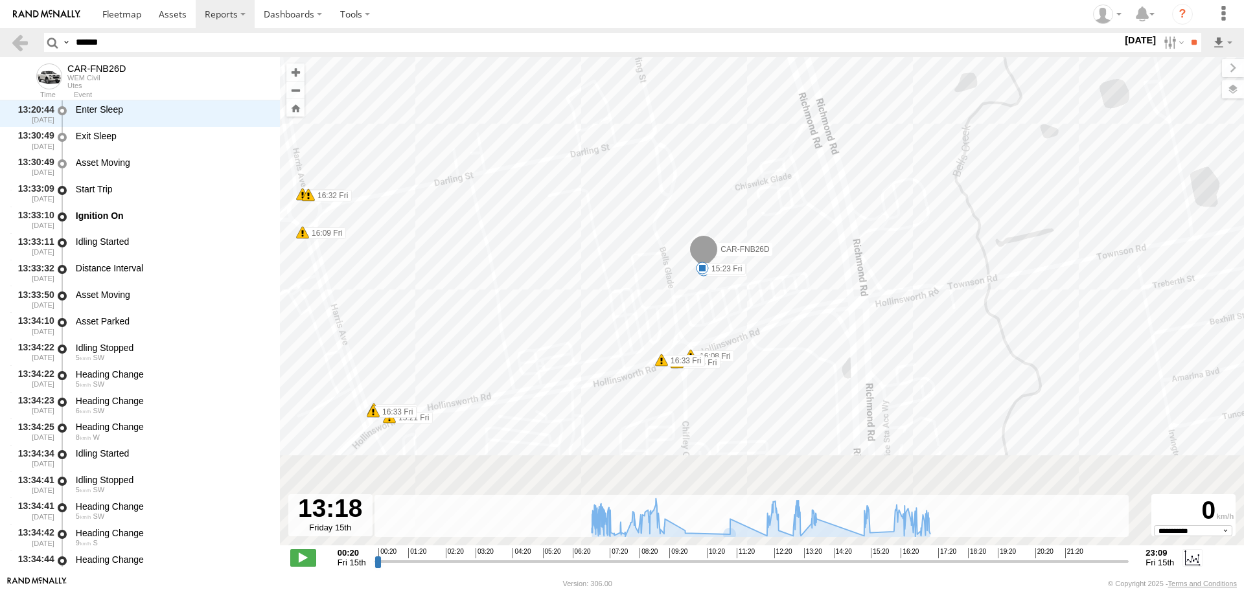
drag, startPoint x: 633, startPoint y: 324, endPoint x: 586, endPoint y: 266, distance: 74.2
click at [586, 266] on div "CAR-FNB26D 06:57 Fri 07:01 Fri 07:52 Fri 08:06 Fri 08:08 Fri 08:13 Fri 08:18 Fr…" at bounding box center [762, 308] width 964 height 502
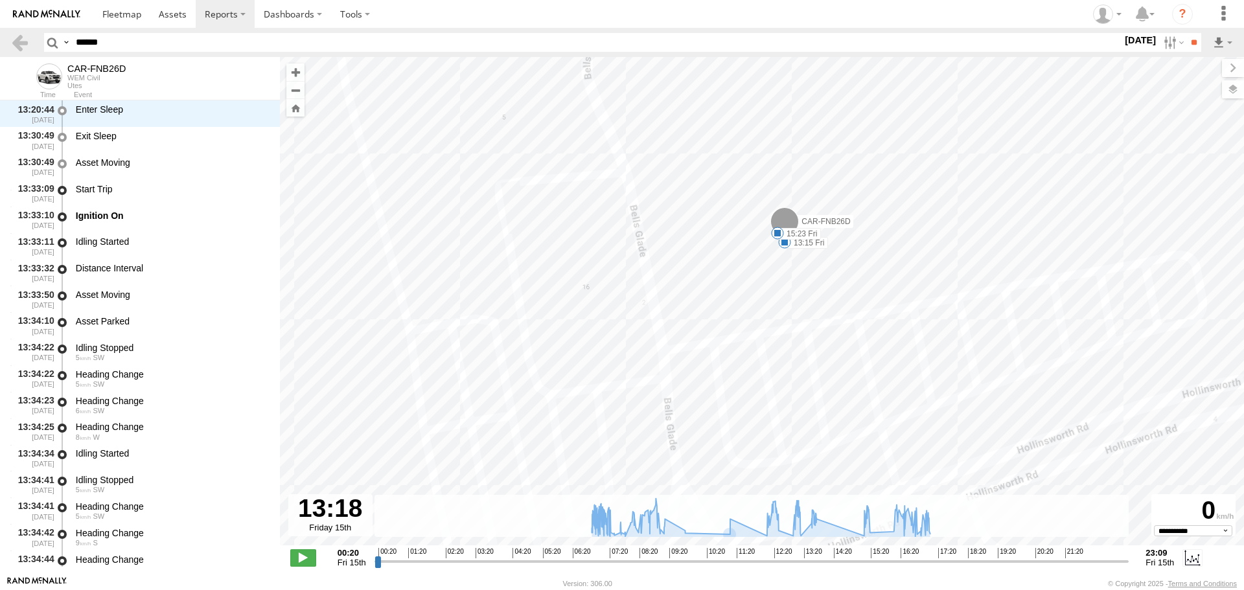
drag, startPoint x: 671, startPoint y: 364, endPoint x: 677, endPoint y: 290, distance: 74.8
click at [677, 294] on div "CAR-FNB26D 06:57 Fri 07:01 Fri 07:52 Fri 08:06 Fri 08:08 Fri 08:13 Fri 08:18 Fr…" at bounding box center [762, 308] width 964 height 502
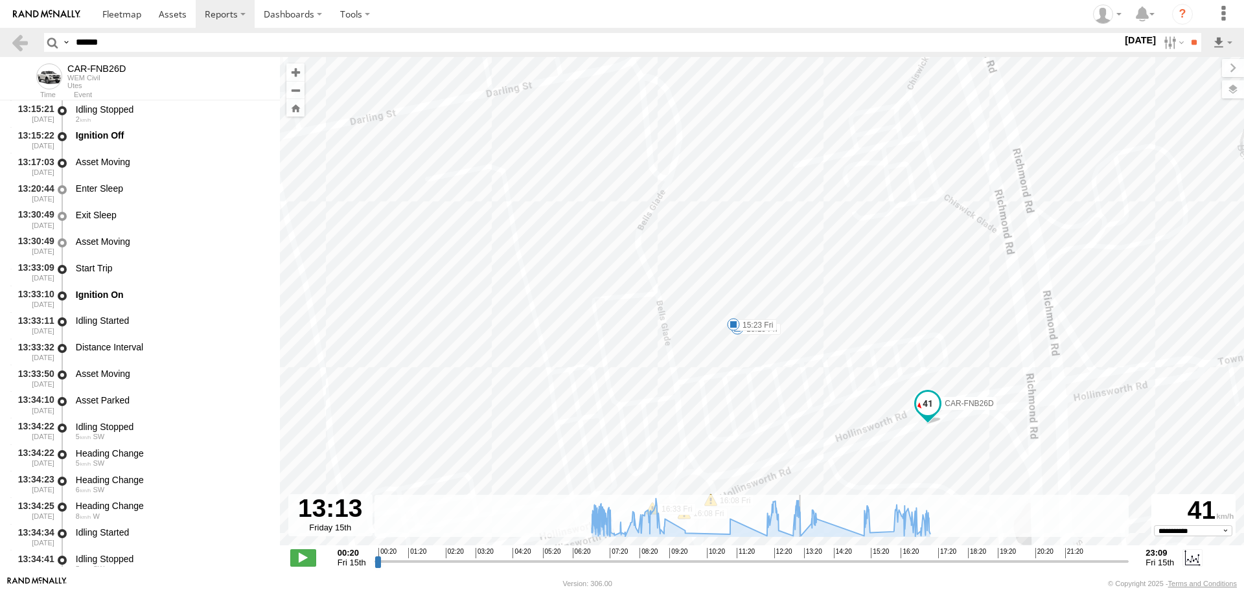
scroll to position [28468, 0]
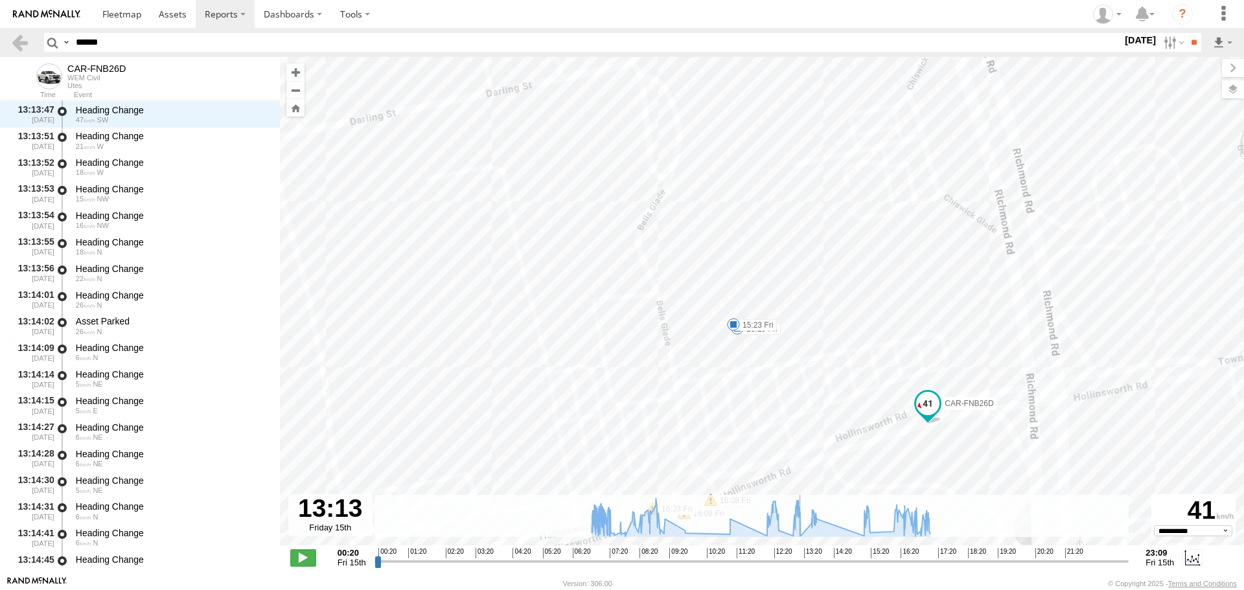
drag, startPoint x: 806, startPoint y: 559, endPoint x: 800, endPoint y: 556, distance: 6.7
click at [800, 556] on input "range" at bounding box center [752, 561] width 755 height 12
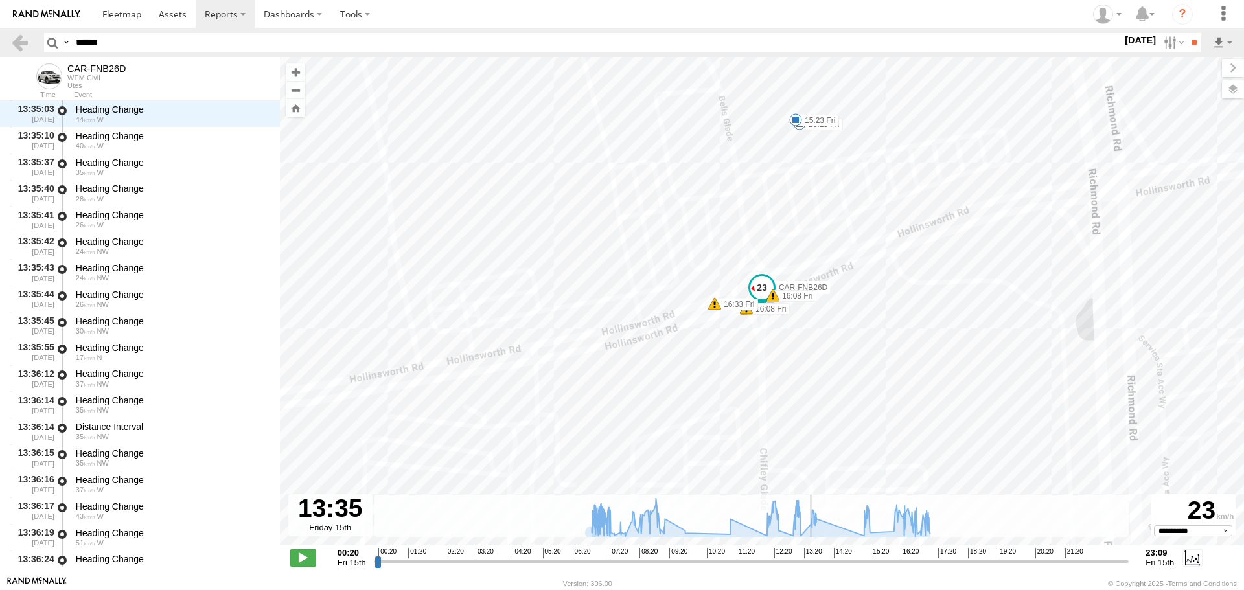
drag, startPoint x: 799, startPoint y: 567, endPoint x: 811, endPoint y: 564, distance: 12.7
click at [811, 564] on input "range" at bounding box center [752, 561] width 755 height 12
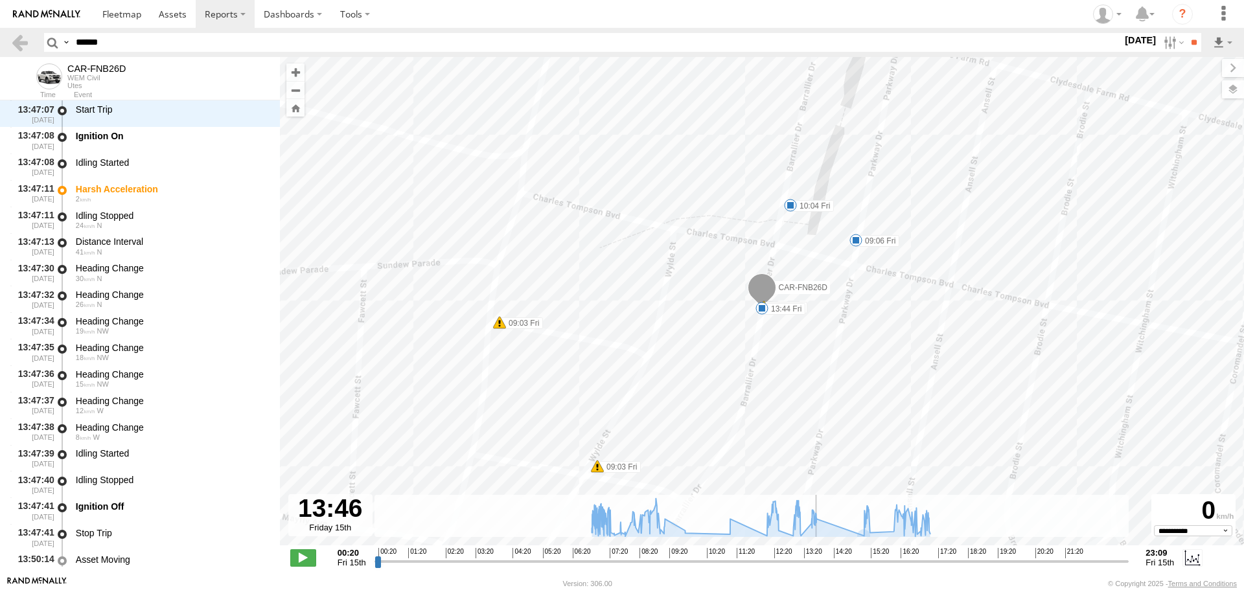
scroll to position [32388, 0]
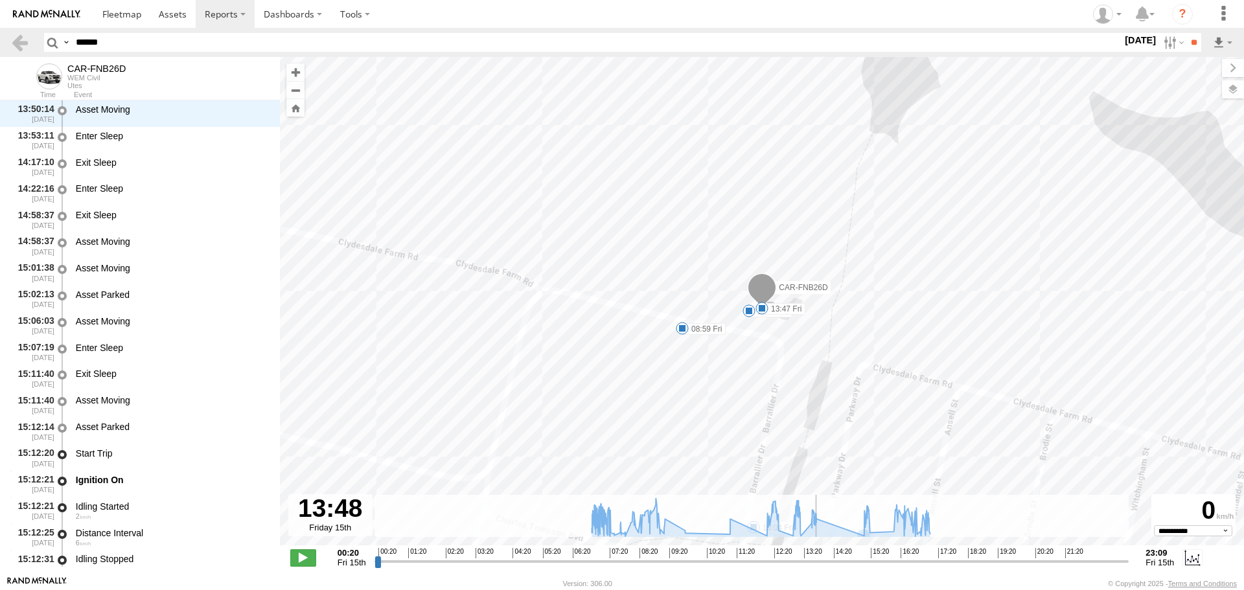
drag, startPoint x: 809, startPoint y: 564, endPoint x: 819, endPoint y: 563, distance: 9.8
click at [819, 563] on input "range" at bounding box center [752, 561] width 755 height 12
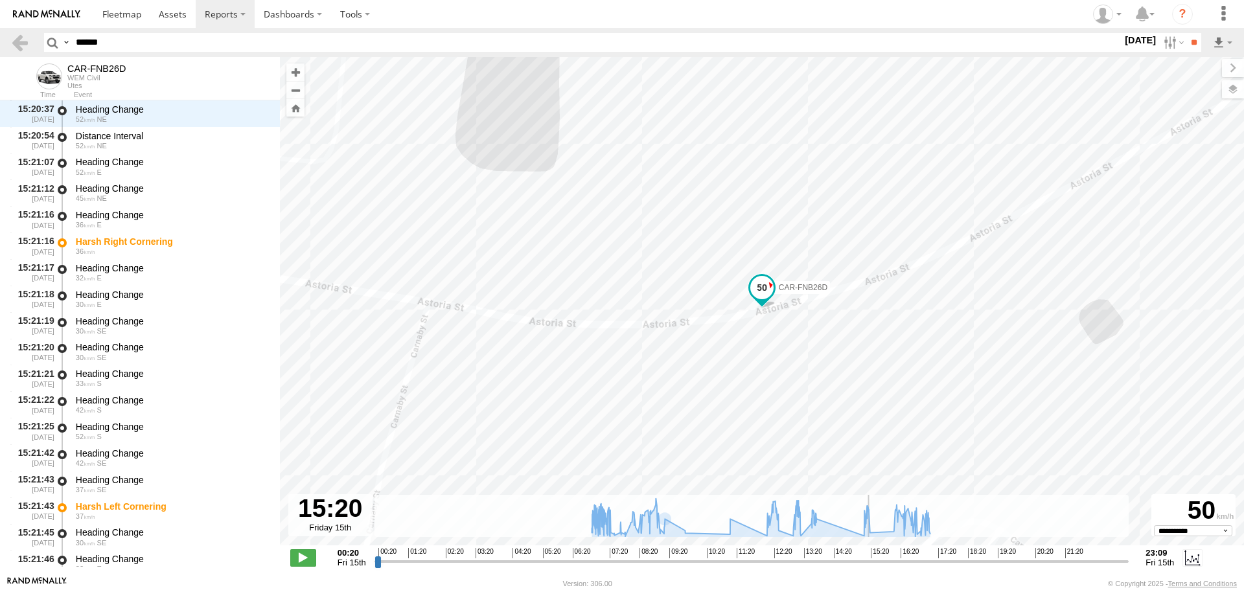
scroll to position [35937, 0]
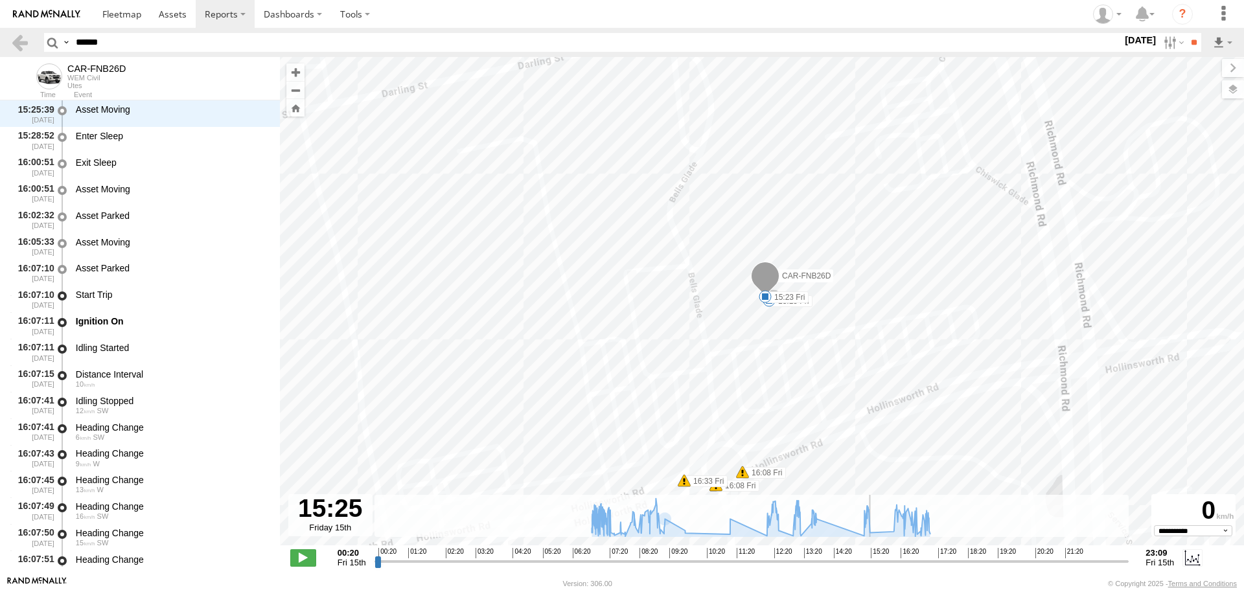
drag, startPoint x: 822, startPoint y: 566, endPoint x: 872, endPoint y: 563, distance: 50.0
click at [872, 563] on input "range" at bounding box center [752, 561] width 755 height 12
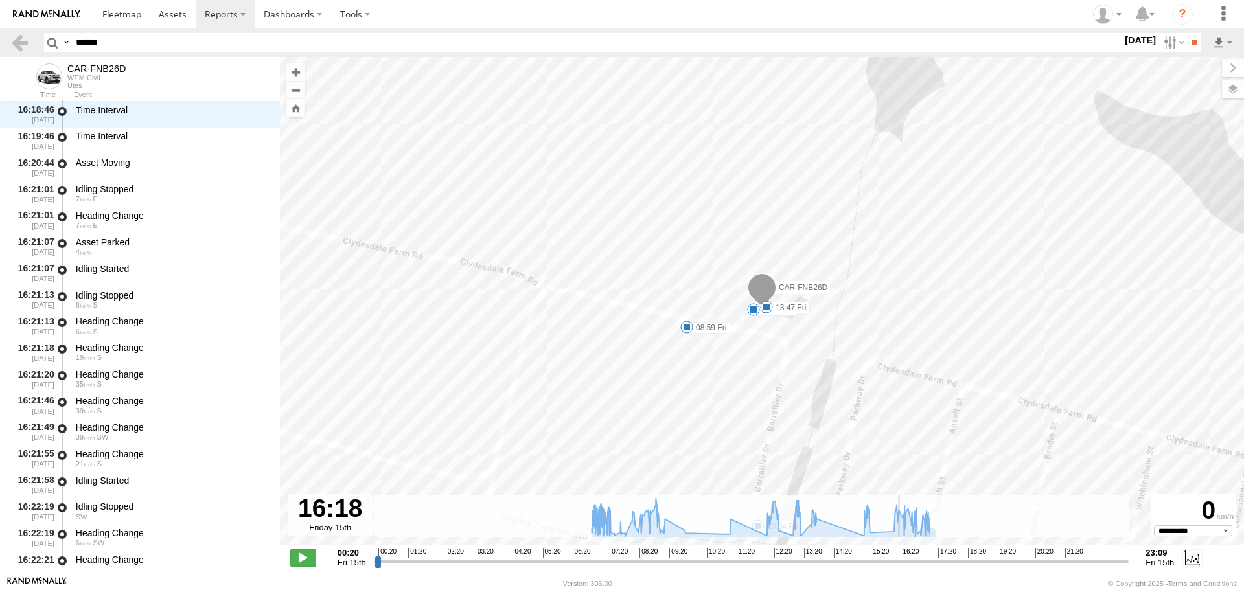
scroll to position [39962, 0]
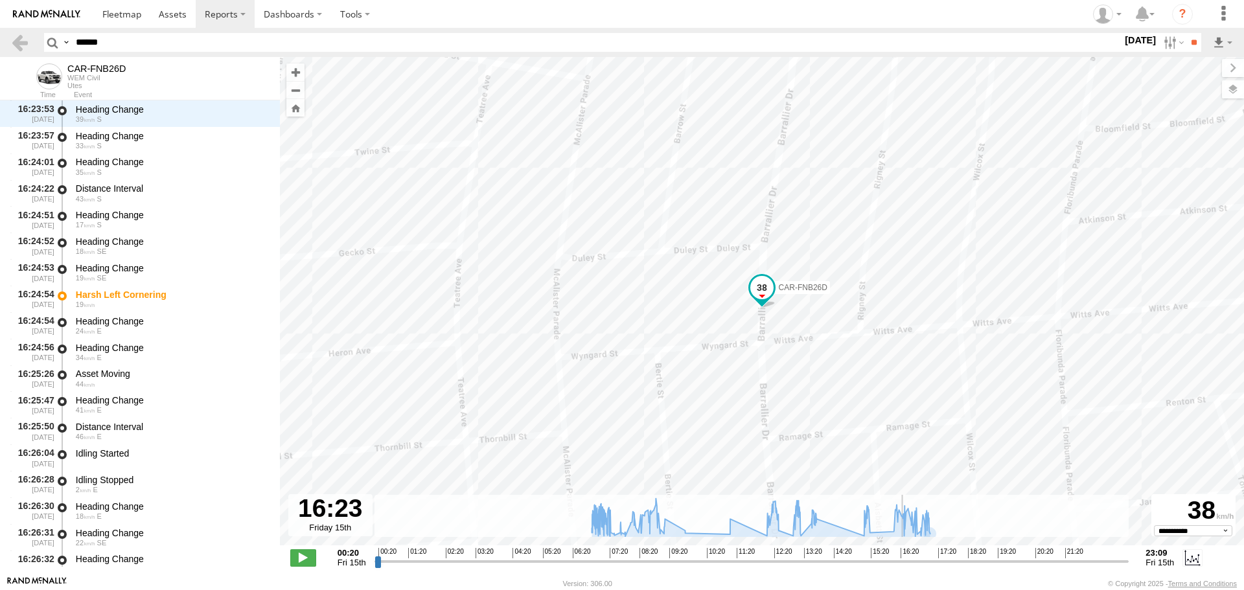
drag, startPoint x: 874, startPoint y: 565, endPoint x: 903, endPoint y: 565, distance: 29.2
click at [903, 565] on input "range" at bounding box center [752, 561] width 755 height 12
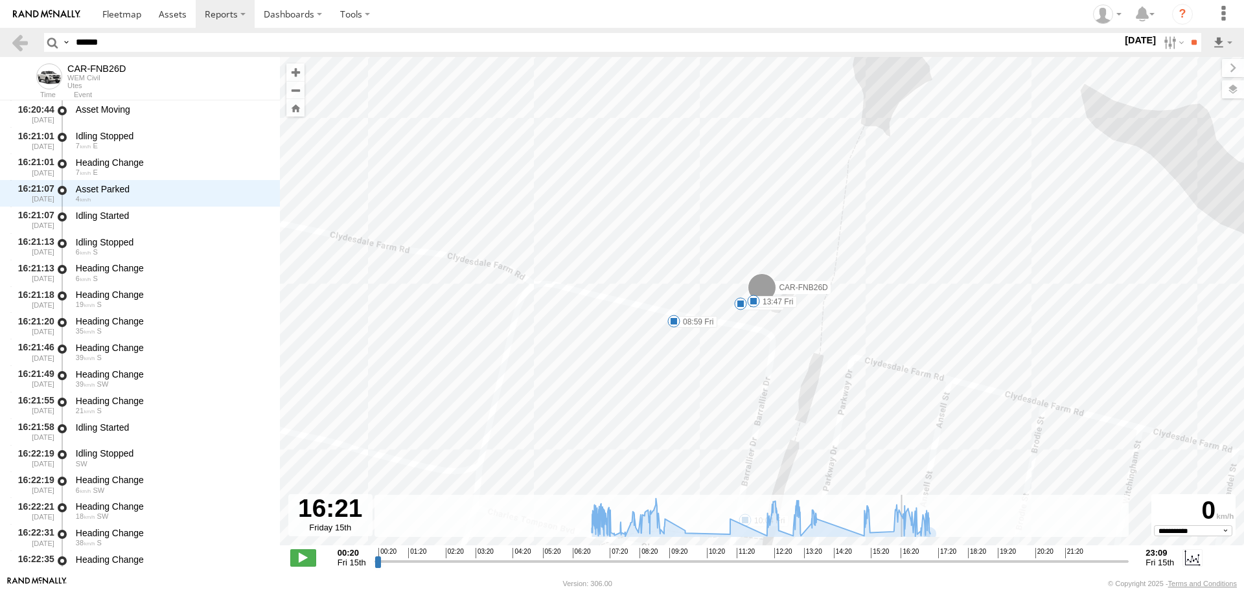
scroll to position [39644, 0]
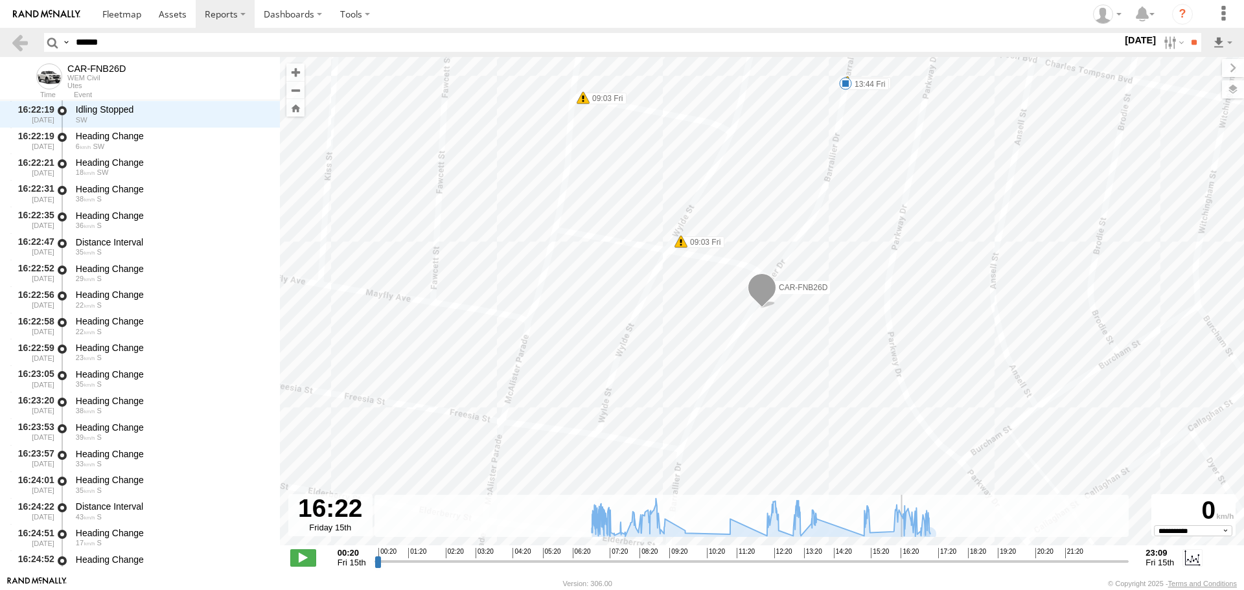
click at [903, 558] on input "range" at bounding box center [752, 561] width 755 height 12
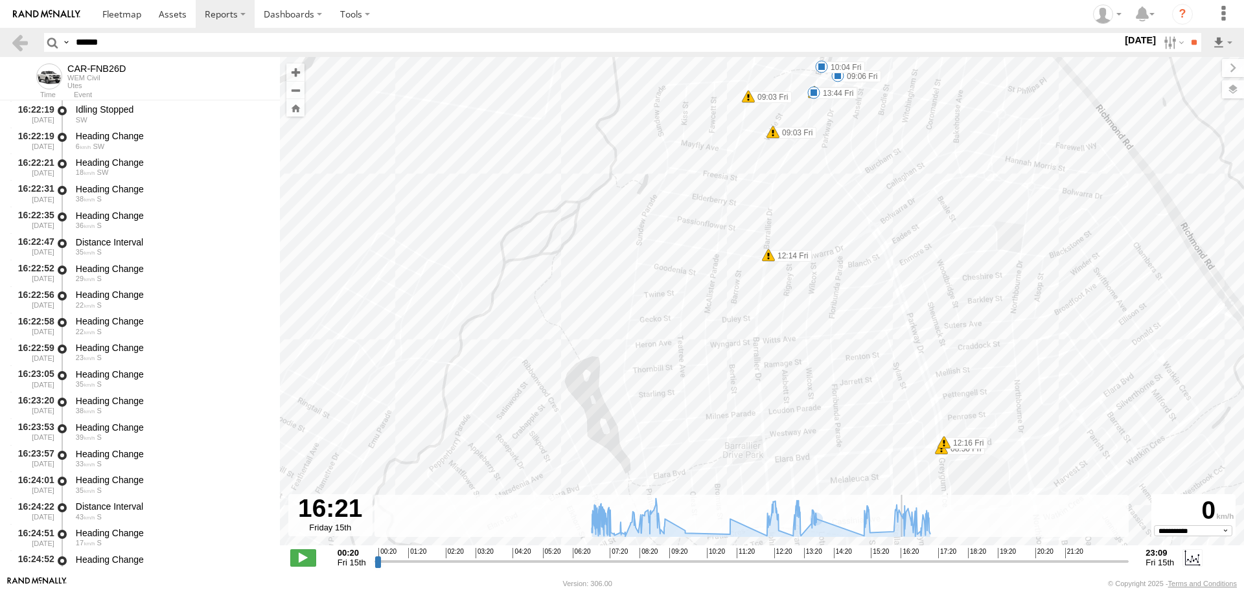
scroll to position [39379, 0]
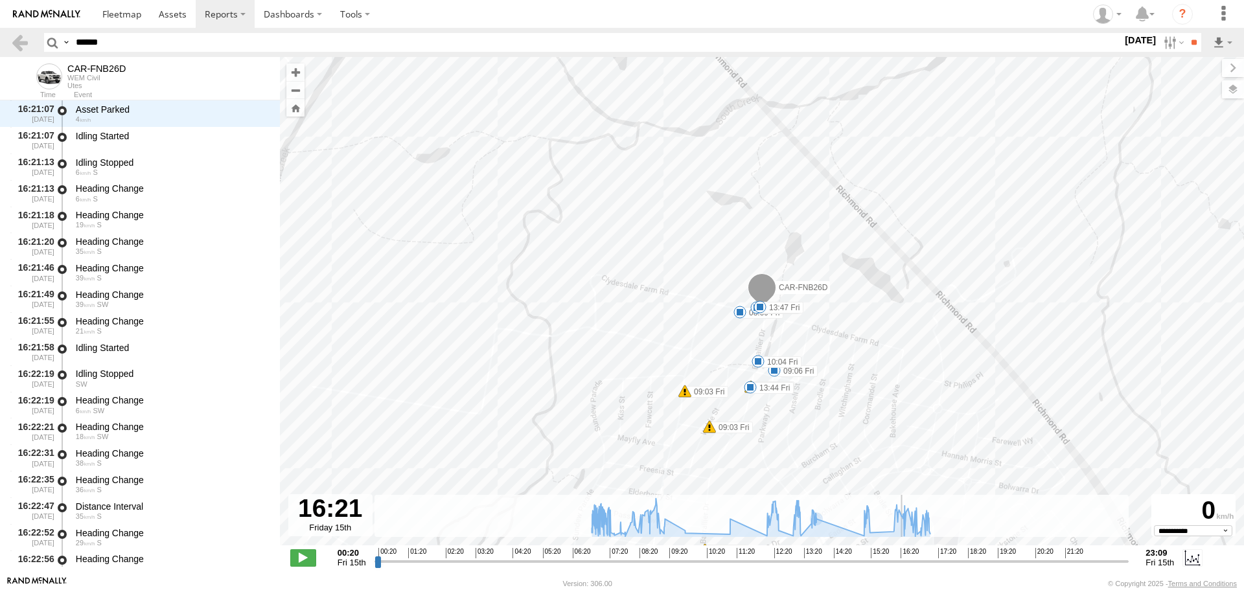
type input "**********"
click at [902, 561] on input "range" at bounding box center [752, 561] width 755 height 12
click at [1164, 39] on label at bounding box center [1173, 42] width 28 height 19
click at [0, 0] on label at bounding box center [0, 0] width 0 height 0
drag, startPoint x: 1187, startPoint y: 41, endPoint x: 1161, endPoint y: 76, distance: 43.6
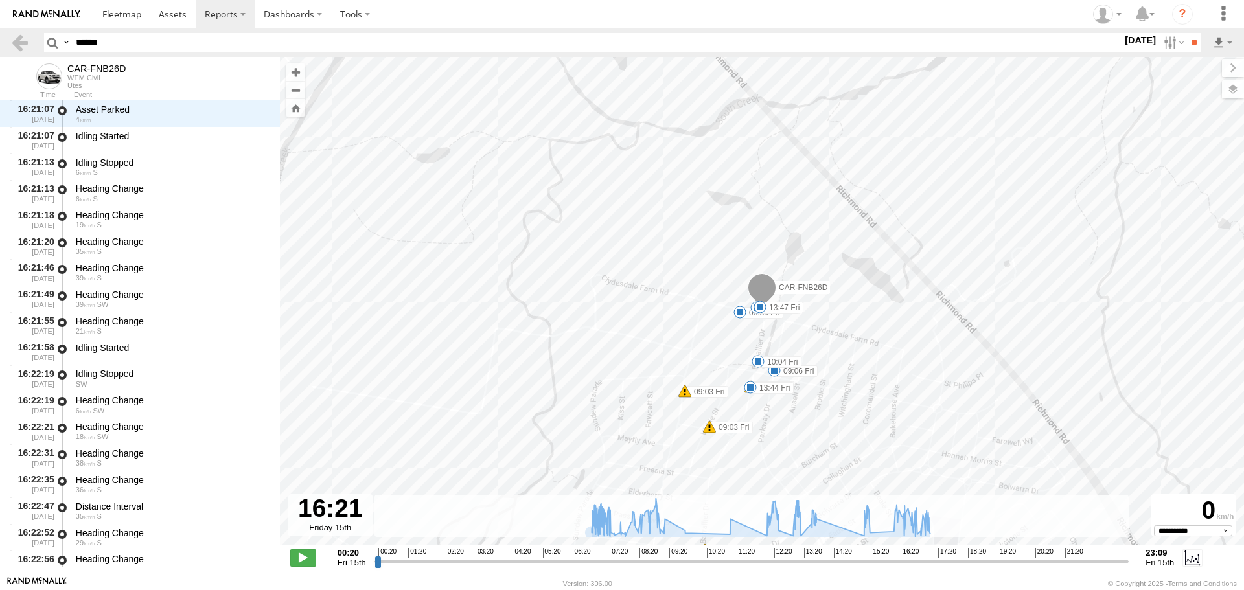
click at [1188, 41] on input "**" at bounding box center [1194, 42] width 15 height 19
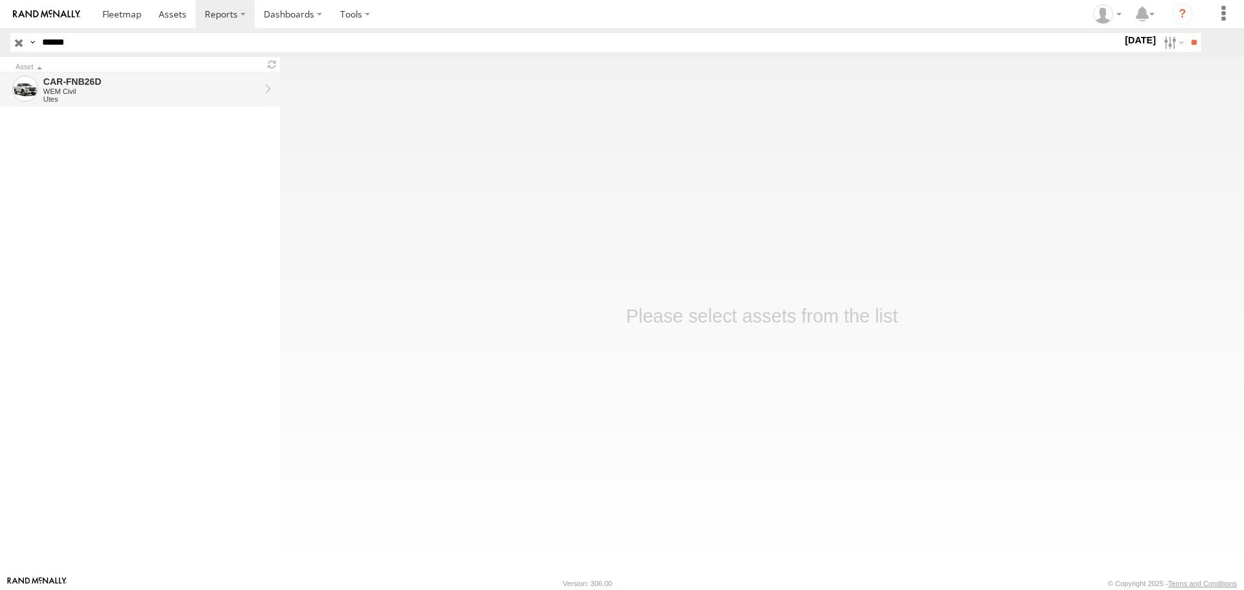
click at [178, 102] on div "Utes" at bounding box center [151, 99] width 216 height 8
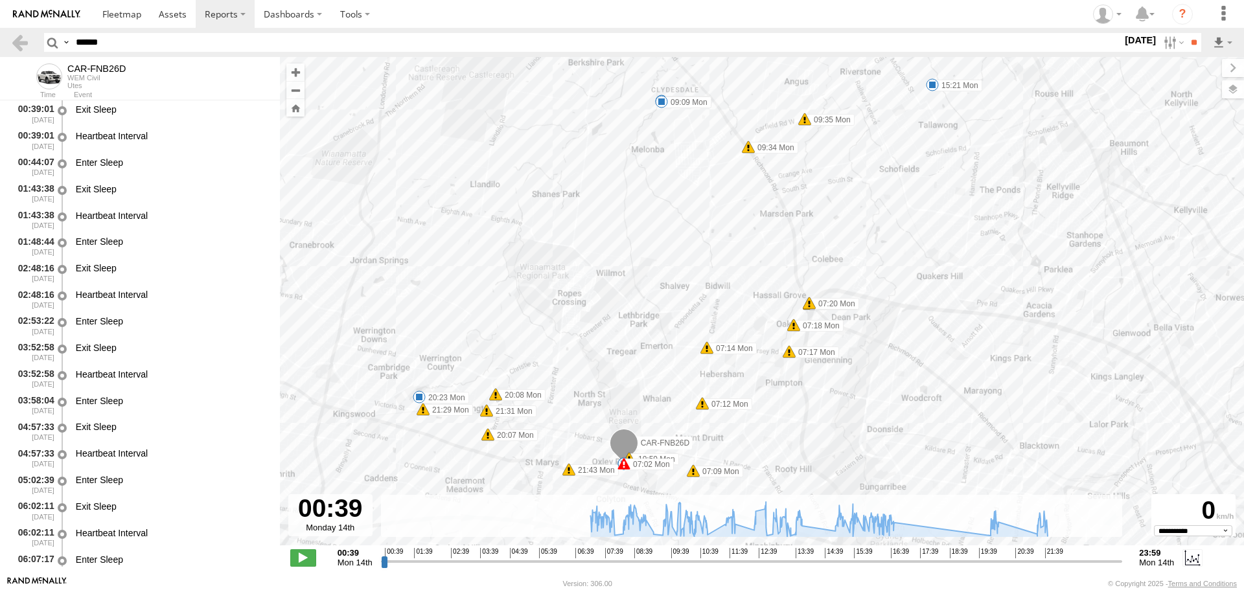
drag, startPoint x: 697, startPoint y: 393, endPoint x: 625, endPoint y: 281, distance: 133.6
click at [625, 281] on div "CAR-FNB26D 07:02 Mon 07:03 Mon 07:09 Mon 07:12 Mon 07:14 Mon 07:17 Mon 07:18 Mo…" at bounding box center [762, 308] width 964 height 502
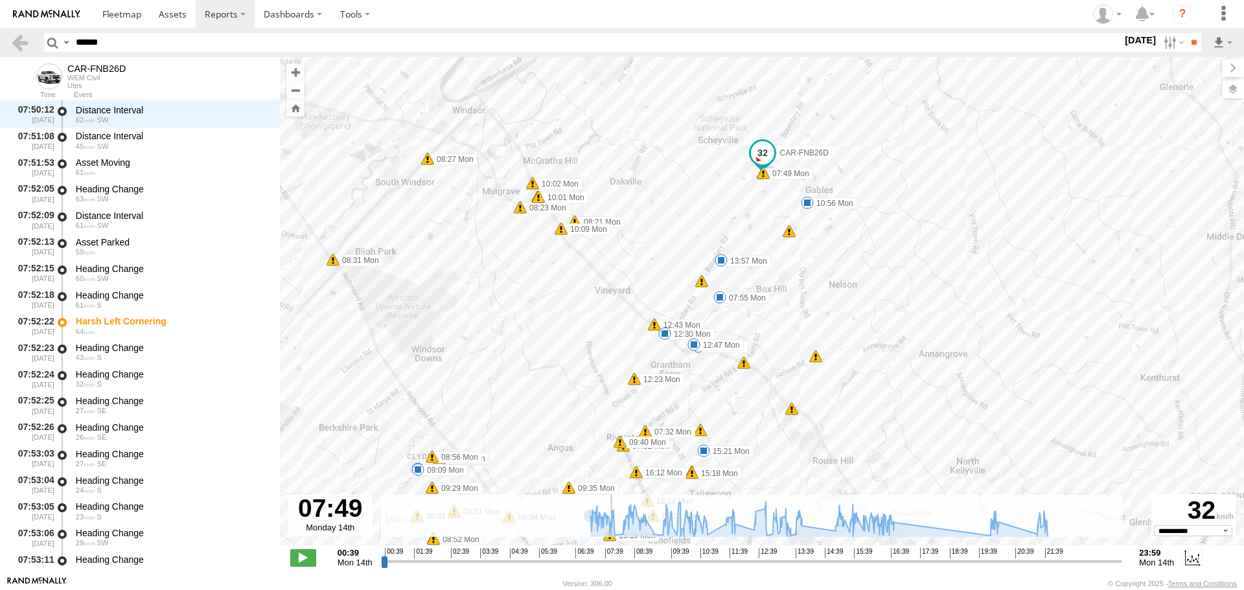
scroll to position [6965, 0]
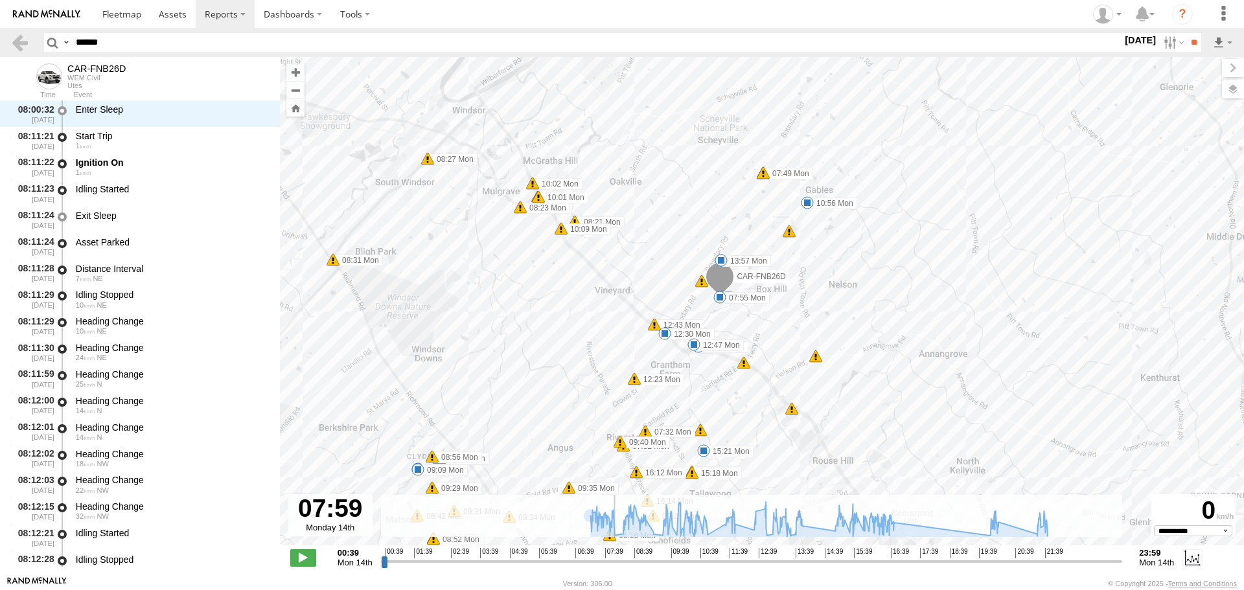
drag, startPoint x: 386, startPoint y: 560, endPoint x: 615, endPoint y: 553, distance: 229.5
click at [615, 555] on input "range" at bounding box center [752, 561] width 742 height 12
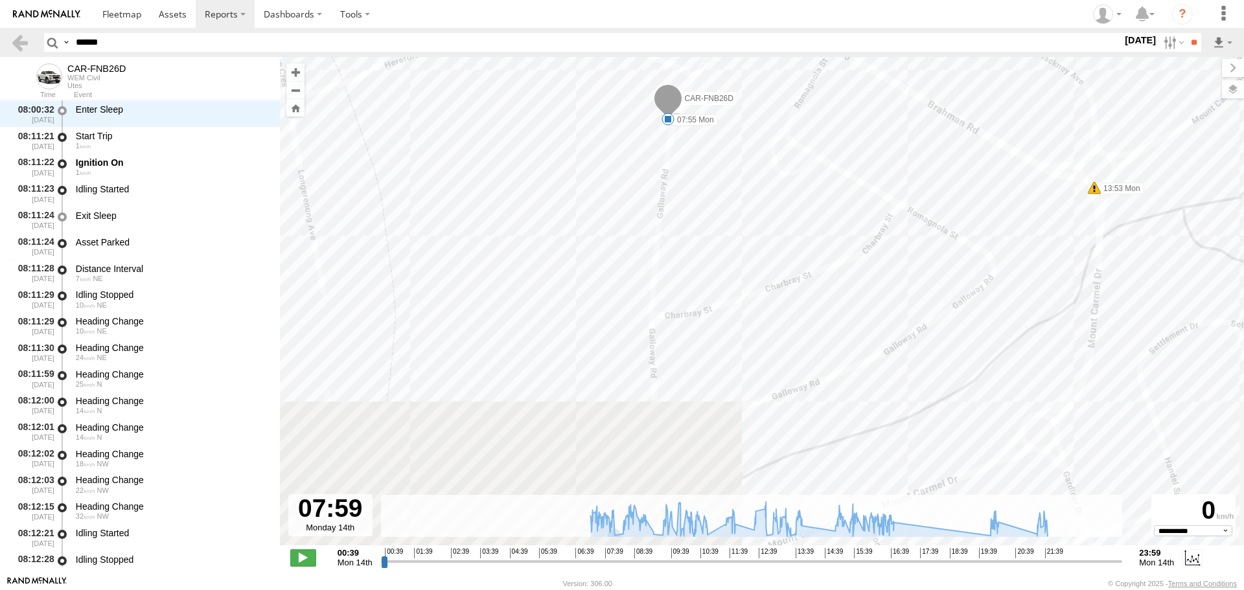
drag, startPoint x: 565, startPoint y: 418, endPoint x: 590, endPoint y: 157, distance: 261.7
click at [590, 157] on div "CAR-FNB26D 07:02 Mon 07:03 Mon 07:09 Mon 07:12 Mon 07:14 Mon 07:17 Mon 07:18 Mo…" at bounding box center [762, 308] width 964 height 502
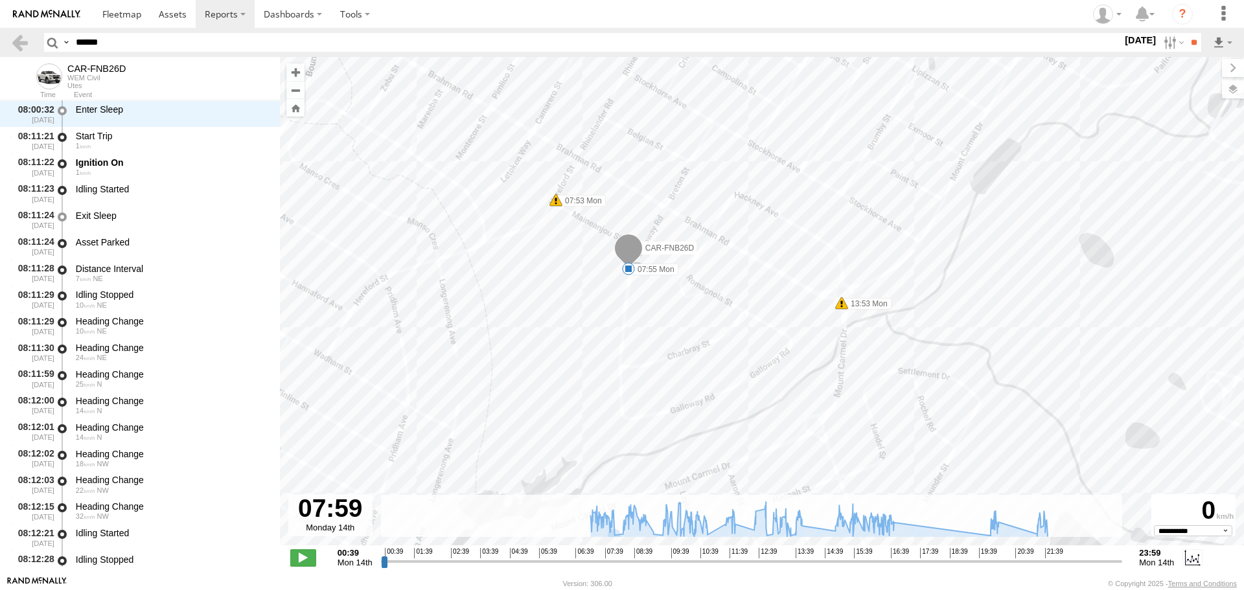
drag, startPoint x: 555, startPoint y: 135, endPoint x: 559, endPoint y: 277, distance: 141.3
click at [559, 277] on div "CAR-FNB26D 07:02 Mon 07:03 Mon 07:09 Mon 07:12 Mon 07:14 Mon 07:17 Mon 07:18 Mo…" at bounding box center [762, 308] width 964 height 502
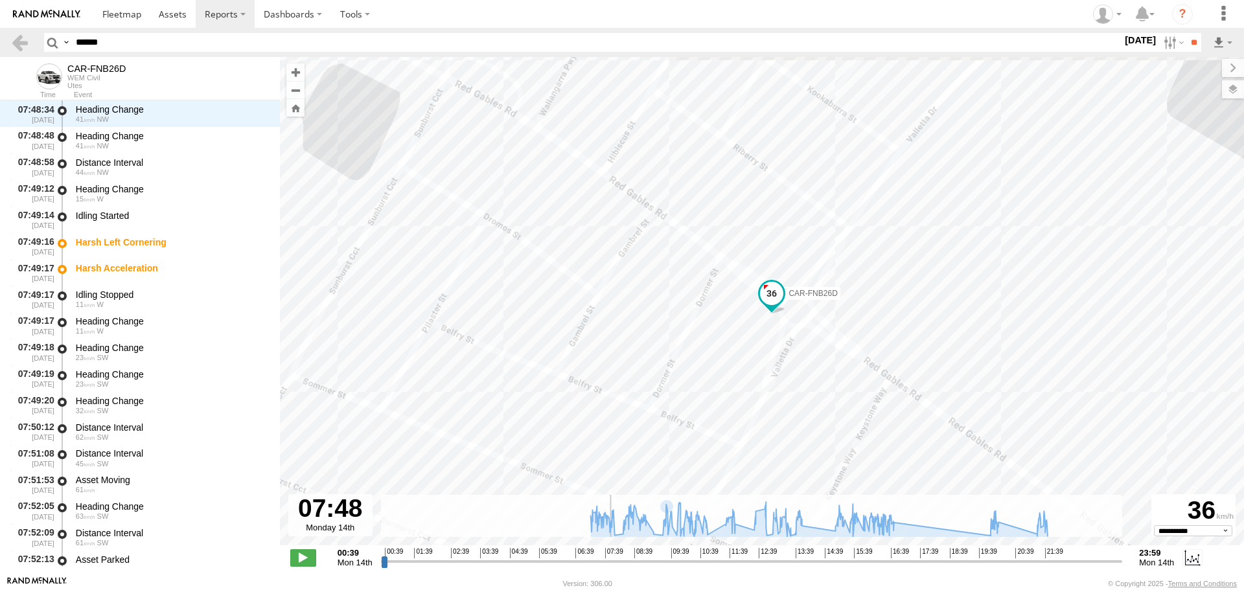
scroll to position [7468, 0]
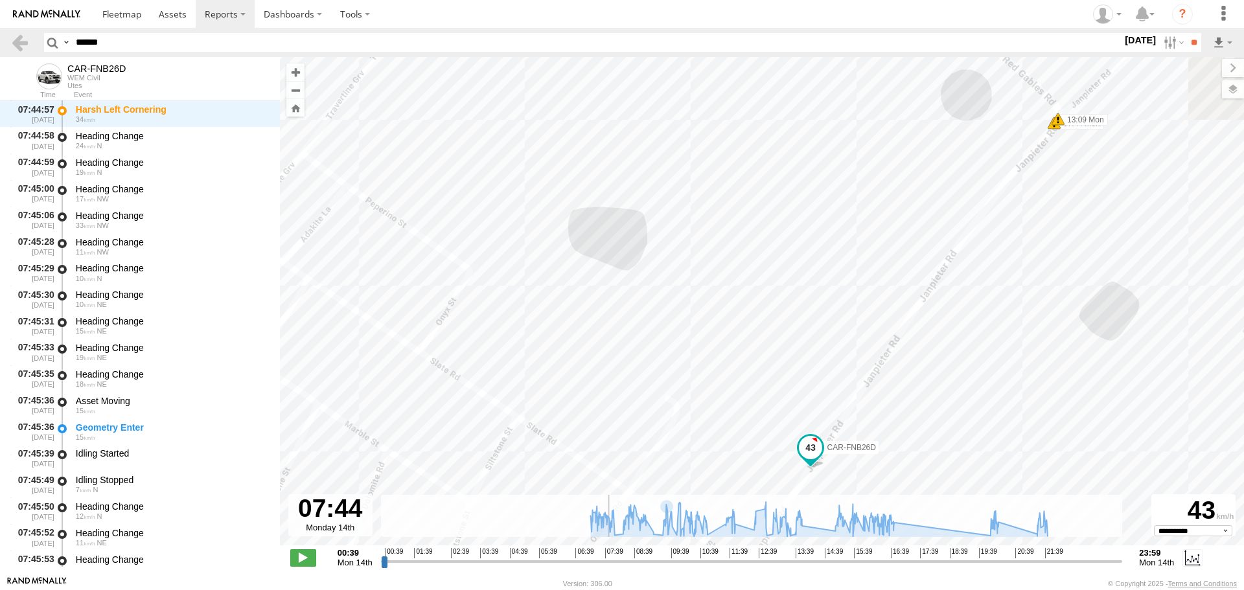
drag, startPoint x: 614, startPoint y: 563, endPoint x: 607, endPoint y: 556, distance: 9.6
click at [607, 556] on input "range" at bounding box center [752, 561] width 742 height 12
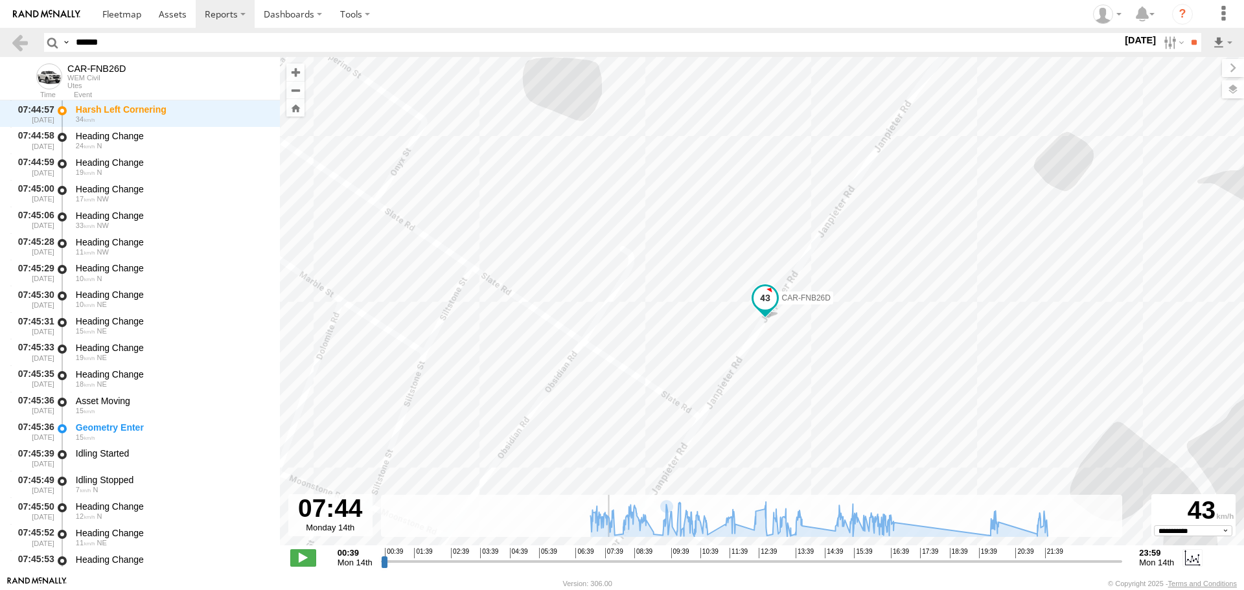
scroll to position [6965, 0]
click at [300, 557] on span at bounding box center [303, 558] width 26 height 17
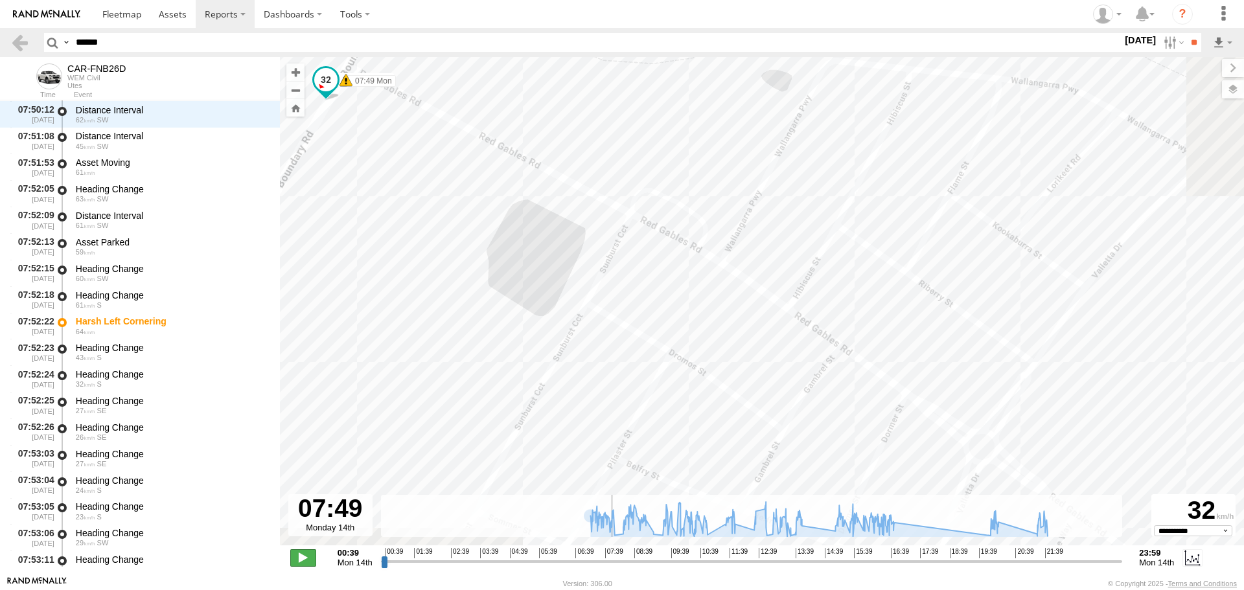
click at [307, 561] on span at bounding box center [303, 558] width 26 height 17
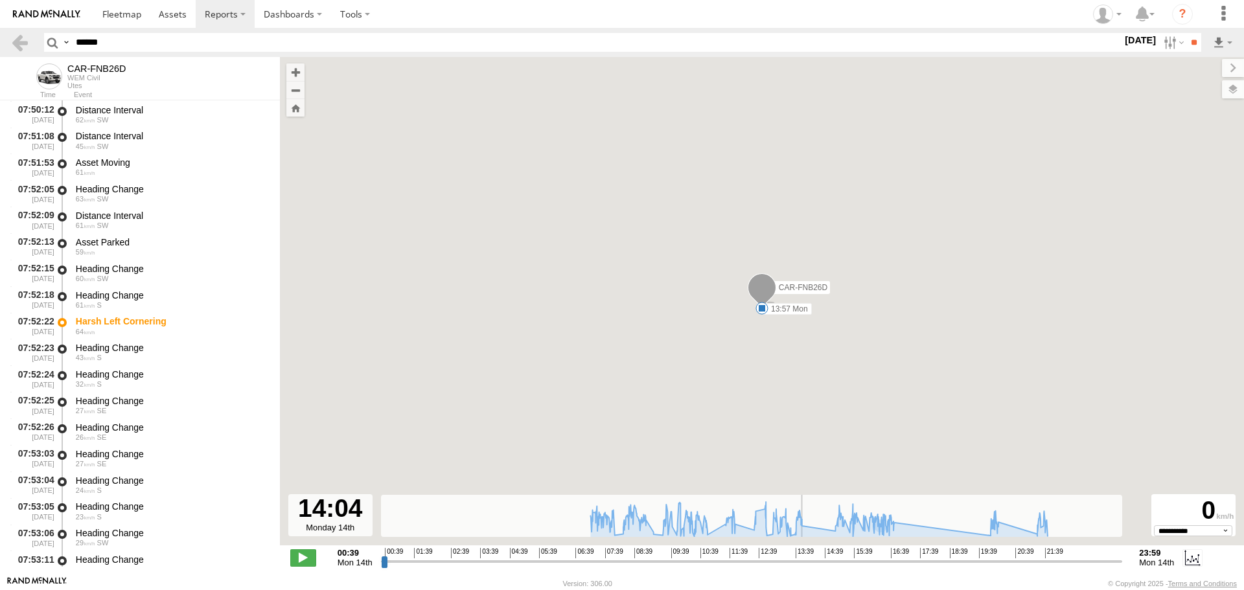
scroll to position [9613, 0]
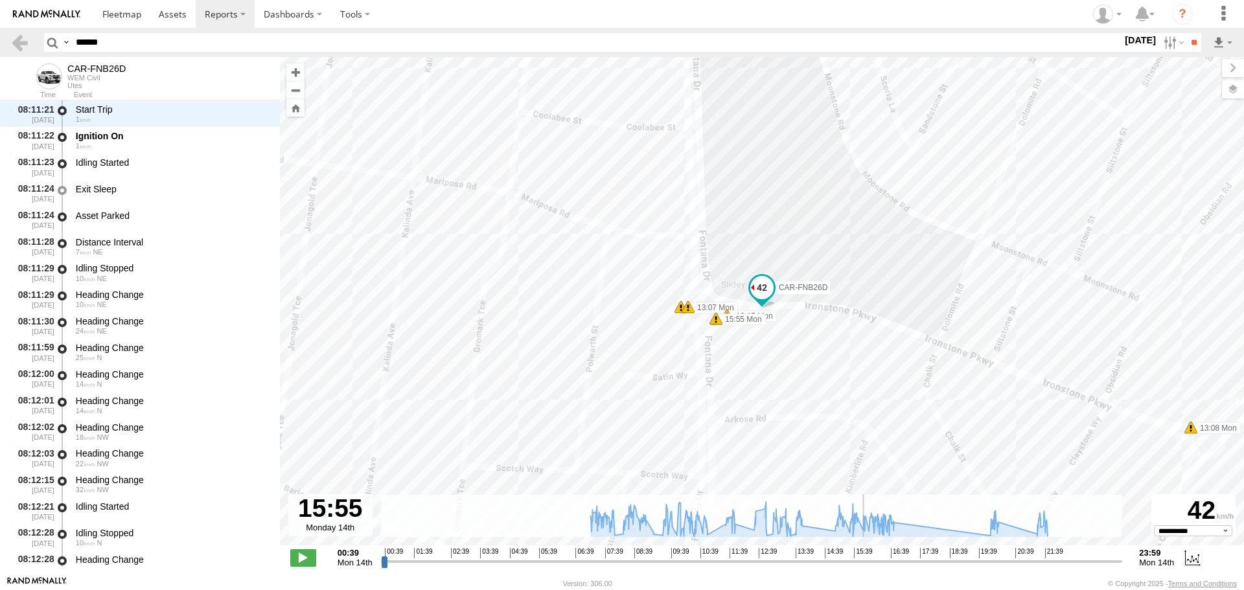
drag, startPoint x: 611, startPoint y: 562, endPoint x: 865, endPoint y: 546, distance: 253.9
click at [865, 555] on input "range" at bounding box center [752, 561] width 742 height 12
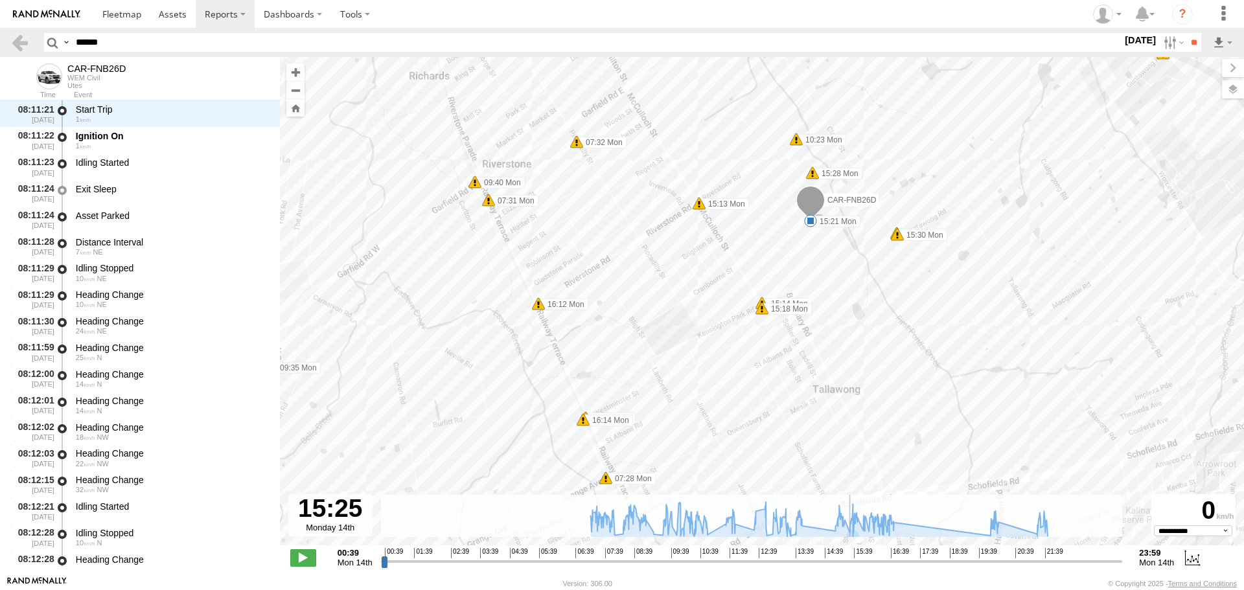
drag, startPoint x: 868, startPoint y: 563, endPoint x: 849, endPoint y: 554, distance: 20.9
click at [849, 555] on input "range" at bounding box center [752, 561] width 742 height 12
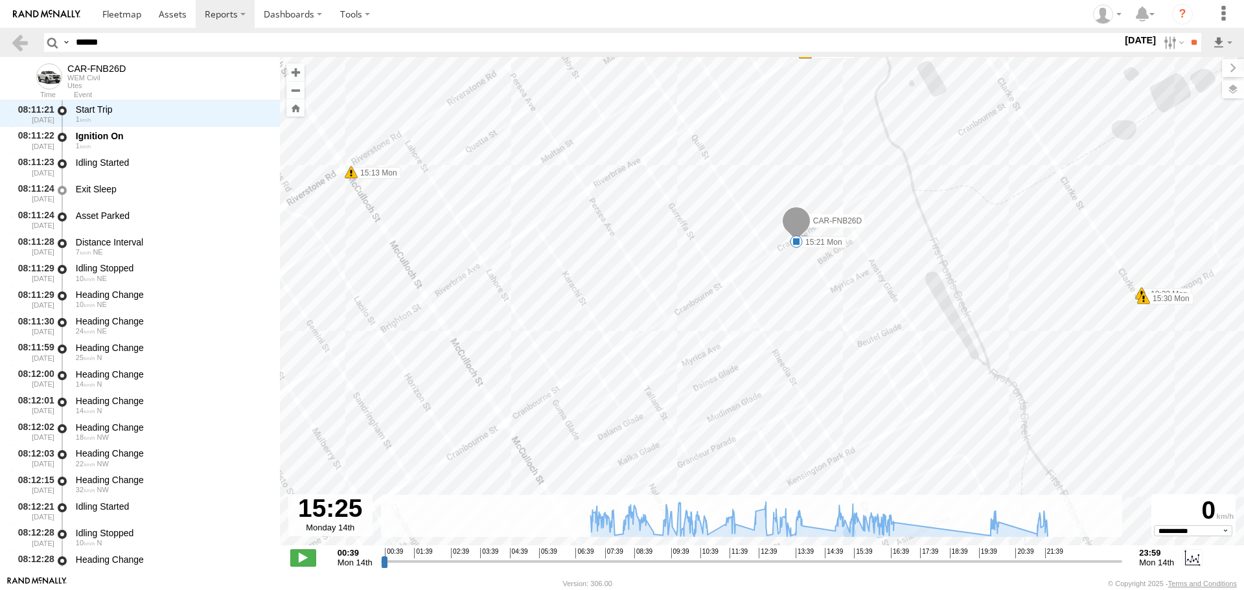
drag, startPoint x: 784, startPoint y: 213, endPoint x: 671, endPoint y: 251, distance: 118.7
click at [672, 251] on div "CAR-FNB26D 07:02 Mon 07:03 Mon 07:09 Mon 07:12 Mon 07:14 Mon 07:17 Mon 07:18 Mo…" at bounding box center [762, 308] width 964 height 502
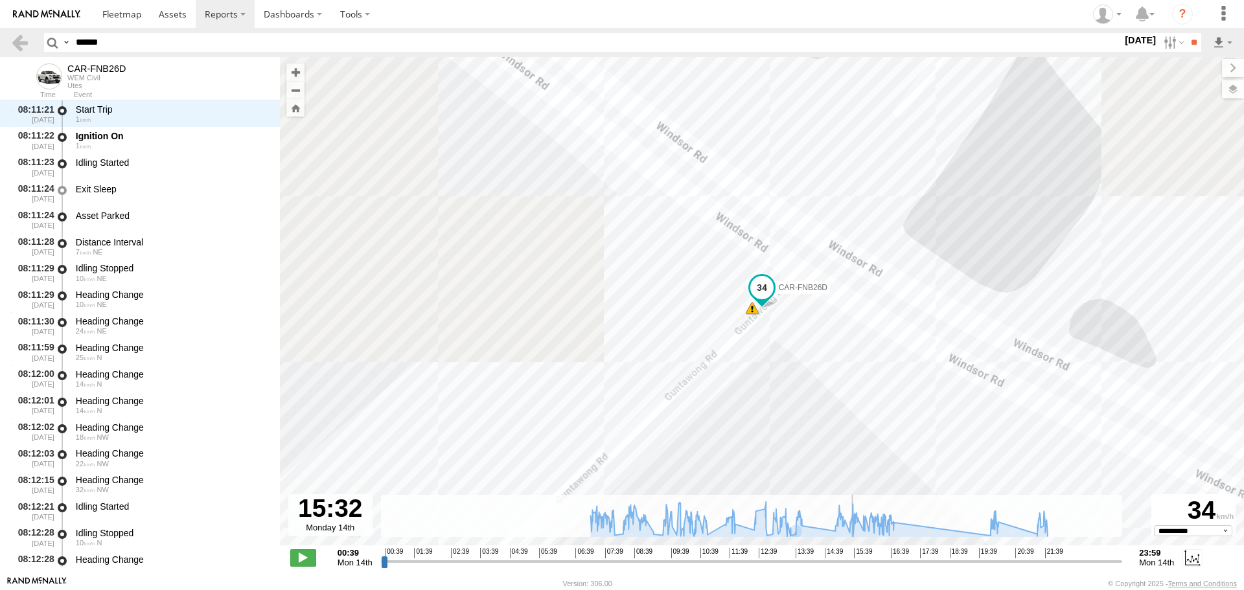
click at [853, 562] on input "range" at bounding box center [752, 561] width 742 height 12
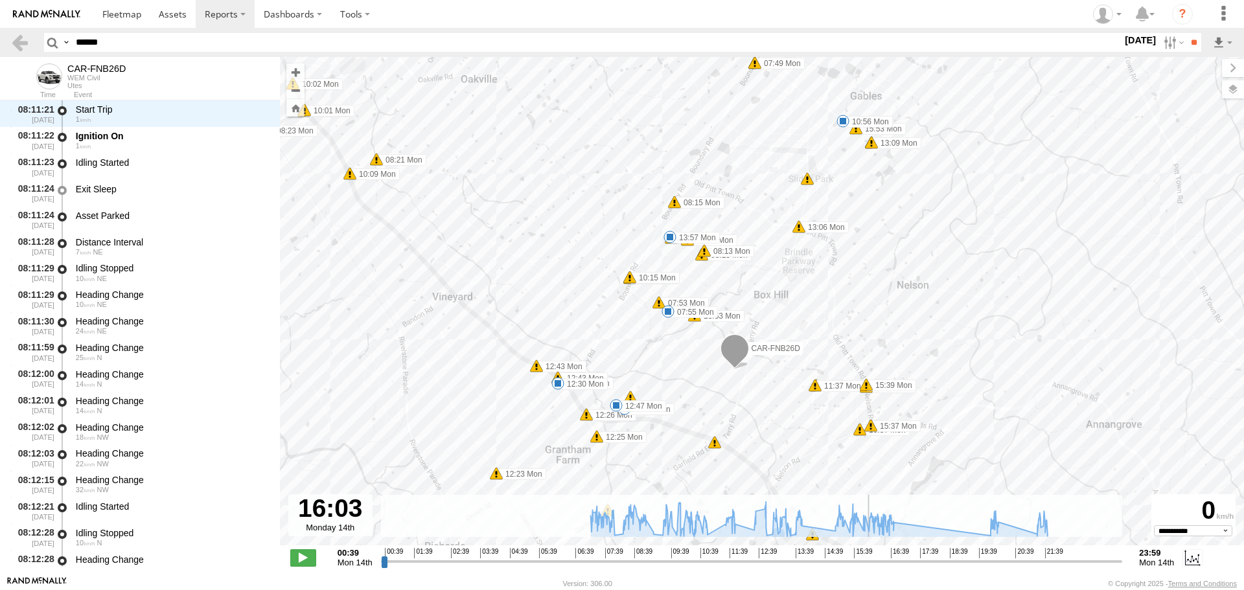
drag, startPoint x: 852, startPoint y: 565, endPoint x: 871, endPoint y: 574, distance: 21.2
click at [870, 568] on input "range" at bounding box center [752, 561] width 742 height 12
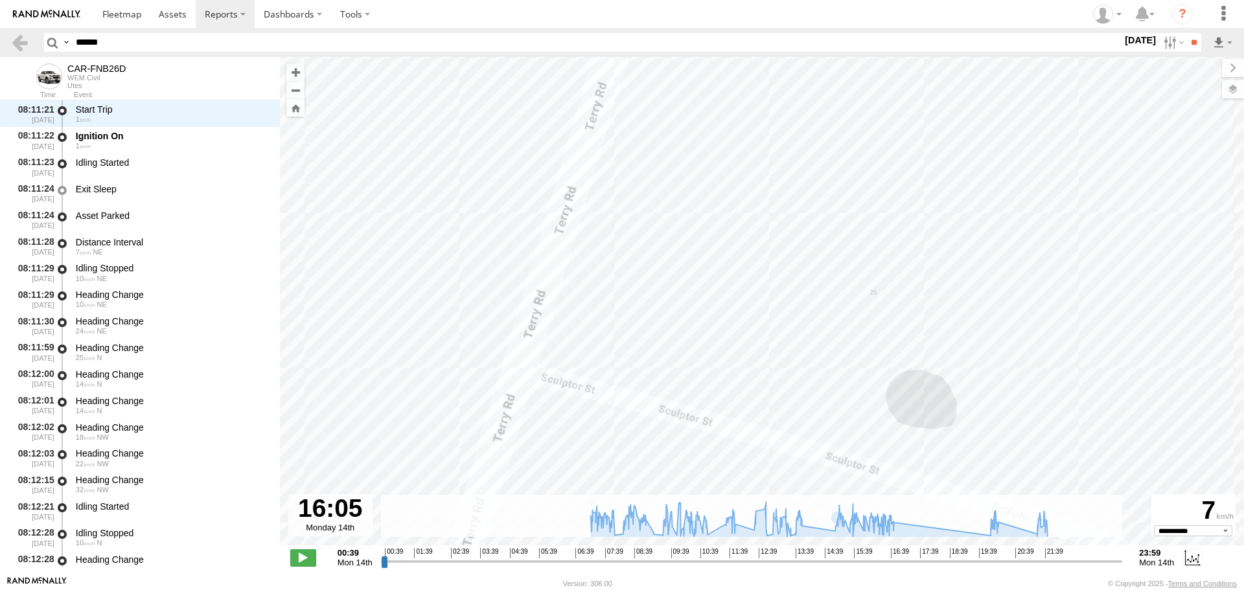
drag, startPoint x: 786, startPoint y: 235, endPoint x: 804, endPoint y: 480, distance: 245.0
click at [803, 476] on div "CAR-FNB26D 07:02 Mon 07:03 Mon 07:09 Mon 07:12 Mon 07:14 Mon 07:17 Mon 07:18 Mo…" at bounding box center [762, 308] width 964 height 502
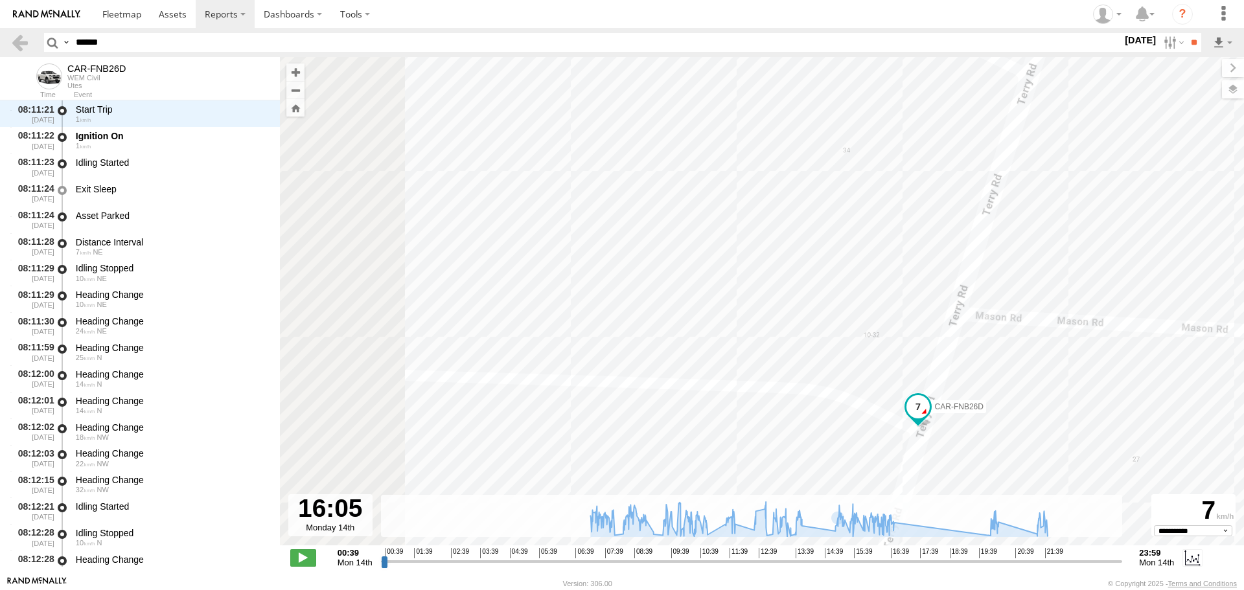
drag, startPoint x: 756, startPoint y: 385, endPoint x: 832, endPoint y: 355, distance: 81.1
click at [830, 357] on div "CAR-FNB26D 07:02 Mon 07:03 Mon 07:09 Mon 07:12 Mon 07:14 Mon 07:17 Mon 07:18 Mo…" at bounding box center [762, 308] width 964 height 502
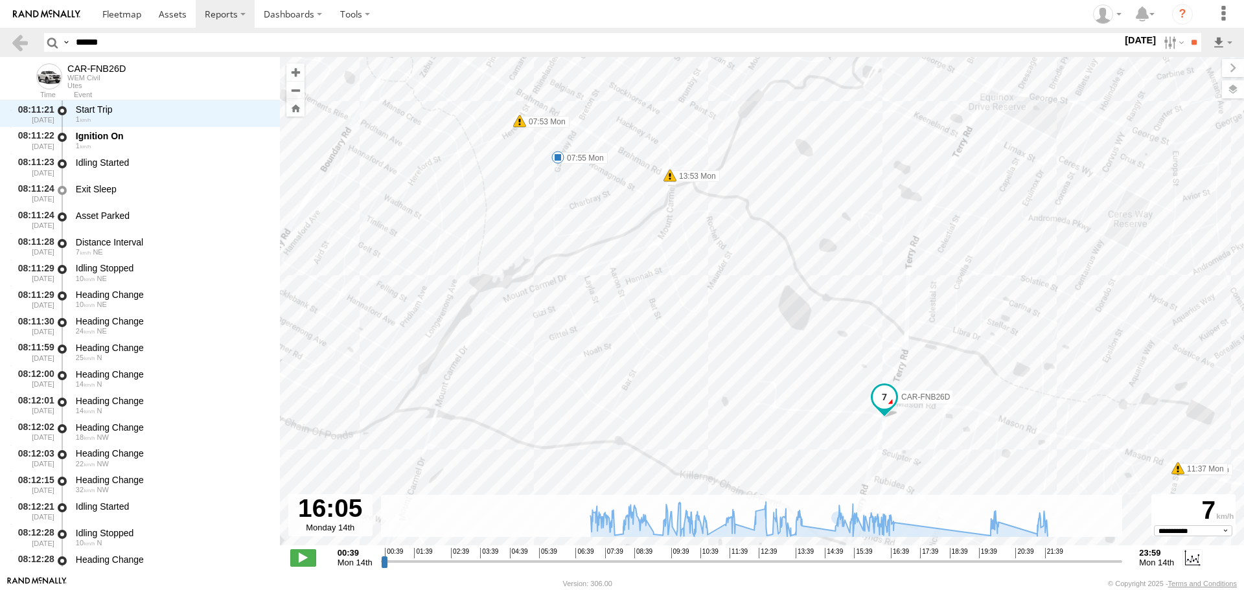
click at [916, 360] on div "CAR-FNB26D 07:02 Mon 07:03 Mon 07:09 Mon 07:12 Mon 07:14 Mon 07:17 Mon 07:18 Mo…" at bounding box center [762, 308] width 964 height 502
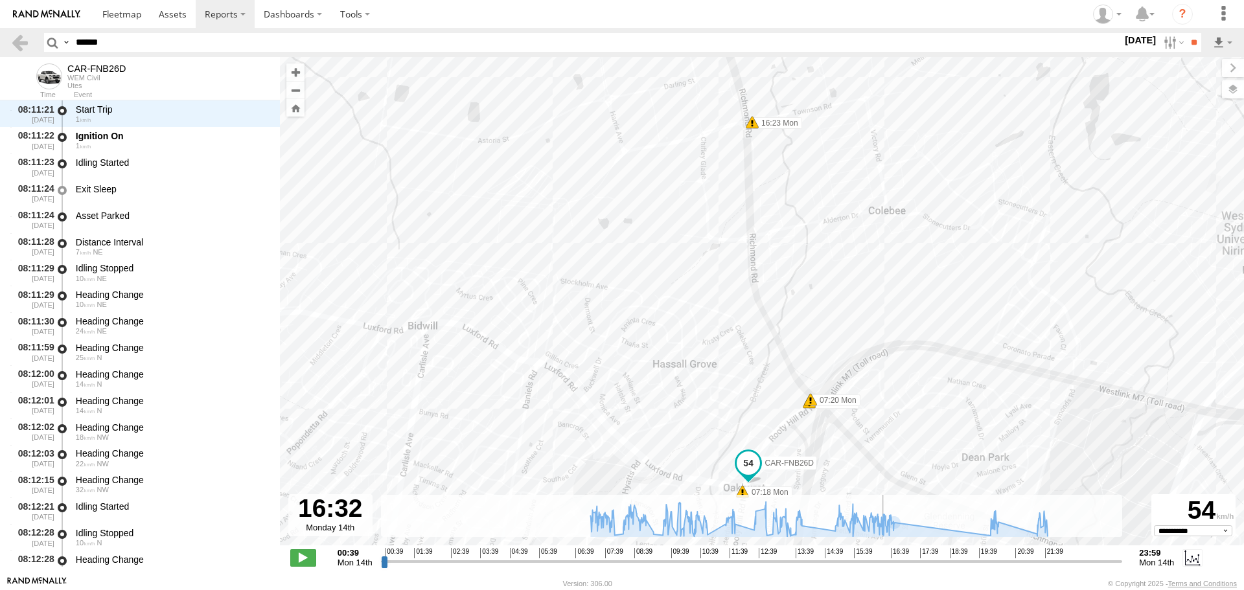
drag, startPoint x: 872, startPoint y: 566, endPoint x: 546, endPoint y: 473, distance: 339.1
click at [884, 567] on input "range" at bounding box center [752, 561] width 742 height 12
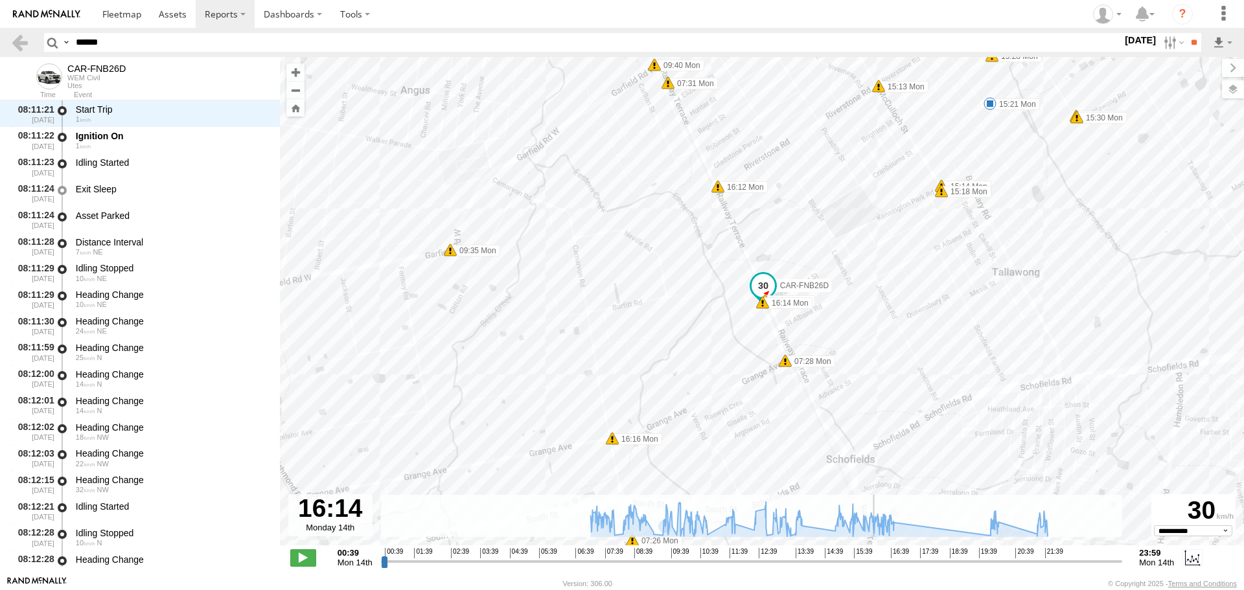
drag, startPoint x: 888, startPoint y: 561, endPoint x: 875, endPoint y: 549, distance: 17.4
click at [875, 555] on input "range" at bounding box center [752, 561] width 742 height 12
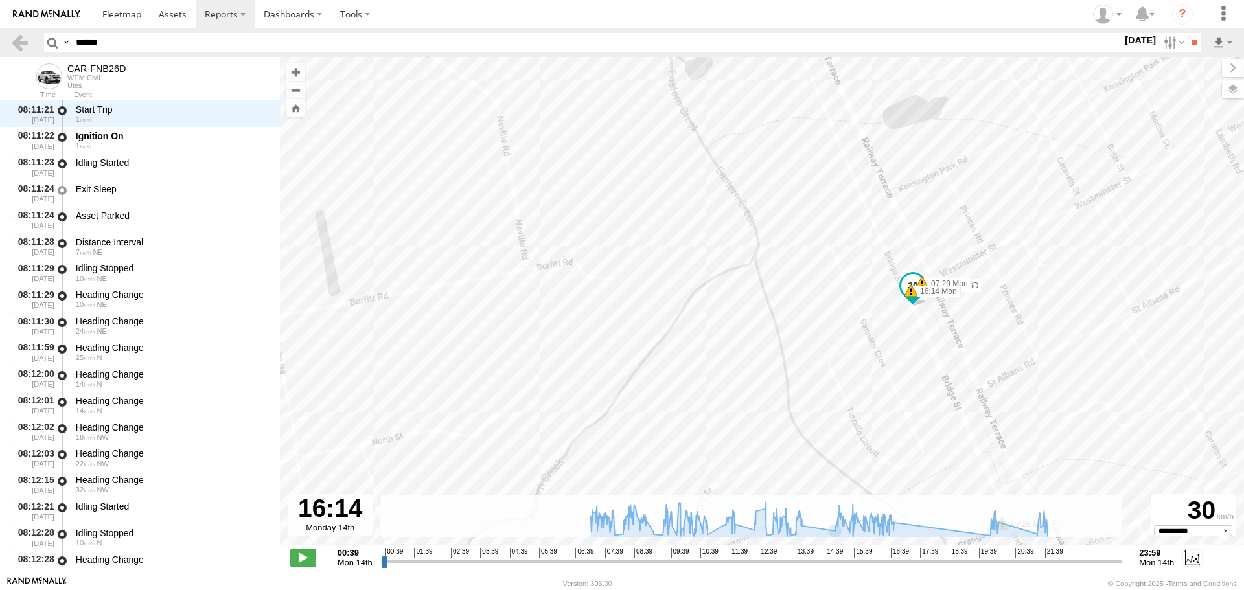
drag, startPoint x: 932, startPoint y: 329, endPoint x: 705, endPoint y: 356, distance: 228.4
click at [705, 356] on div "CAR-FNB26D 07:02 Mon 07:03 Mon 07:09 Mon 07:12 Mon 07:14 Mon 07:17 Mon 07:18 Mo…" at bounding box center [762, 308] width 964 height 502
drag, startPoint x: 664, startPoint y: 349, endPoint x: 681, endPoint y: 299, distance: 51.9
click at [684, 313] on div "CAR-FNB26D 07:02 Mon 07:03 Mon 07:09 Mon 07:12 Mon 07:14 Mon 07:17 Mon 07:18 Mo…" at bounding box center [762, 308] width 964 height 502
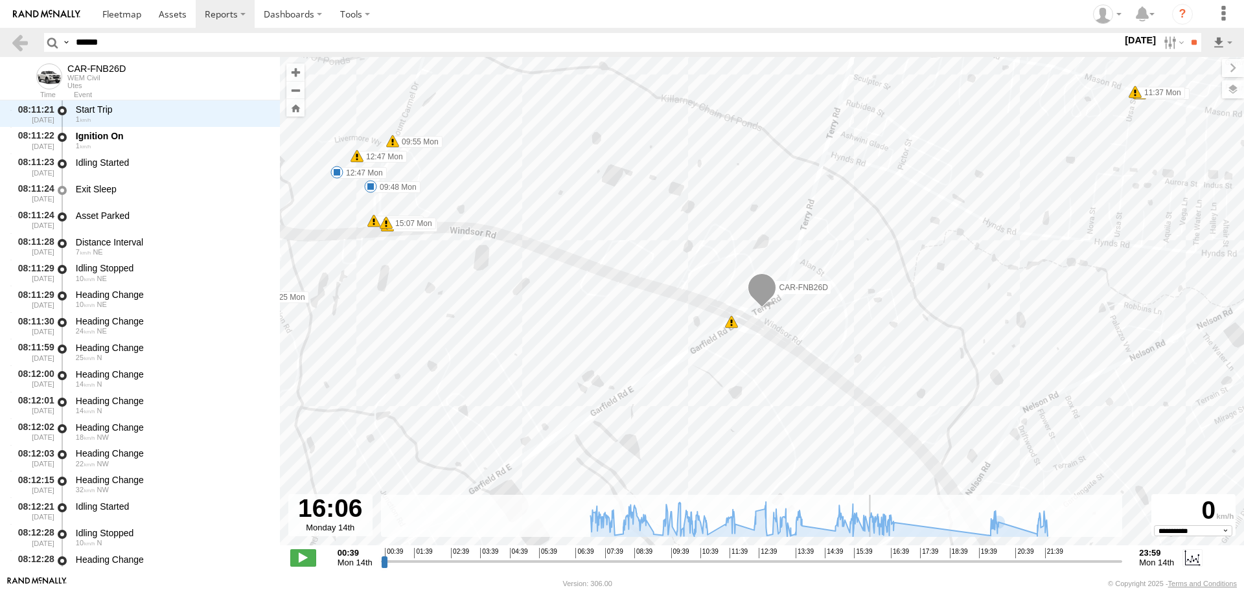
type input "**********"
click at [870, 559] on input "range" at bounding box center [752, 561] width 742 height 12
click at [1162, 39] on label at bounding box center [1173, 42] width 28 height 19
click at [0, 0] on label at bounding box center [0, 0] width 0 height 0
click at [1187, 47] on input "**" at bounding box center [1194, 42] width 15 height 19
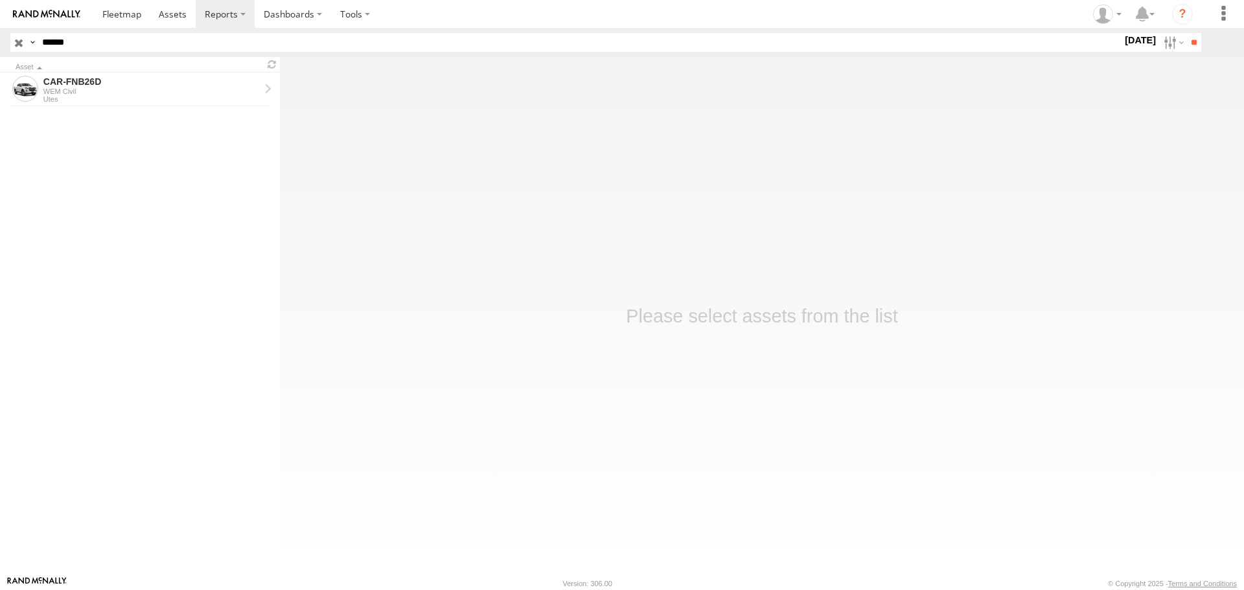
click at [128, 60] on div "Asset" at bounding box center [140, 64] width 280 height 15
click at [126, 128] on form "CAR-FNB26D WEM Civil Utes" at bounding box center [140, 320] width 280 height 495
click at [134, 81] on div "CAR-FNB26D" at bounding box center [151, 82] width 216 height 12
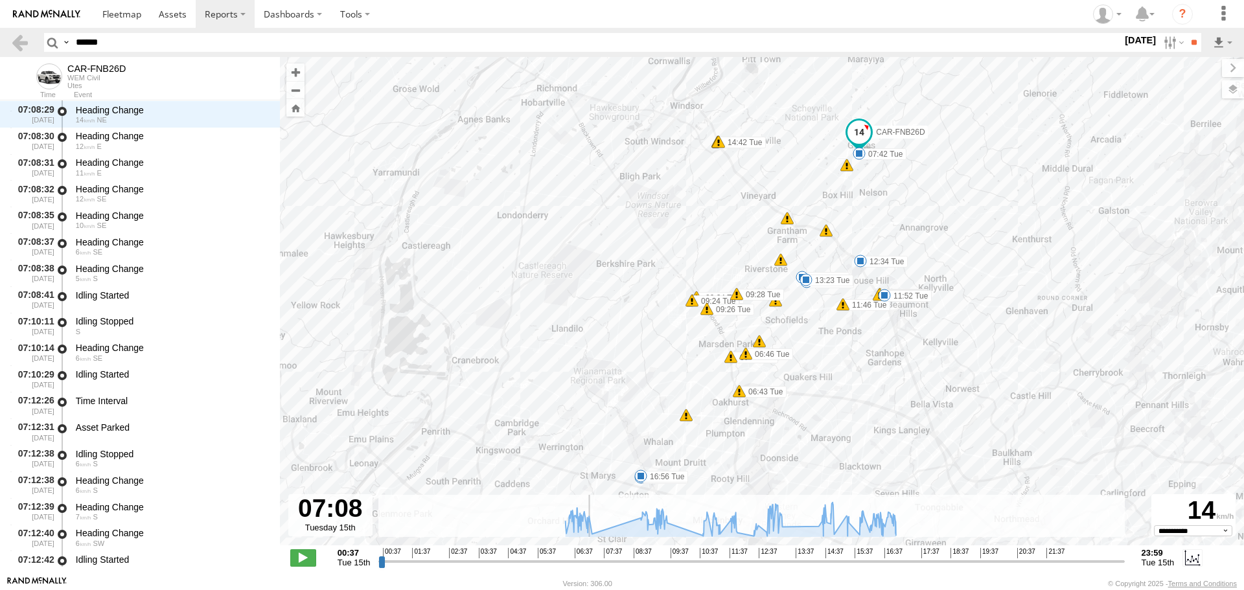
scroll to position [9269, 0]
drag, startPoint x: 386, startPoint y: 561, endPoint x: 589, endPoint y: 547, distance: 203.3
click at [589, 555] on input "range" at bounding box center [752, 561] width 746 height 12
drag, startPoint x: 591, startPoint y: 566, endPoint x: 620, endPoint y: 553, distance: 31.9
click at [607, 568] on input "range" at bounding box center [752, 561] width 746 height 12
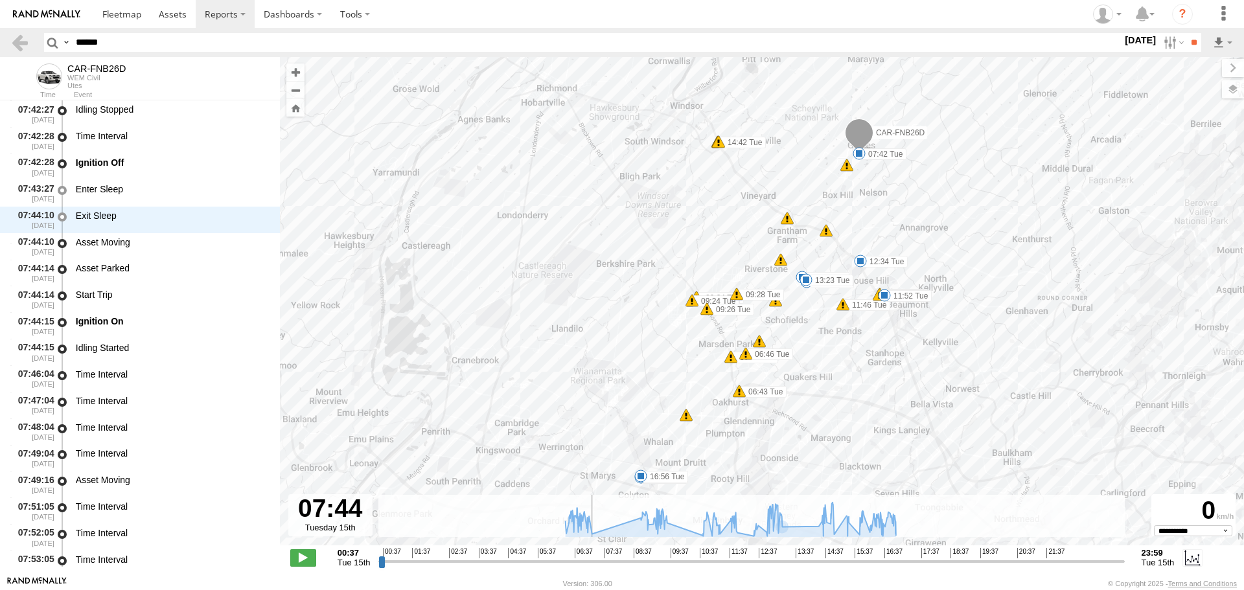
scroll to position [11229, 0]
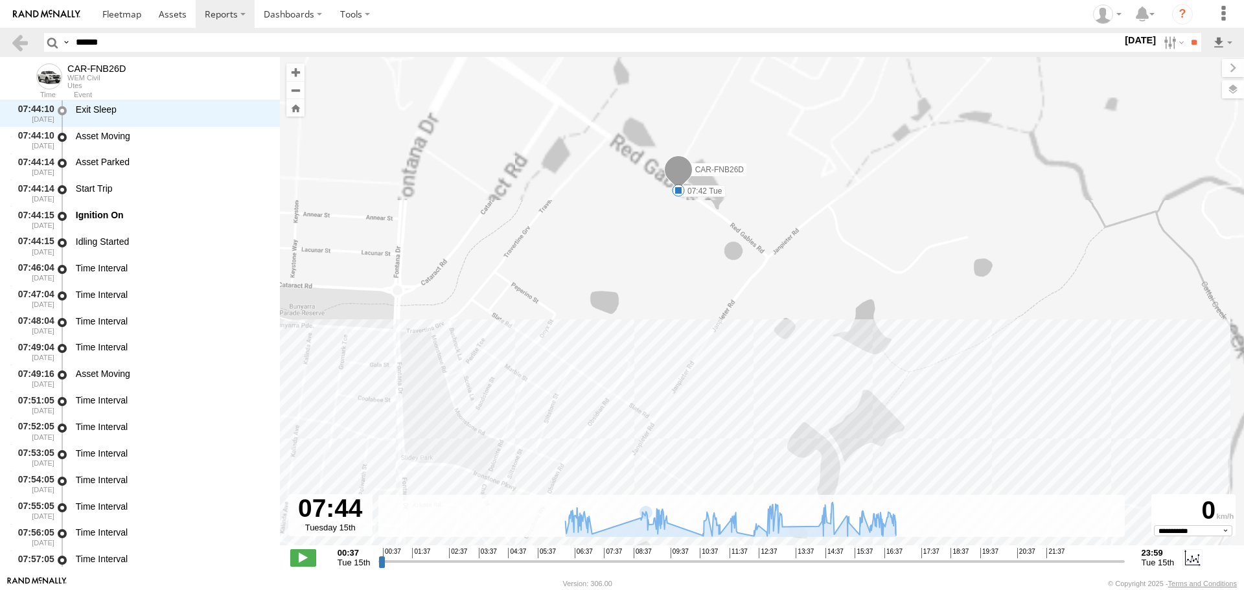
drag, startPoint x: 745, startPoint y: 316, endPoint x: 727, endPoint y: 419, distance: 103.9
click at [727, 423] on div "CAR-FNB26D 06:23 Tue 06:43 Tue 06:45 Tue 06:46 Tue 07:42 Tue 09:07 Tue 09:24 Tu…" at bounding box center [762, 308] width 964 height 502
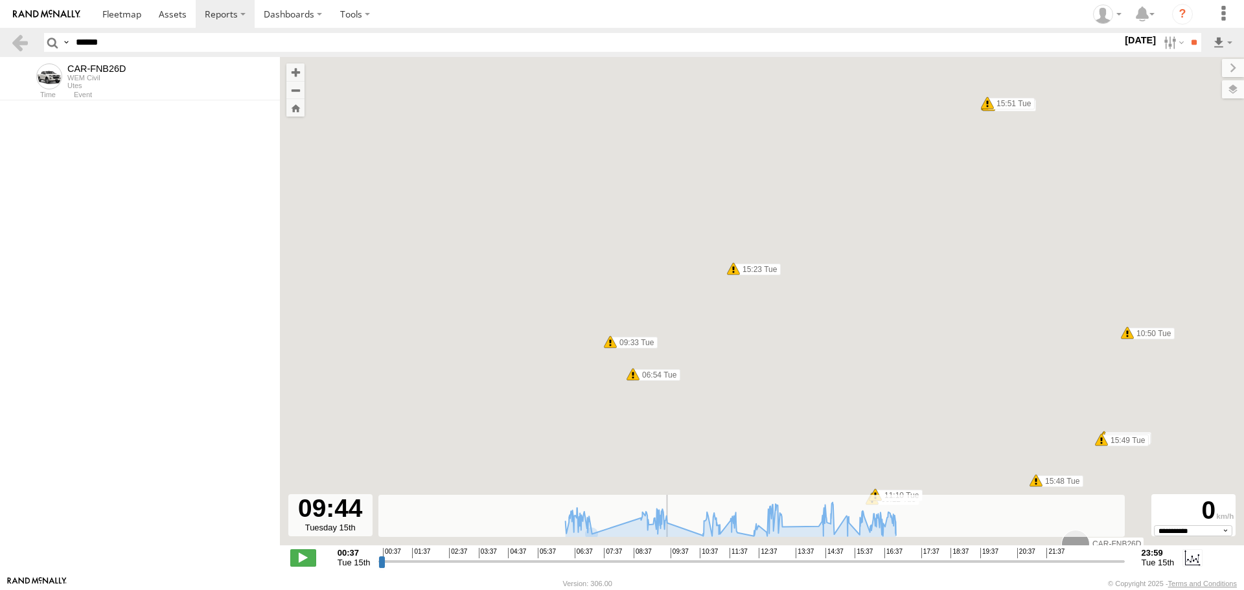
scroll to position [19416, 0]
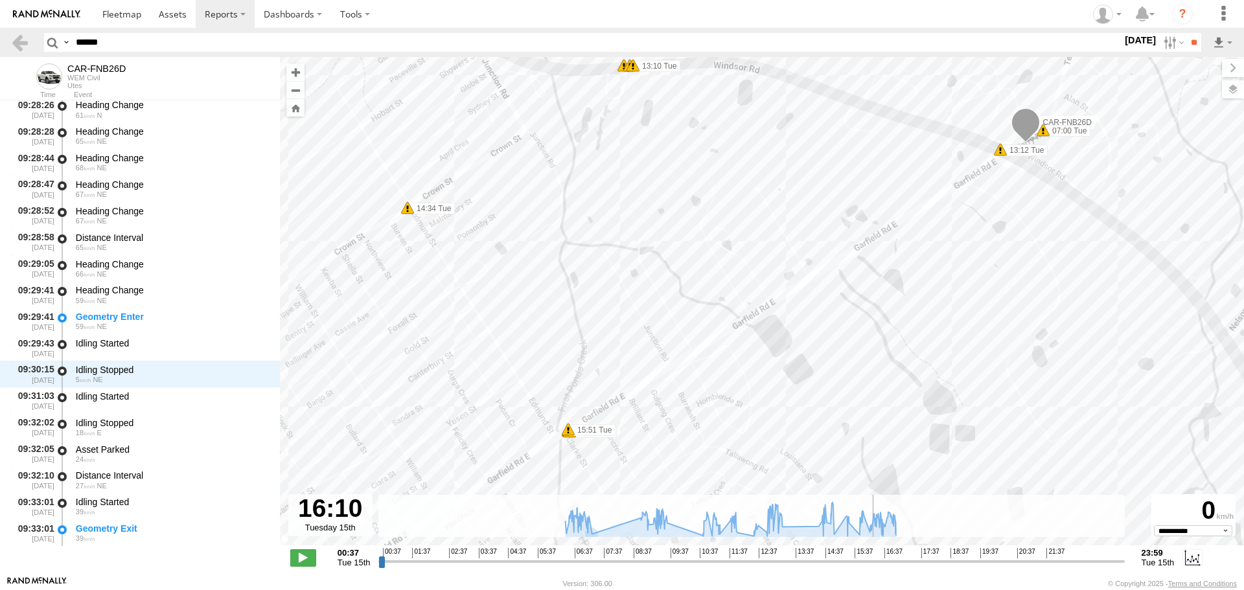
drag, startPoint x: 609, startPoint y: 560, endPoint x: 874, endPoint y: 533, distance: 265.8
click at [874, 555] on input "range" at bounding box center [752, 561] width 746 height 12
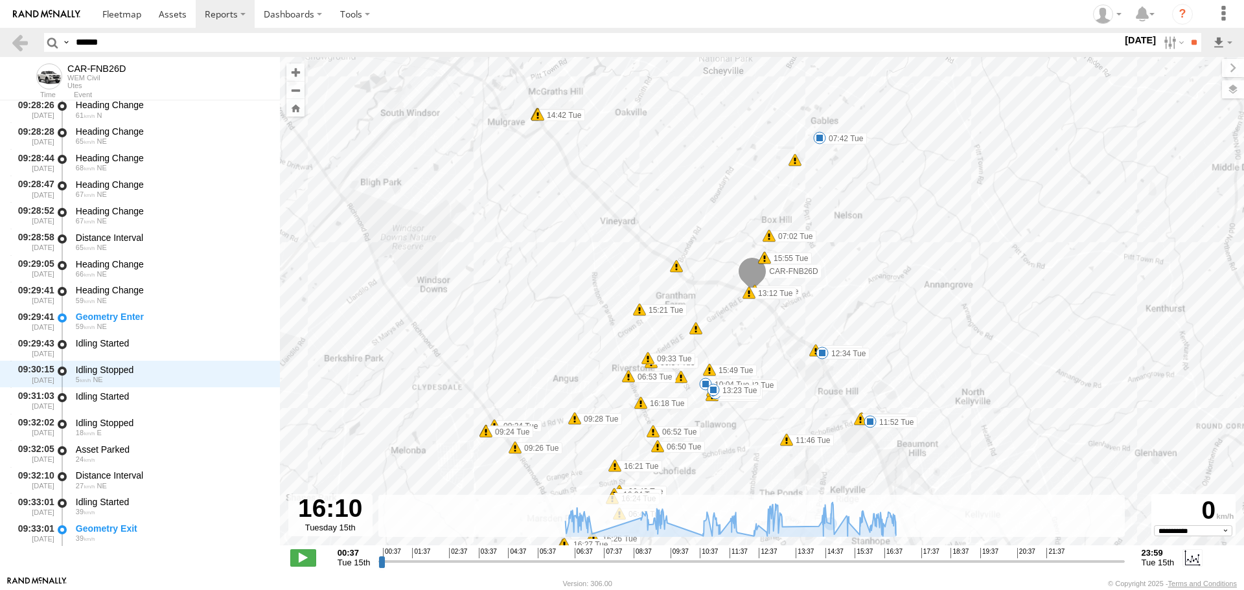
drag, startPoint x: 725, startPoint y: 197, endPoint x: 661, endPoint y: 221, distance: 68.5
click at [661, 221] on div "CAR-FNB26D 06:23 Tue 06:43 Tue 06:45 Tue 06:46 Tue 07:42 Tue 09:07 Tue 09:24 Tu…" at bounding box center [762, 308] width 964 height 502
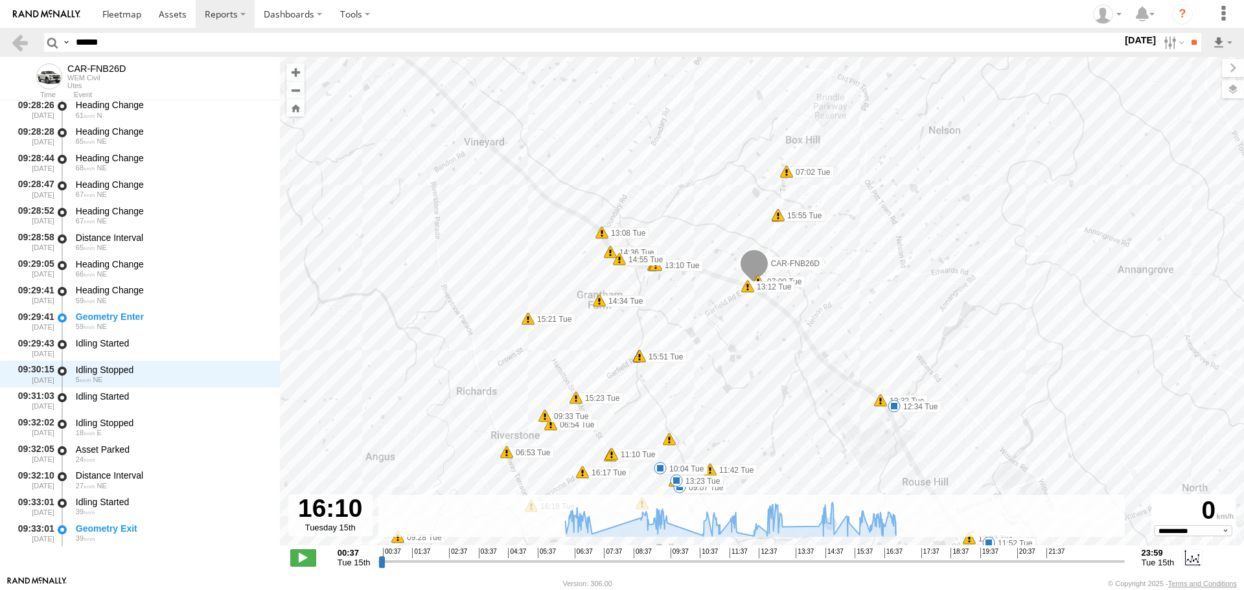
drag, startPoint x: 714, startPoint y: 347, endPoint x: 855, endPoint y: 270, distance: 160.4
click at [861, 275] on div "CAR-FNB26D 06:23 Tue 06:43 Tue 06:45 Tue 06:46 Tue 07:42 Tue 09:07 Tue 09:24 Tu…" at bounding box center [762, 308] width 964 height 502
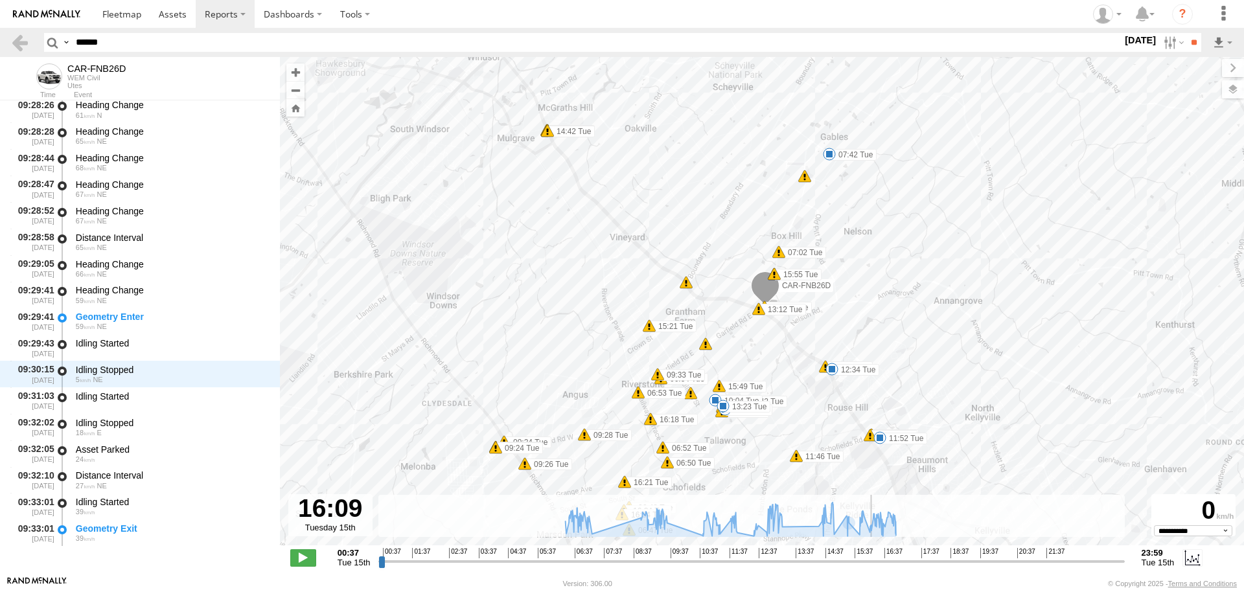
type input "**********"
click at [873, 568] on input "range" at bounding box center [752, 561] width 746 height 12
click at [1159, 40] on label at bounding box center [1173, 42] width 28 height 19
click at [0, 0] on label at bounding box center [0, 0] width 0 height 0
click at [1189, 43] on input "**" at bounding box center [1194, 42] width 15 height 19
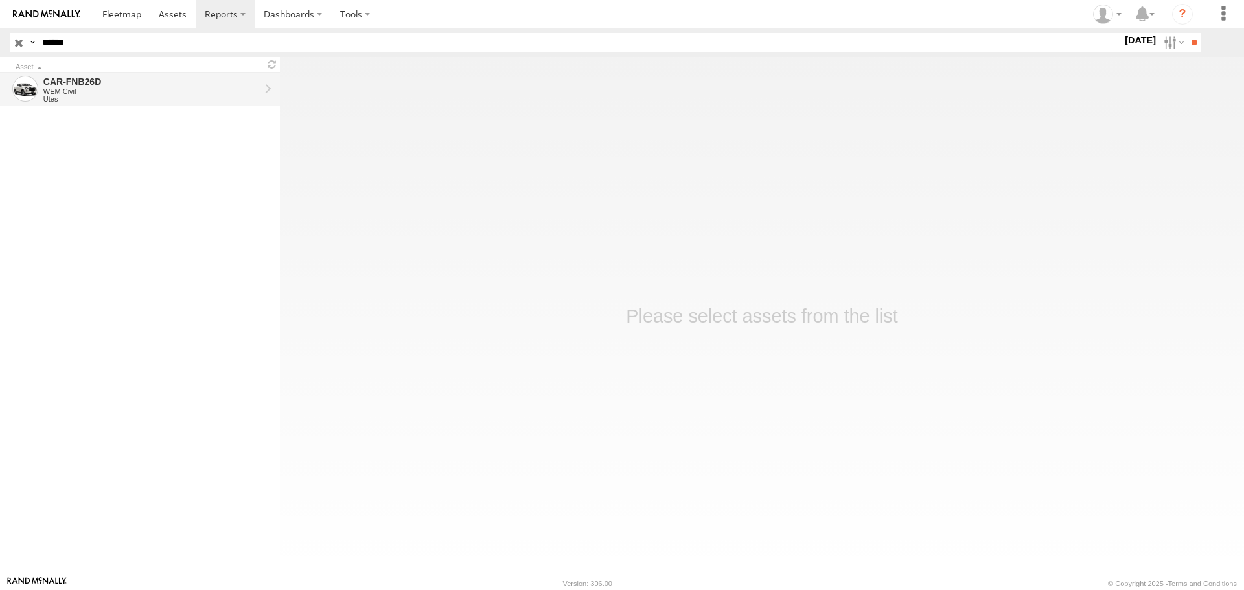
click at [113, 86] on div "CAR-FNB26D" at bounding box center [151, 82] width 216 height 12
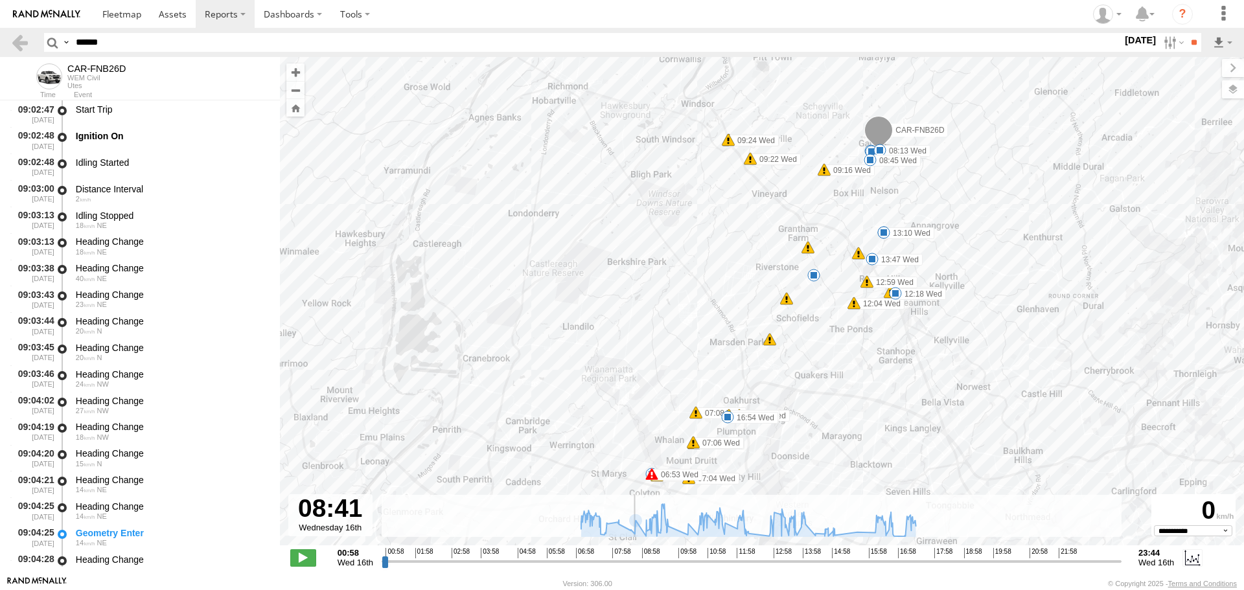
scroll to position [14009, 0]
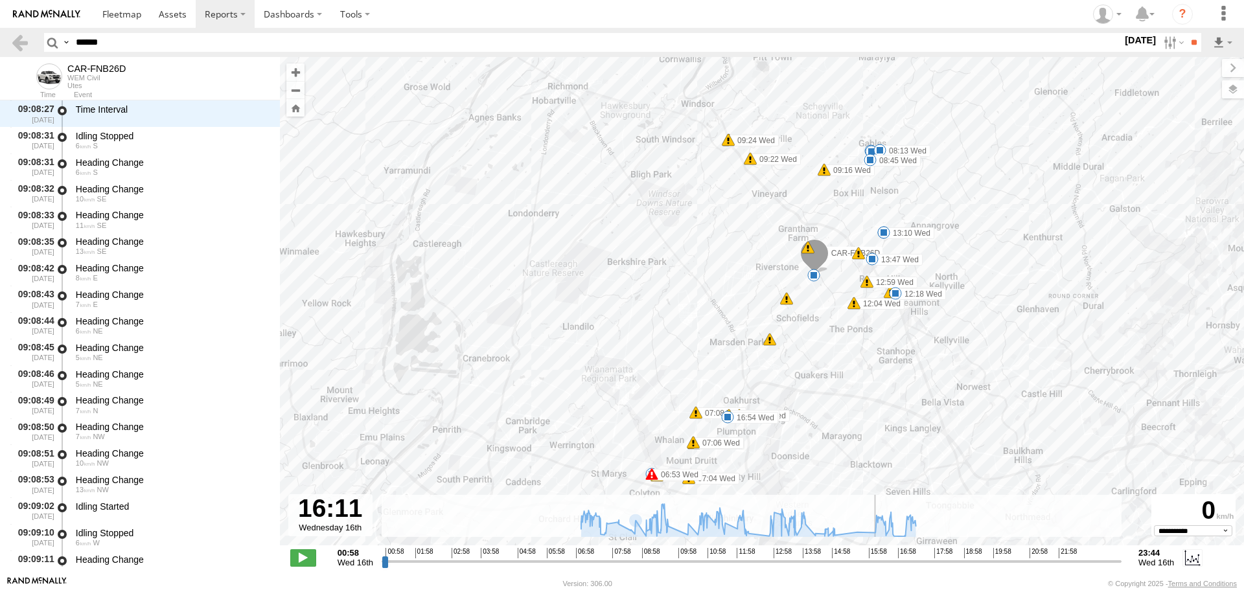
drag, startPoint x: 388, startPoint y: 563, endPoint x: 874, endPoint y: 553, distance: 486.8
click at [874, 555] on input "range" at bounding box center [752, 561] width 740 height 12
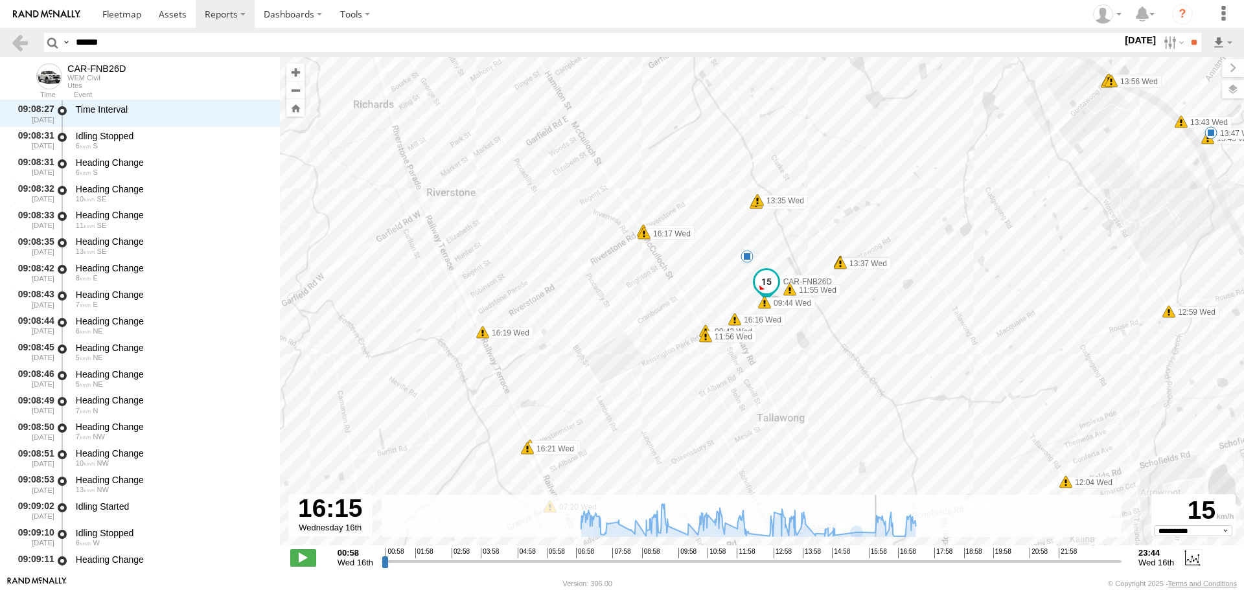
type input "**********"
click at [877, 561] on input "range" at bounding box center [752, 561] width 740 height 12
click at [1166, 46] on label at bounding box center [1173, 42] width 28 height 19
click at [0, 0] on label at bounding box center [0, 0] width 0 height 0
click at [1187, 43] on input "**" at bounding box center [1194, 42] width 15 height 19
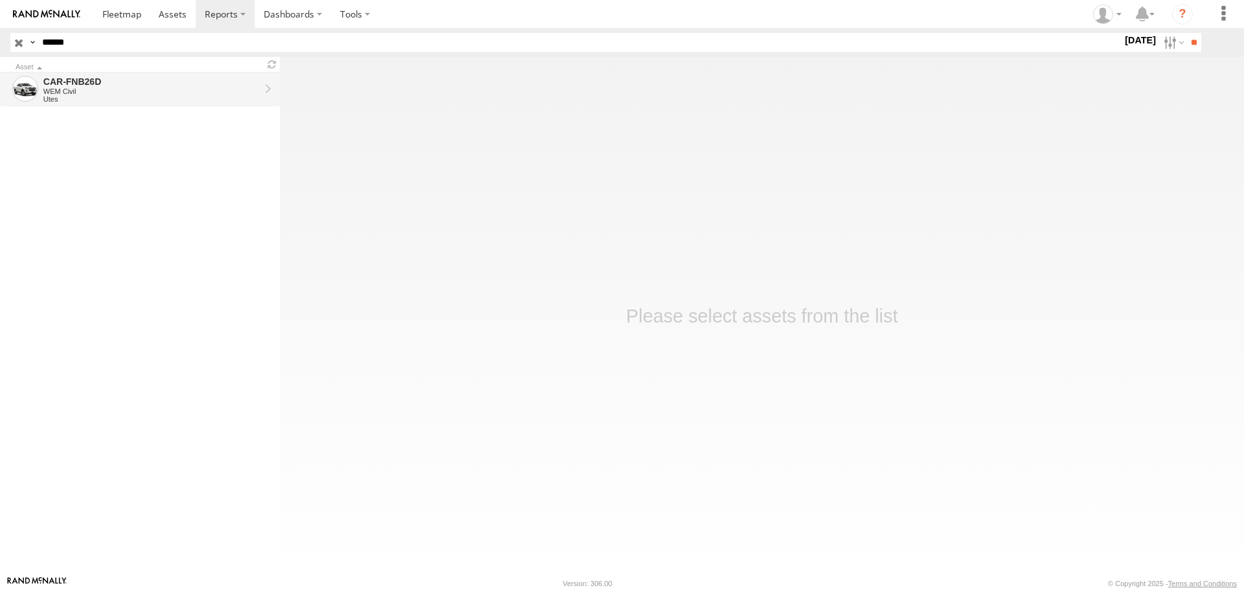
click at [109, 102] on div "Utes" at bounding box center [151, 99] width 216 height 8
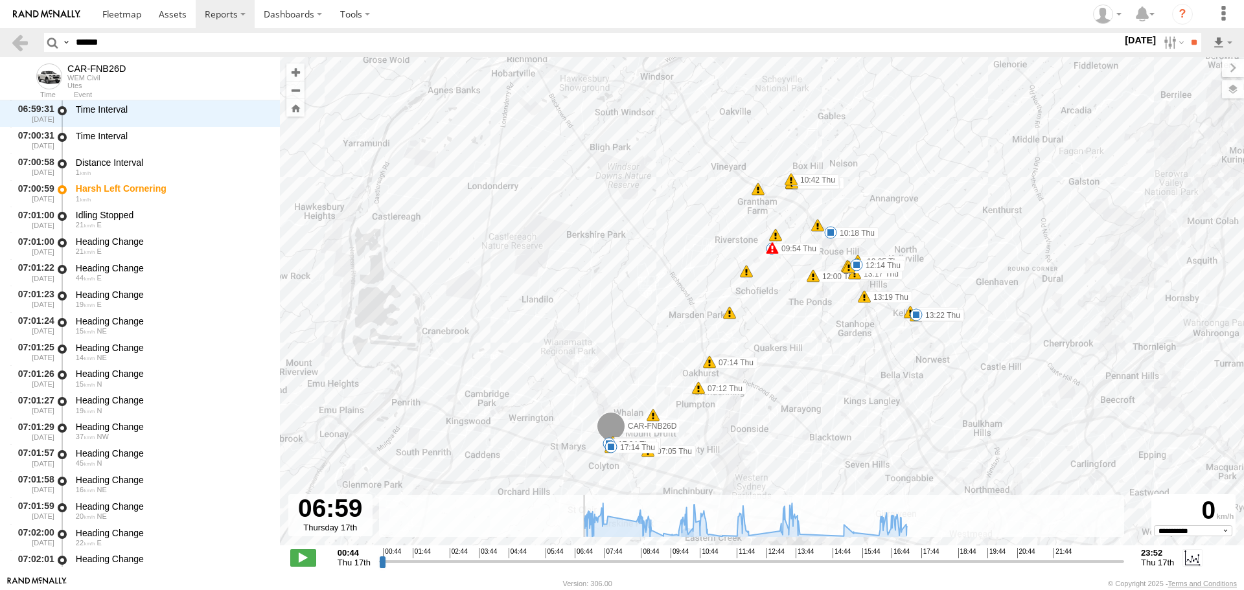
drag, startPoint x: 384, startPoint y: 561, endPoint x: 581, endPoint y: 537, distance: 197.9
click at [581, 555] on input "range" at bounding box center [751, 561] width 745 height 12
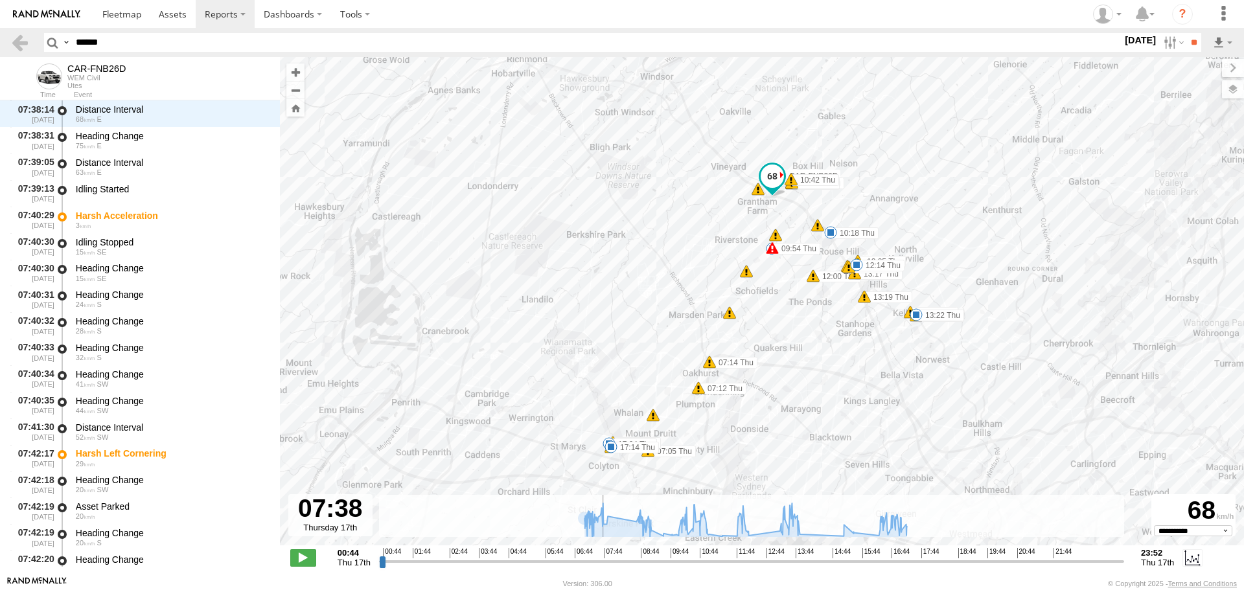
scroll to position [7097, 0]
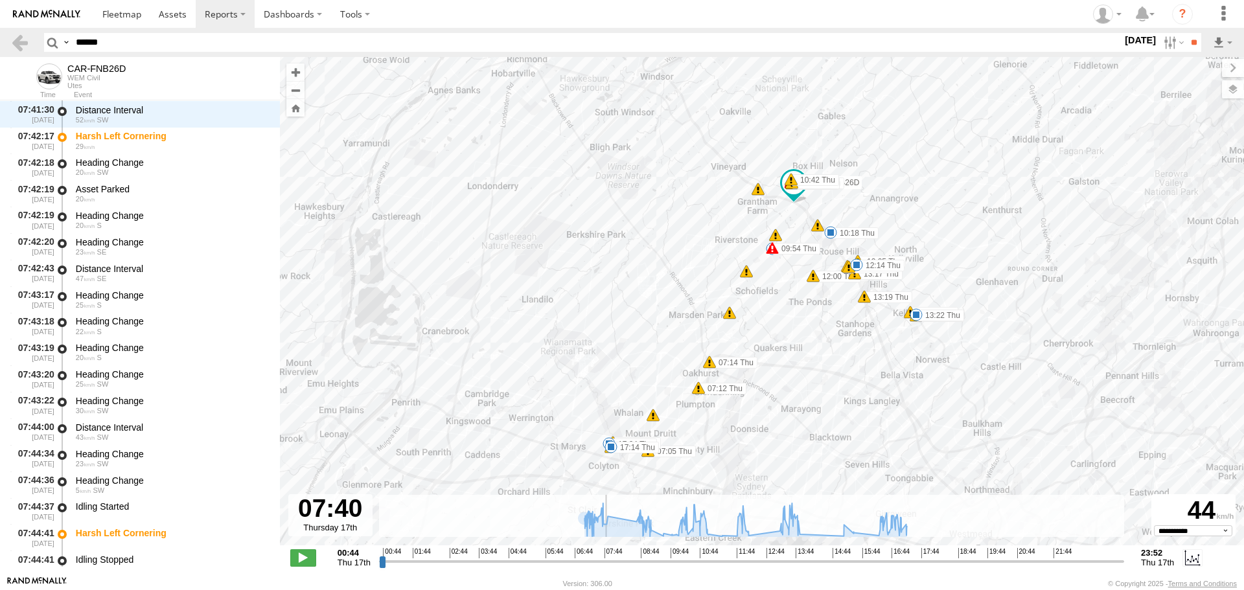
drag, startPoint x: 582, startPoint y: 566, endPoint x: 603, endPoint y: 574, distance: 22.5
click at [603, 568] on input "range" at bounding box center [751, 561] width 745 height 12
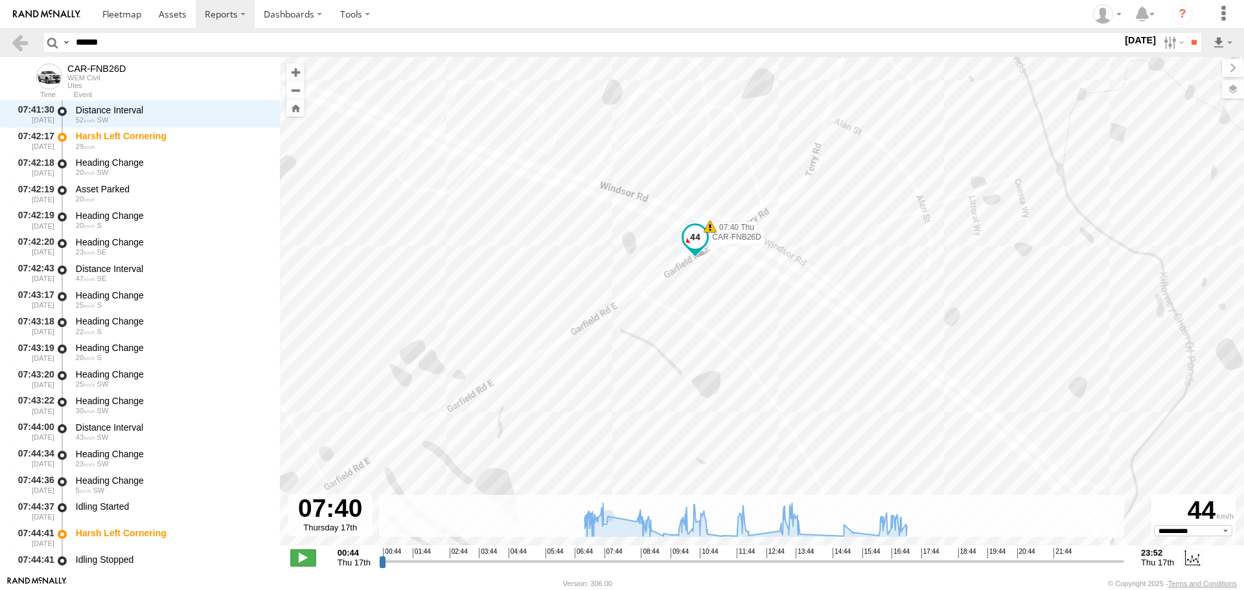
drag, startPoint x: 734, startPoint y: 201, endPoint x: 740, endPoint y: 266, distance: 65.7
click at [740, 266] on div "CAR-FNB26D 07:00 Thu 07:05 Thu 07:12 Thu 07:14 Thu 09:54 Thu 10:18 Thu 10:39 Th…" at bounding box center [762, 308] width 964 height 502
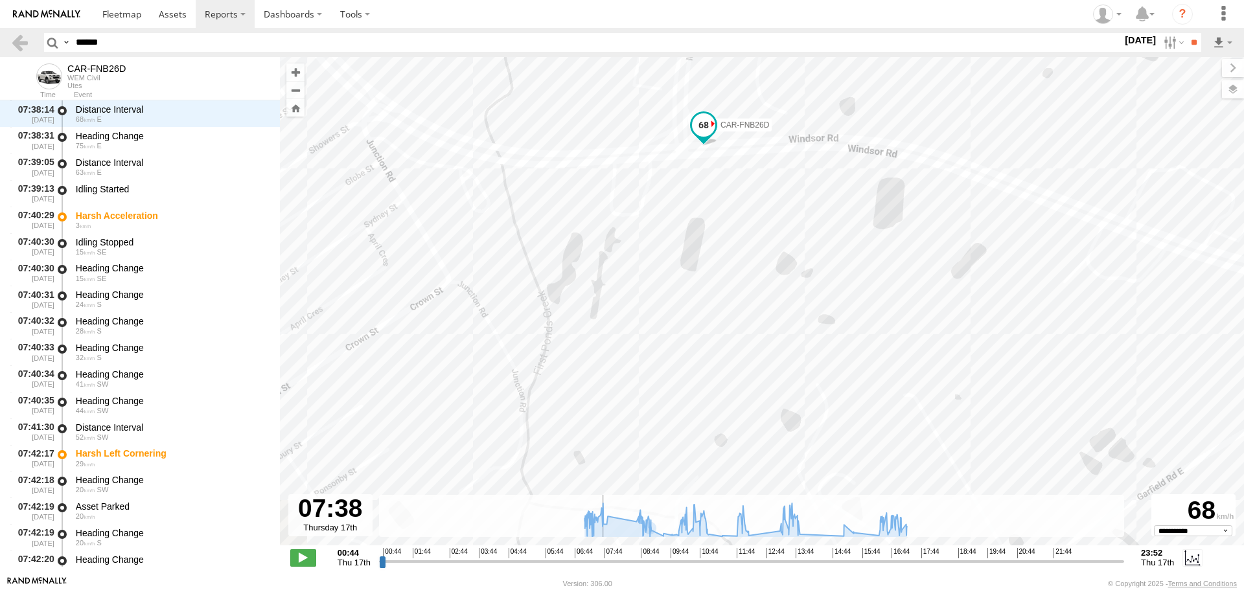
click at [602, 562] on input "range" at bounding box center [751, 561] width 745 height 12
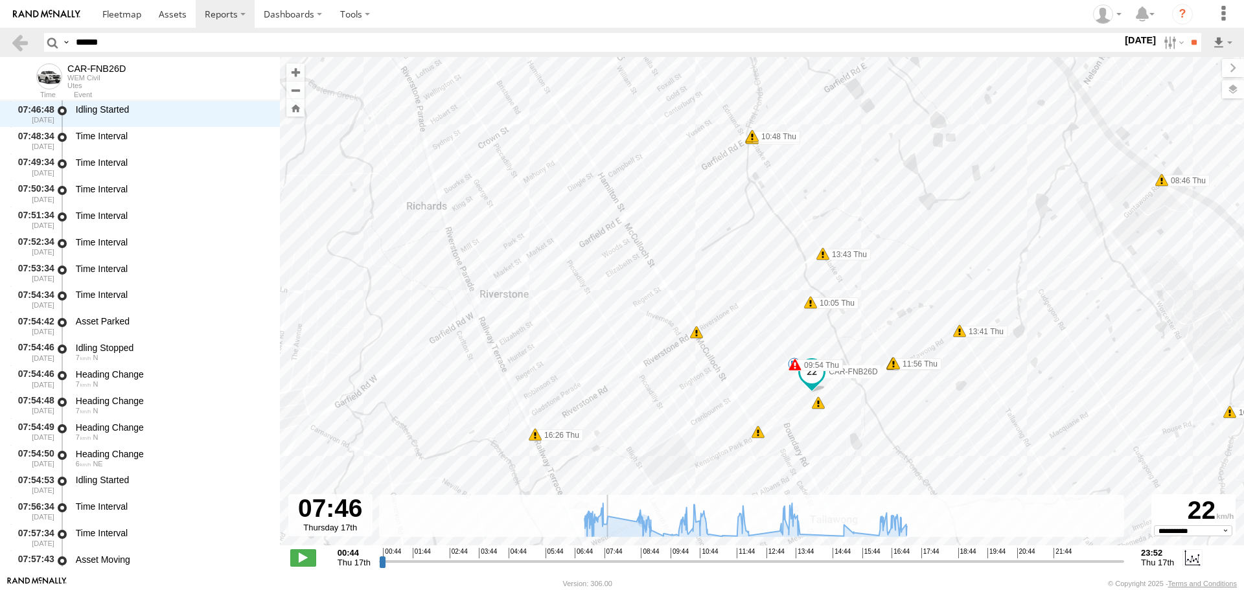
scroll to position [8103, 0]
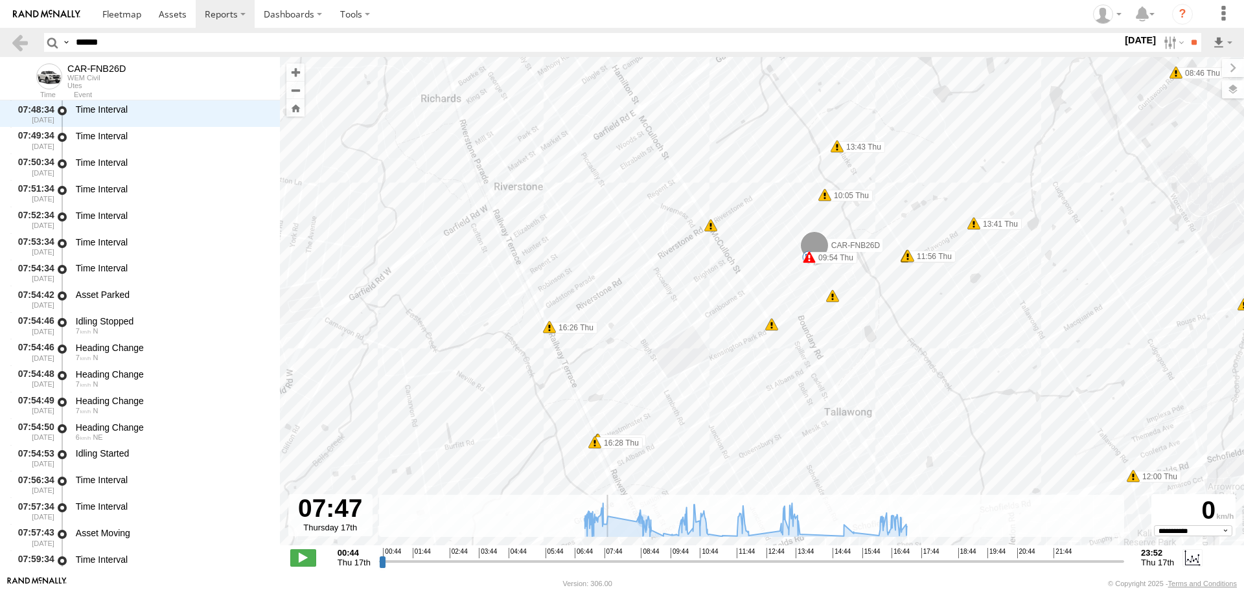
drag, startPoint x: 601, startPoint y: 565, endPoint x: 607, endPoint y: 568, distance: 7.2
click at [607, 568] on input "range" at bounding box center [751, 561] width 745 height 12
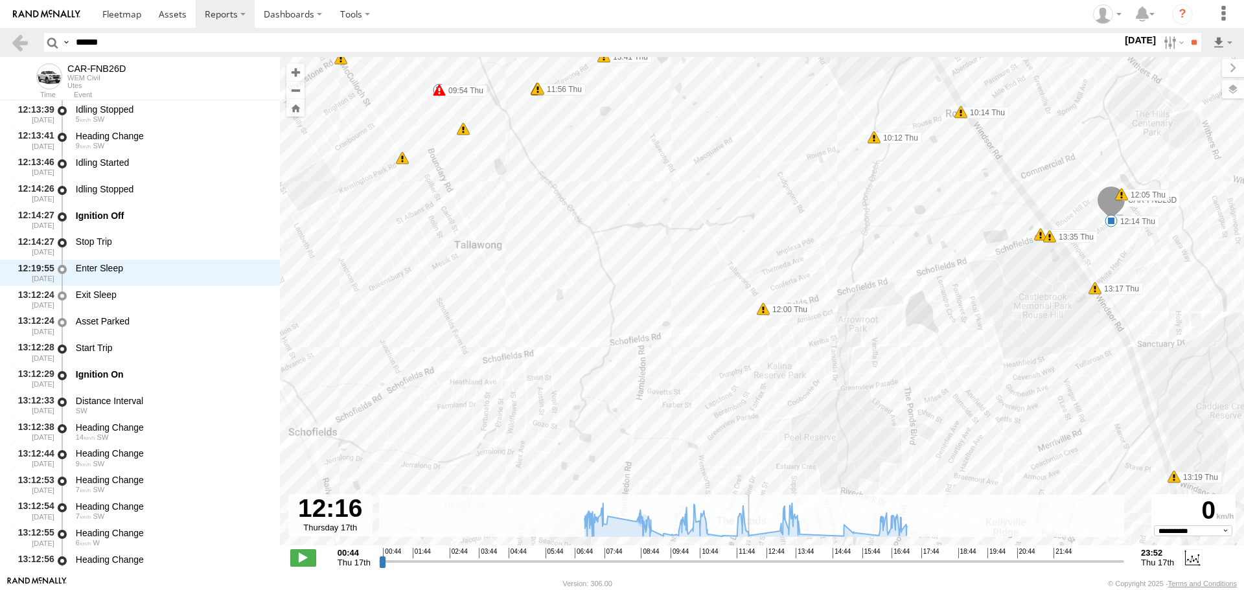
scroll to position [33050, 0]
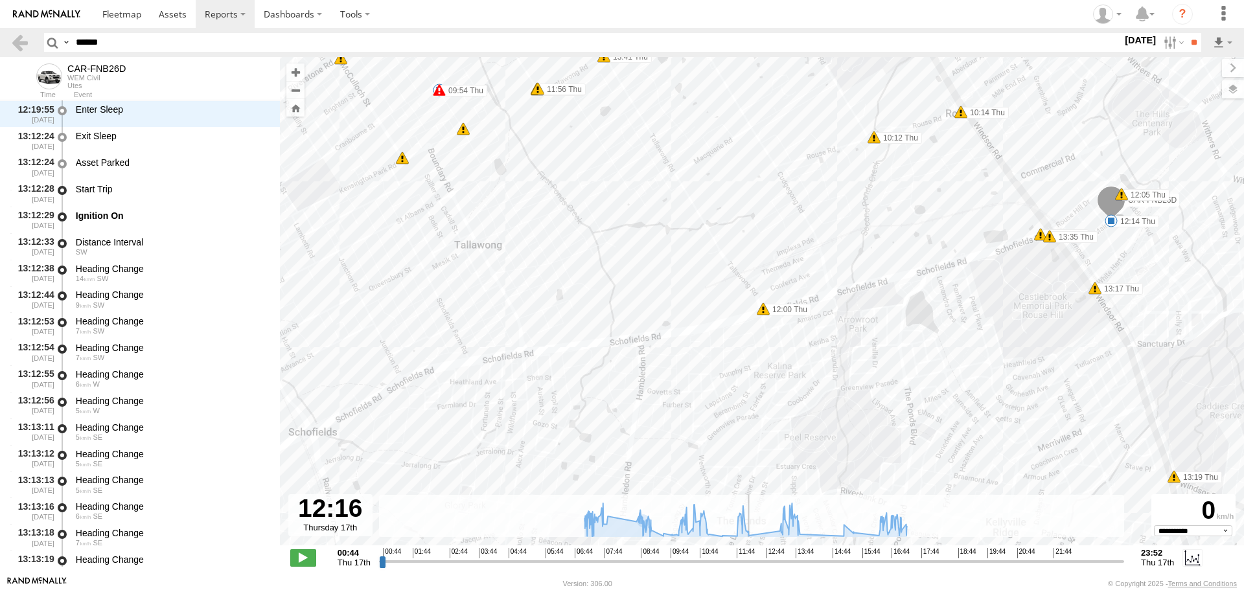
drag, startPoint x: 609, startPoint y: 562, endPoint x: 750, endPoint y: 540, distance: 143.0
click at [750, 555] on input "range" at bounding box center [751, 561] width 745 height 12
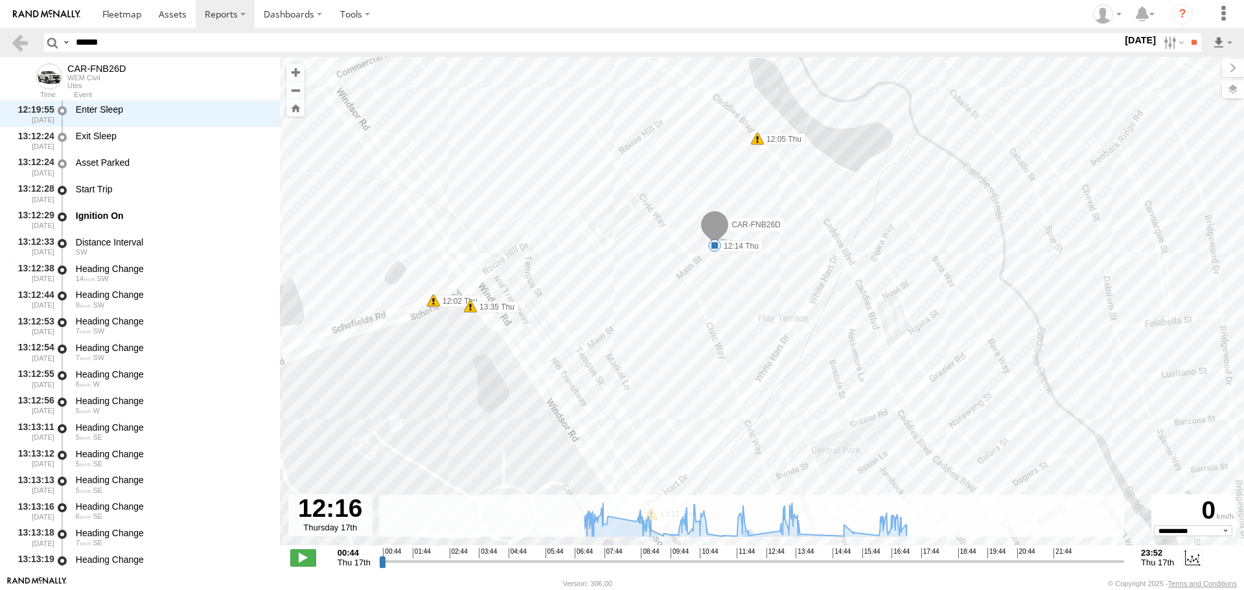
drag, startPoint x: 1080, startPoint y: 243, endPoint x: 765, endPoint y: 336, distance: 329.1
click at [765, 336] on div "CAR-FNB26D 07:00 Thu 07:05 Thu 07:12 Thu 07:14 Thu 09:54 Thu 10:18 Thu 10:39 Th…" at bounding box center [762, 308] width 964 height 502
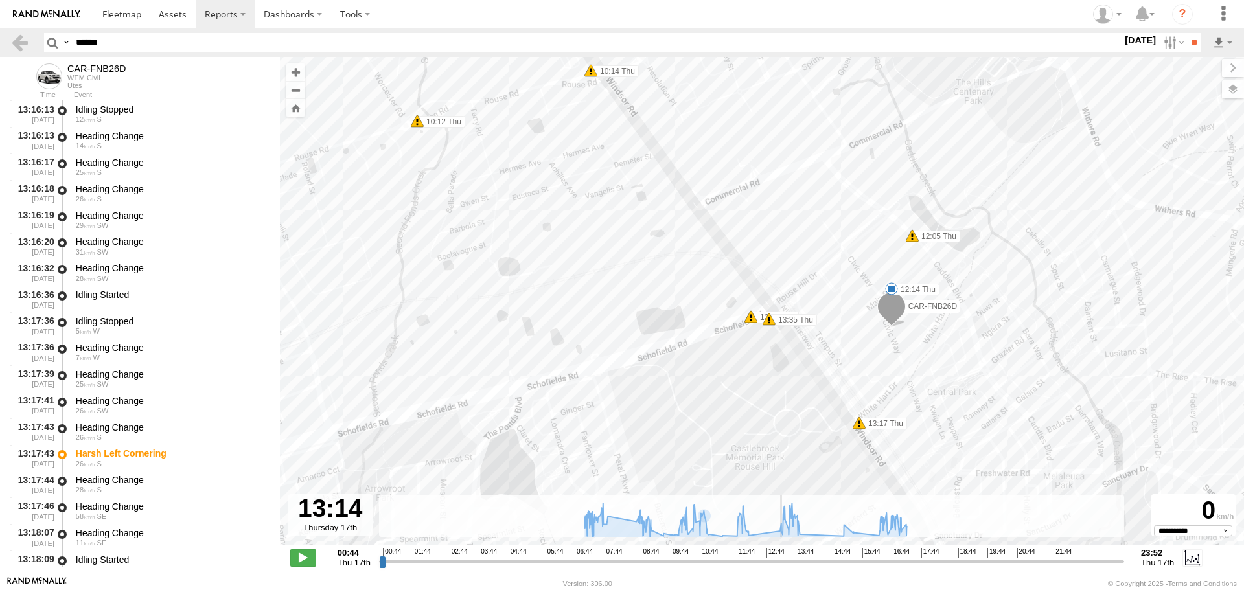
scroll to position [34030, 0]
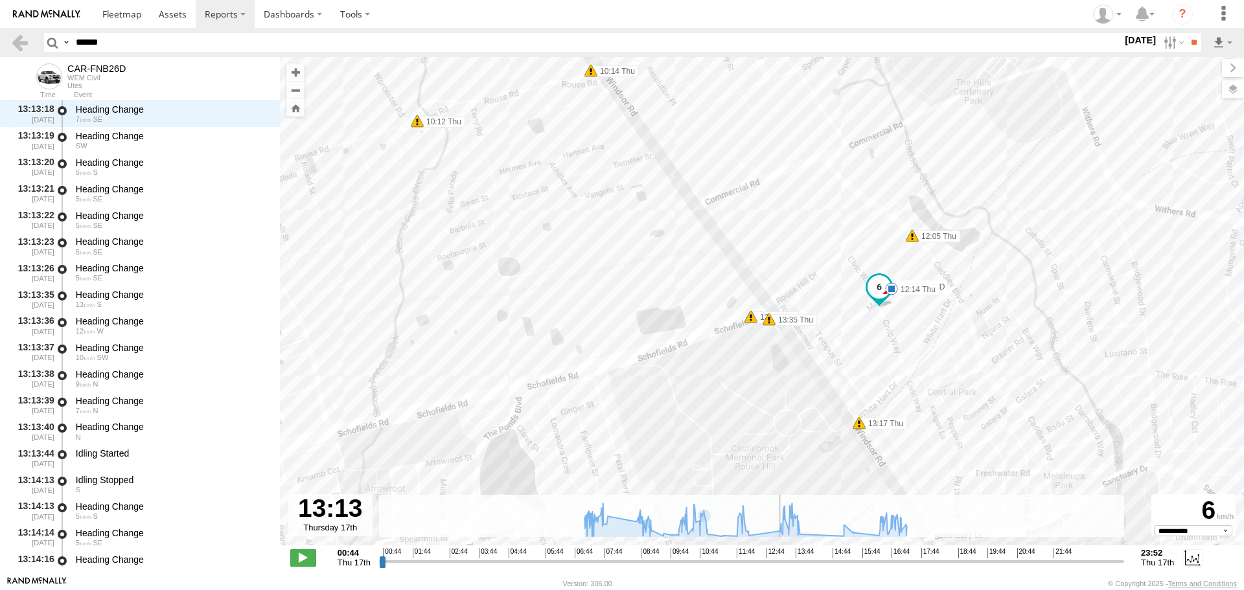
drag, startPoint x: 752, startPoint y: 565, endPoint x: 780, endPoint y: 554, distance: 30.3
click at [780, 555] on input "range" at bounding box center [751, 561] width 745 height 12
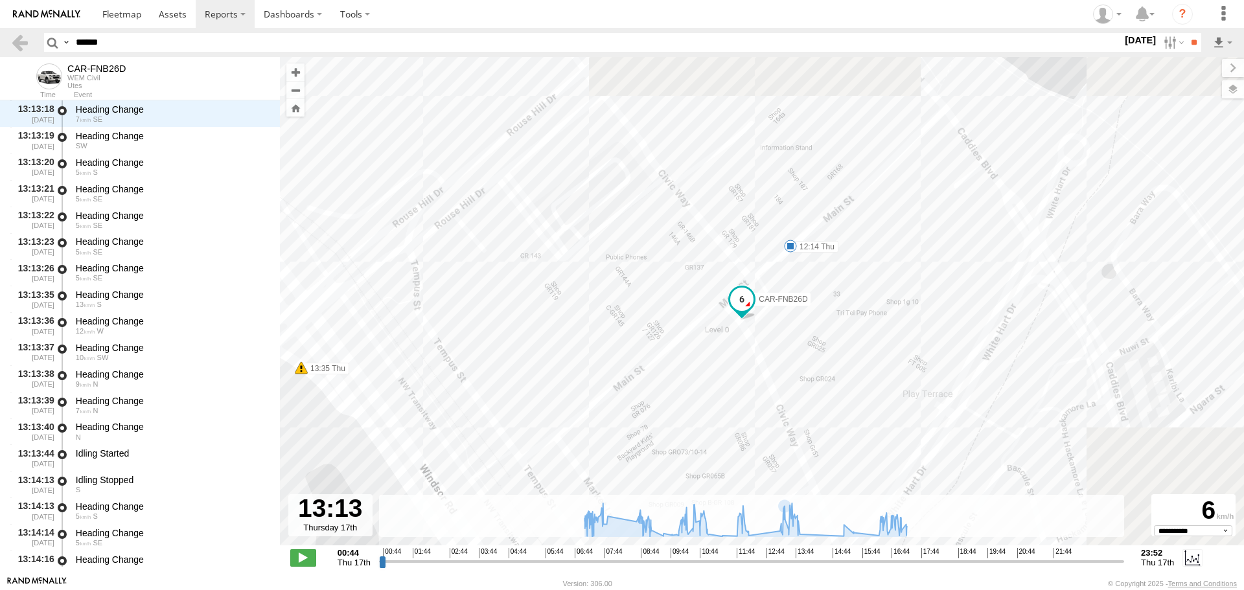
drag, startPoint x: 878, startPoint y: 216, endPoint x: 486, endPoint y: 340, distance: 411.2
click at [486, 340] on div "CAR-FNB26D 07:00 Thu 07:05 Thu 07:12 Thu 07:14 Thu 09:54 Thu 10:18 Thu 10:39 Th…" at bounding box center [762, 308] width 964 height 502
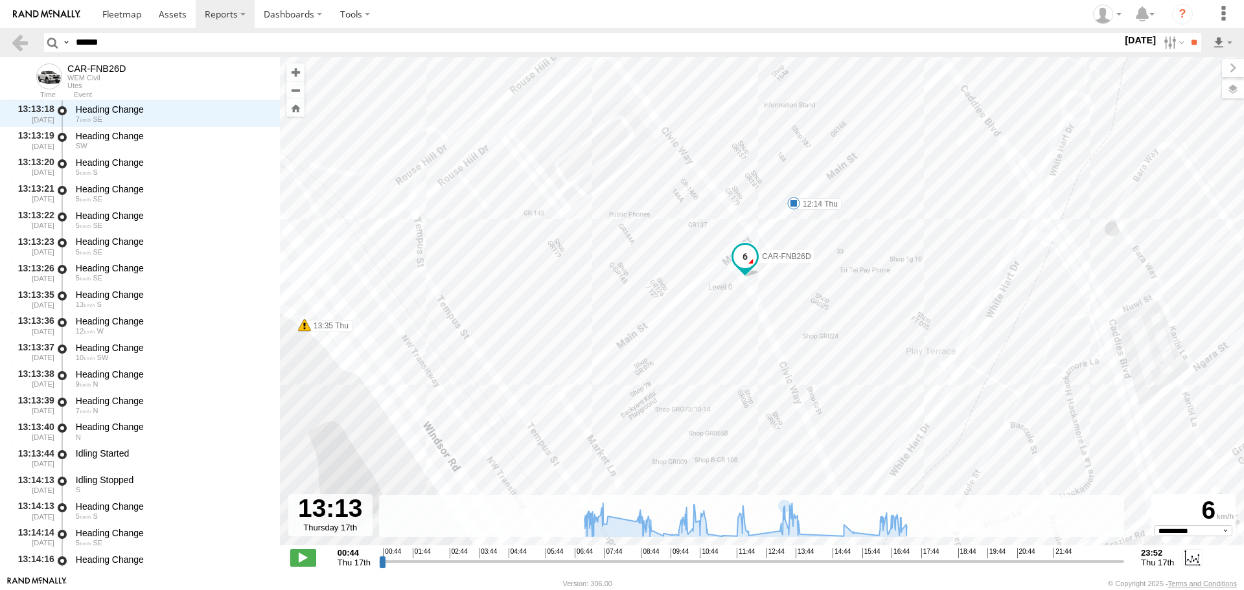
drag, startPoint x: 555, startPoint y: 323, endPoint x: 559, endPoint y: 274, distance: 48.7
click at [559, 274] on div "CAR-FNB26D 07:00 Thu 07:05 Thu 07:12 Thu 07:14 Thu 09:54 Thu 10:18 Thu 10:39 Th…" at bounding box center [762, 308] width 964 height 502
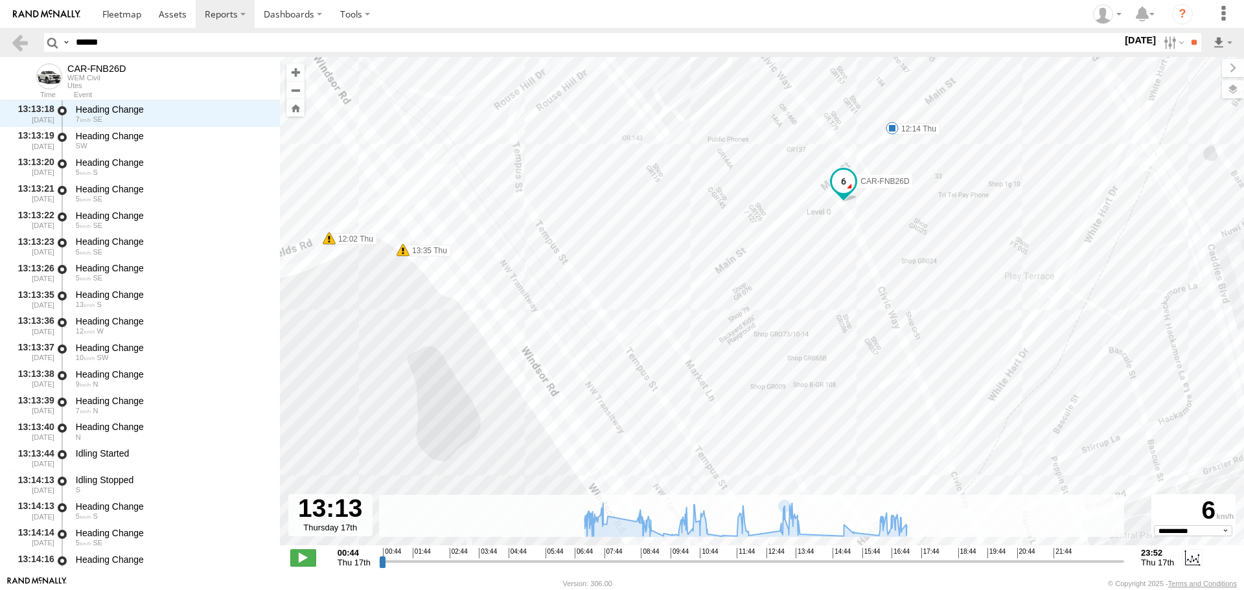
drag, startPoint x: 614, startPoint y: 262, endPoint x: 663, endPoint y: 213, distance: 68.7
click at [663, 213] on div "CAR-FNB26D 07:00 Thu 07:05 Thu 07:12 Thu 07:14 Thu 09:54 Thu 10:18 Thu 10:39 Th…" at bounding box center [762, 308] width 964 height 502
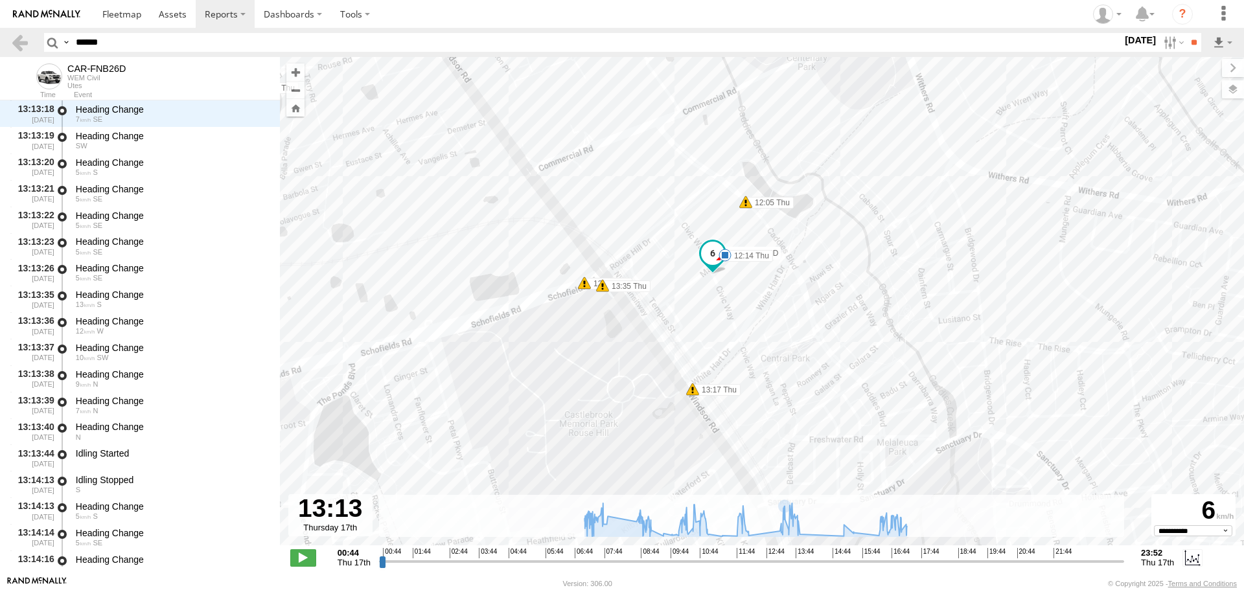
drag, startPoint x: 634, startPoint y: 204, endPoint x: 638, endPoint y: 275, distance: 70.8
click at [638, 275] on div "CAR-FNB26D 07:00 Thu 07:05 Thu 07:12 Thu 07:14 Thu 09:54 Thu 10:18 Thu 10:39 Th…" at bounding box center [762, 308] width 964 height 502
click at [775, 565] on input "range" at bounding box center [751, 561] width 745 height 12
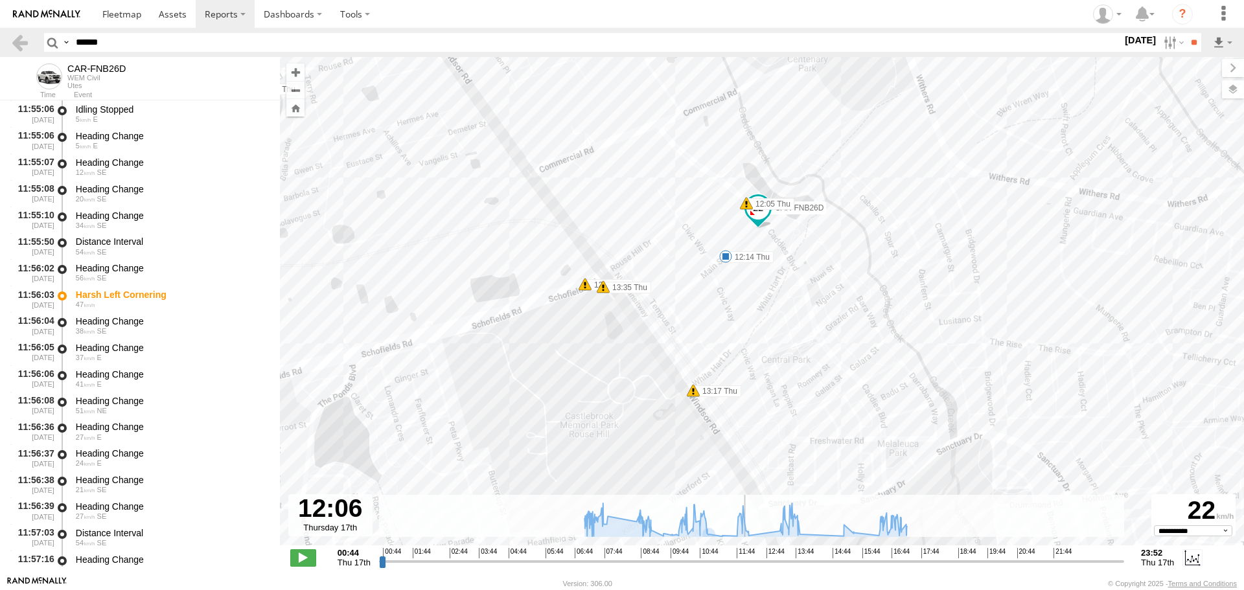
scroll to position [30958, 0]
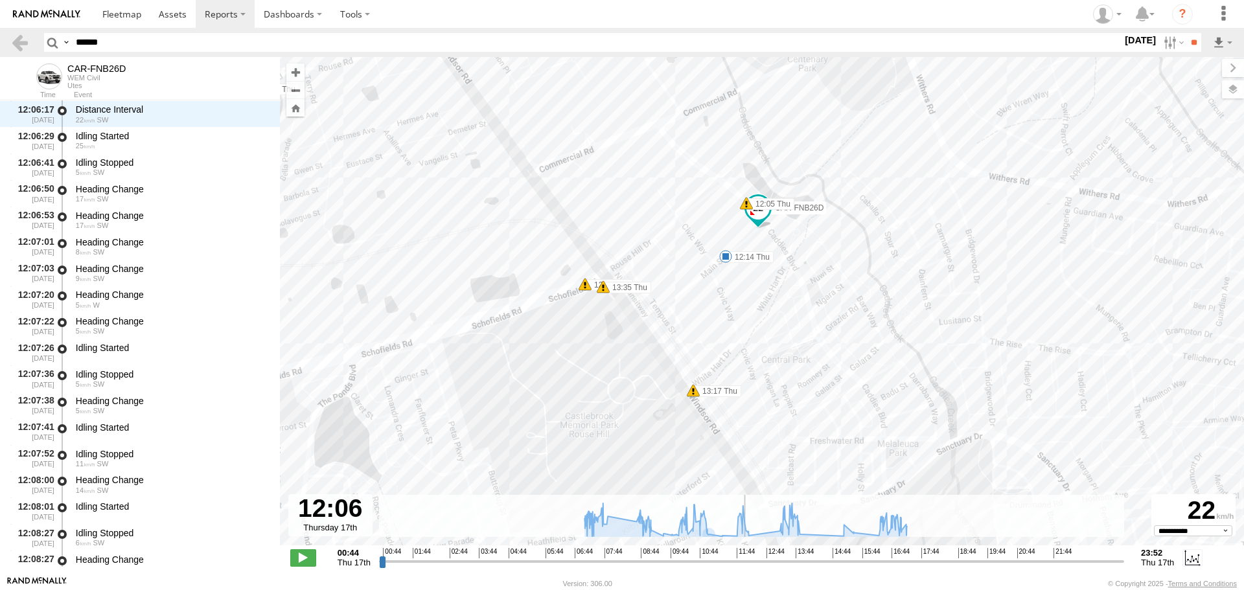
drag, startPoint x: 775, startPoint y: 561, endPoint x: 745, endPoint y: 555, distance: 31.0
click at [745, 555] on input "range" at bounding box center [751, 561] width 745 height 12
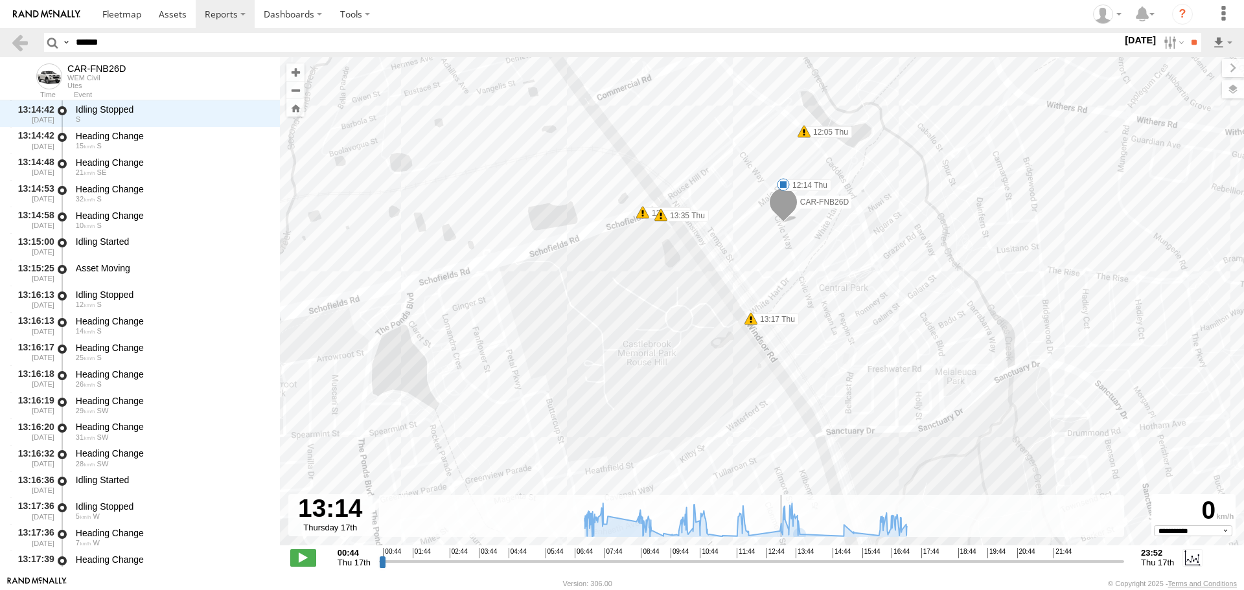
drag, startPoint x: 744, startPoint y: 565, endPoint x: 781, endPoint y: 565, distance: 36.9
click at [781, 565] on input "range" at bounding box center [751, 561] width 745 height 12
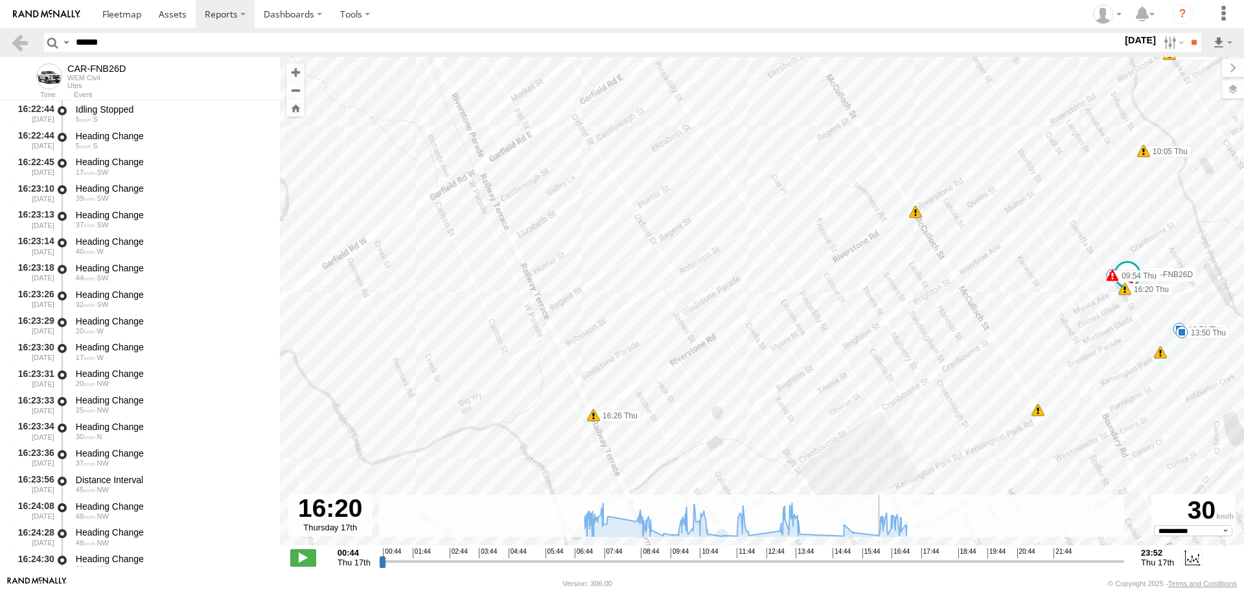
scroll to position [40994, 0]
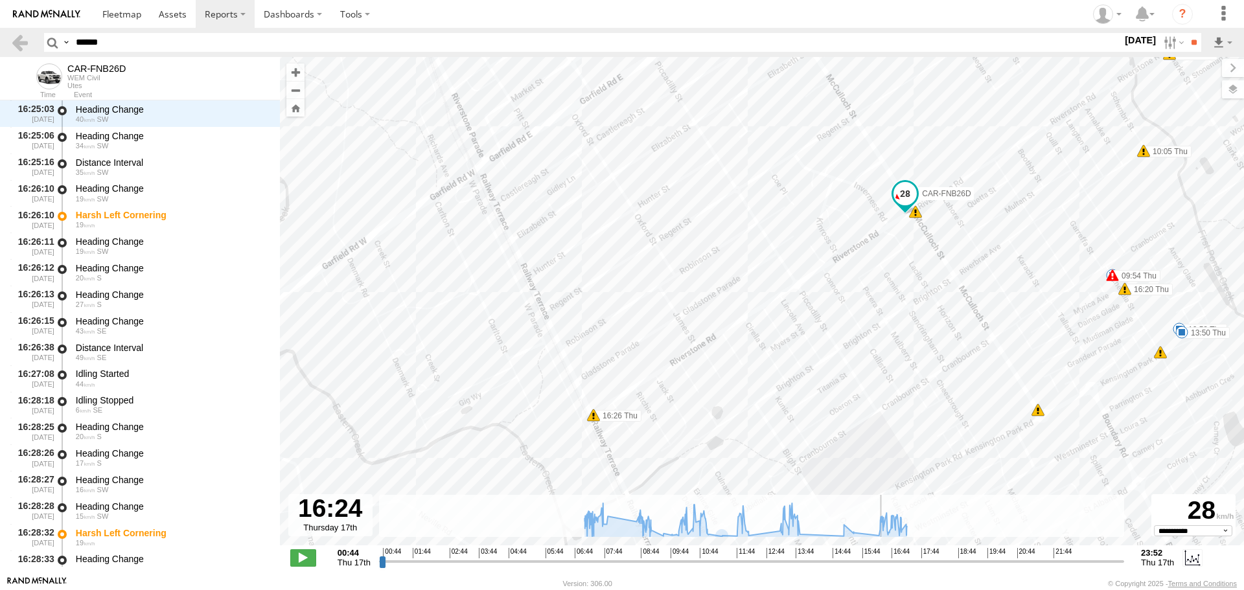
drag, startPoint x: 780, startPoint y: 565, endPoint x: 882, endPoint y: 552, distance: 103.1
type input "**********"
click at [882, 555] on input "range" at bounding box center [751, 561] width 745 height 12
click at [1164, 47] on label at bounding box center [1173, 42] width 28 height 19
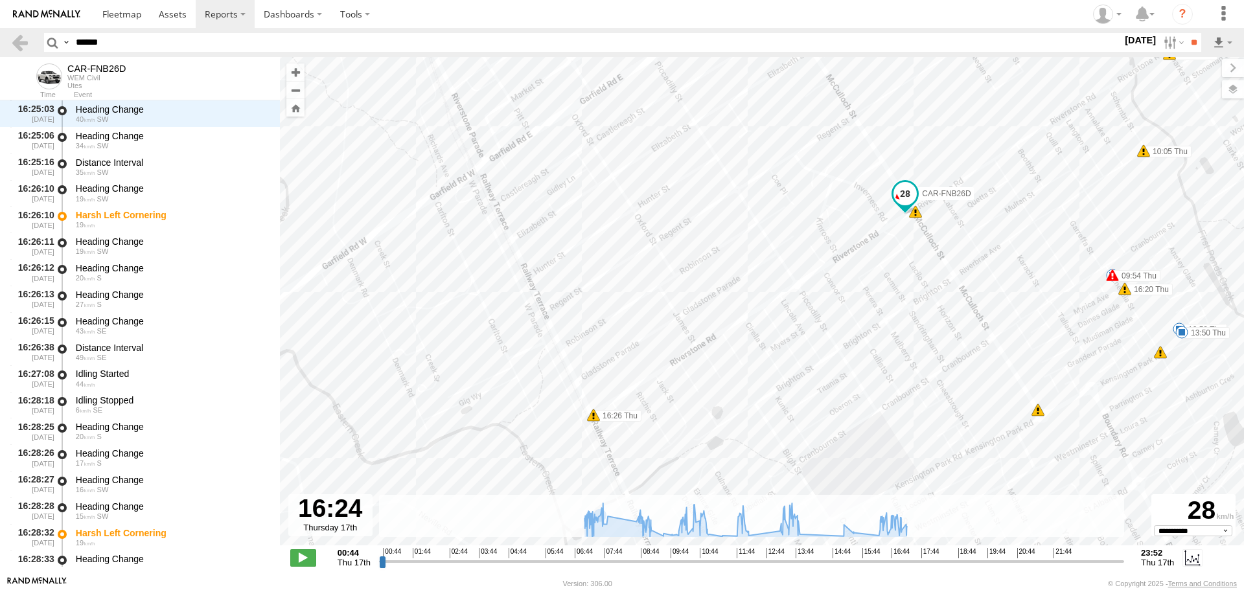
click at [0, 0] on label at bounding box center [0, 0] width 0 height 0
click at [1187, 41] on input "**" at bounding box center [1194, 42] width 15 height 19
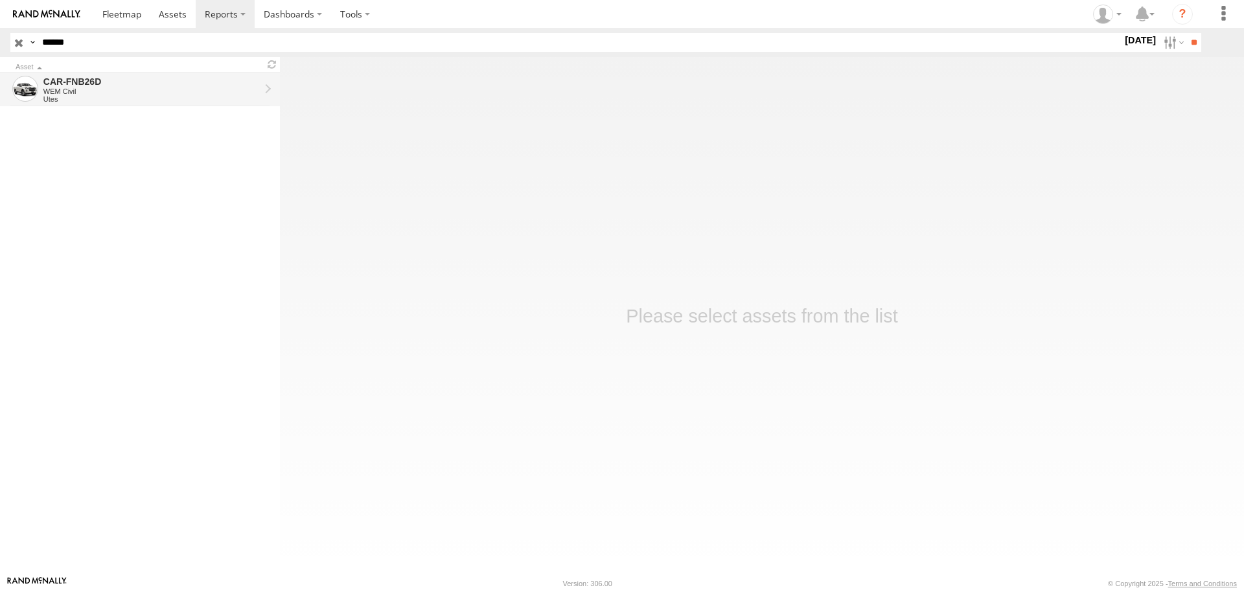
click at [86, 98] on div "Utes" at bounding box center [151, 99] width 216 height 8
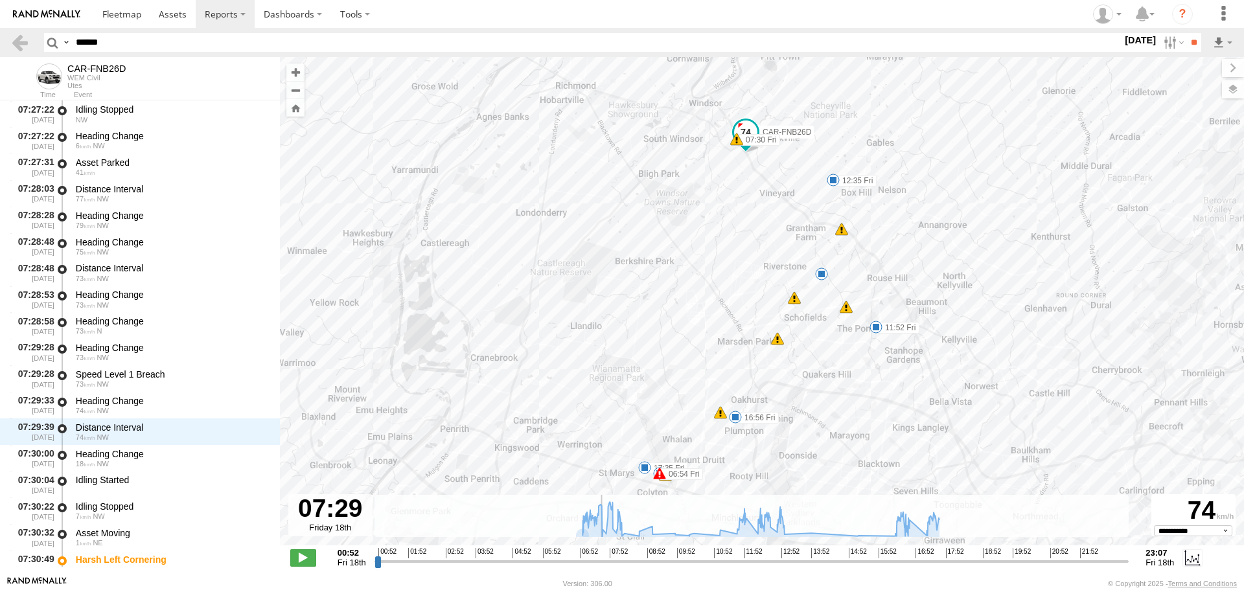
scroll to position [6700, 0]
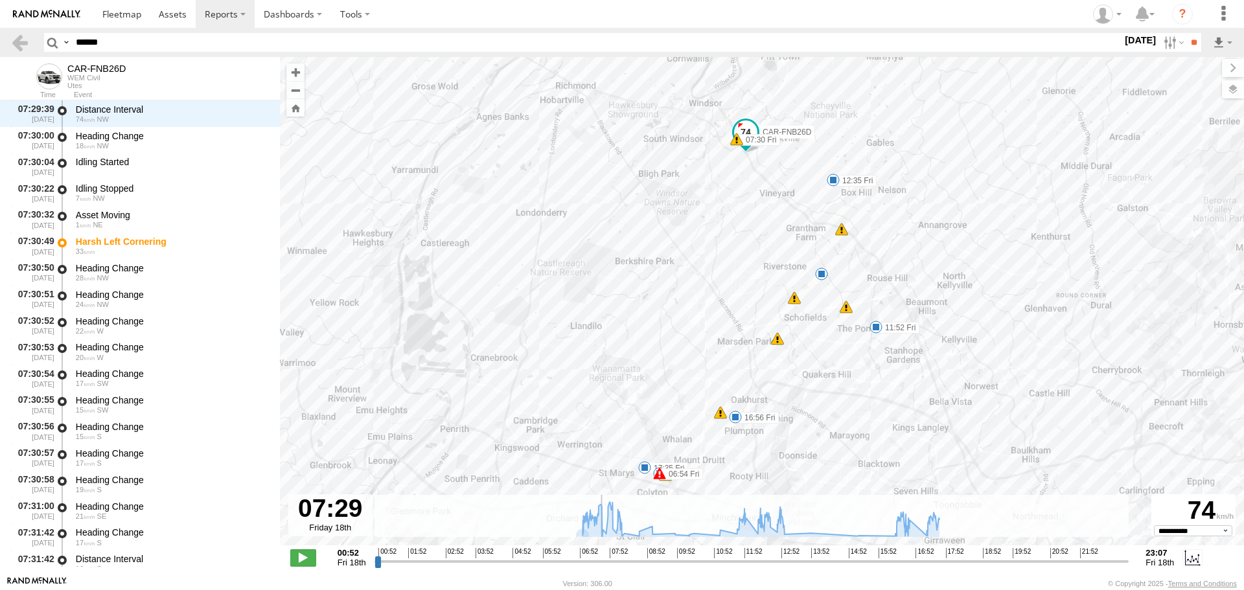
drag, startPoint x: 377, startPoint y: 565, endPoint x: 600, endPoint y: 555, distance: 222.5
click at [600, 555] on input "range" at bounding box center [752, 561] width 755 height 12
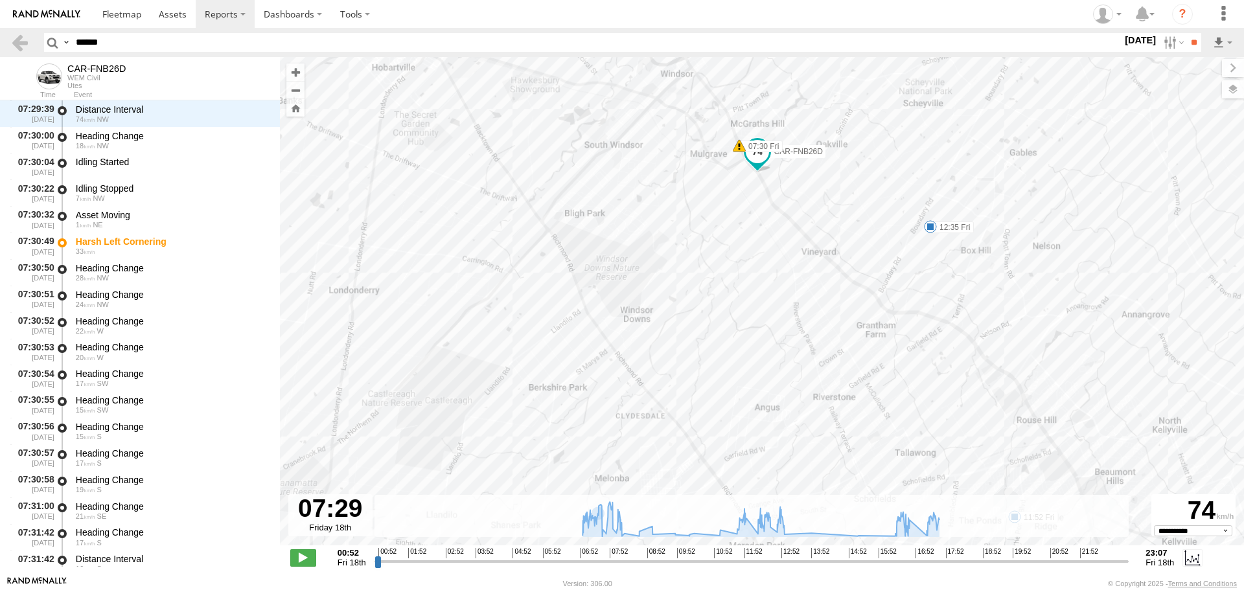
drag, startPoint x: 721, startPoint y: 154, endPoint x: 671, endPoint y: 298, distance: 152.3
click at [671, 298] on div "CAR-FNB26D 06:54 Fri 07:30 Fri 11:52 Fri 12:35 Fri 16:56 Fri 17:35 Fri 17:40 Fri" at bounding box center [762, 308] width 964 height 502
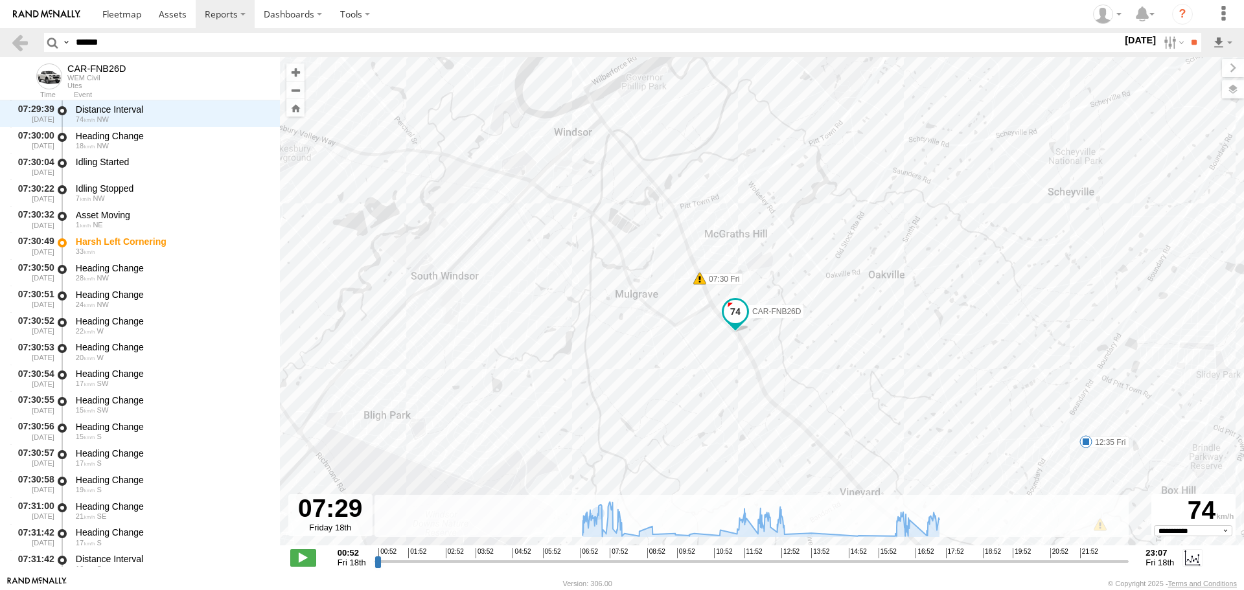
drag, startPoint x: 683, startPoint y: 401, endPoint x: 683, endPoint y: 379, distance: 21.4
click at [683, 379] on div "CAR-FNB26D 06:54 Fri 07:30 Fri 11:52 Fri 12:35 Fri 16:56 Fri 17:35 Fri 17:40 Fr…" at bounding box center [762, 308] width 964 height 502
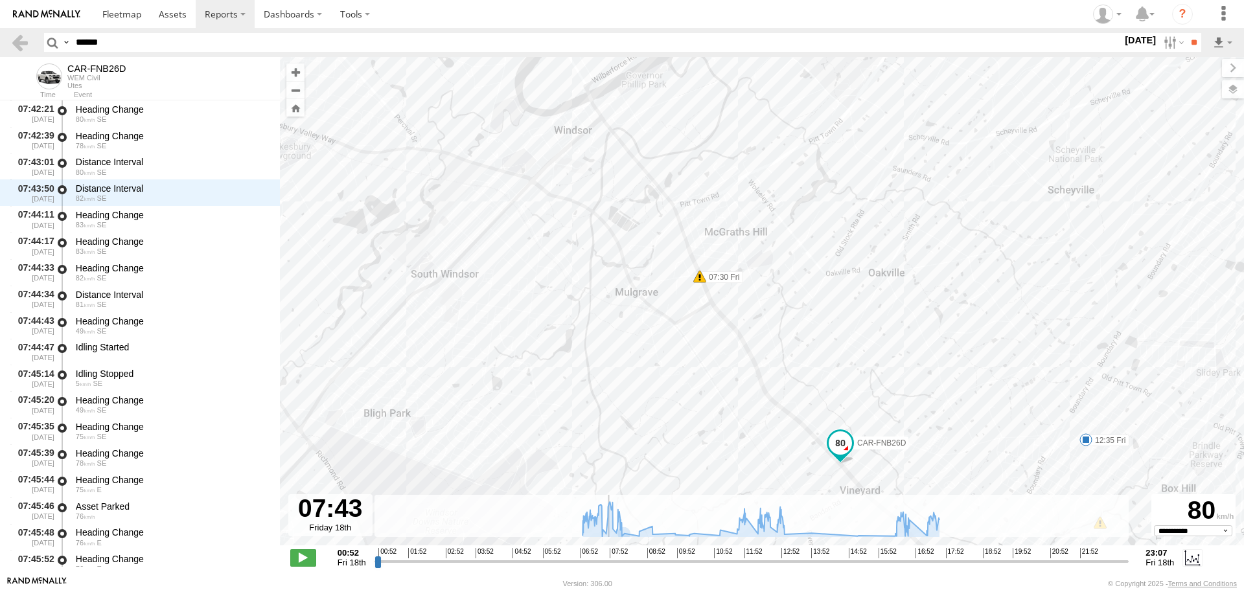
scroll to position [9428, 0]
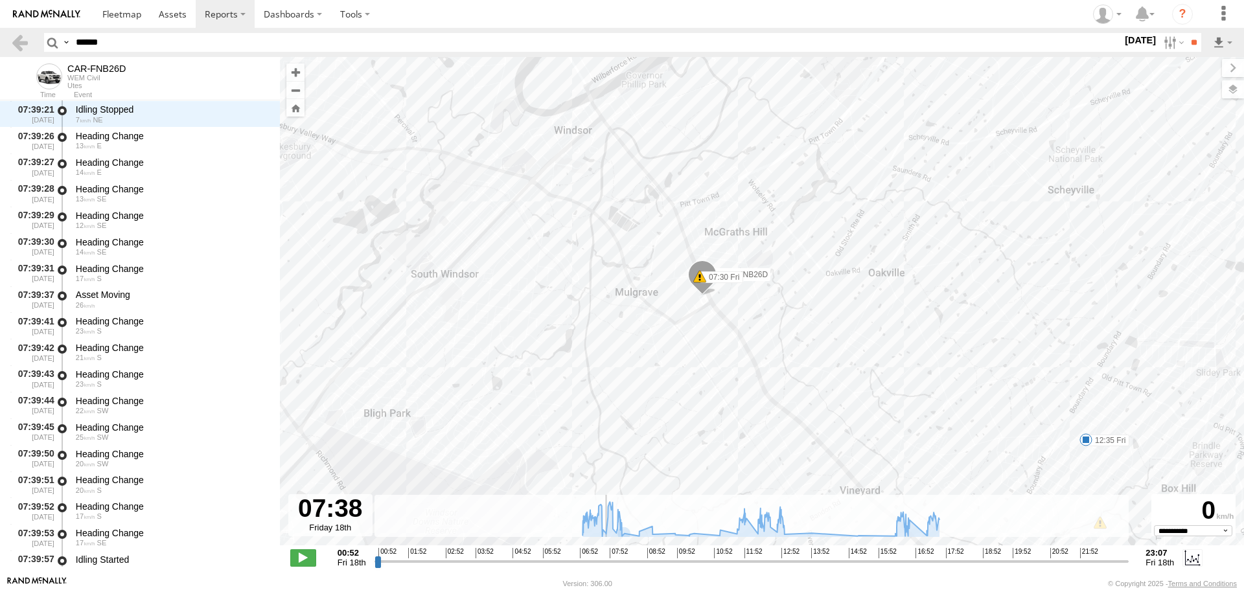
click at [605, 557] on input "range" at bounding box center [752, 561] width 755 height 12
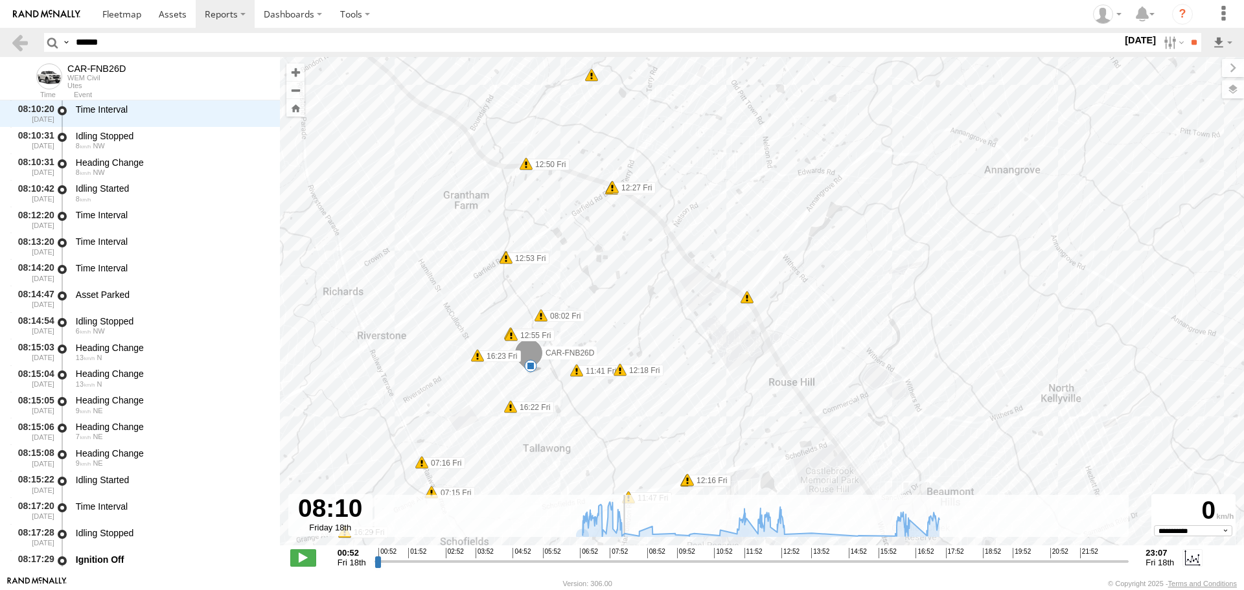
scroll to position [14618, 0]
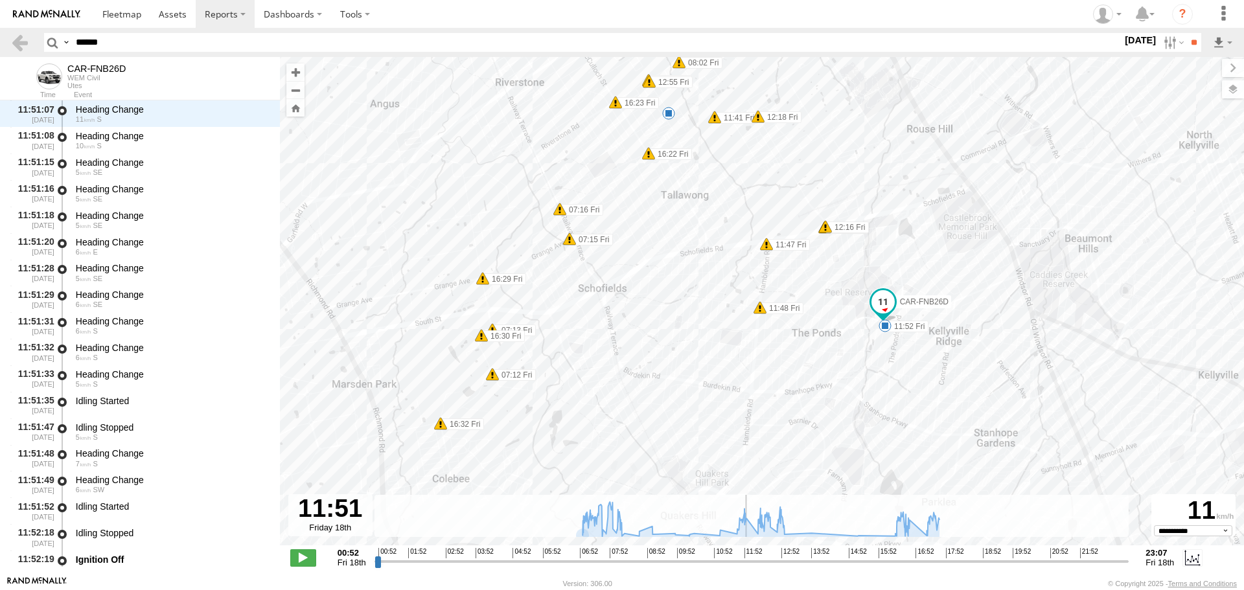
drag, startPoint x: 602, startPoint y: 564, endPoint x: 746, endPoint y: 540, distance: 145.9
click at [746, 555] on input "range" at bounding box center [752, 561] width 755 height 12
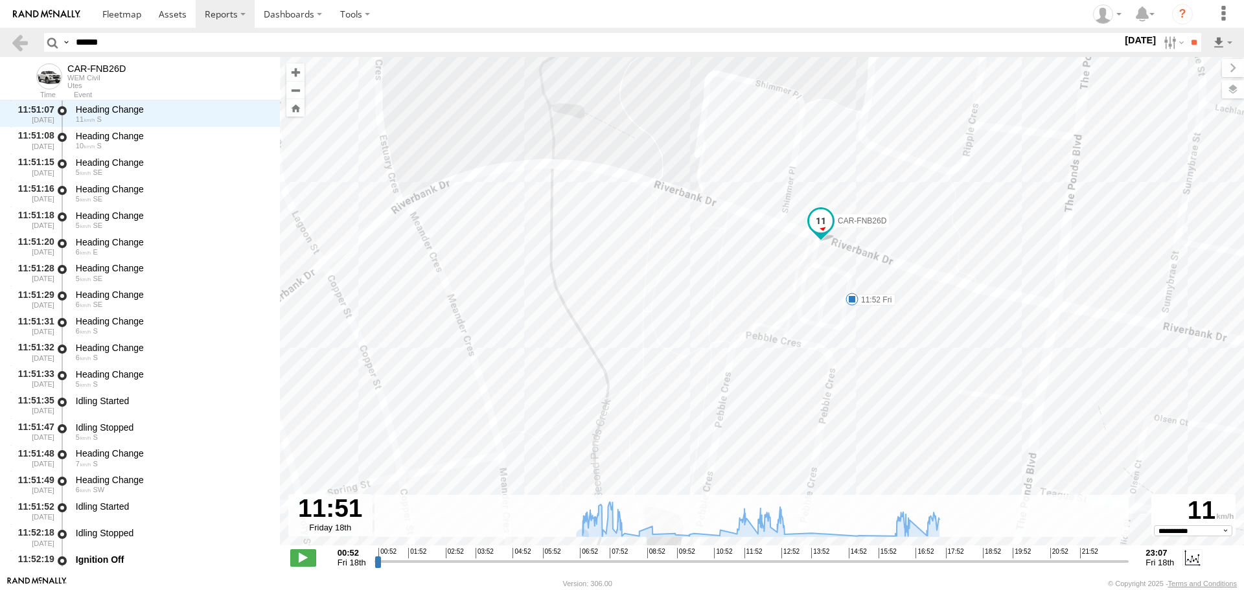
drag, startPoint x: 890, startPoint y: 367, endPoint x: 885, endPoint y: 223, distance: 144.6
click at [885, 223] on div "CAR-FNB26D 06:54 Fri 07:30 Fri 11:52 Fri 12:35 Fri 16:56 Fri 17:35 Fri 17:40 Fr…" at bounding box center [762, 308] width 964 height 502
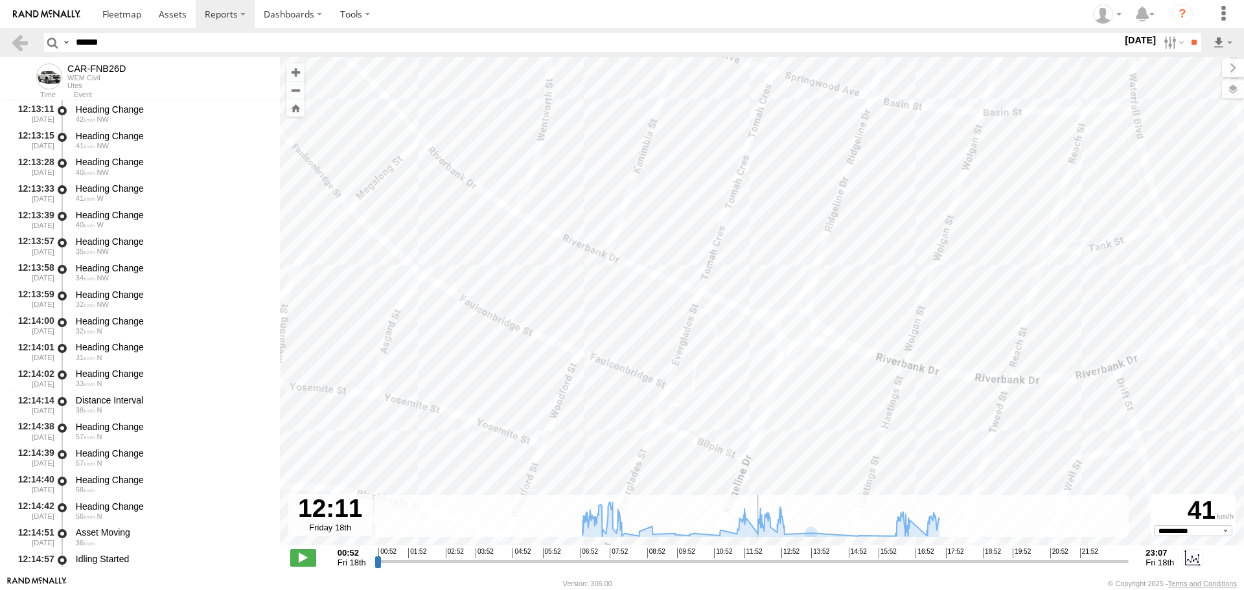
scroll to position [25423, 0]
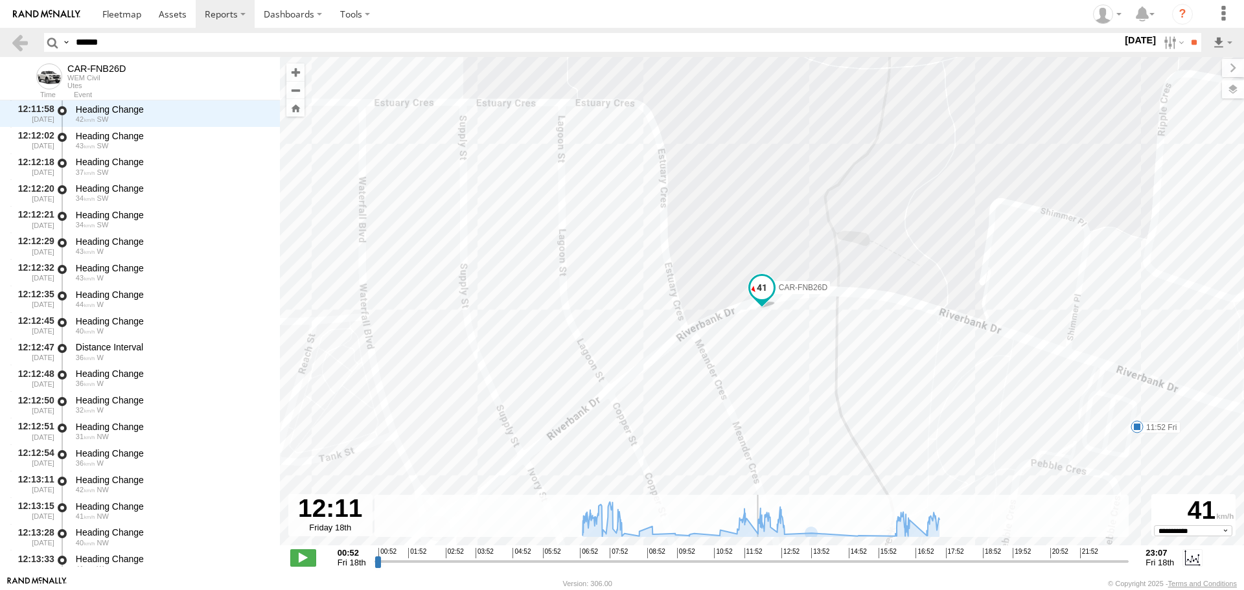
drag, startPoint x: 746, startPoint y: 565, endPoint x: 758, endPoint y: 566, distance: 11.7
click at [758, 566] on input "range" at bounding box center [752, 561] width 755 height 12
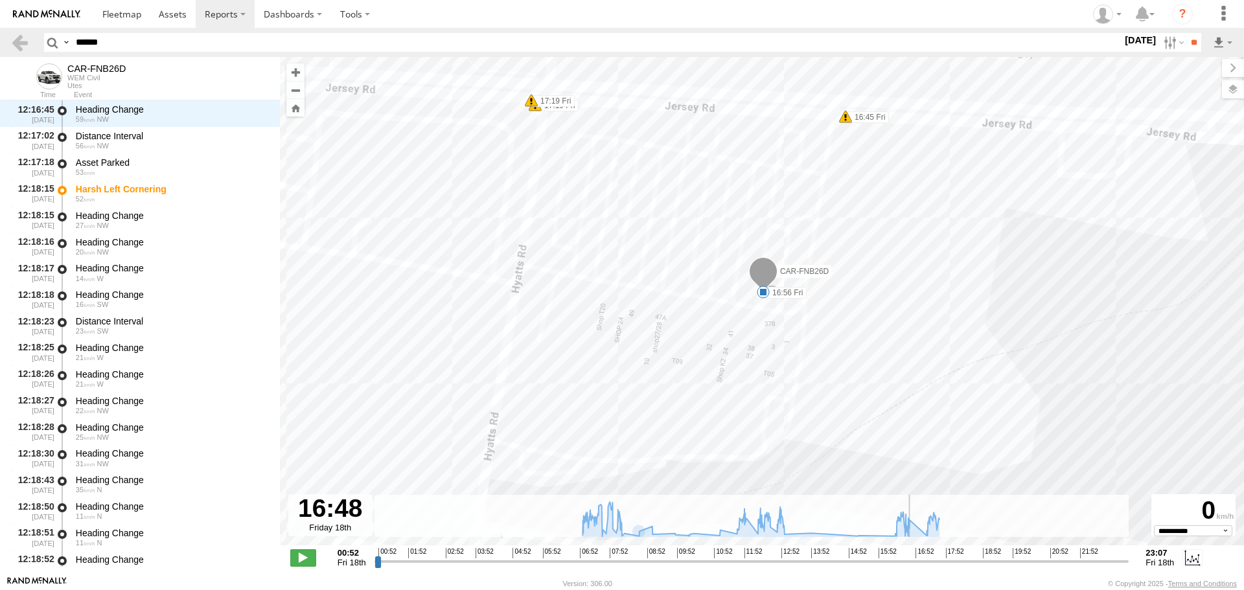
drag, startPoint x: 758, startPoint y: 563, endPoint x: 913, endPoint y: 550, distance: 155.4
click at [913, 555] on input "range" at bounding box center [752, 561] width 755 height 12
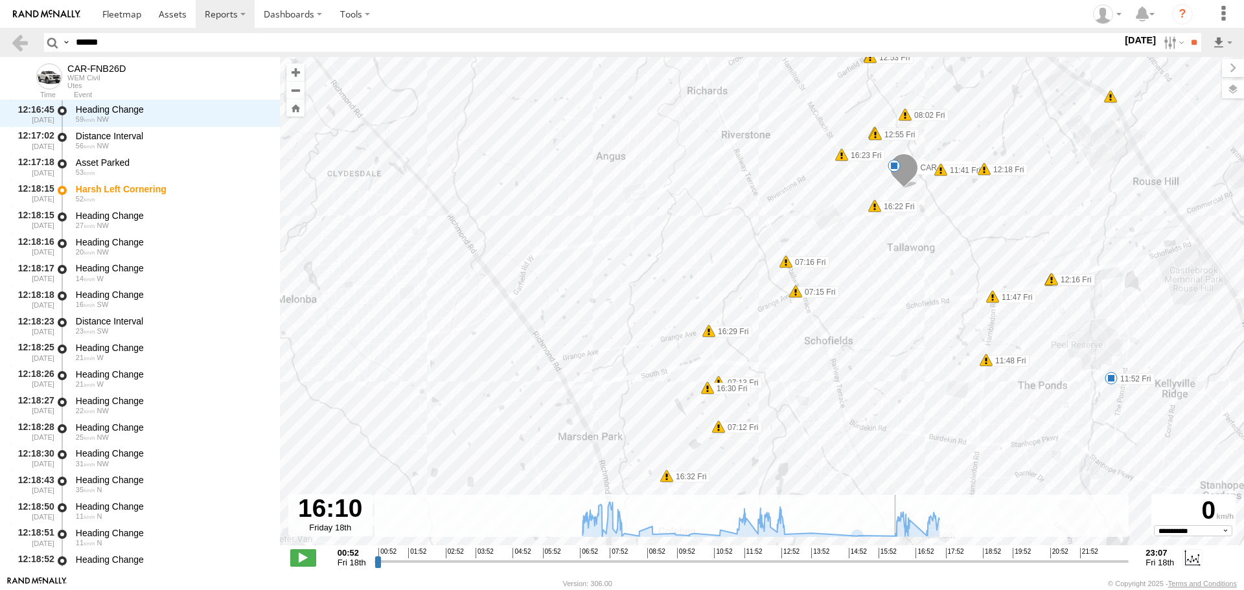
drag, startPoint x: 916, startPoint y: 563, endPoint x: 891, endPoint y: 553, distance: 26.9
type input "**********"
click at [891, 555] on input "range" at bounding box center [752, 561] width 755 height 12
click at [1169, 42] on label at bounding box center [1173, 42] width 28 height 19
click at [0, 0] on label at bounding box center [0, 0] width 0 height 0
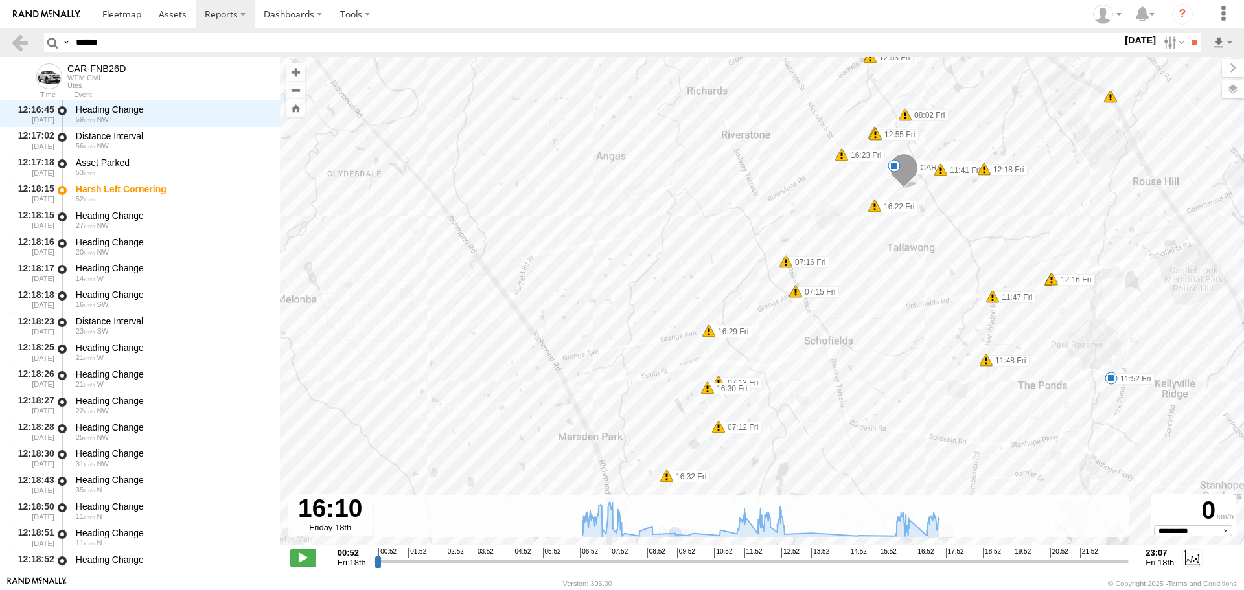
click at [0, 0] on label at bounding box center [0, 0] width 0 height 0
click at [1194, 45] on input "**" at bounding box center [1194, 42] width 15 height 19
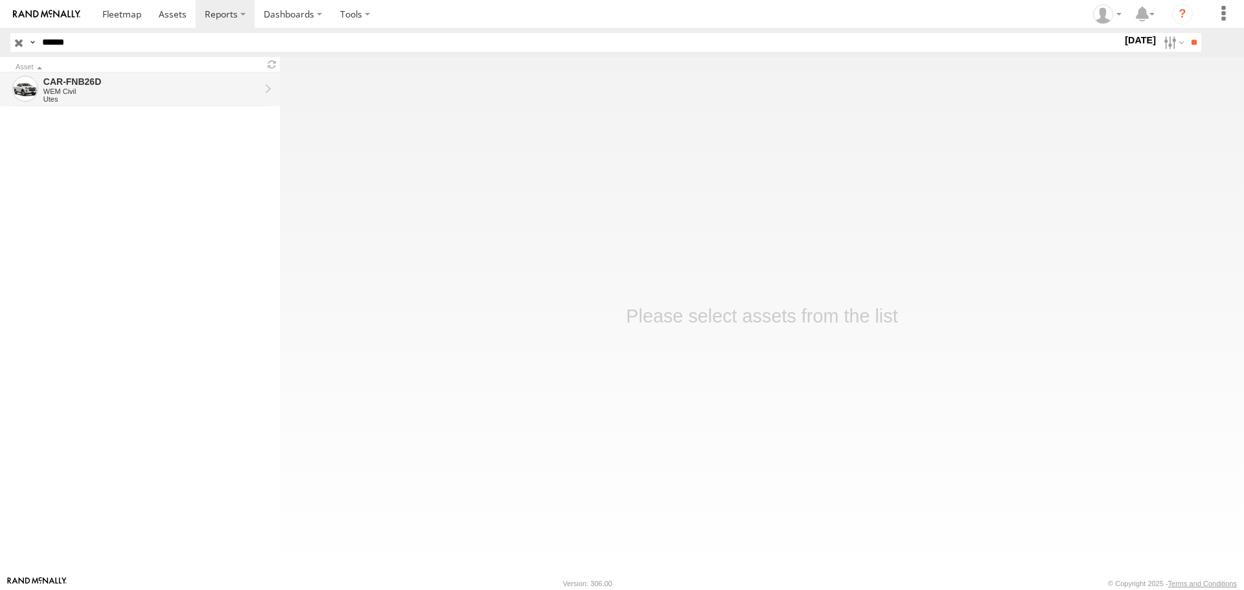
click at [171, 88] on div "WEM Civil" at bounding box center [151, 91] width 216 height 8
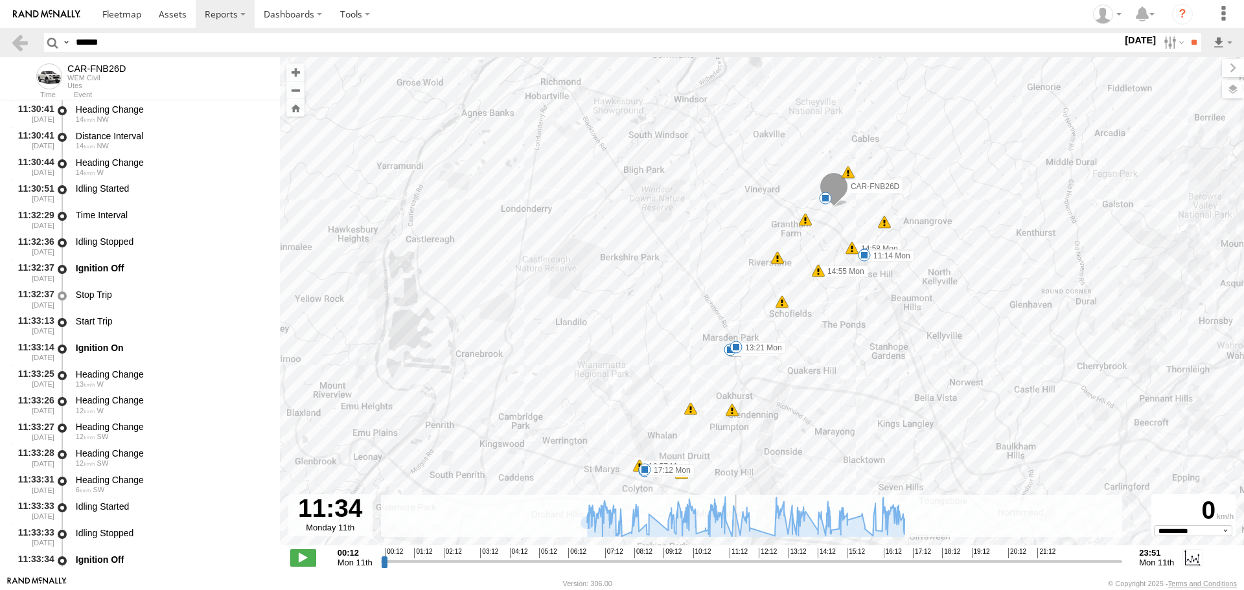
scroll to position [38744, 0]
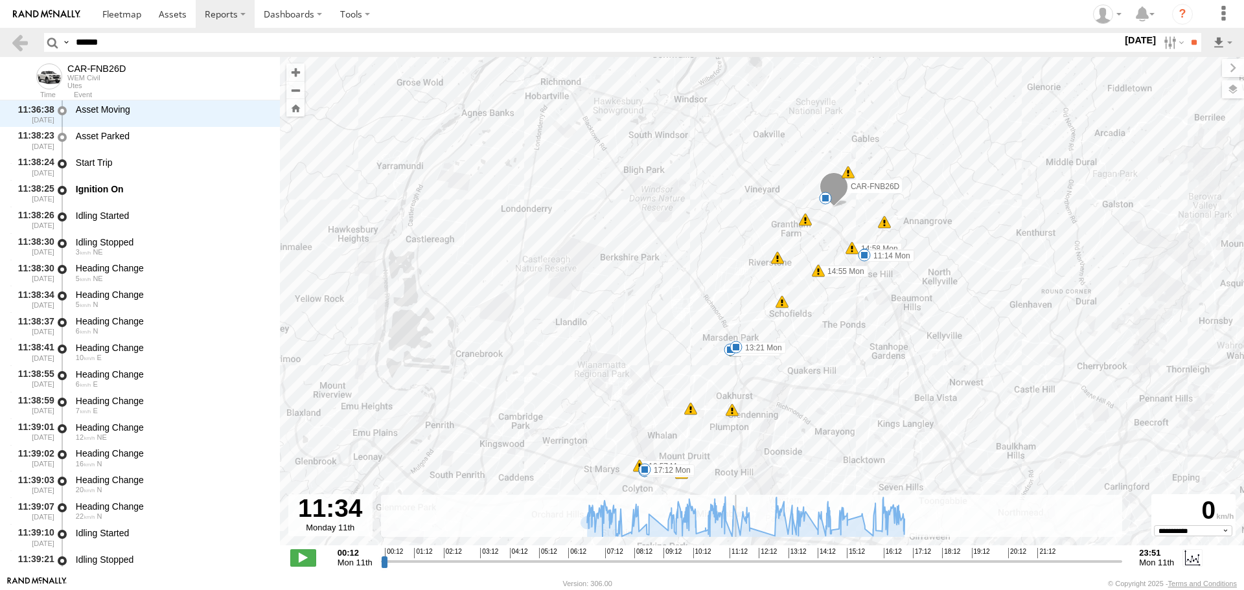
drag, startPoint x: 384, startPoint y: 559, endPoint x: 737, endPoint y: 535, distance: 354.0
type input "**********"
click at [737, 555] on input "range" at bounding box center [752, 561] width 742 height 12
